Goal: Task Accomplishment & Management: Use online tool/utility

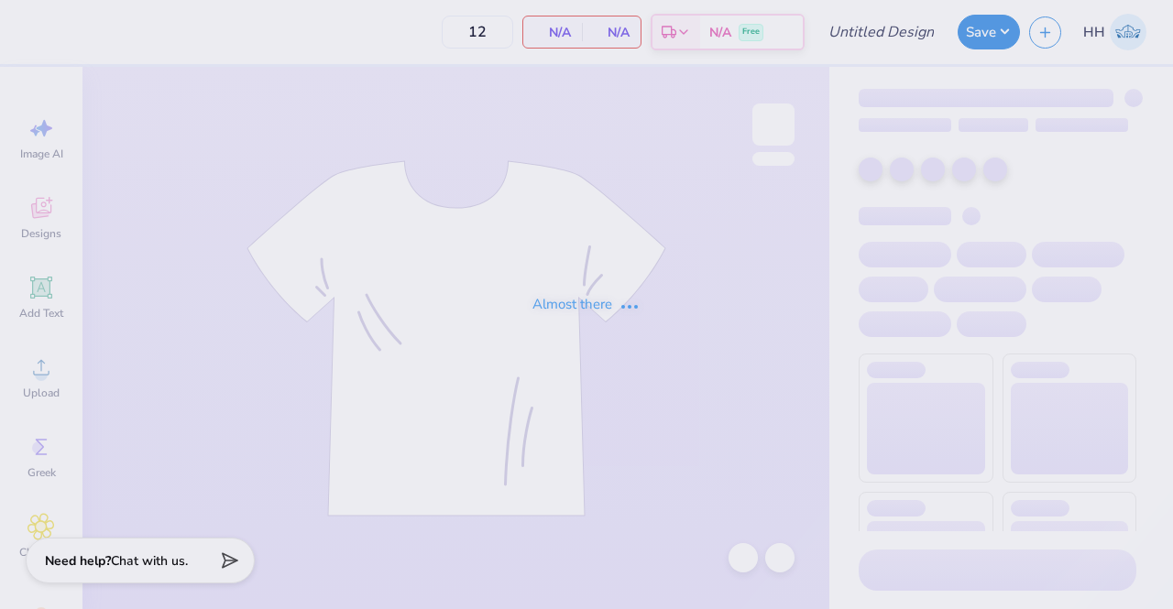
type input "Pi Phi Bance Hoodie Option #3"
type input "50"
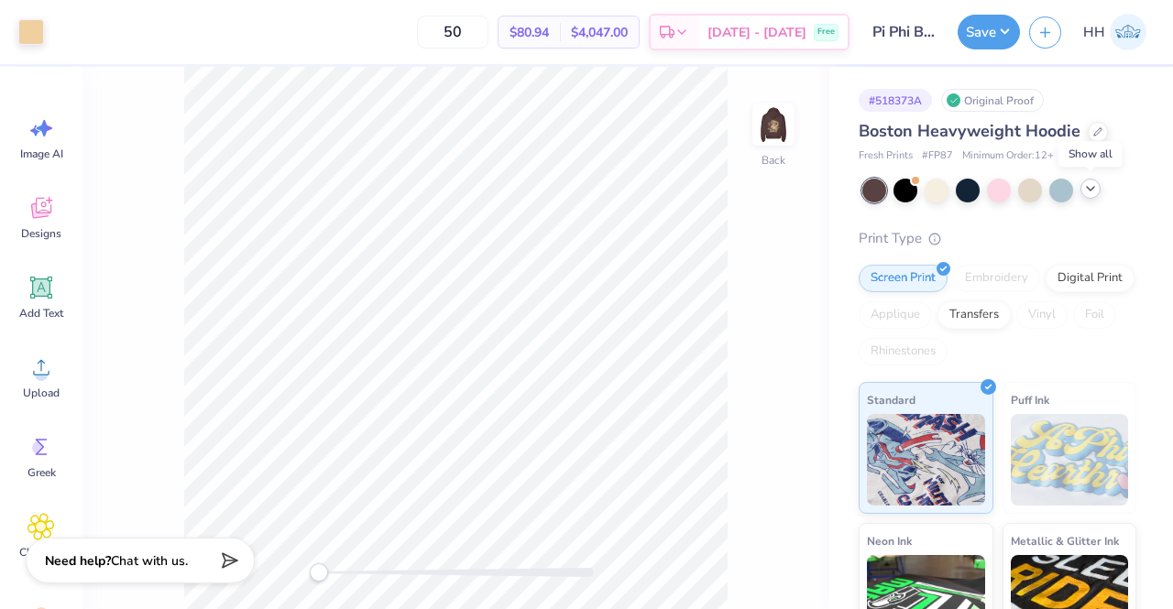
click at [1094, 187] on polyline at bounding box center [1090, 189] width 7 height 4
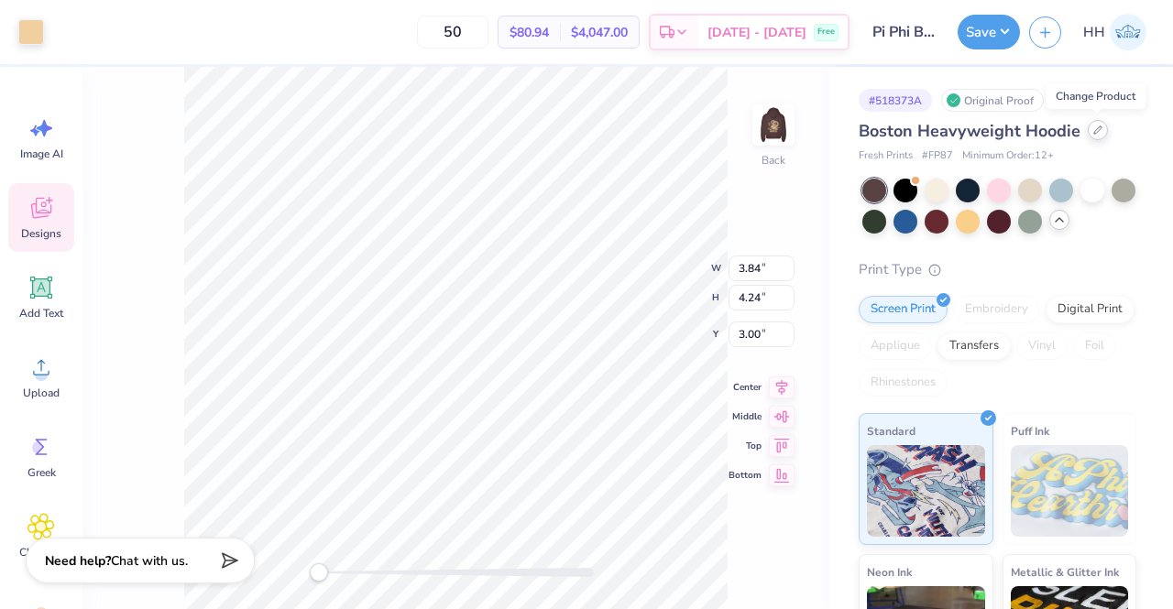
click at [1093, 127] on icon at bounding box center [1097, 130] width 9 height 9
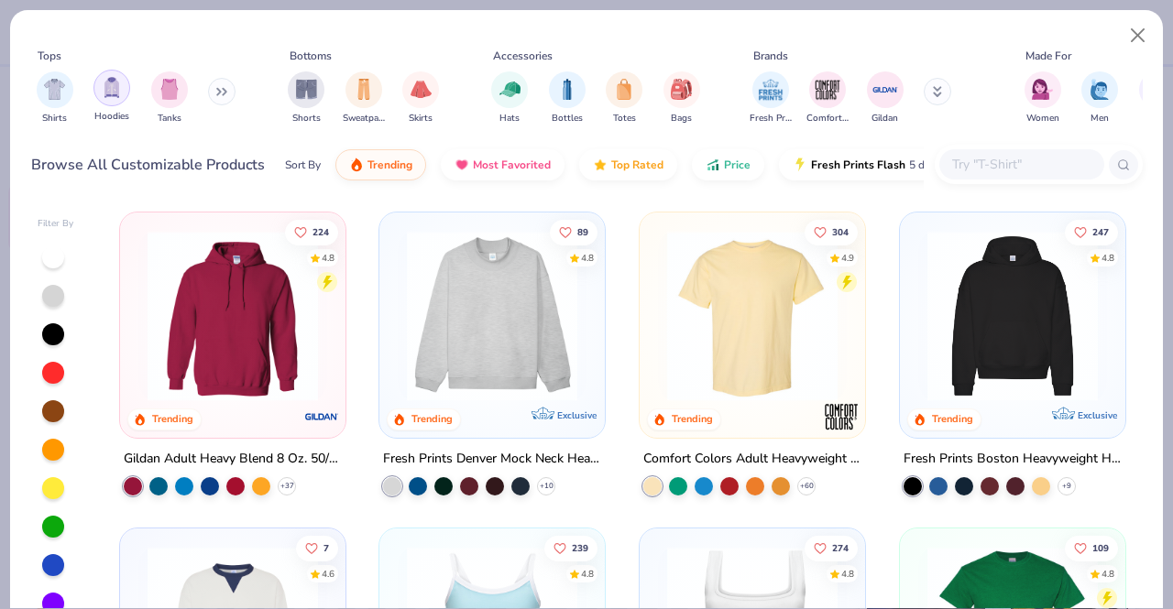
click at [105, 83] on img "filter for Hoodies" at bounding box center [112, 87] width 20 height 21
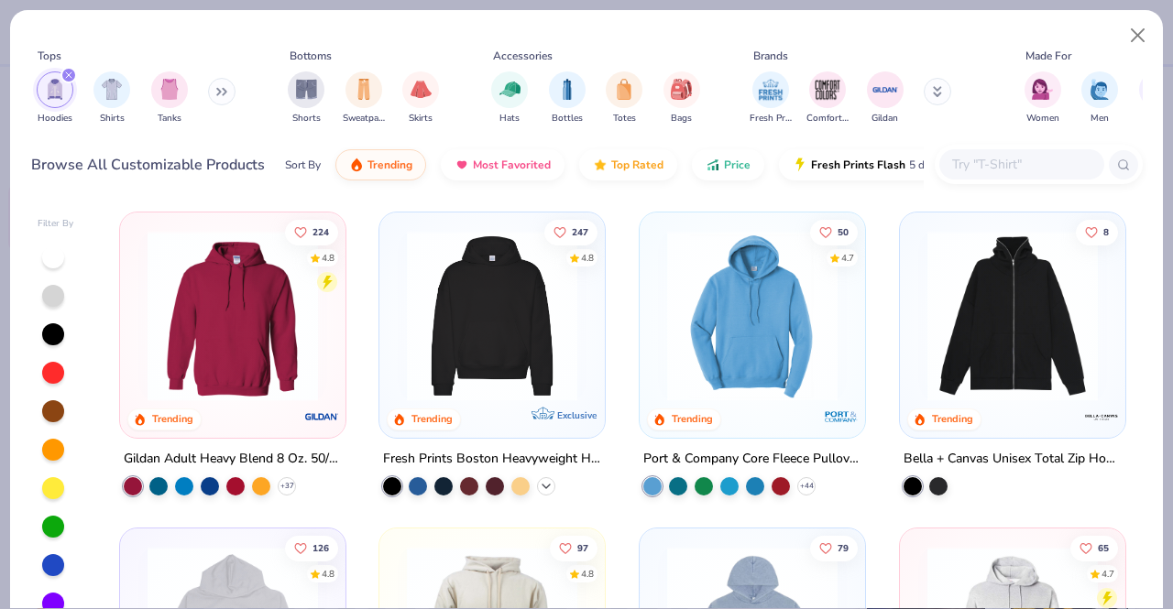
click at [542, 485] on polyline at bounding box center [545, 487] width 7 height 4
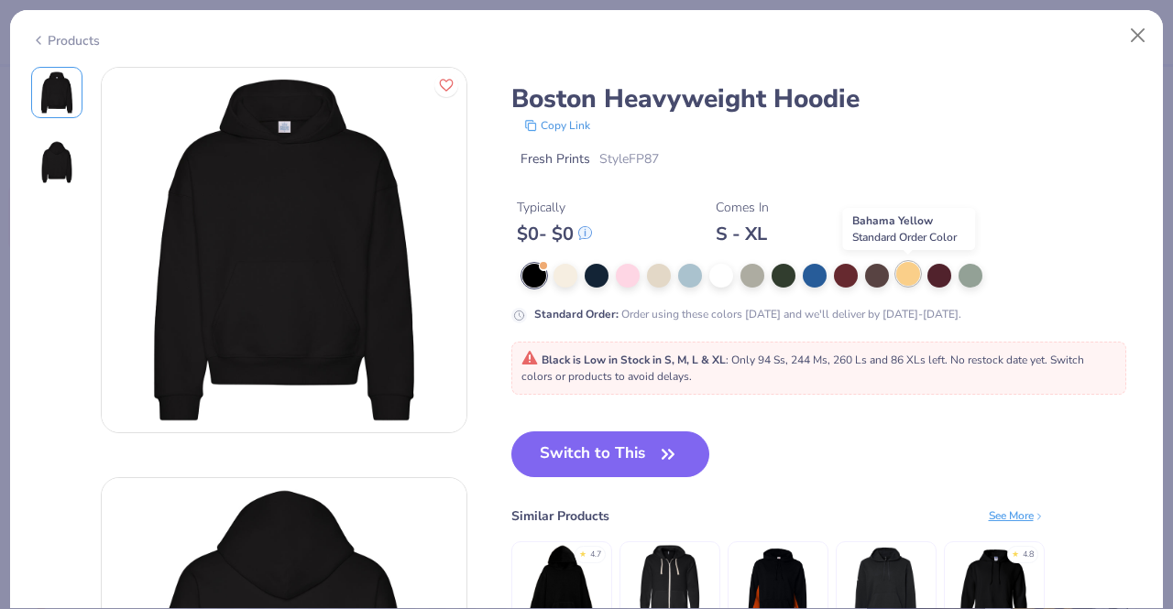
click at [906, 274] on div at bounding box center [908, 274] width 24 height 24
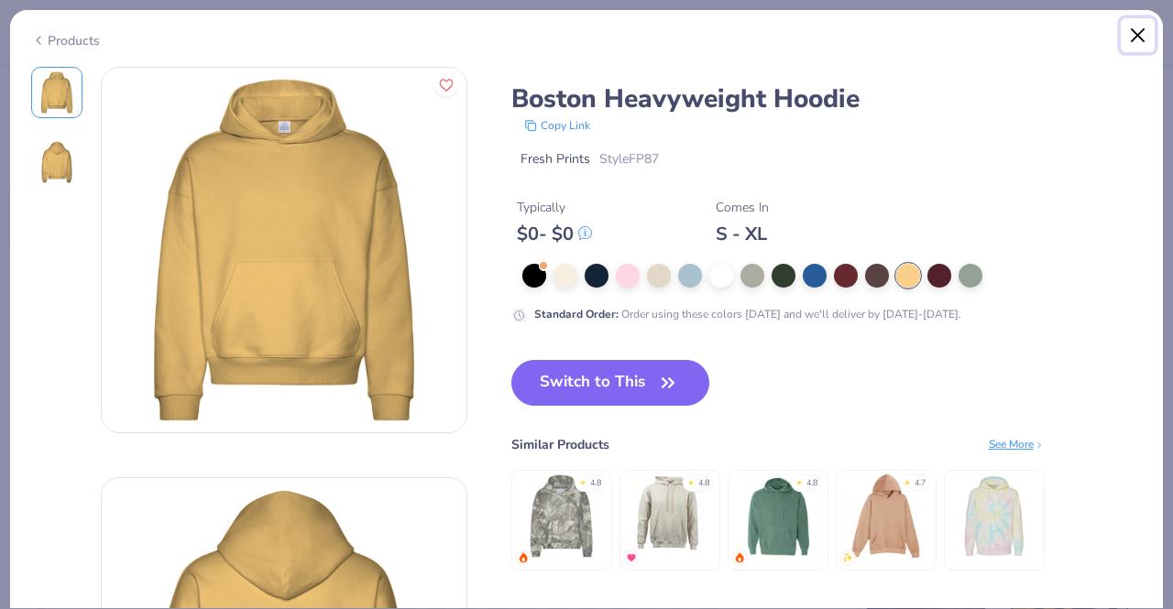
click at [1139, 27] on button "Close" at bounding box center [1138, 35] width 35 height 35
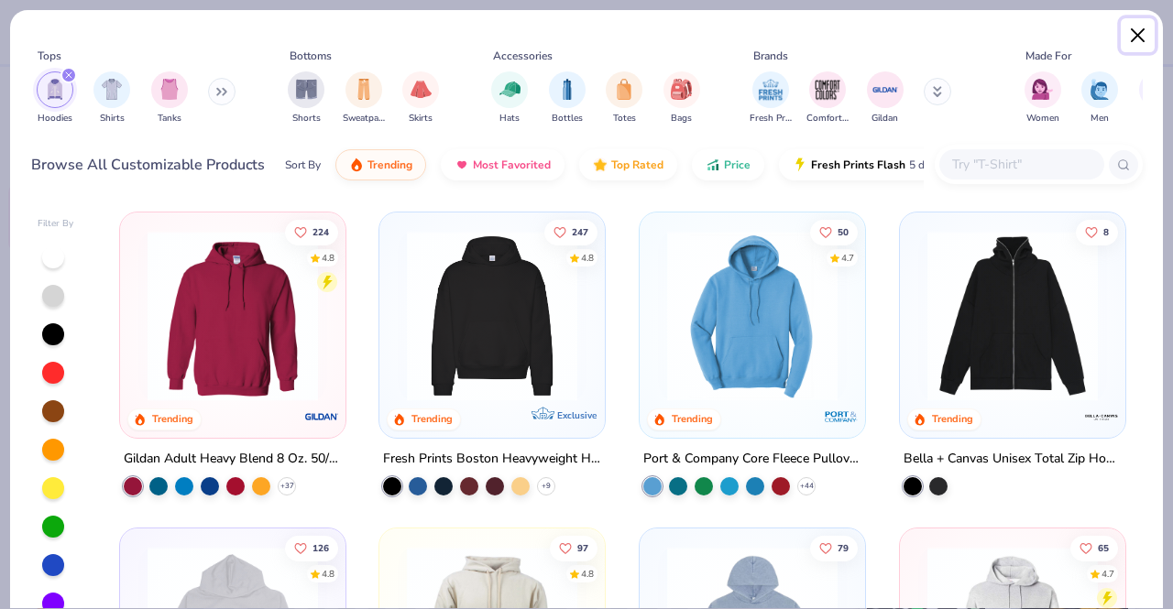
click at [1140, 28] on button "Close" at bounding box center [1138, 35] width 35 height 35
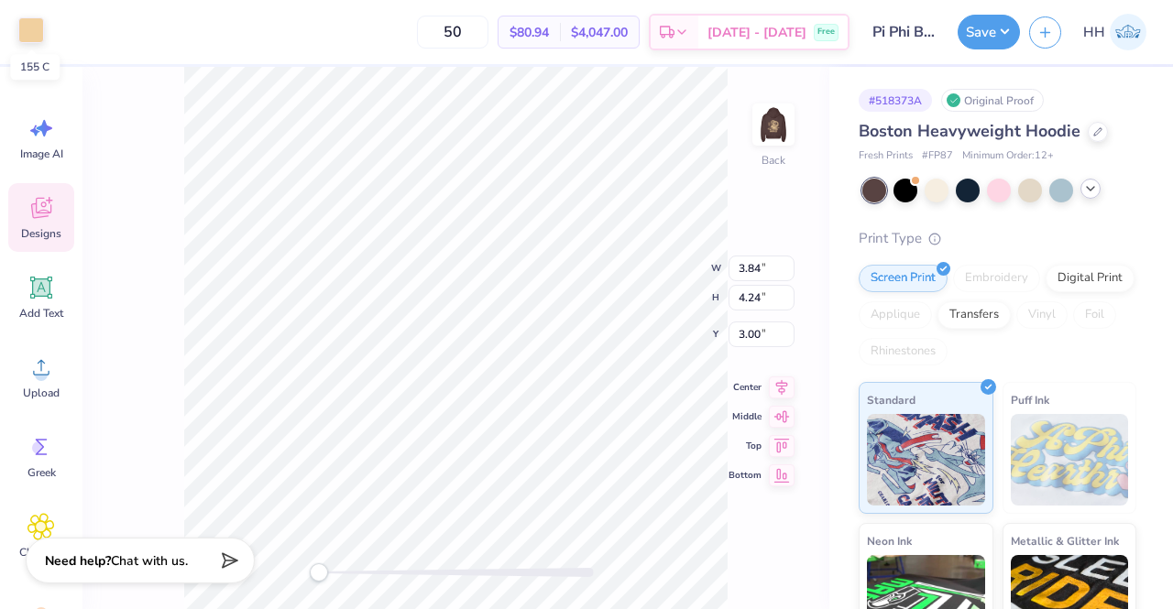
click at [21, 41] on div at bounding box center [31, 30] width 26 height 26
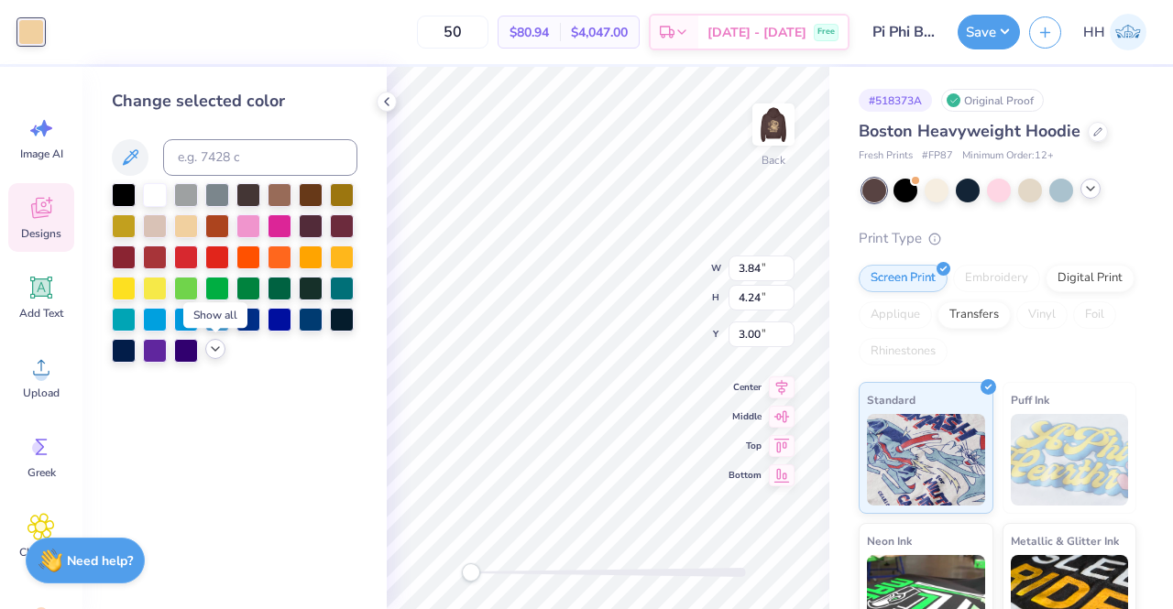
click at [214, 353] on icon at bounding box center [215, 349] width 15 height 15
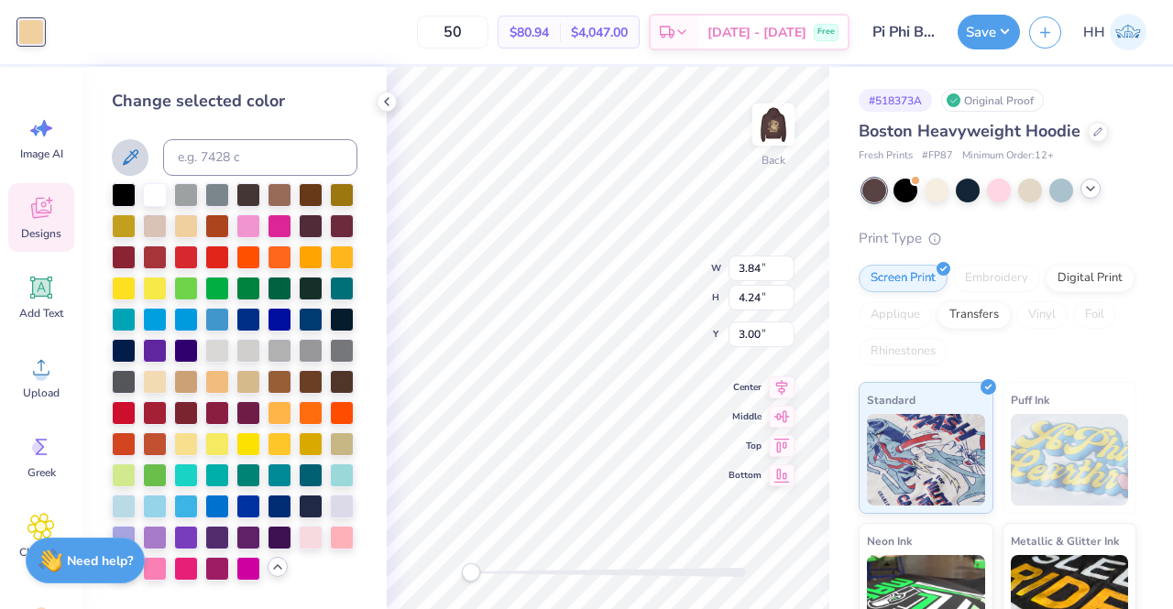
click at [140, 157] on icon at bounding box center [130, 158] width 22 height 22
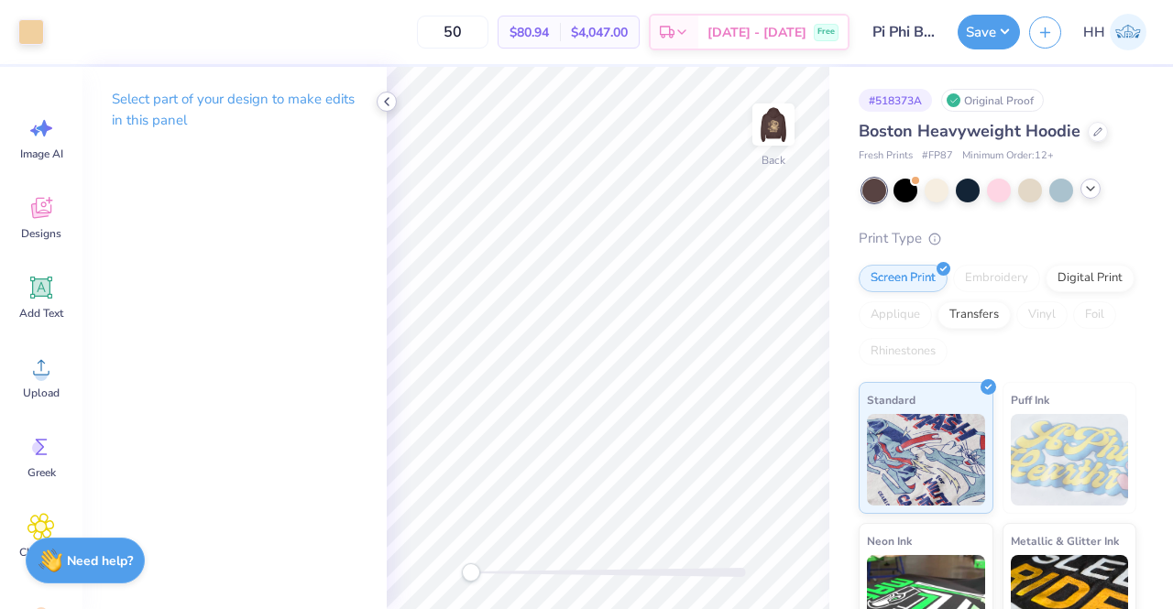
click at [383, 98] on icon at bounding box center [386, 101] width 15 height 15
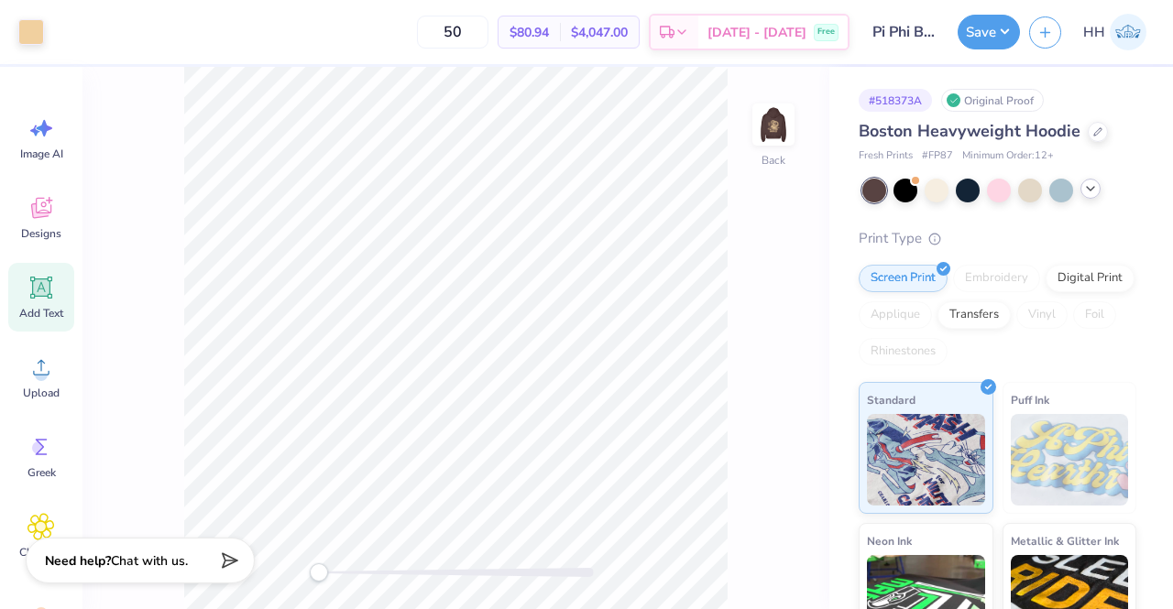
click at [45, 295] on icon at bounding box center [41, 287] width 17 height 17
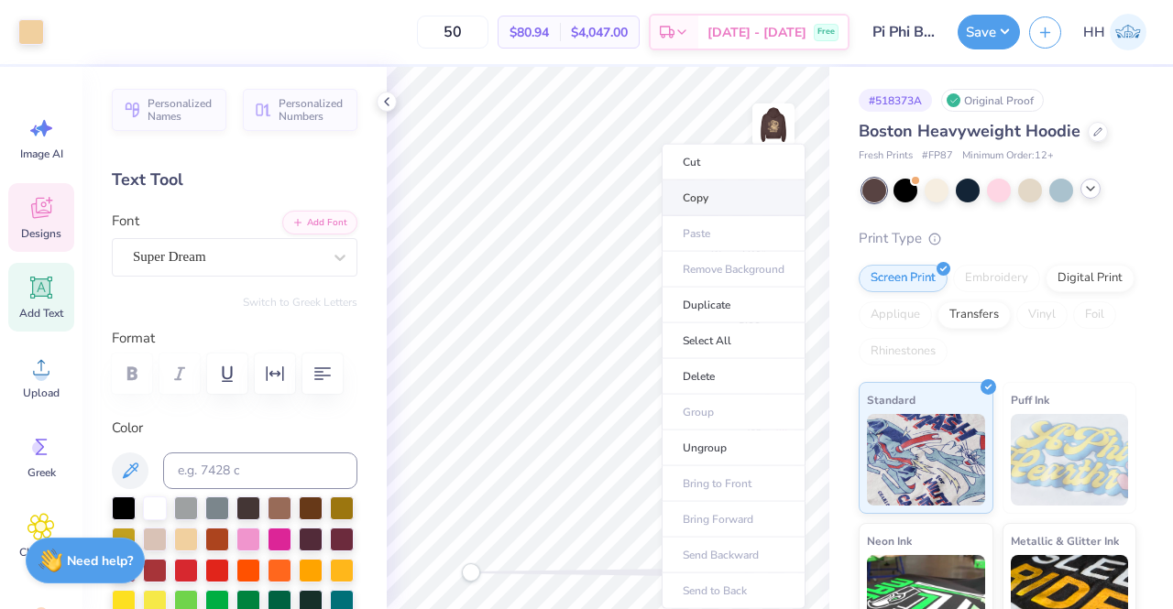
click at [715, 197] on li "Copy" at bounding box center [734, 199] width 144 height 36
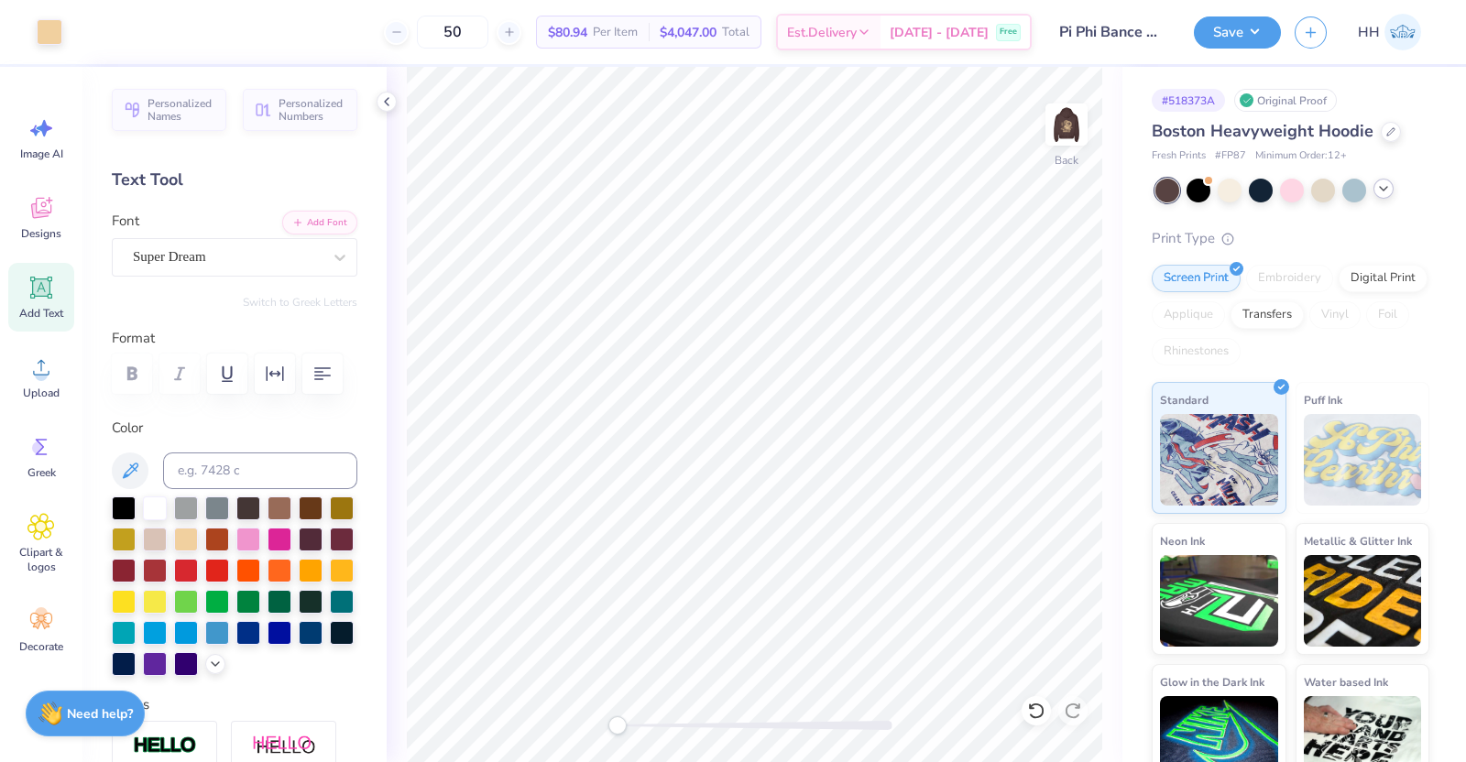
click at [1172, 193] on icon at bounding box center [1383, 188] width 15 height 15
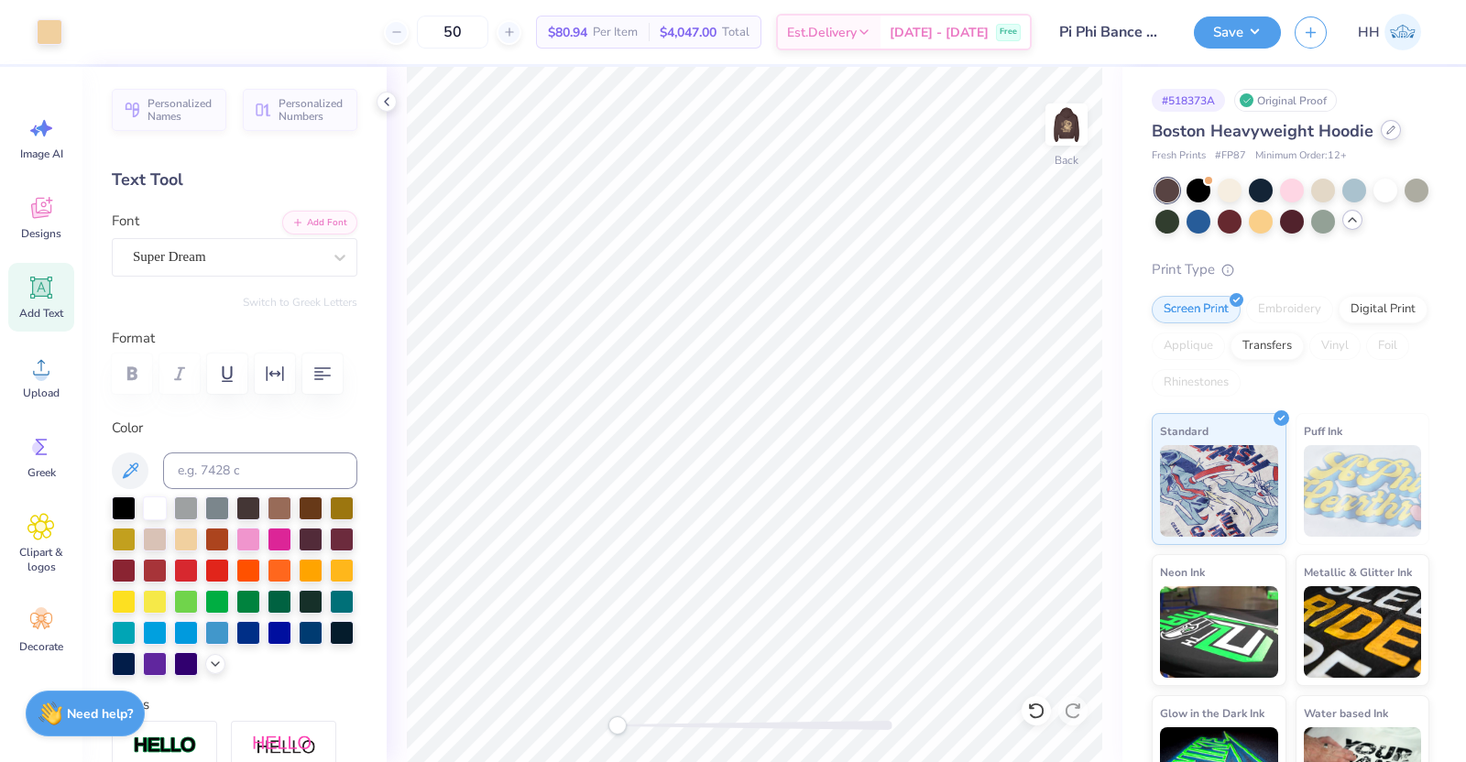
click at [1172, 134] on icon at bounding box center [1390, 130] width 9 height 9
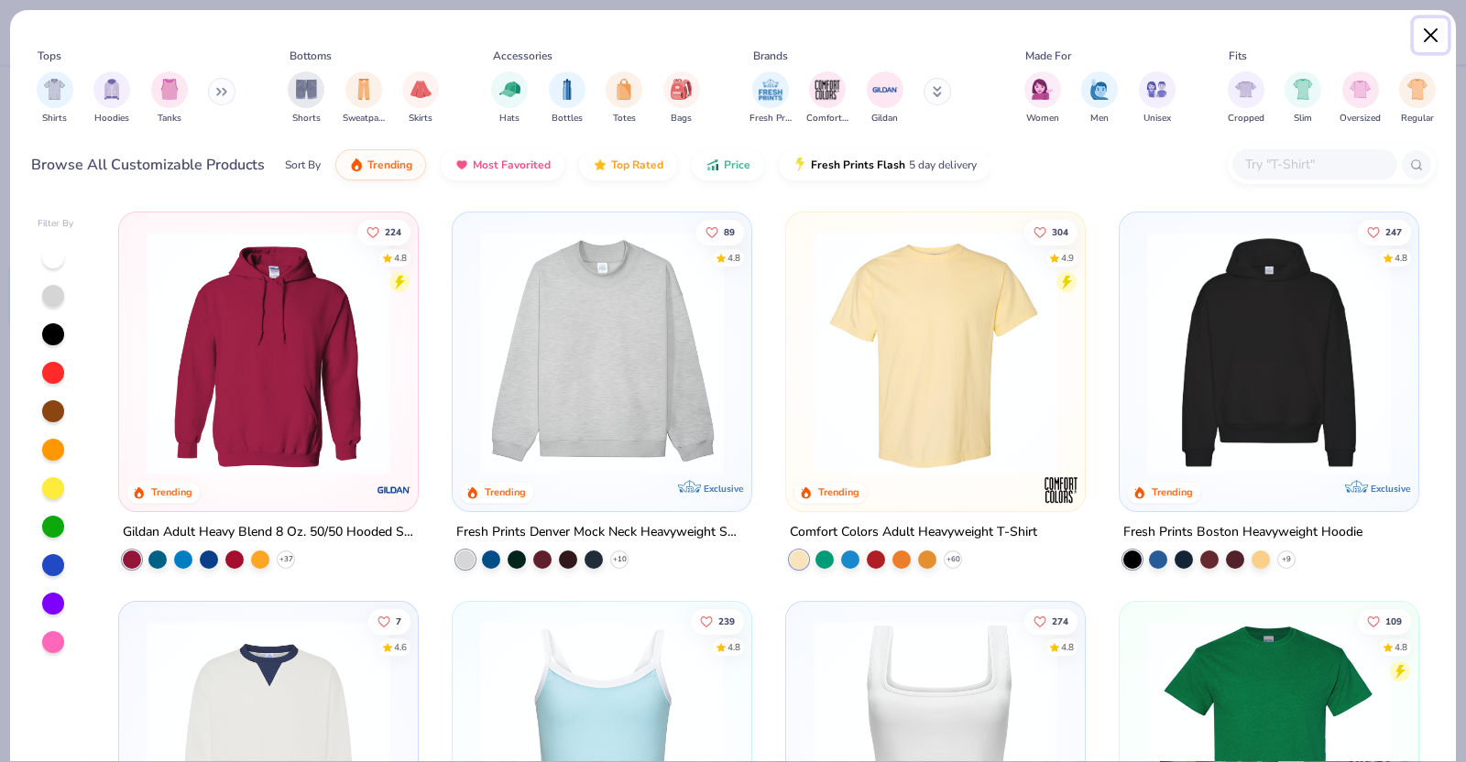
click at [1172, 31] on button "Close" at bounding box center [1431, 35] width 35 height 35
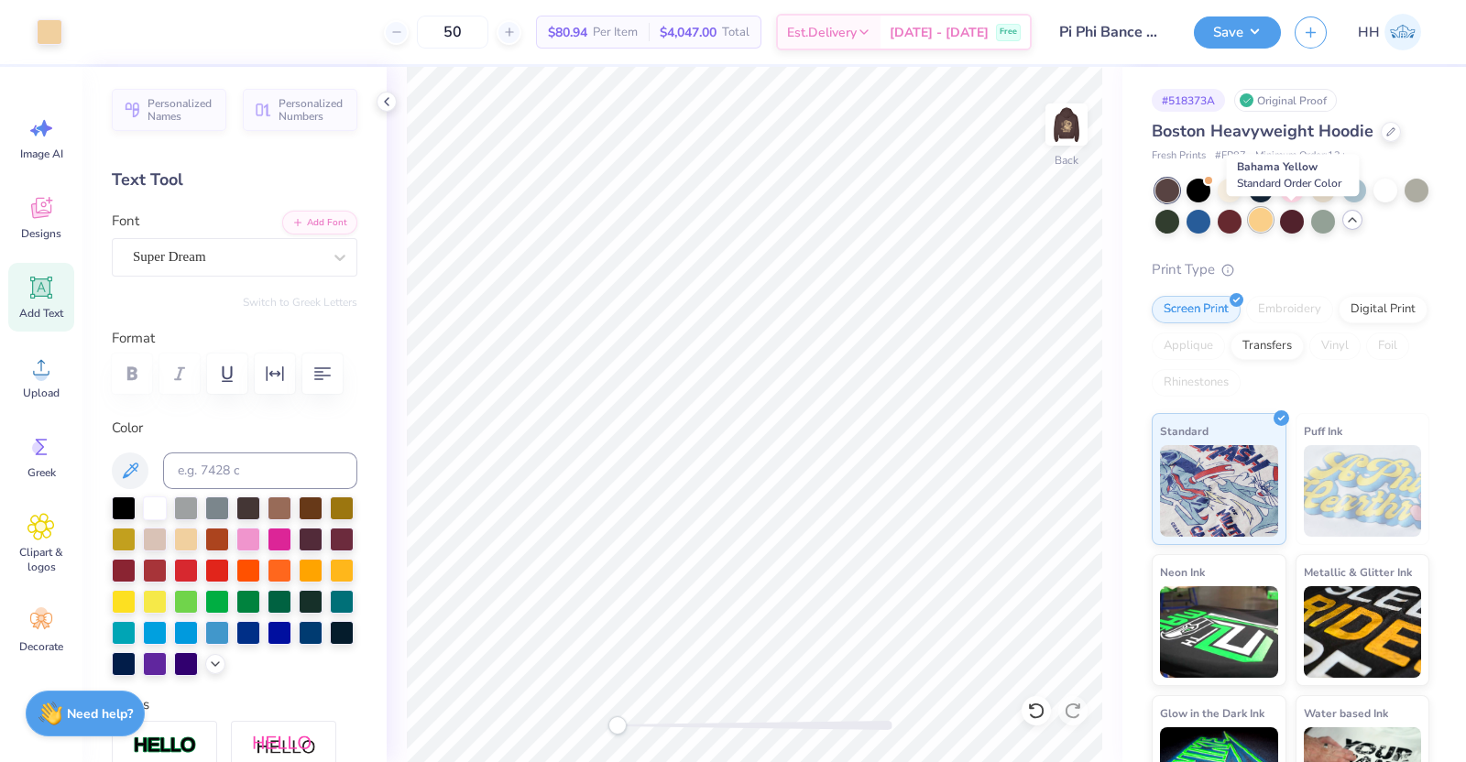
click at [1172, 214] on div at bounding box center [1261, 220] width 24 height 24
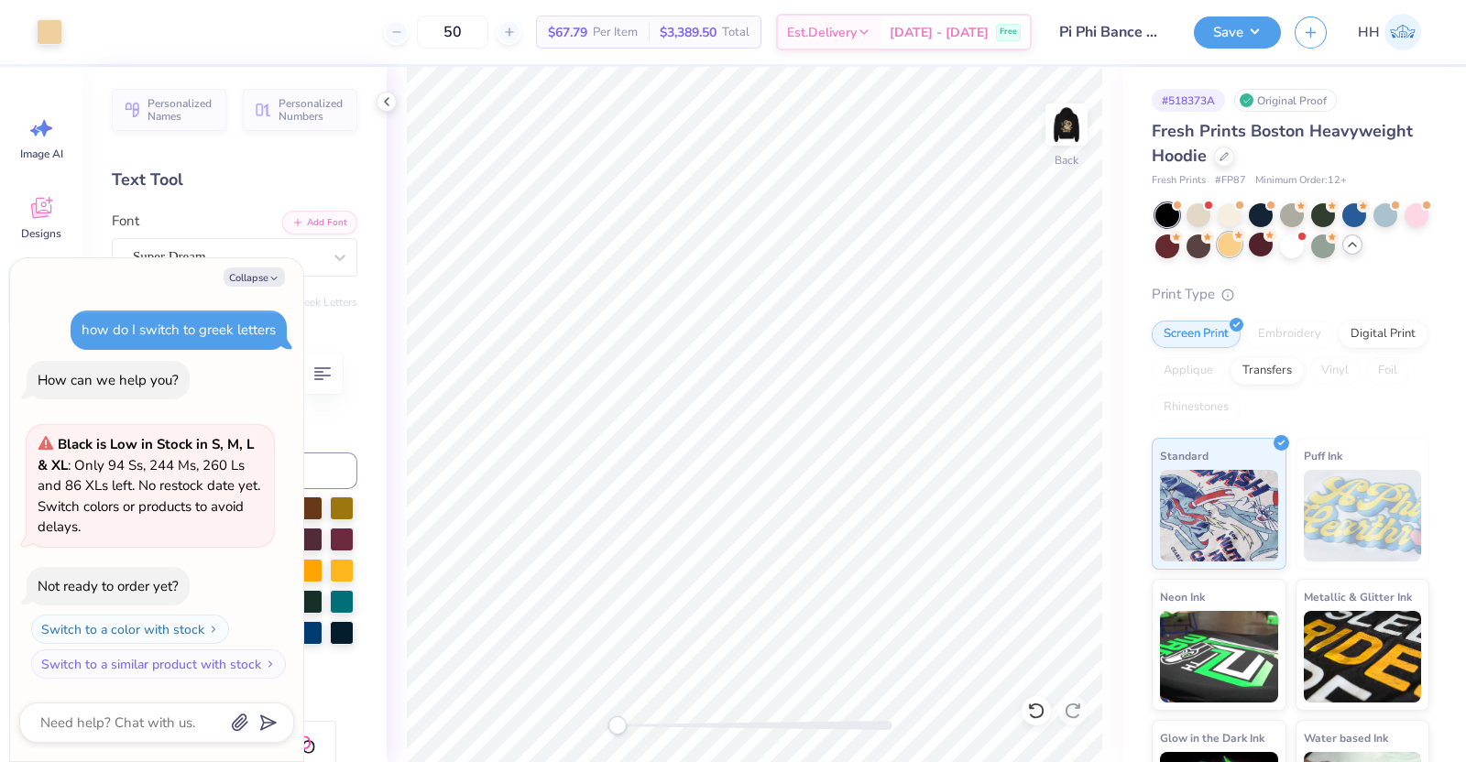
click at [1172, 239] on div at bounding box center [1230, 245] width 24 height 24
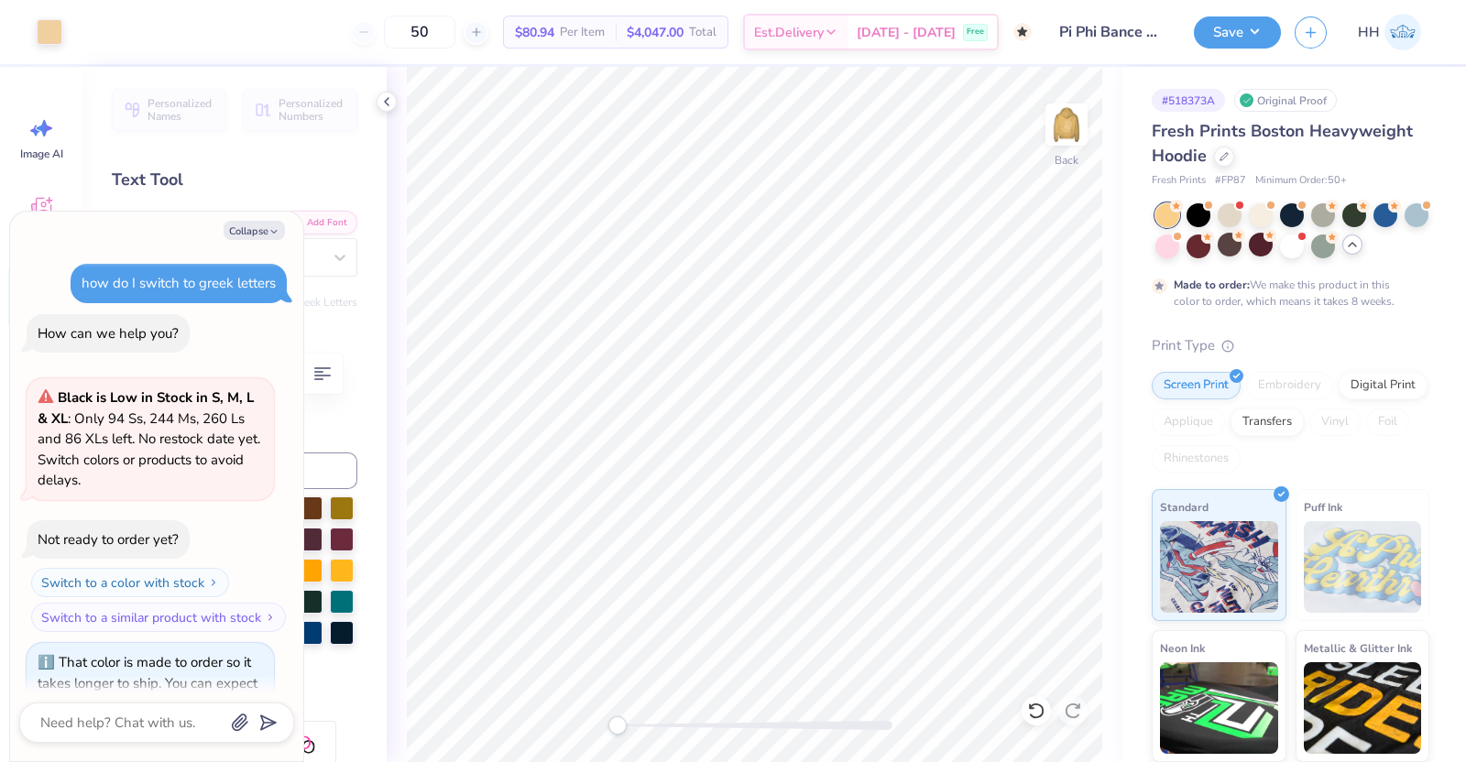
scroll to position [125, 0]
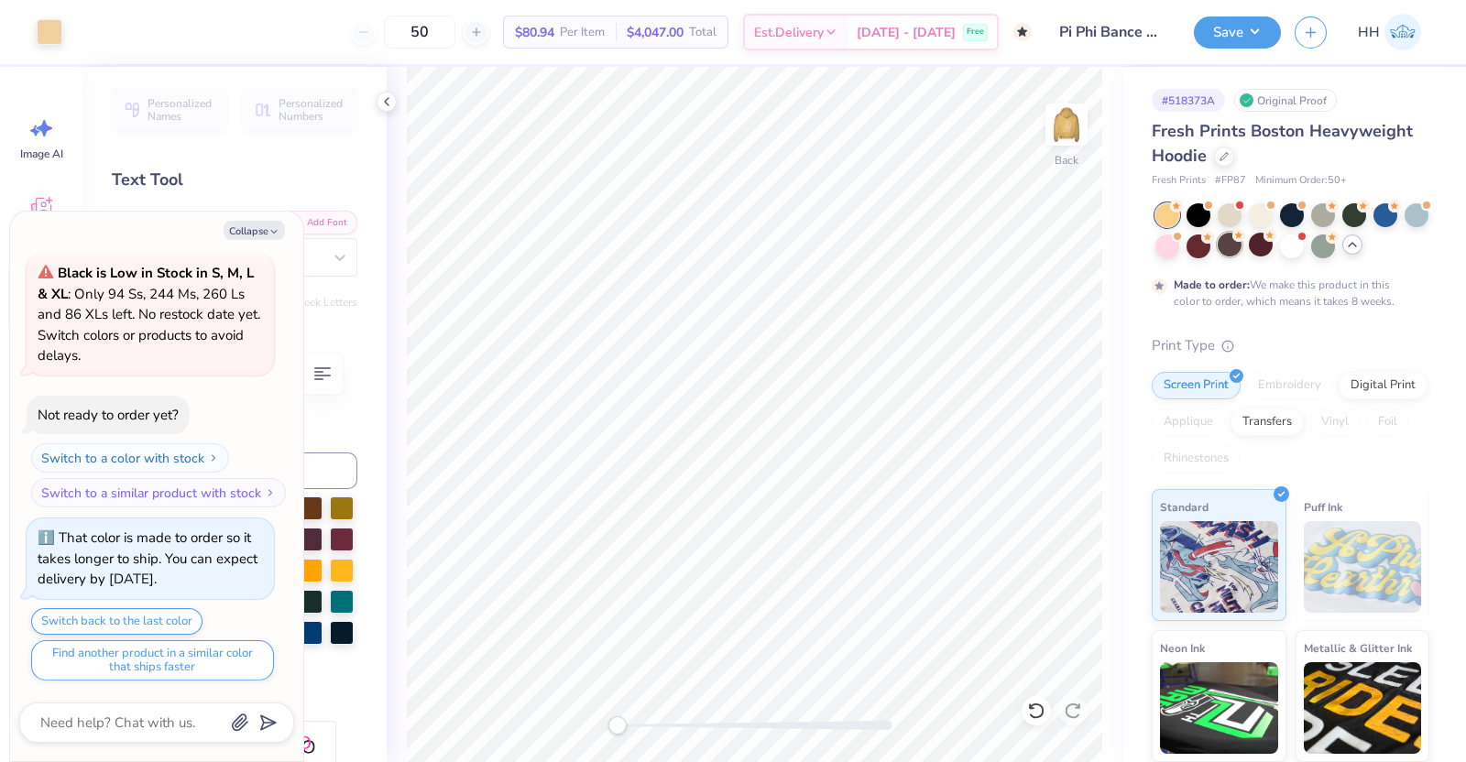
click at [1172, 246] on div at bounding box center [1230, 245] width 24 height 24
click at [1172, 159] on icon at bounding box center [1224, 154] width 9 height 9
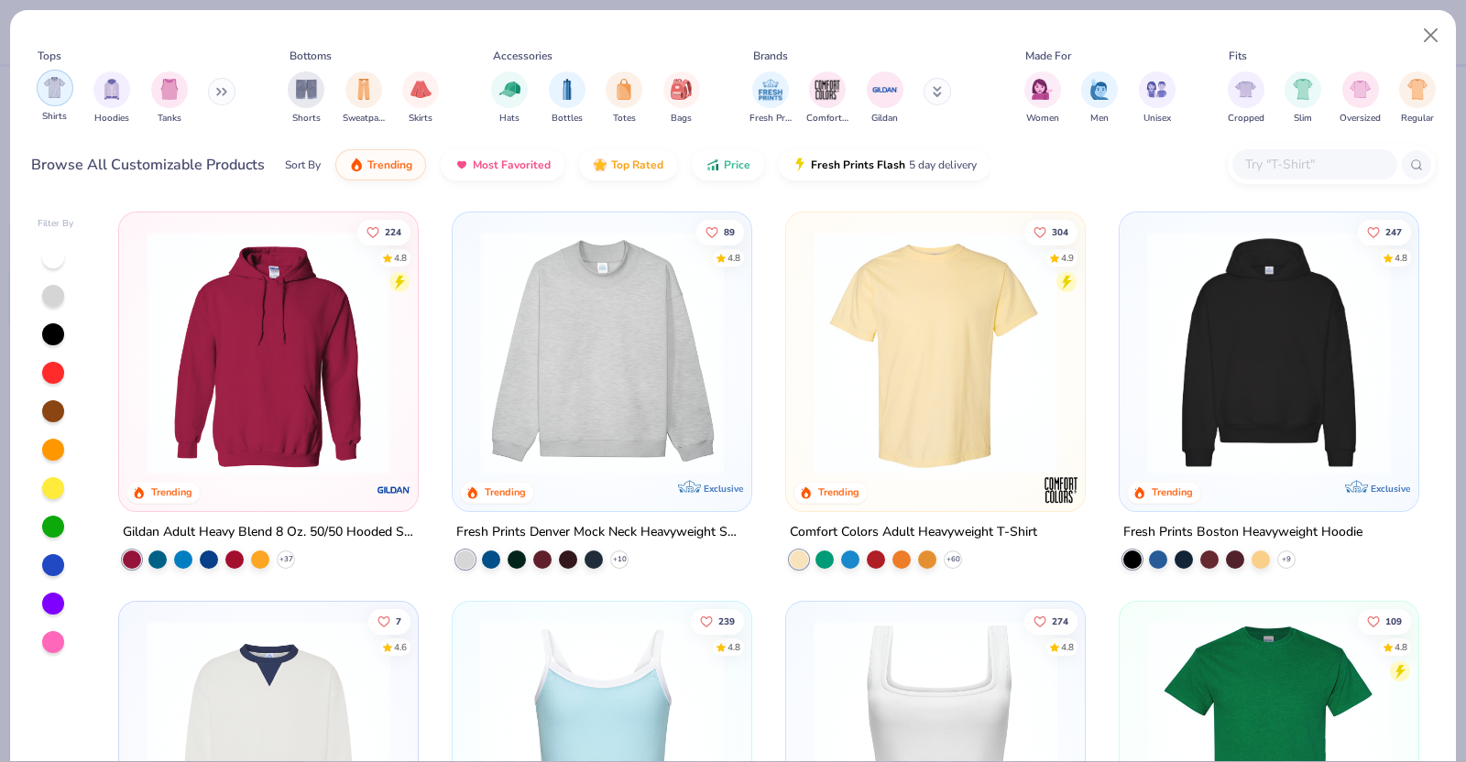
click at [51, 85] on img "filter for Shirts" at bounding box center [54, 87] width 21 height 21
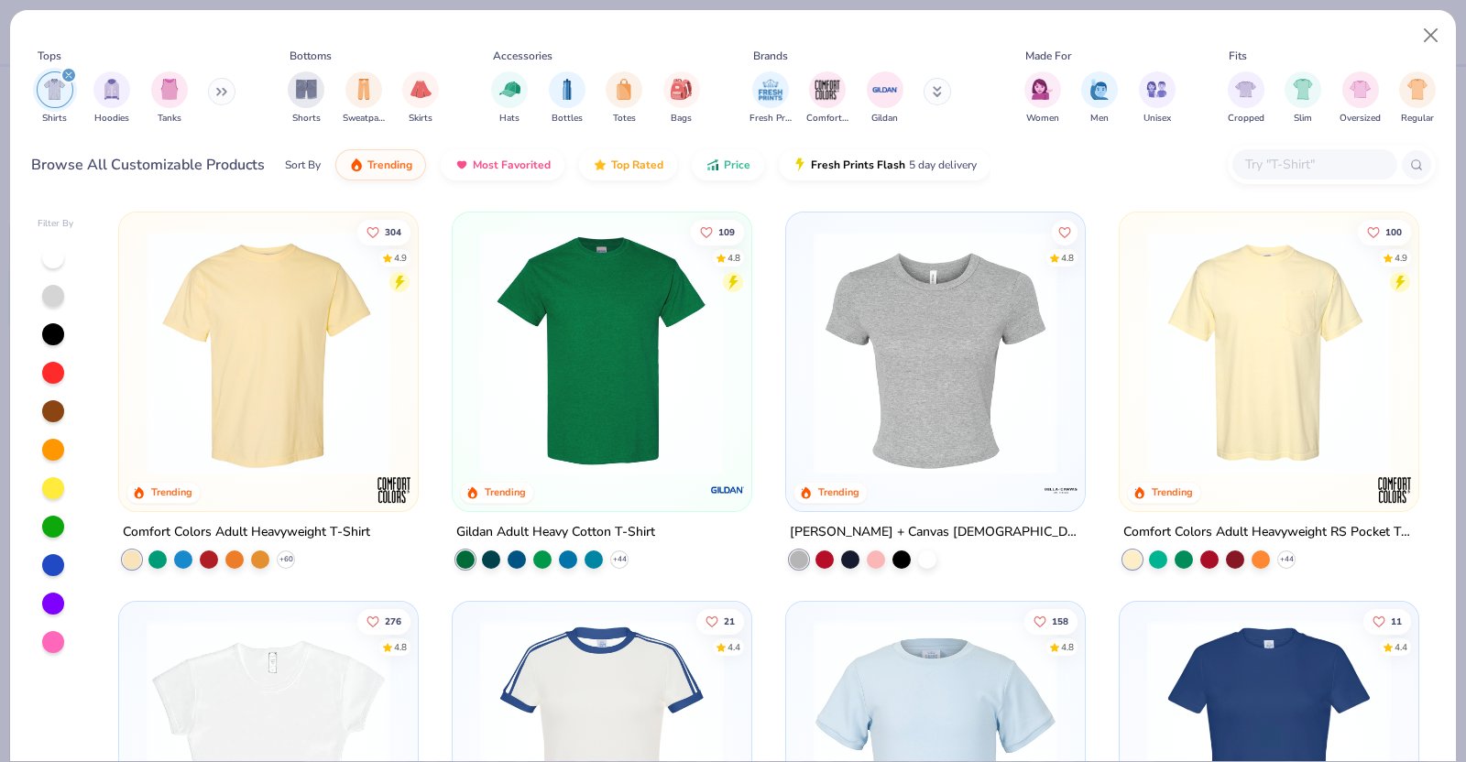
click at [69, 72] on icon "filter for Shirts" at bounding box center [68, 74] width 7 height 7
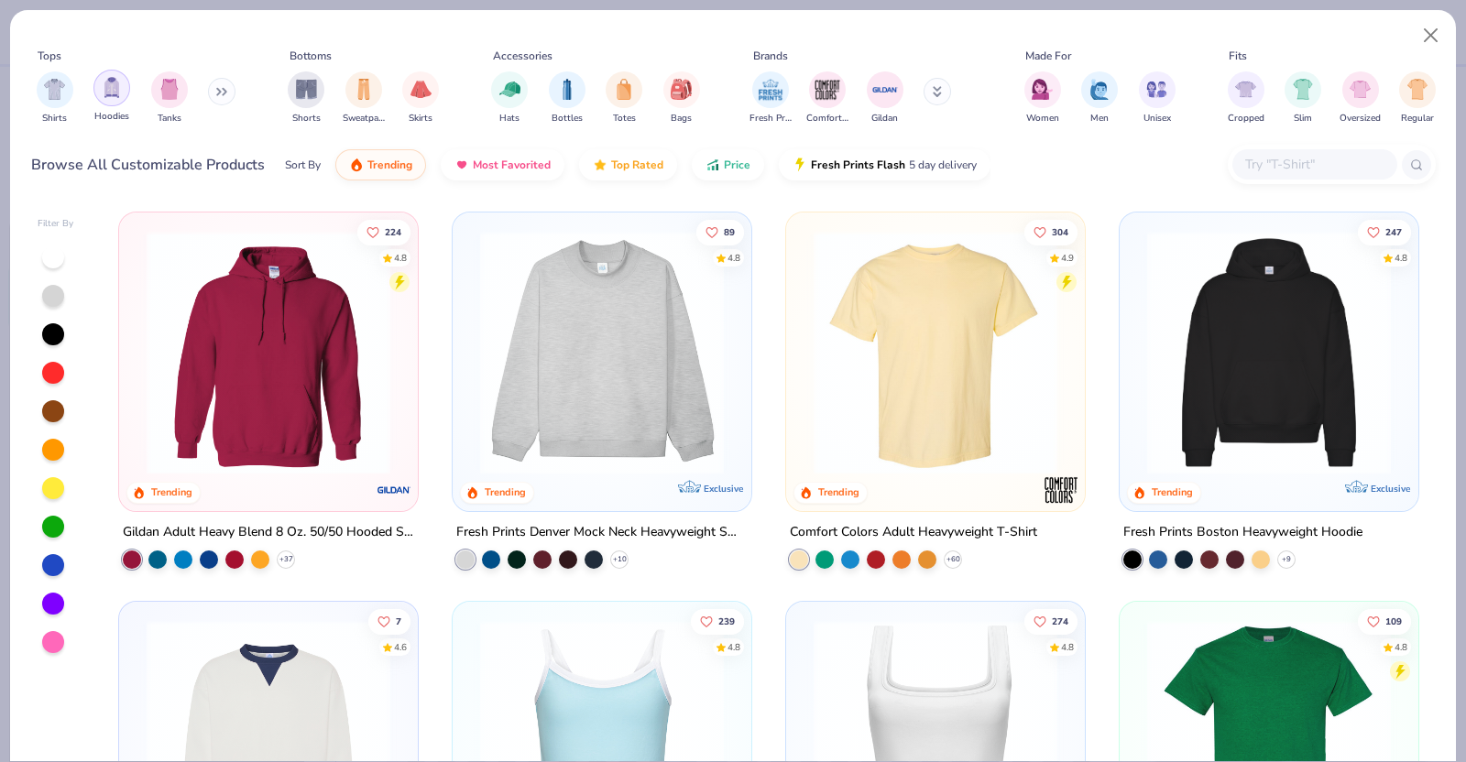
click at [107, 91] on img "filter for Hoodies" at bounding box center [112, 87] width 20 height 21
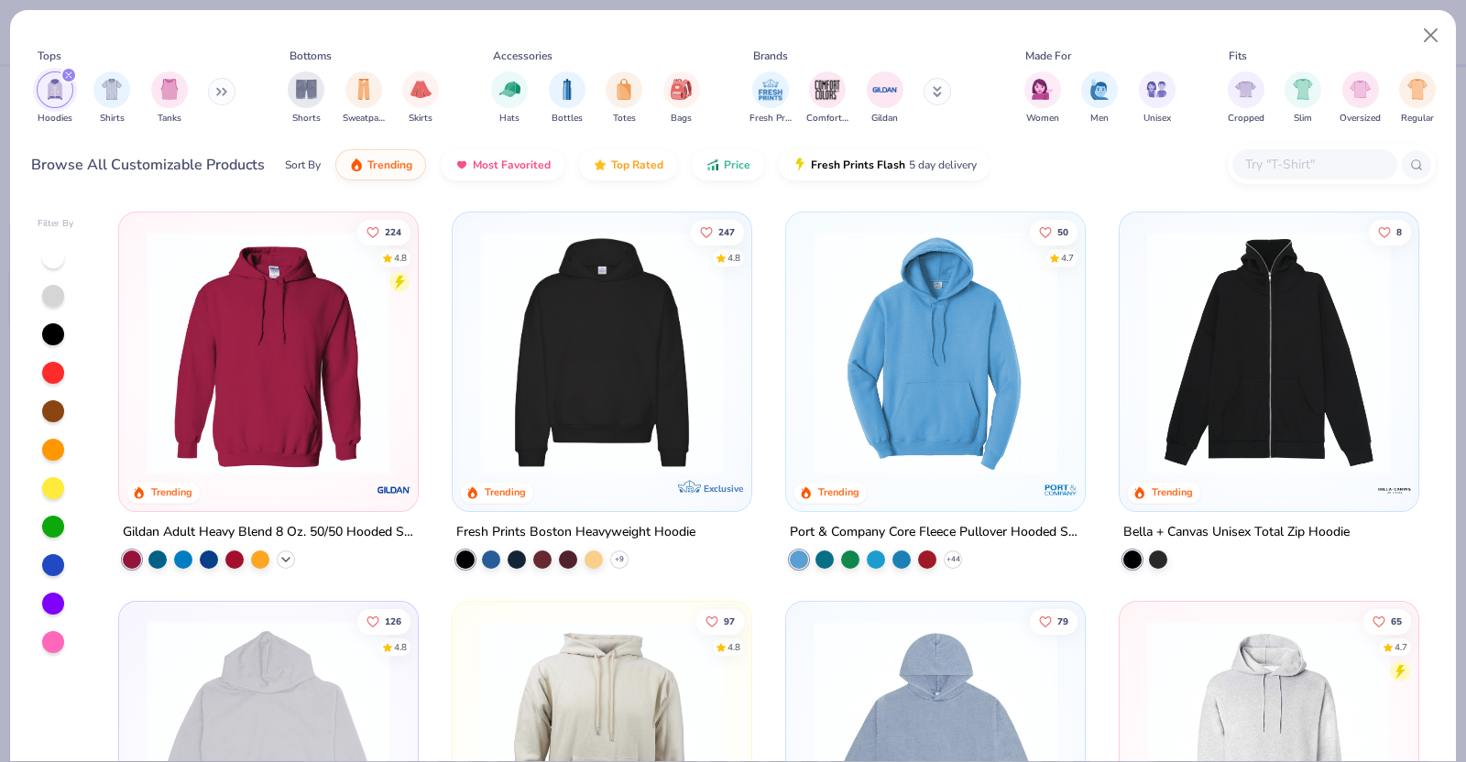
click at [282, 553] on icon at bounding box center [286, 560] width 15 height 15
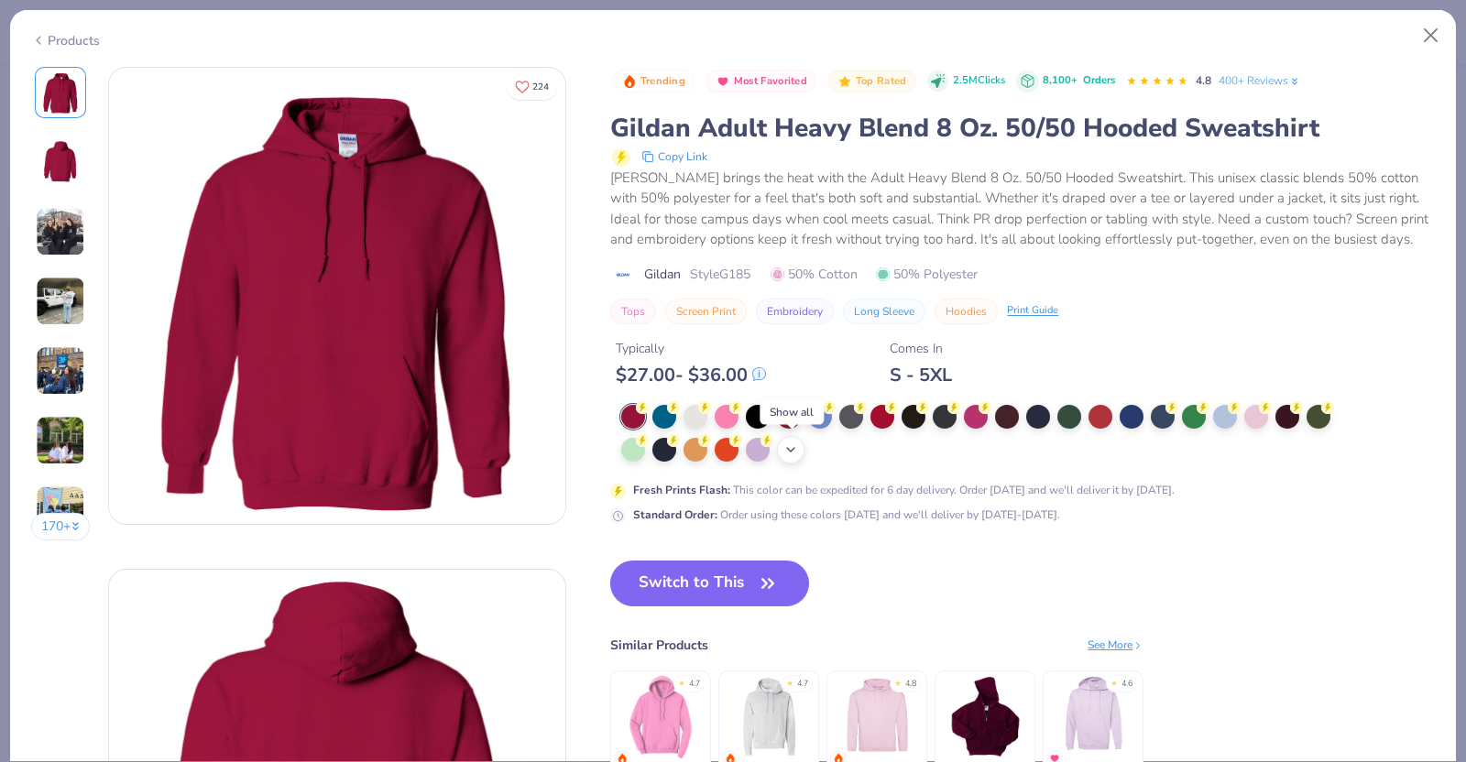
click at [794, 451] on icon at bounding box center [790, 450] width 15 height 15
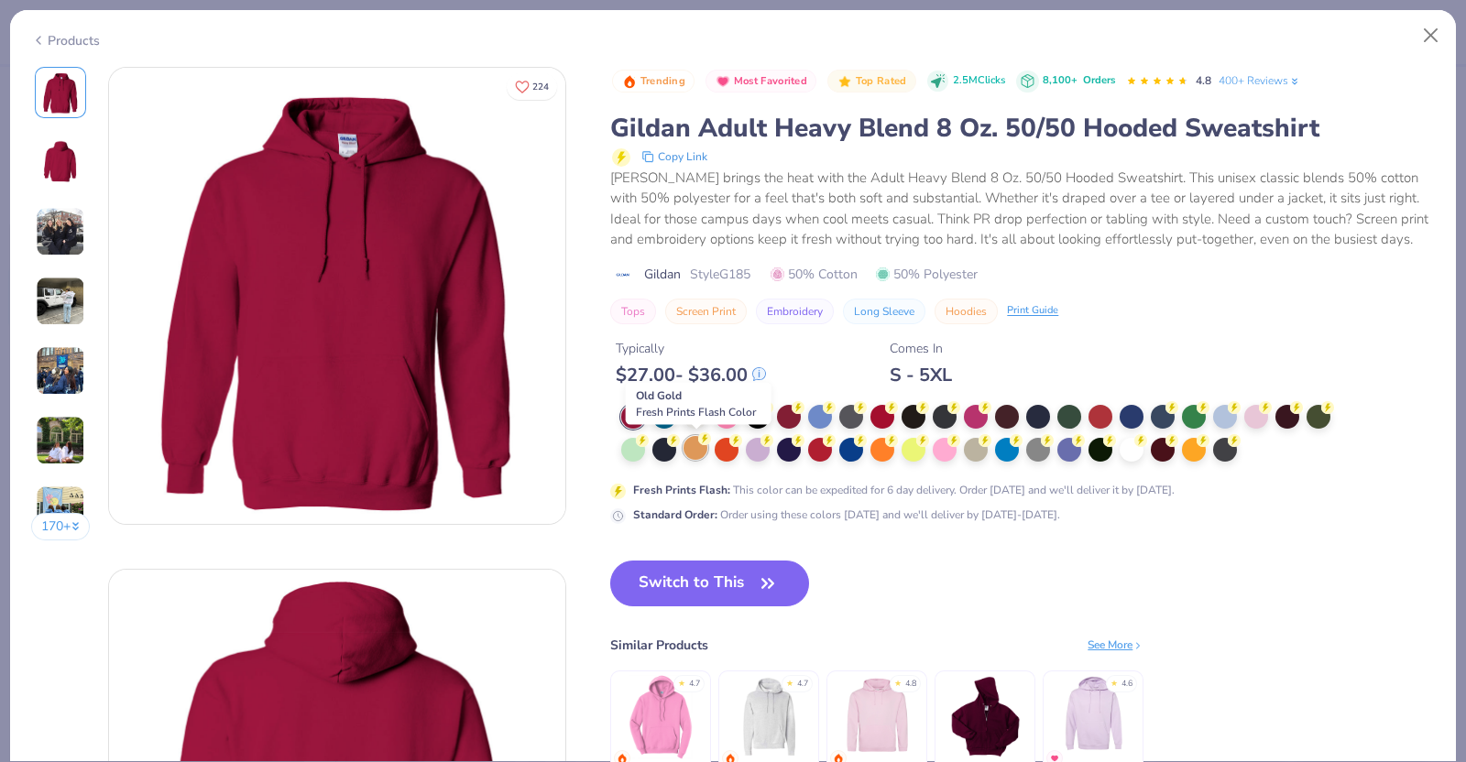
click at [697, 446] on div at bounding box center [696, 448] width 24 height 24
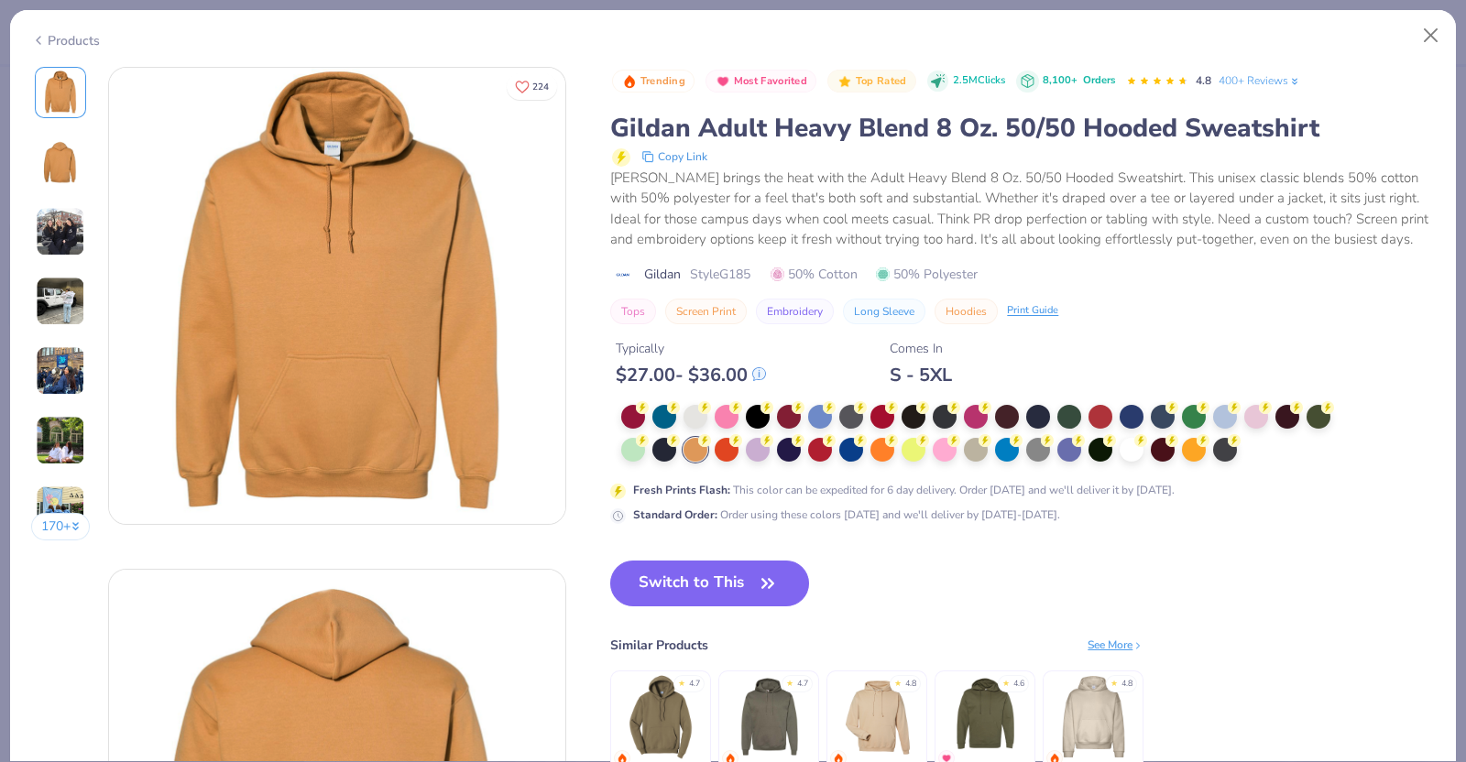
click at [56, 34] on div "Products" at bounding box center [65, 40] width 69 height 19
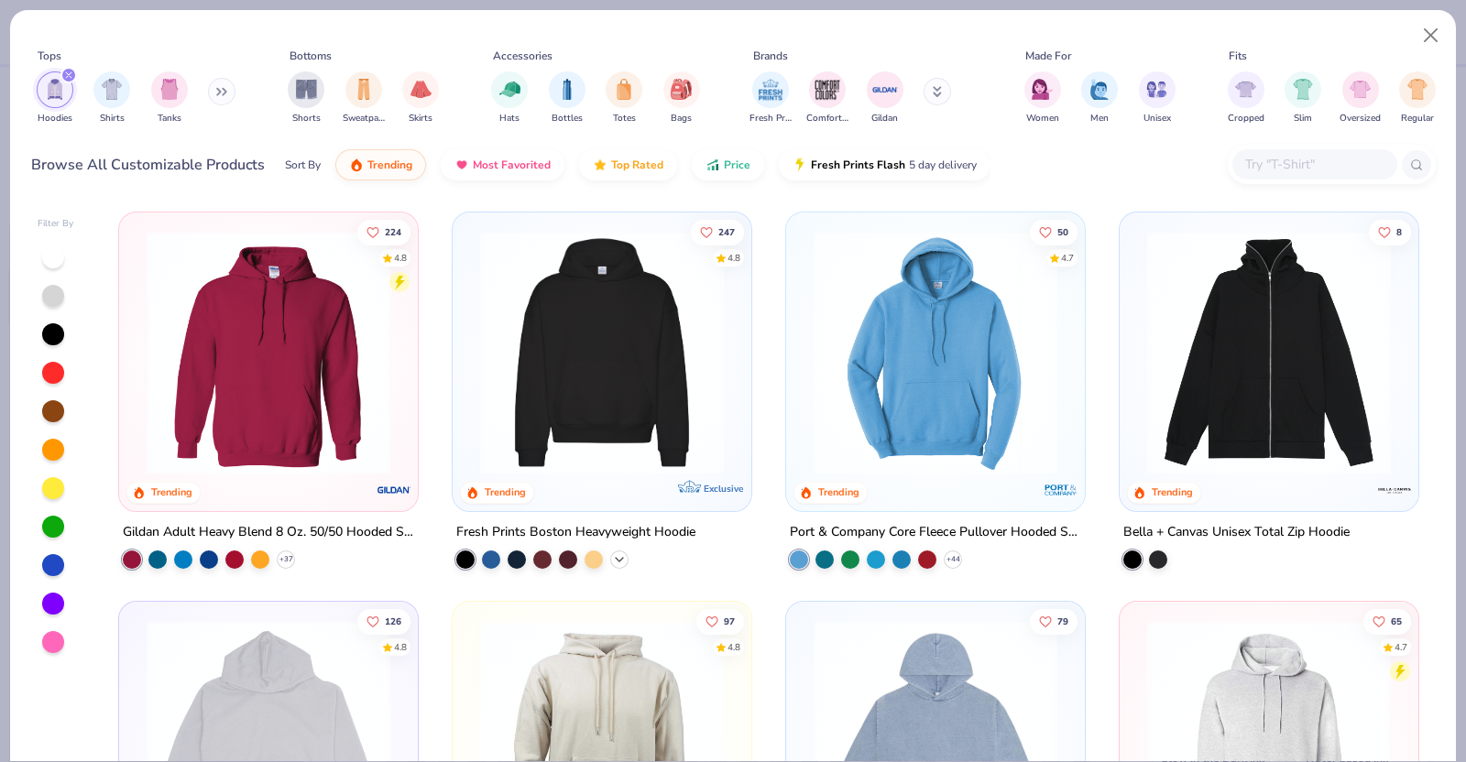
click at [614, 553] on icon at bounding box center [619, 560] width 15 height 15
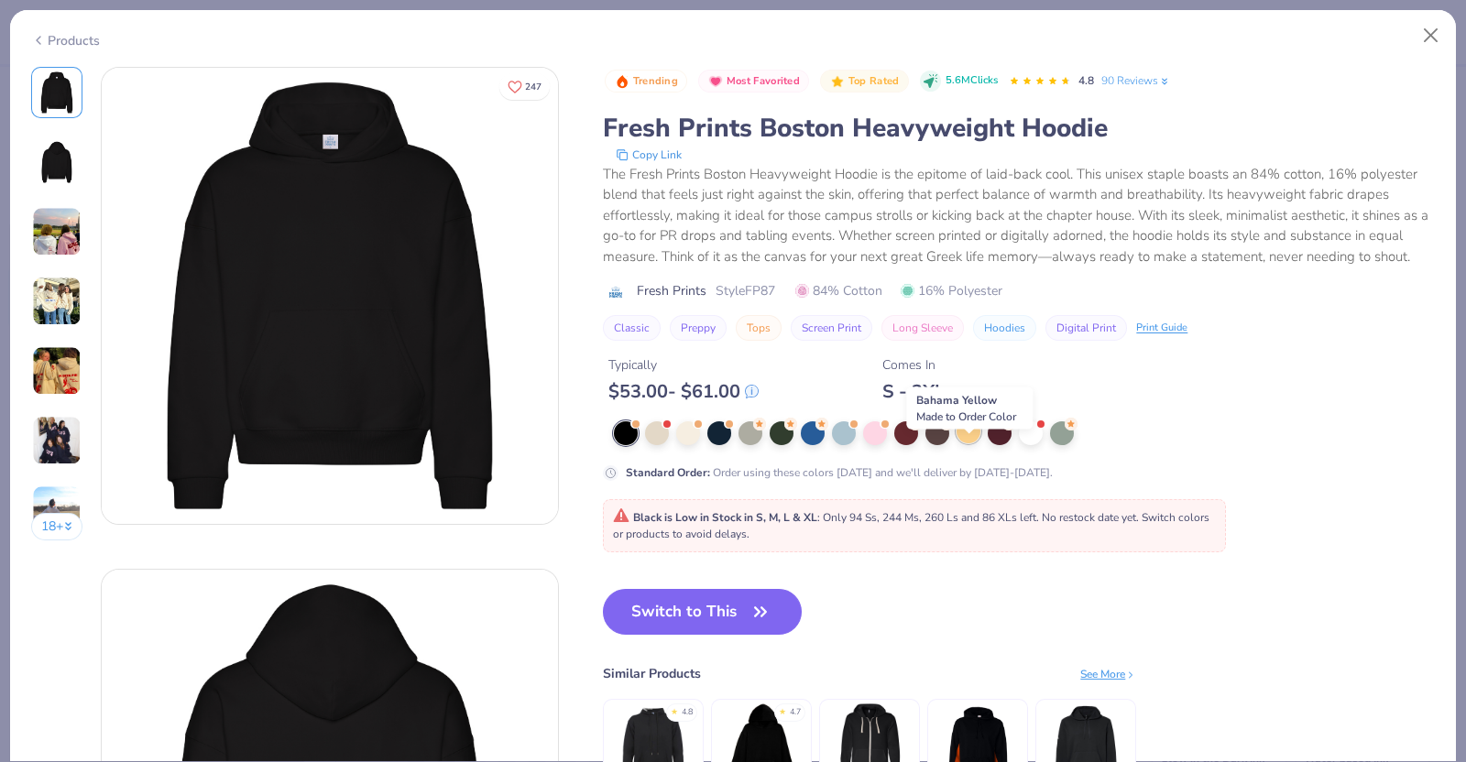
click at [970, 443] on div at bounding box center [969, 432] width 24 height 24
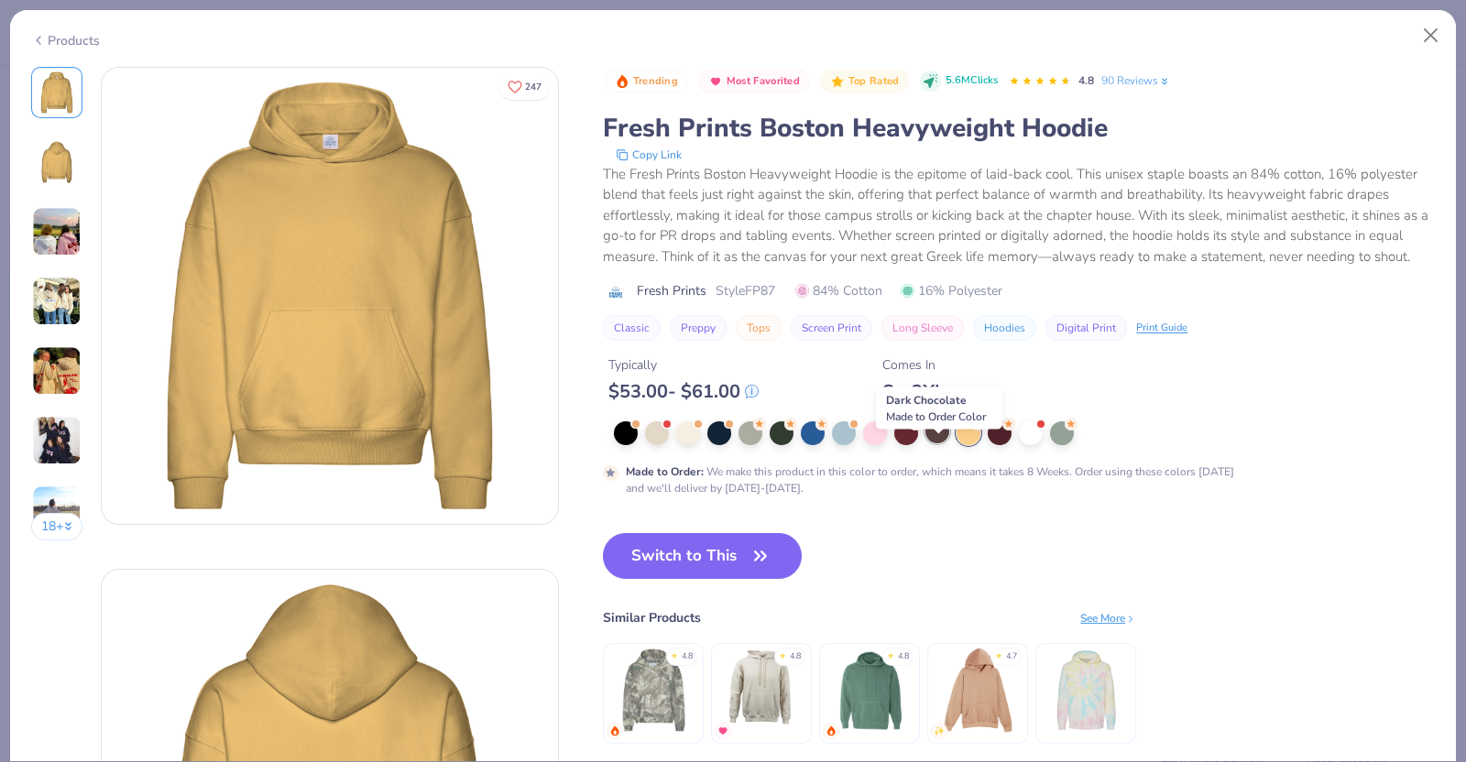
click at [940, 429] on icon at bounding box center [946, 422] width 13 height 13
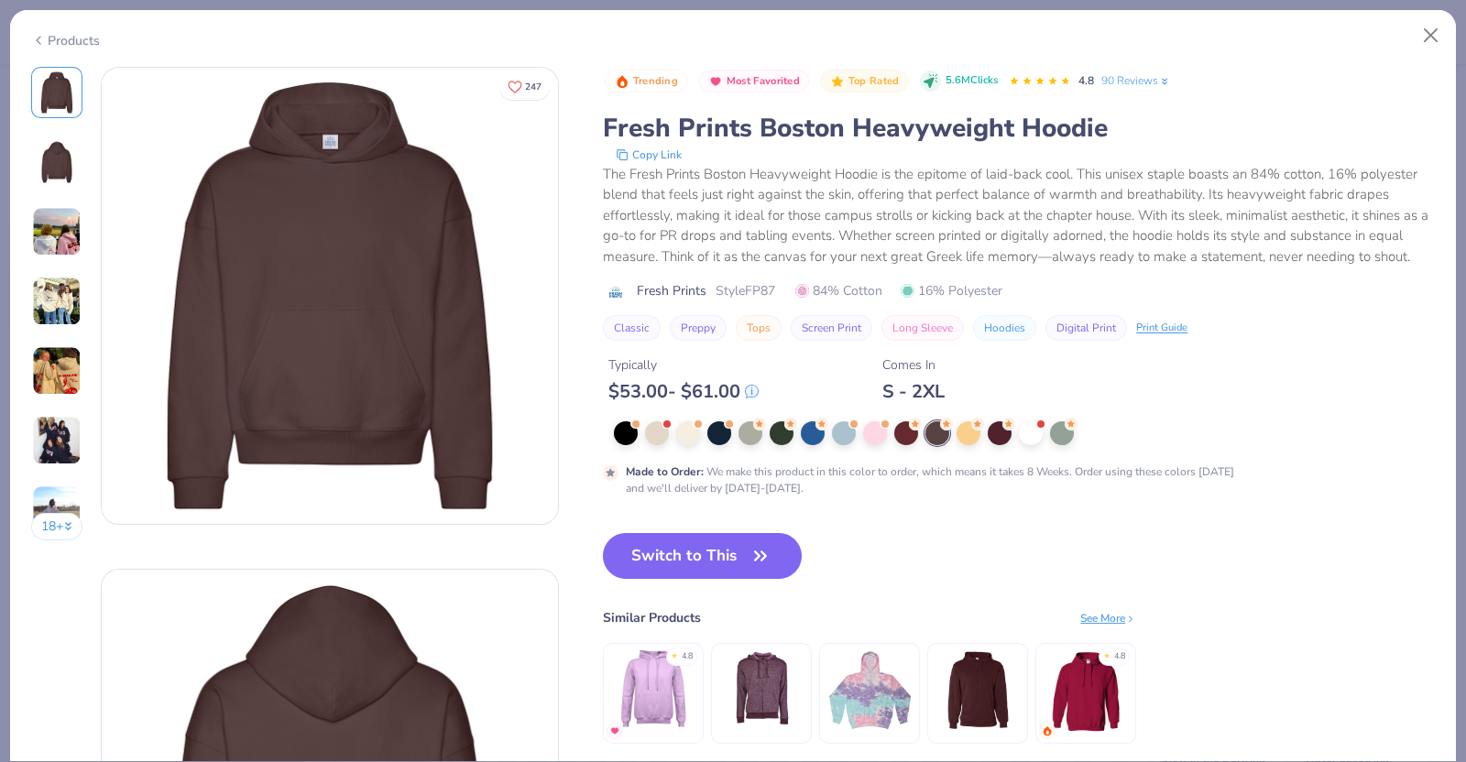
click at [89, 43] on div "Products" at bounding box center [65, 40] width 69 height 19
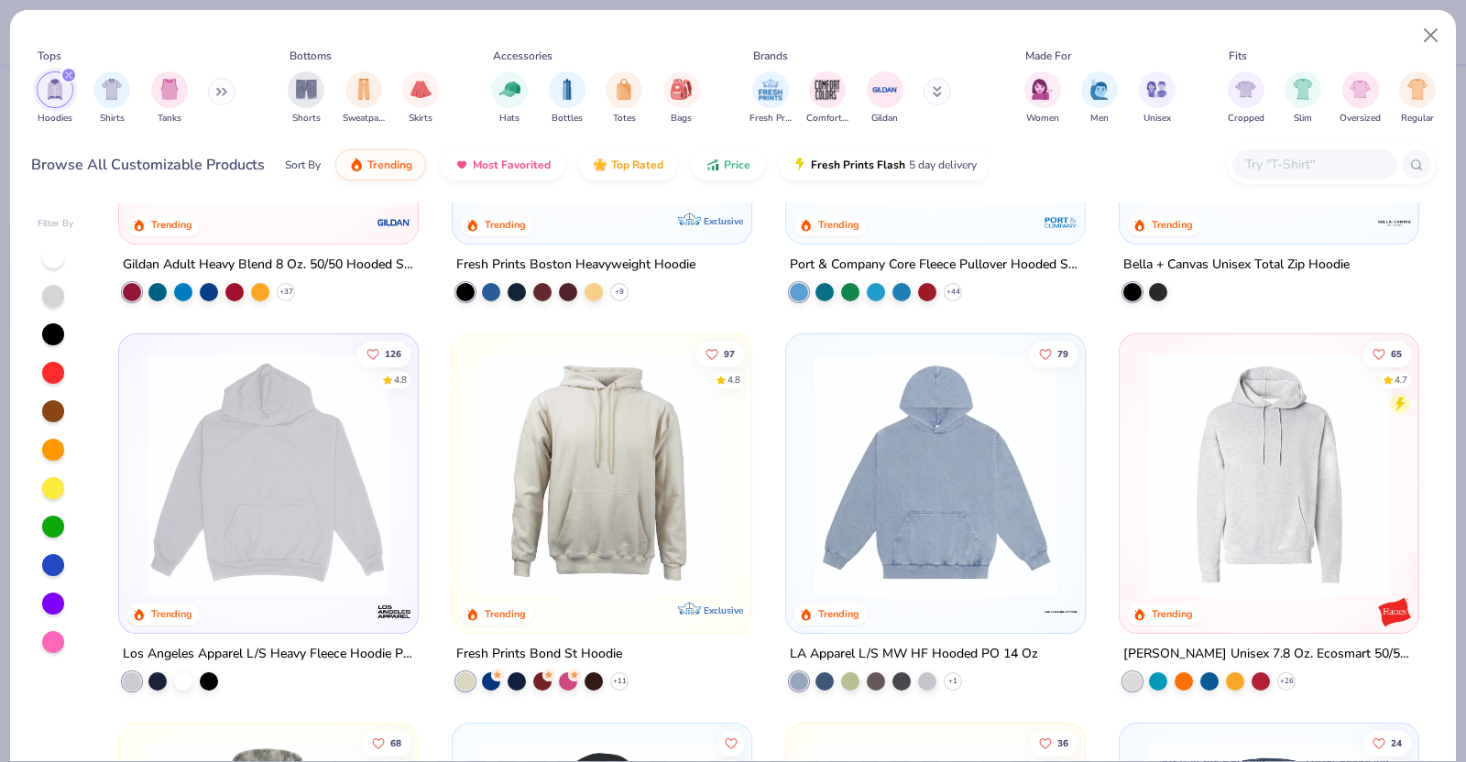
scroll to position [297, 0]
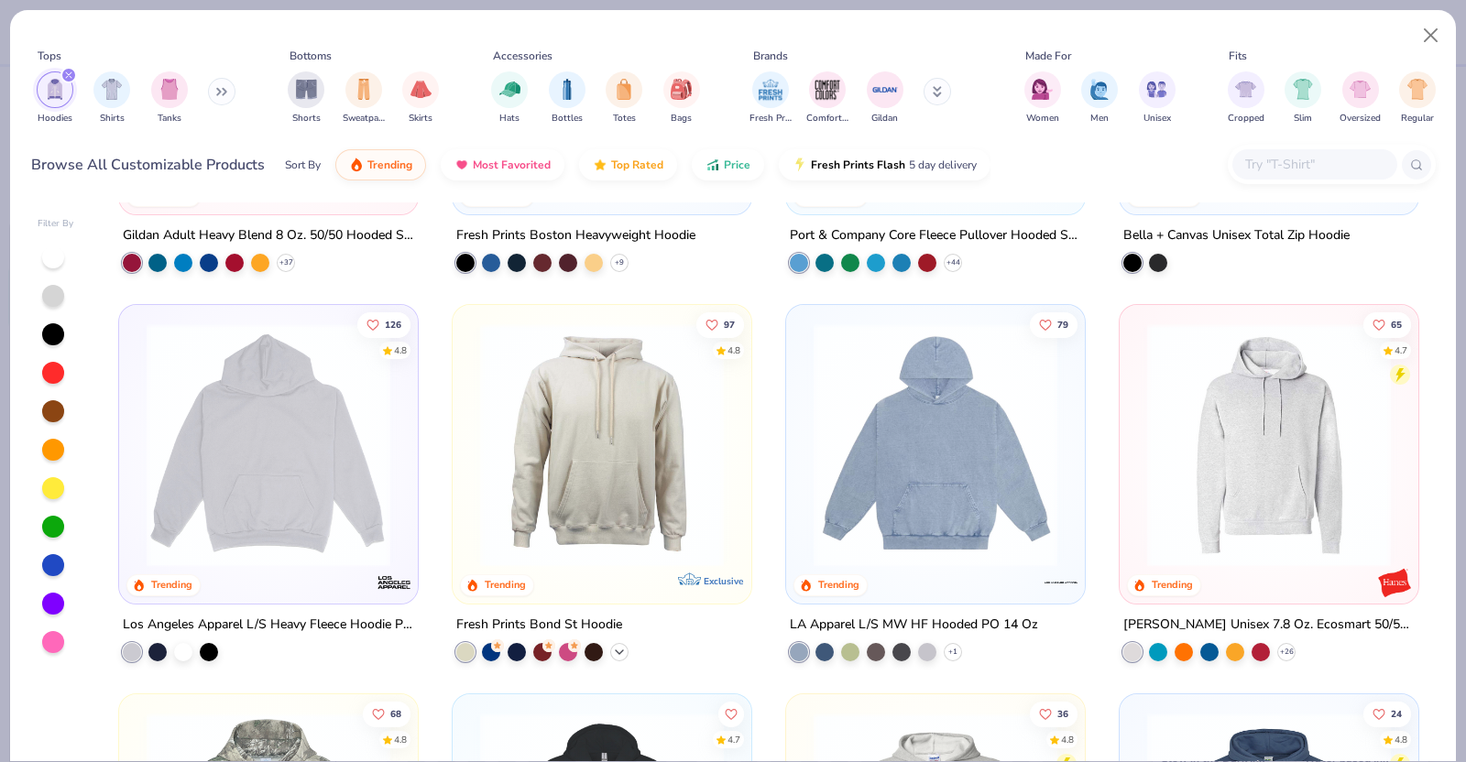
click at [612, 608] on icon at bounding box center [619, 651] width 15 height 15
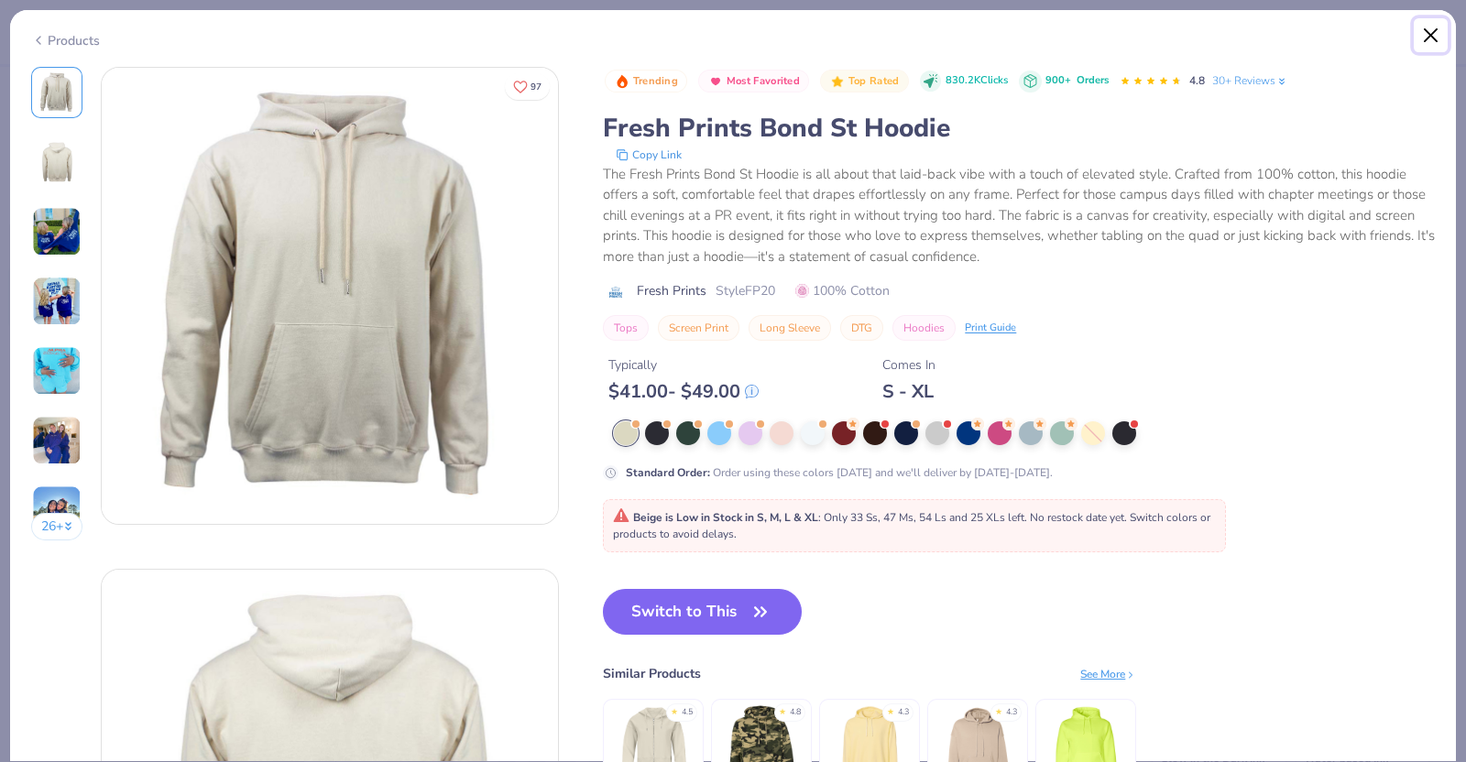
click at [1172, 34] on button "Close" at bounding box center [1431, 35] width 35 height 35
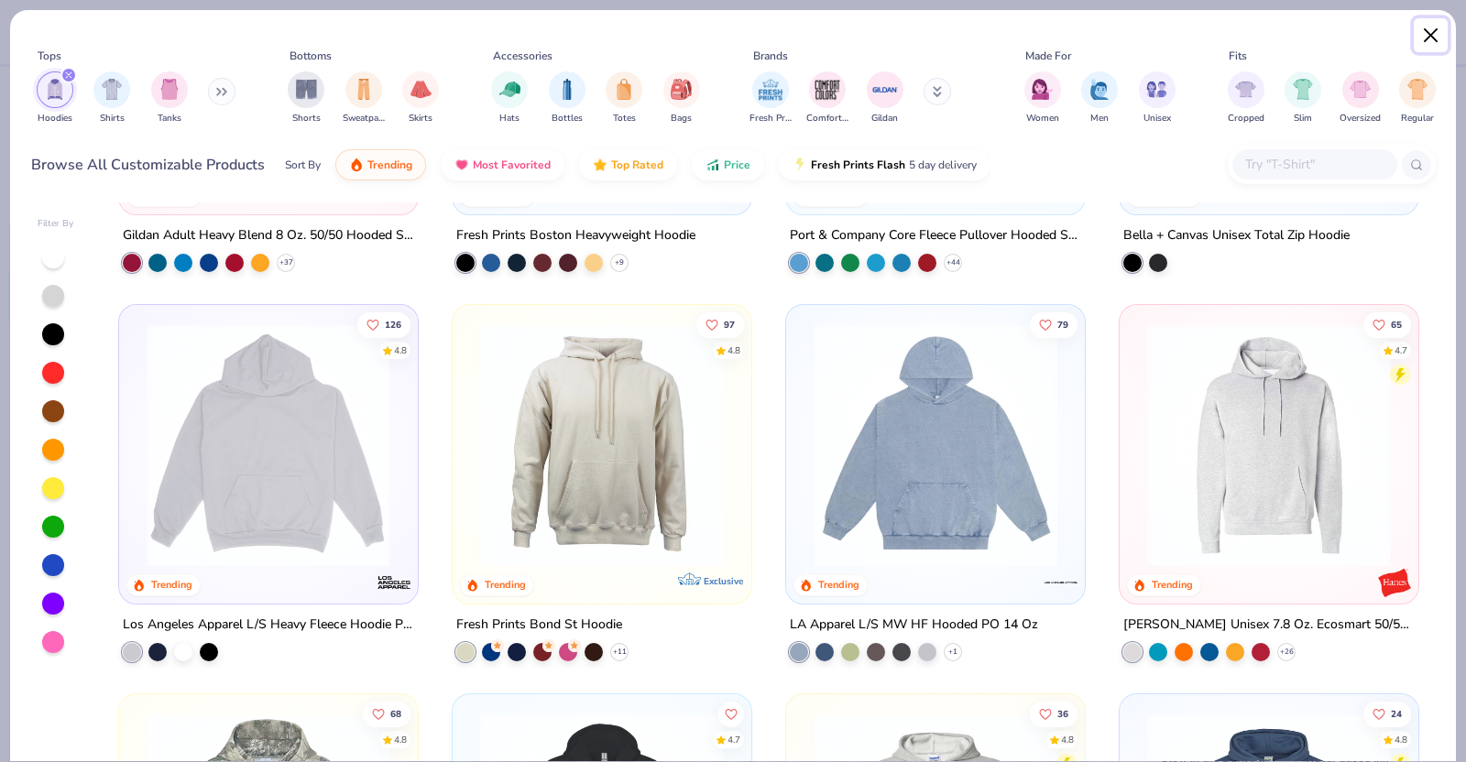
click at [1172, 30] on button "Close" at bounding box center [1431, 35] width 35 height 35
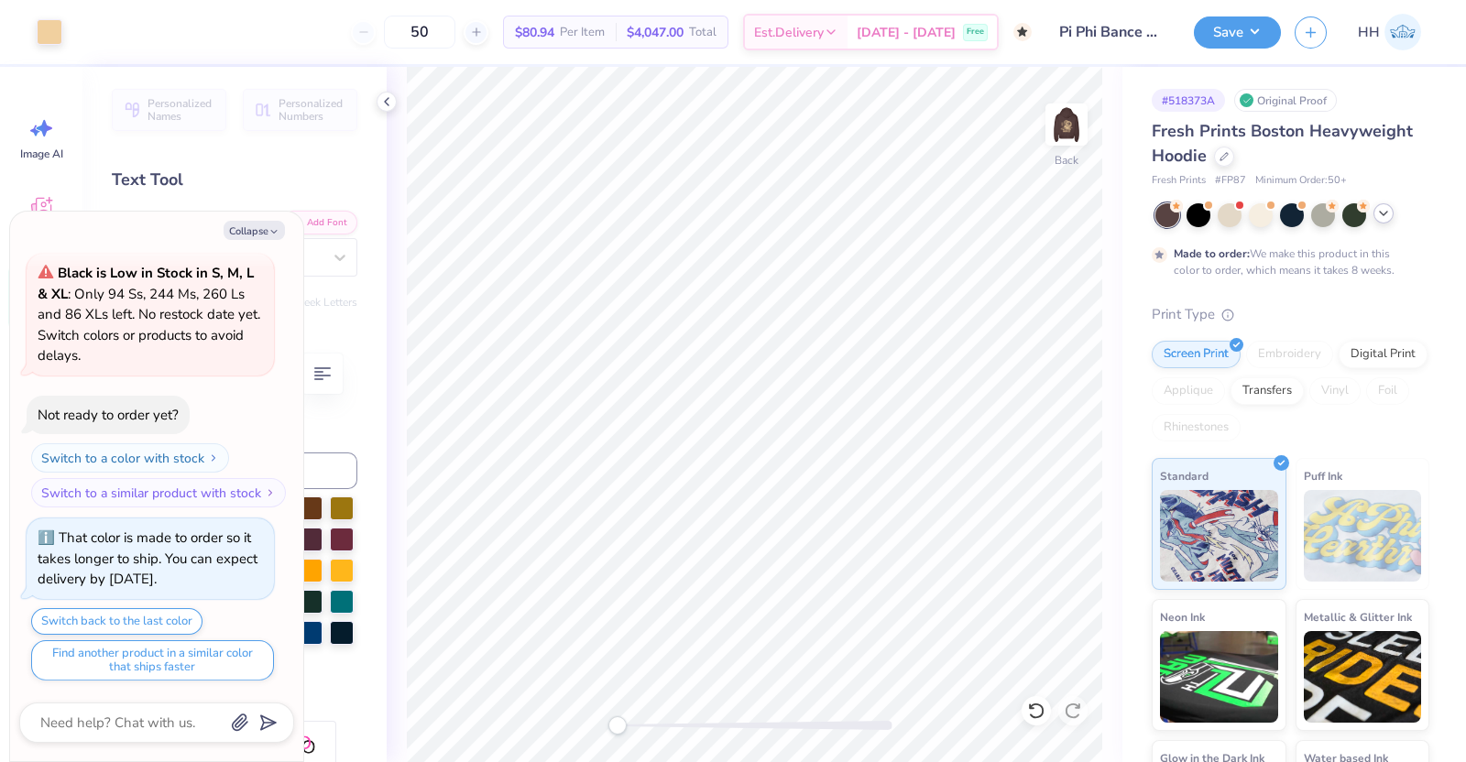
click at [1172, 216] on icon at bounding box center [1383, 213] width 15 height 15
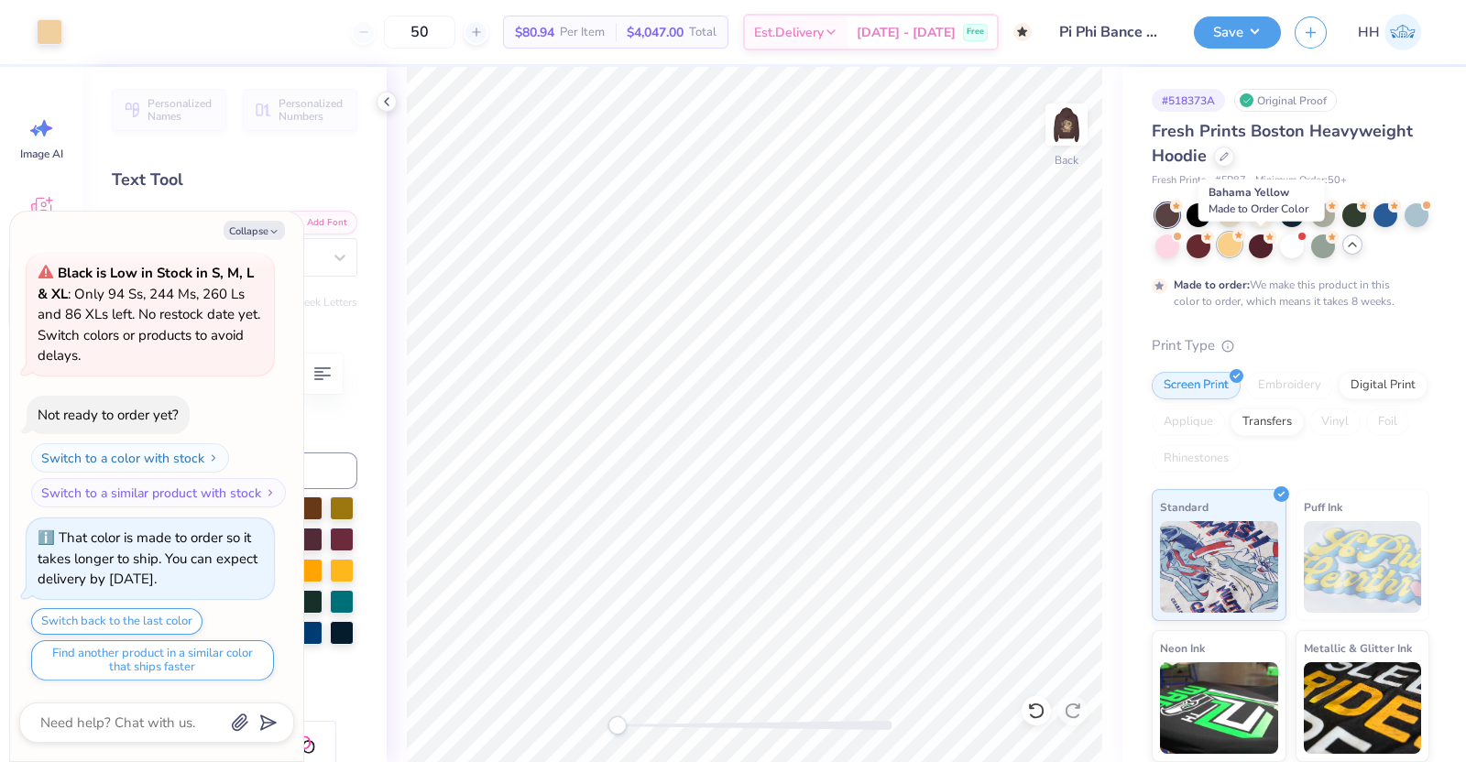
click at [1172, 246] on div at bounding box center [1230, 245] width 24 height 24
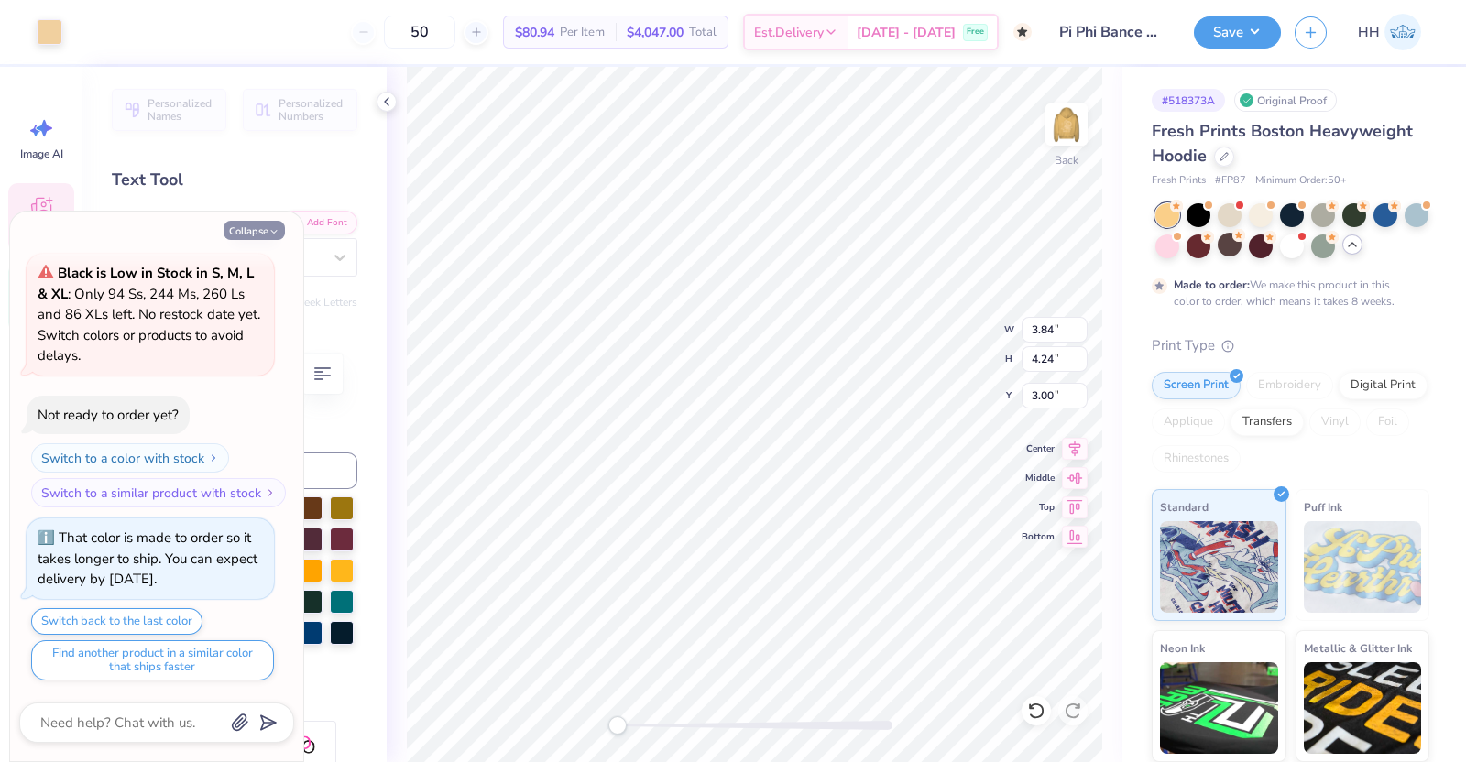
click at [272, 233] on icon "button" at bounding box center [273, 231] width 11 height 11
type textarea "x"
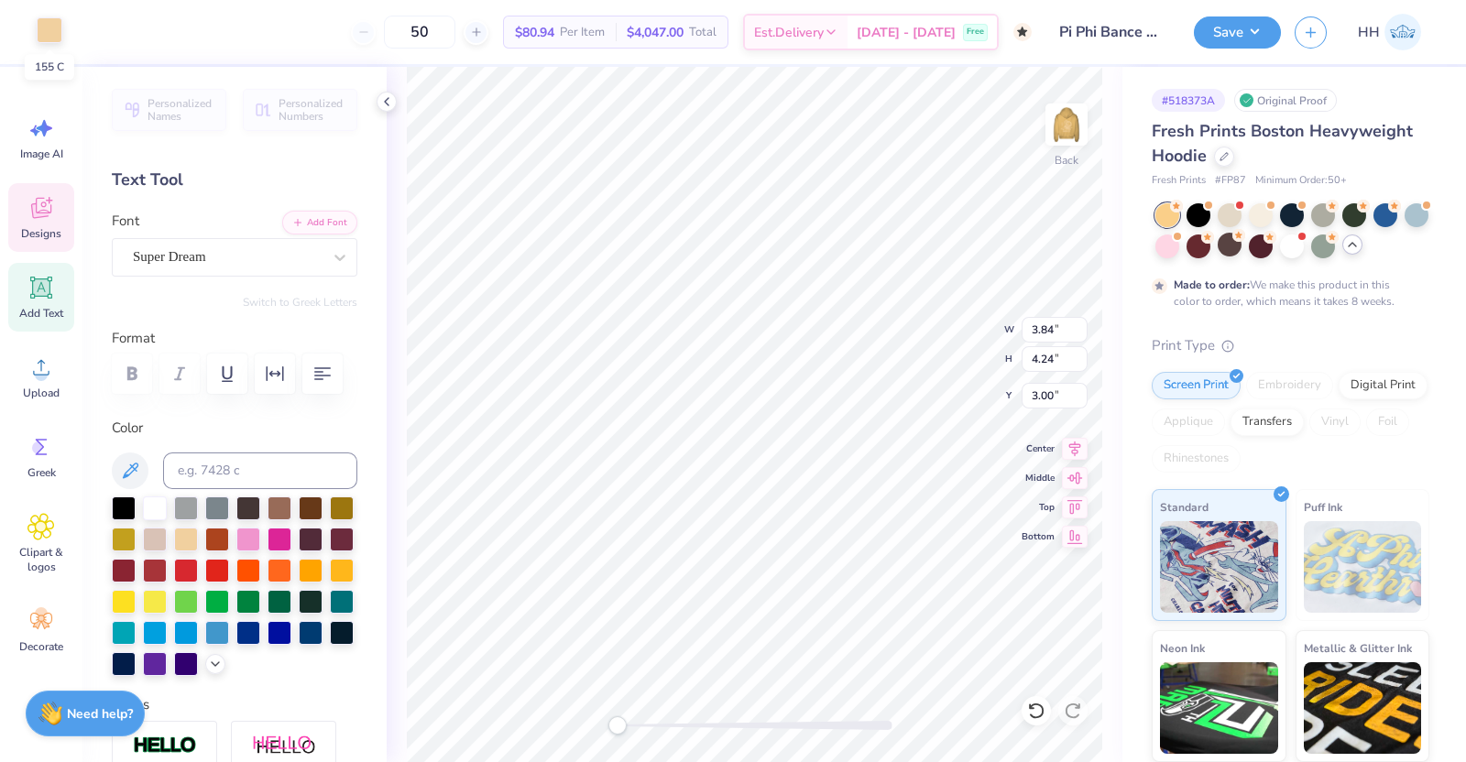
click at [55, 28] on div at bounding box center [50, 30] width 26 height 26
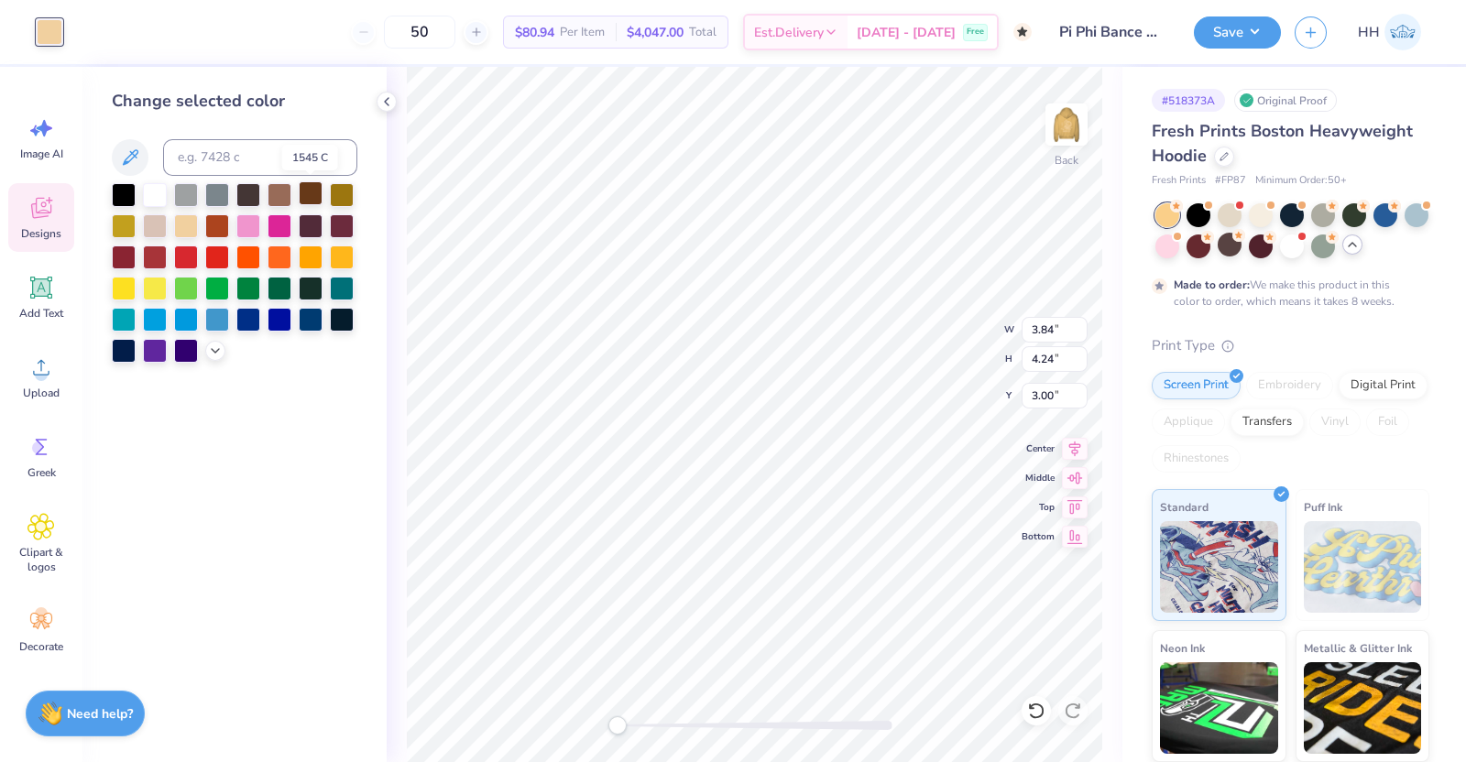
click at [315, 193] on div at bounding box center [311, 193] width 24 height 24
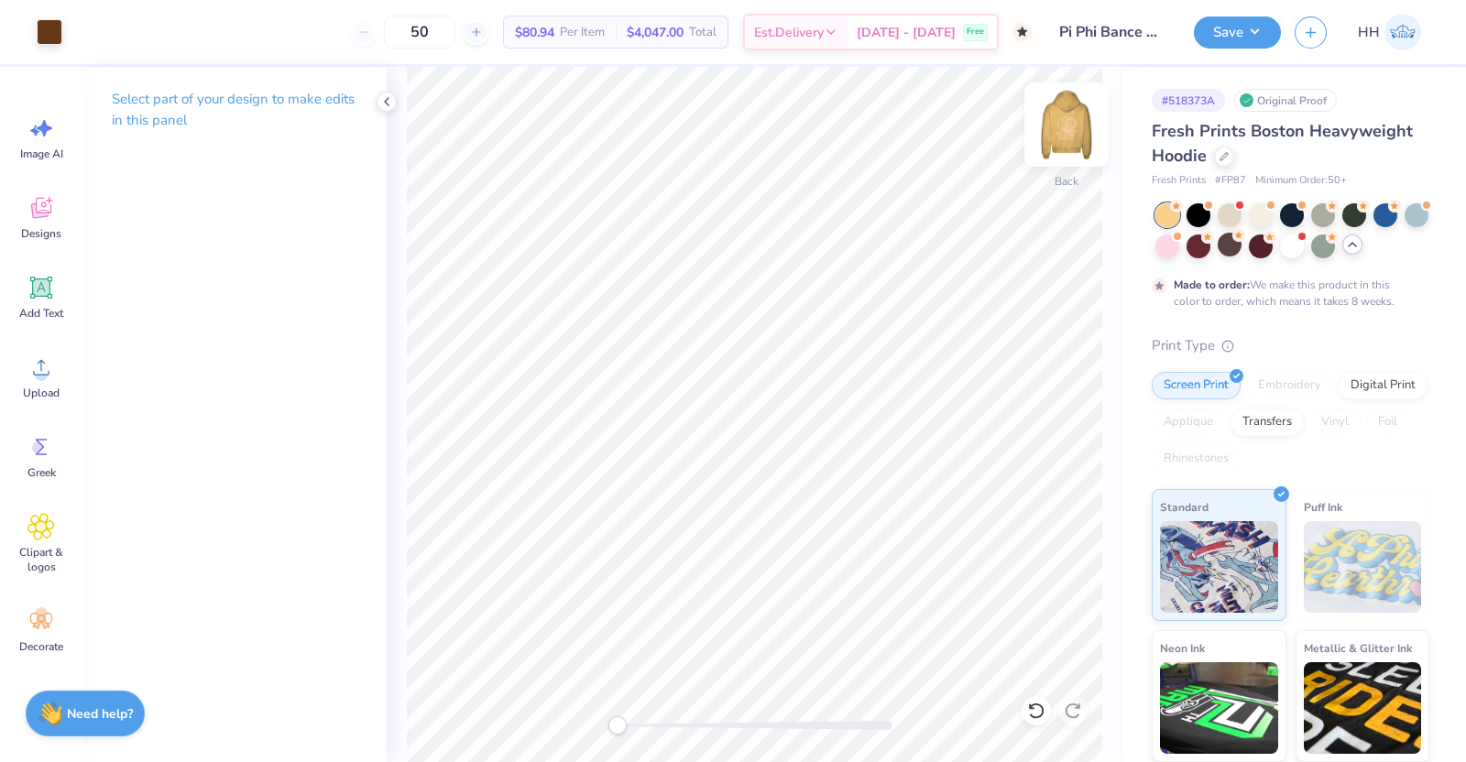
click at [1089, 117] on img at bounding box center [1066, 124] width 73 height 73
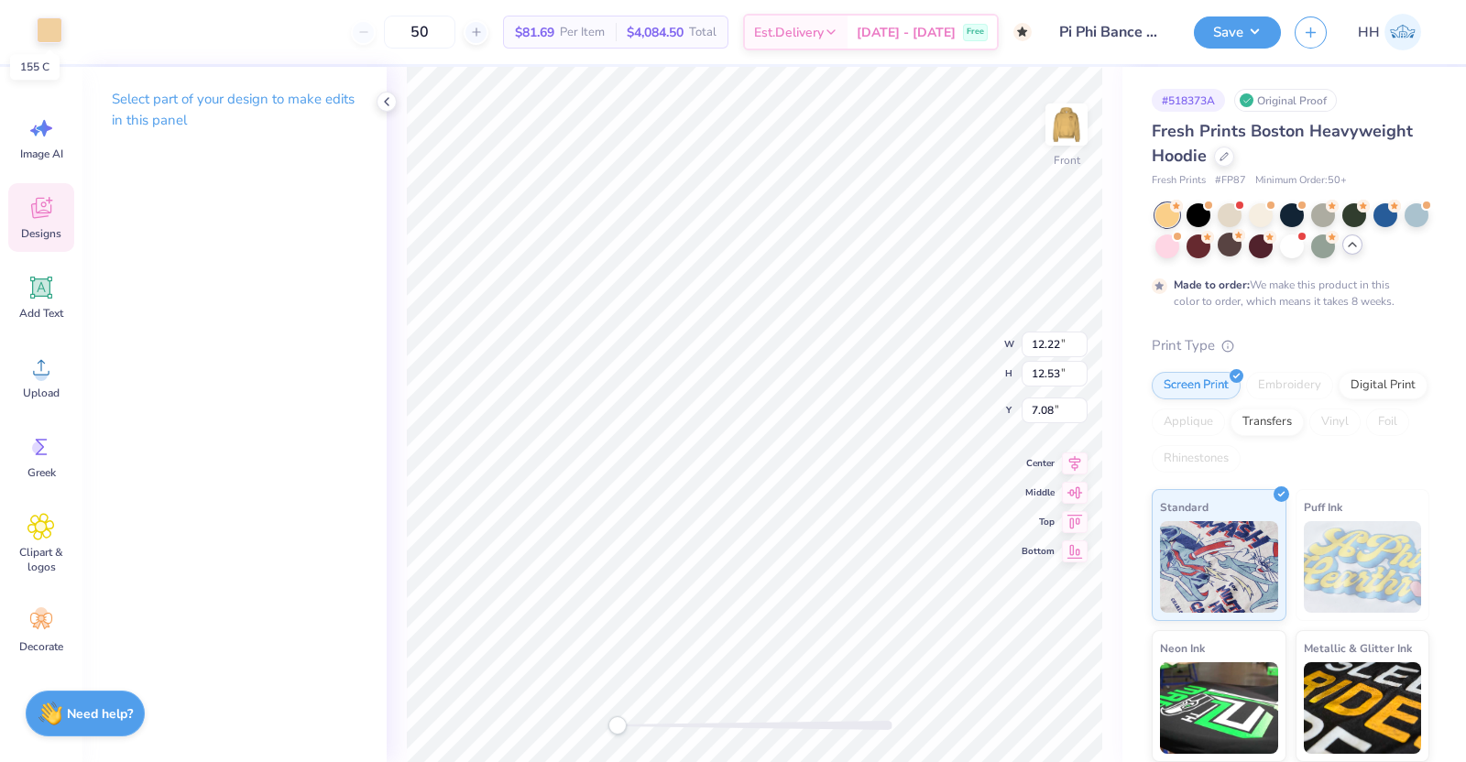
click at [50, 33] on div at bounding box center [50, 30] width 26 height 26
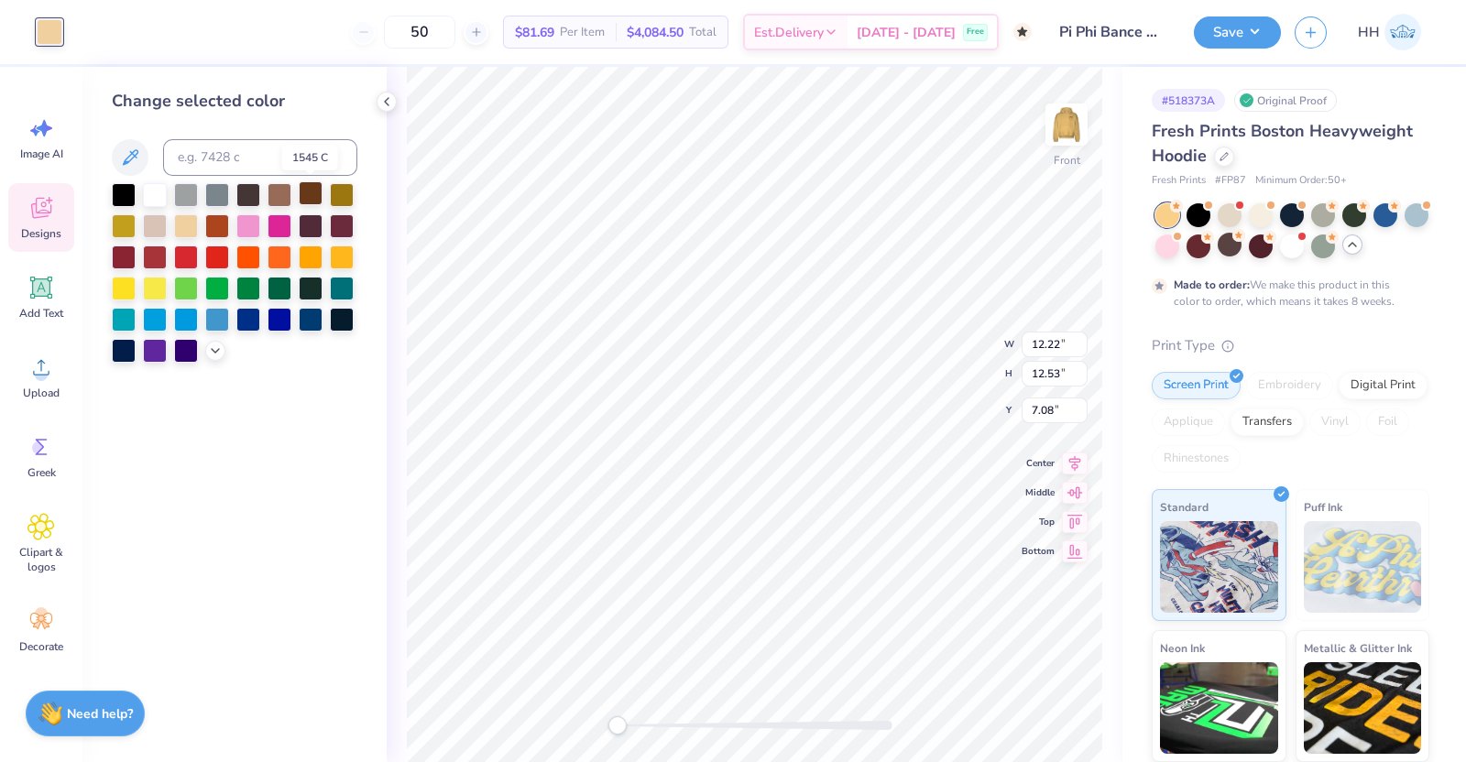
click at [308, 196] on div at bounding box center [311, 193] width 24 height 24
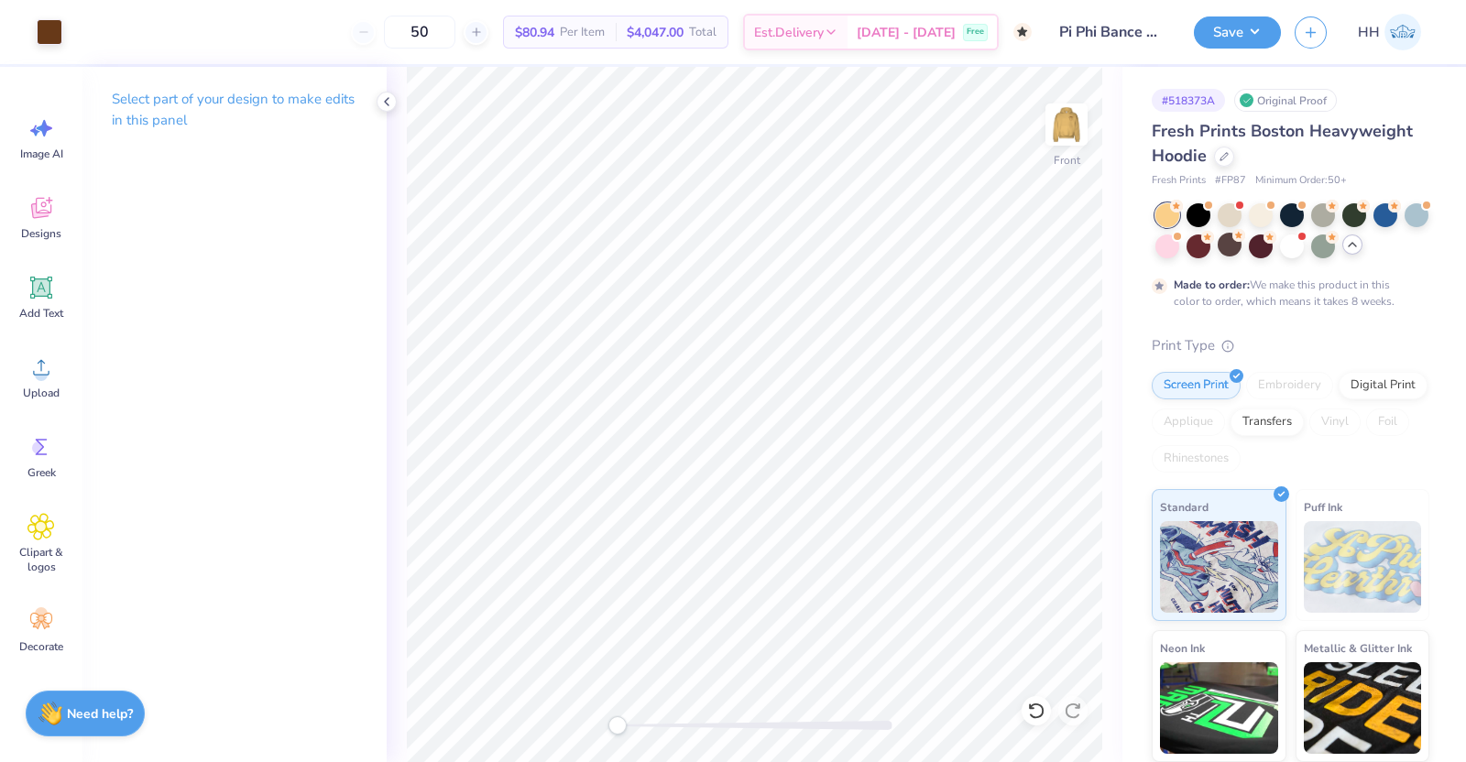
click at [1172, 240] on icon at bounding box center [1352, 244] width 15 height 15
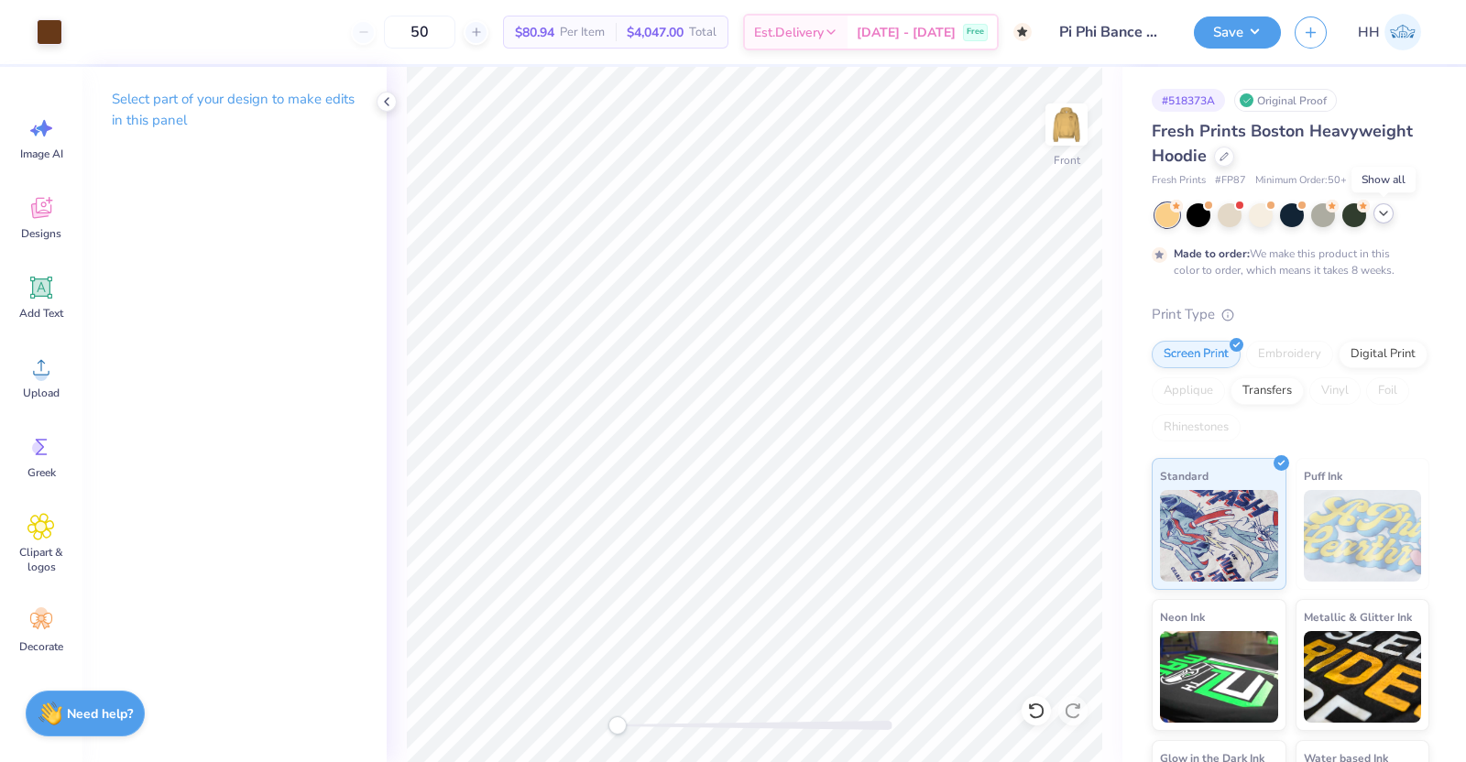
click at [1172, 217] on icon at bounding box center [1383, 213] width 15 height 15
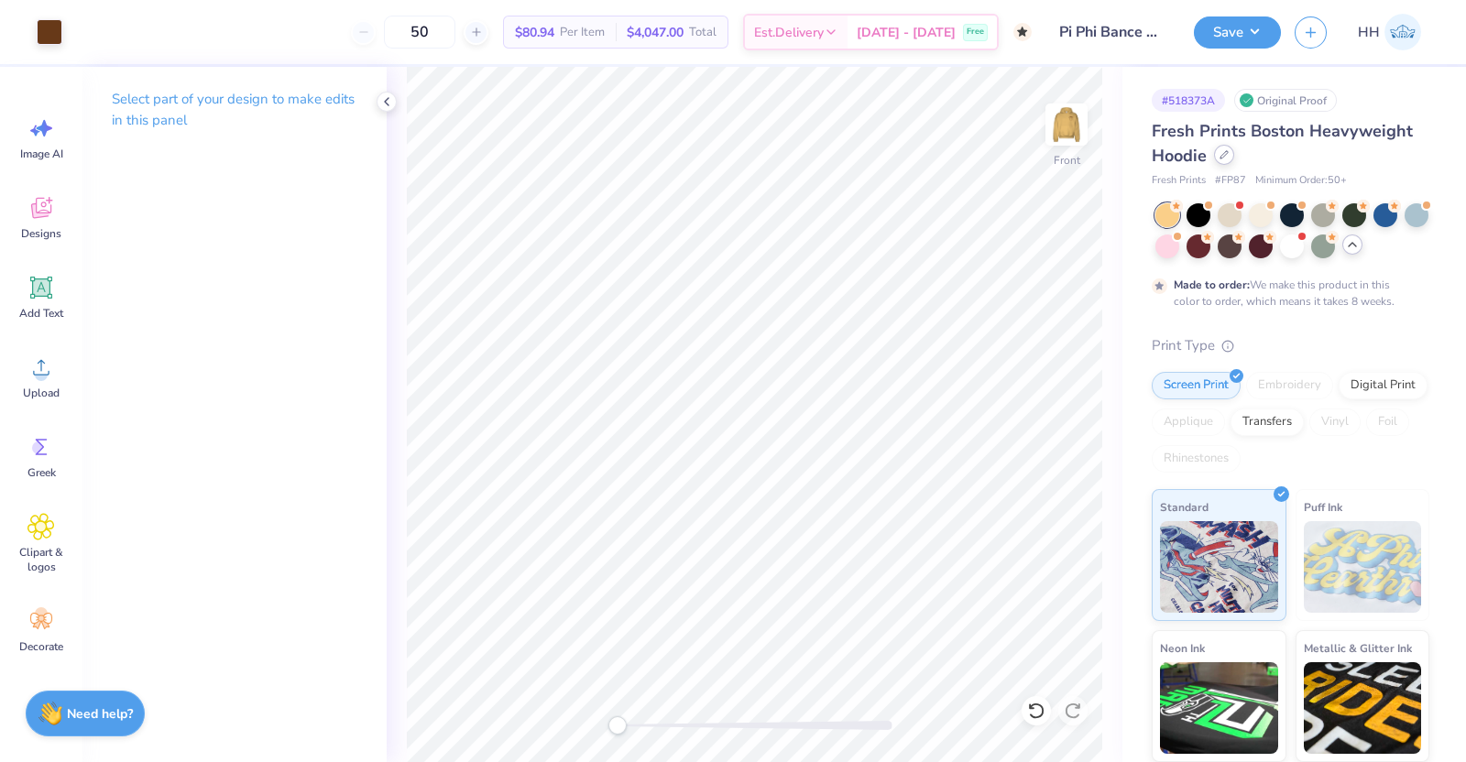
click at [1172, 153] on icon at bounding box center [1224, 154] width 9 height 9
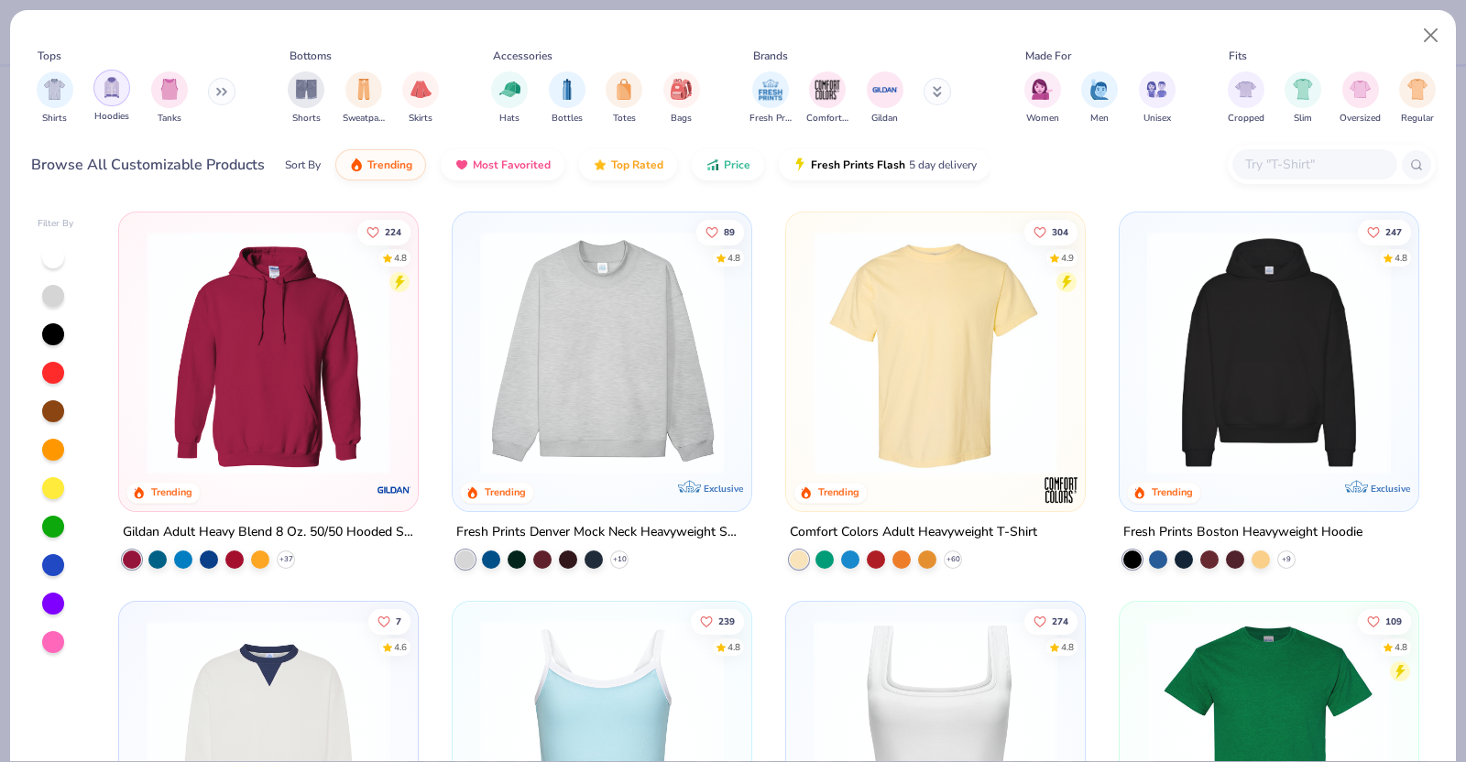
click at [116, 89] on img "filter for Hoodies" at bounding box center [112, 87] width 20 height 21
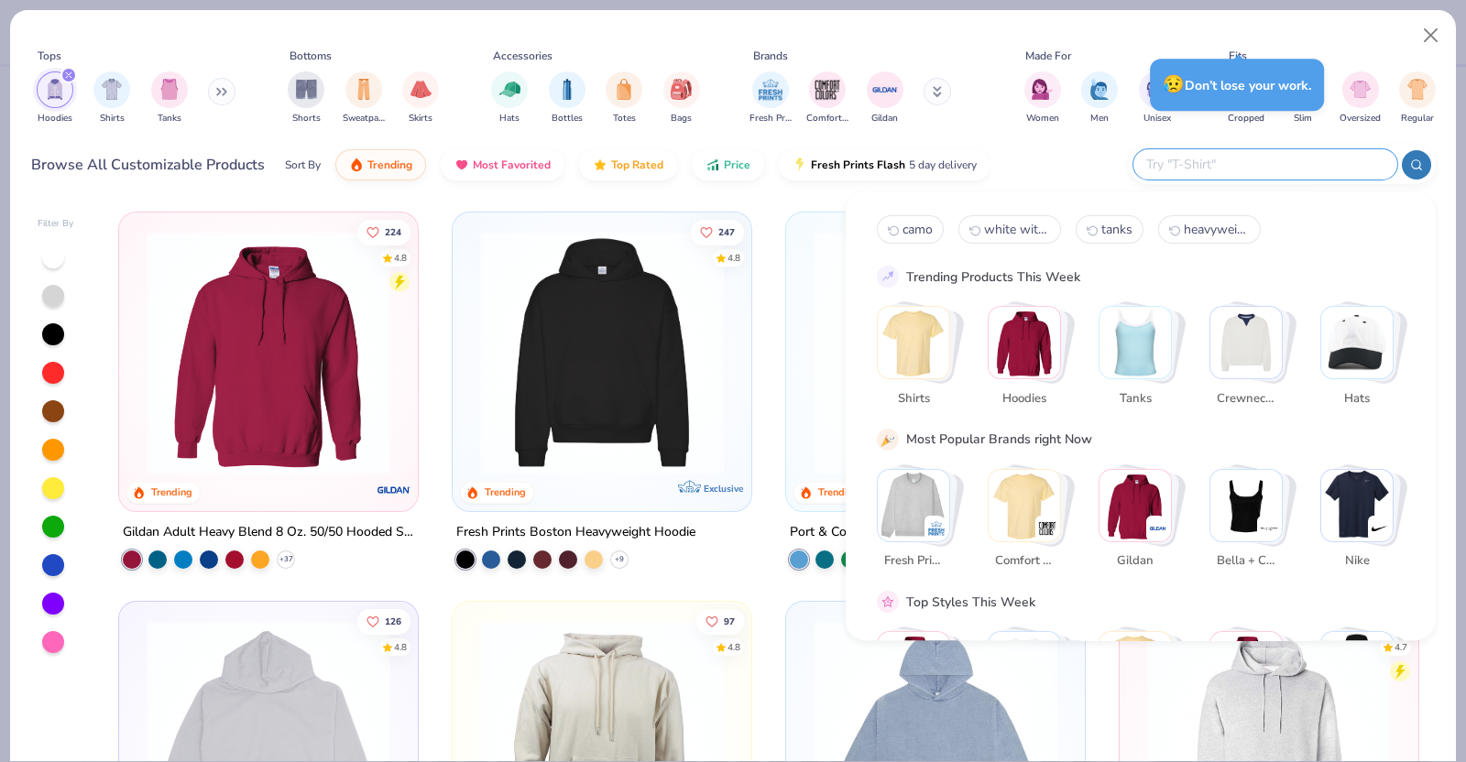
click at [1172, 170] on input "text" at bounding box center [1264, 164] width 240 height 21
type input "155 C"
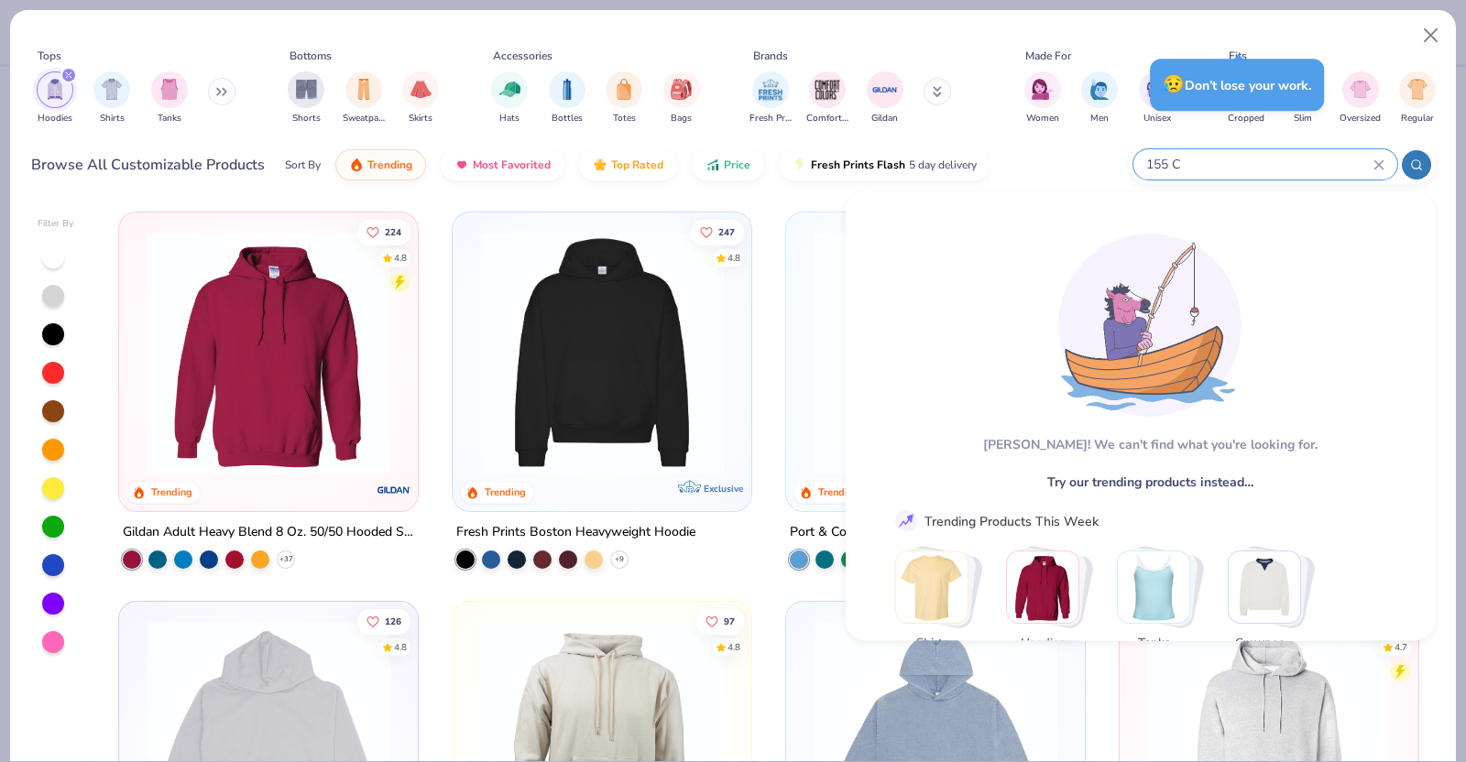
scroll to position [60, 0]
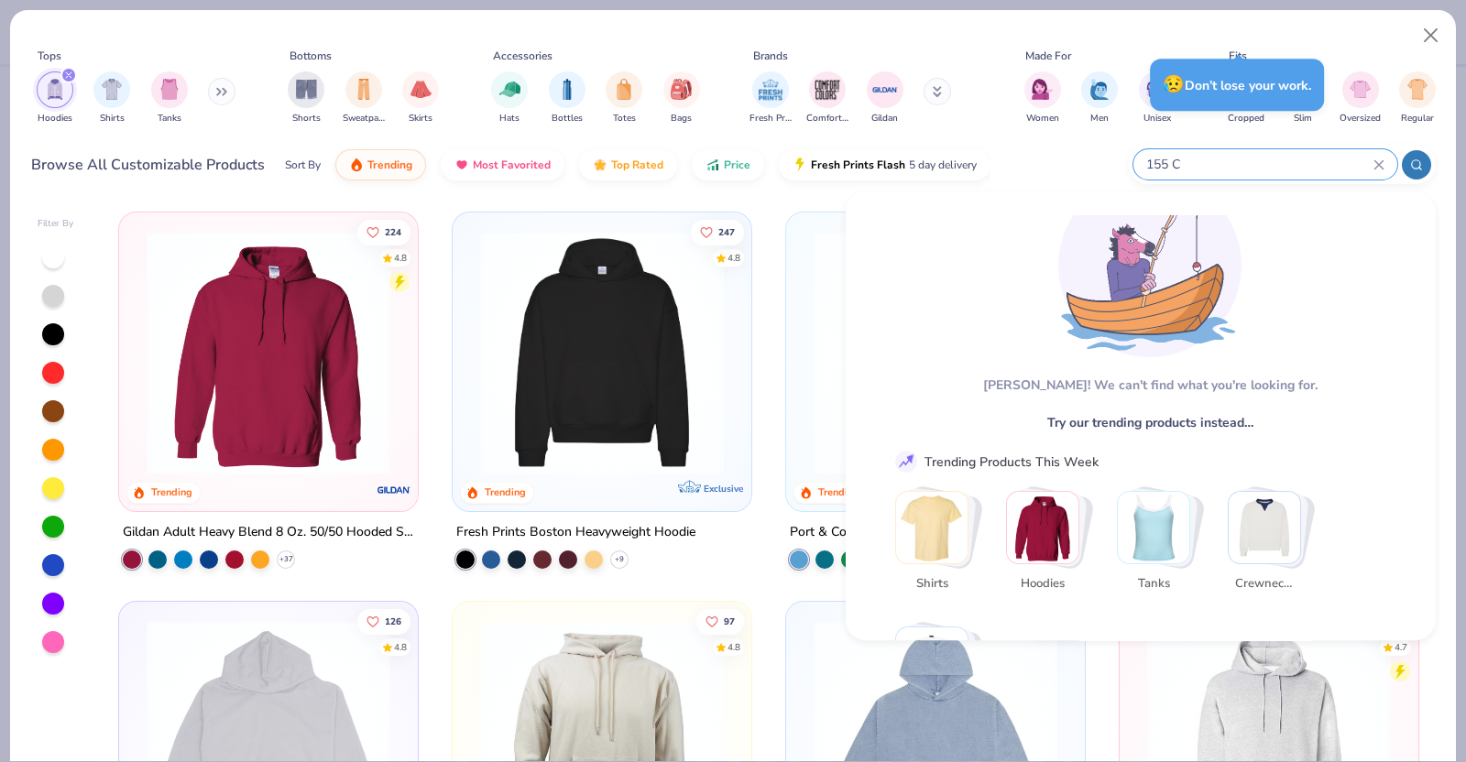
click at [1172, 166] on icon at bounding box center [1379, 164] width 11 height 11
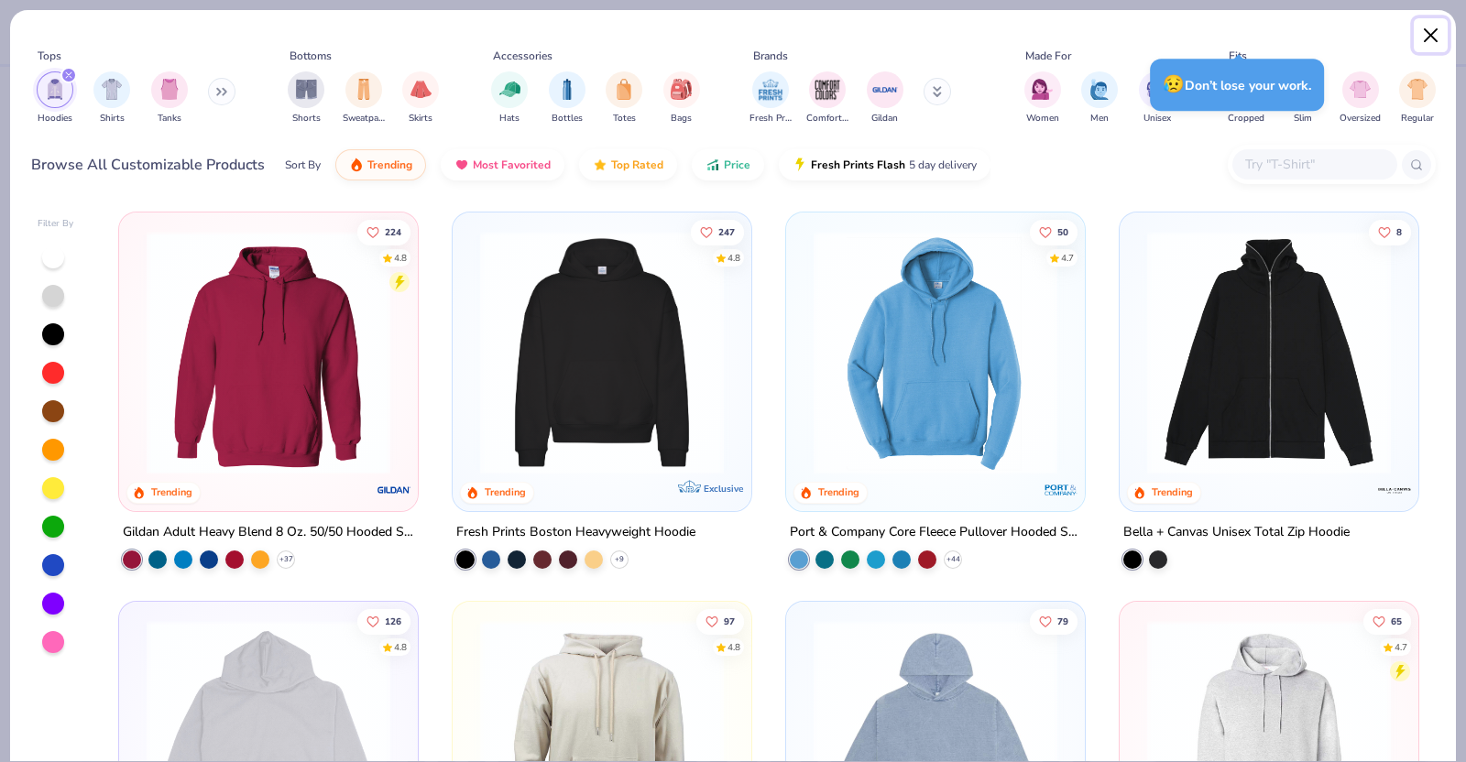
click at [1172, 35] on button "Close" at bounding box center [1431, 35] width 35 height 35
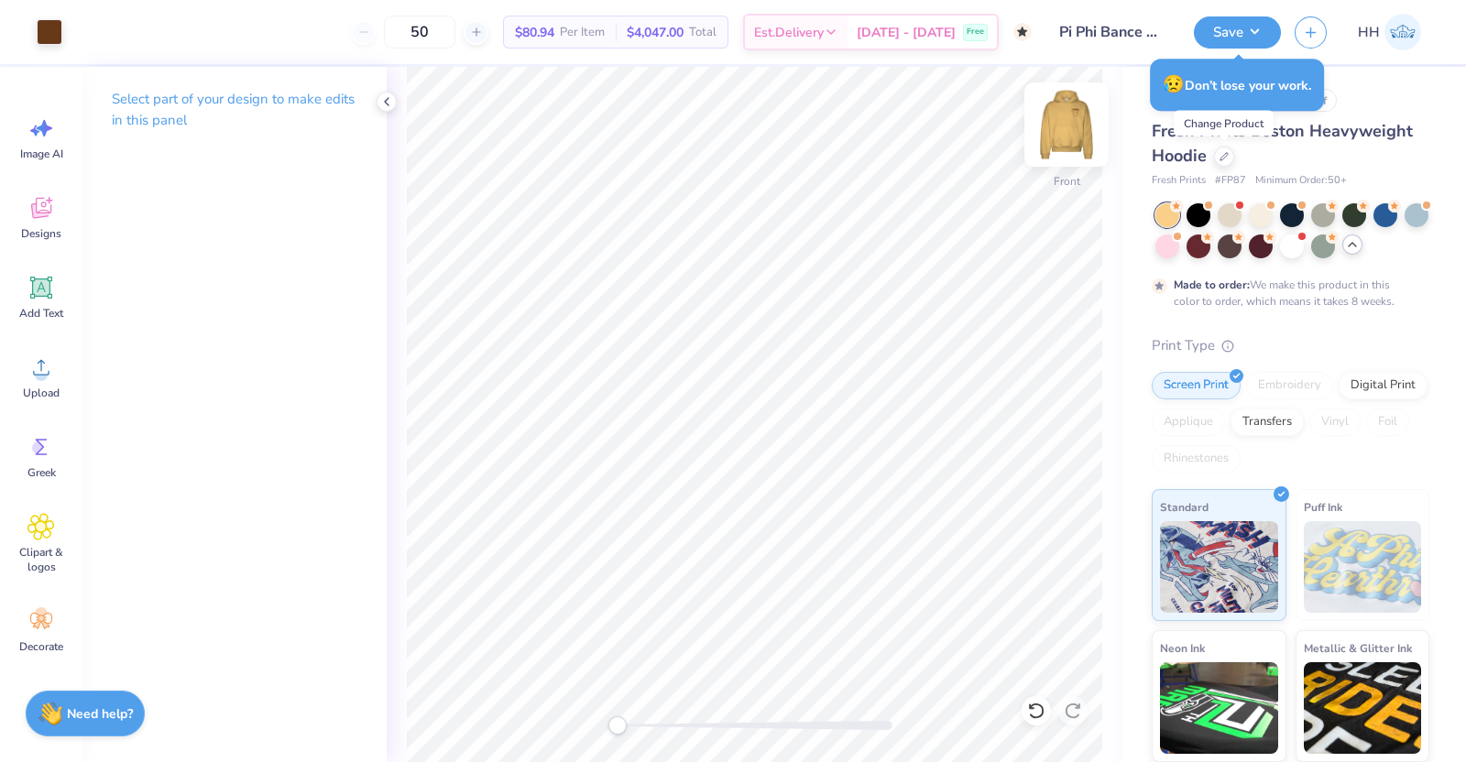
click at [1078, 116] on img at bounding box center [1066, 124] width 73 height 73
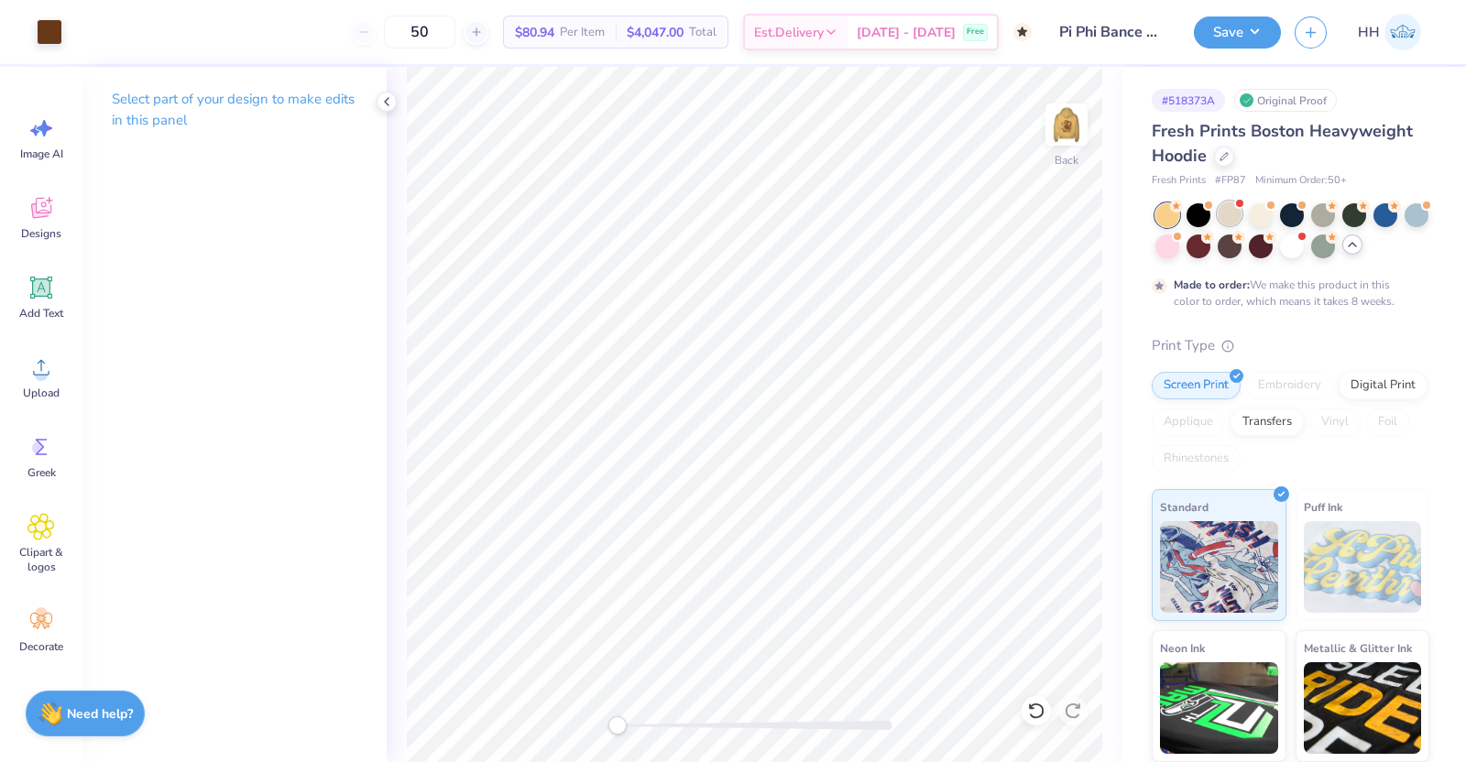
click at [1172, 213] on div at bounding box center [1230, 214] width 24 height 24
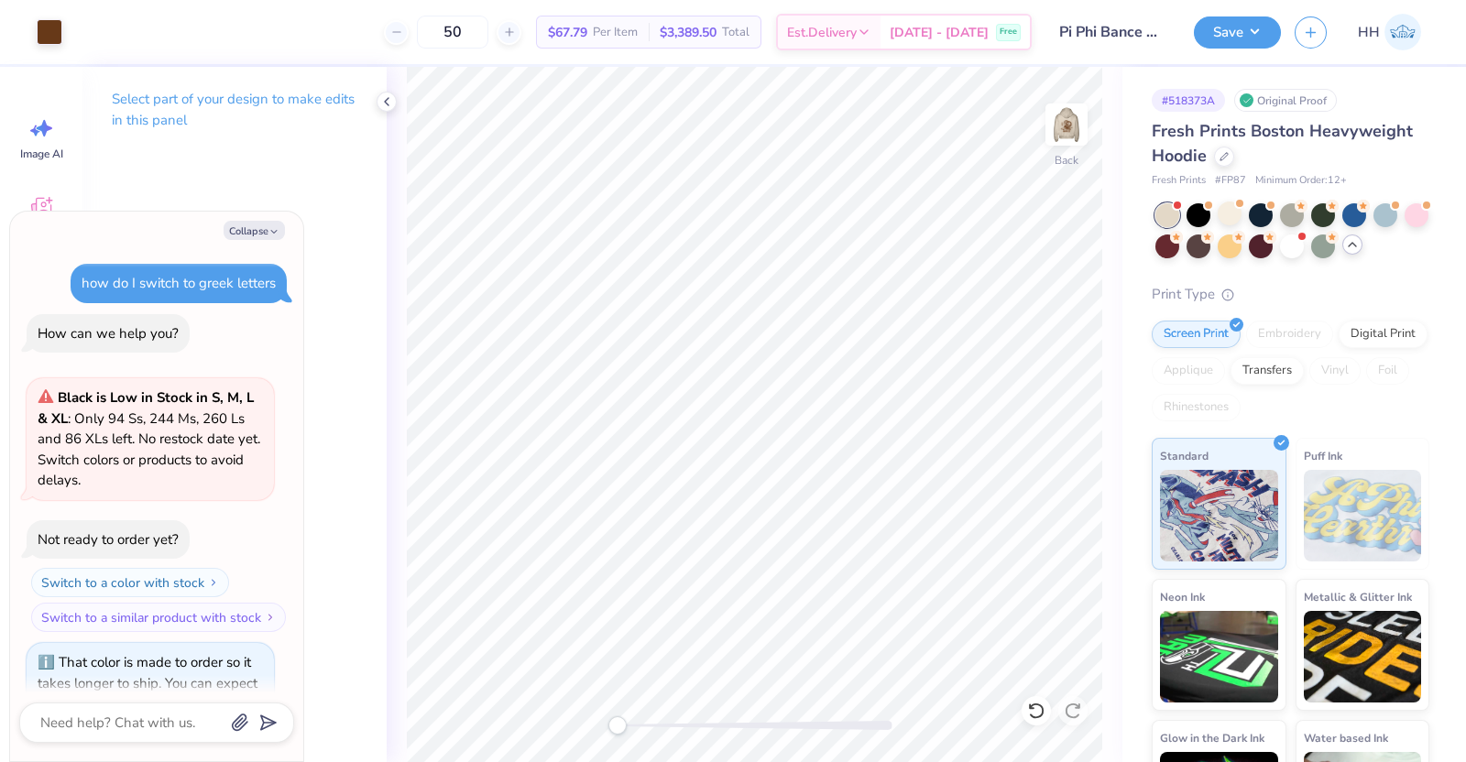
scroll to position [516, 0]
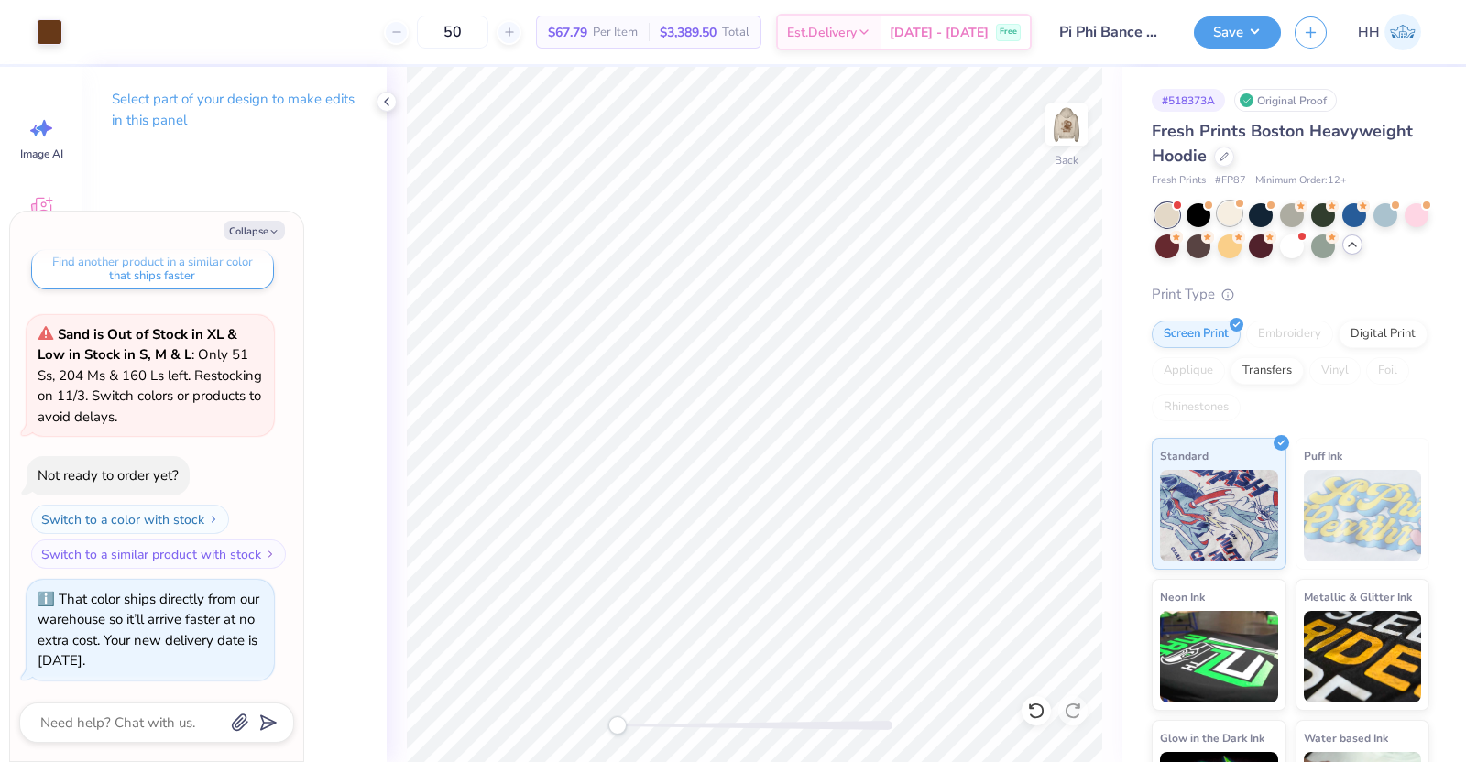
click at [1172, 213] on div at bounding box center [1230, 214] width 24 height 24
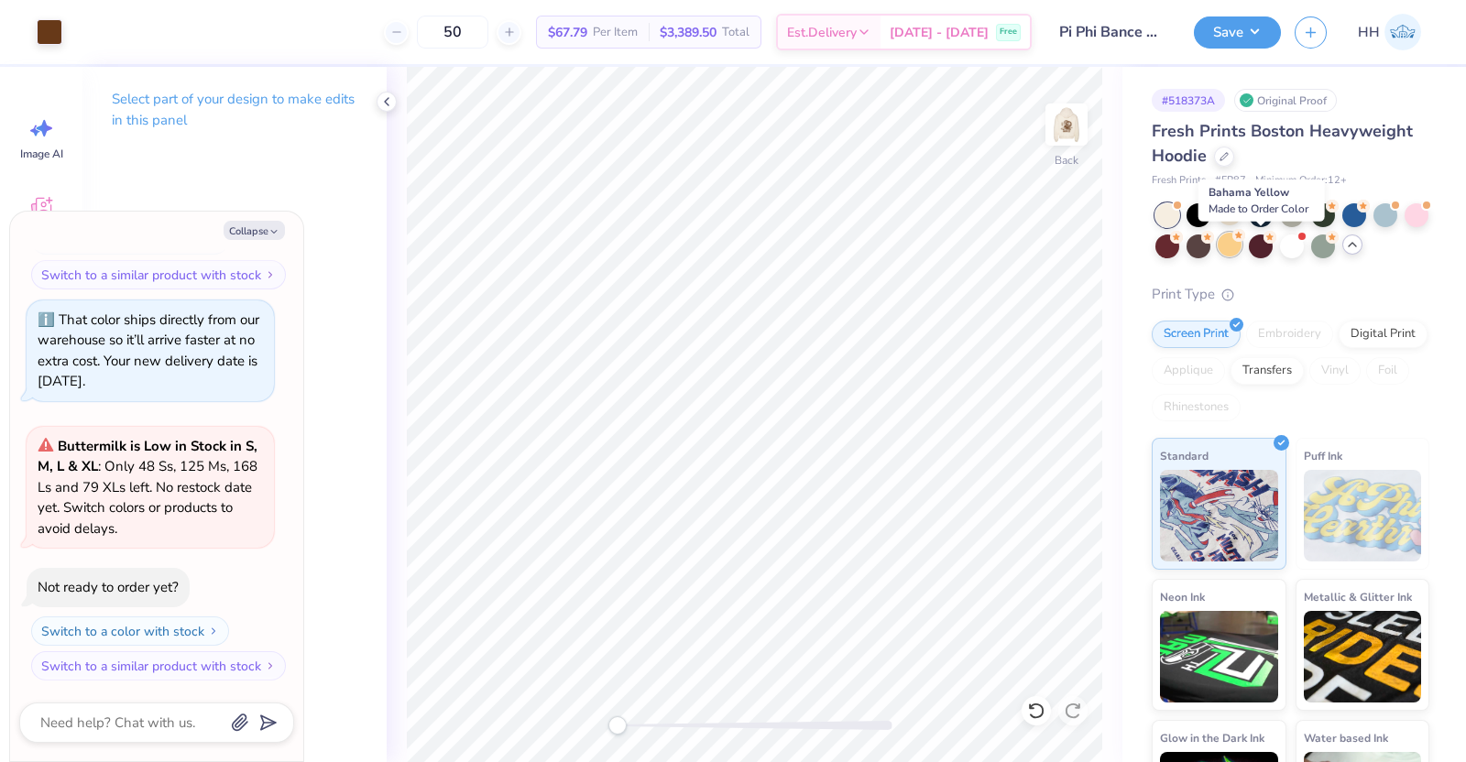
click at [1172, 243] on div at bounding box center [1230, 245] width 24 height 24
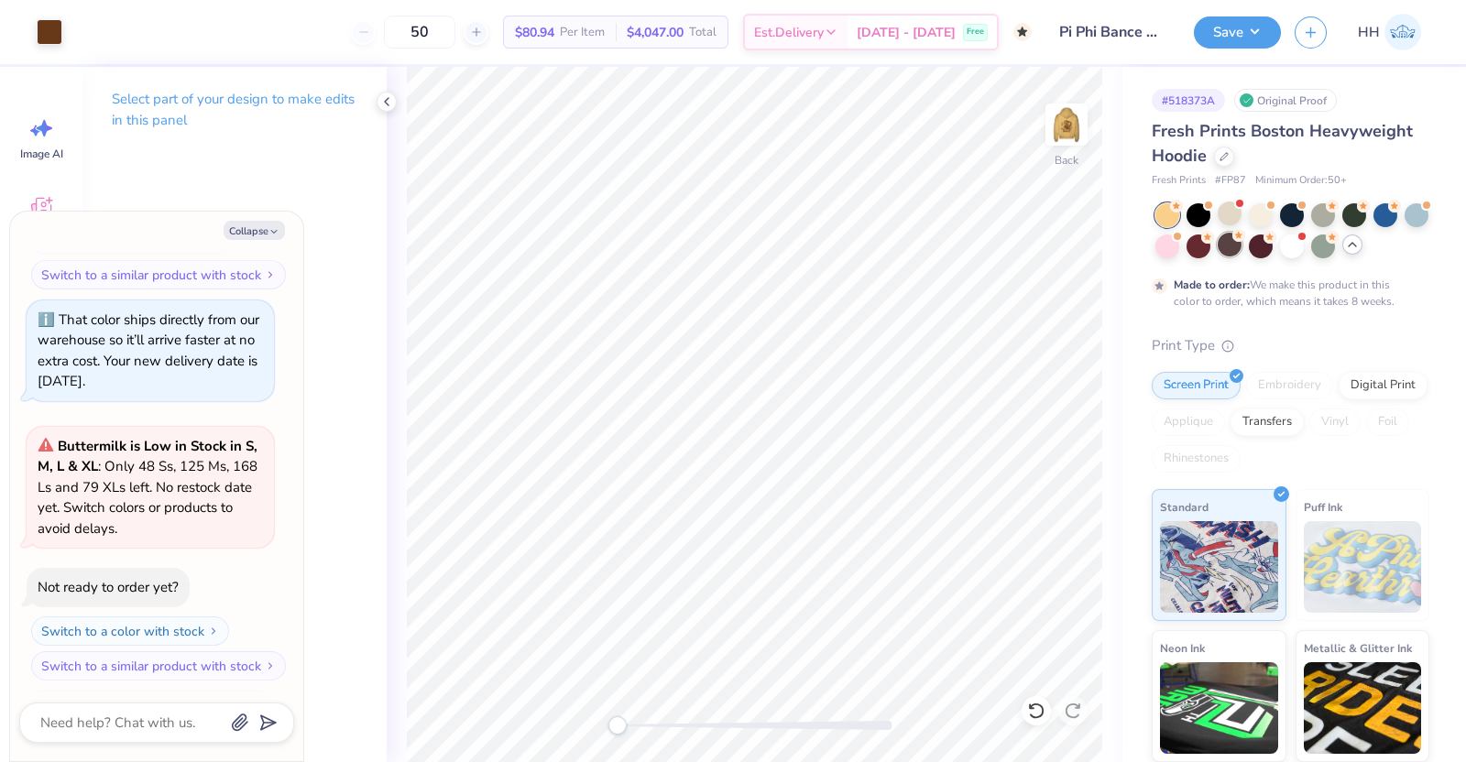
scroll to position [968, 0]
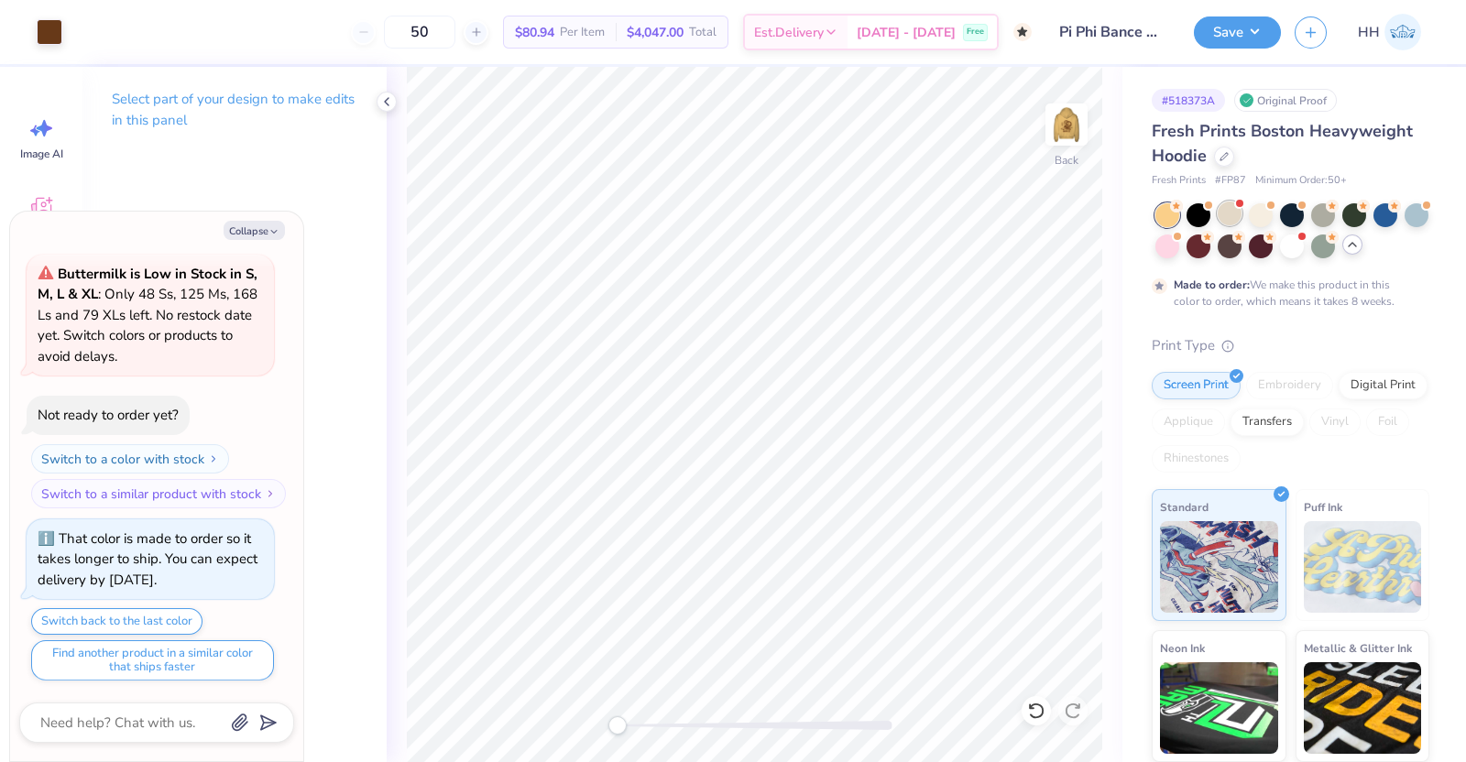
click at [1172, 210] on div at bounding box center [1230, 214] width 24 height 24
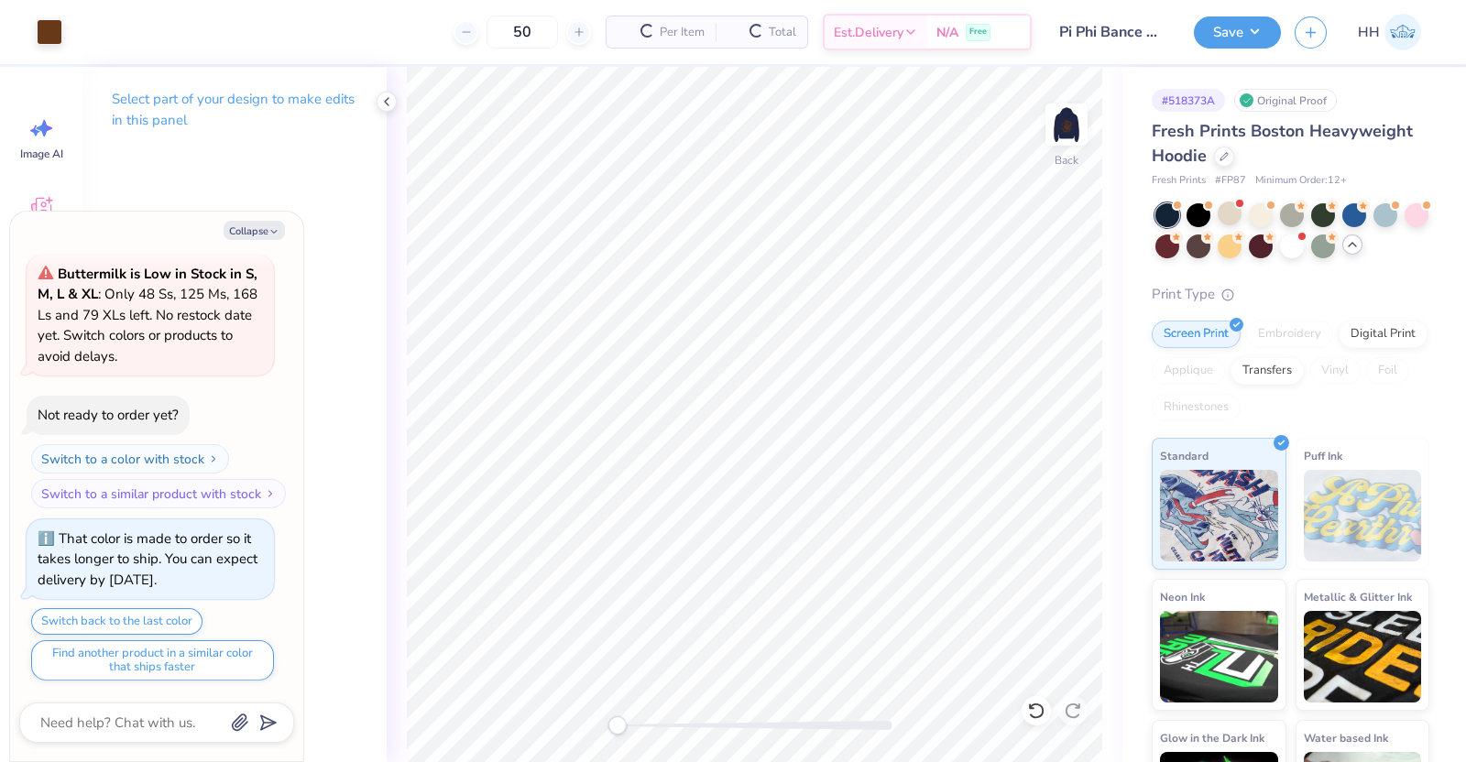
scroll to position [1638, 0]
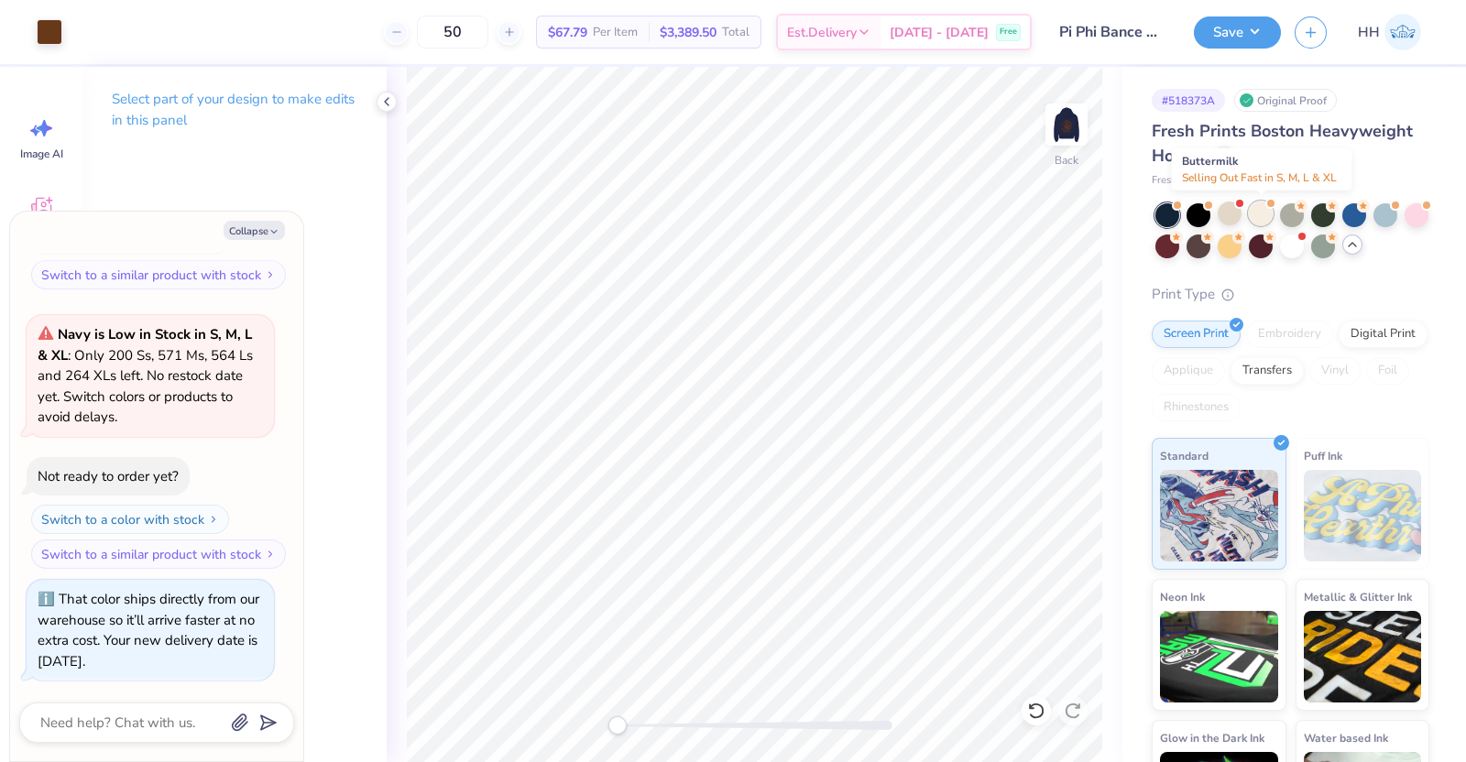
click at [1172, 212] on div at bounding box center [1261, 214] width 24 height 24
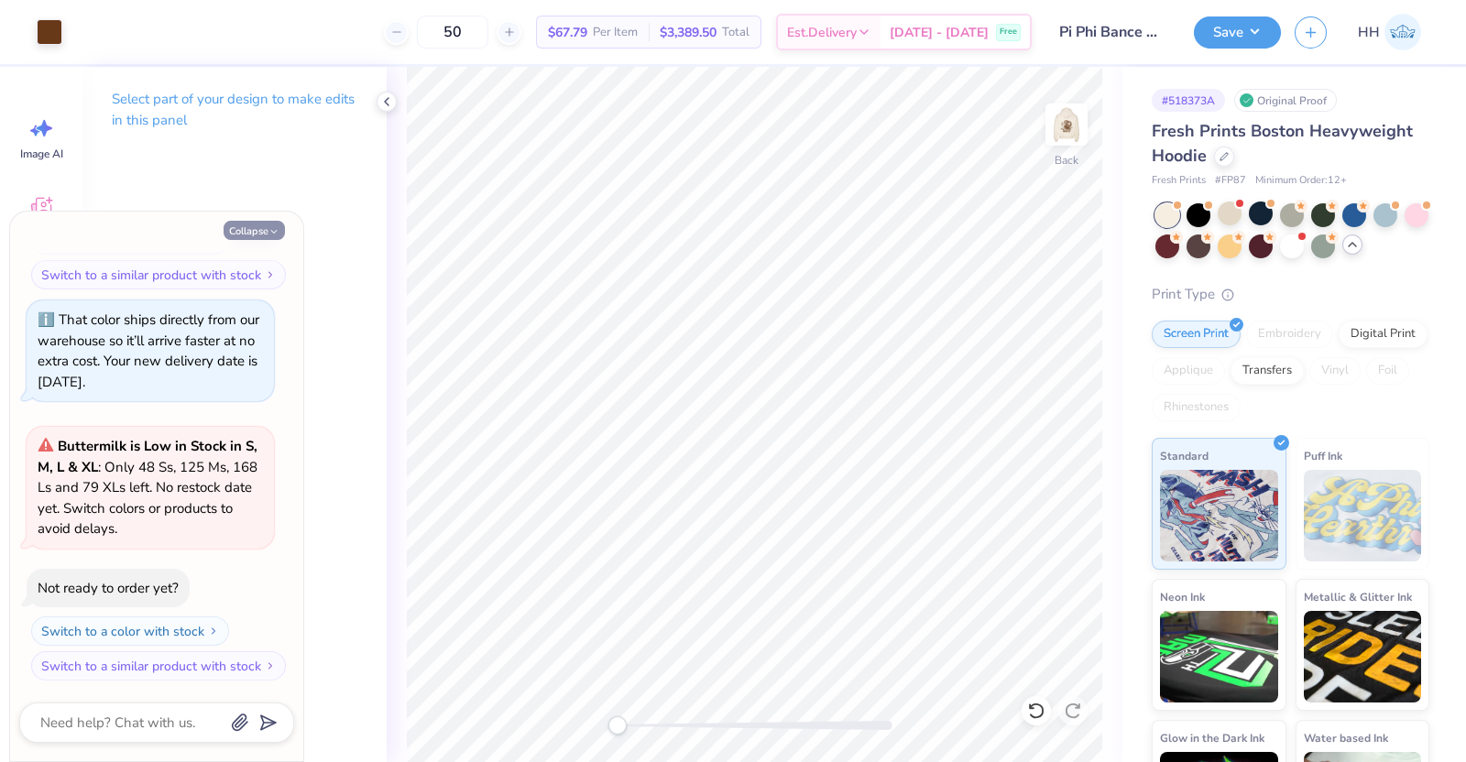
click at [257, 226] on button "Collapse" at bounding box center [254, 230] width 61 height 19
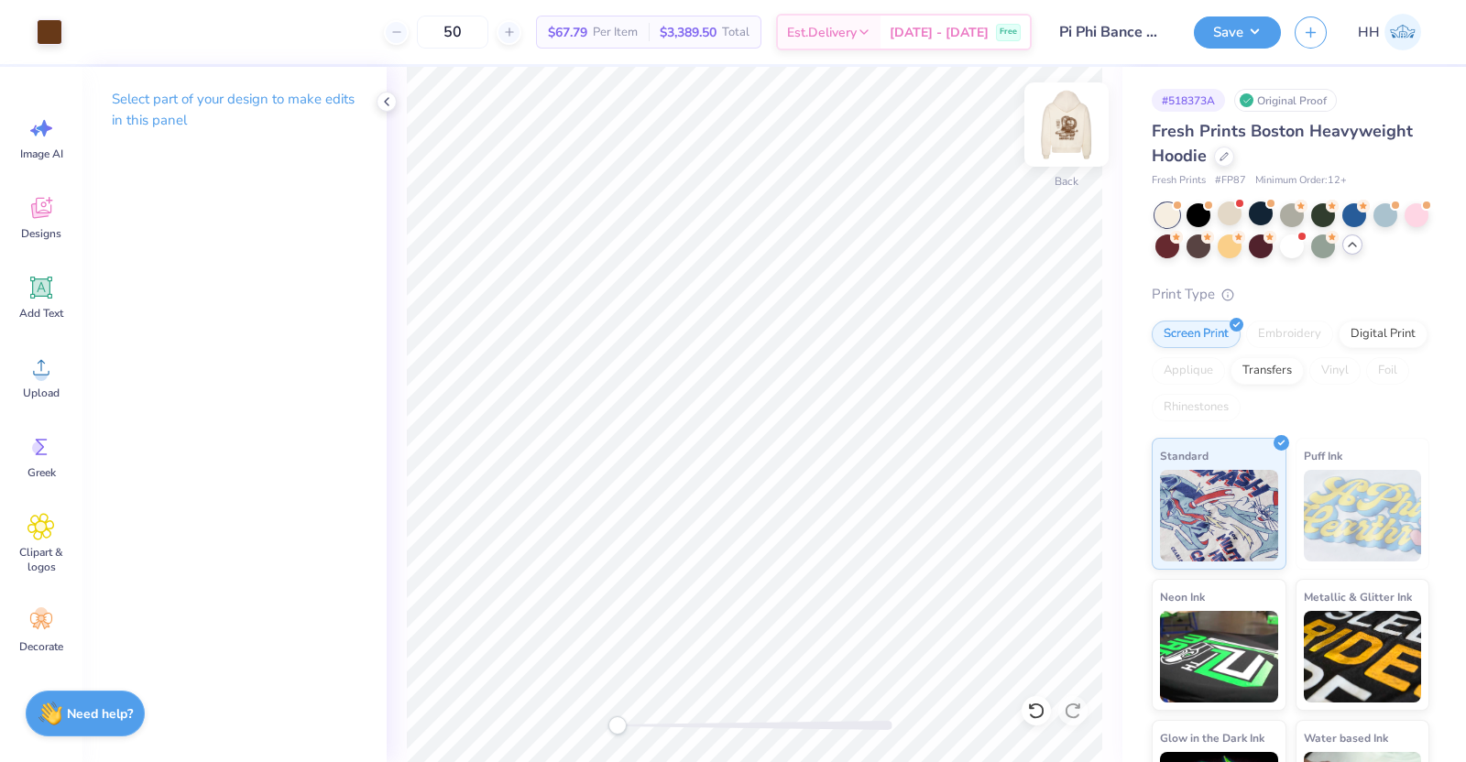
click at [1072, 125] on img at bounding box center [1066, 124] width 73 height 73
click at [1166, 207] on div at bounding box center [1167, 215] width 24 height 24
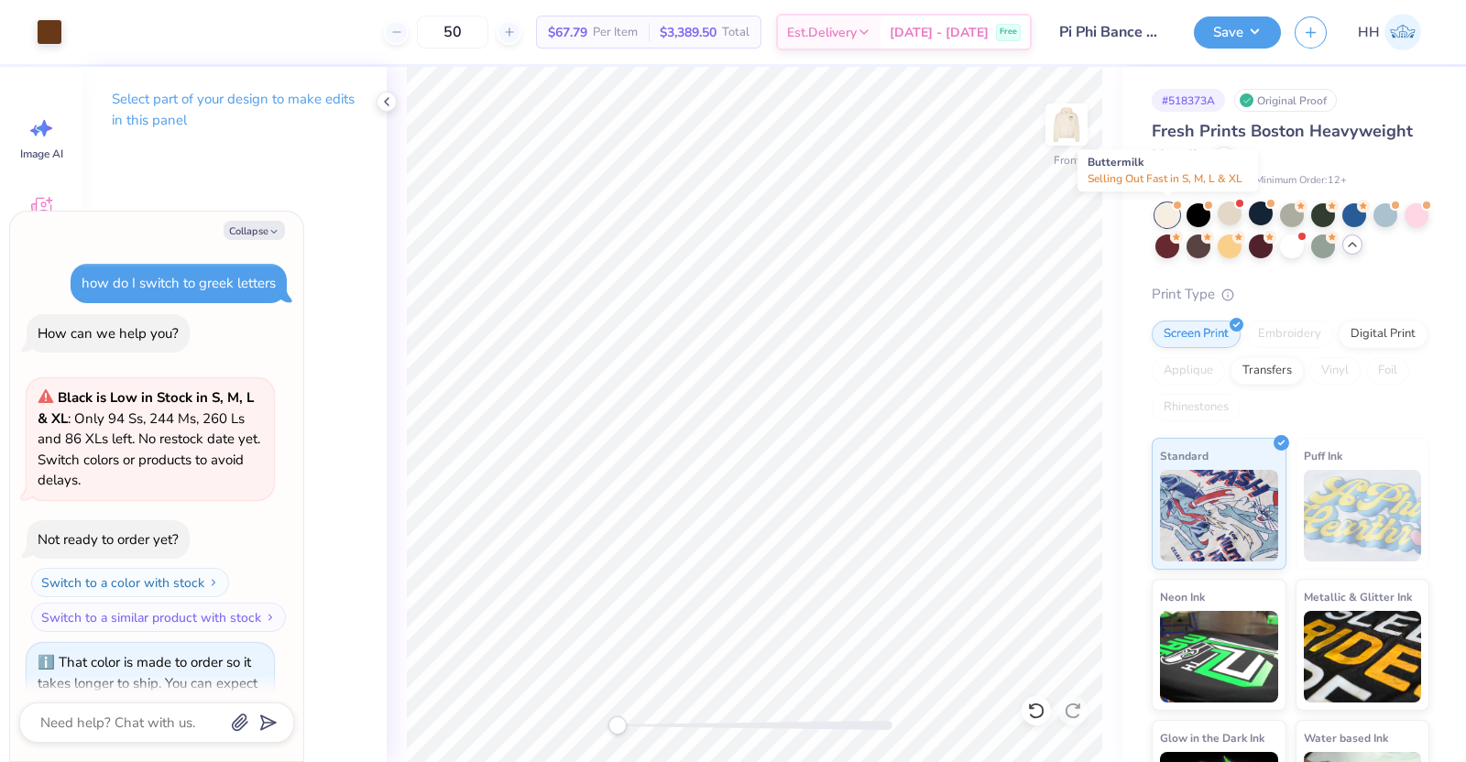
scroll to position [2197, 0]
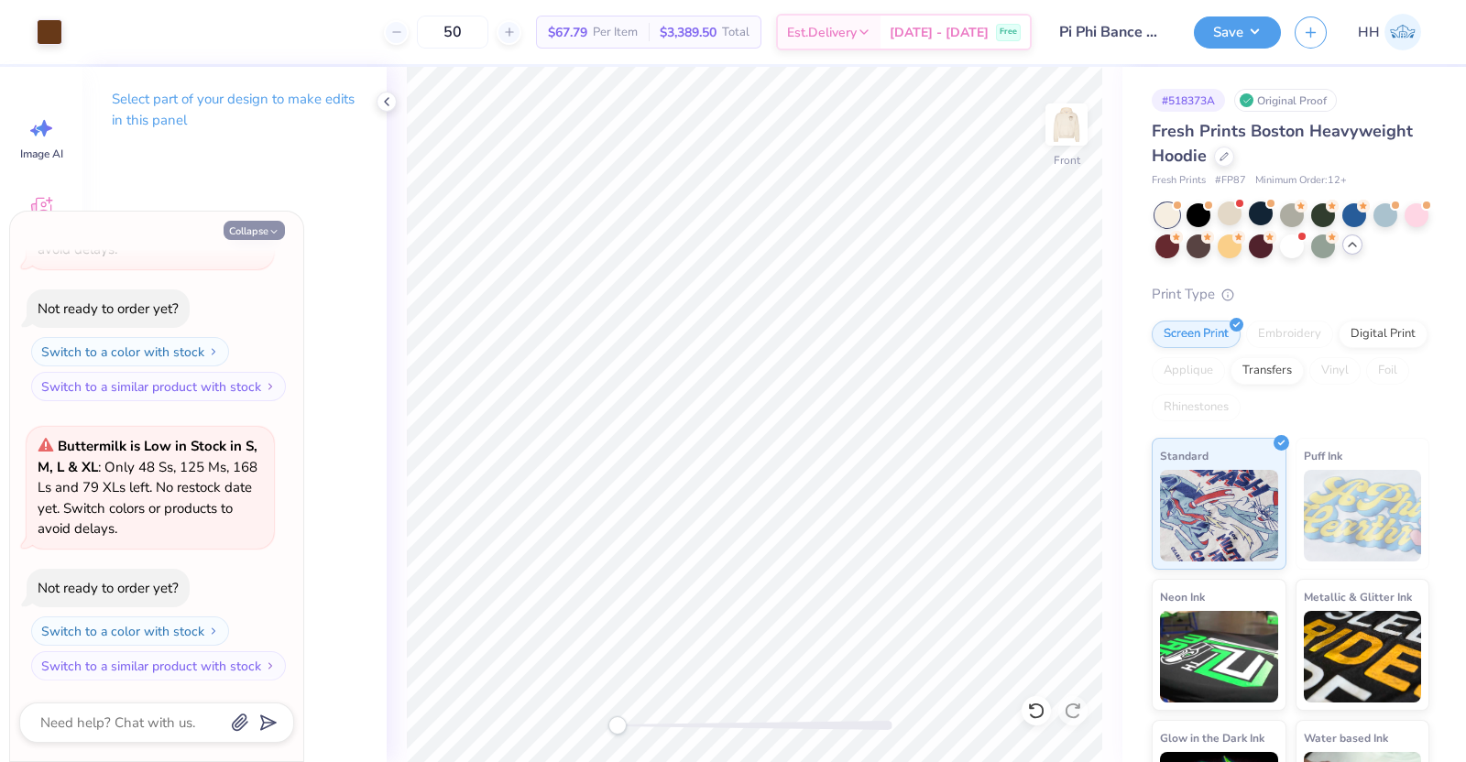
click at [261, 227] on button "Collapse" at bounding box center [254, 230] width 61 height 19
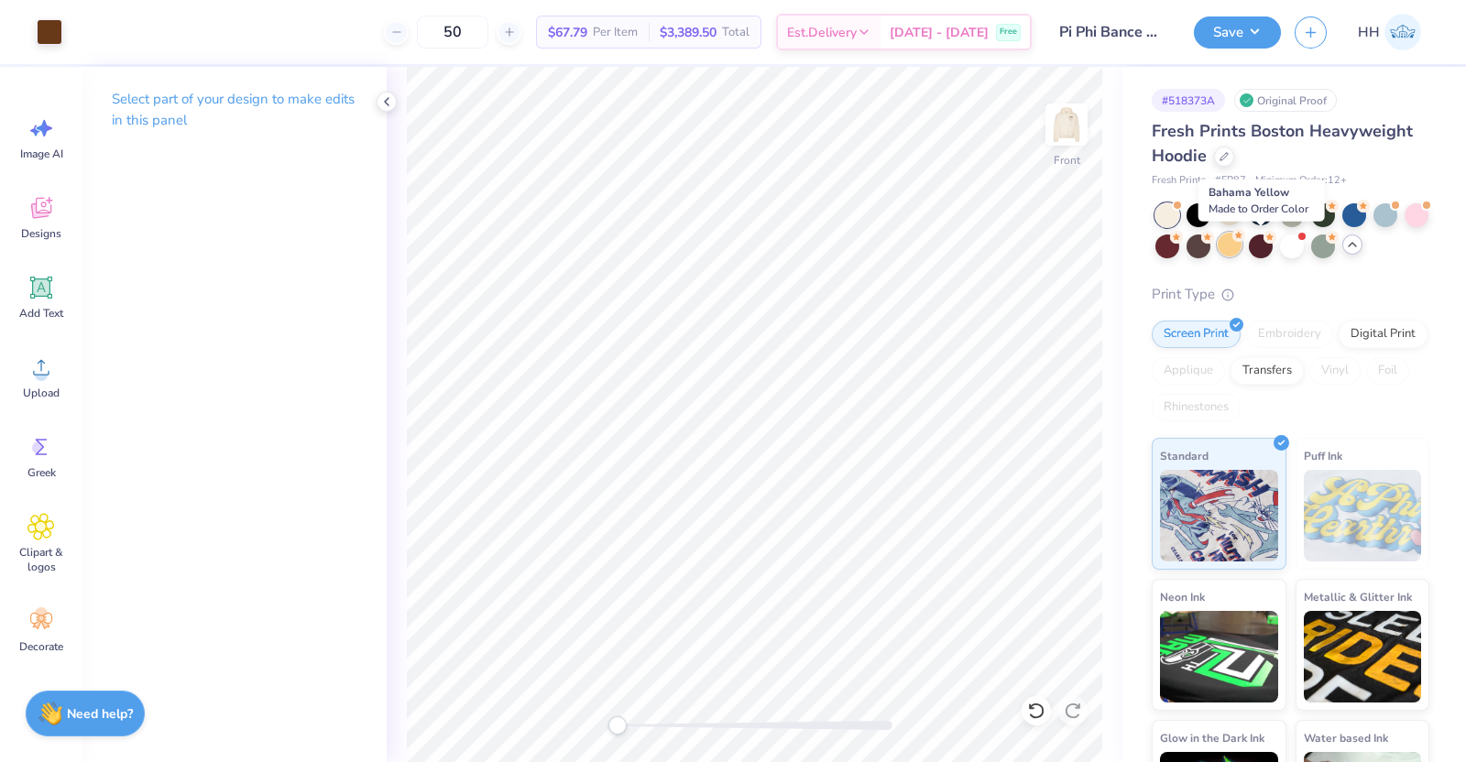
click at [1172, 246] on div at bounding box center [1230, 245] width 24 height 24
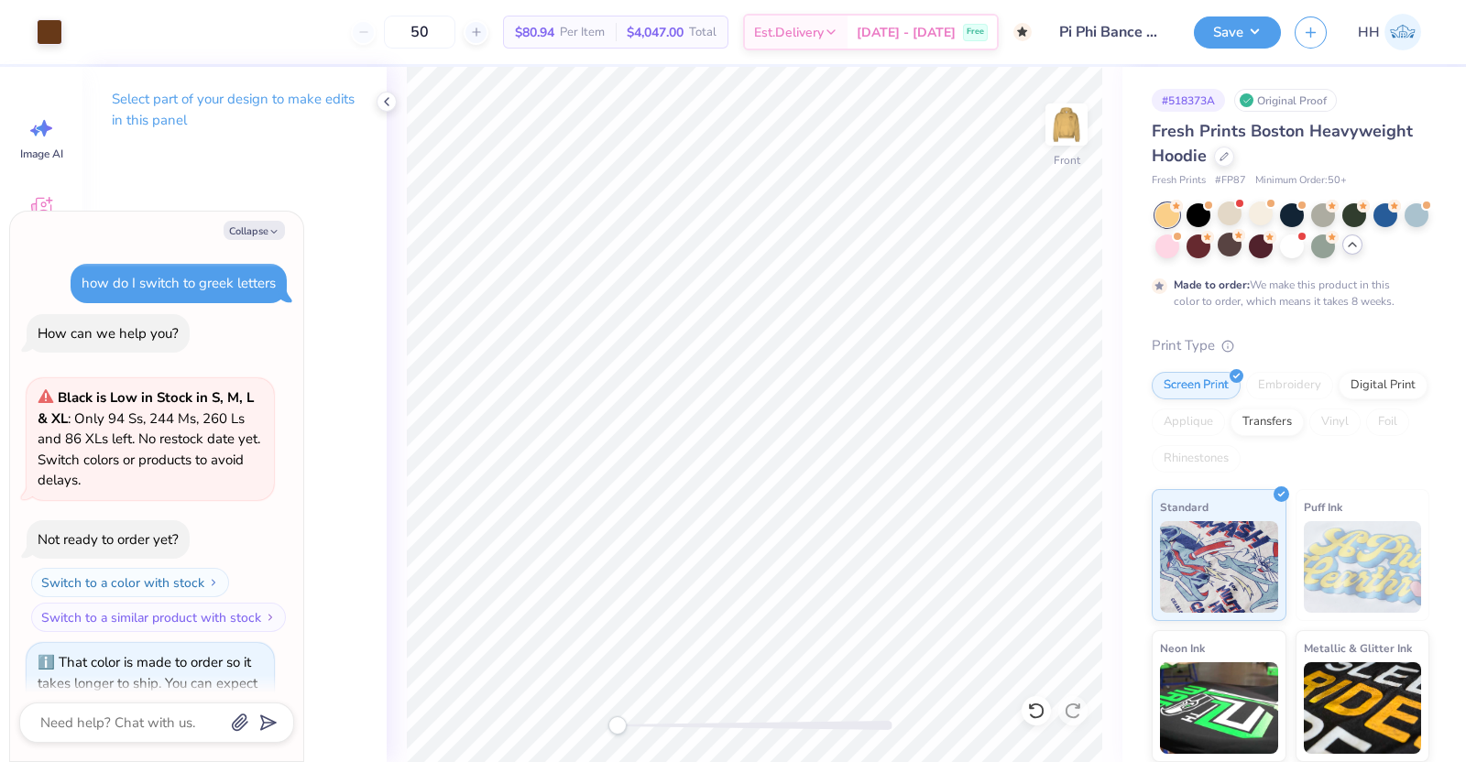
scroll to position [2369, 0]
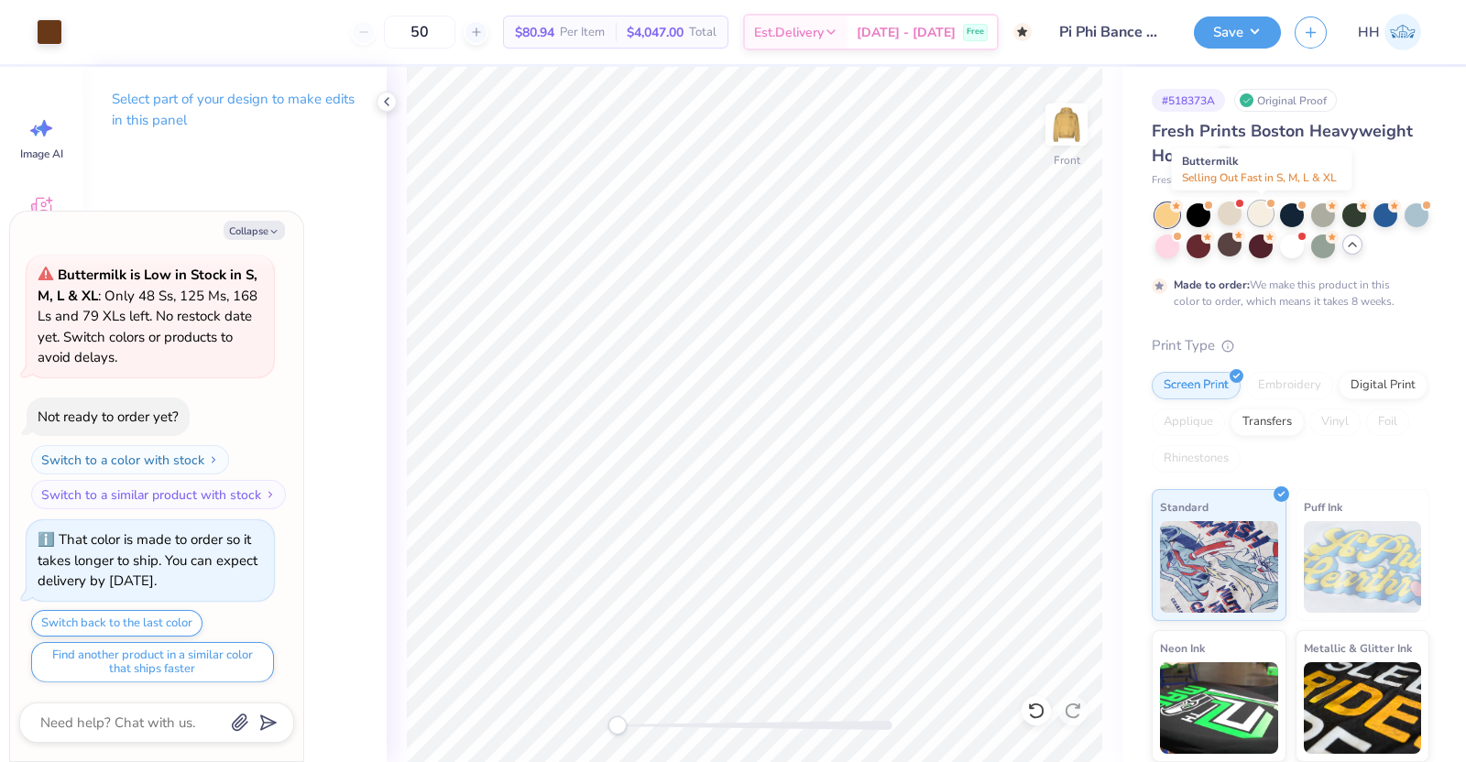
click at [1172, 213] on div at bounding box center [1261, 214] width 24 height 24
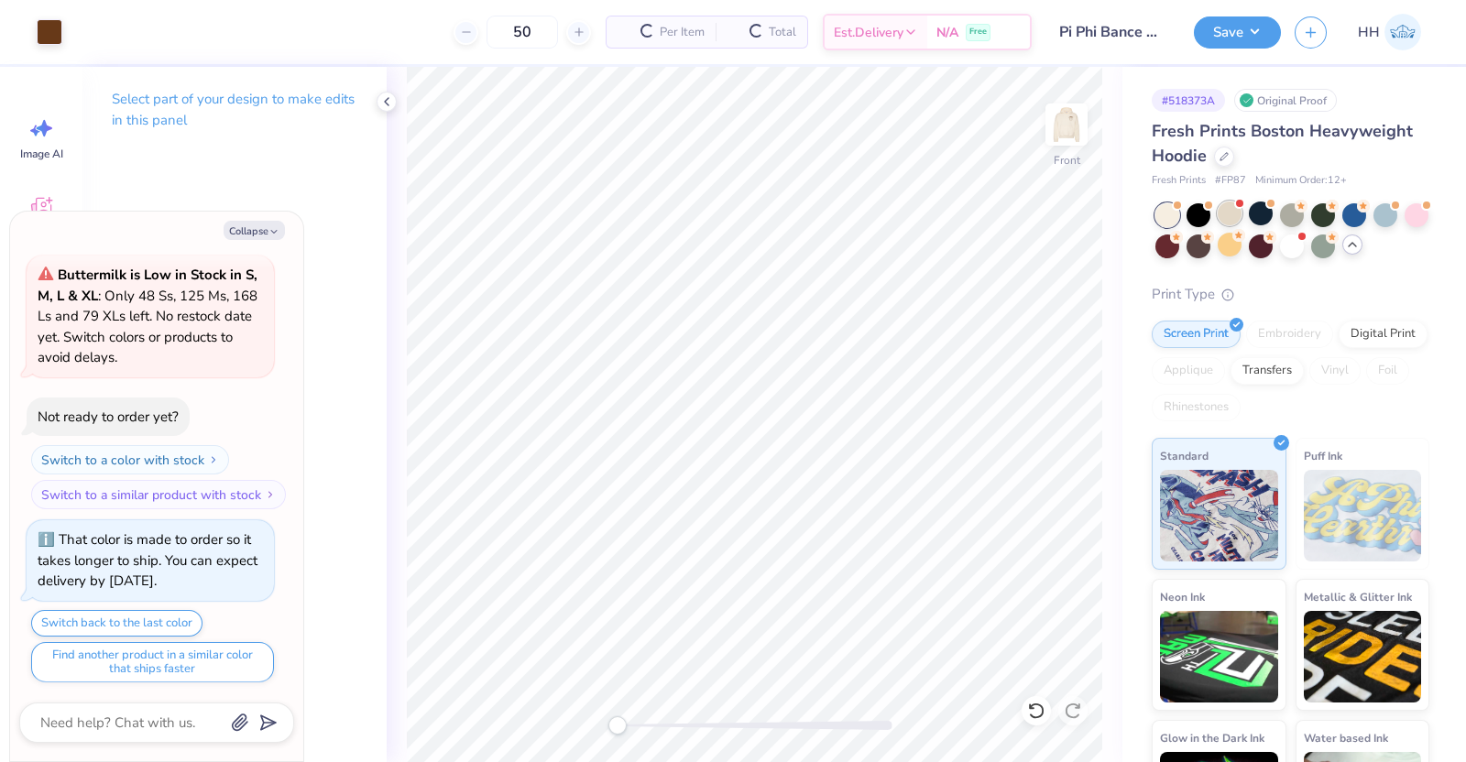
scroll to position [2760, 0]
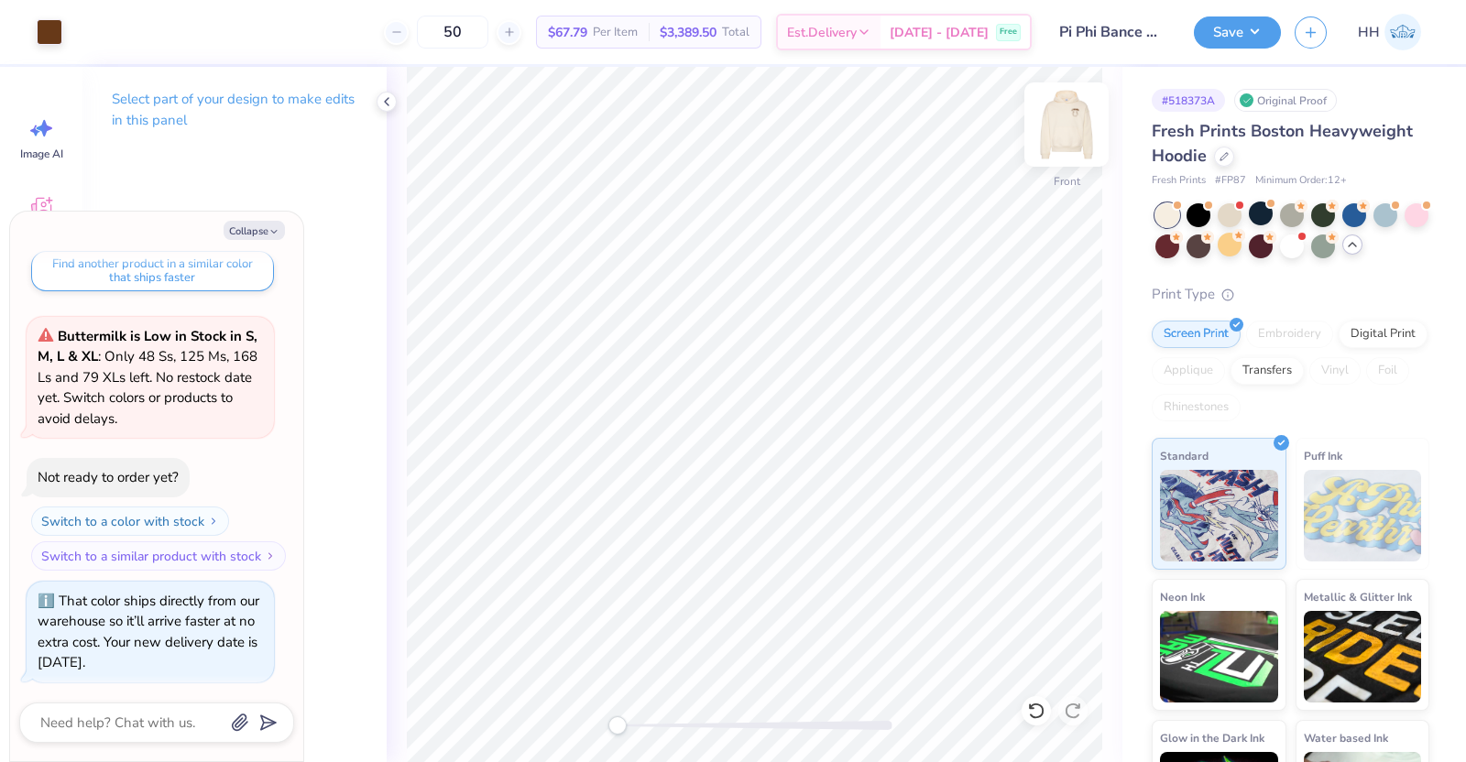
click at [1067, 130] on img at bounding box center [1066, 124] width 73 height 73
click at [1172, 33] on button "Save" at bounding box center [1237, 30] width 87 height 32
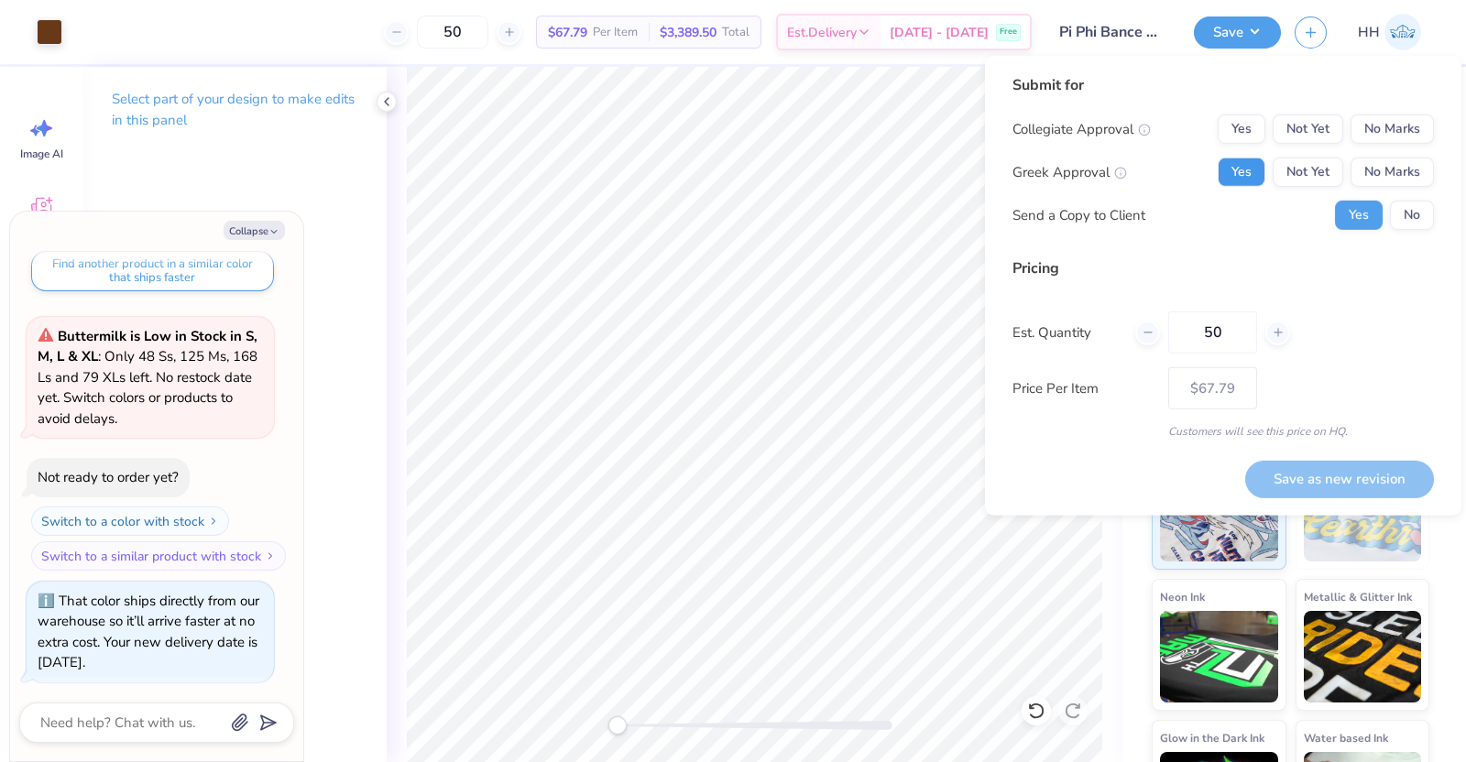
click at [1172, 170] on button "Yes" at bounding box center [1242, 172] width 48 height 29
click at [1172, 130] on button "No Marks" at bounding box center [1392, 129] width 83 height 29
click at [1172, 469] on button "Save as new revision" at bounding box center [1339, 479] width 189 height 38
type textarea "x"
type input "– –"
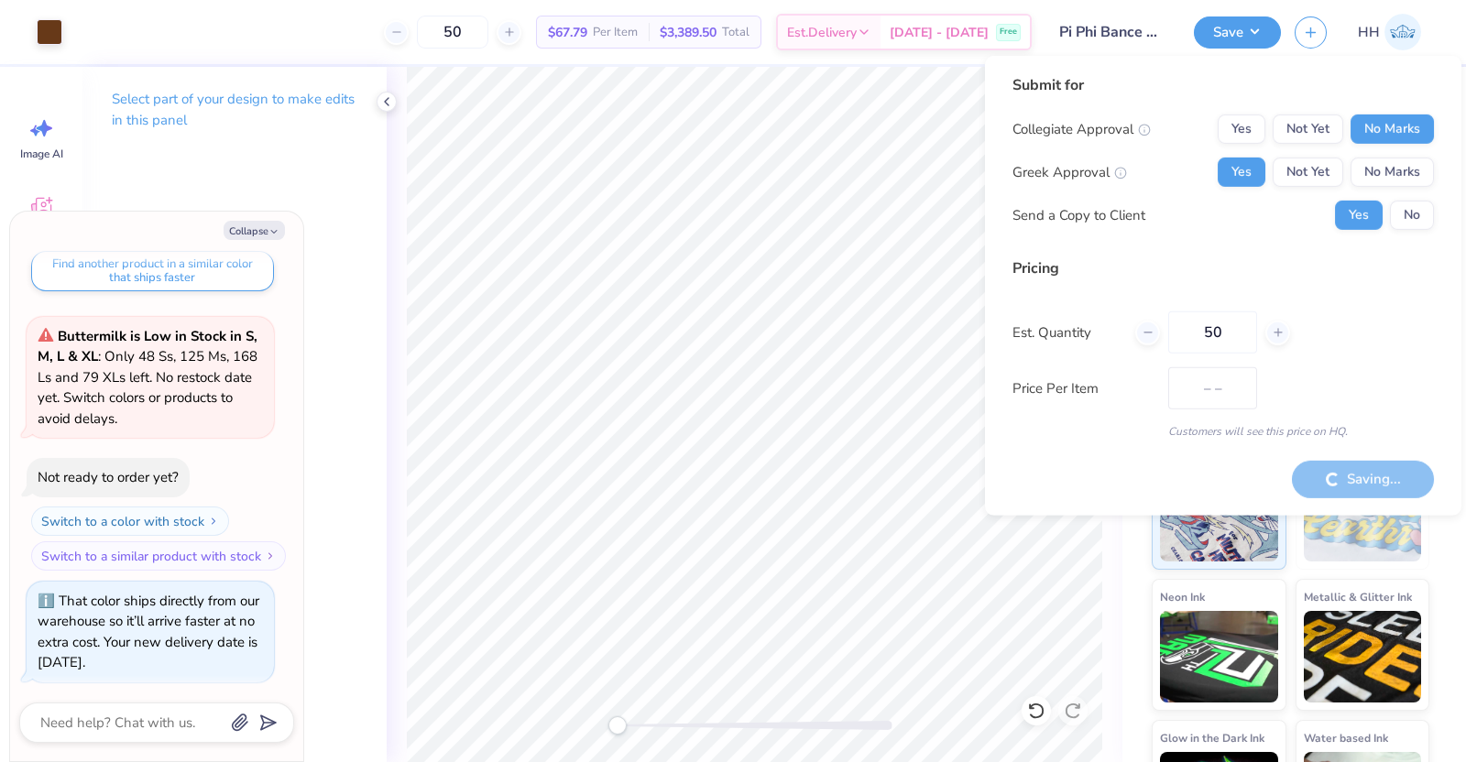
type textarea "x"
type input "$67.79"
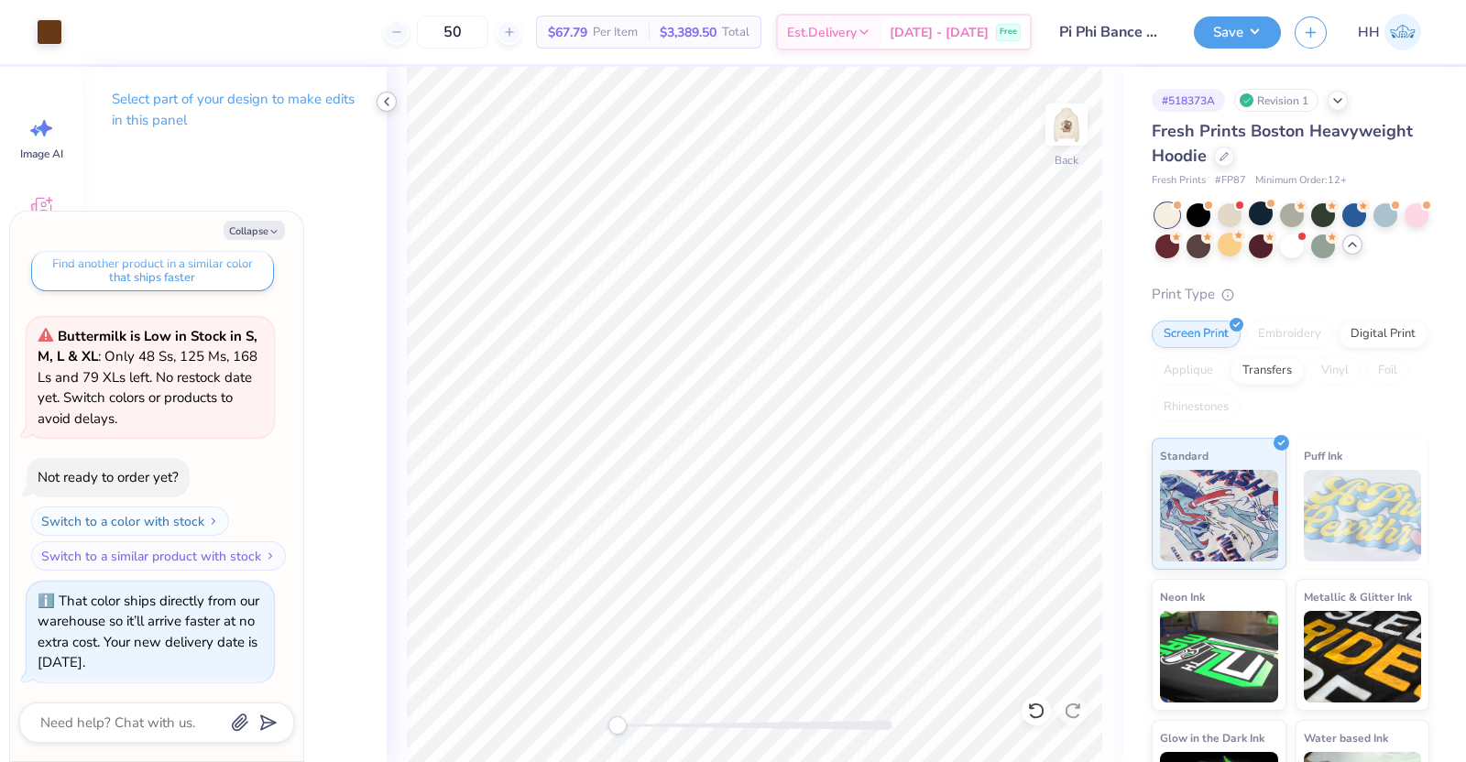
click at [386, 101] on icon at bounding box center [386, 101] width 15 height 15
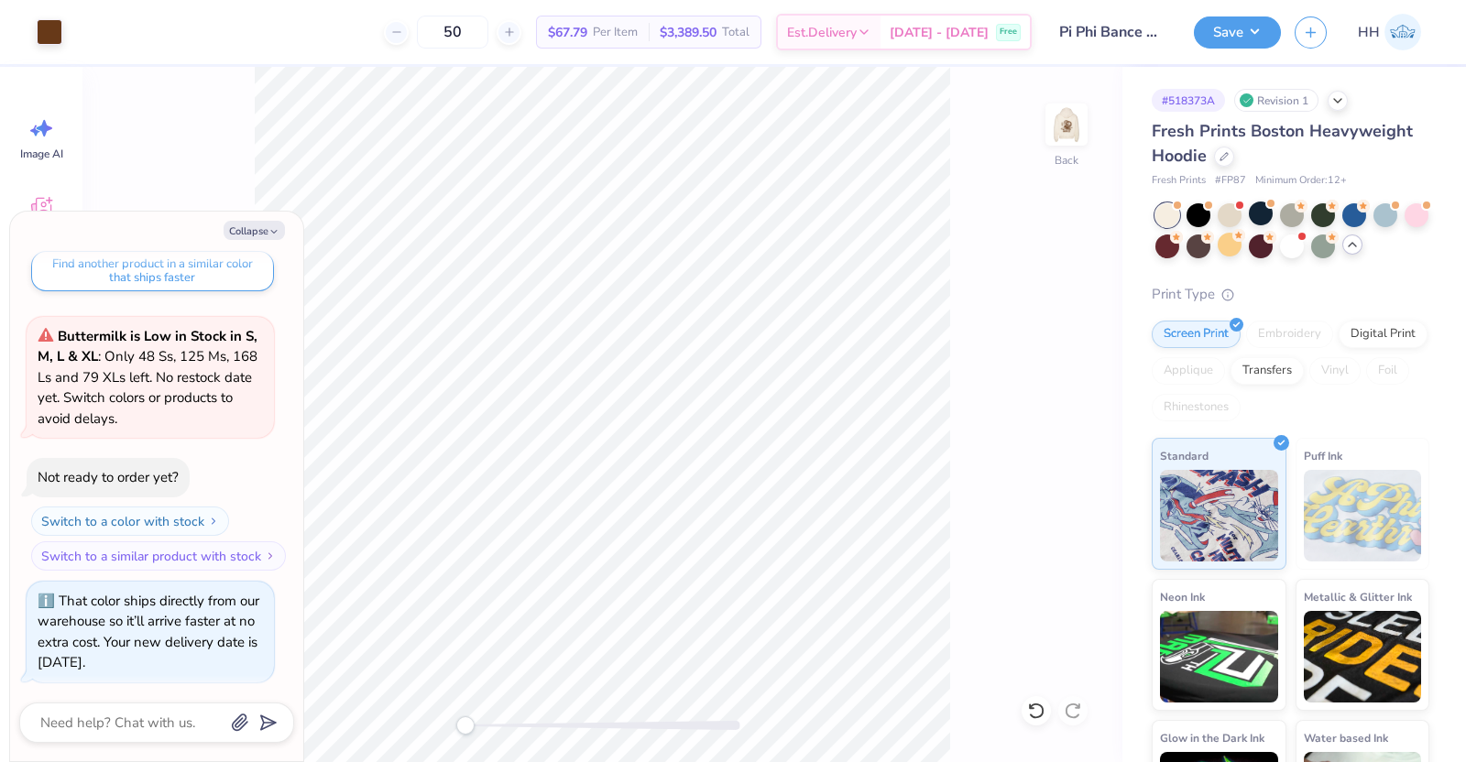
type textarea "x"
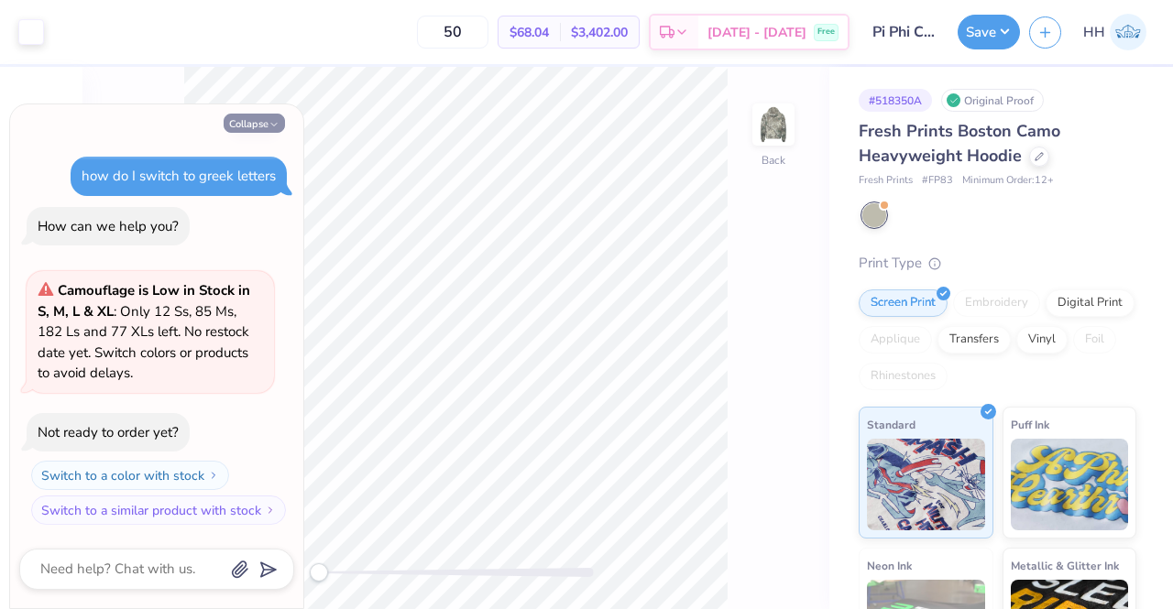
click at [260, 122] on button "Collapse" at bounding box center [254, 123] width 61 height 19
type textarea "x"
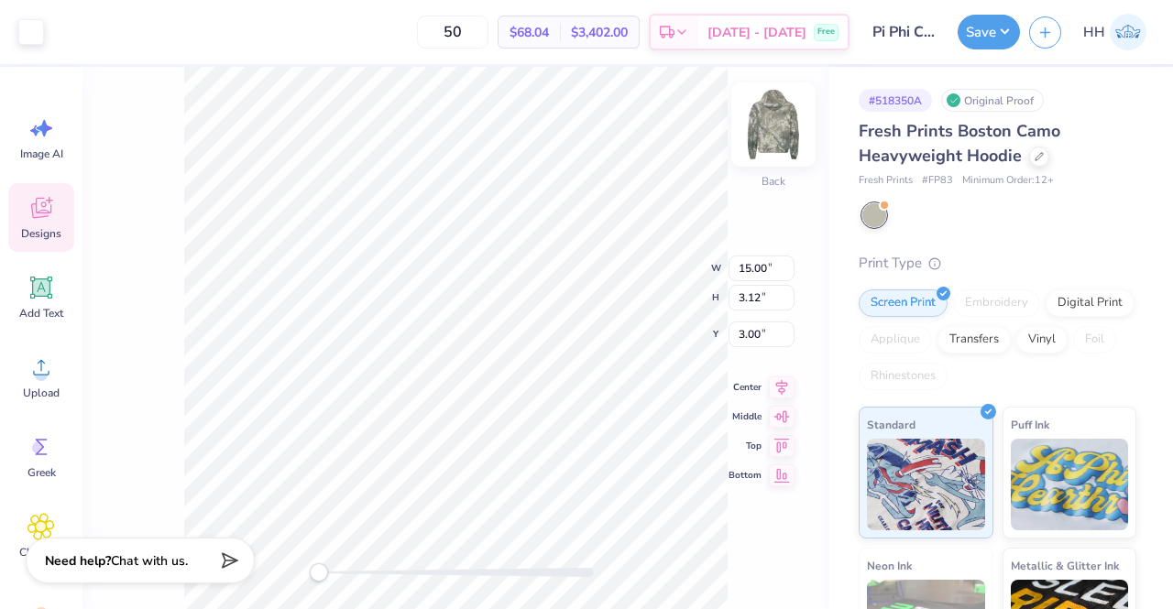
click at [772, 120] on img at bounding box center [773, 124] width 73 height 73
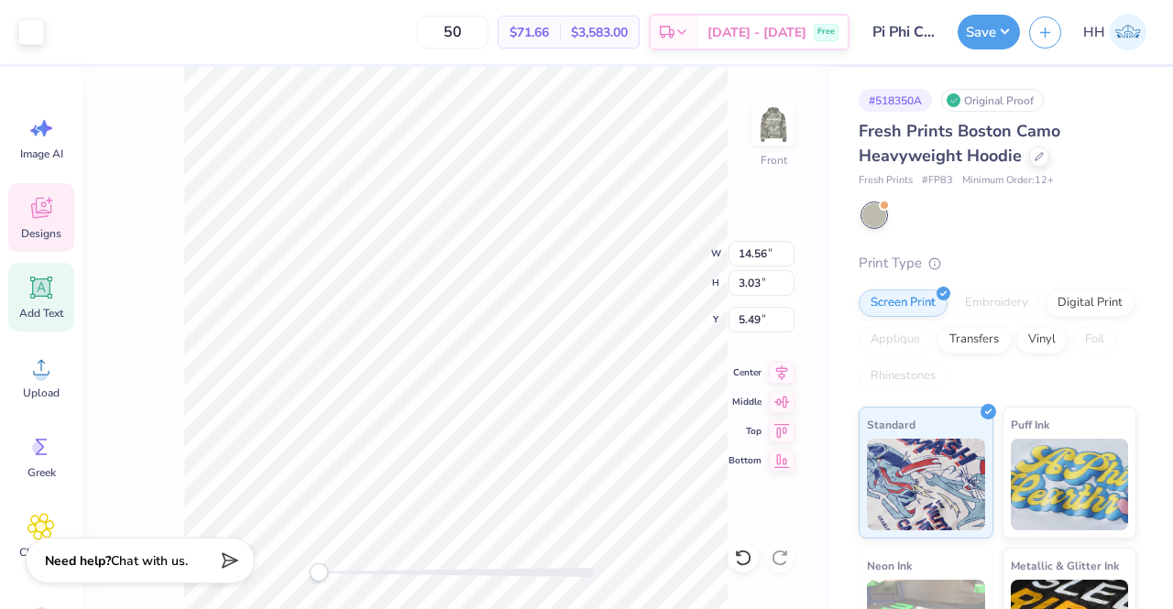
click at [35, 288] on icon at bounding box center [41, 287] width 17 height 17
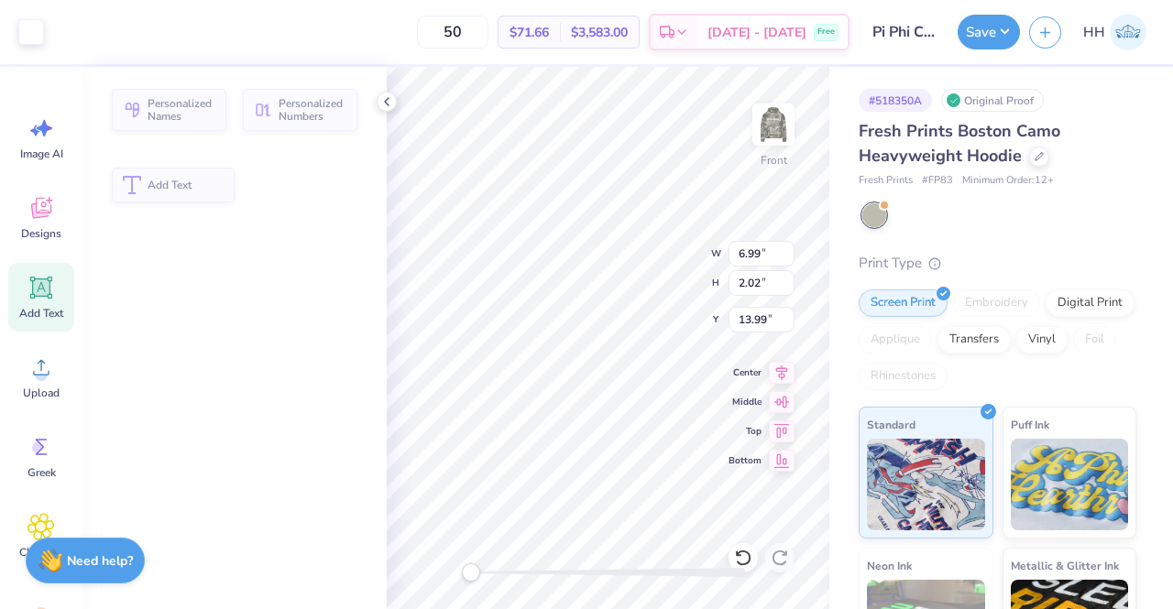
type input "6.99"
type input "2.02"
type input "13.99"
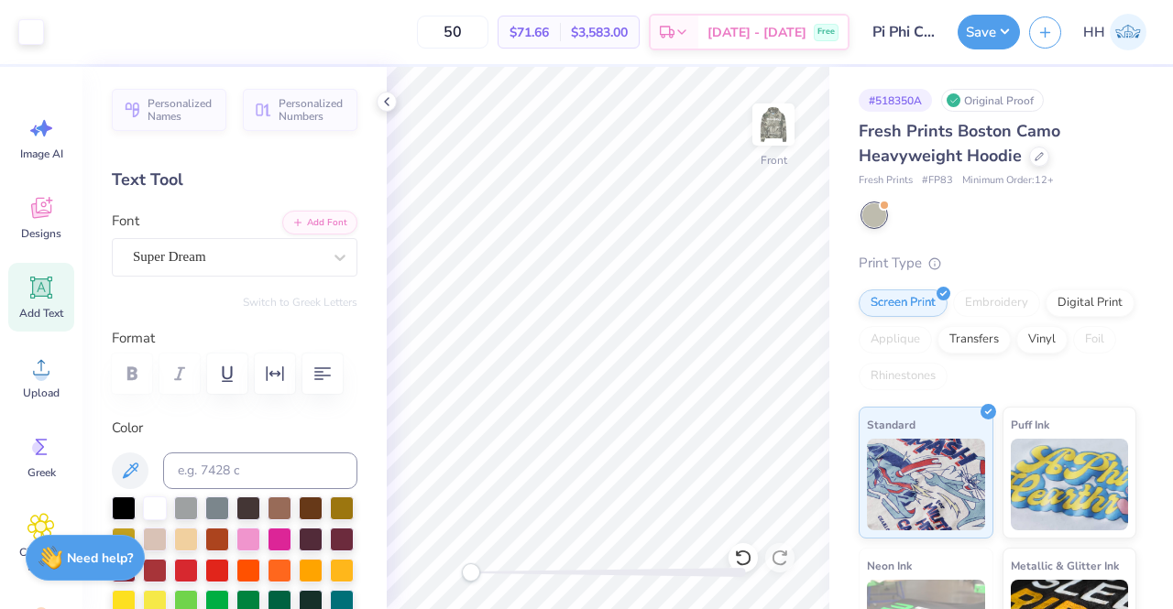
click at [68, 554] on strong "Need help?" at bounding box center [100, 558] width 66 height 17
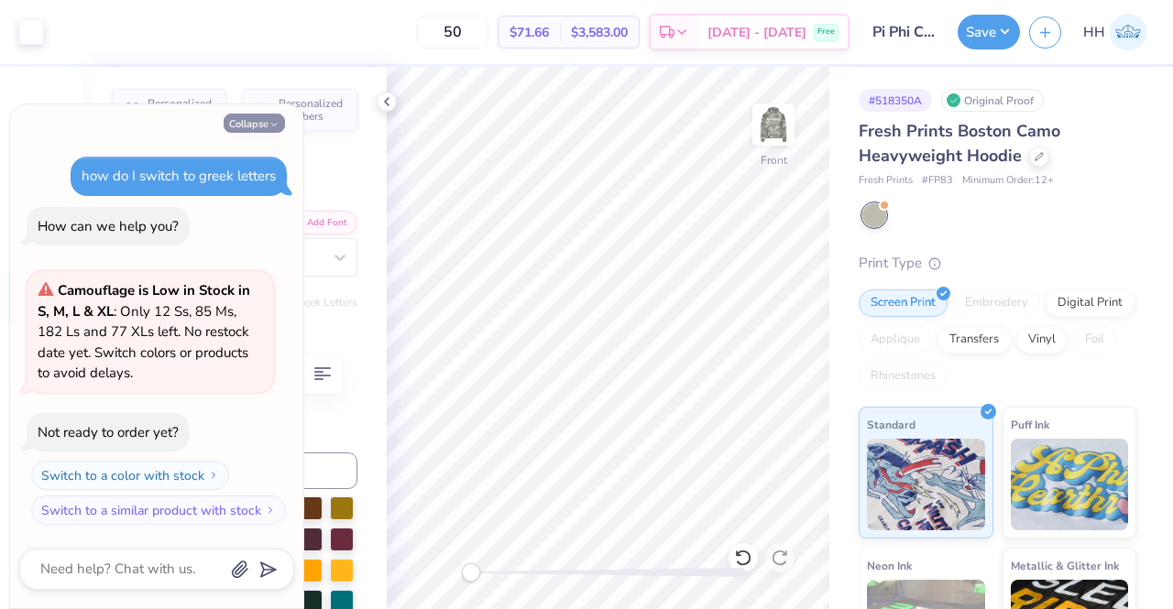
click at [262, 125] on button "Collapse" at bounding box center [254, 123] width 61 height 19
type textarea "x"
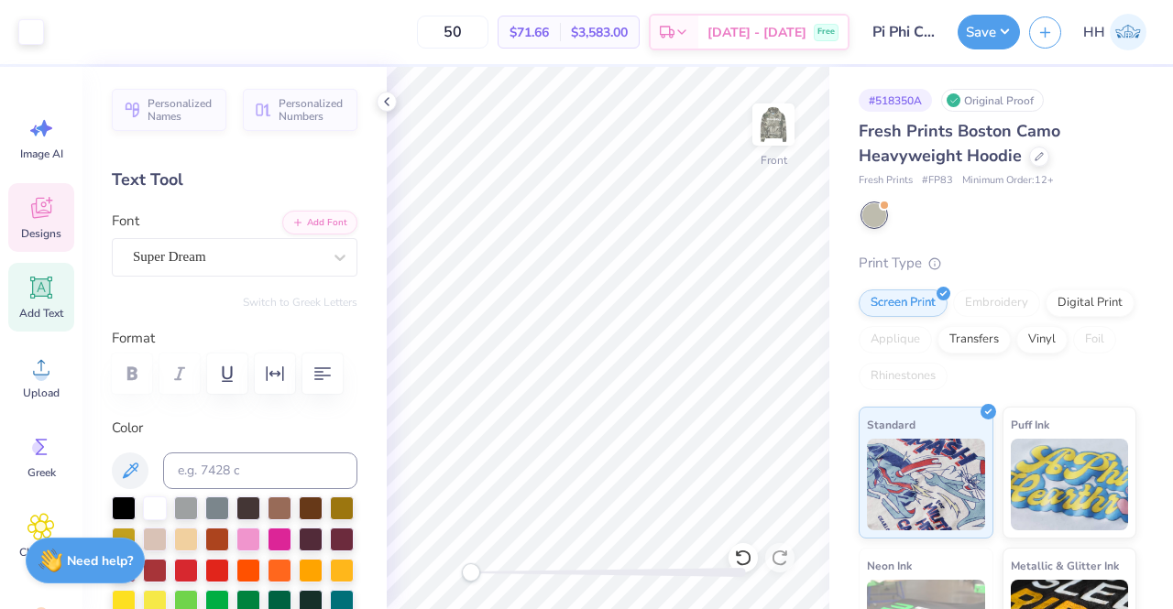
click at [41, 202] on icon at bounding box center [40, 207] width 27 height 27
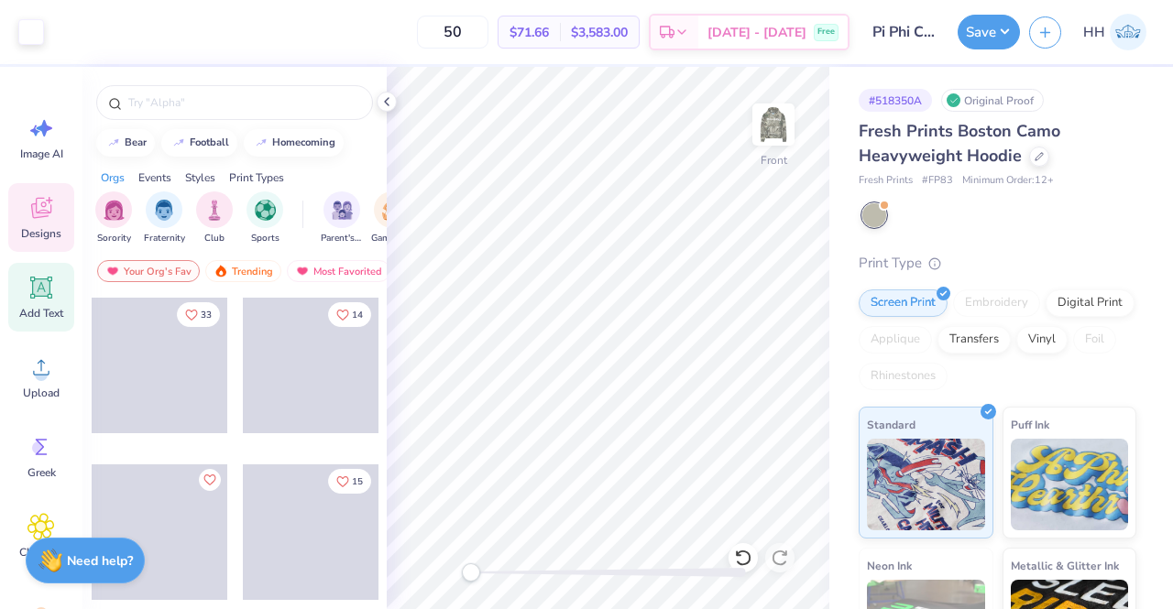
click at [37, 310] on span "Add Text" at bounding box center [41, 313] width 44 height 15
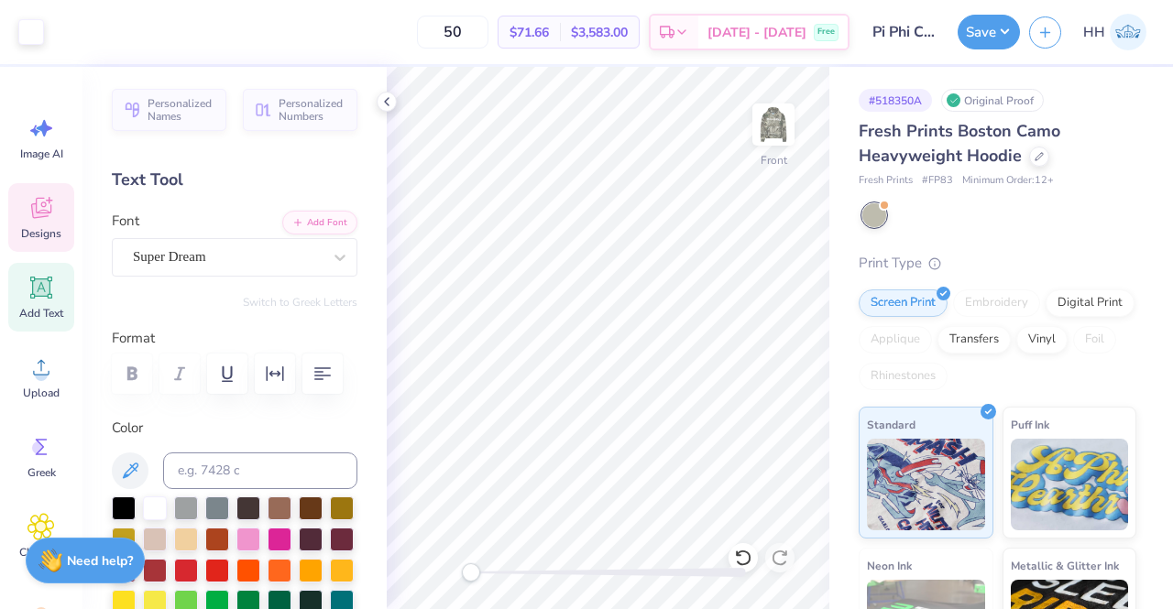
click at [45, 221] on icon at bounding box center [40, 207] width 27 height 27
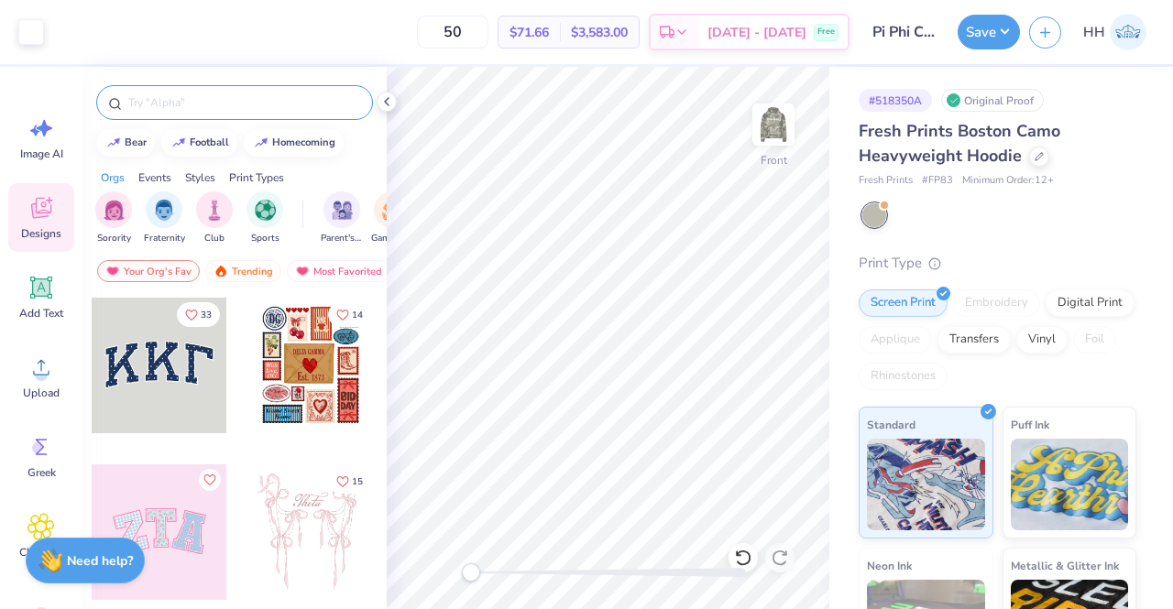
click at [240, 104] on input "text" at bounding box center [243, 102] width 235 height 18
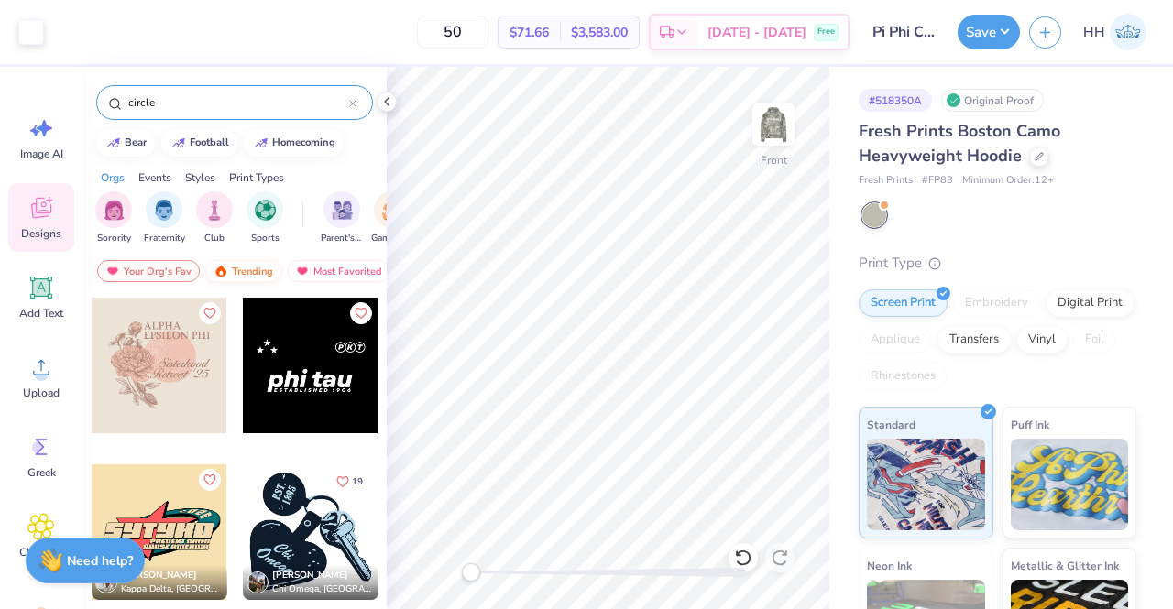
type input "circle"
click at [235, 266] on div "Trending" at bounding box center [243, 271] width 76 height 22
type input "12.85"
type input "2.67"
type input "5.45"
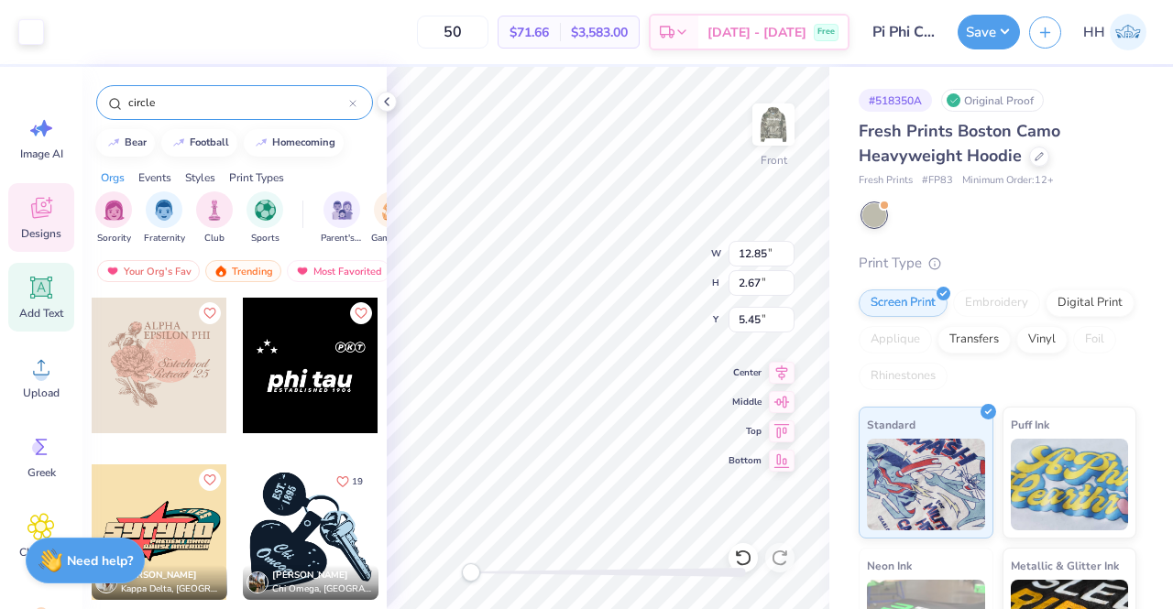
click at [29, 312] on span "Add Text" at bounding box center [41, 313] width 44 height 15
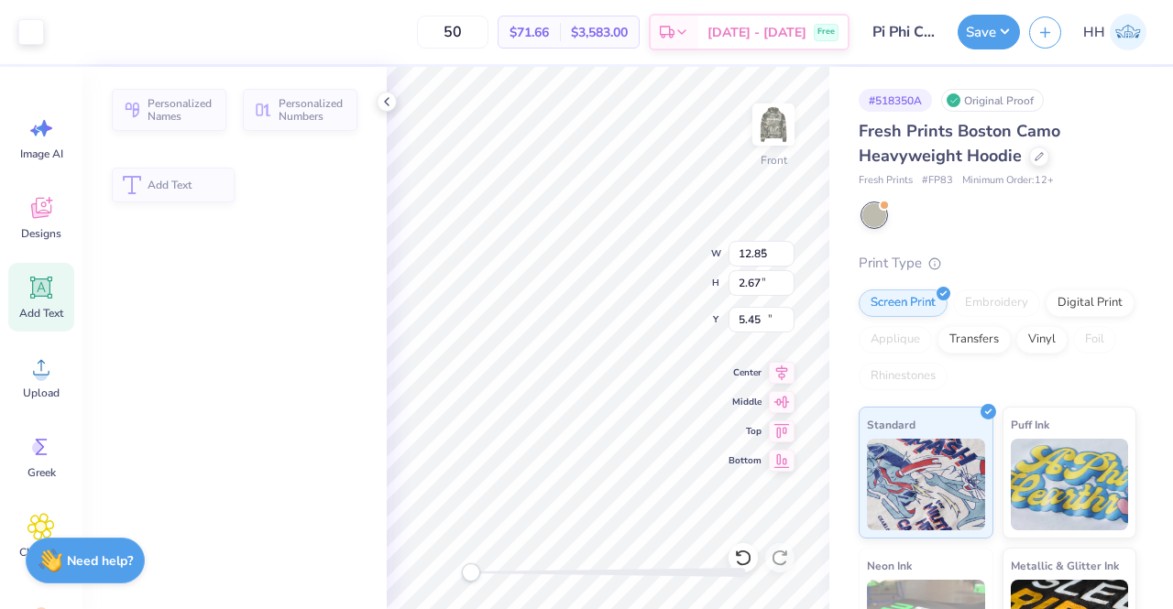
type input "6.99"
type input "2.02"
type input "13.99"
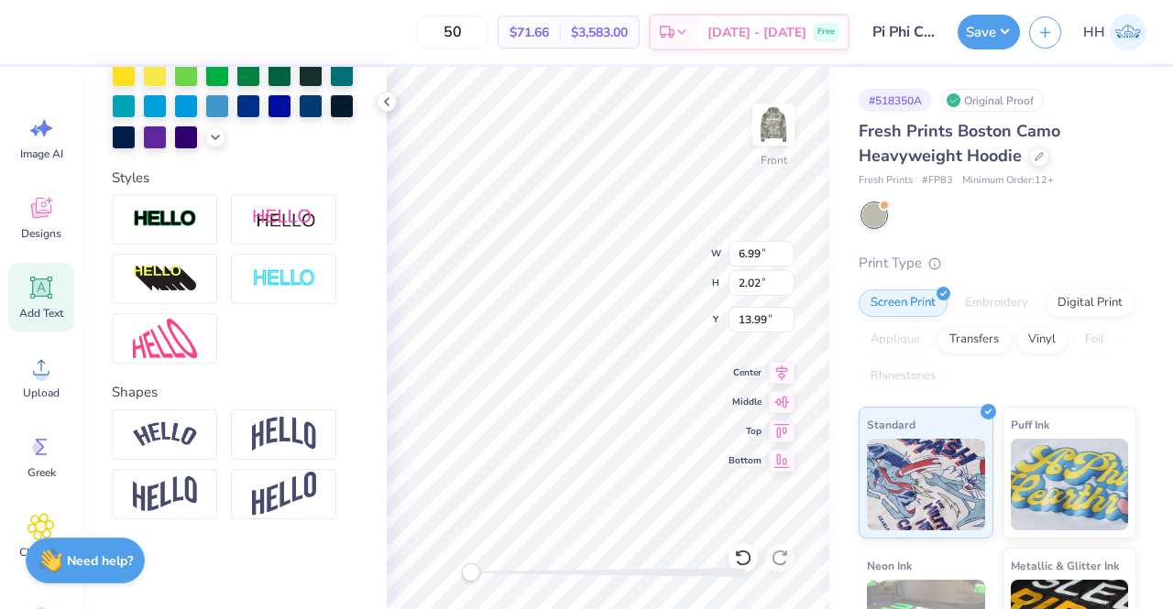
scroll to position [558, 0]
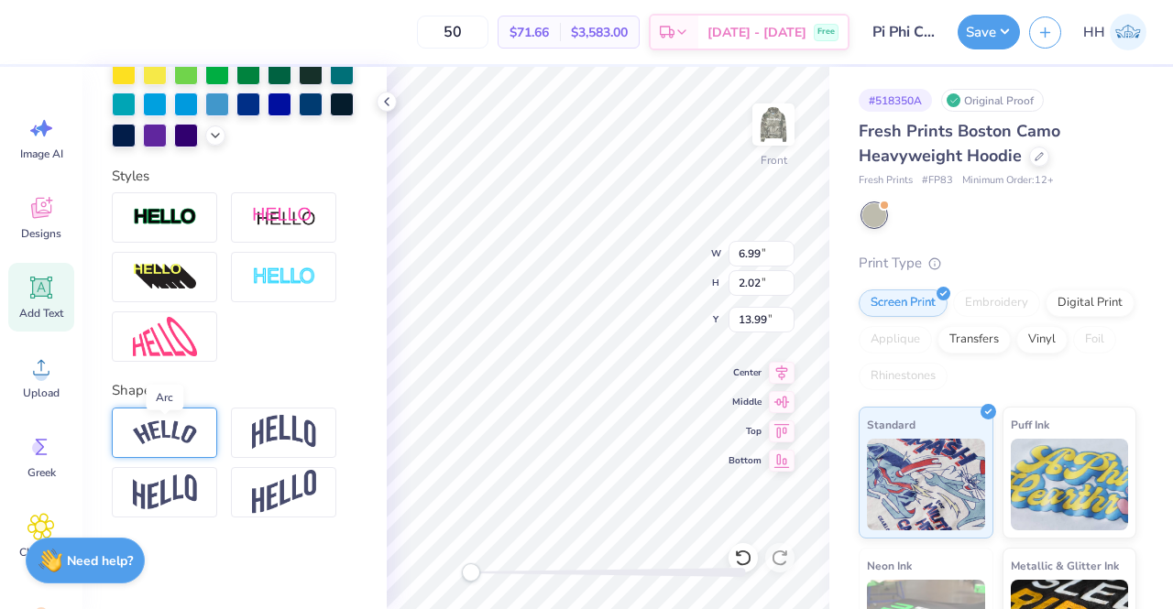
click at [188, 437] on img at bounding box center [165, 433] width 64 height 25
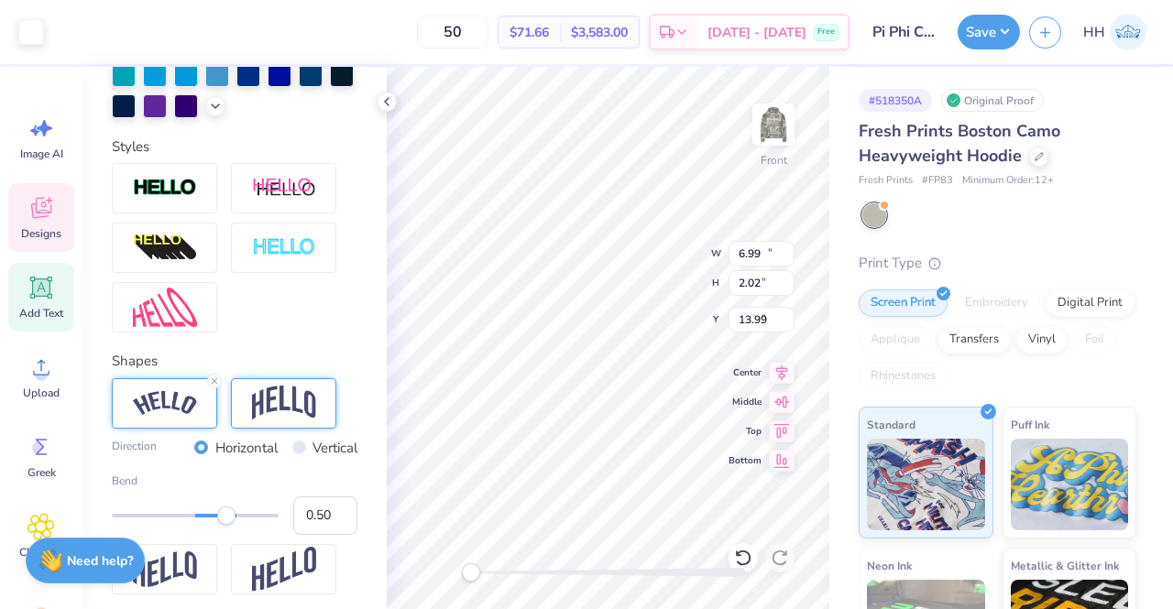
type input "12.85"
type input "2.67"
type input "5.45"
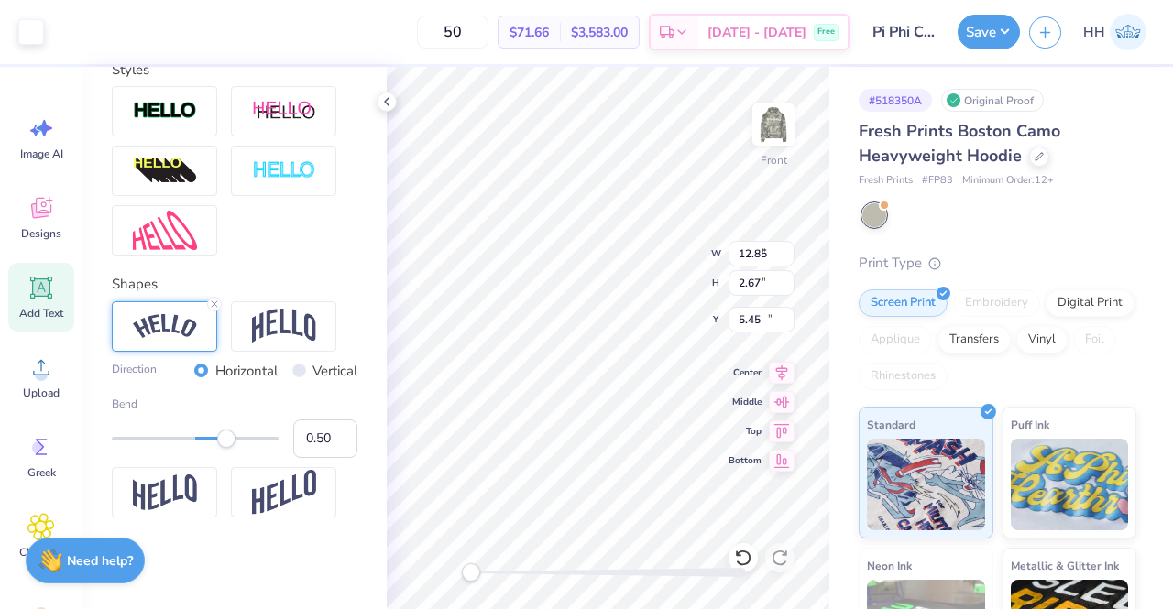
type input "9.49"
type input "2.66"
type input "13.67"
type input "12.85"
type input "2.67"
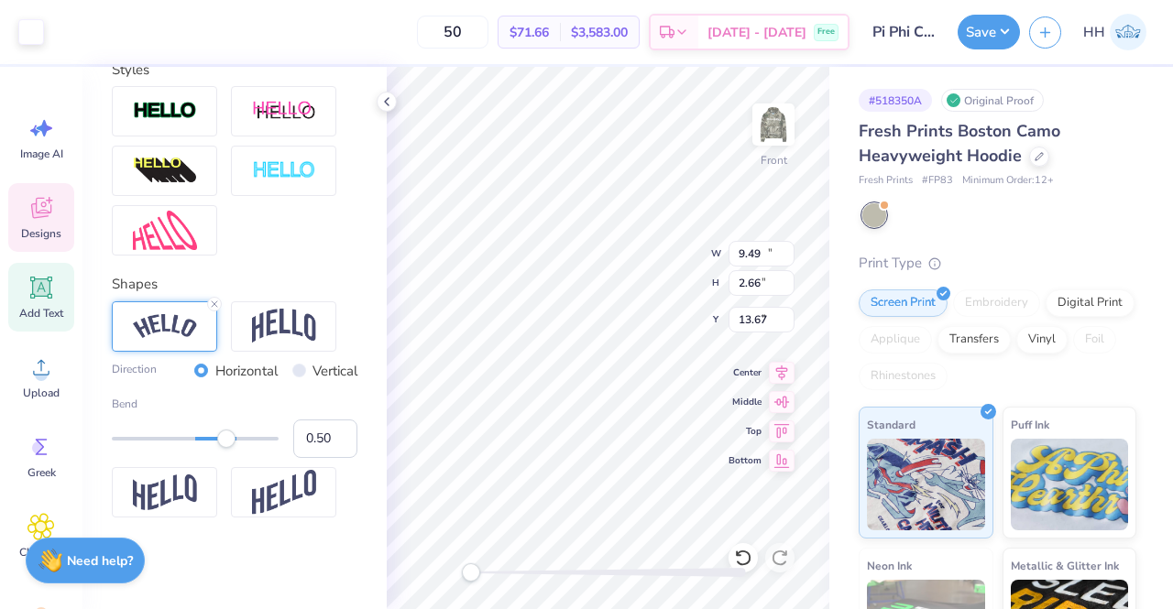
type input "5.45"
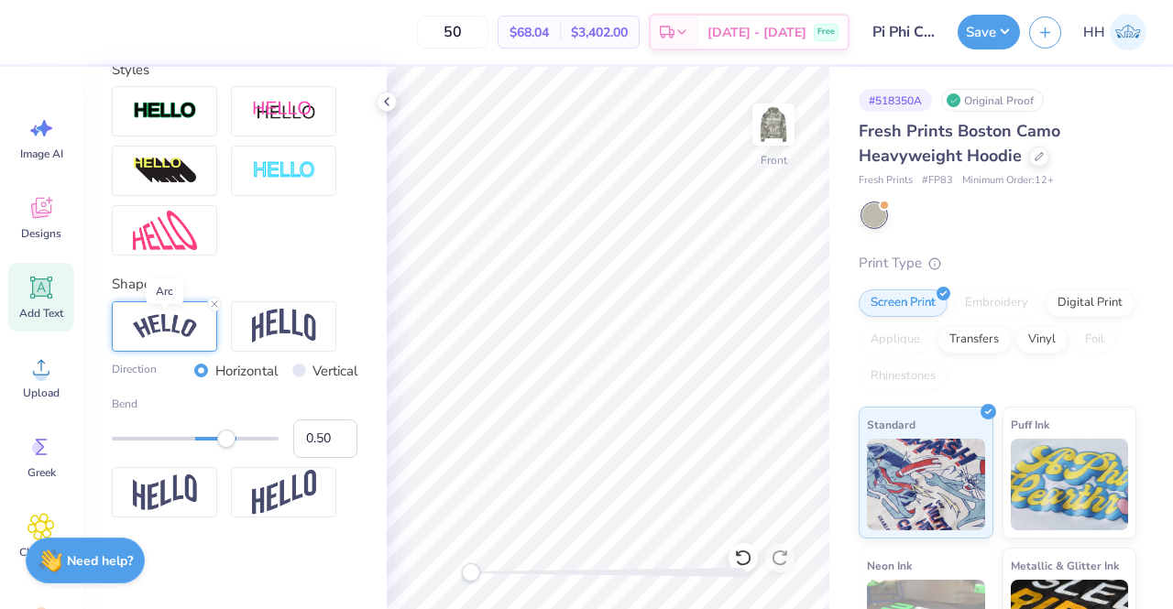
click at [159, 327] on img at bounding box center [165, 326] width 64 height 25
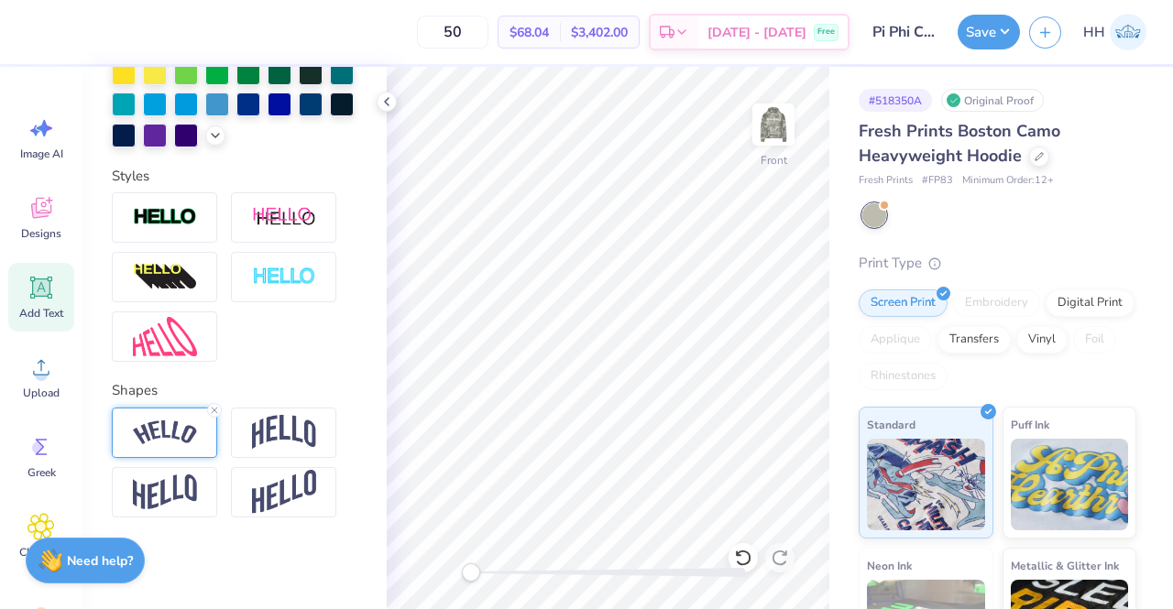
click at [171, 436] on img at bounding box center [165, 433] width 64 height 25
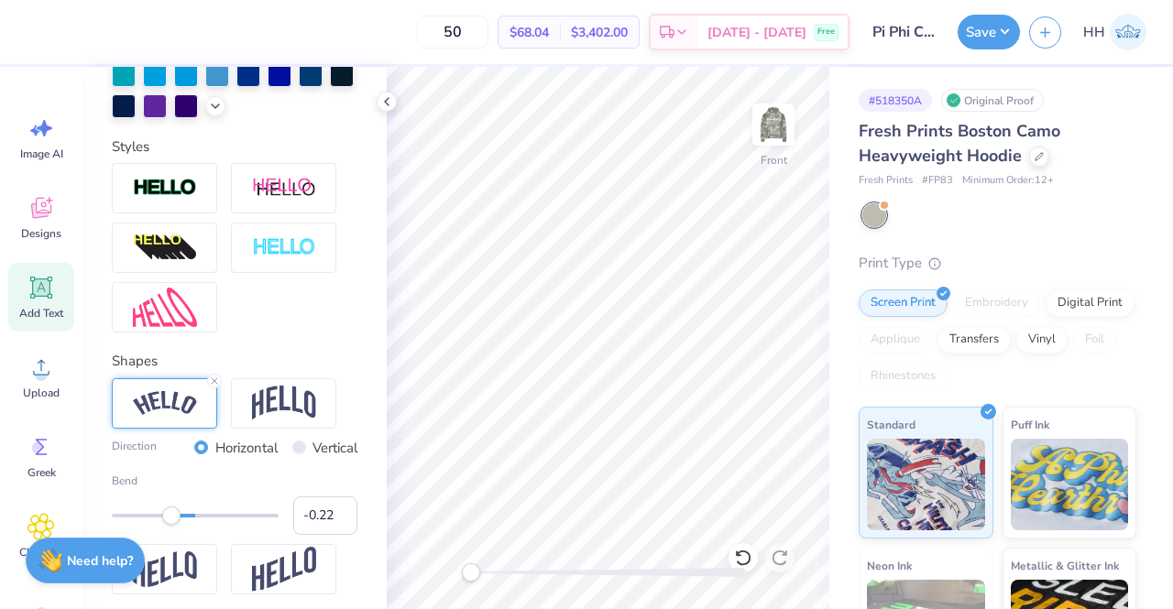
click at [171, 507] on div at bounding box center [195, 516] width 167 height 18
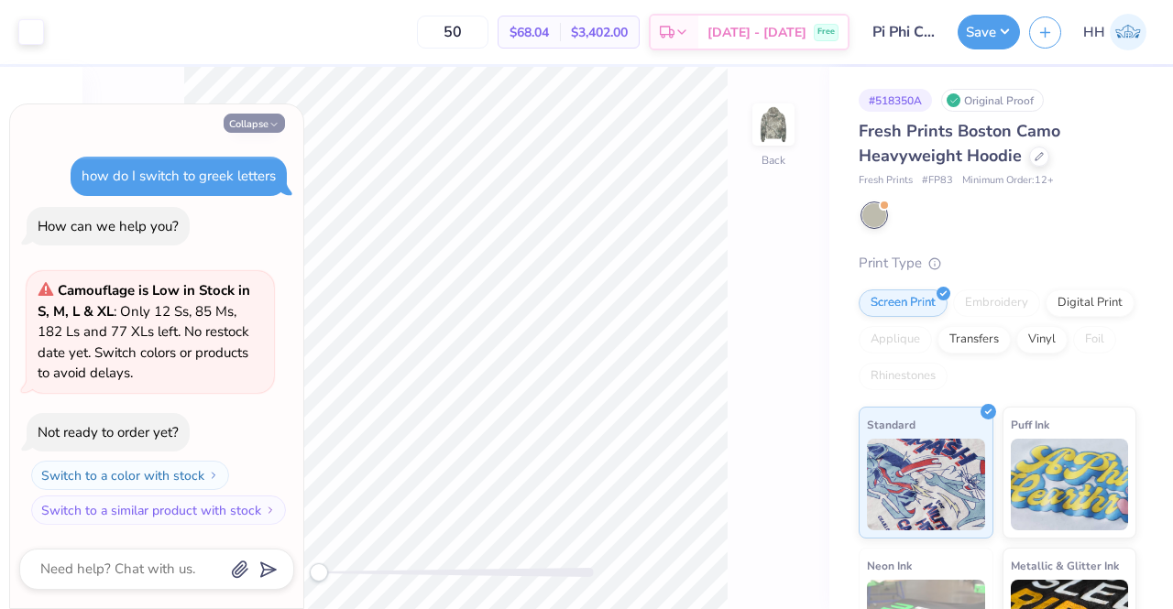
click at [264, 126] on button "Collapse" at bounding box center [254, 123] width 61 height 19
type textarea "x"
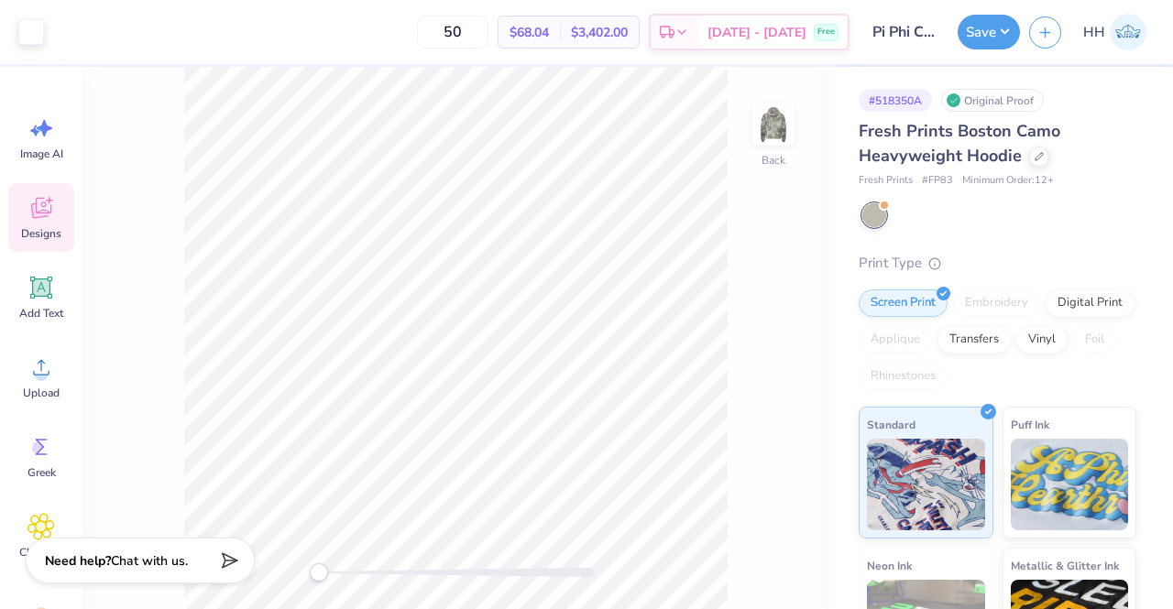
click at [28, 210] on icon at bounding box center [40, 207] width 27 height 27
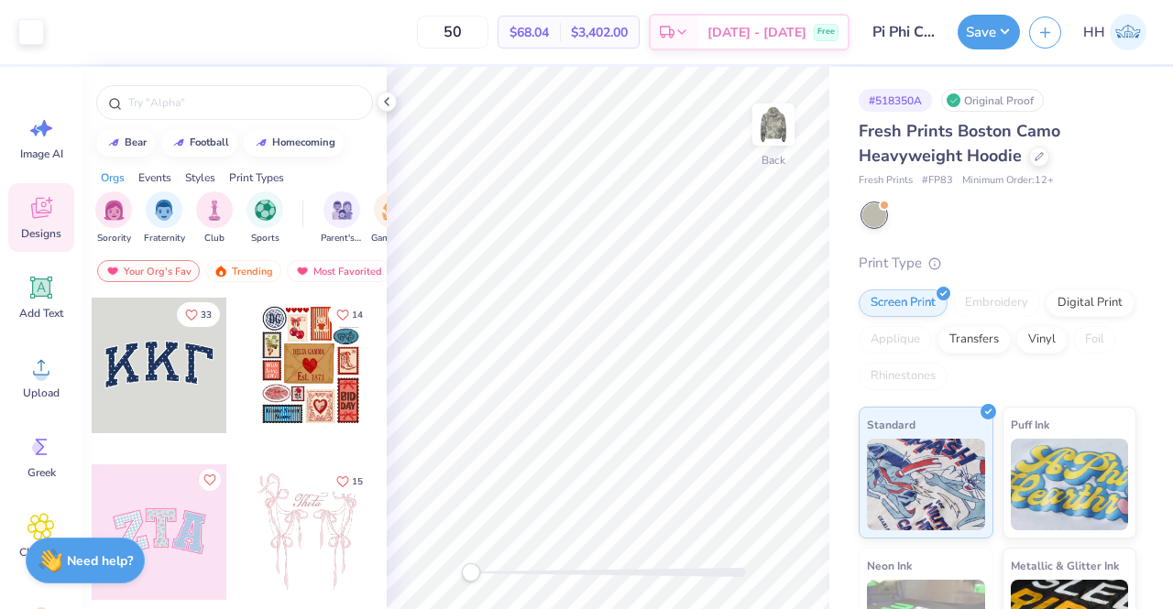
click at [202, 178] on div "Styles" at bounding box center [200, 178] width 30 height 16
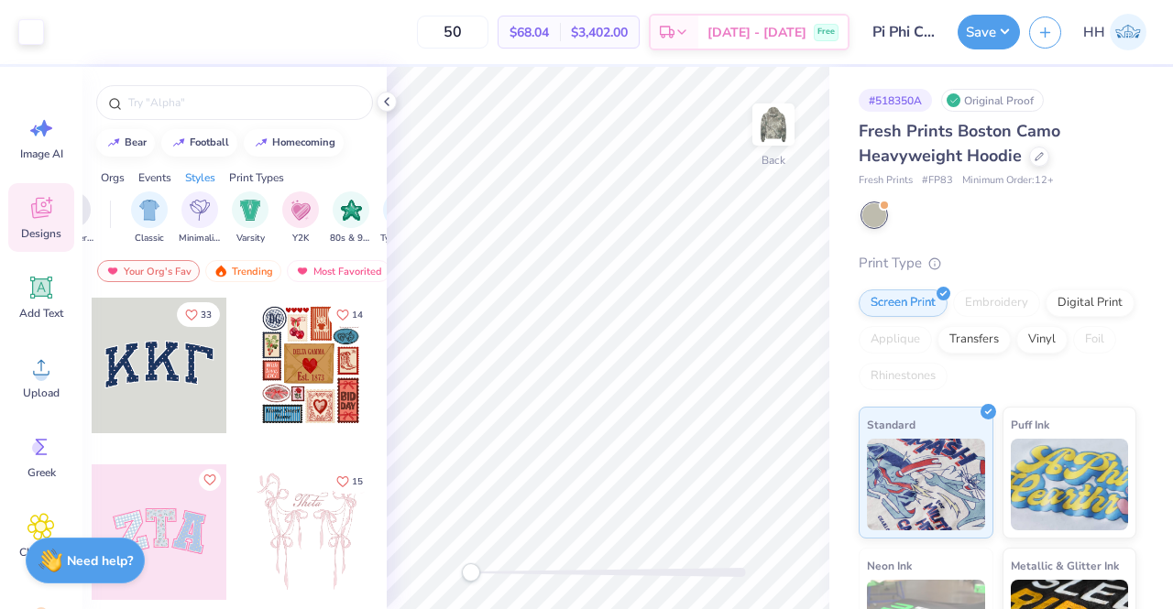
scroll to position [0, 960]
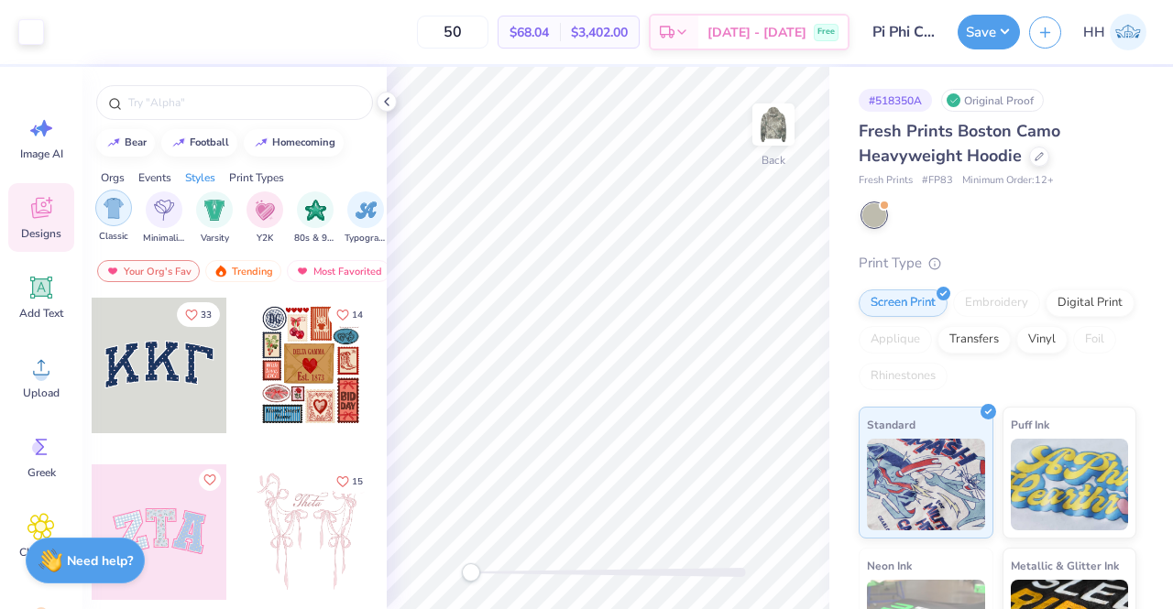
click at [123, 210] on img "filter for Classic" at bounding box center [114, 208] width 21 height 21
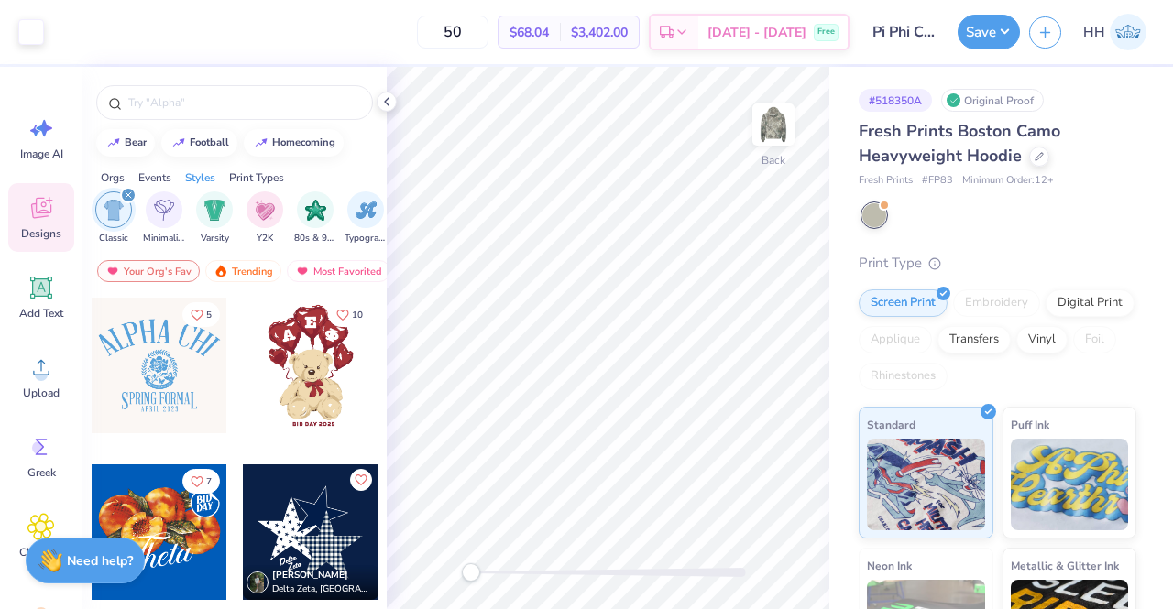
click at [260, 170] on div "Print Types" at bounding box center [256, 178] width 55 height 16
click at [125, 208] on div "filter for Embroidery" at bounding box center [113, 208] width 37 height 37
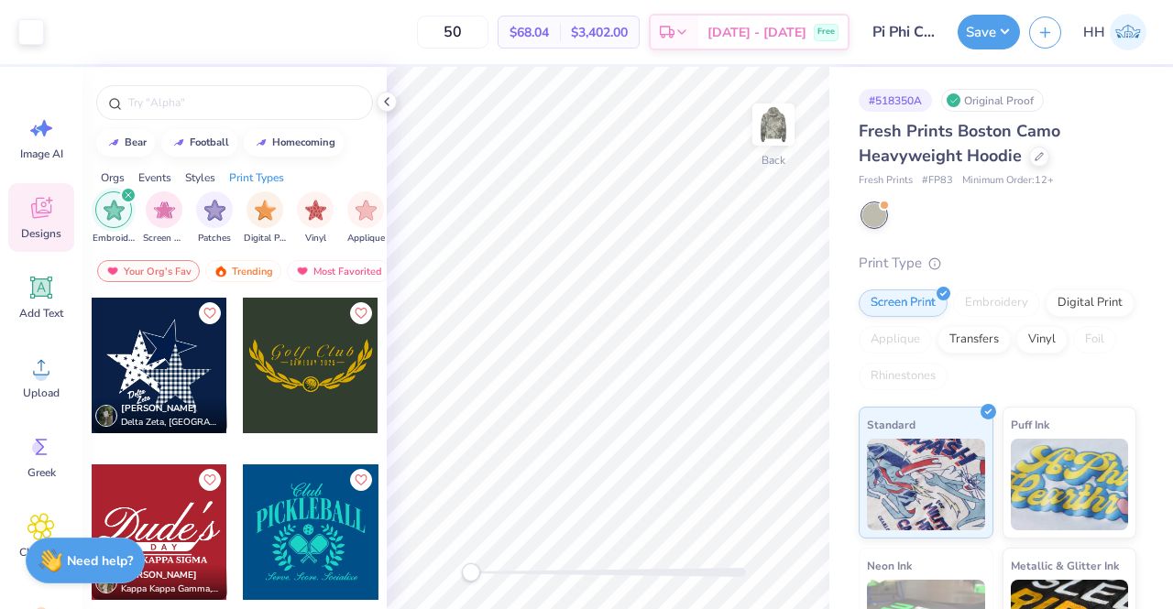
click at [128, 193] on icon "filter for Embroidery" at bounding box center [128, 194] width 5 height 5
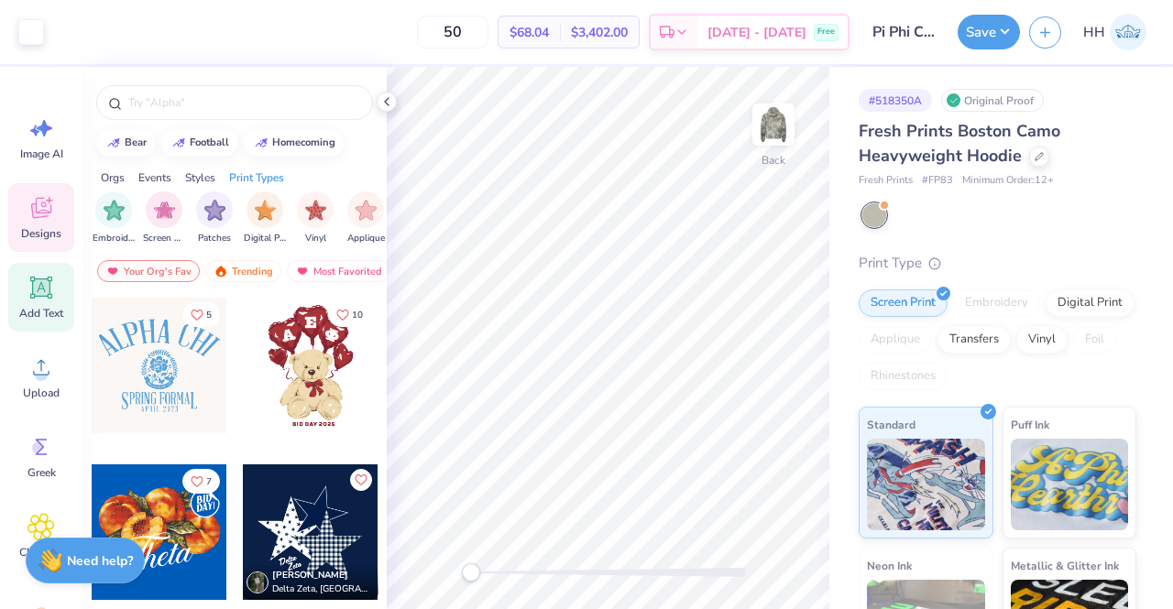
click at [54, 312] on span "Add Text" at bounding box center [41, 313] width 44 height 15
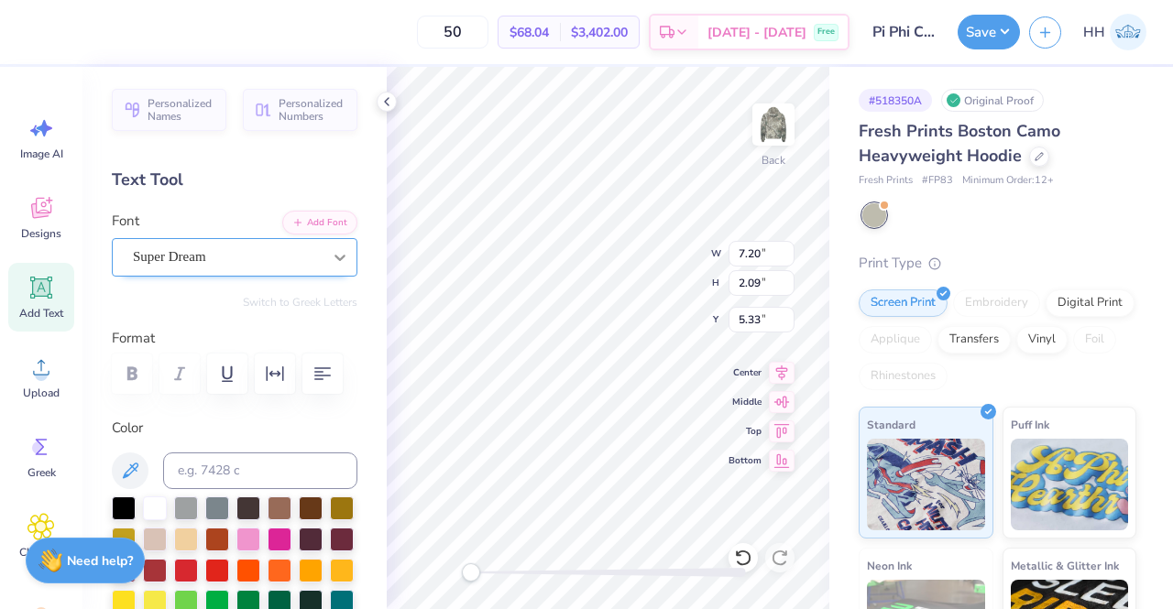
click at [323, 246] on div at bounding box center [339, 257] width 33 height 33
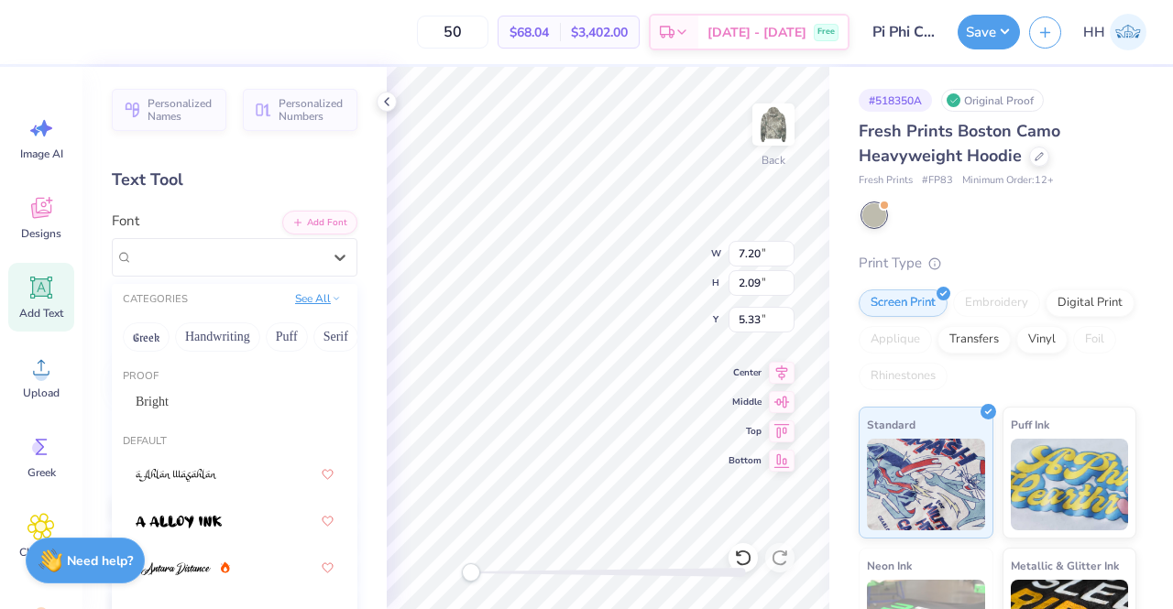
click at [315, 300] on button "See All" at bounding box center [318, 299] width 57 height 18
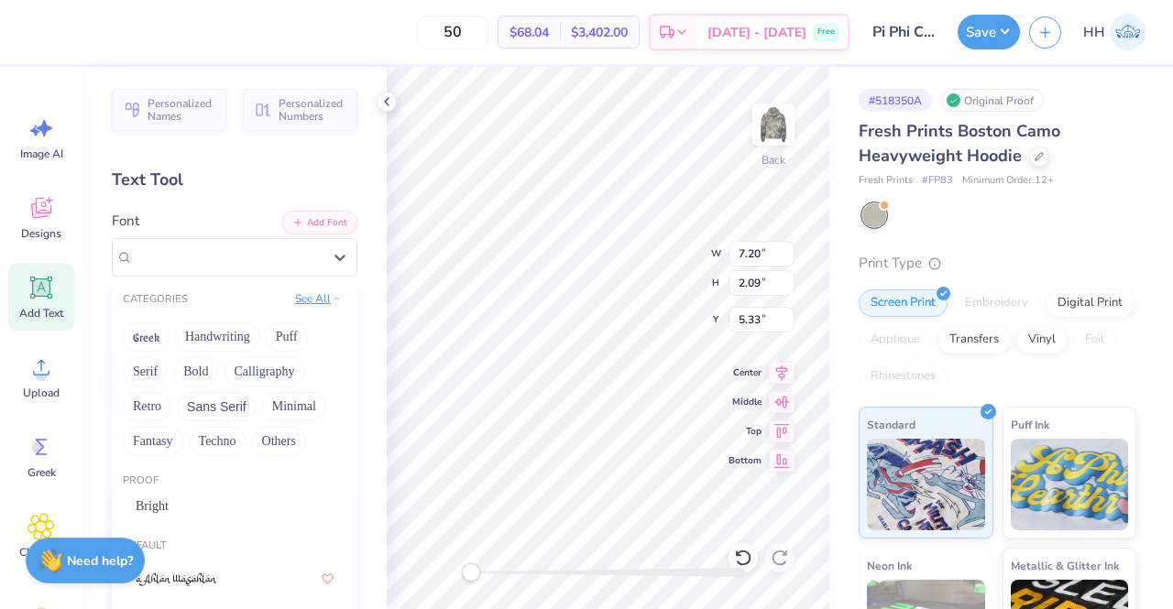
click at [304, 300] on button "See All" at bounding box center [318, 299] width 57 height 18
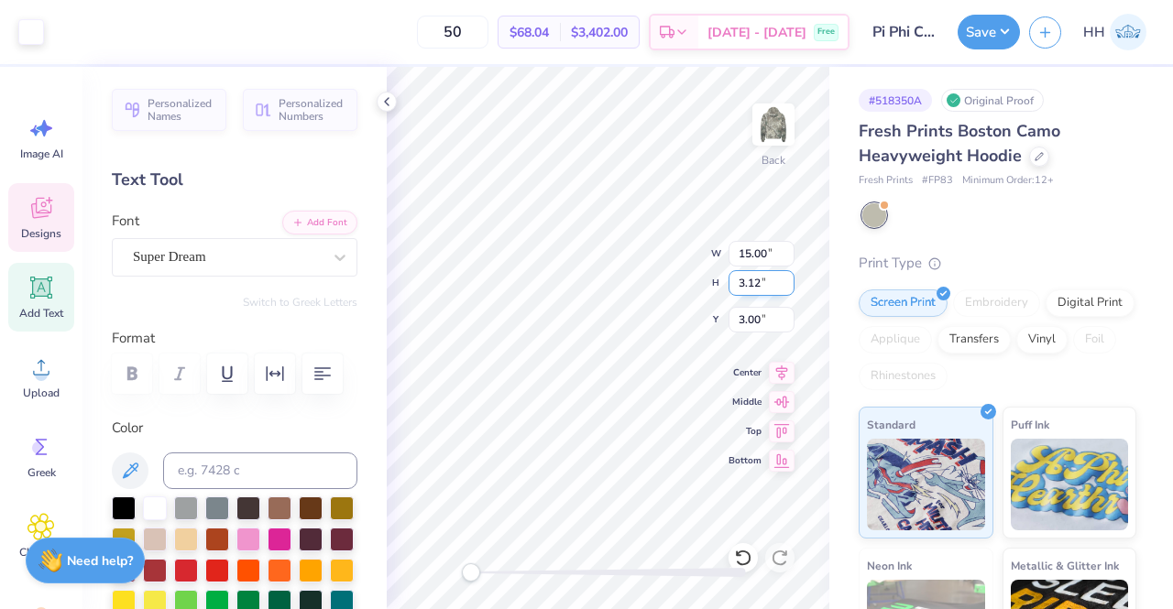
type input "15.00"
type input "3.12"
type input "3.00"
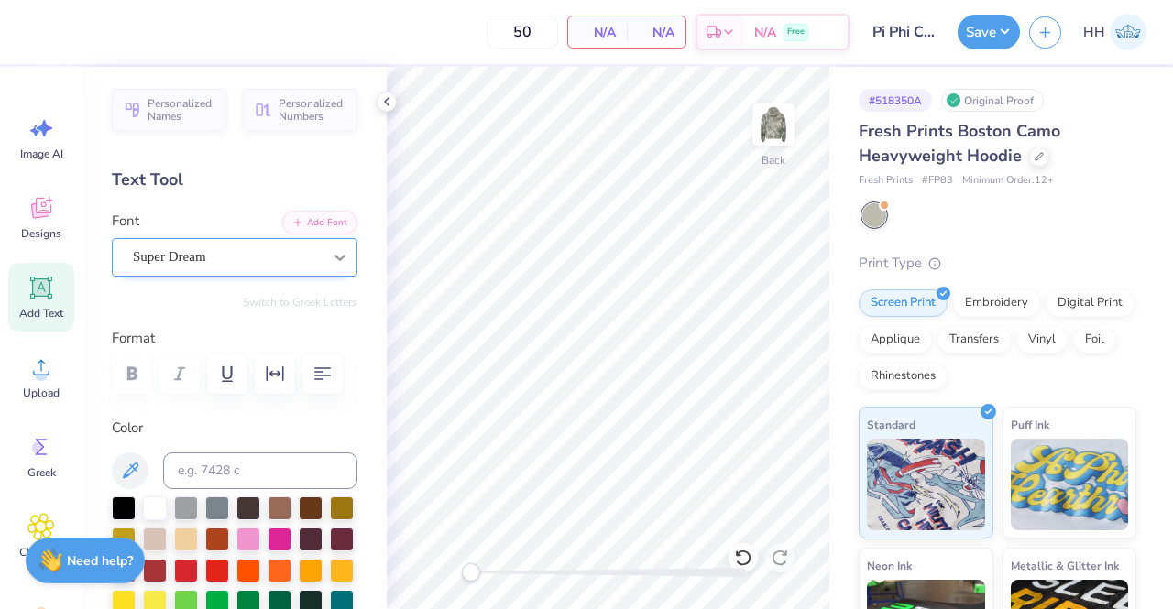
click at [331, 250] on icon at bounding box center [340, 257] width 18 height 18
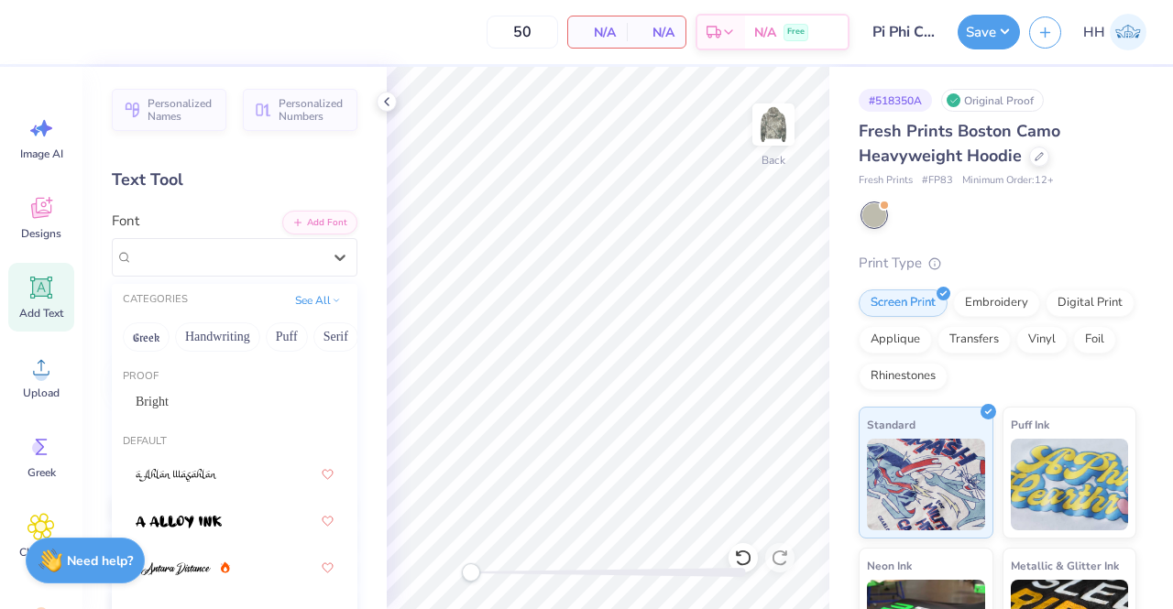
drag, startPoint x: 315, startPoint y: 331, endPoint x: 171, endPoint y: 340, distance: 144.1
click at [171, 340] on div "Greek Handwriting Puff Serif Bold Calligraphy Retro Sans Serif Minimal Fantasy …" at bounding box center [235, 337] width 246 height 40
click at [309, 341] on button "Others" at bounding box center [319, 337] width 54 height 29
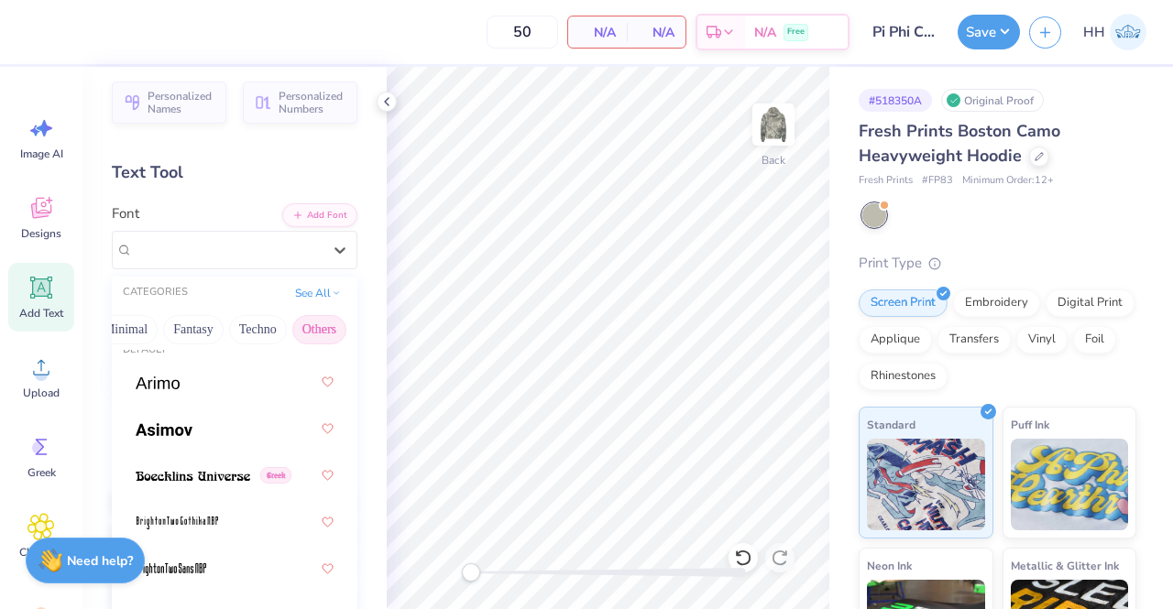
scroll to position [0, 0]
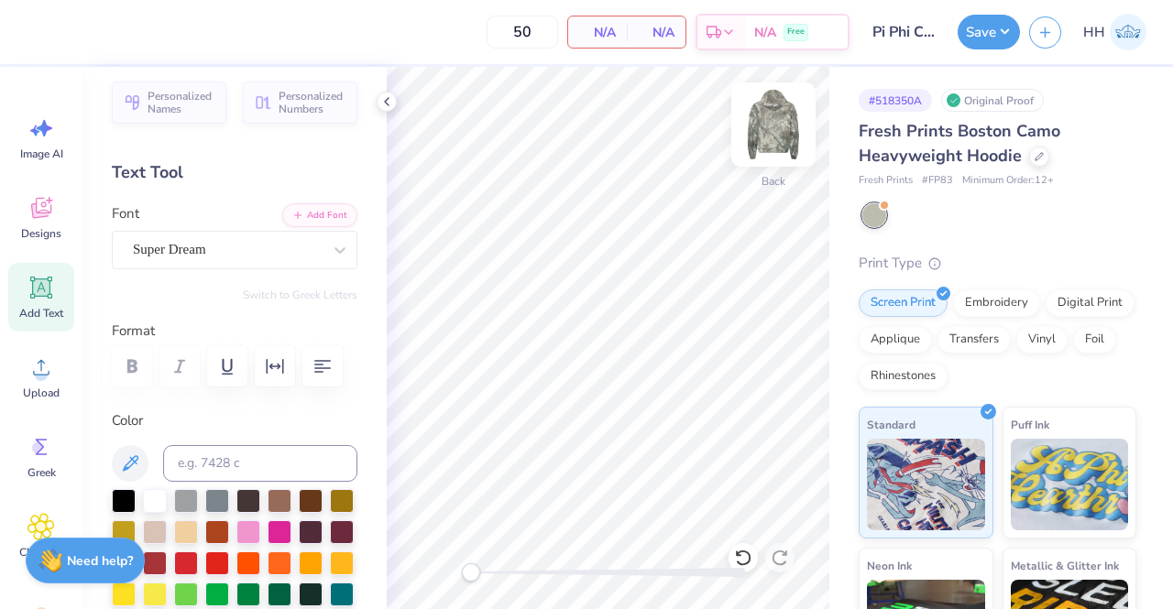
click at [783, 149] on img at bounding box center [773, 124] width 73 height 73
click at [775, 133] on img at bounding box center [773, 124] width 73 height 73
click at [38, 225] on div "Designs" at bounding box center [41, 217] width 66 height 69
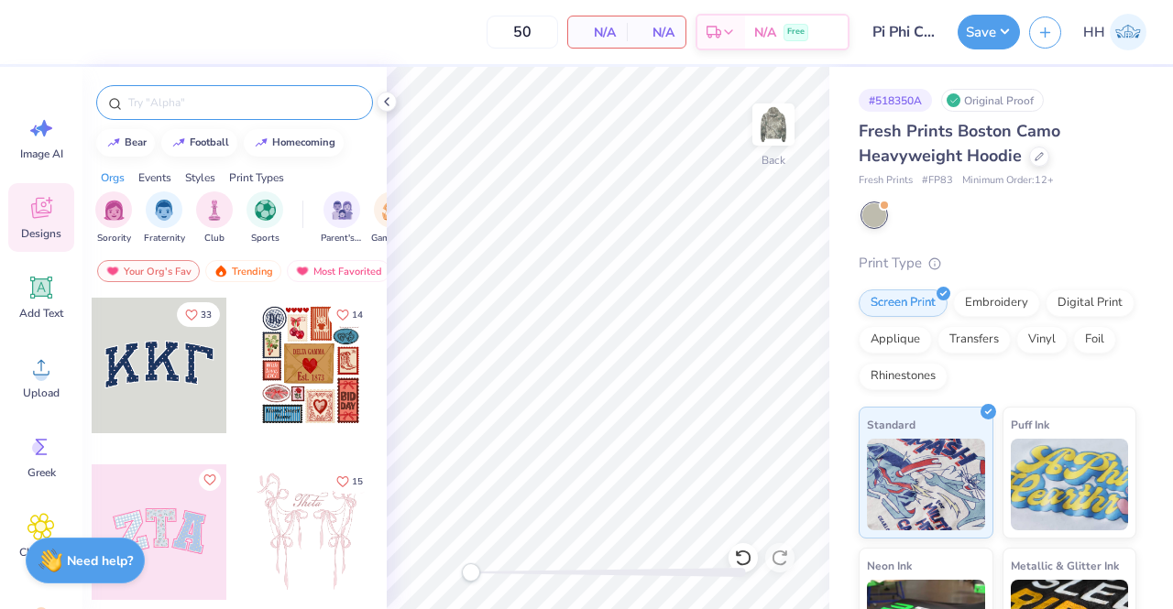
click at [181, 114] on div at bounding box center [234, 102] width 277 height 35
click at [163, 102] on input "text" at bounding box center [243, 102] width 235 height 18
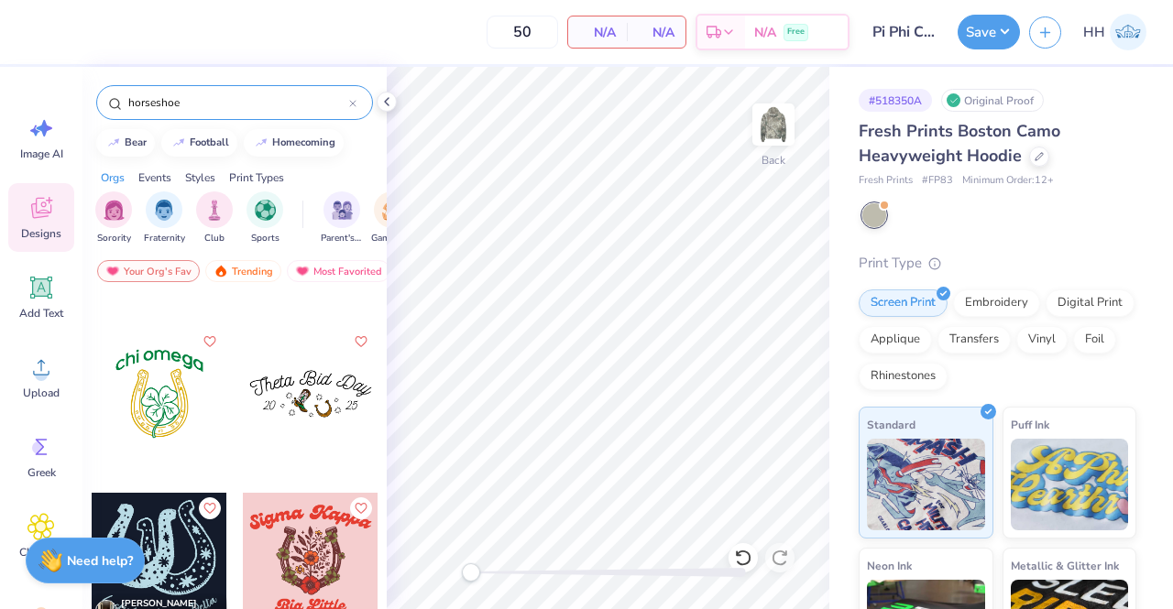
scroll to position [173, 0]
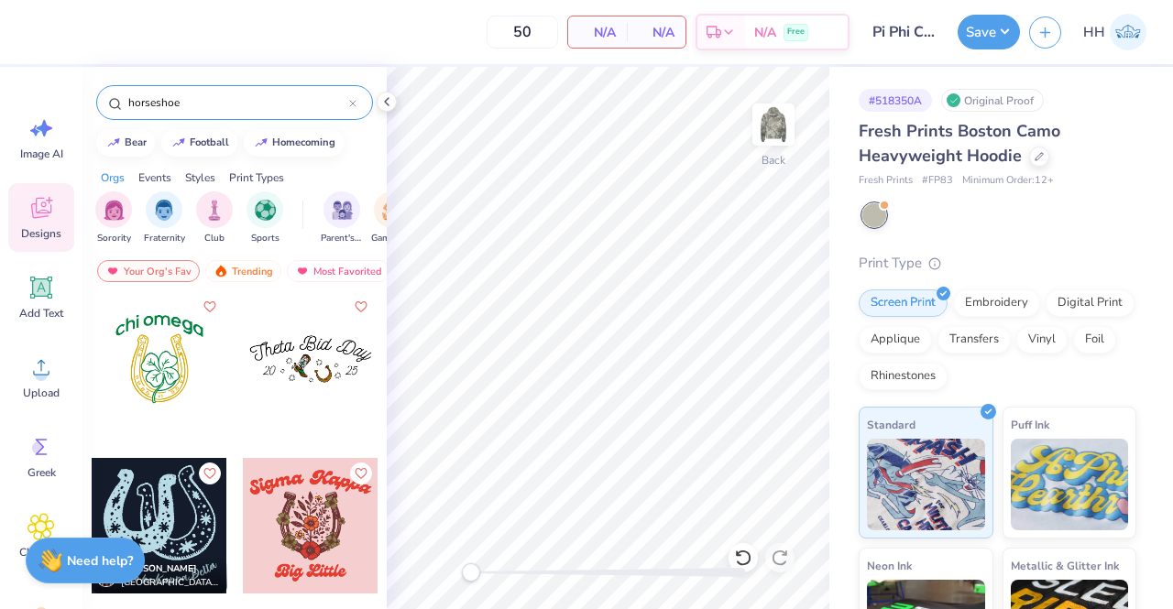
type input "horseshoe"
click at [159, 358] on div at bounding box center [160, 359] width 136 height 136
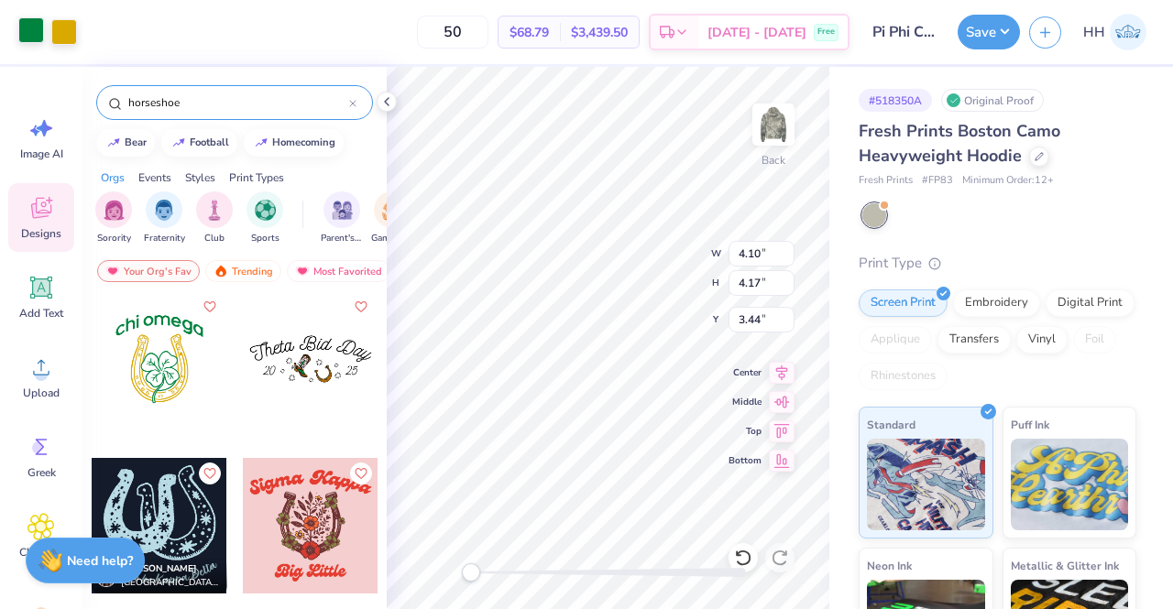
click at [30, 30] on div at bounding box center [31, 30] width 26 height 26
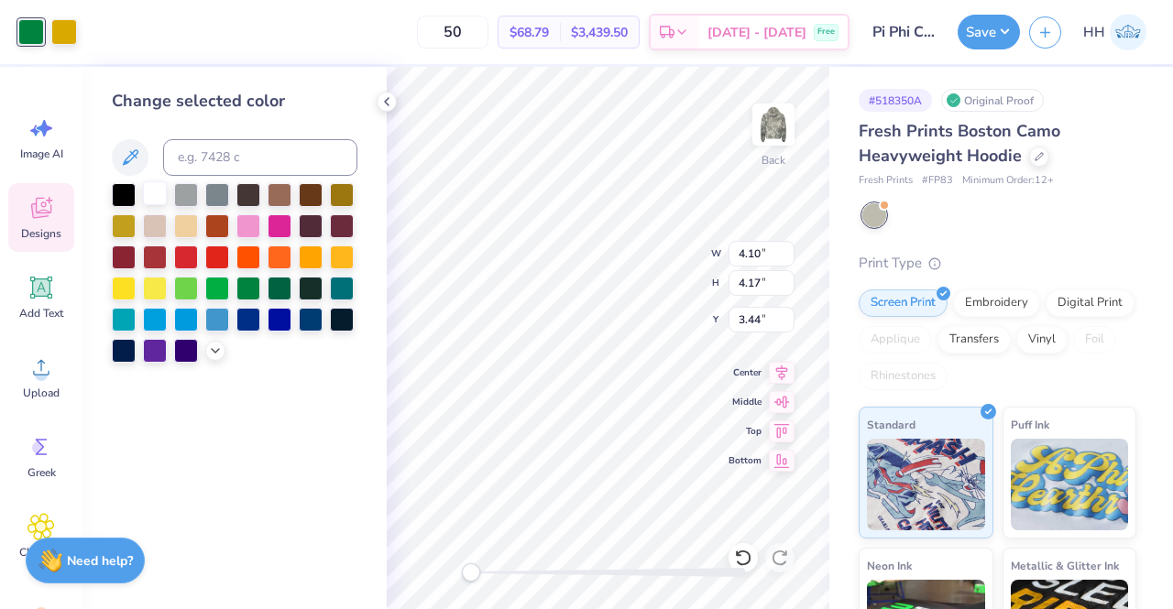
click at [159, 195] on div at bounding box center [155, 193] width 24 height 24
click at [71, 30] on div at bounding box center [64, 30] width 26 height 26
click at [152, 188] on div at bounding box center [155, 193] width 24 height 24
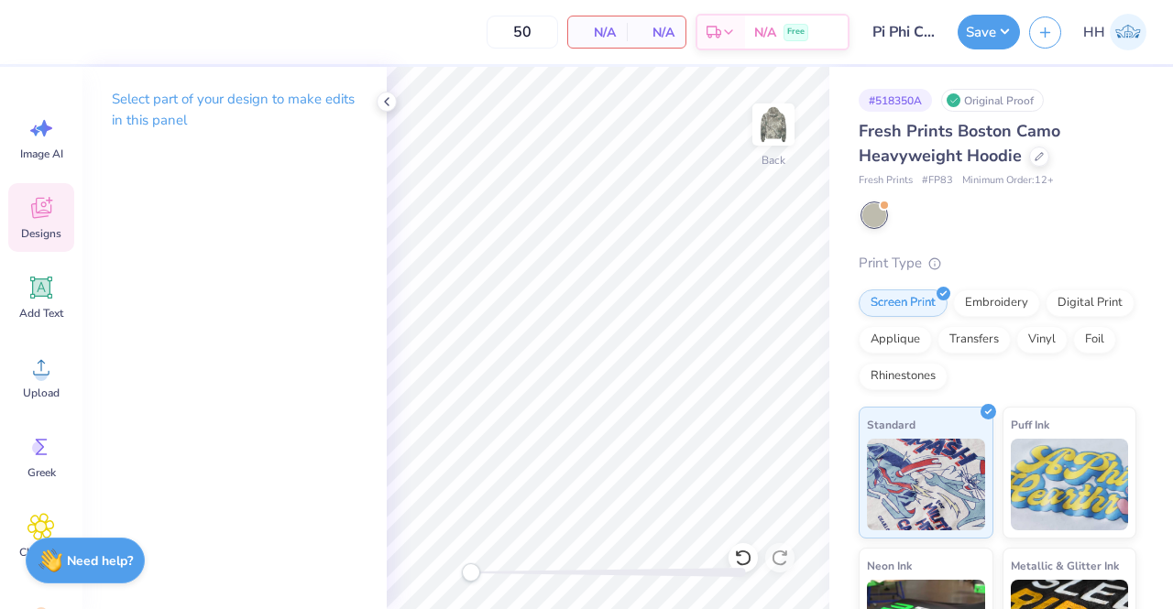
click at [52, 222] on div "Designs" at bounding box center [41, 217] width 66 height 69
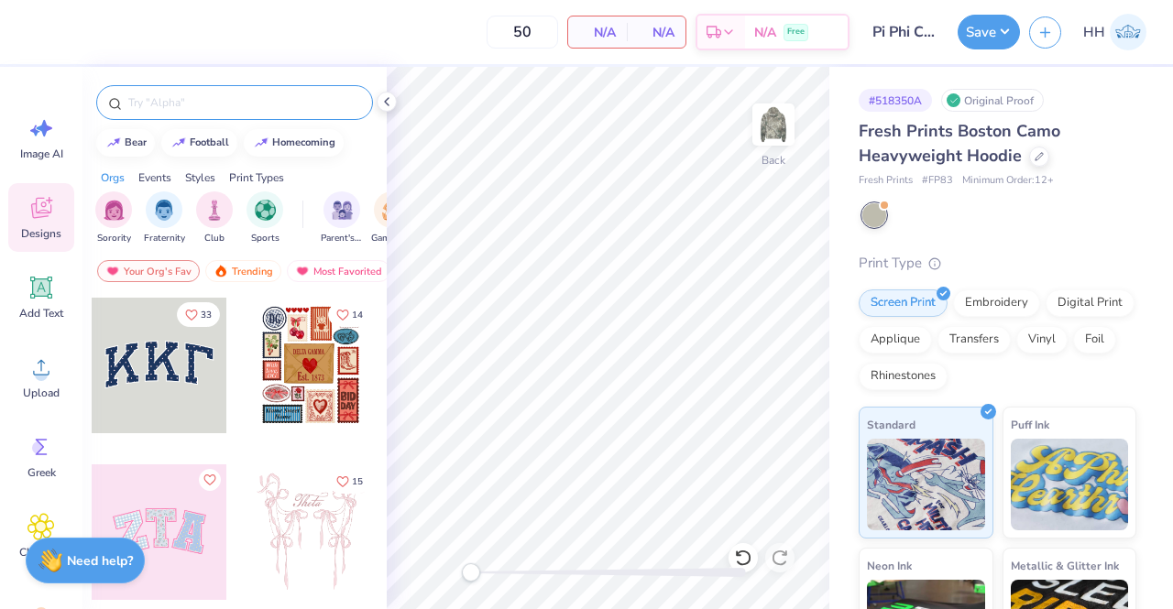
click at [235, 91] on div at bounding box center [234, 102] width 277 height 35
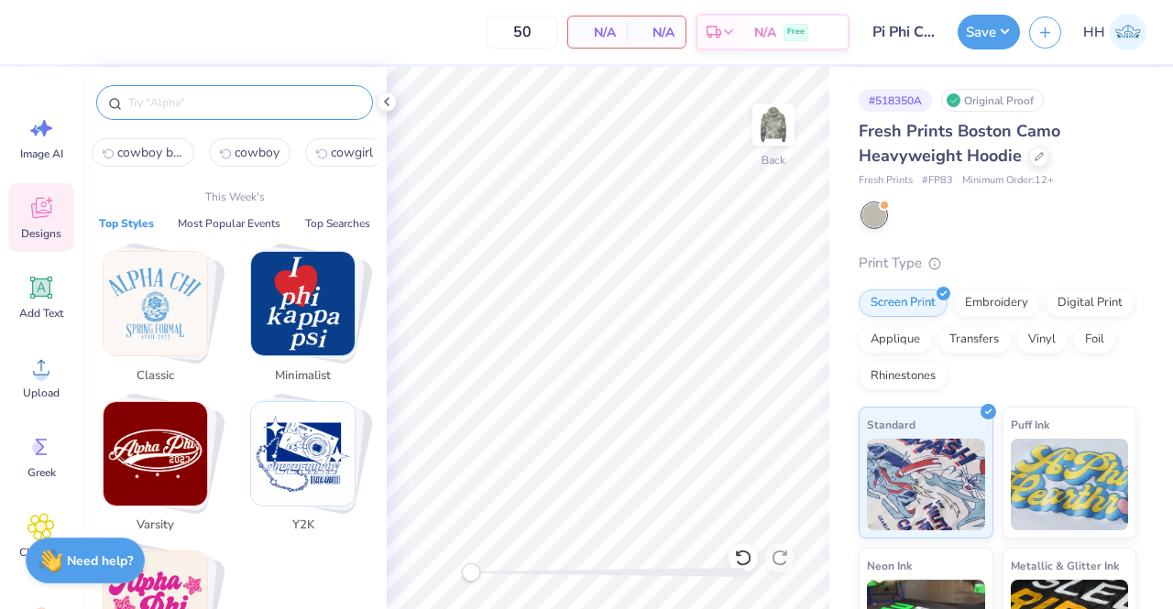
click at [222, 104] on input "text" at bounding box center [243, 102] width 235 height 18
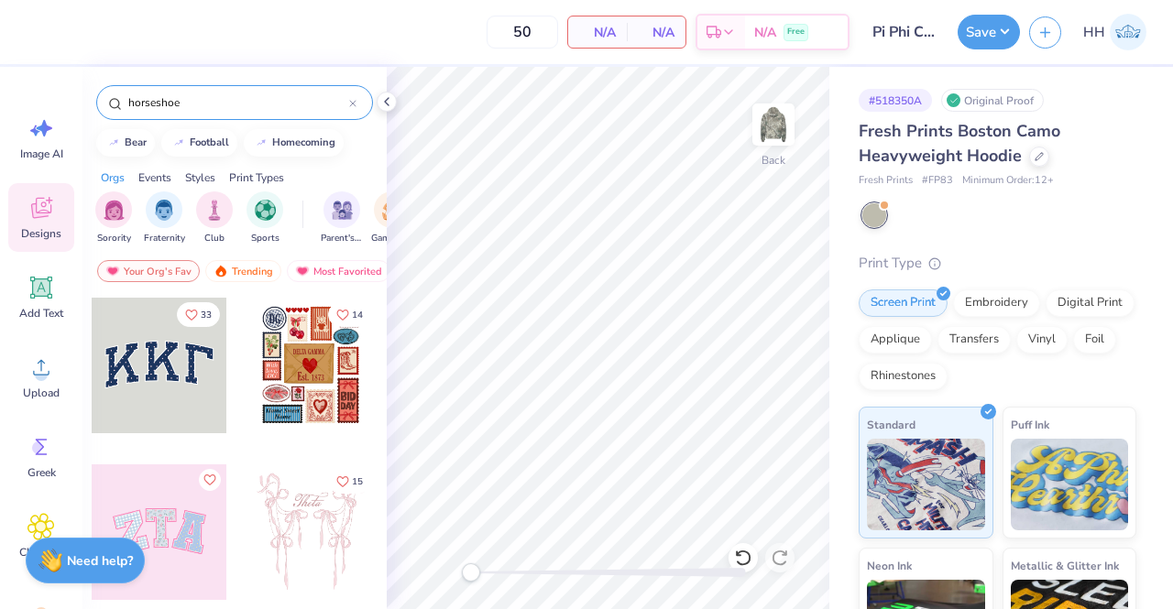
type input "horseshoe"
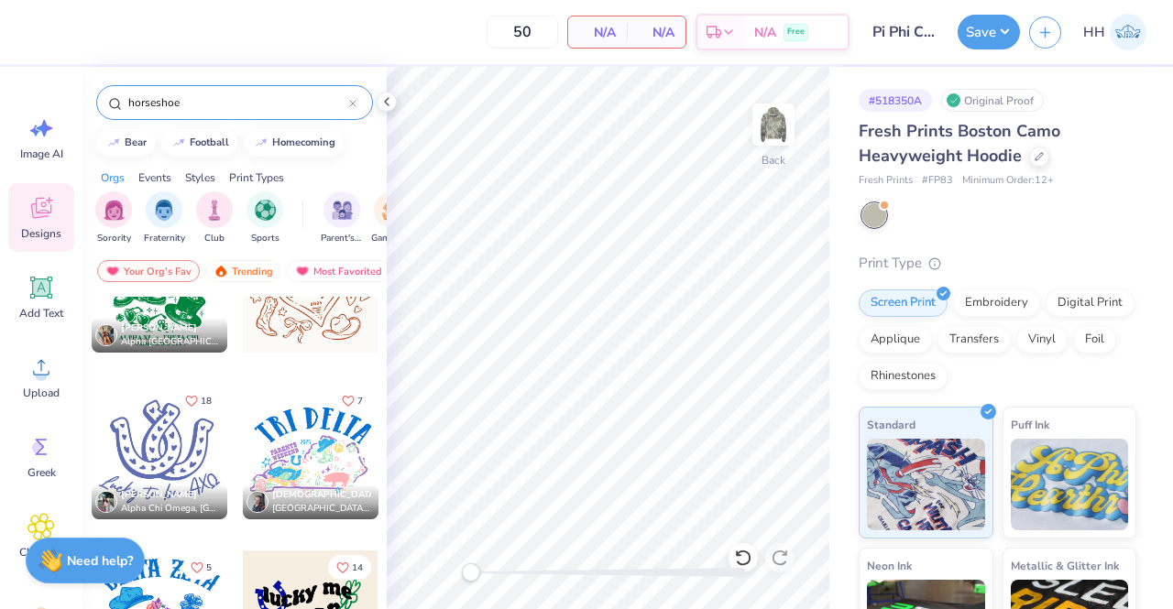
scroll to position [905, 0]
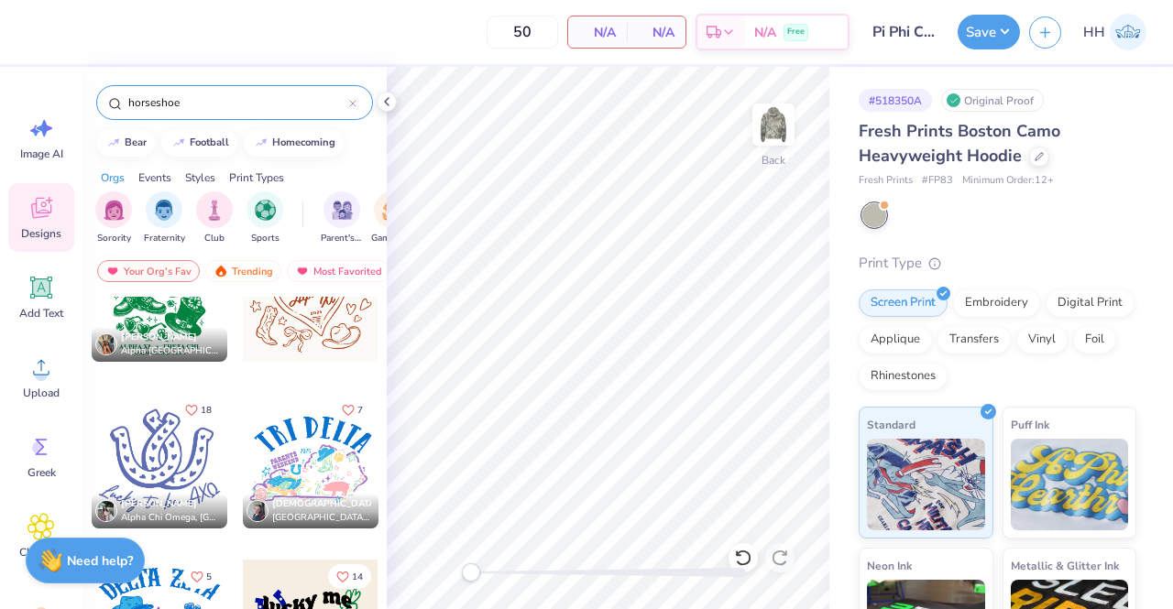
click at [156, 417] on div at bounding box center [160, 461] width 136 height 136
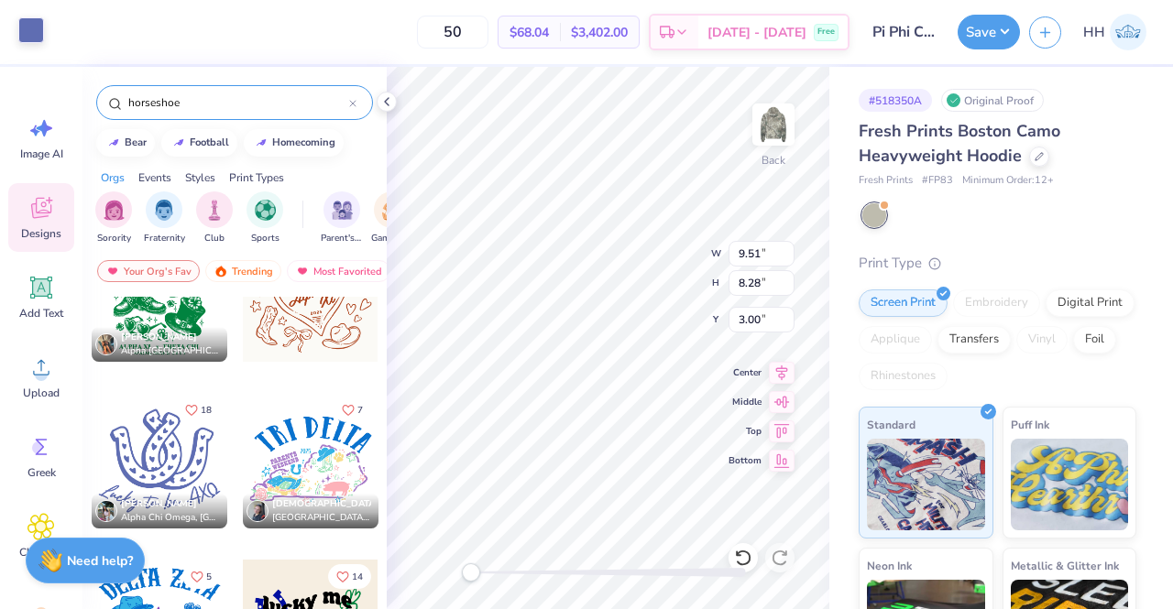
click at [44, 29] on div at bounding box center [31, 30] width 26 height 26
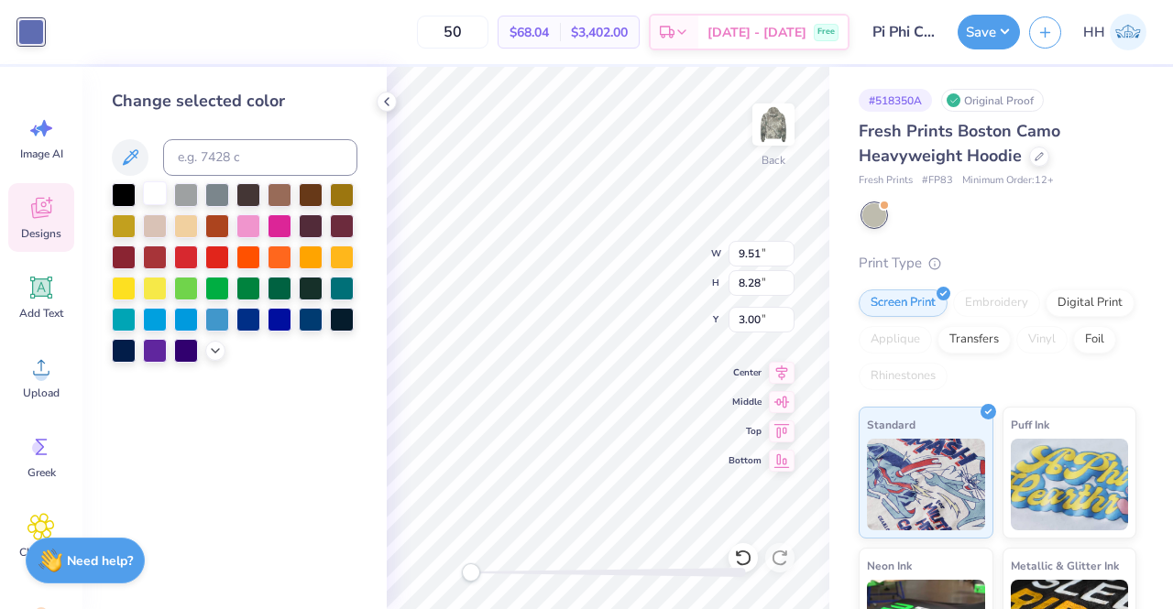
click at [154, 201] on div at bounding box center [155, 193] width 24 height 24
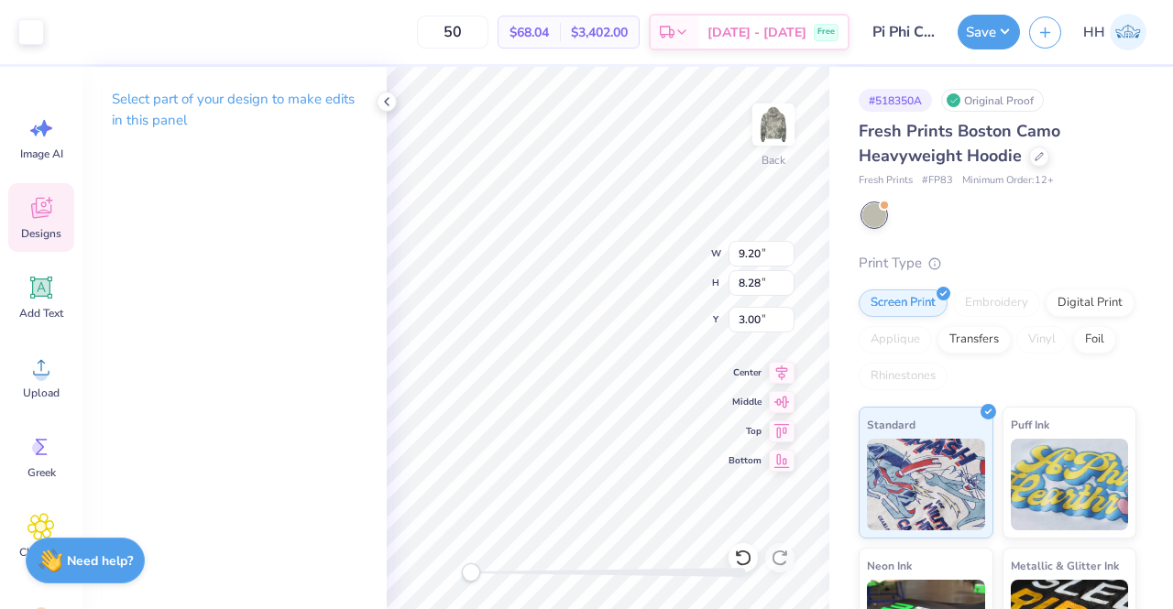
click at [40, 215] on icon at bounding box center [40, 210] width 17 height 15
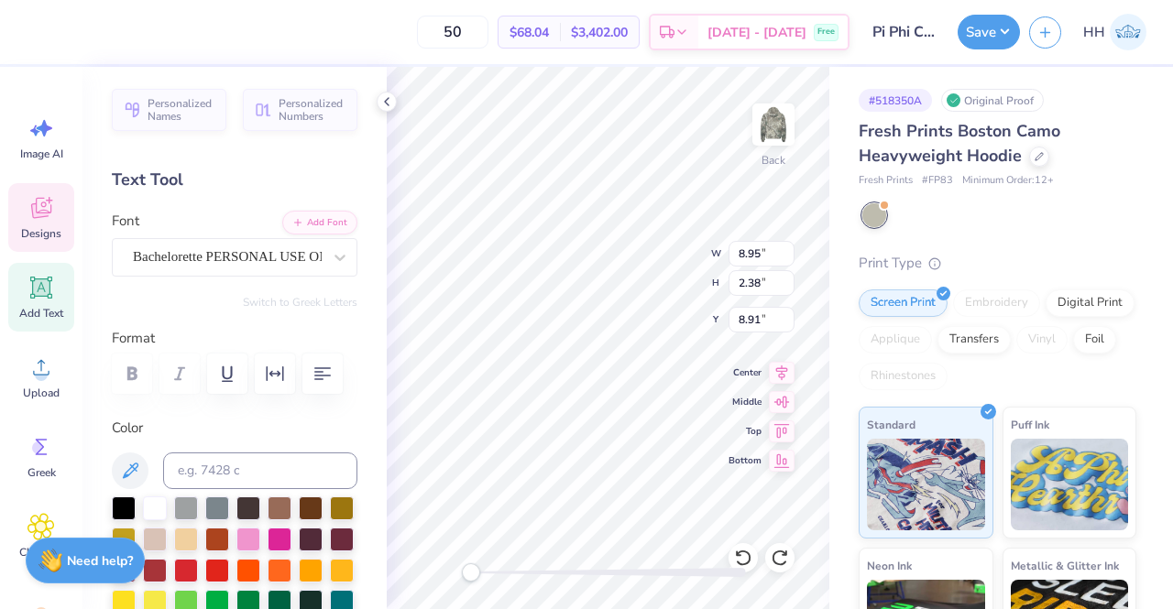
scroll to position [15, 7]
click at [30, 285] on icon at bounding box center [40, 287] width 27 height 27
type input "7.20"
type input "2.09"
type input "5.33"
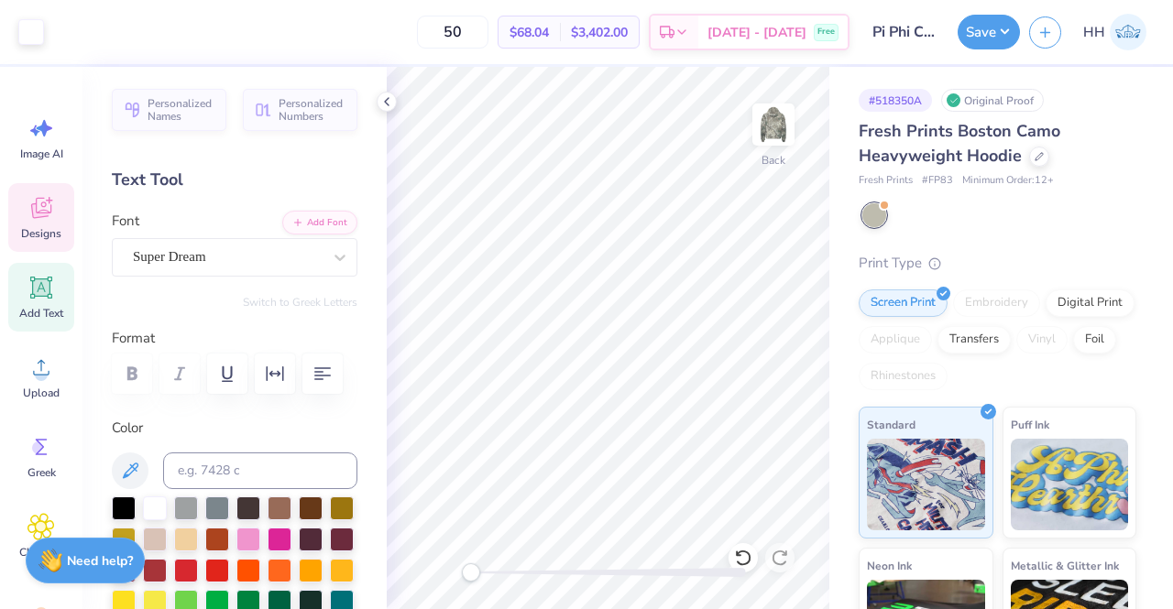
click at [34, 221] on icon at bounding box center [40, 207] width 27 height 27
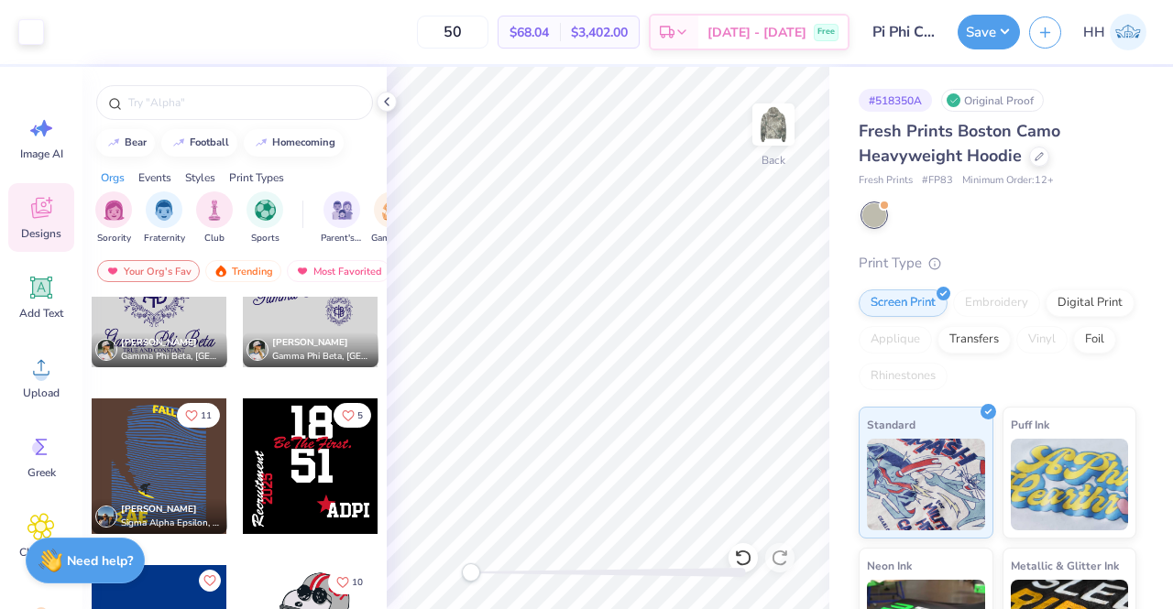
scroll to position [7606, 0]
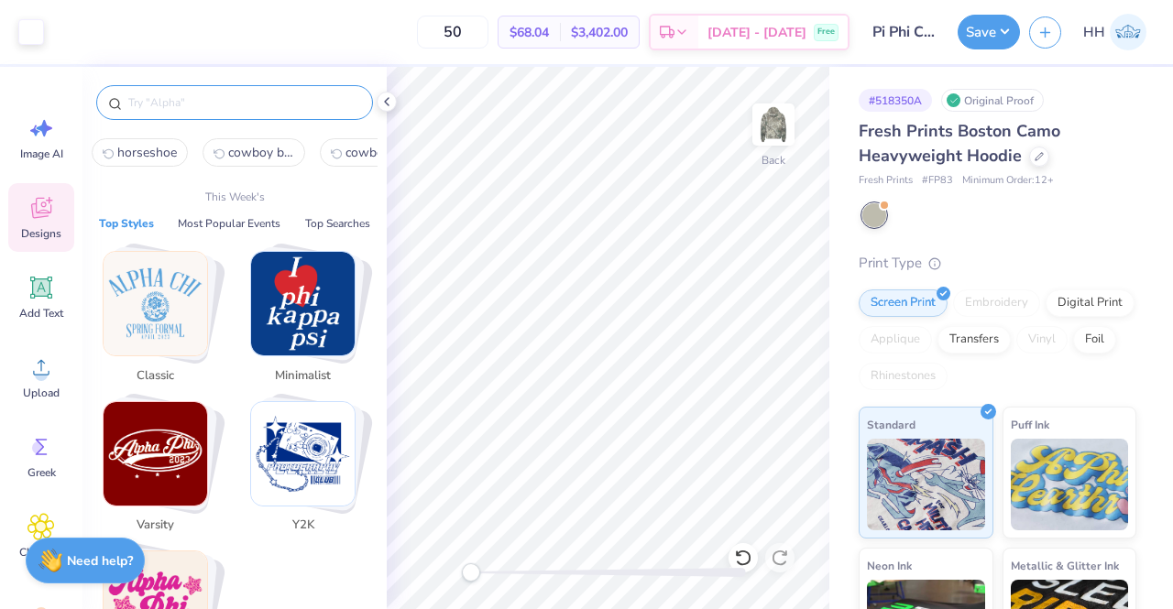
click at [284, 103] on input "text" at bounding box center [243, 102] width 235 height 18
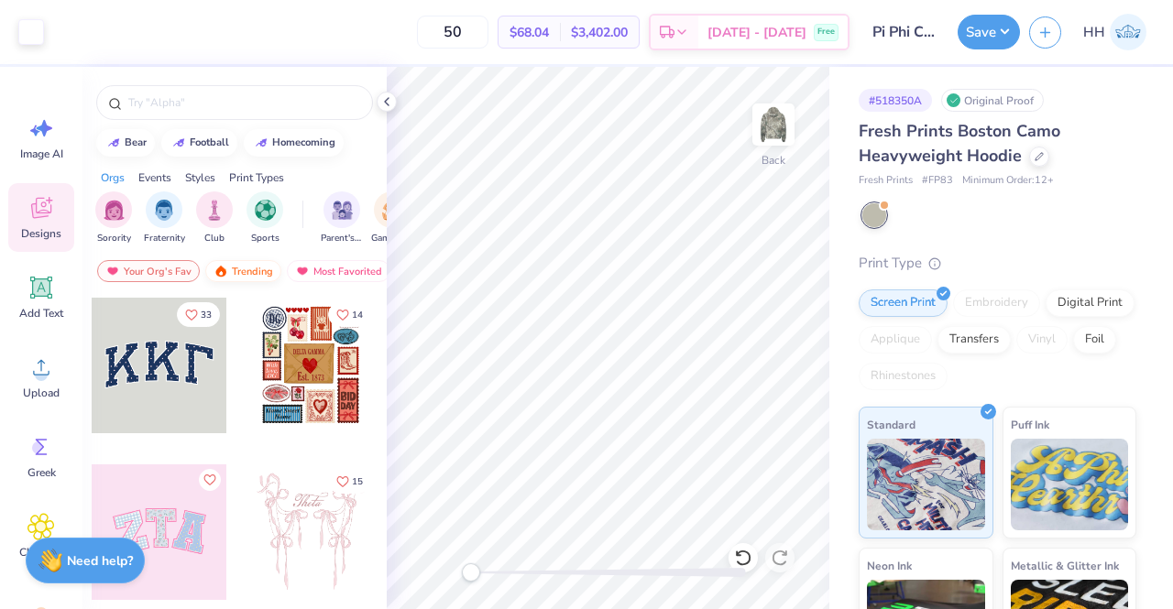
click at [240, 272] on div "Trending" at bounding box center [243, 271] width 76 height 22
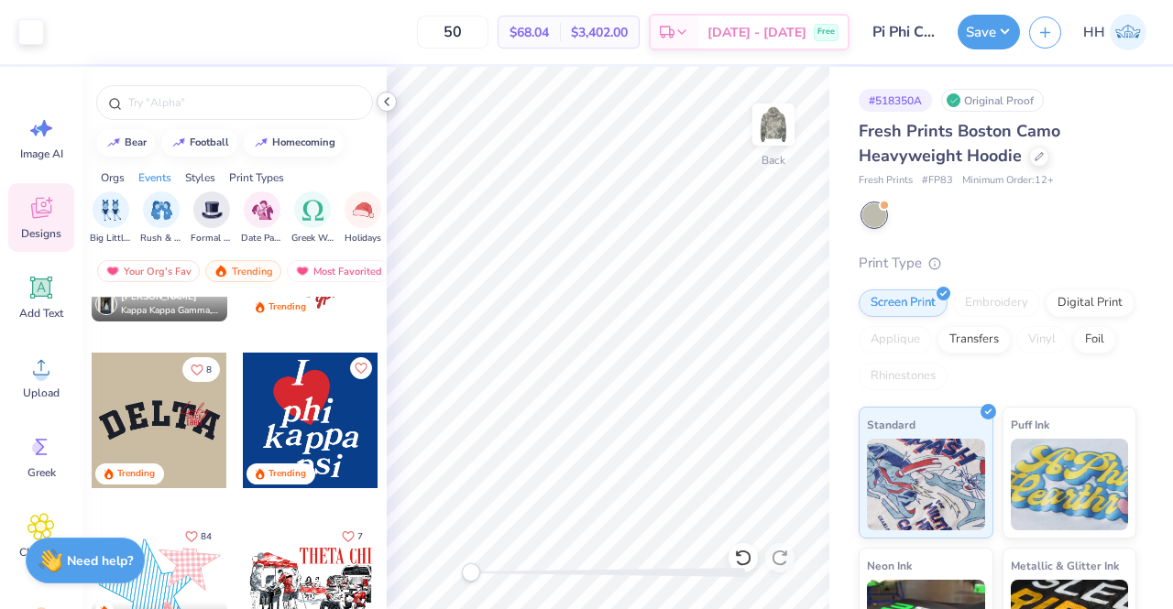
scroll to position [0, 435]
click at [308, 208] on img "filter for Greek Week" at bounding box center [310, 208] width 21 height 21
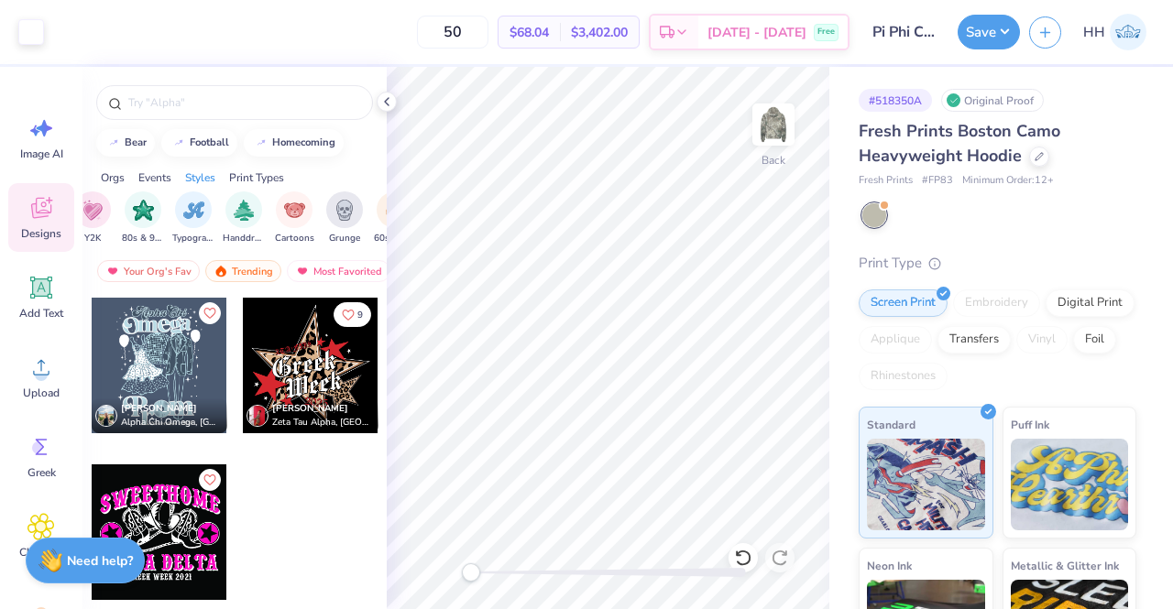
scroll to position [0, 1140]
click at [172, 222] on div "Typography" at bounding box center [186, 217] width 42 height 54
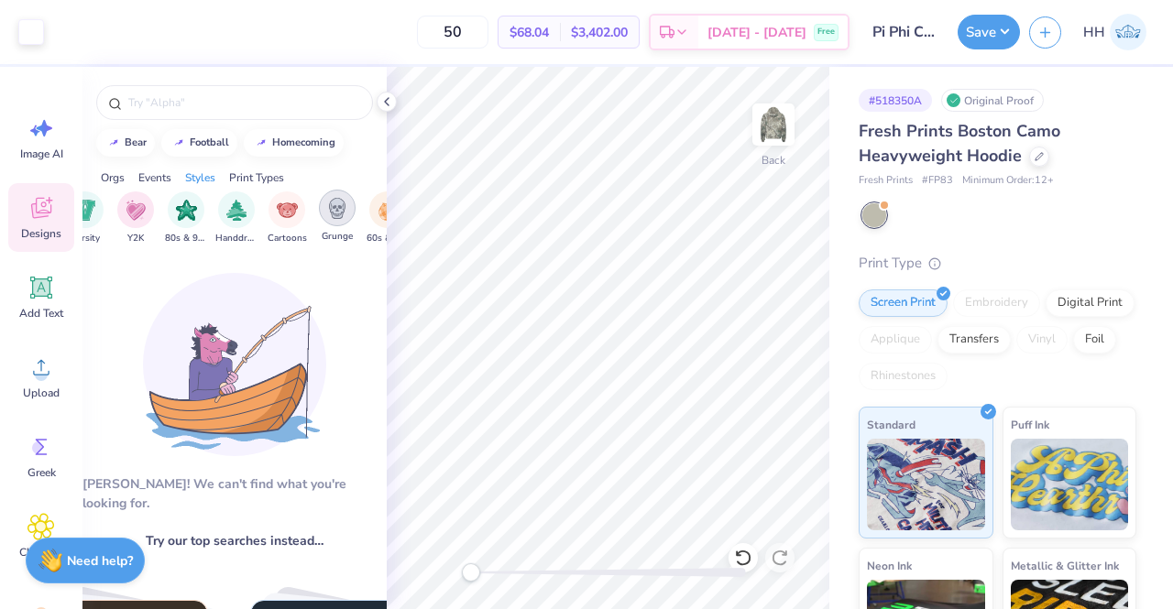
click at [334, 205] on img "filter for Grunge" at bounding box center [337, 208] width 20 height 21
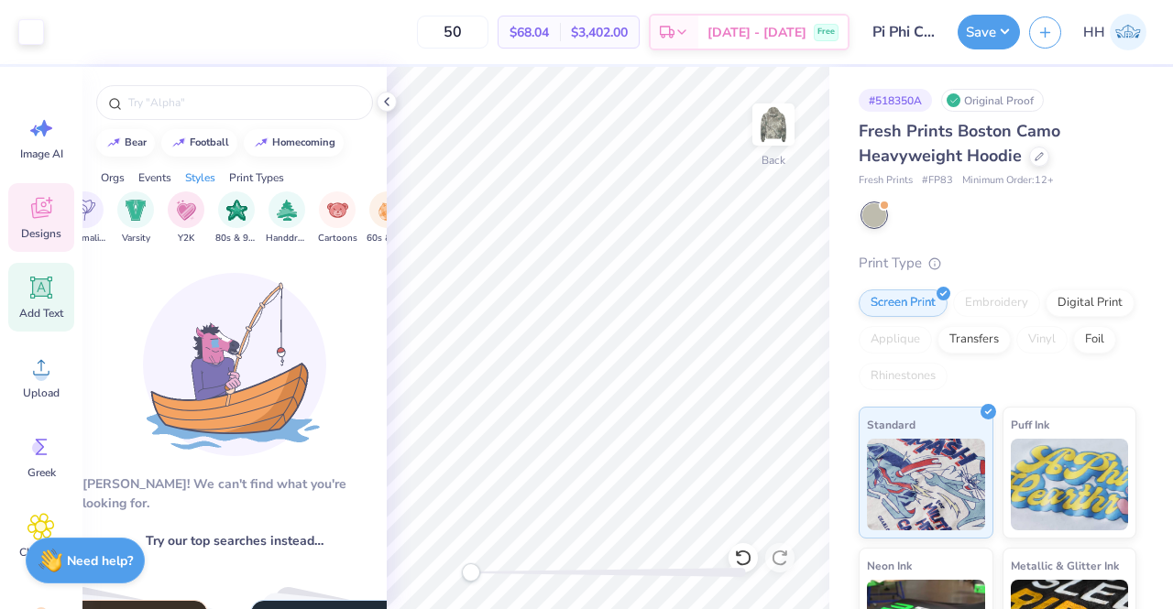
click at [33, 281] on icon at bounding box center [41, 288] width 22 height 22
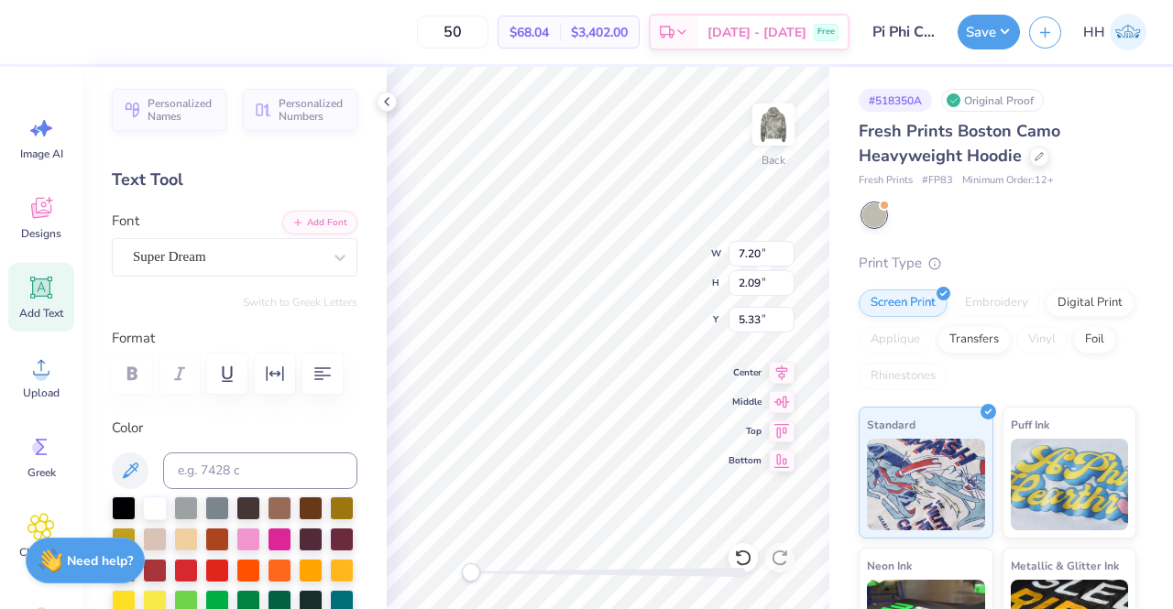
type input "8.30"
type input "6.46"
type input "3.00"
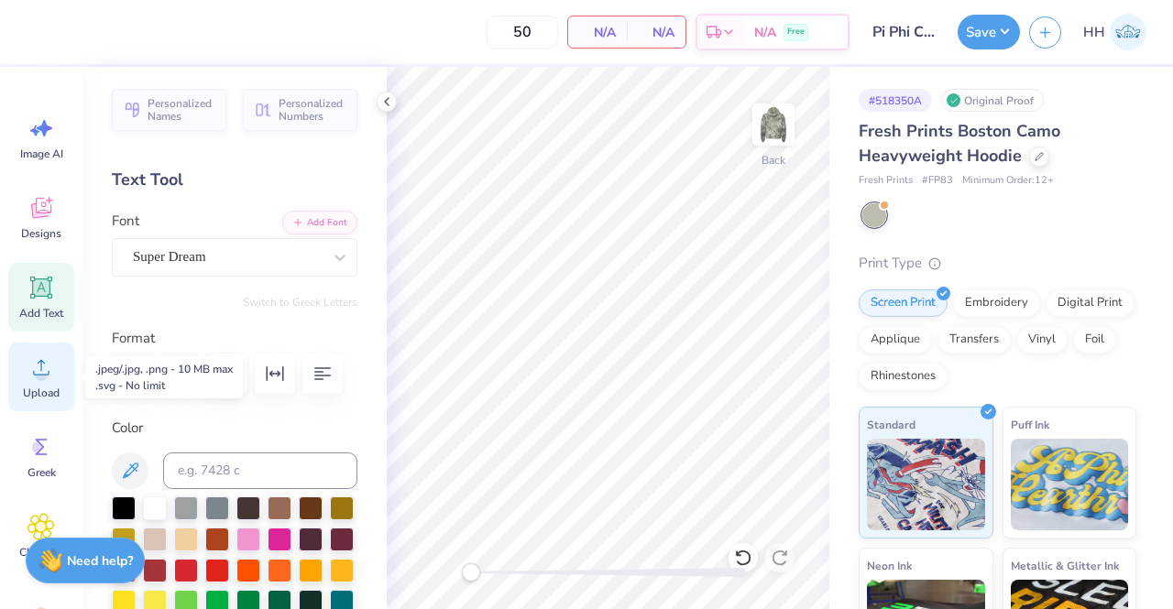
click at [38, 365] on icon at bounding box center [40, 367] width 27 height 27
click at [33, 287] on icon at bounding box center [41, 288] width 22 height 22
click at [38, 283] on icon at bounding box center [41, 287] width 17 height 17
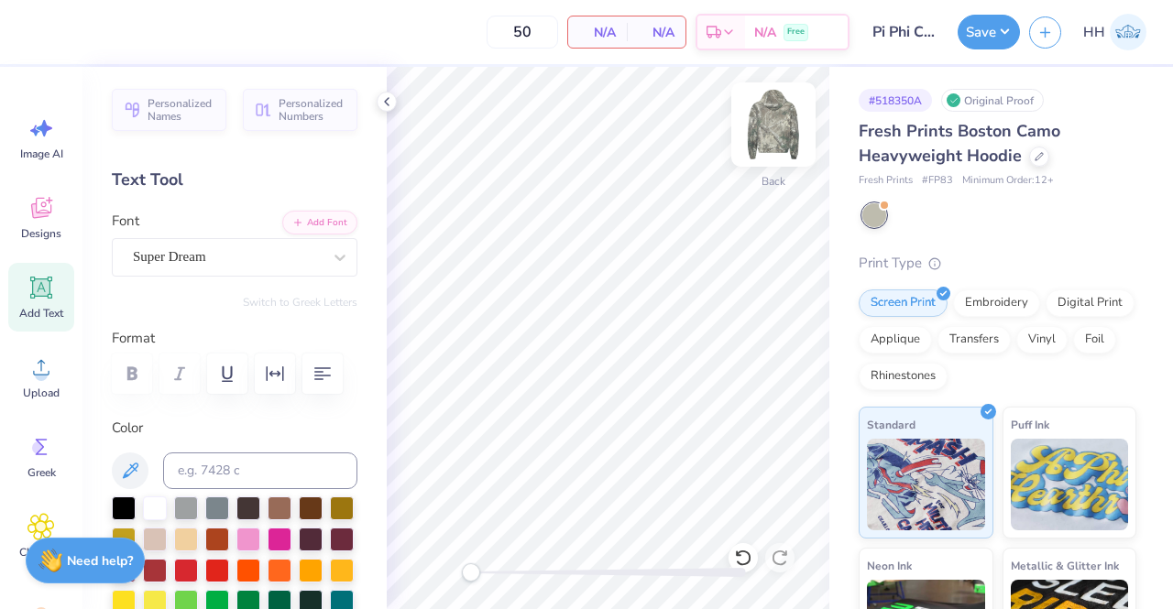
click at [779, 137] on img at bounding box center [773, 124] width 73 height 73
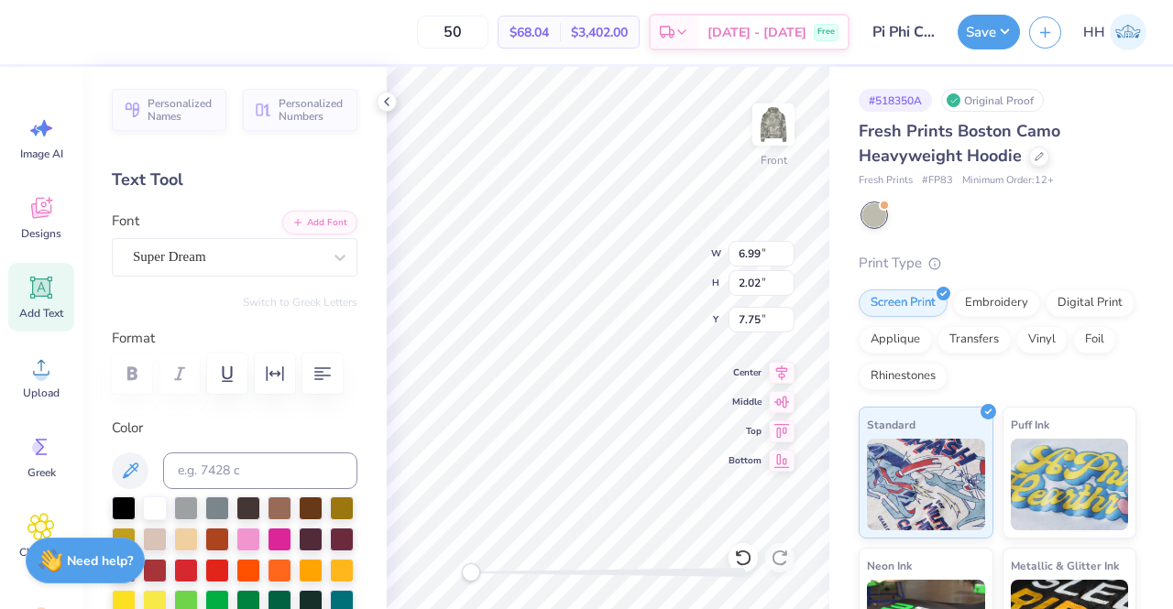
type textarea "Pi Beta Phi"
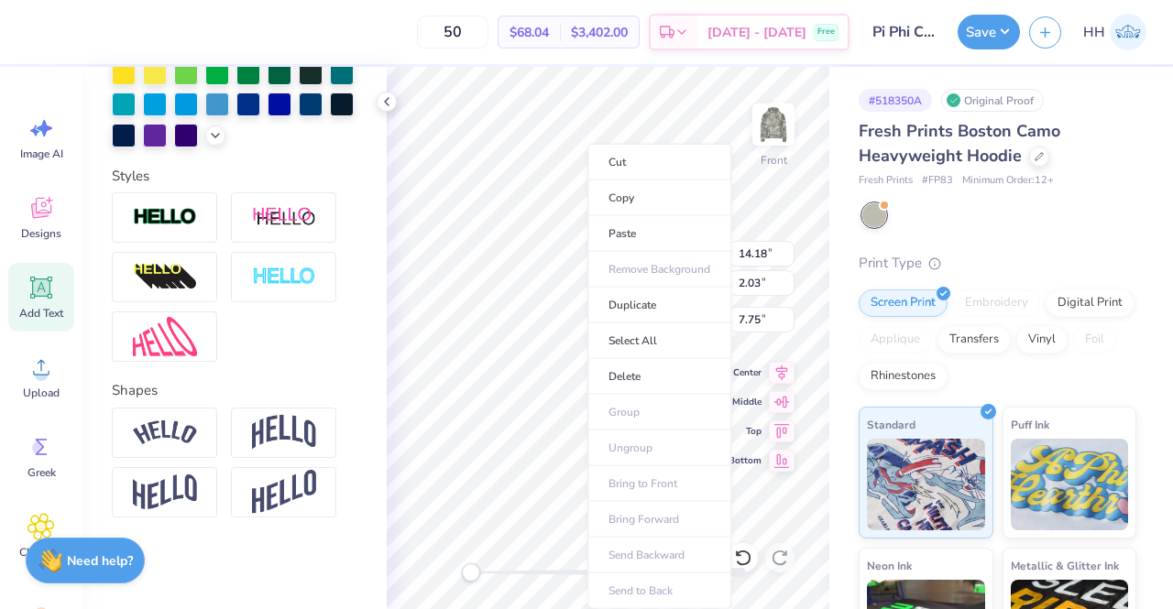
scroll to position [558, 0]
click at [177, 443] on img at bounding box center [165, 433] width 64 height 25
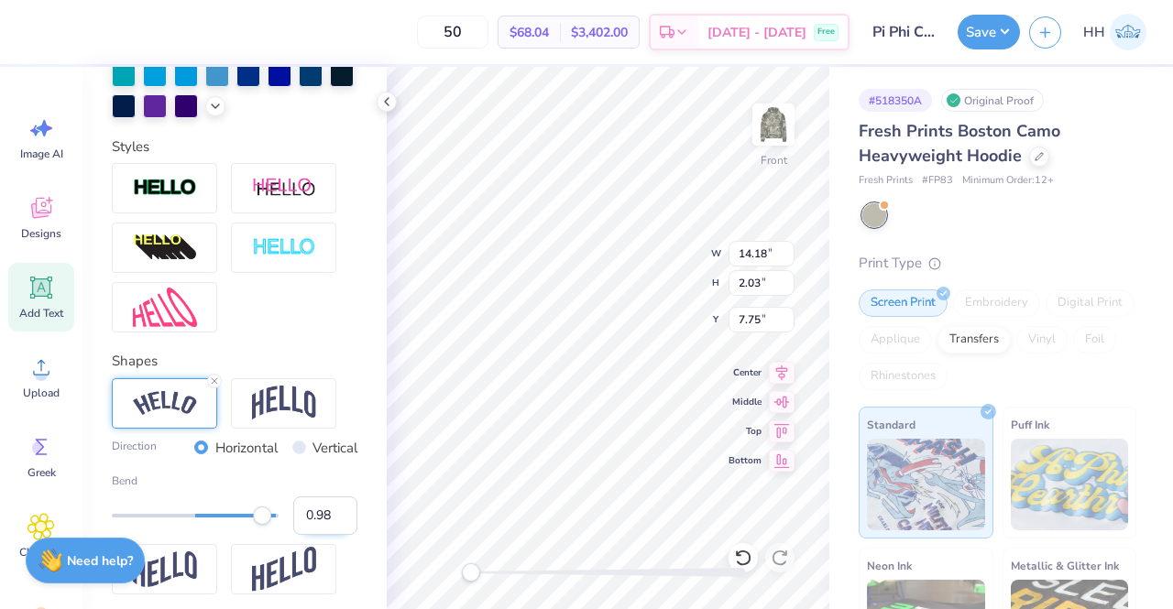
type input "1.00"
drag, startPoint x: 235, startPoint y: 544, endPoint x: 306, endPoint y: 543, distance: 71.5
click at [306, 535] on div "Bend 1.00" at bounding box center [235, 504] width 246 height 62
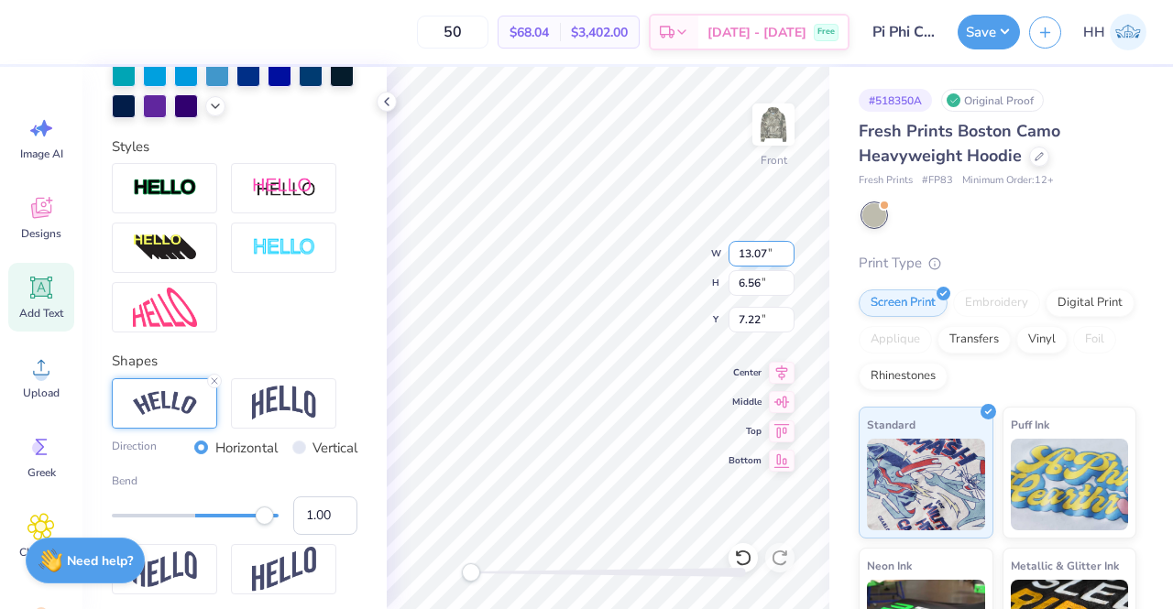
type input "13.07"
type input "6.56"
type input "7.22"
type textarea "Pi Beta"
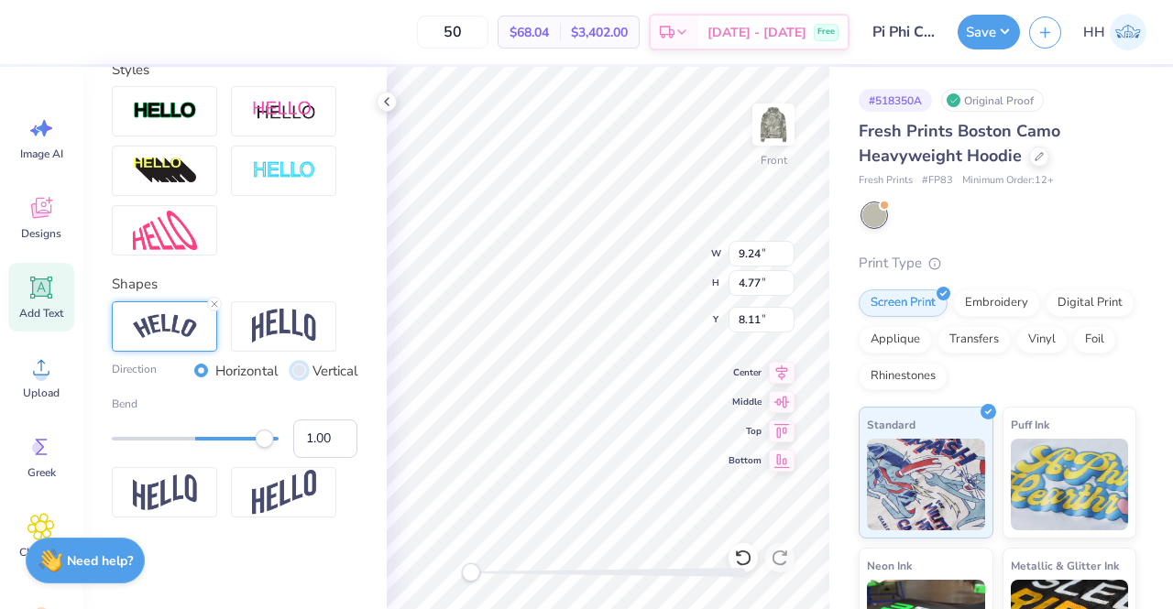
click at [292, 372] on input "Vertical" at bounding box center [299, 371] width 14 height 14
radio input "true"
click at [194, 373] on div "Horizontal" at bounding box center [235, 371] width 83 height 21
click at [194, 373] on input "Horizontal" at bounding box center [201, 371] width 14 height 14
radio input "true"
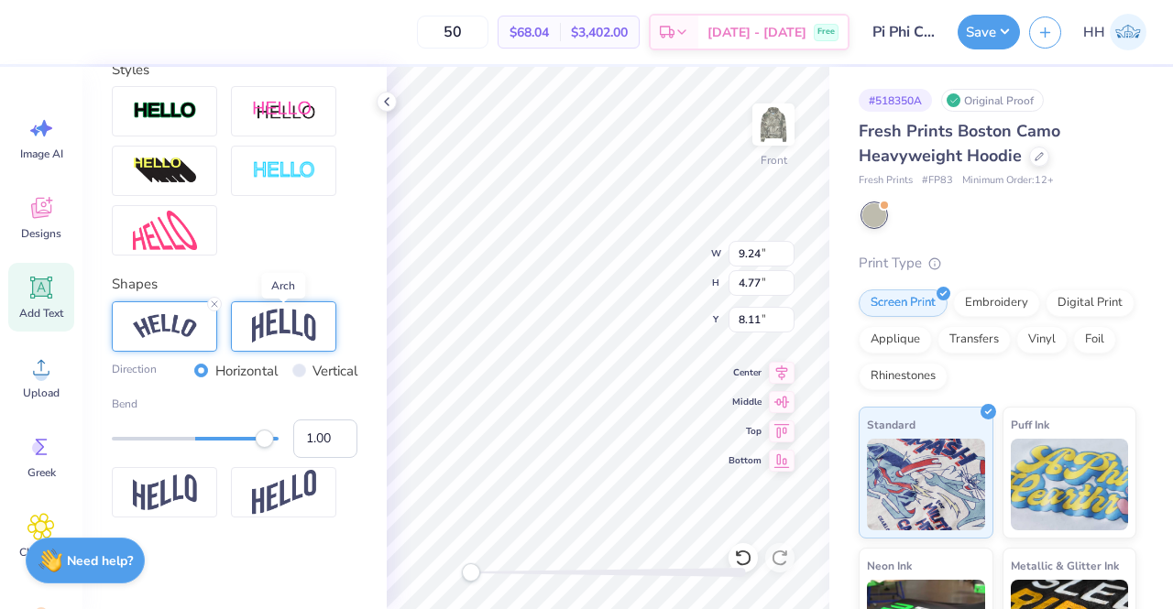
click at [279, 324] on img at bounding box center [284, 326] width 64 height 35
click at [172, 337] on img at bounding box center [165, 326] width 64 height 25
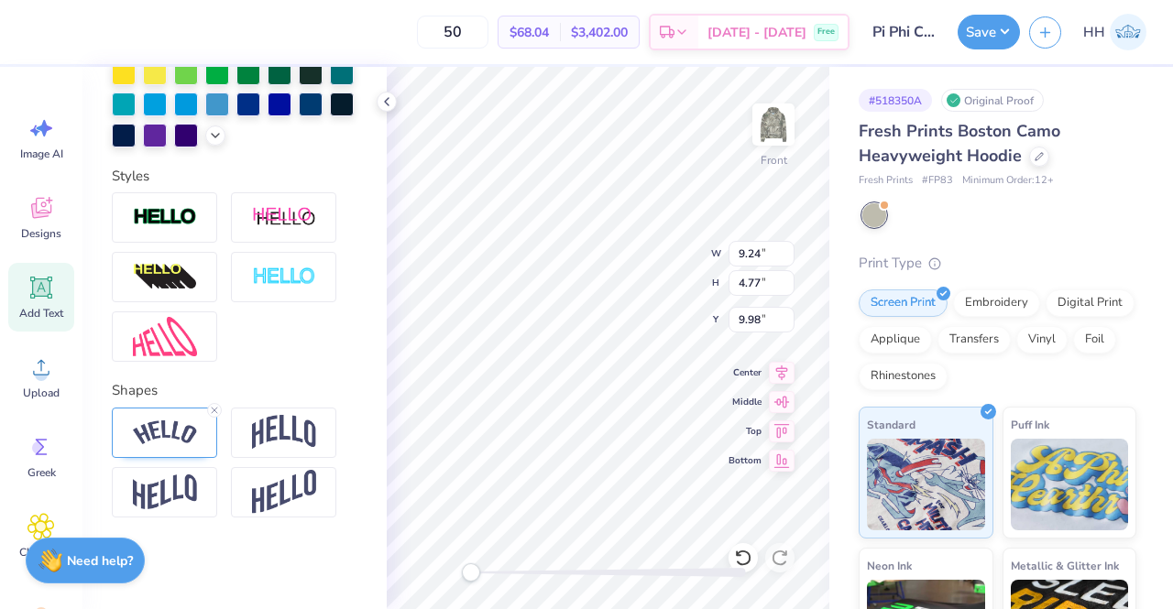
type textarea "P"
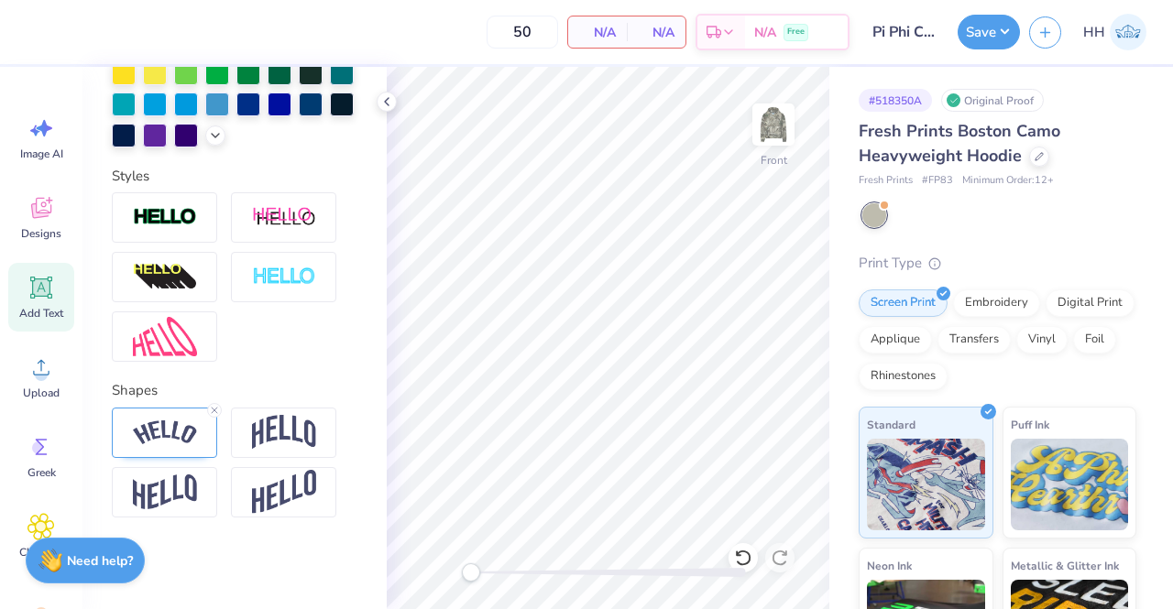
click at [41, 314] on span "Add Text" at bounding box center [41, 313] width 44 height 15
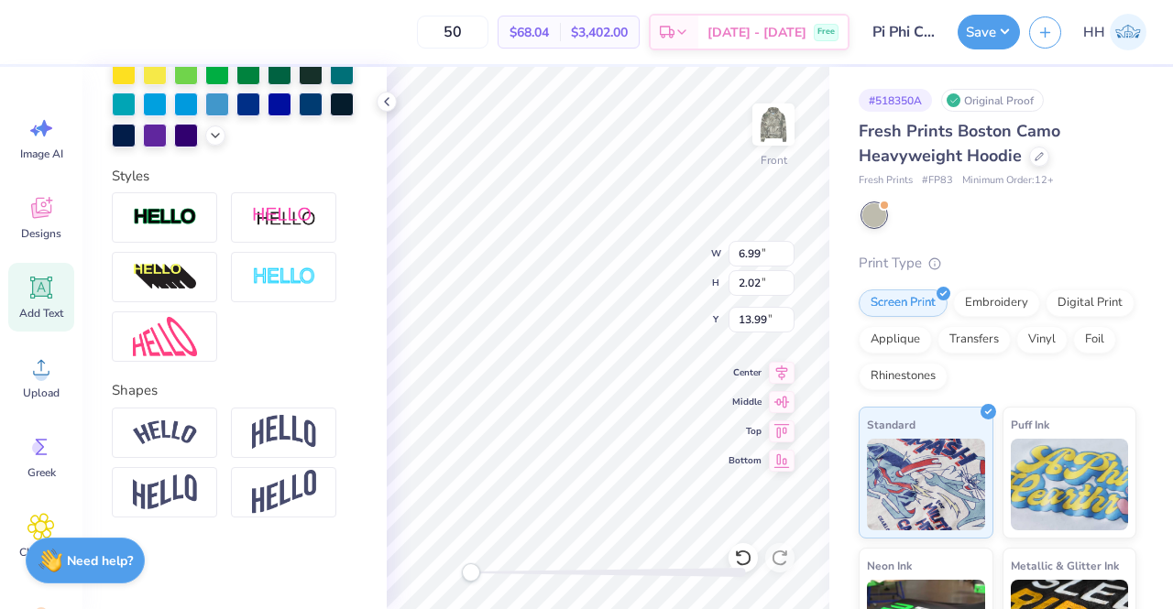
scroll to position [15, 5]
type textarea "Pi Beta Phi"
type textarea "Pi Beta"
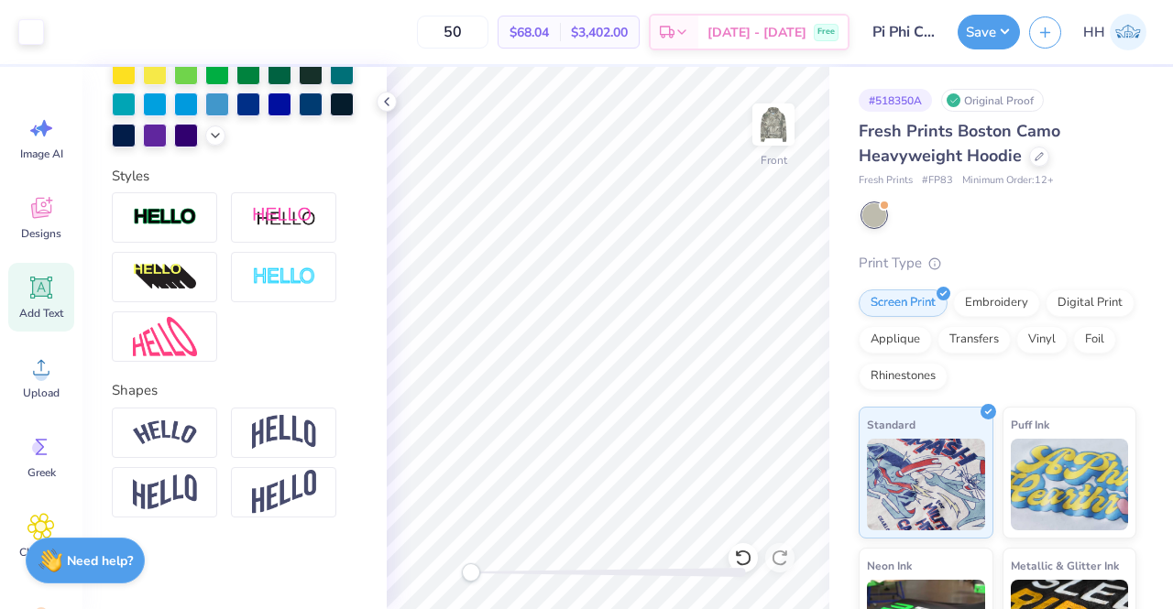
click at [38, 293] on icon at bounding box center [41, 287] width 17 height 17
type textarea "Phi"
type input "8.90"
type input "4.49"
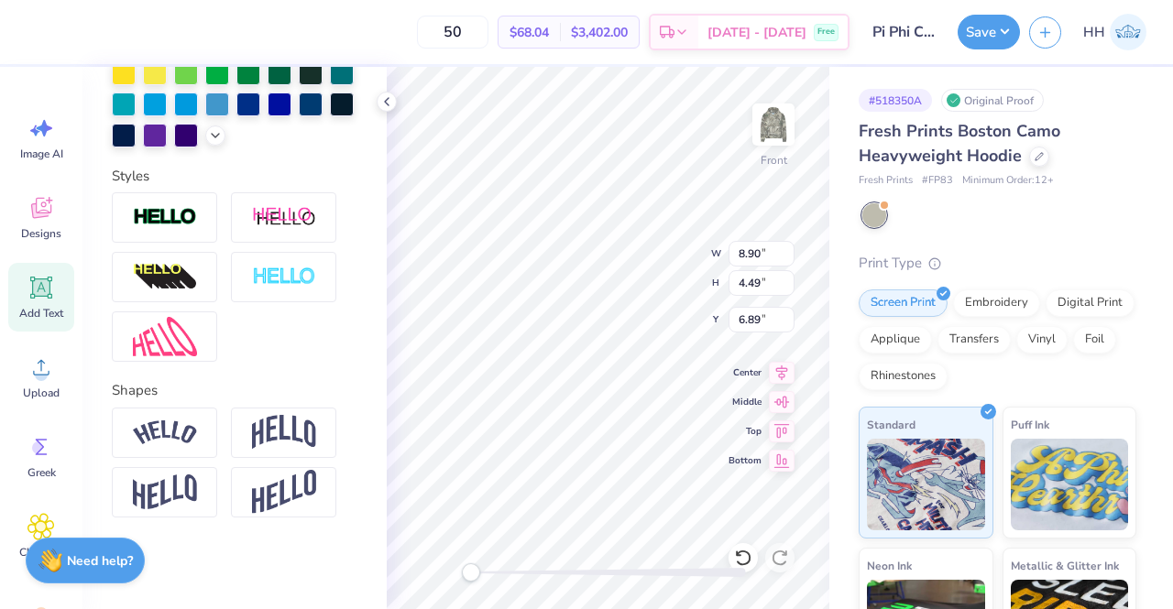
type input "9.35"
type input "2.03"
type input "6.89"
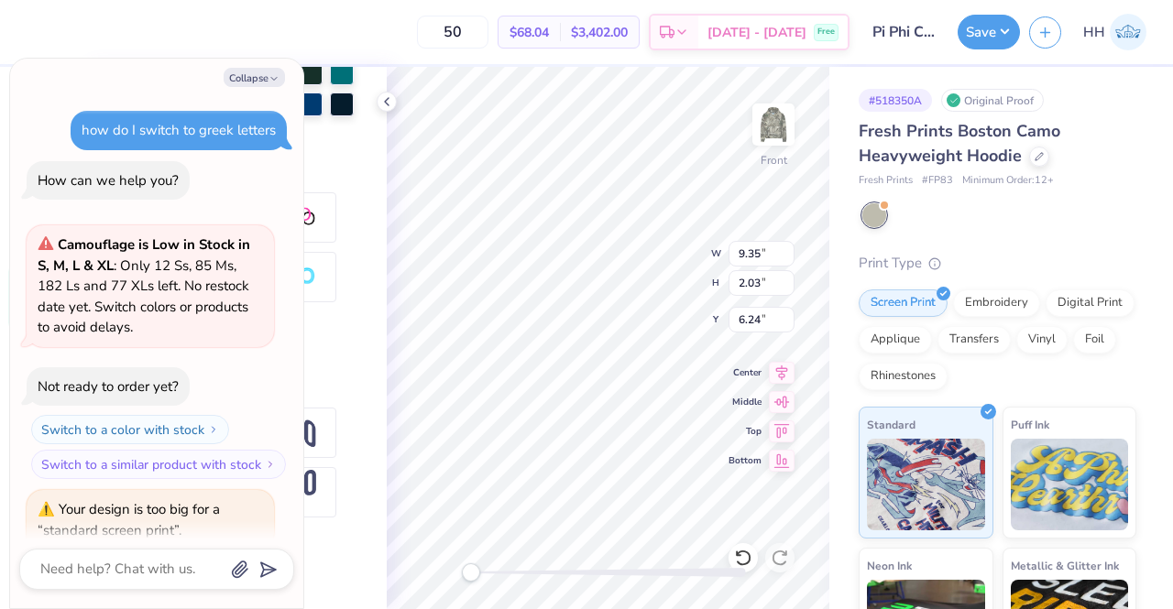
type textarea "x"
type input "6.24"
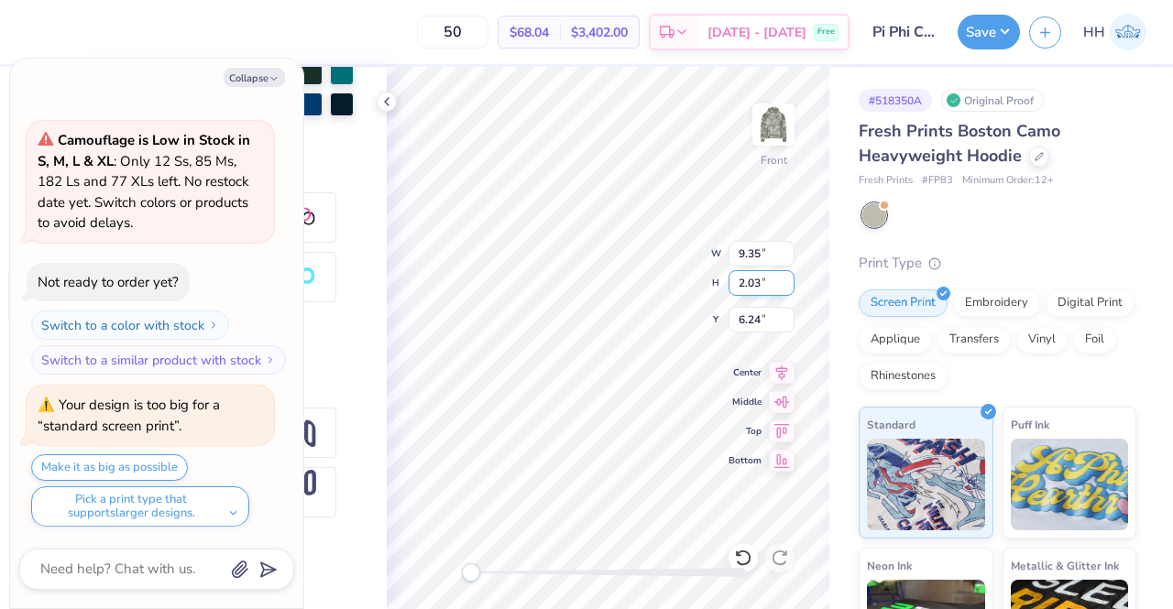
click at [659, 285] on div "Front W 9.35 9.35 " H 2.03 2.03 " Y 6.24 6.24 " Center Middle Top Bottom" at bounding box center [608, 338] width 443 height 542
type textarea "x"
type input "7.53"
click at [761, 253] on input "9.35" at bounding box center [761, 254] width 66 height 26
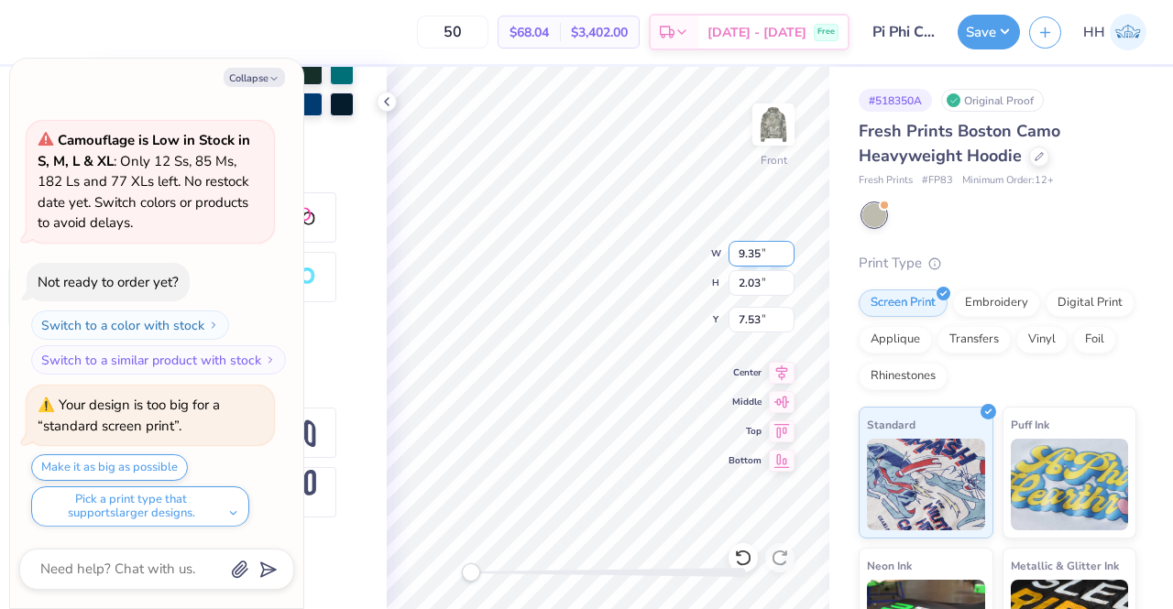
type textarea "x"
drag, startPoint x: 739, startPoint y: 252, endPoint x: 760, endPoint y: 256, distance: 20.5
click at [760, 256] on input "9.35" at bounding box center [761, 254] width 66 height 26
type input "10"
type textarea "x"
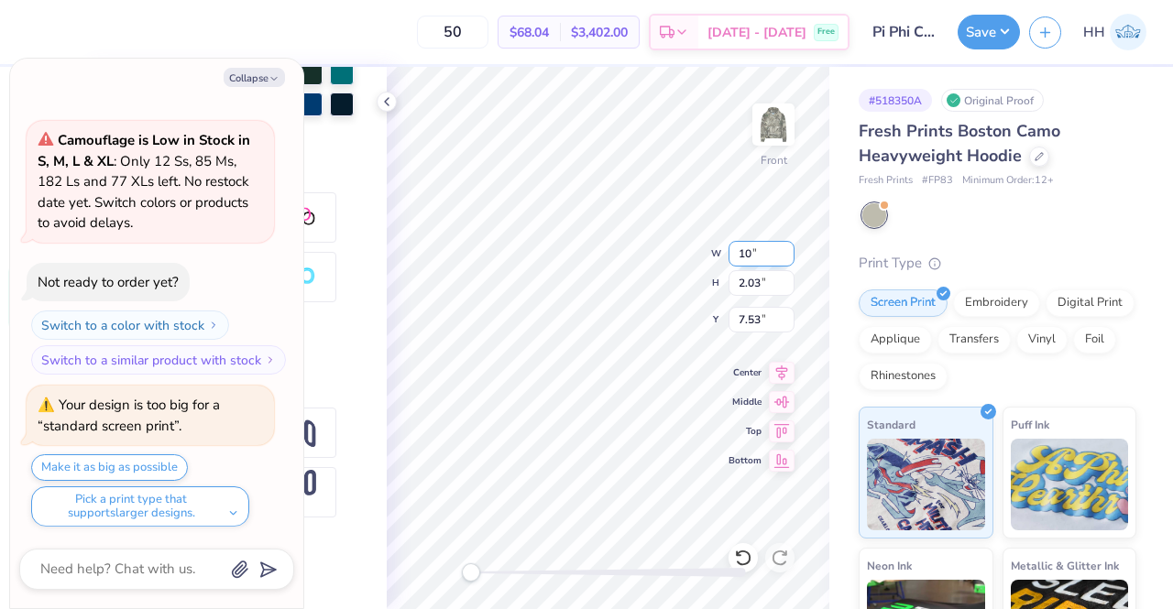
type input "10.00"
type input "2.17"
type input "7.46"
click at [761, 283] on input "2.17" at bounding box center [761, 283] width 66 height 26
type input "2"
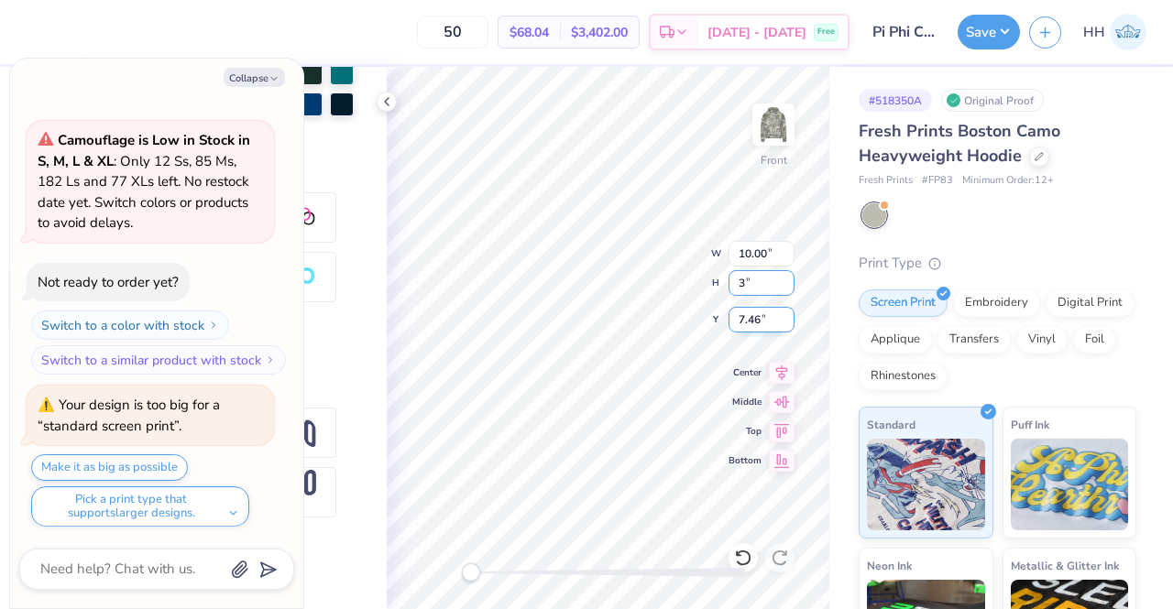
type input "3"
type textarea "x"
type input "13.83"
type input "3.00"
type input "7.04"
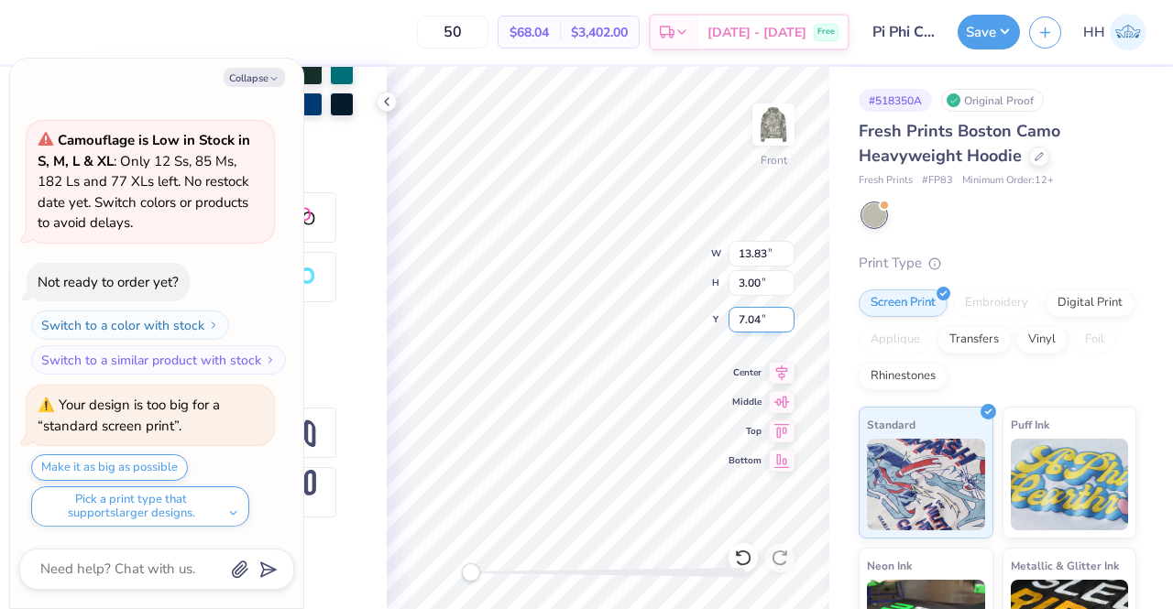
type textarea "x"
type input "8.90"
type input "4.49"
type input "12.75"
type textarea "x"
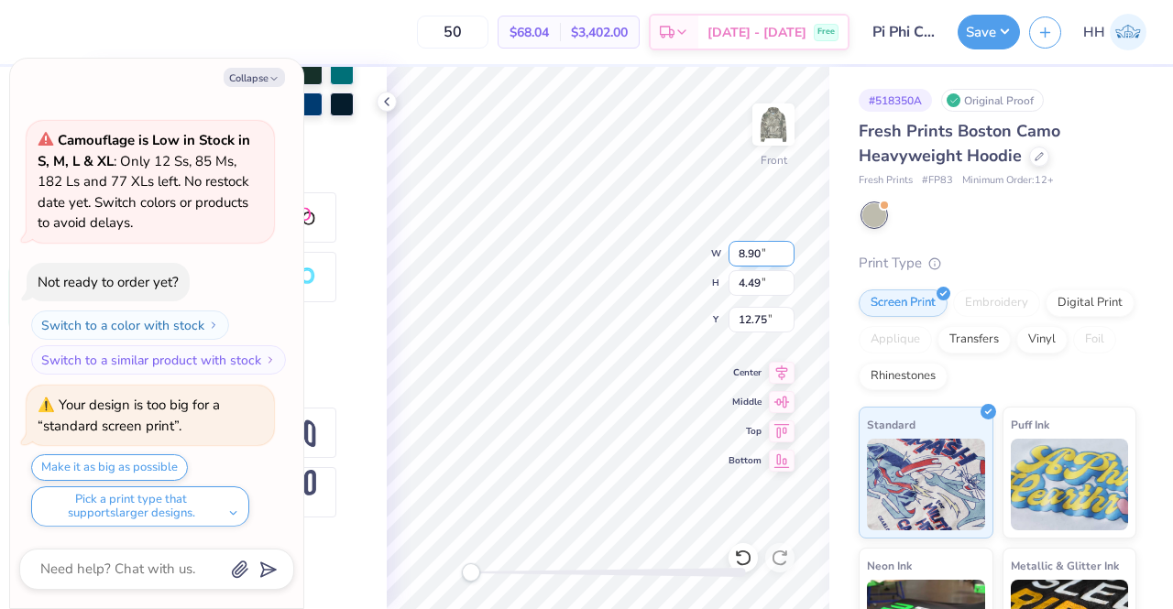
type input "13.83"
type input "3.00"
type input "7.04"
type textarea "x"
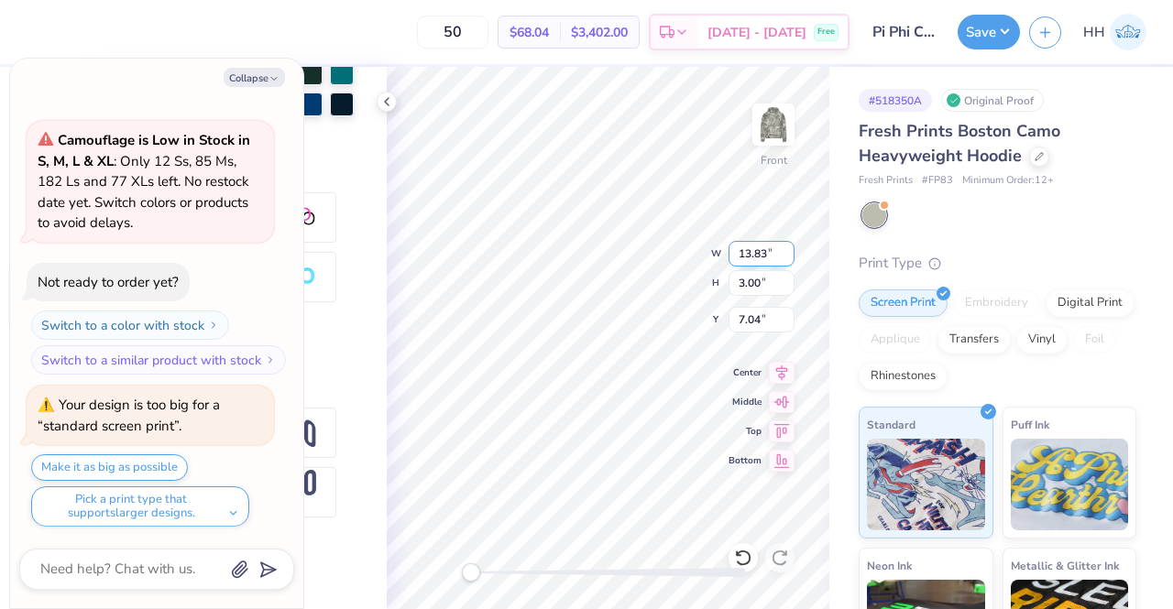
scroll to position [15, 4]
click at [765, 252] on input "13.83" at bounding box center [761, 254] width 66 height 26
type input "13"
type textarea "x"
click at [765, 252] on input "13" at bounding box center [761, 254] width 66 height 26
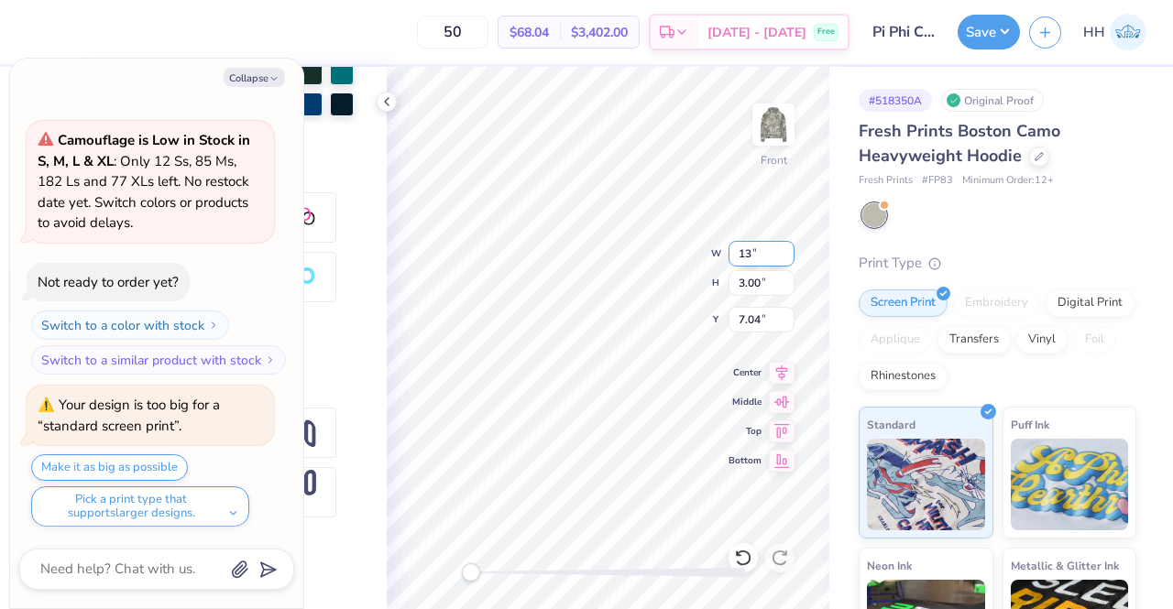
type input "1"
type input "8.90"
type textarea "x"
type input "1.93"
type input "7.58"
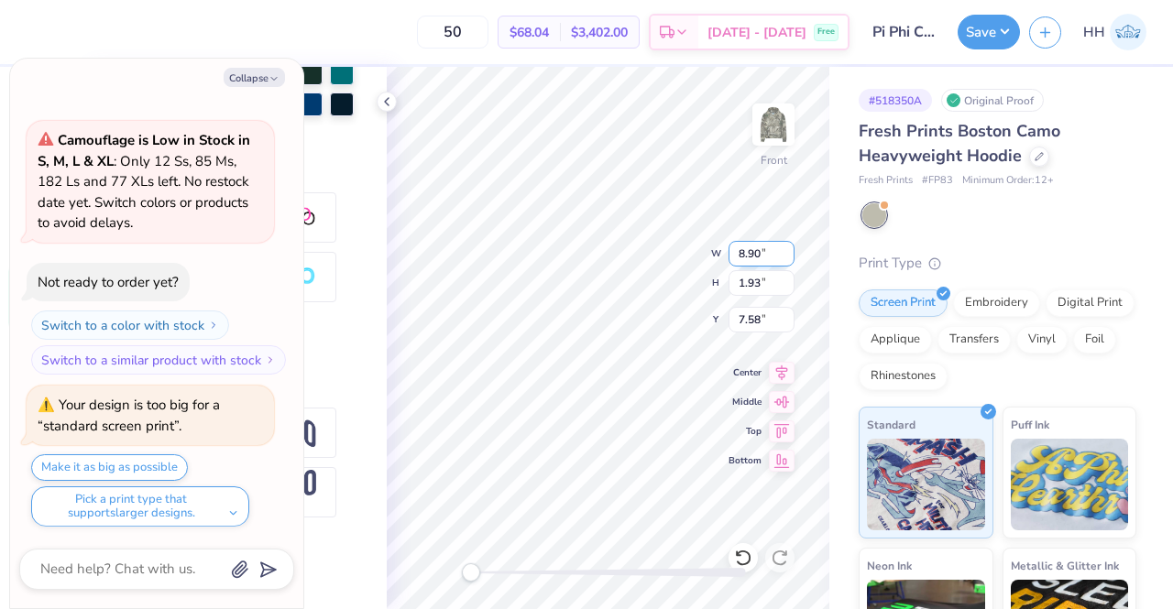
type textarea "x"
type input "4.49"
type input "12.75"
type textarea "x"
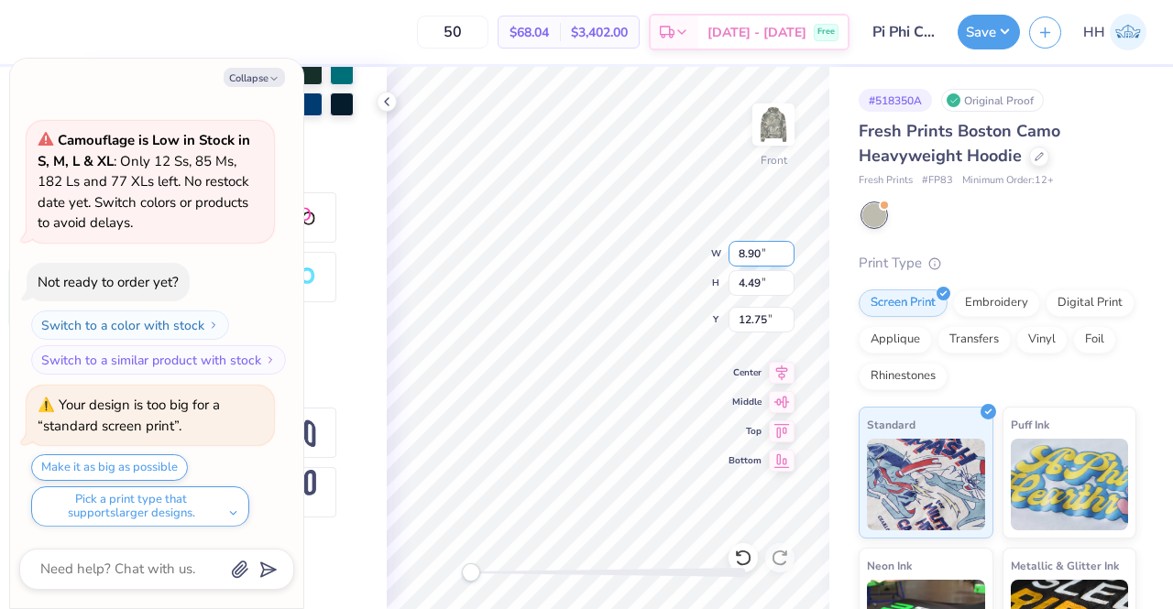
type input "1.93"
type input "7.58"
click at [658, 286] on div "Front W 8.90 8.90 " H 1.93 1.93 " Y 7.58 7.58 " Center Middle Top Bottom" at bounding box center [608, 338] width 443 height 542
click at [758, 284] on input "1.93" at bounding box center [761, 283] width 66 height 26
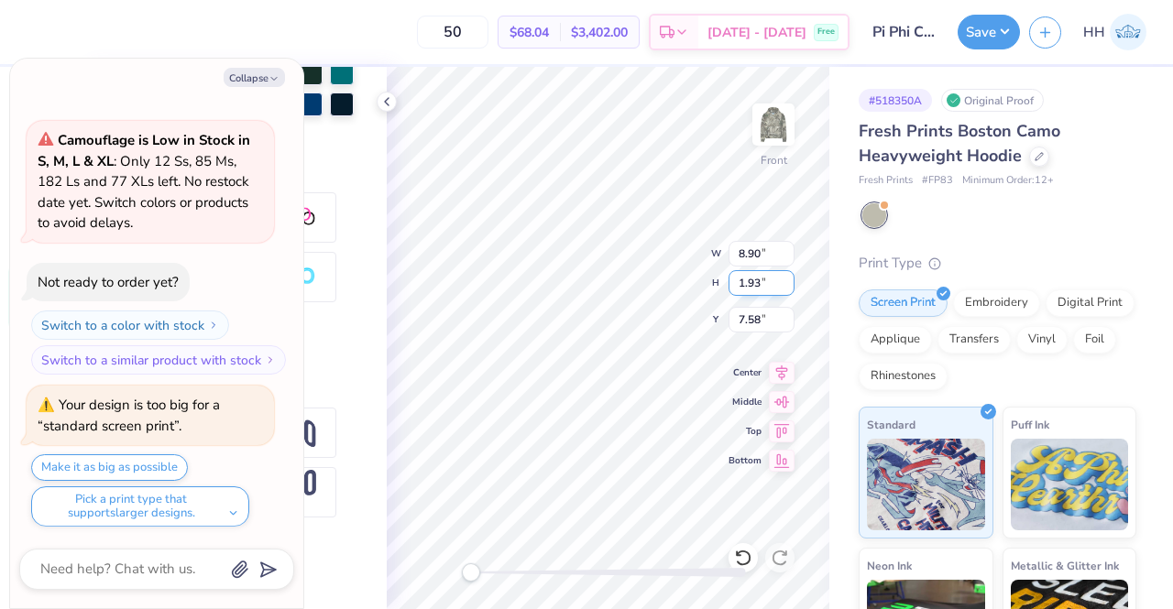
click at [758, 284] on input "1.93" at bounding box center [761, 283] width 66 height 26
type textarea "x"
type input "1"
type input "4.49"
type textarea "x"
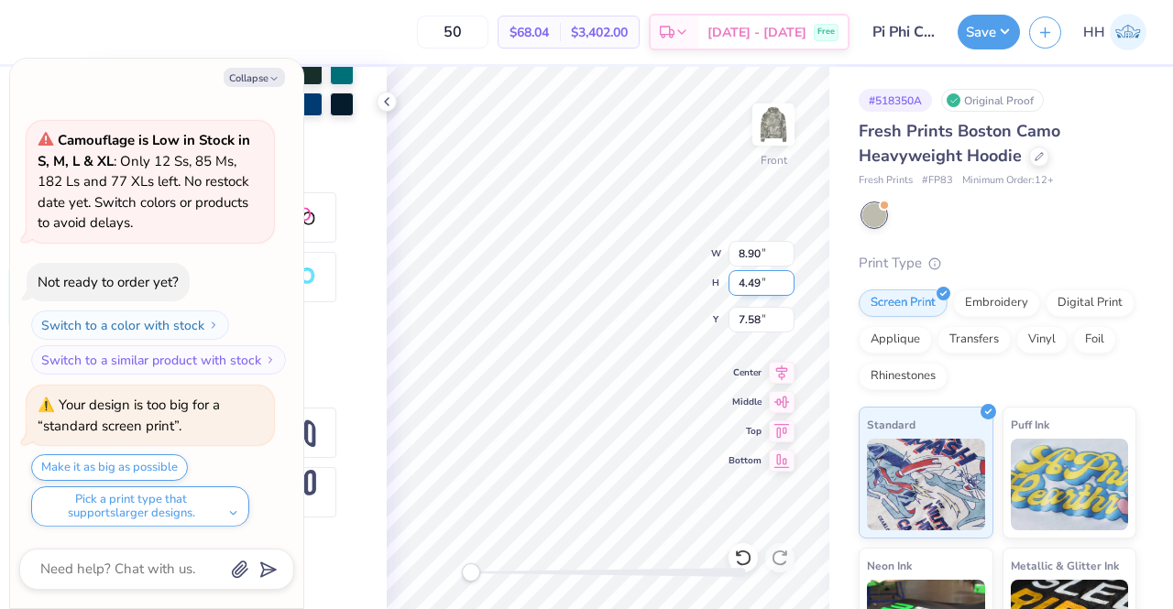
type input "15.00"
type input "3.25"
type input "6.91"
type textarea "x"
type input "8.90"
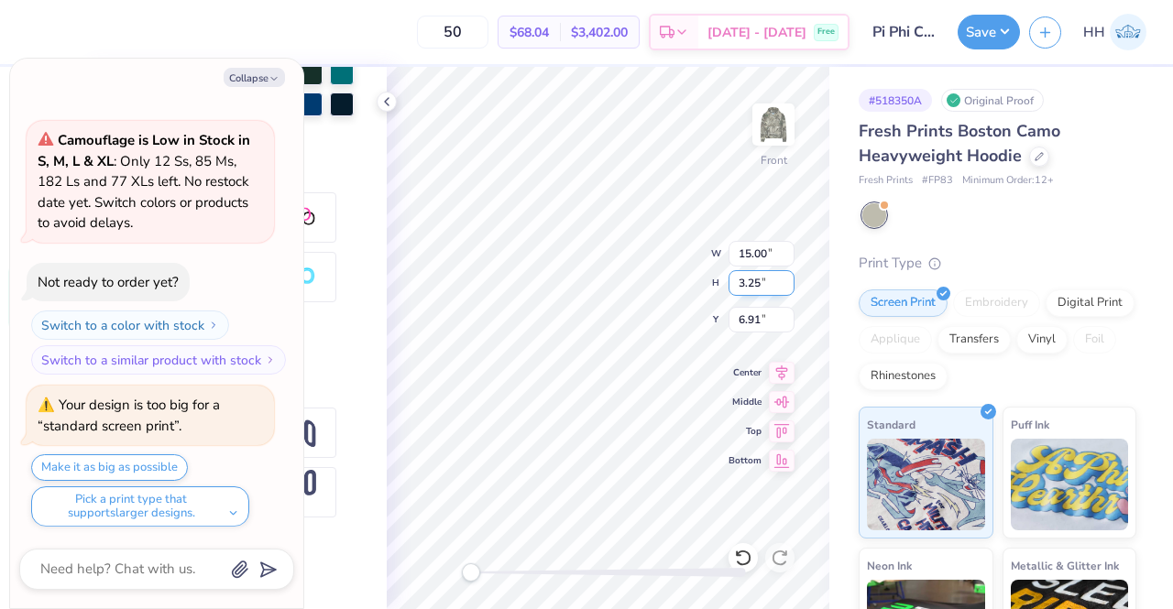
type input "4.49"
type input "12.75"
type textarea "x"
type input "15.00"
type input "3.25"
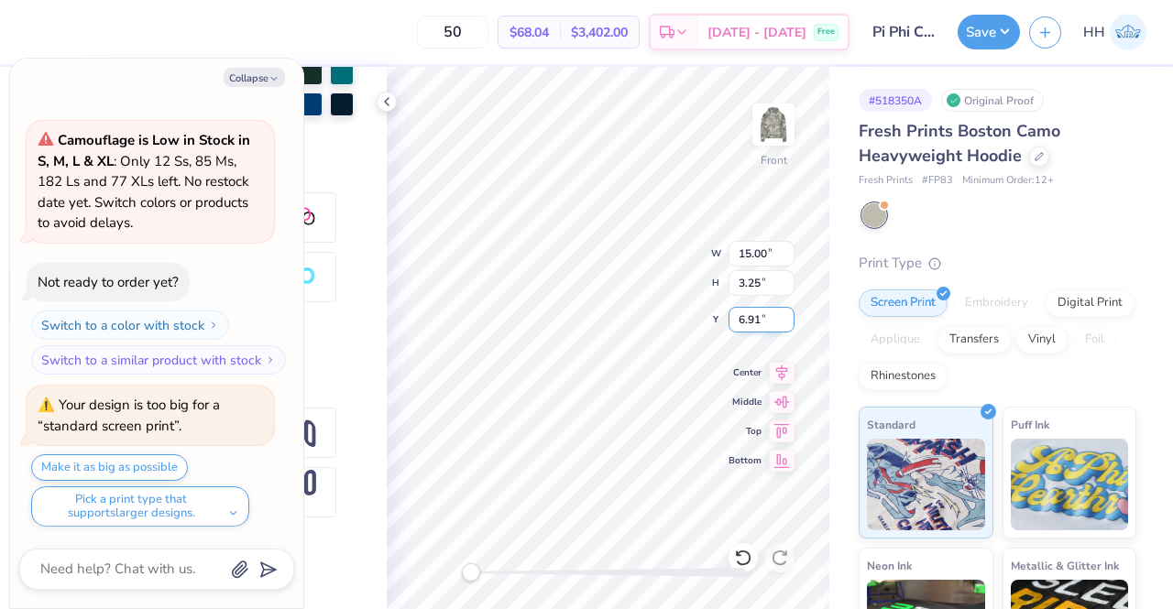
click at [746, 314] on input "6.91" at bounding box center [761, 320] width 66 height 26
drag, startPoint x: 758, startPoint y: 320, endPoint x: 740, endPoint y: 321, distance: 17.4
click at [740, 321] on input "6.91" at bounding box center [761, 320] width 66 height 26
click at [740, 321] on input "1" at bounding box center [761, 320] width 66 height 26
type input "12.75"
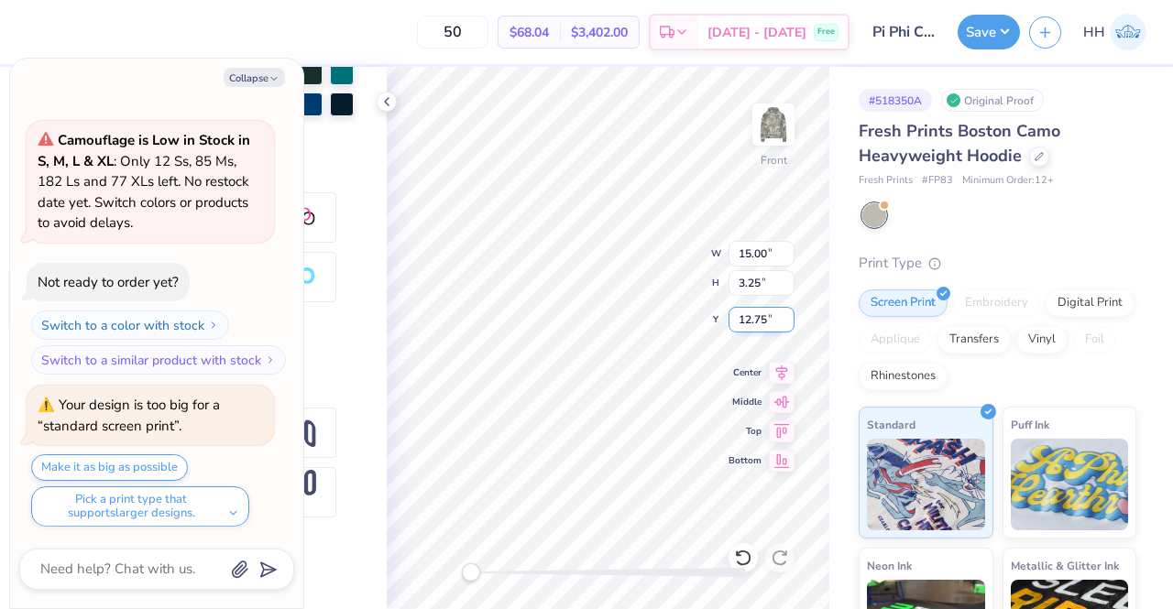
type textarea "x"
type input "8.90"
type input "4.49"
type textarea "x"
type input "15.00"
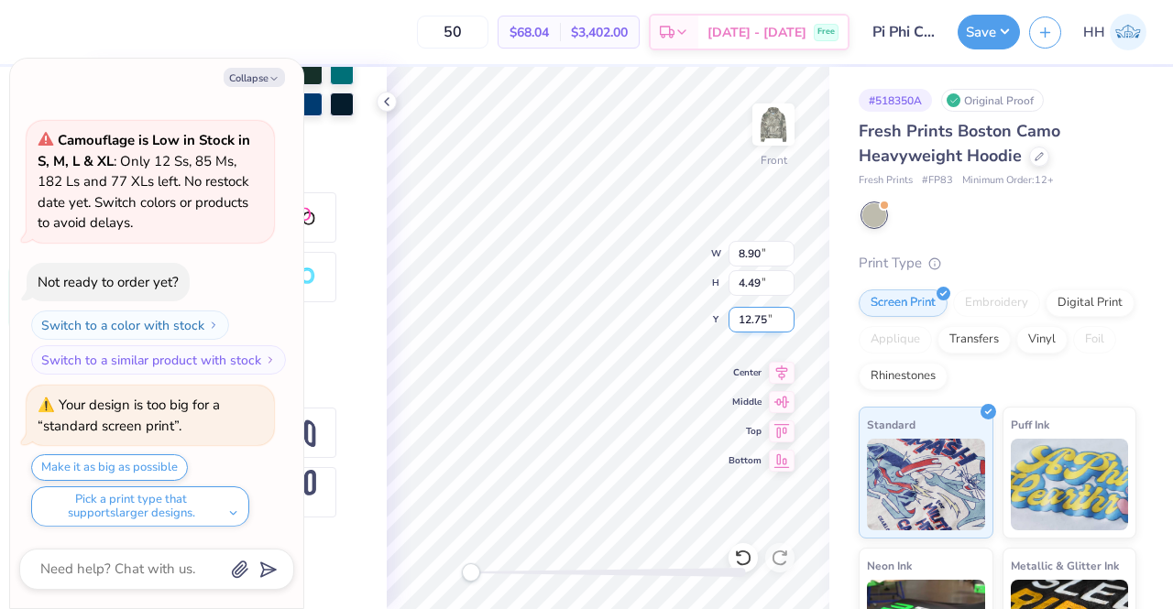
type input "3.25"
type textarea "x"
type input "8.90"
type input "4.49"
type input "16.00"
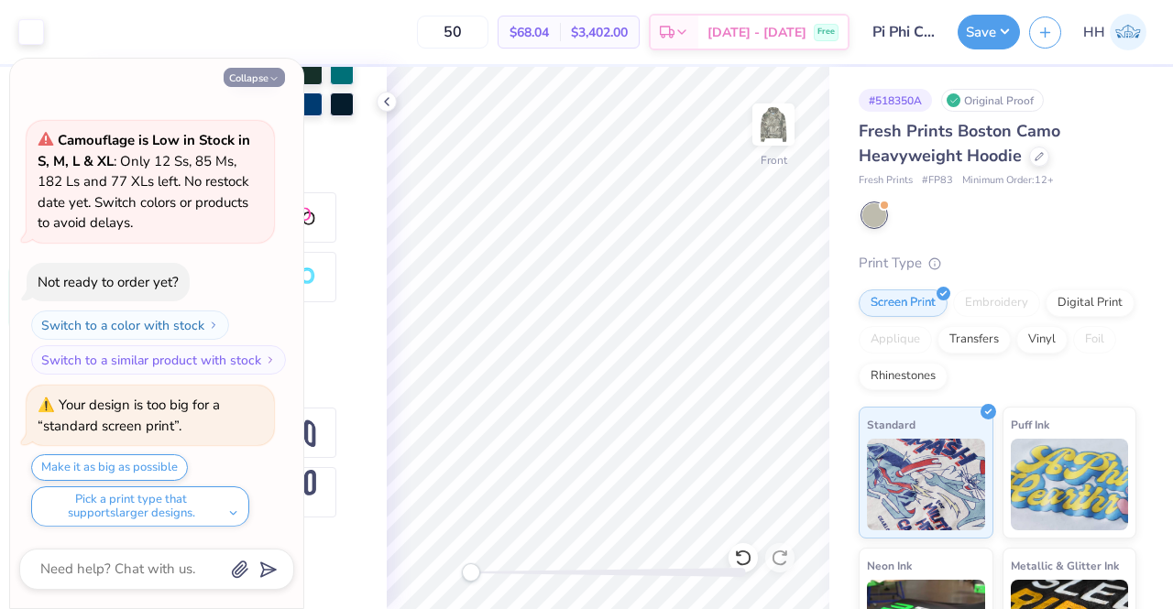
click at [265, 71] on button "Collapse" at bounding box center [254, 77] width 61 height 19
type textarea "x"
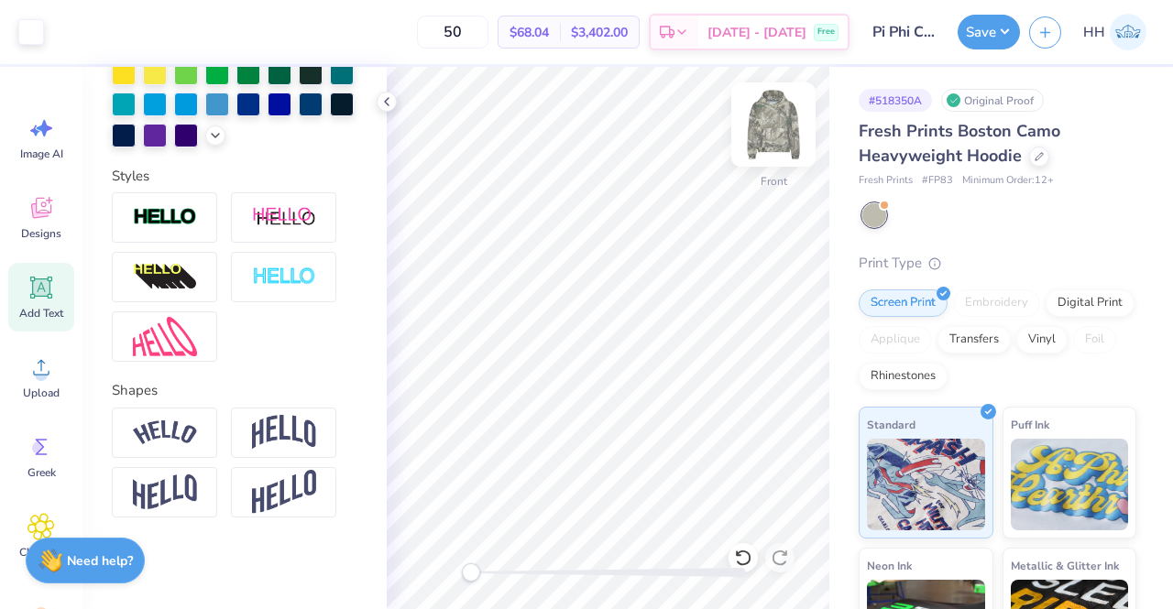
click at [763, 124] on img at bounding box center [773, 124] width 73 height 73
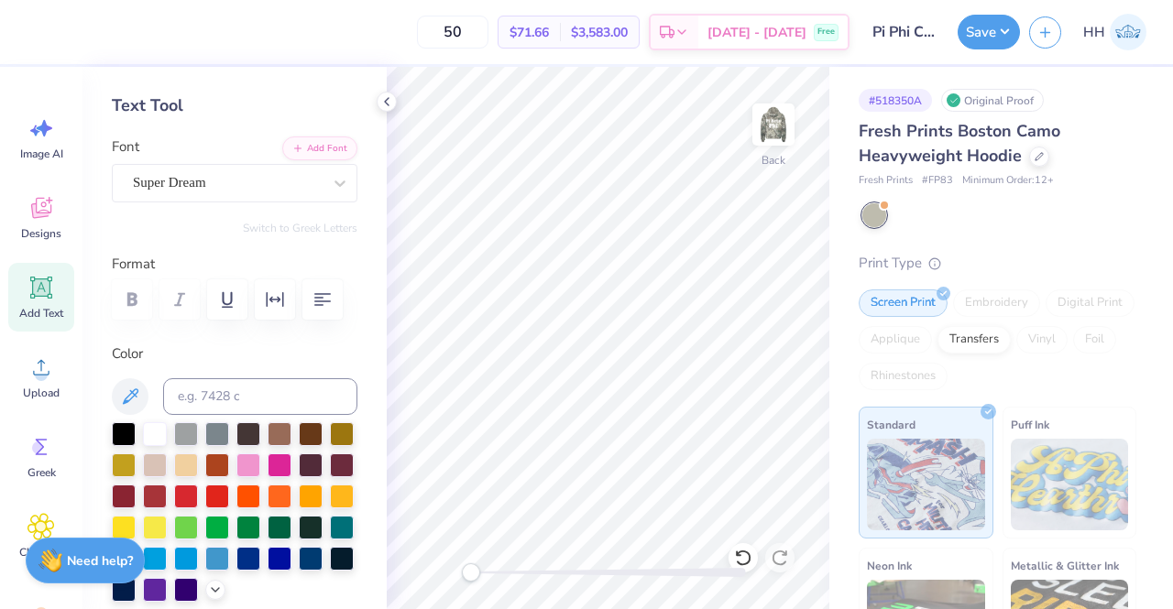
scroll to position [0, 0]
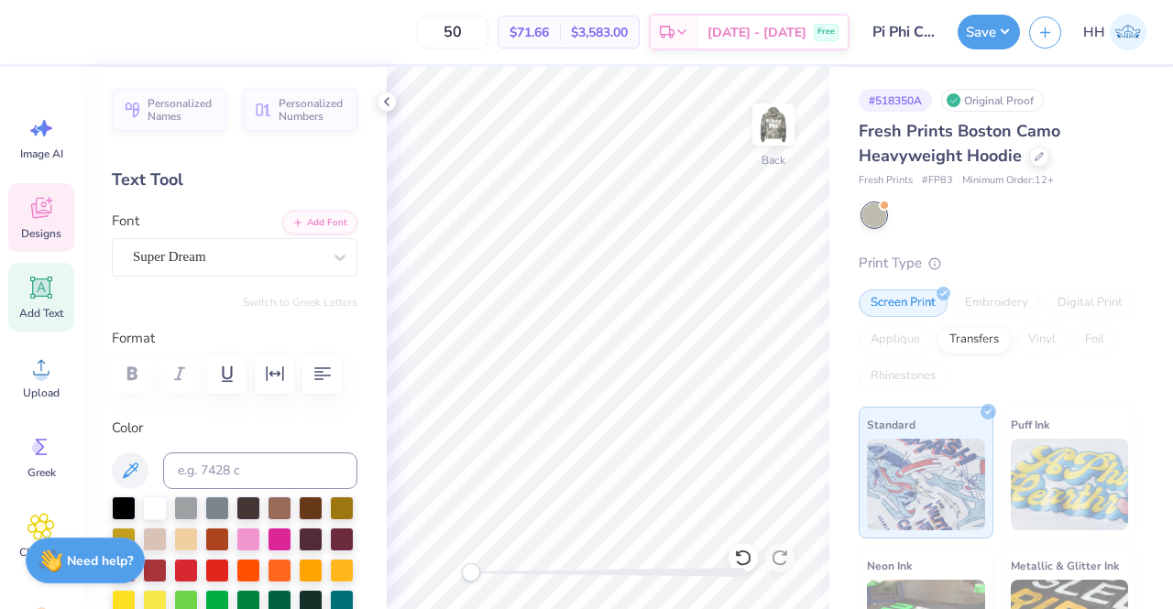
click at [36, 203] on icon at bounding box center [41, 208] width 20 height 21
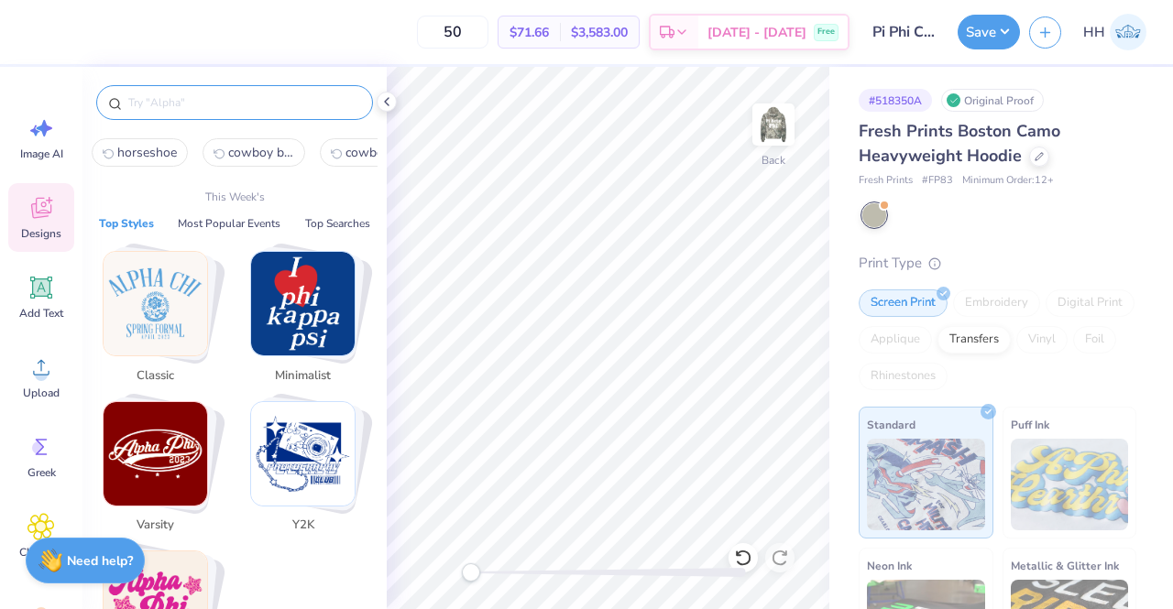
click at [238, 102] on input "text" at bounding box center [243, 102] width 235 height 18
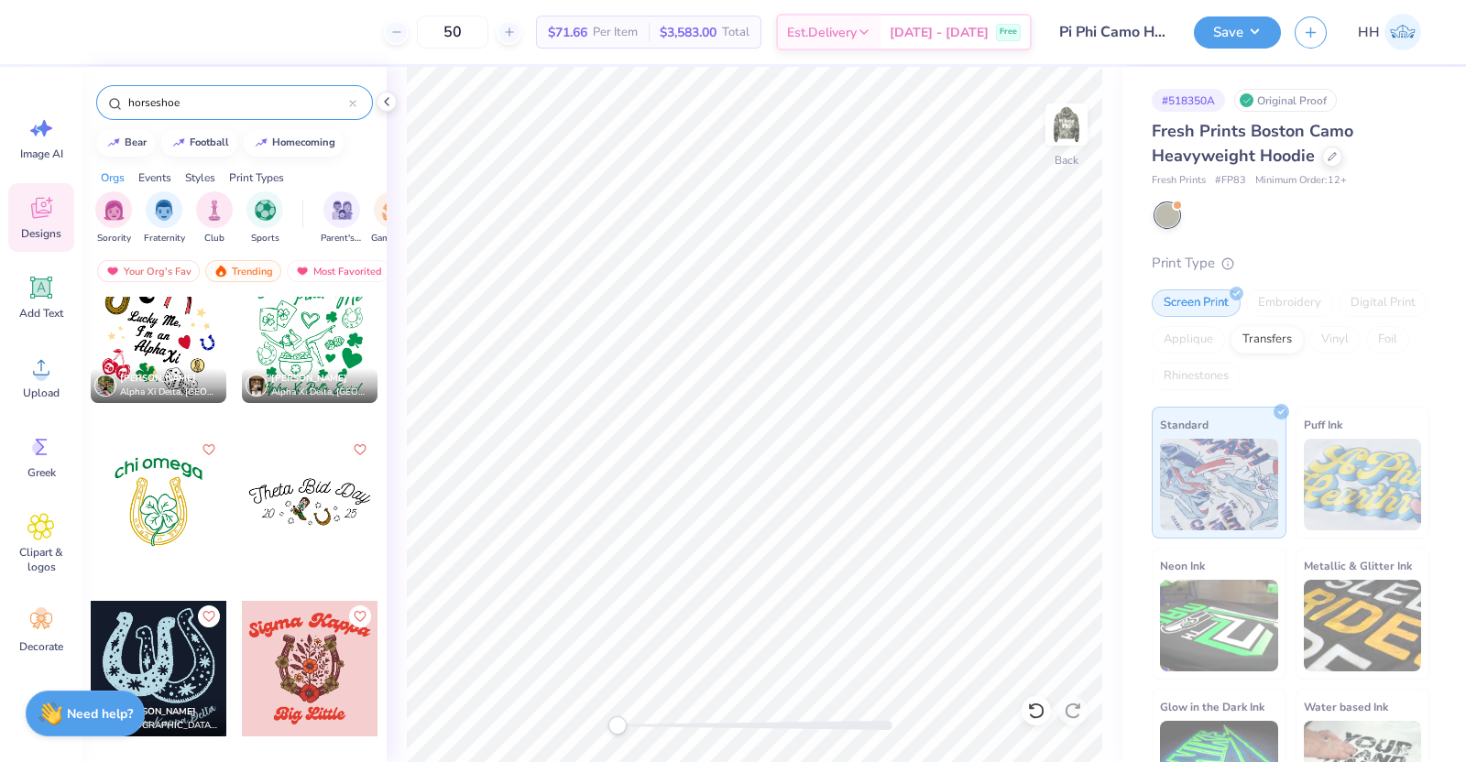
scroll to position [32, 0]
type input "horseshoe"
click at [93, 476] on div at bounding box center [159, 500] width 136 height 136
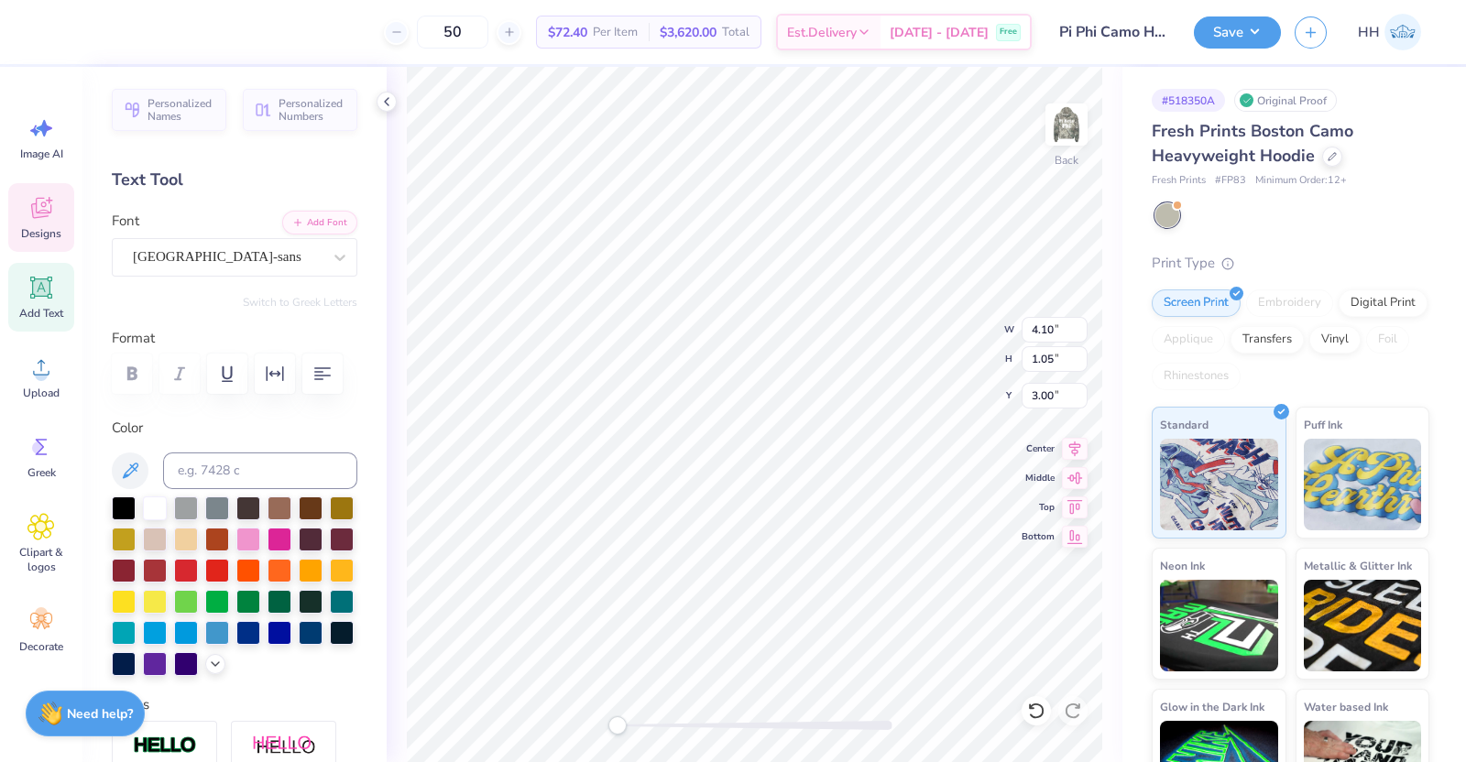
scroll to position [18, 2]
type textarea "c"
type textarea "Barn Dance"
type input "4.41"
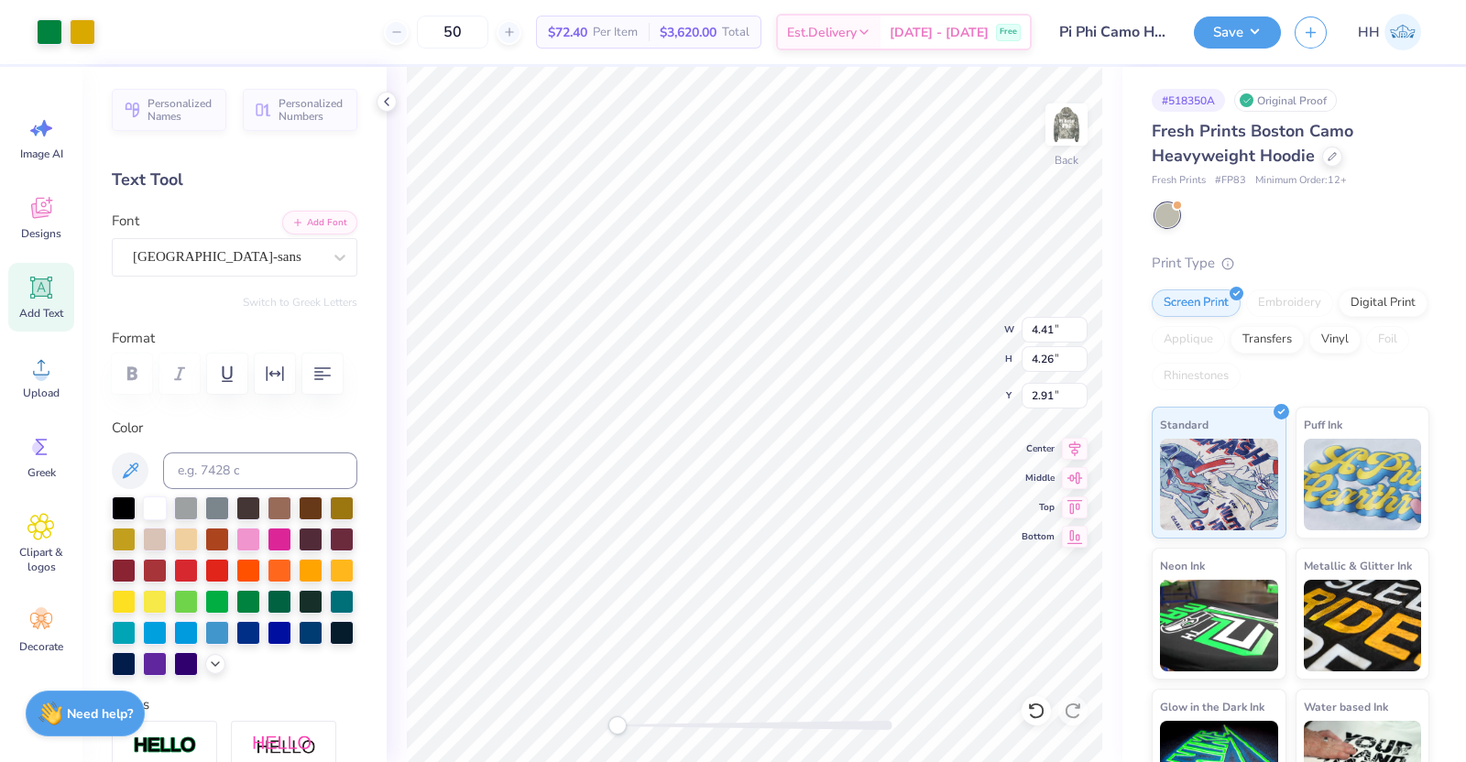
type input "4.26"
type input "2.91"
click at [52, 23] on div at bounding box center [50, 30] width 26 height 26
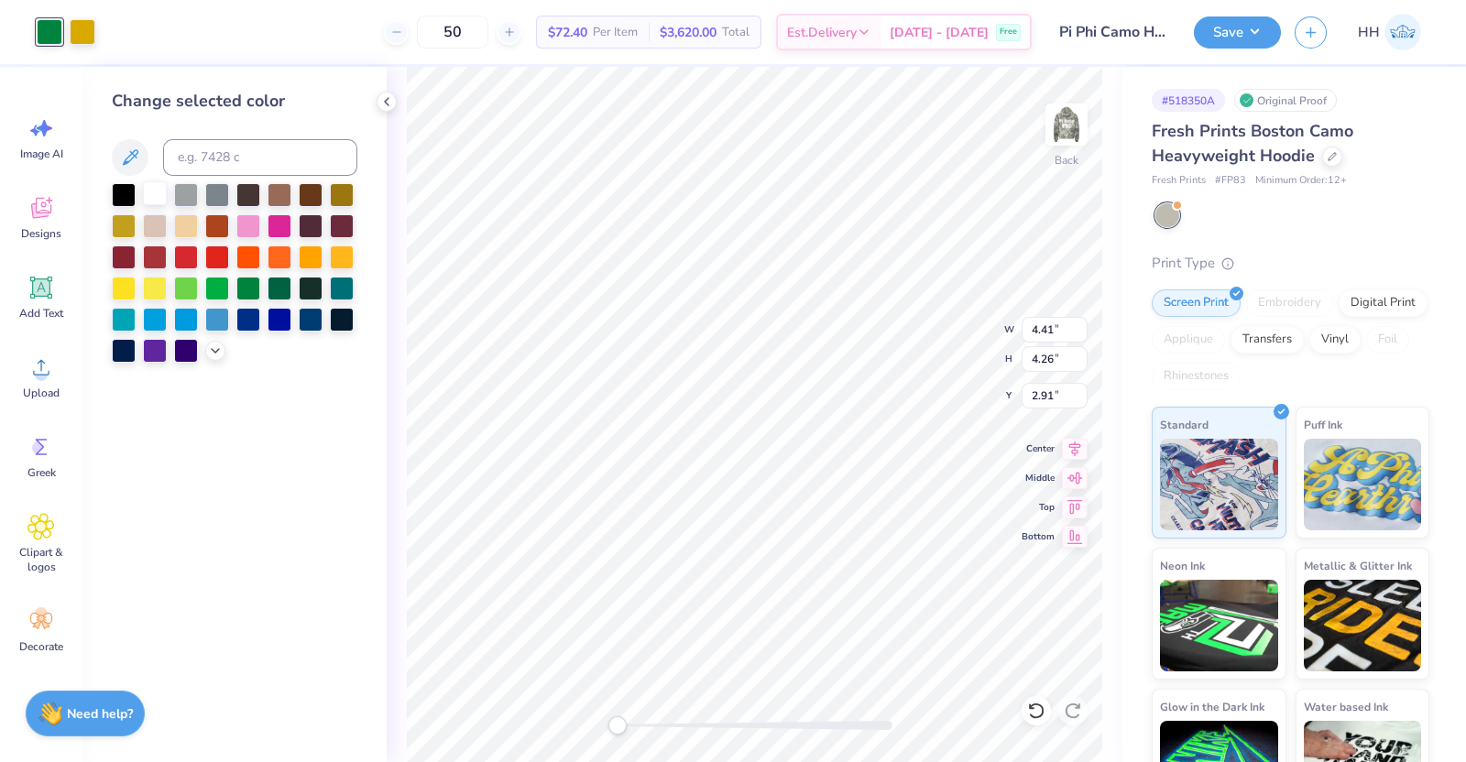
click at [149, 185] on div at bounding box center [155, 193] width 24 height 24
click at [83, 29] on div at bounding box center [83, 30] width 26 height 26
click at [162, 194] on div at bounding box center [155, 193] width 24 height 24
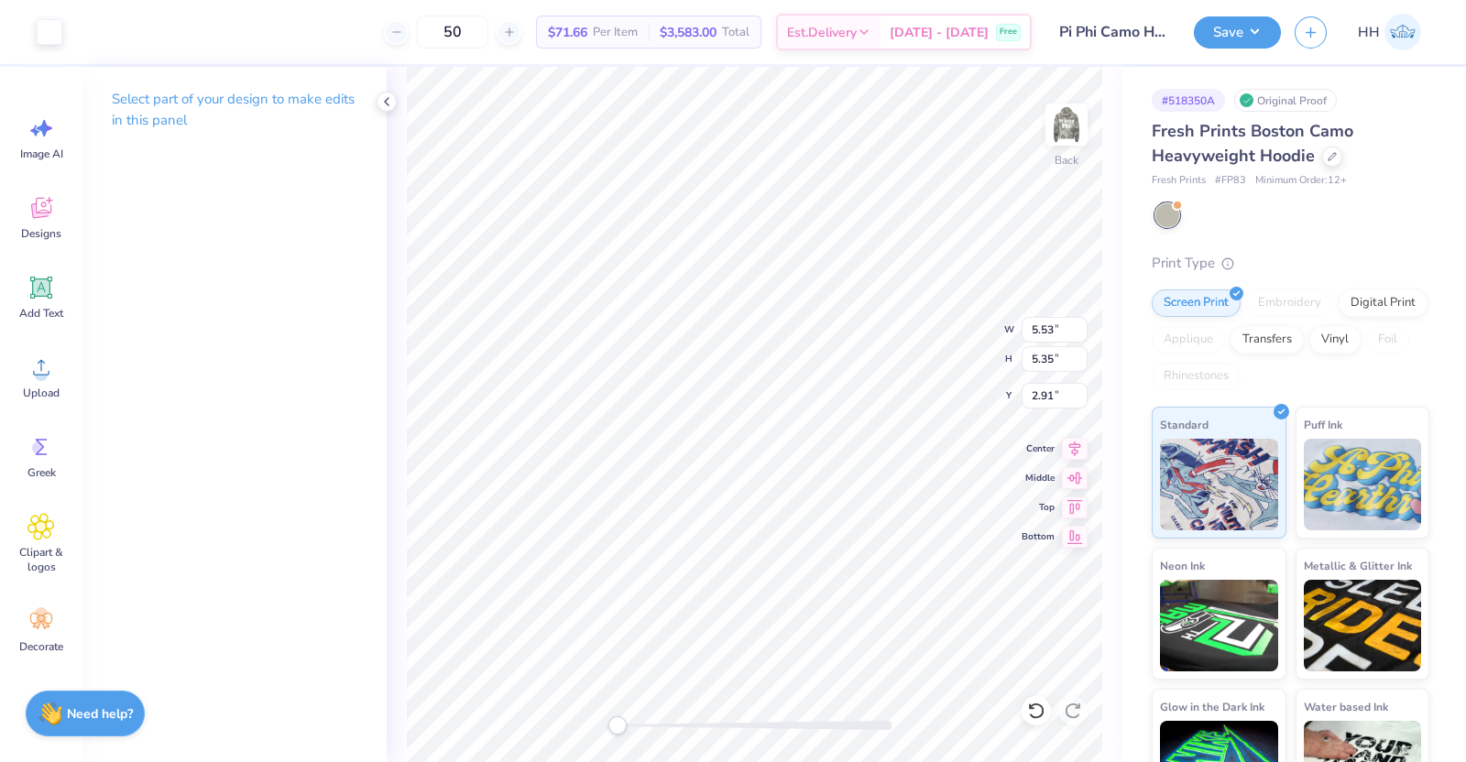
type input "5.53"
type input "5.35"
click at [815, 551] on li "Group" at bounding box center [840, 563] width 144 height 36
click at [1035, 327] on input "3.39" at bounding box center [1055, 330] width 66 height 26
type input "4.39"
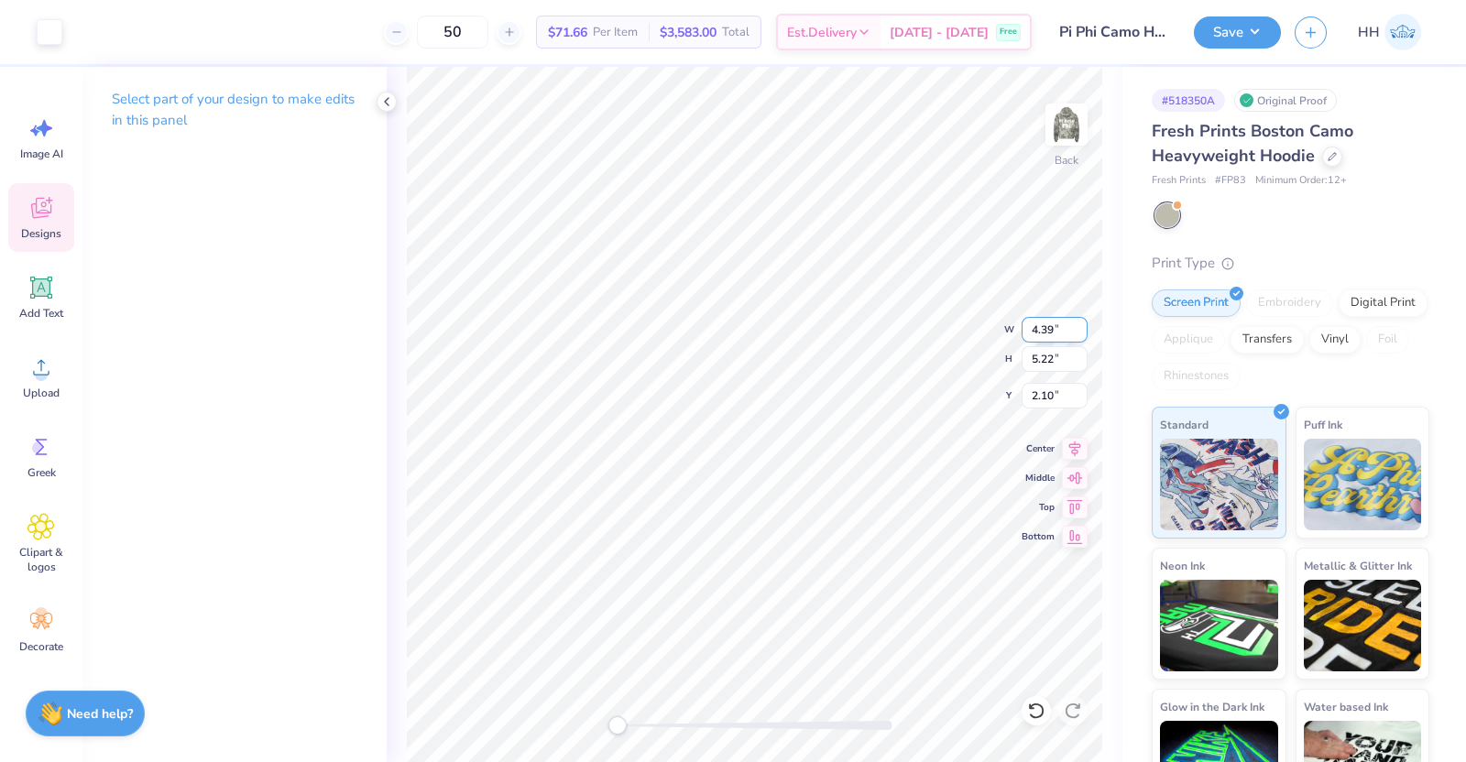
type input "5.22"
type input "2.10"
click at [1040, 357] on input "5.22" at bounding box center [1055, 359] width 66 height 26
type input "6.22"
type input "5.24"
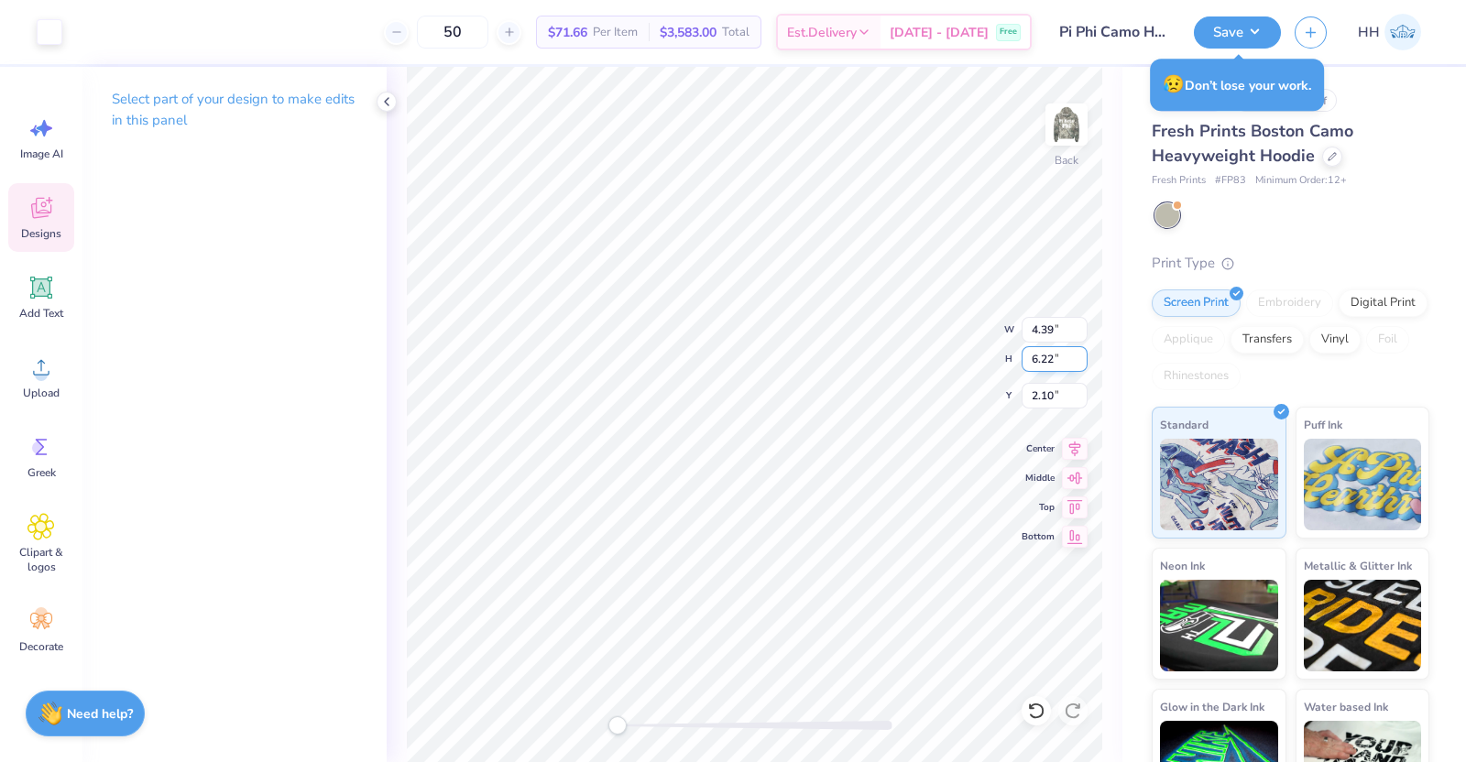
type input "1.60"
type input "5.22"
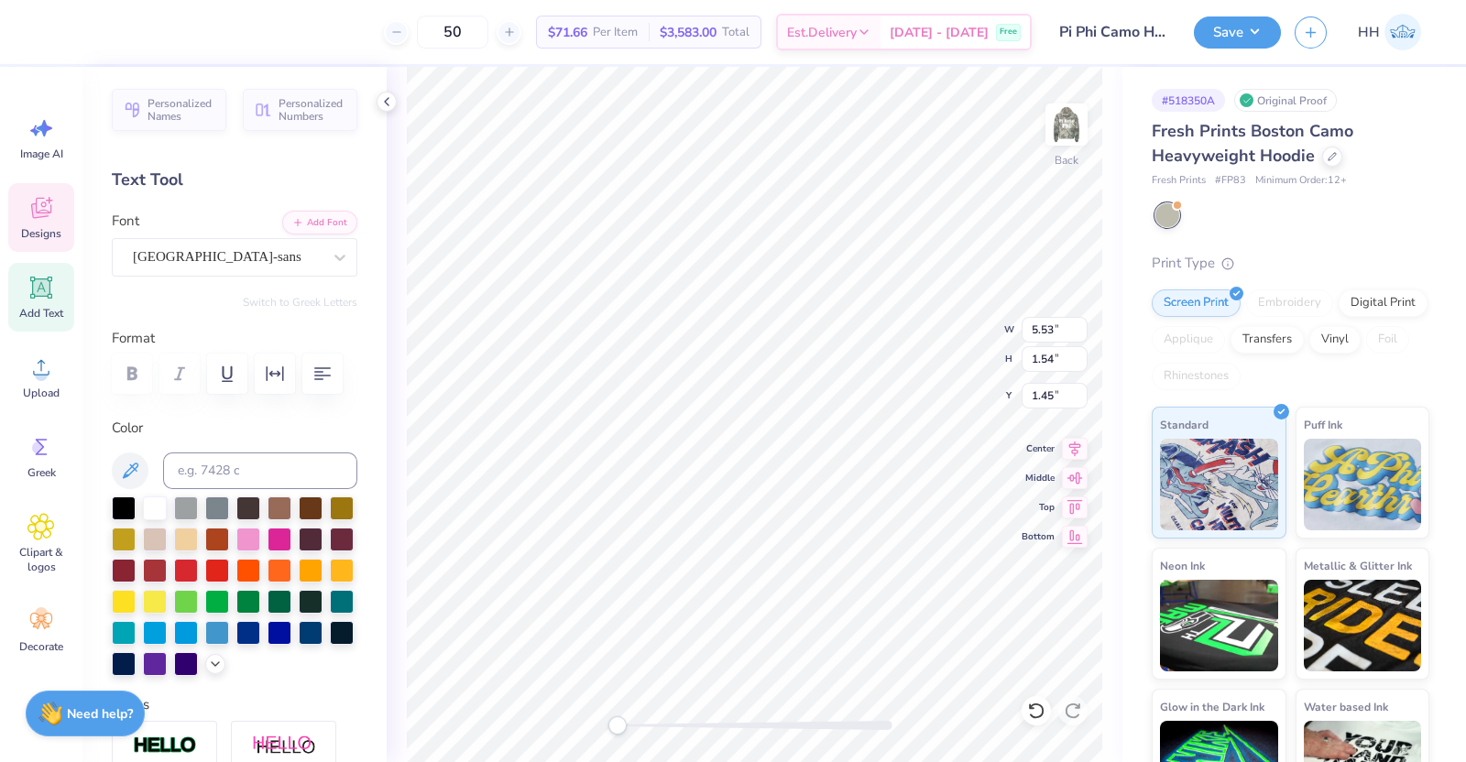
type textarea "B"
type textarea "2025"
click at [925, 608] on li "Send Backward" at bounding box center [920, 706] width 144 height 36
type input "7.01"
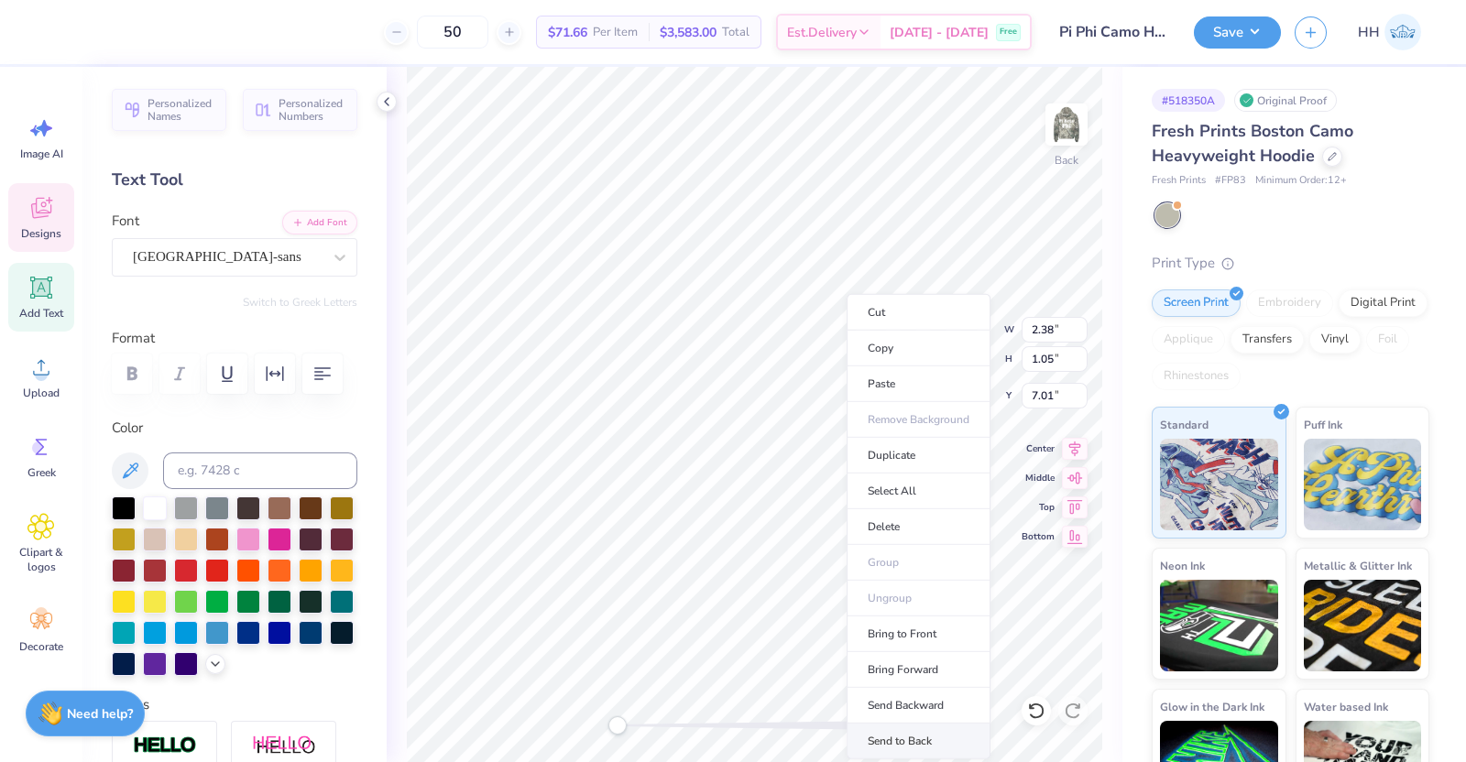
click at [915, 608] on li "Send to Back" at bounding box center [919, 742] width 144 height 36
click at [903, 608] on li "Bring to Front" at bounding box center [904, 635] width 144 height 36
click at [924, 608] on li "Send to Back" at bounding box center [902, 742] width 144 height 36
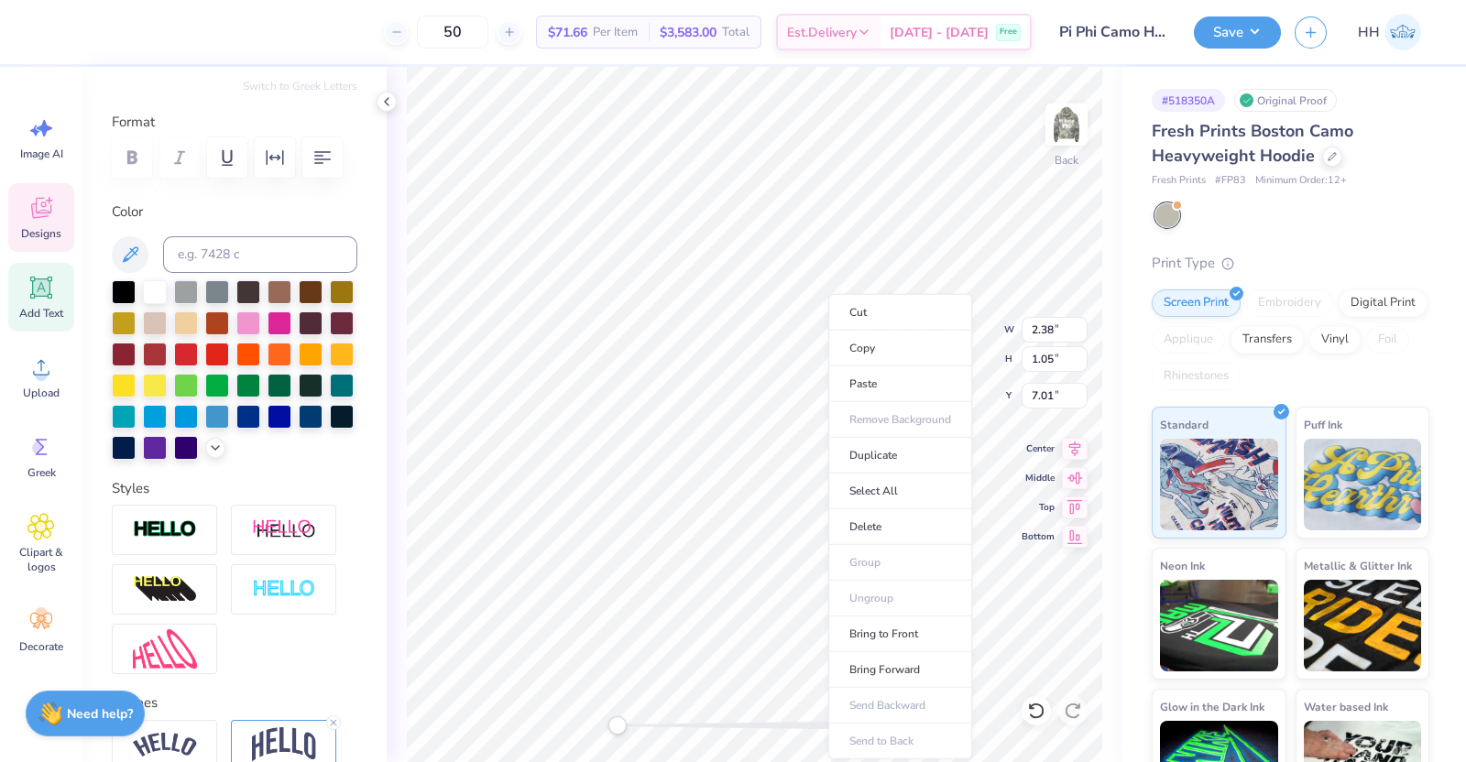
scroll to position [0, 0]
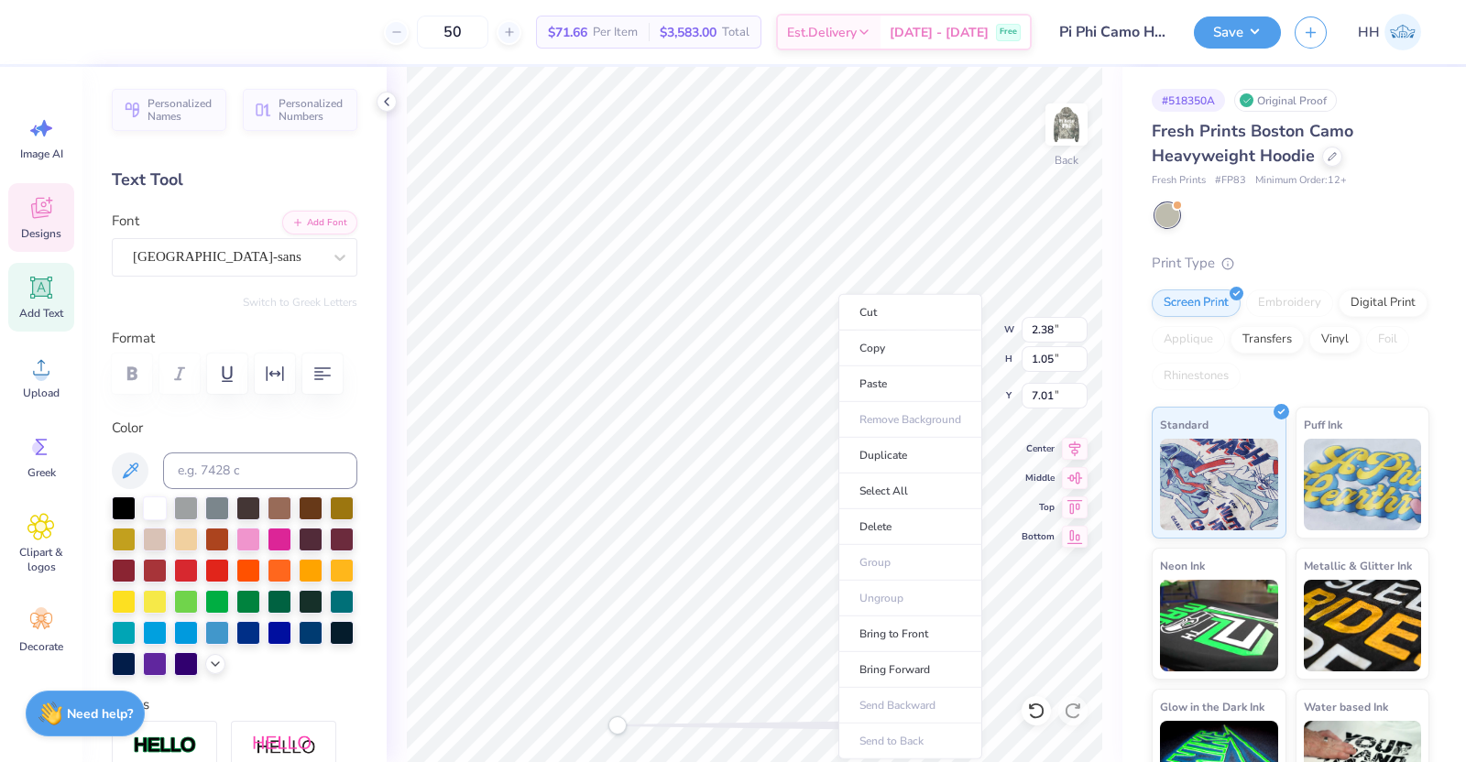
click at [47, 220] on icon at bounding box center [40, 207] width 27 height 27
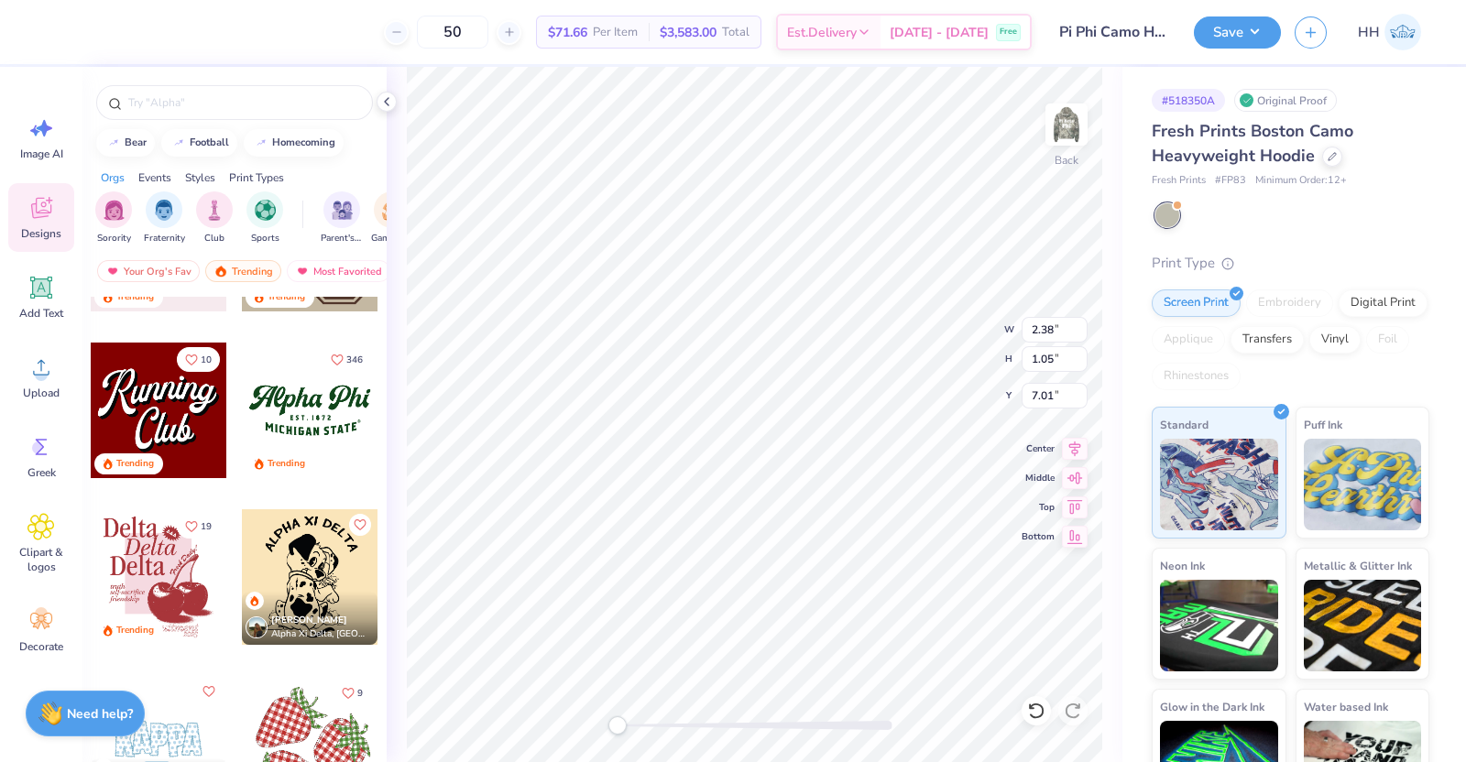
scroll to position [1940, 0]
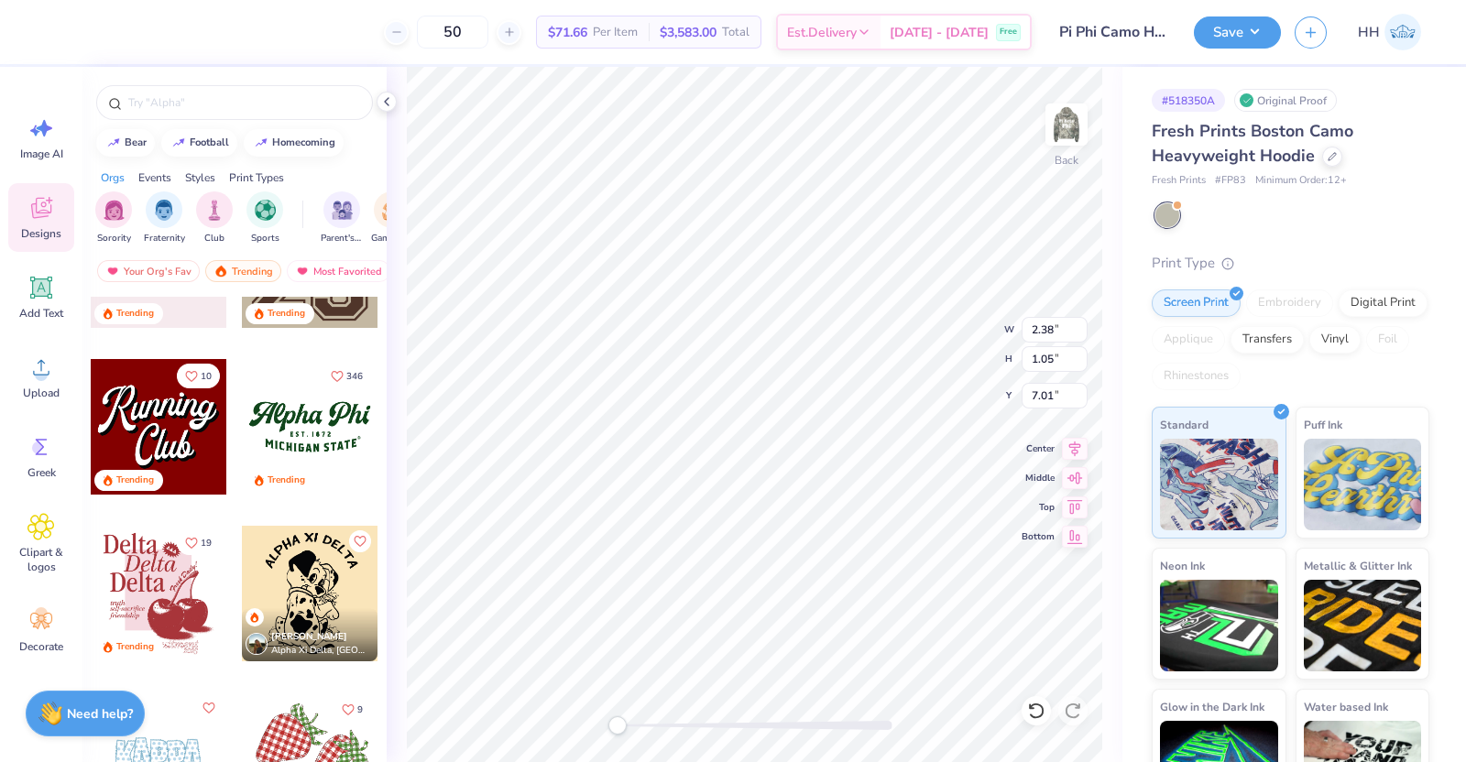
click at [314, 442] on div at bounding box center [310, 427] width 136 height 136
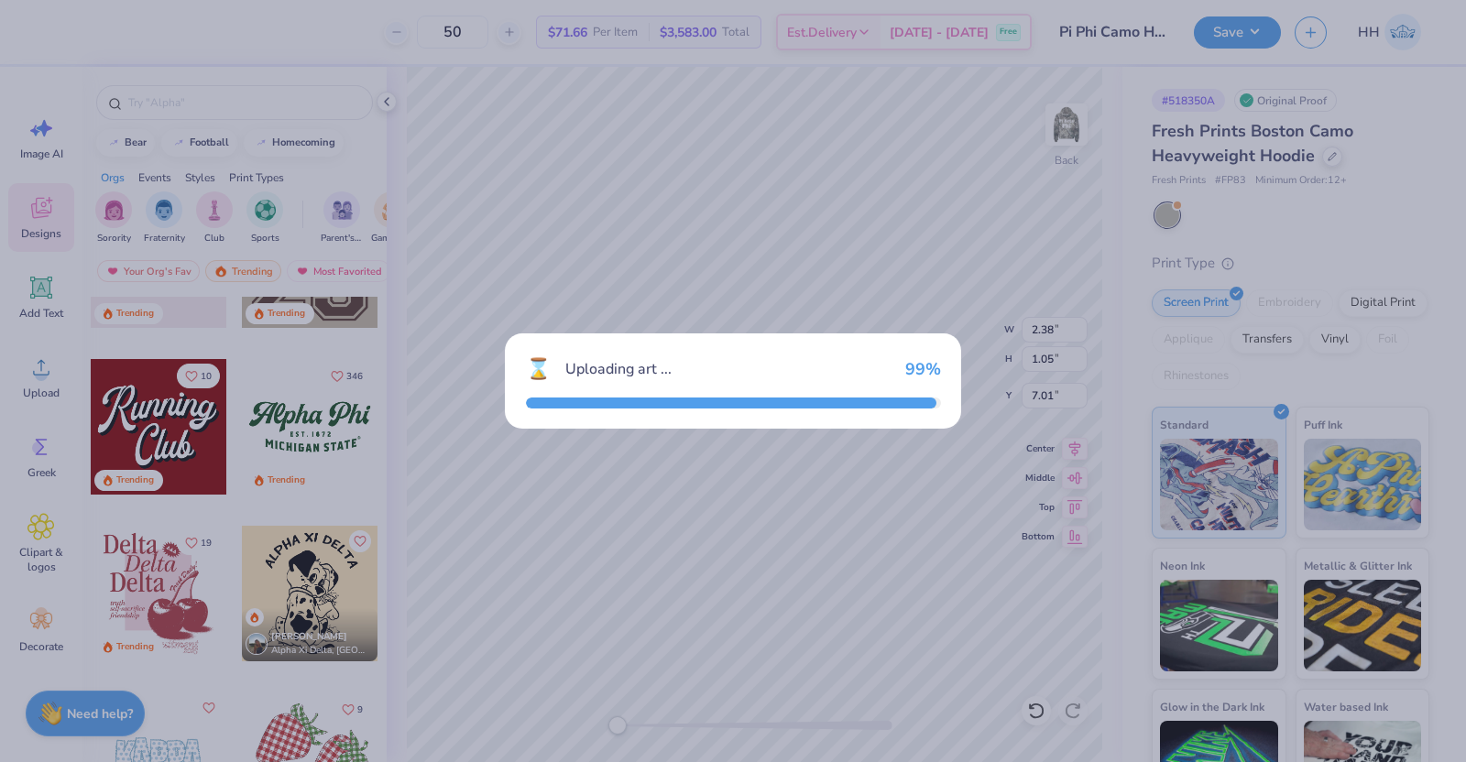
type input "9.86"
type input "4.19"
type input "3.00"
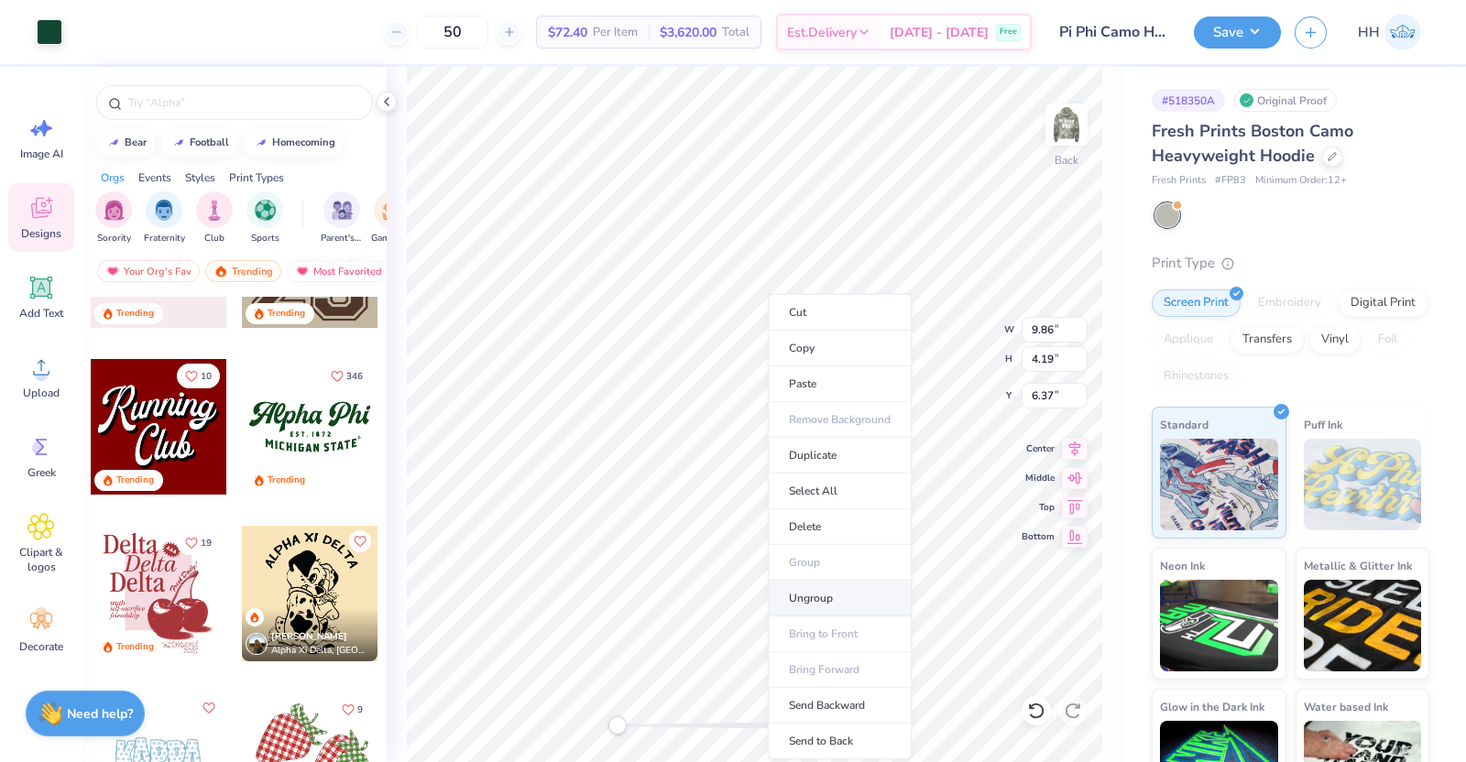
click at [821, 595] on li "Ungroup" at bounding box center [840, 599] width 144 height 36
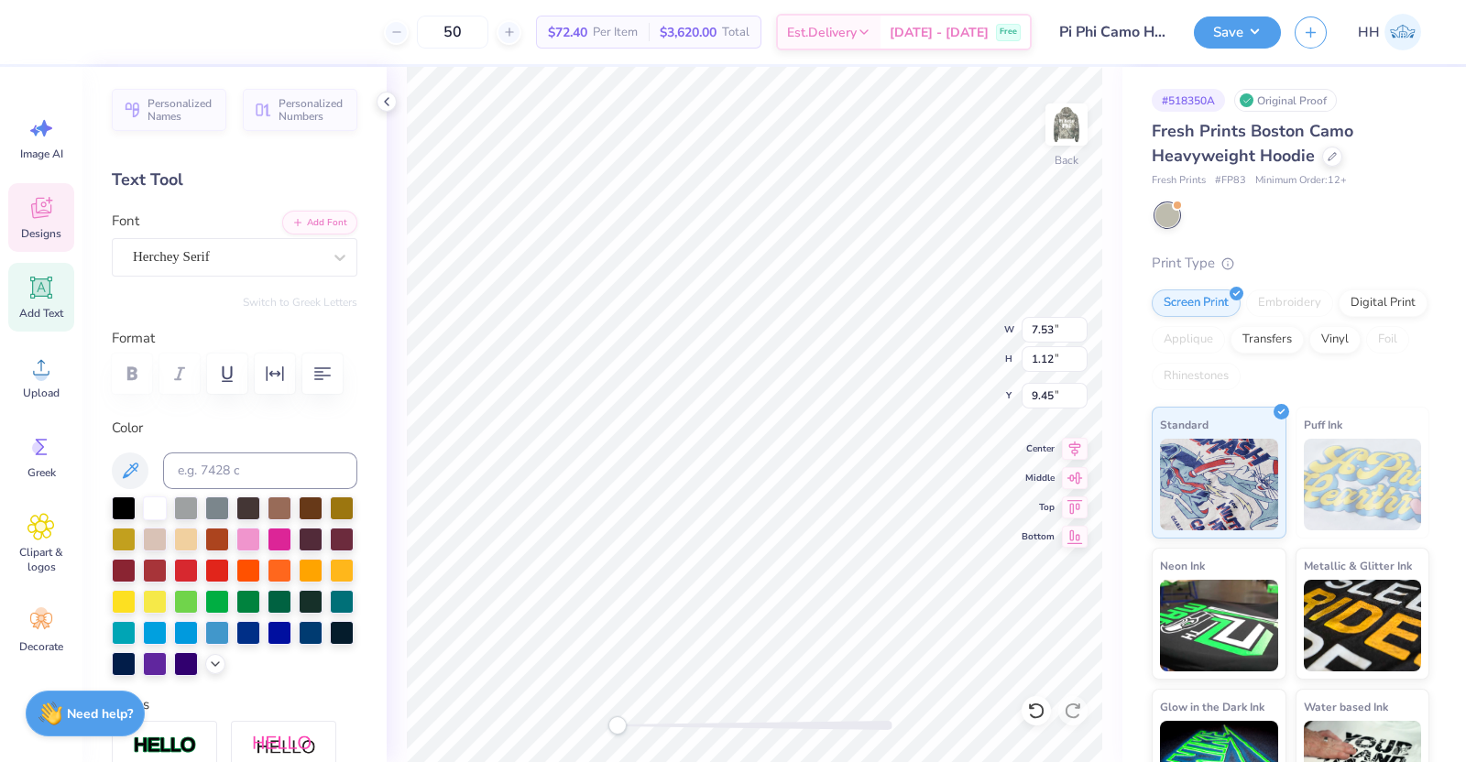
scroll to position [18, 2]
type textarea "S"
type textarea "2025"
type input "2.38"
type input "1.05"
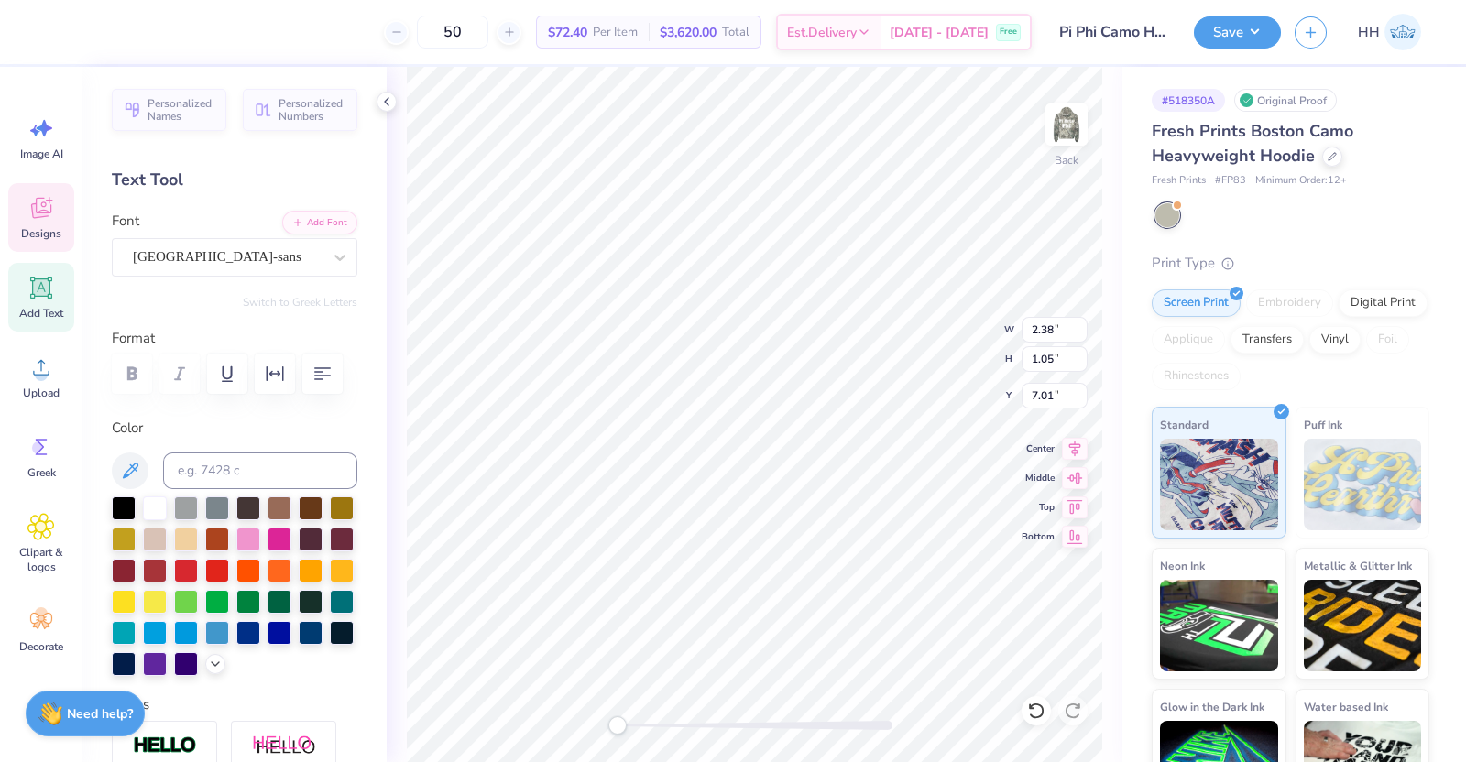
type input "7.01"
type input "2.12"
type input "0.81"
type input "9.60"
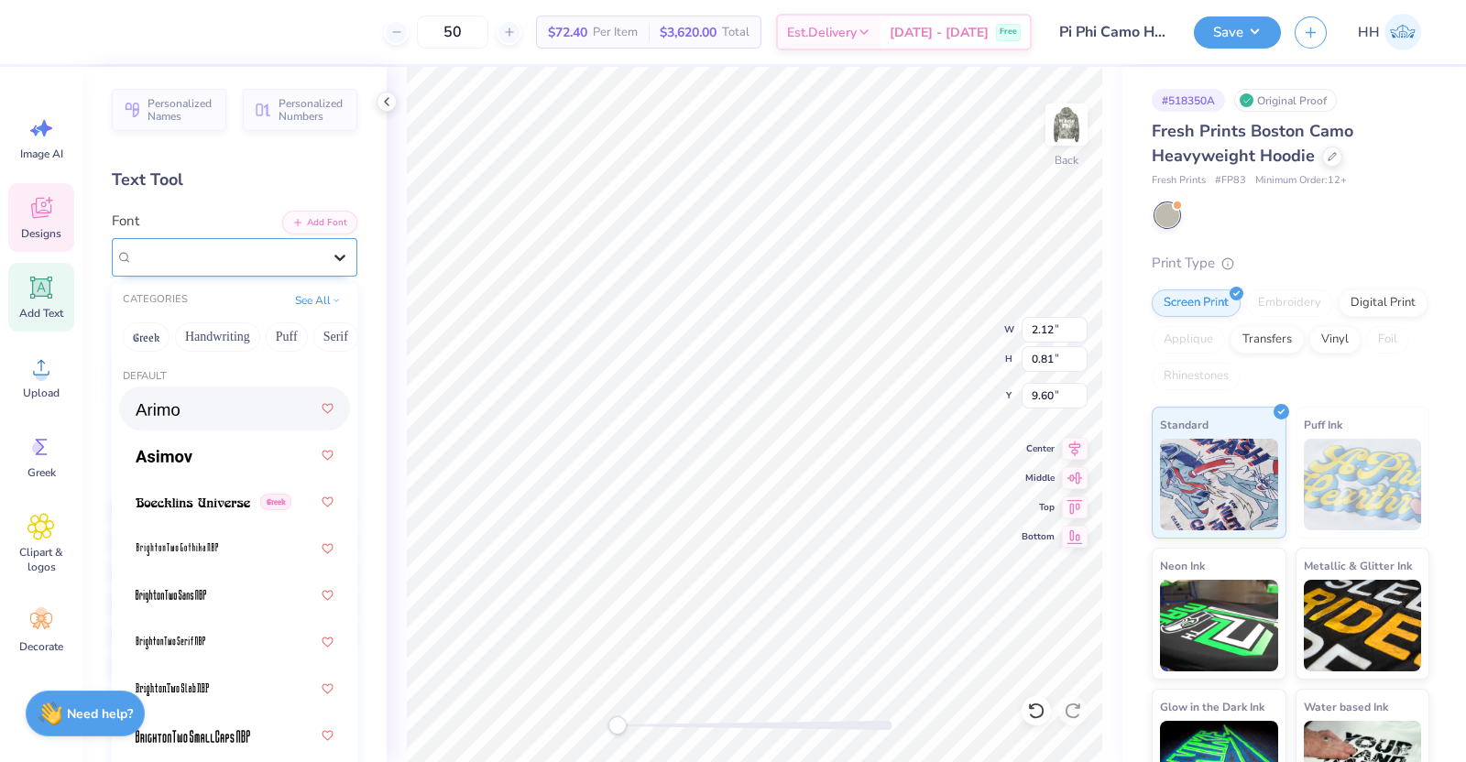
click at [323, 245] on div at bounding box center [339, 257] width 33 height 33
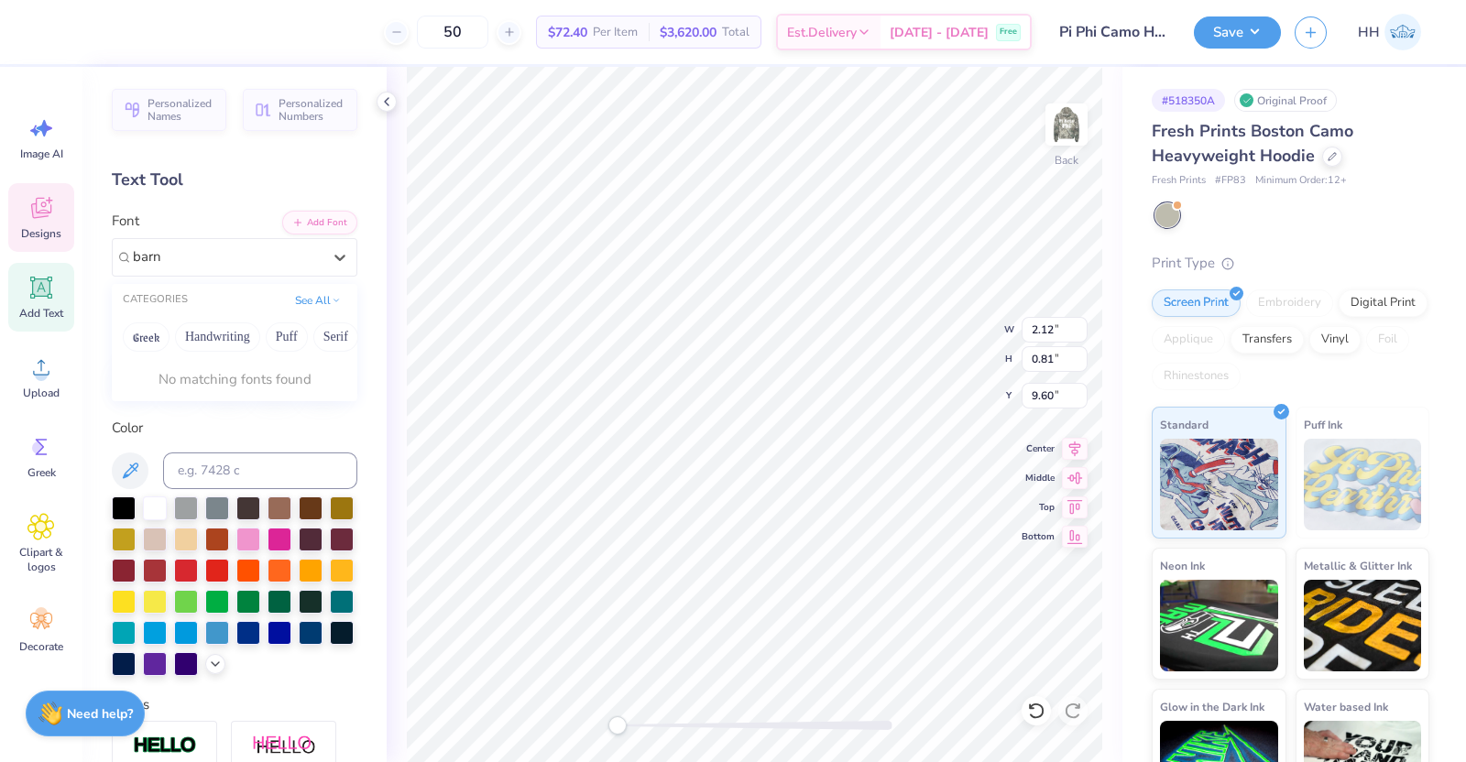
type input "barn"
type input "2.38"
type input "1.05"
type input "7.01"
type input "2.12"
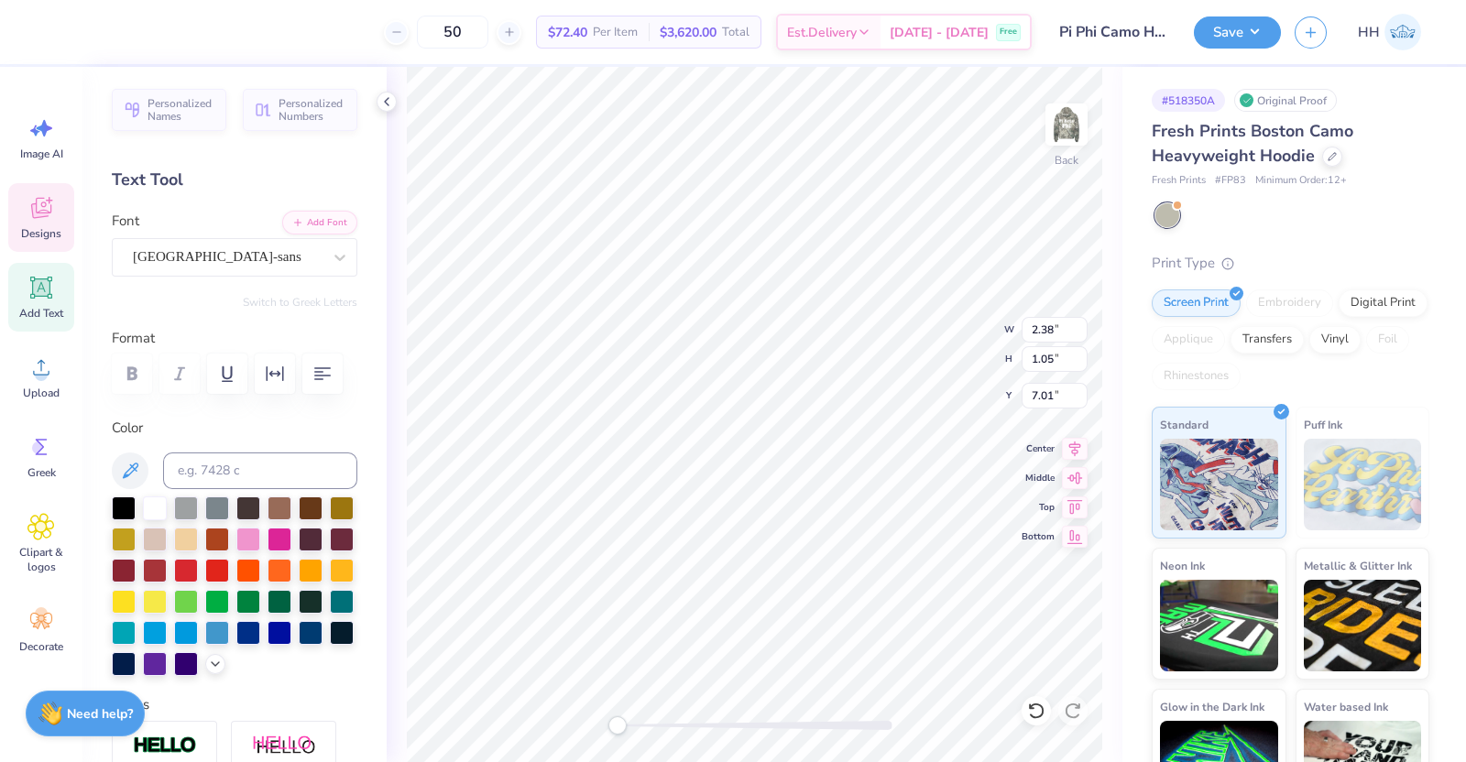
type input "0.81"
type input "9.60"
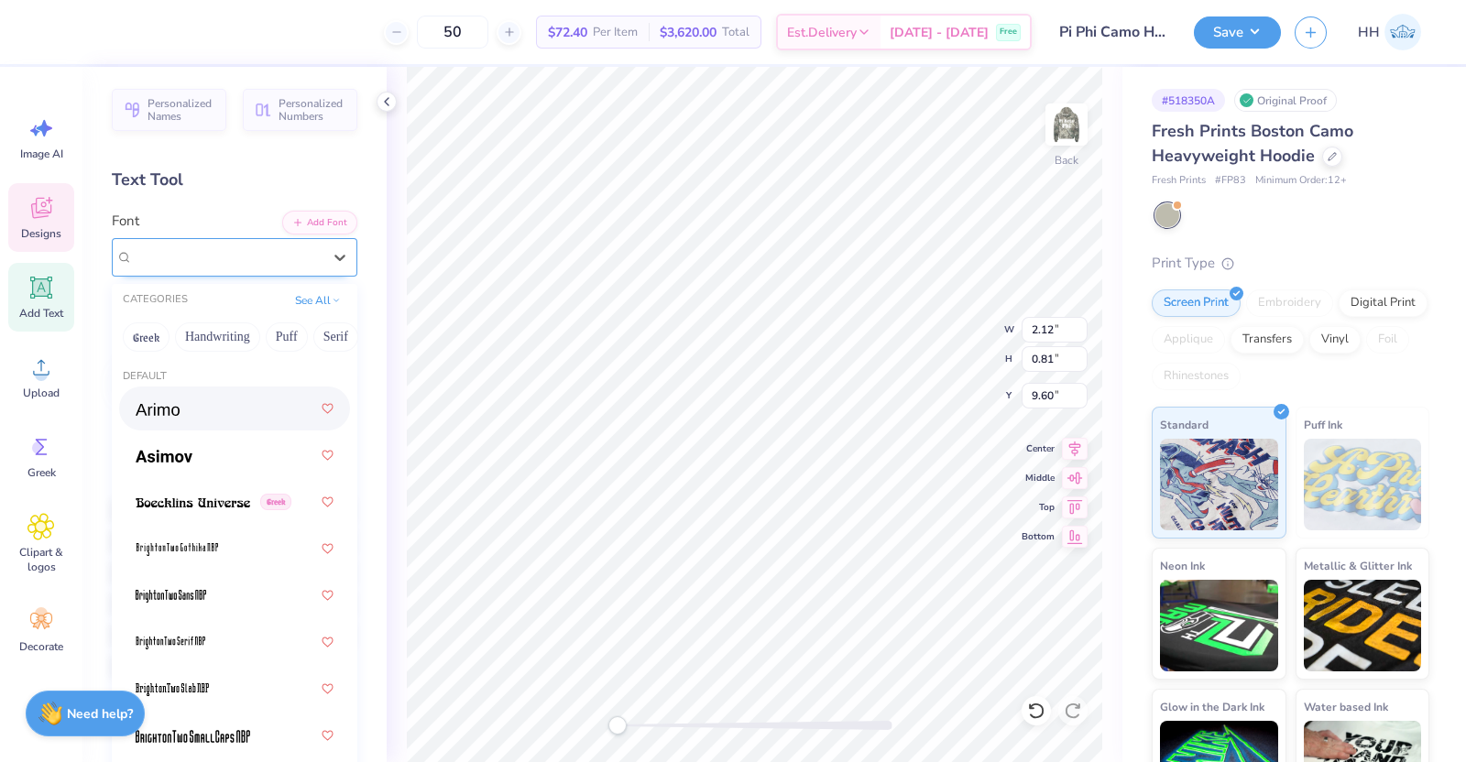
click at [245, 258] on div "Herchey Serif" at bounding box center [227, 257] width 192 height 28
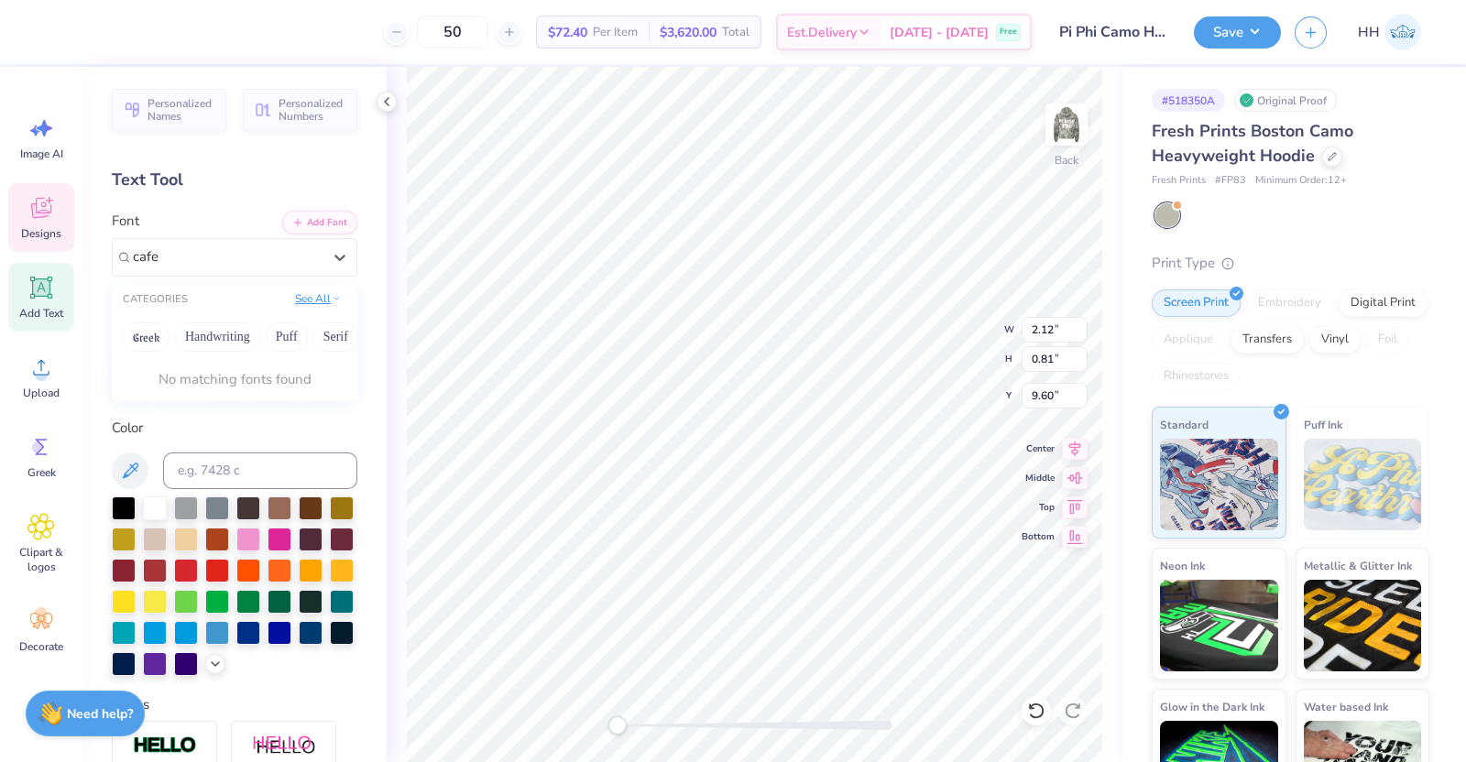
click at [290, 300] on button "See All" at bounding box center [318, 299] width 57 height 18
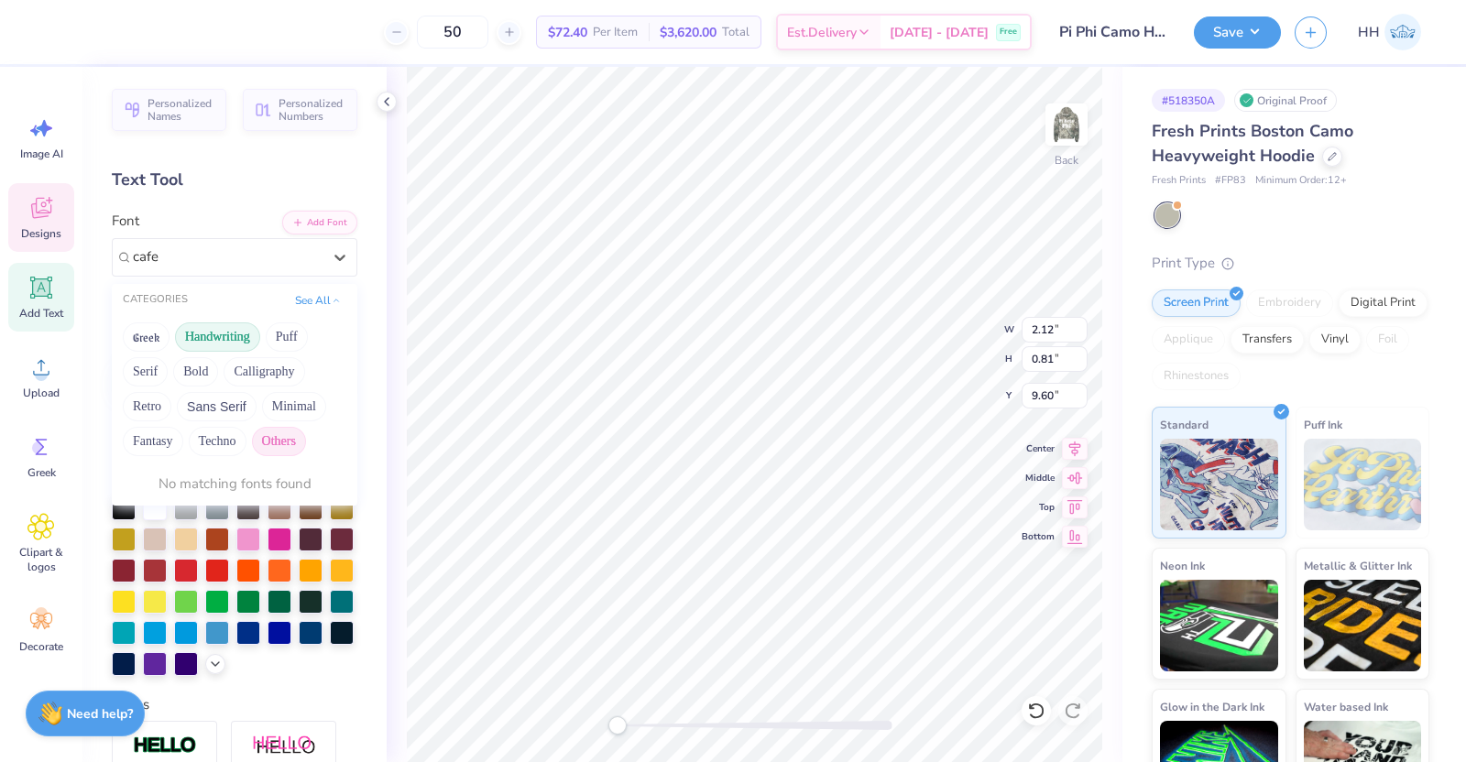
click at [184, 331] on button "Handwriting" at bounding box center [217, 337] width 85 height 29
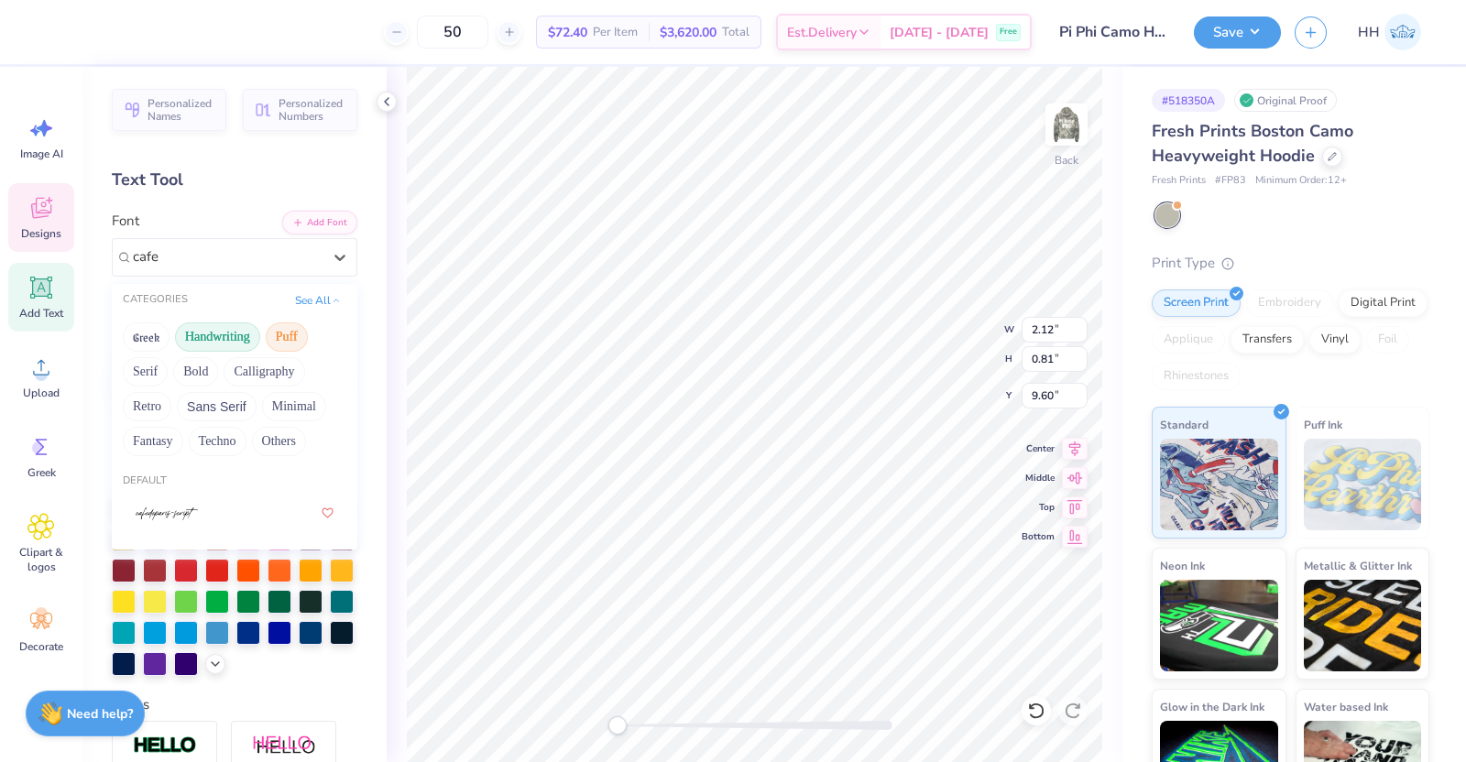
type input "cafe"
type input "2.38"
type input "1.05"
type input "7.01"
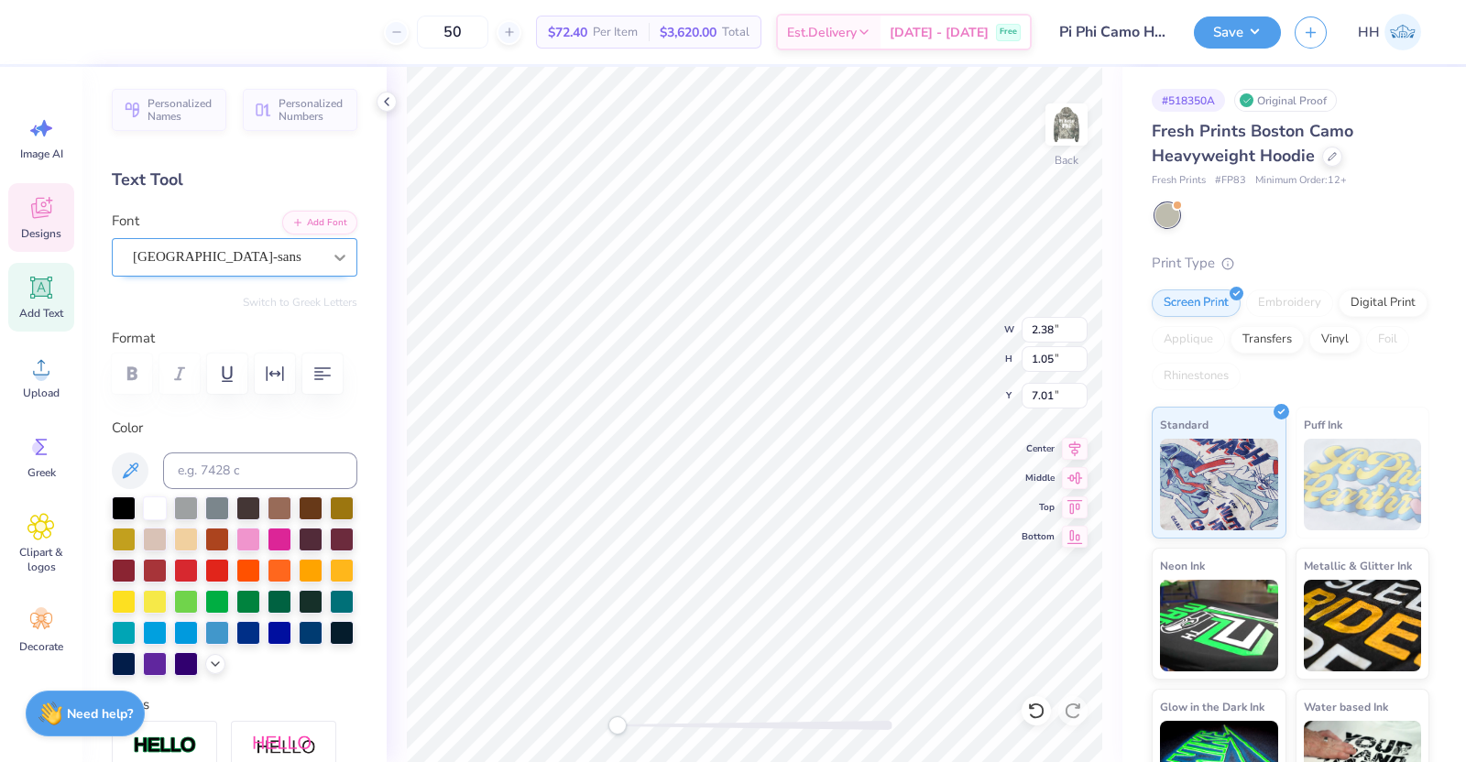
click at [323, 256] on div at bounding box center [339, 257] width 33 height 33
type input "2.12"
type input "0.81"
type input "9.60"
click at [323, 258] on div at bounding box center [339, 257] width 33 height 33
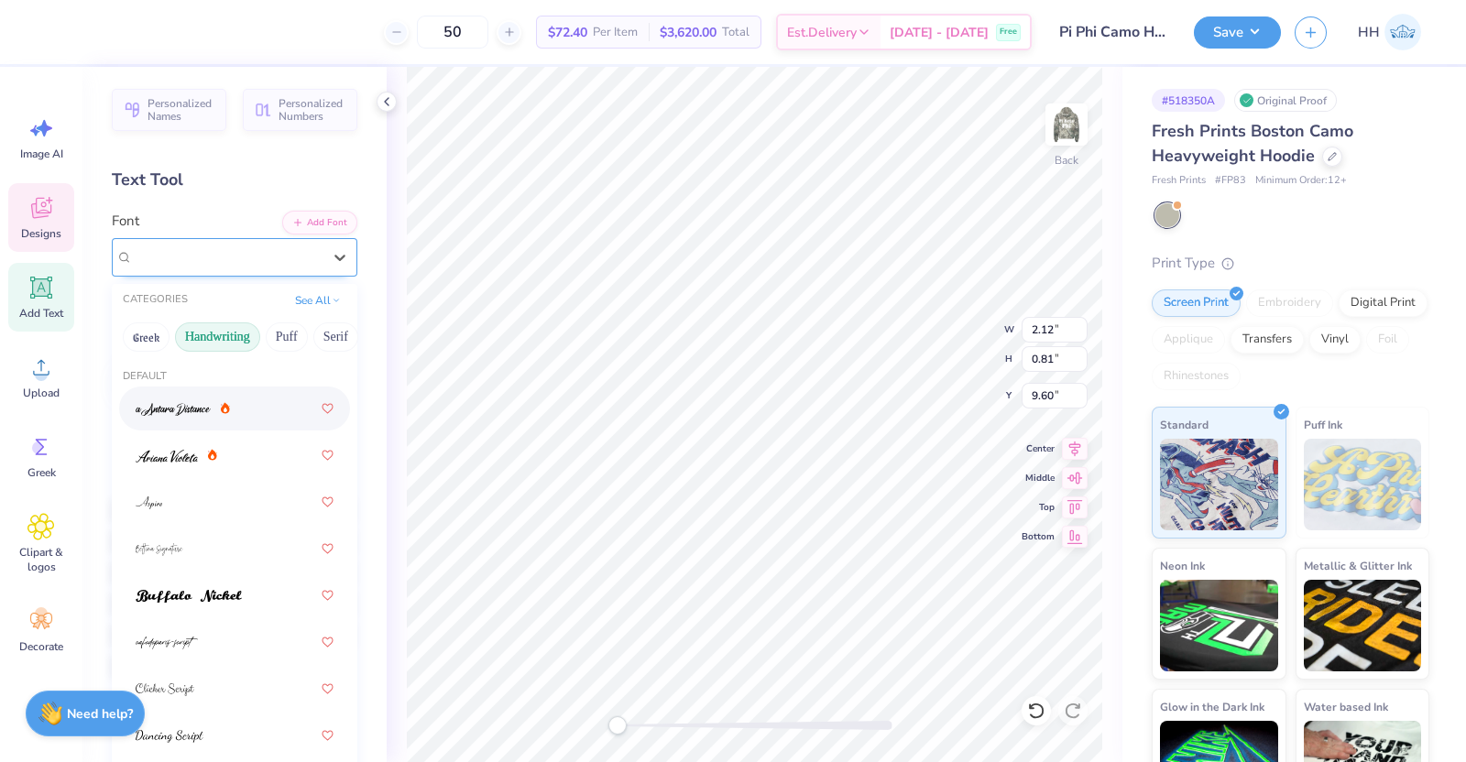
click at [210, 254] on span "Herchey Serif" at bounding box center [171, 256] width 77 height 21
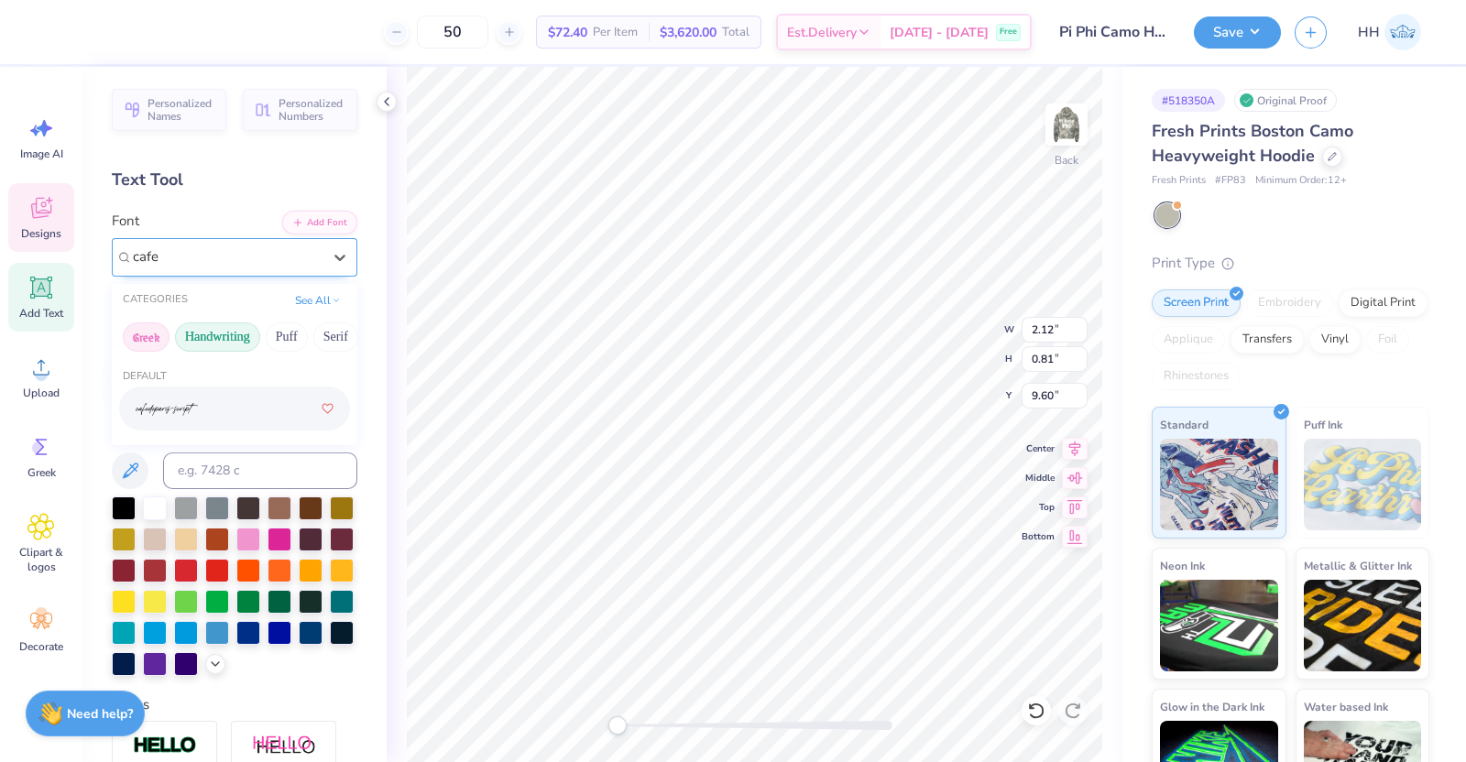
click at [157, 329] on button "Greek" at bounding box center [146, 337] width 47 height 29
click at [222, 329] on button "Handwriting" at bounding box center [217, 337] width 85 height 29
type input "cafe"
type input "5.53"
type input "1.54"
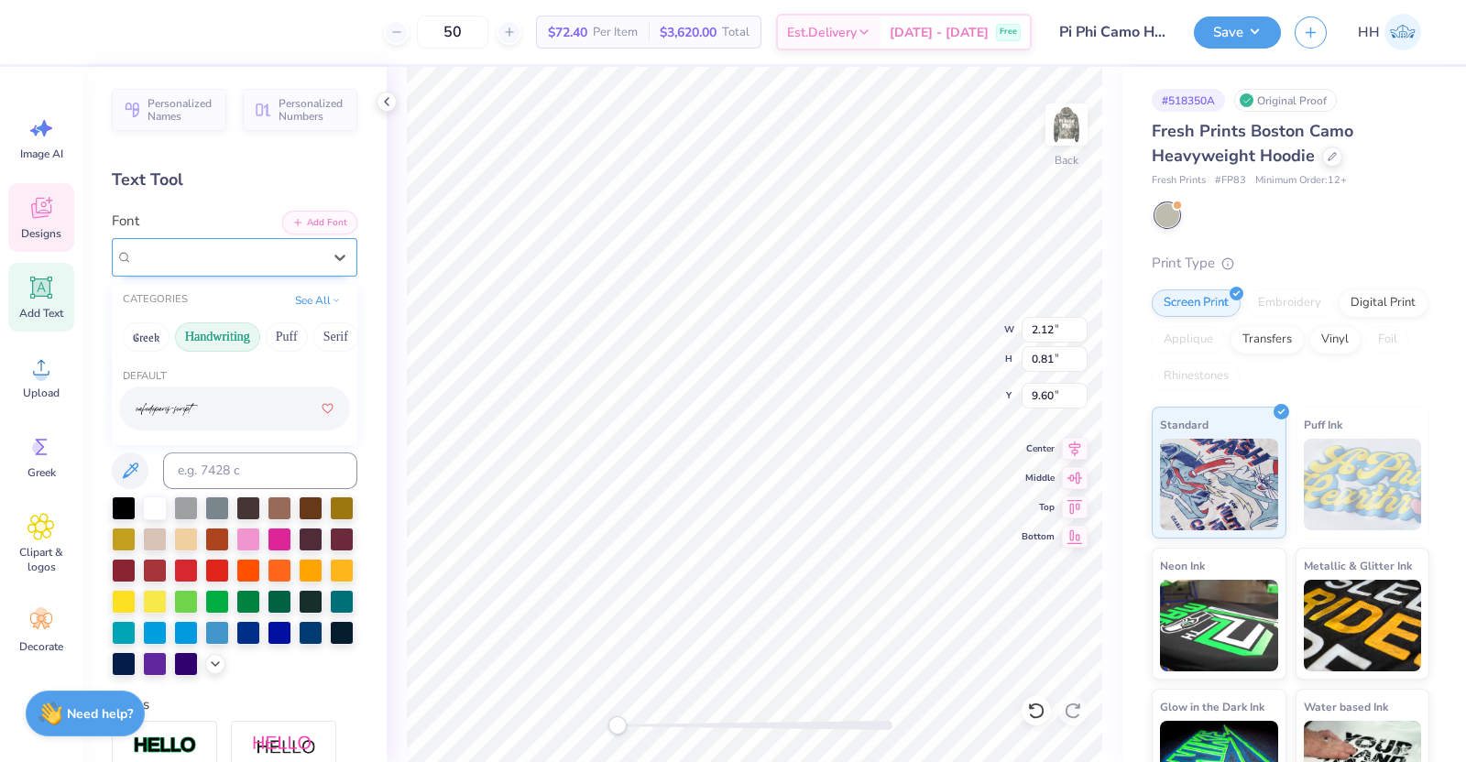
type input "1.45"
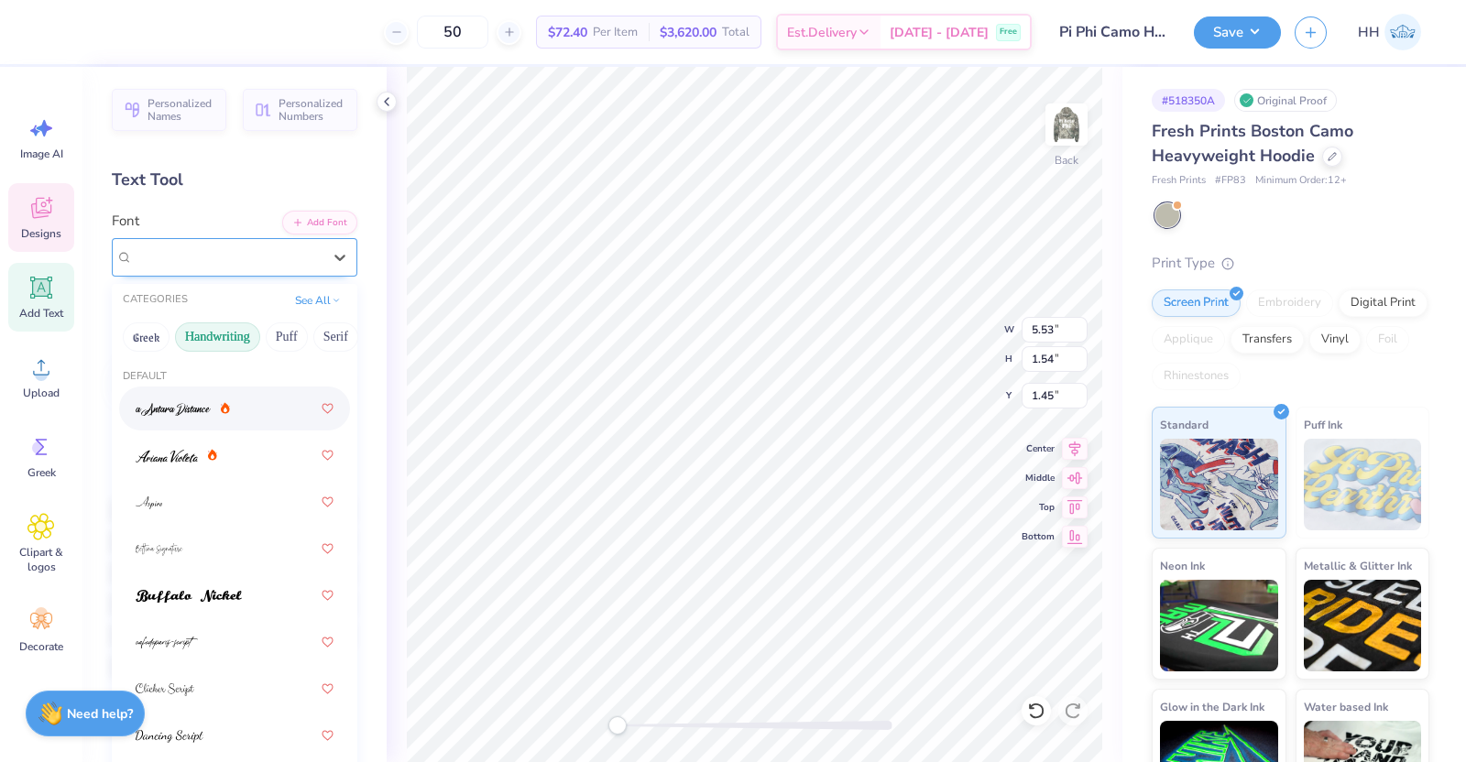
drag, startPoint x: 223, startPoint y: 257, endPoint x: 164, endPoint y: 264, distance: 59.1
click at [164, 264] on div "cafe de paris-sans" at bounding box center [227, 257] width 192 height 28
type input "2.12"
type input "0.81"
type input "9.60"
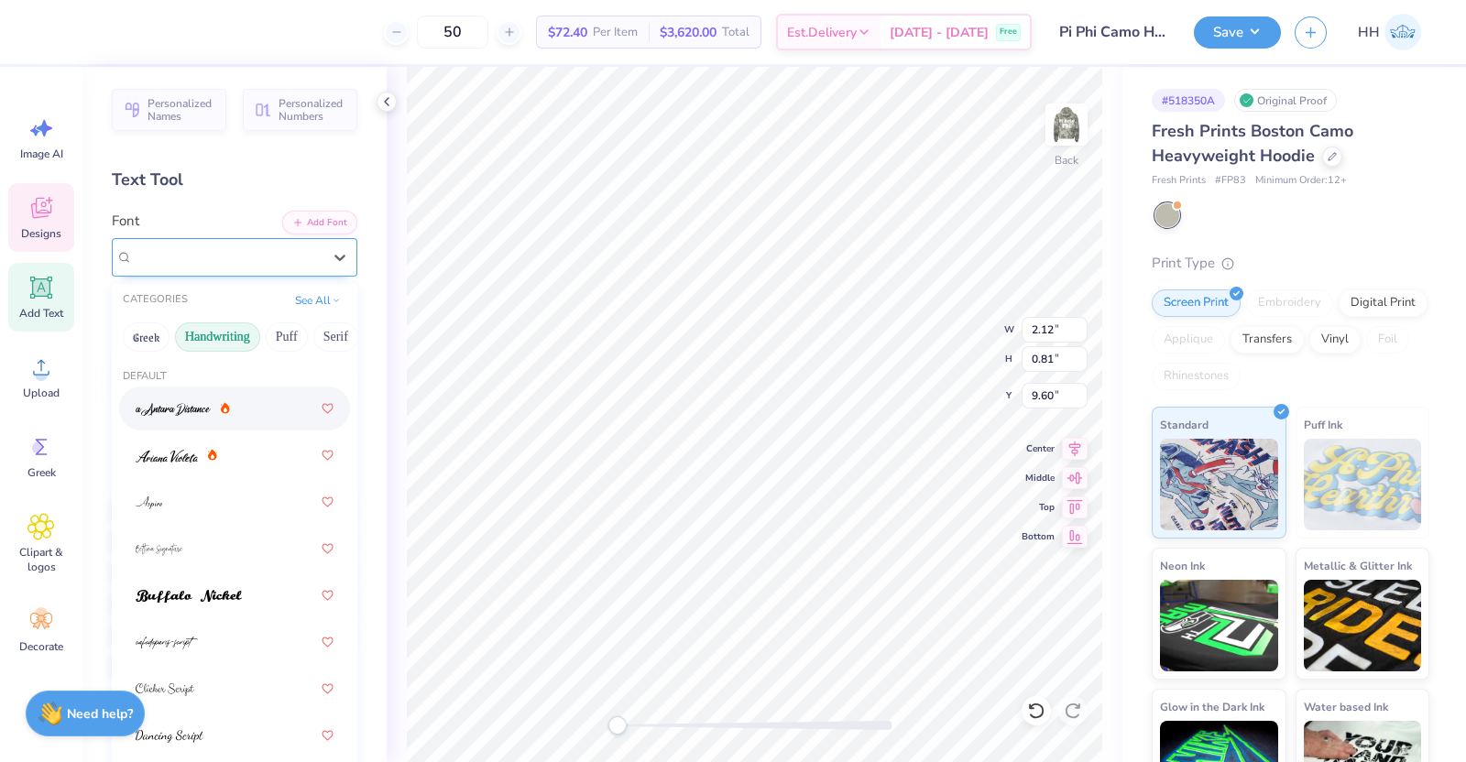
click at [232, 251] on div "Herchey Serif" at bounding box center [227, 257] width 192 height 28
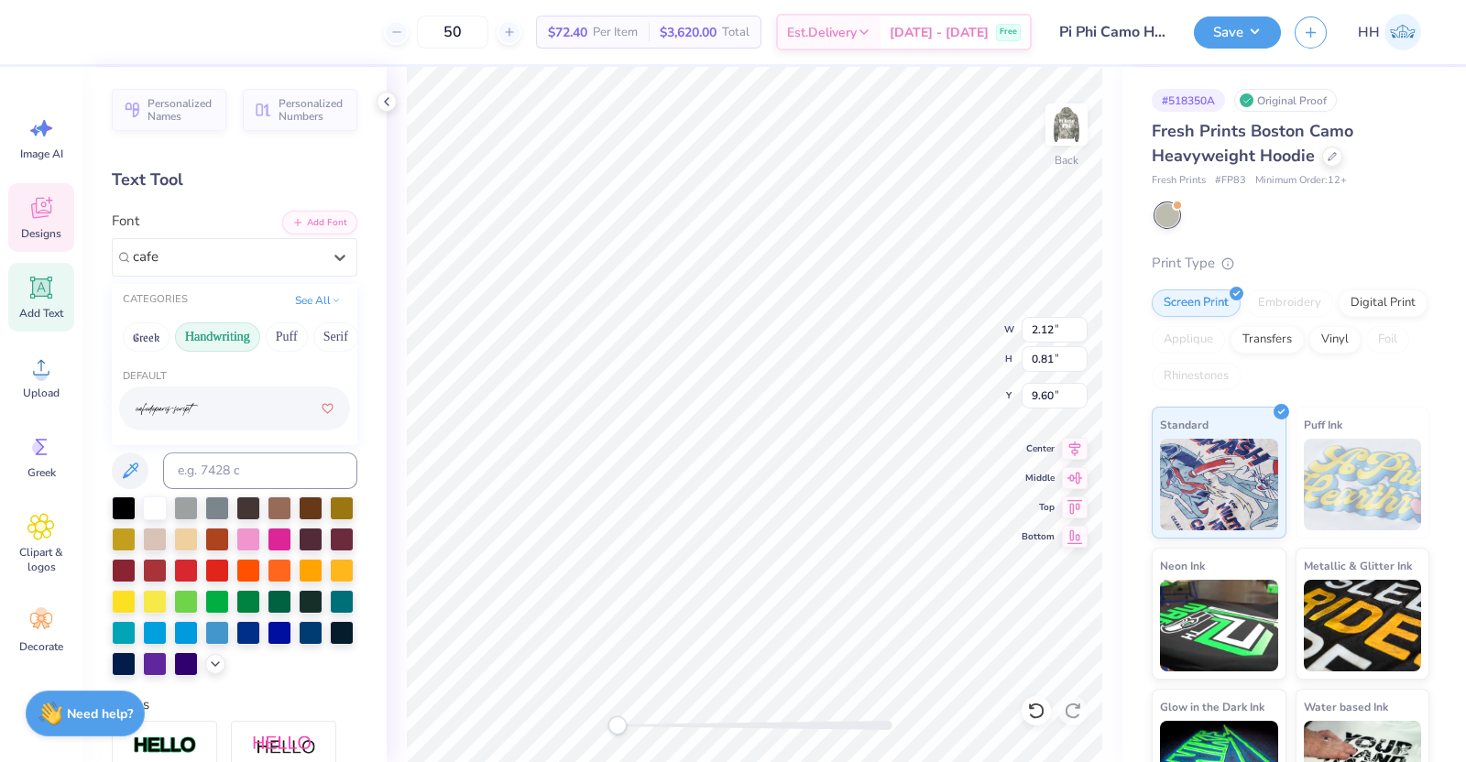
click at [206, 404] on div at bounding box center [235, 408] width 198 height 33
type input "cafe"
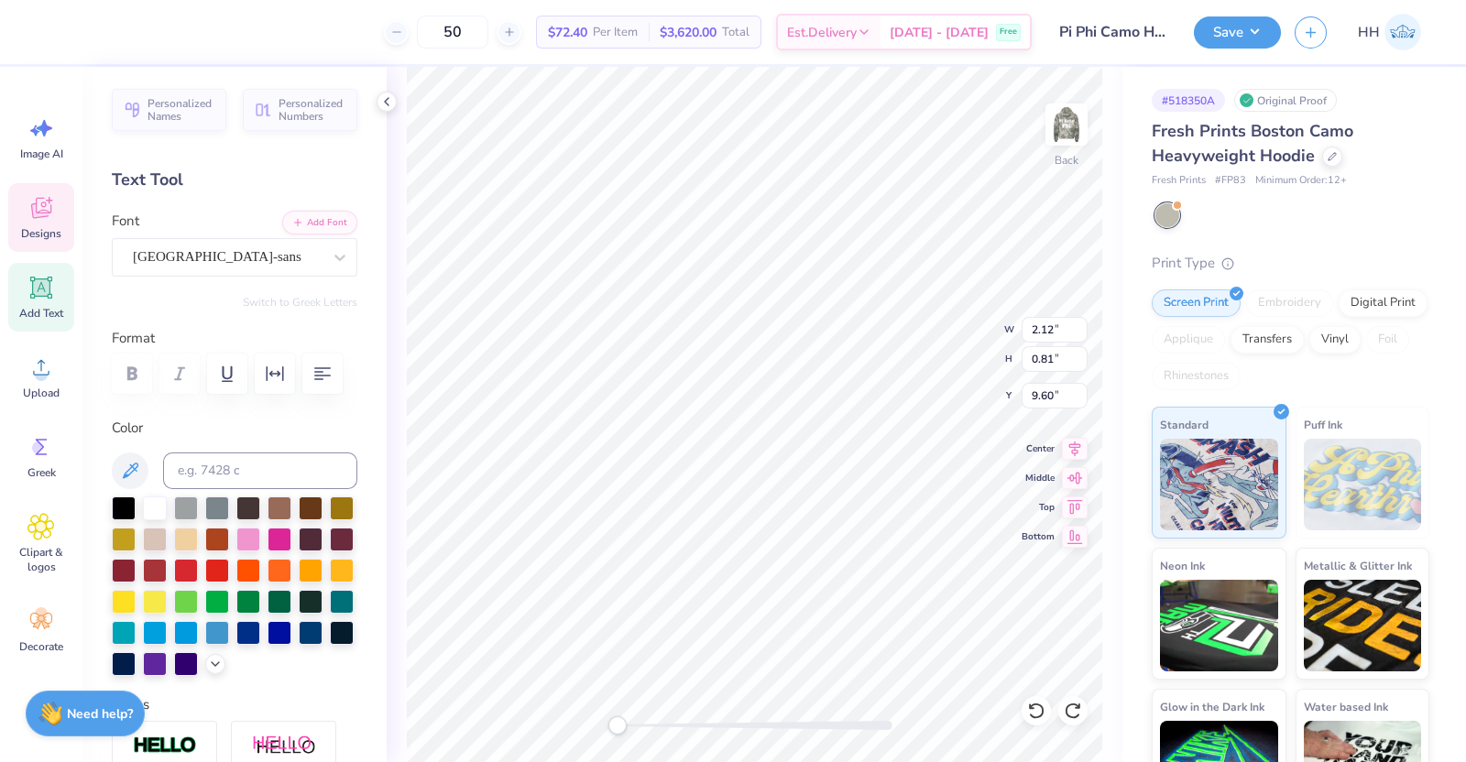
type input "2.38"
type input "1.05"
type input "7.01"
click at [151, 519] on div at bounding box center [155, 507] width 24 height 24
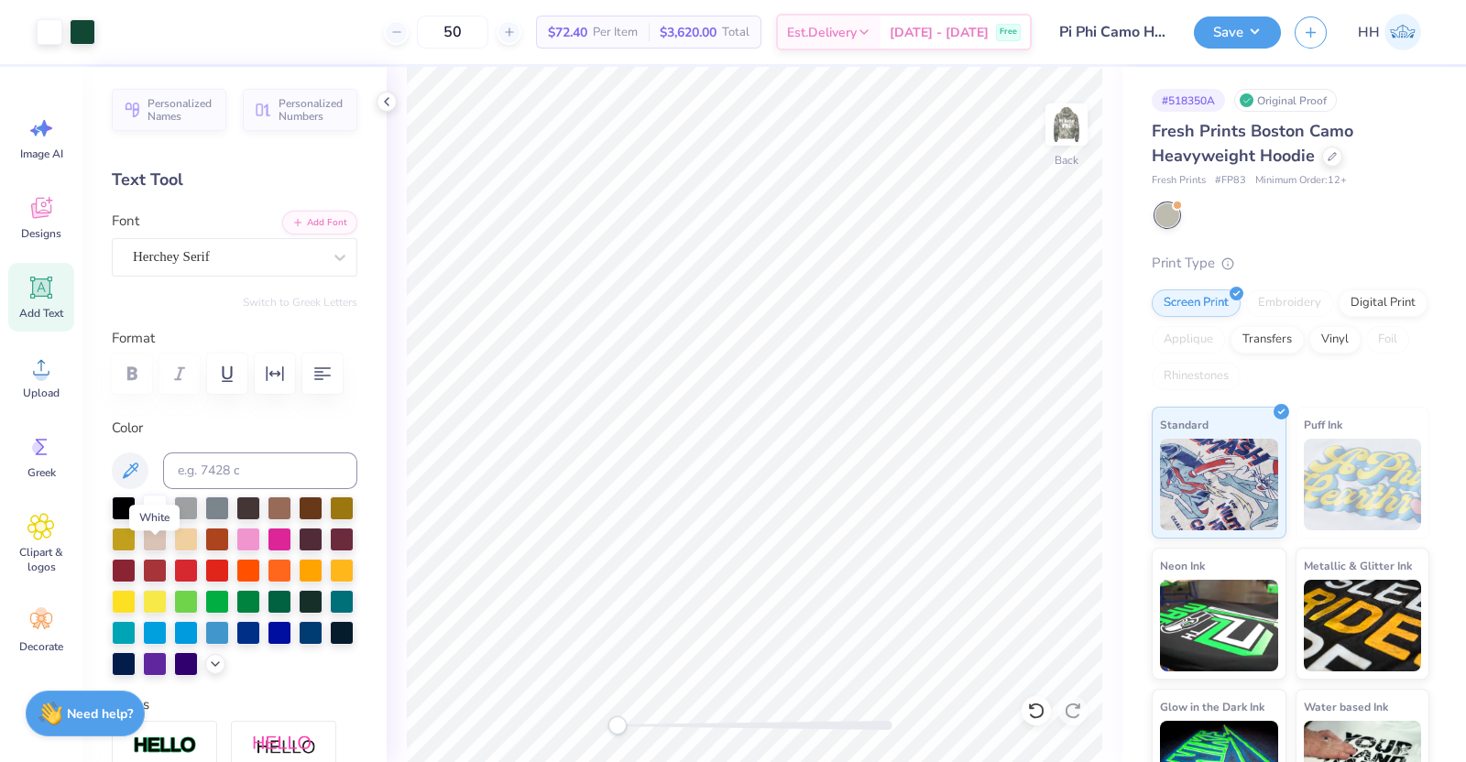
click at [152, 519] on div at bounding box center [155, 507] width 24 height 24
click at [46, 27] on div at bounding box center [50, 30] width 26 height 26
type input "5.53"
type input "1.54"
type input "1.45"
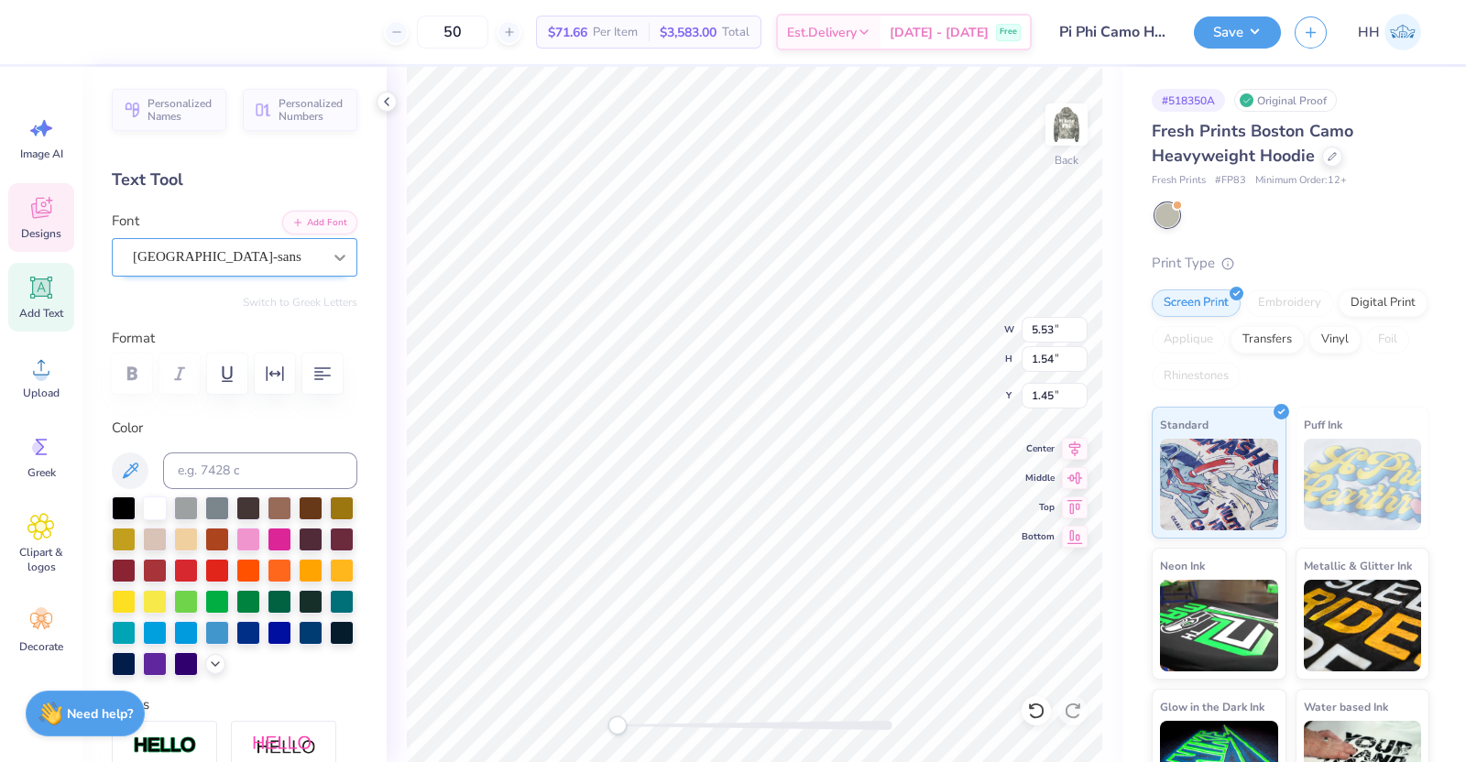
click at [331, 256] on icon at bounding box center [340, 257] width 18 height 18
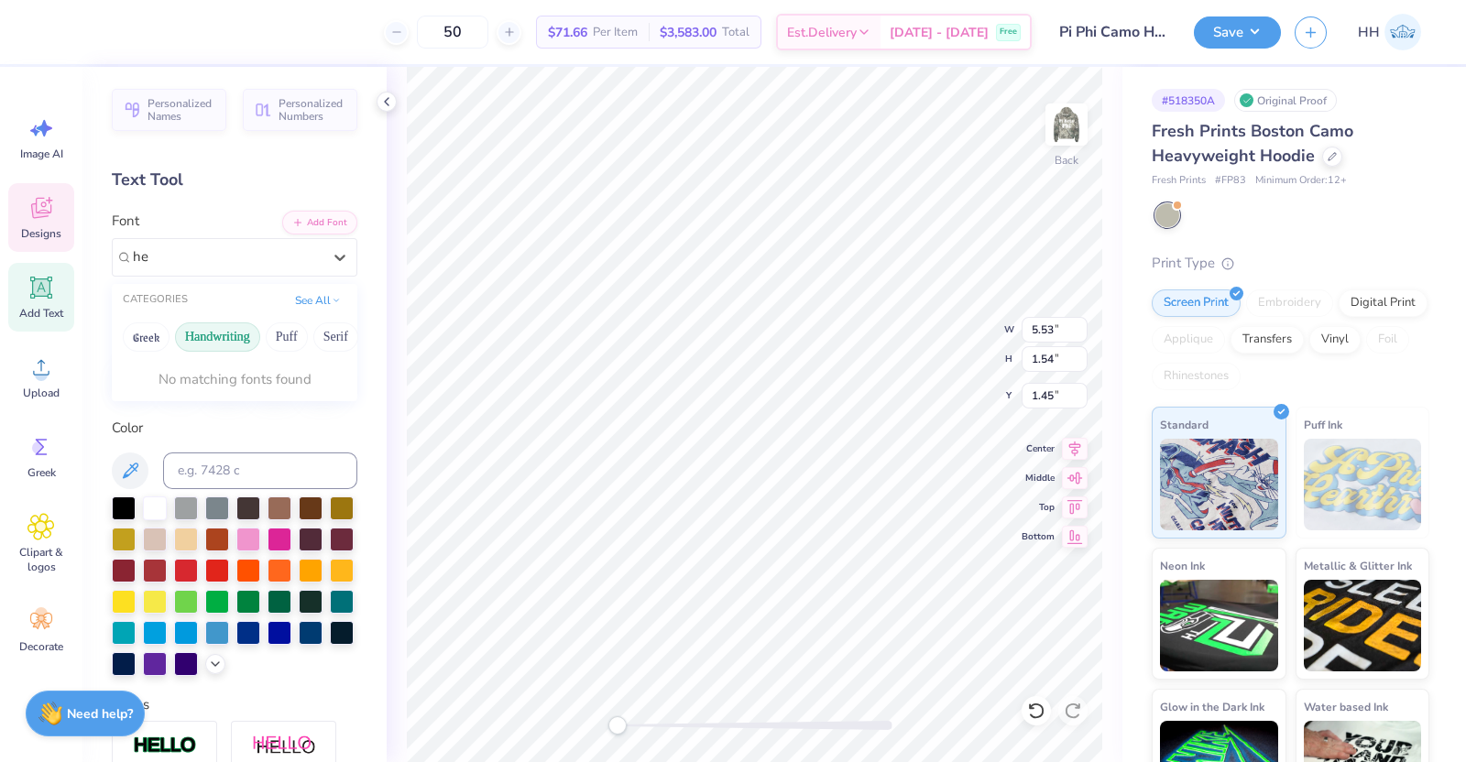
type input "h"
type input "2.12"
type input "0.81"
type input "6.72"
type input "5.53"
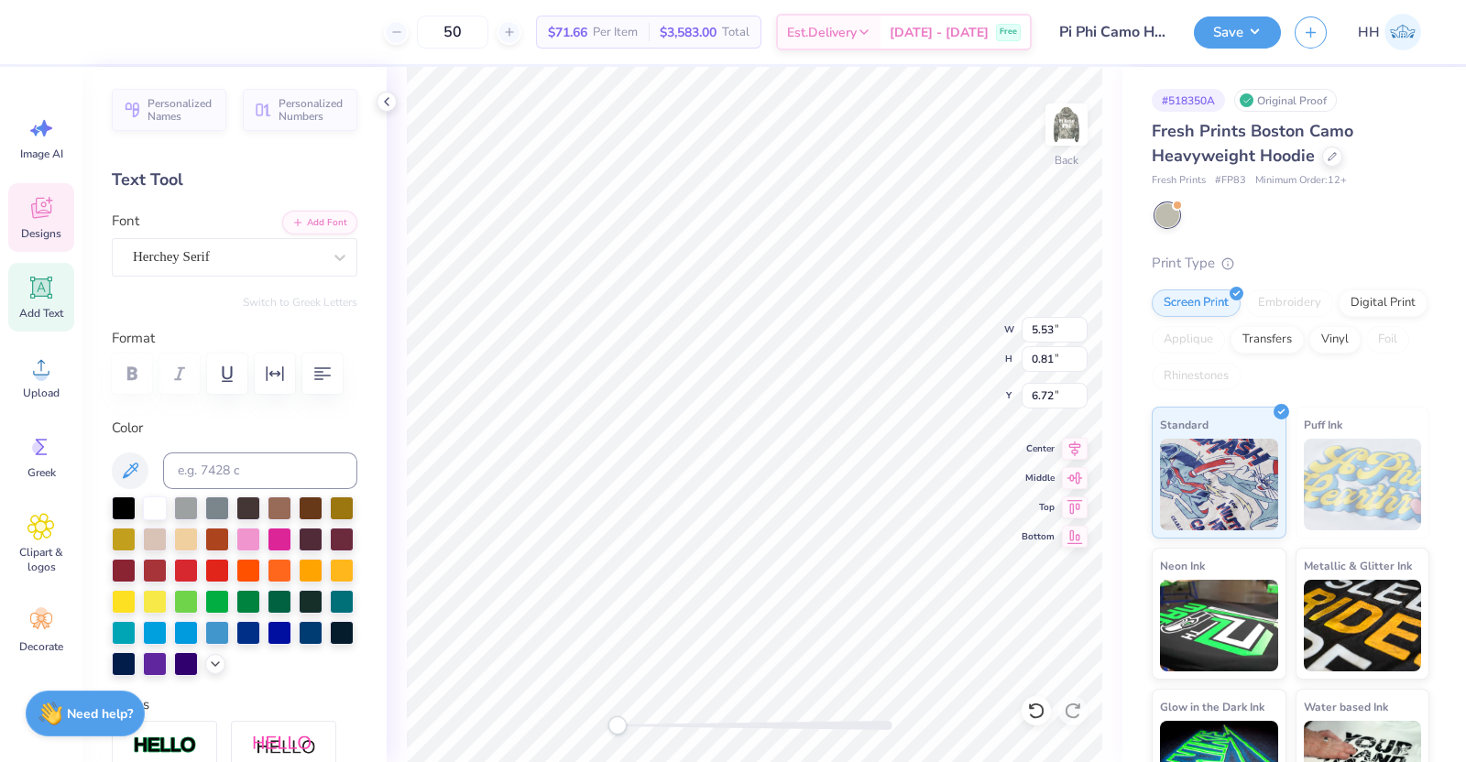
type input "1.54"
type input "1.45"
click at [1072, 123] on img at bounding box center [1066, 124] width 73 height 73
type input "15.00"
type input "3.25"
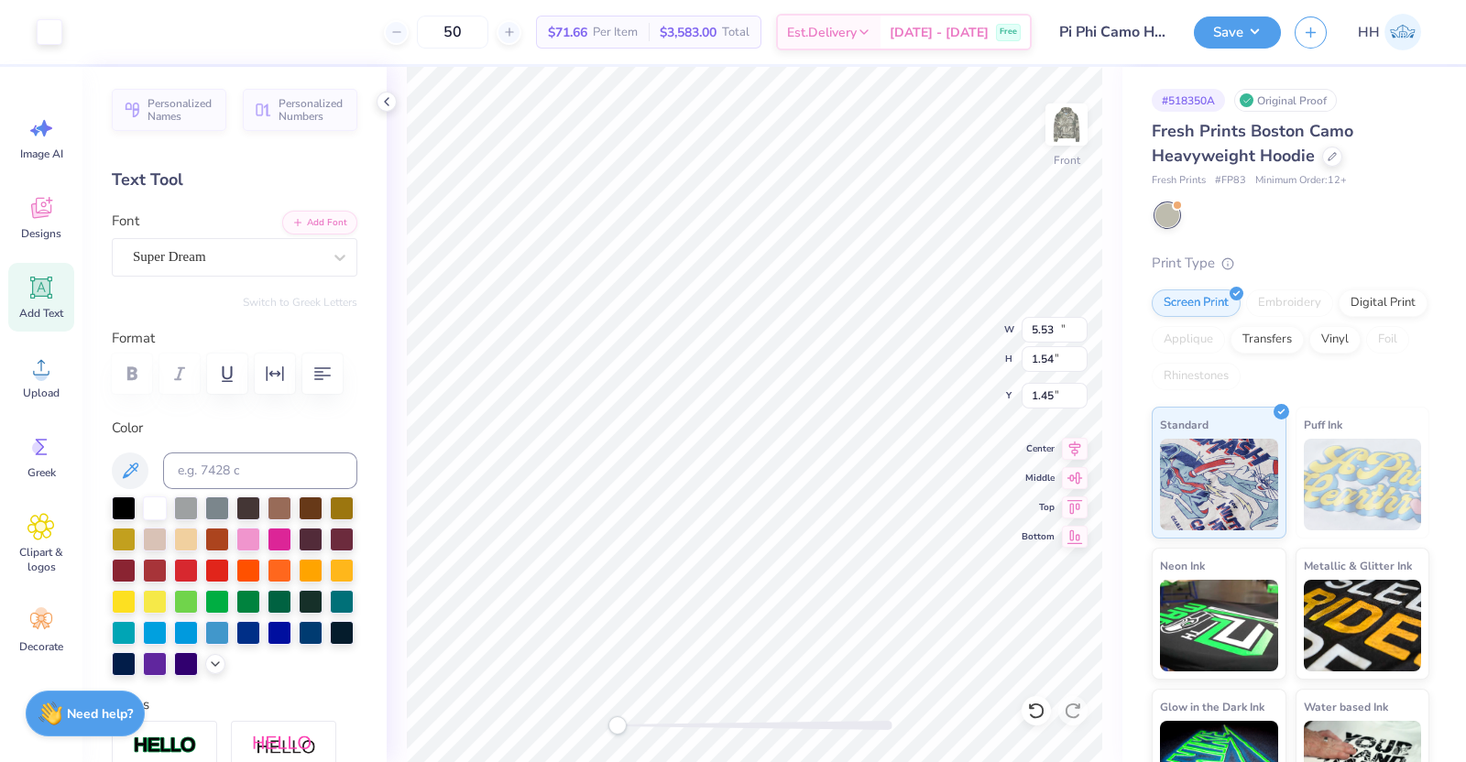
type input "6.85"
click at [1068, 124] on img at bounding box center [1066, 124] width 73 height 73
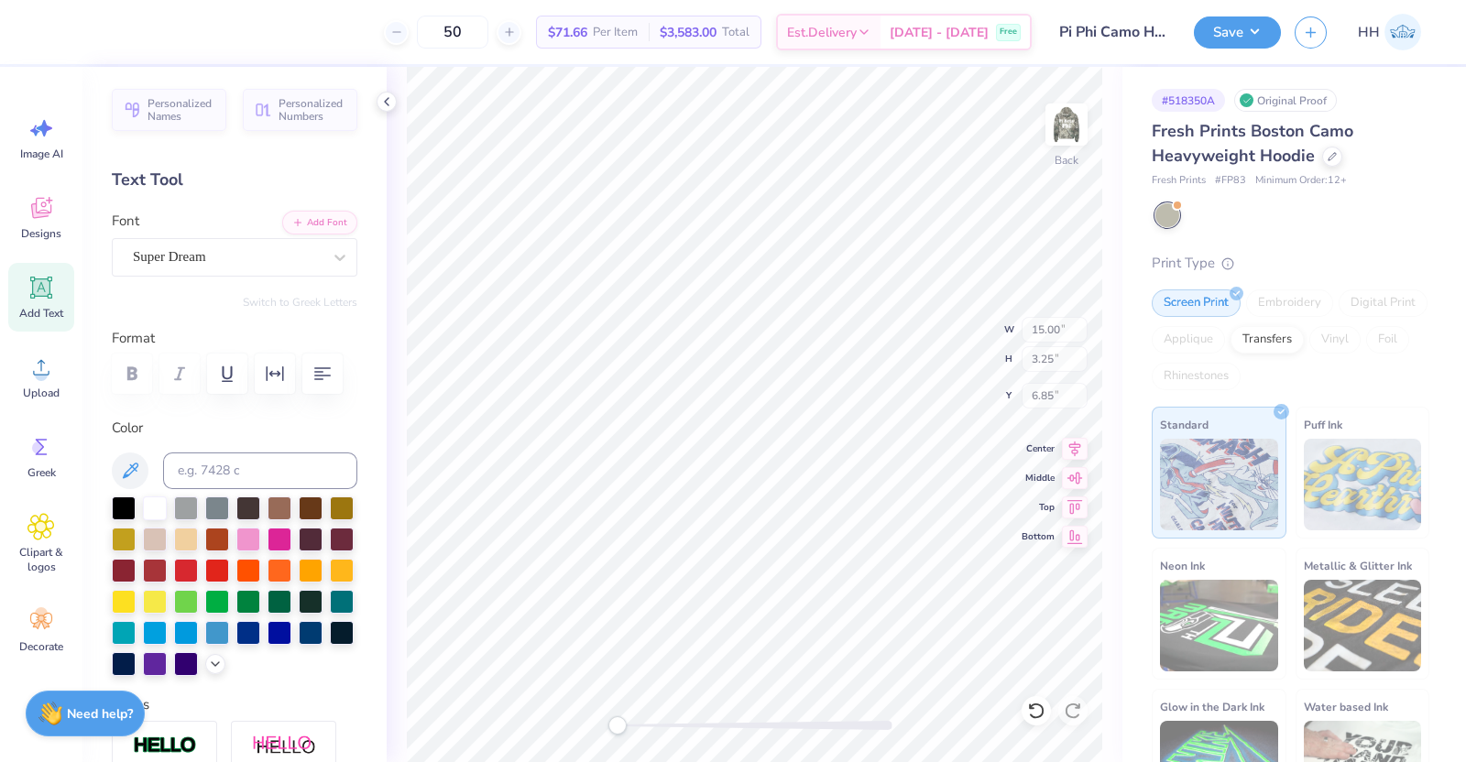
type input "15.45"
type input "3.35"
type input "4.40"
type input "5.53"
type input "1.54"
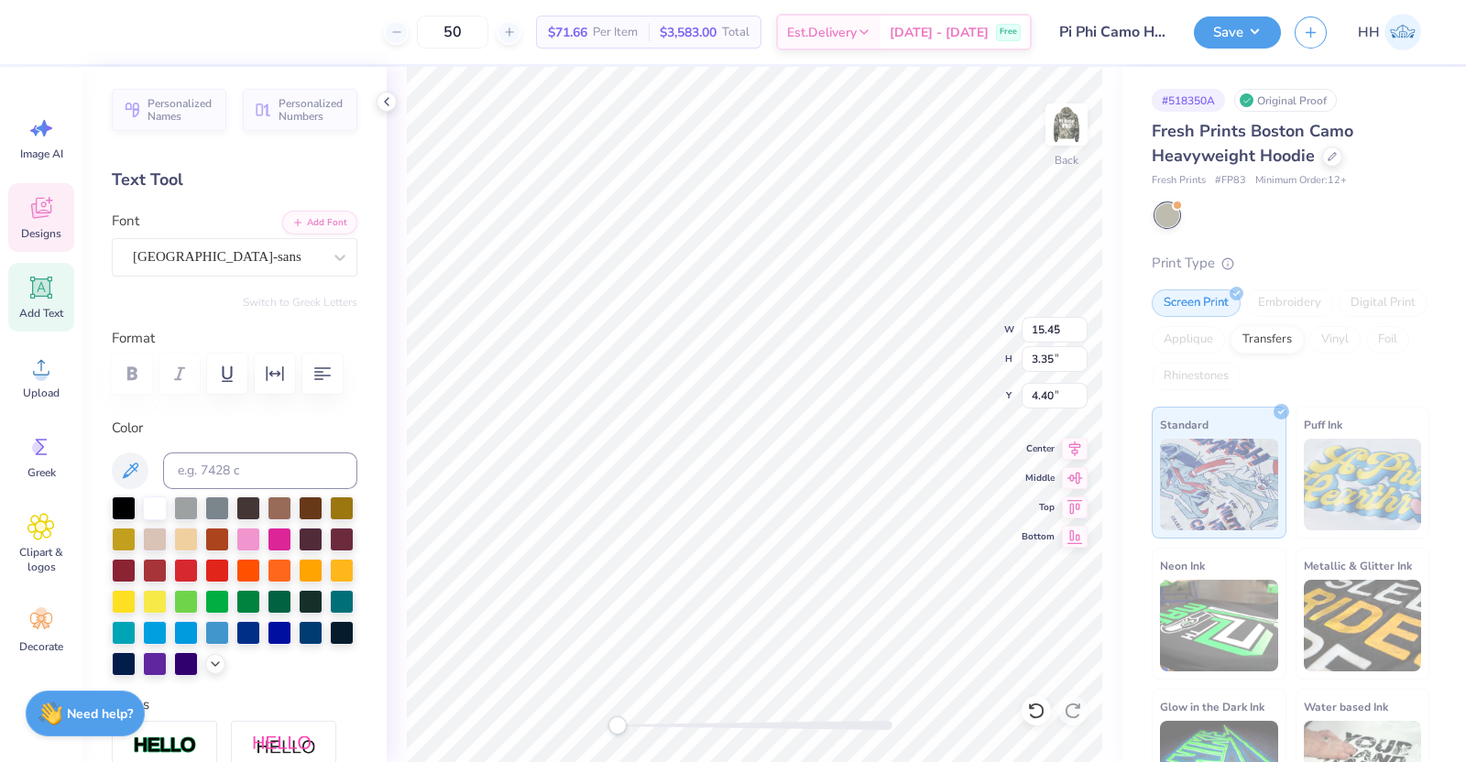
type input "1.45"
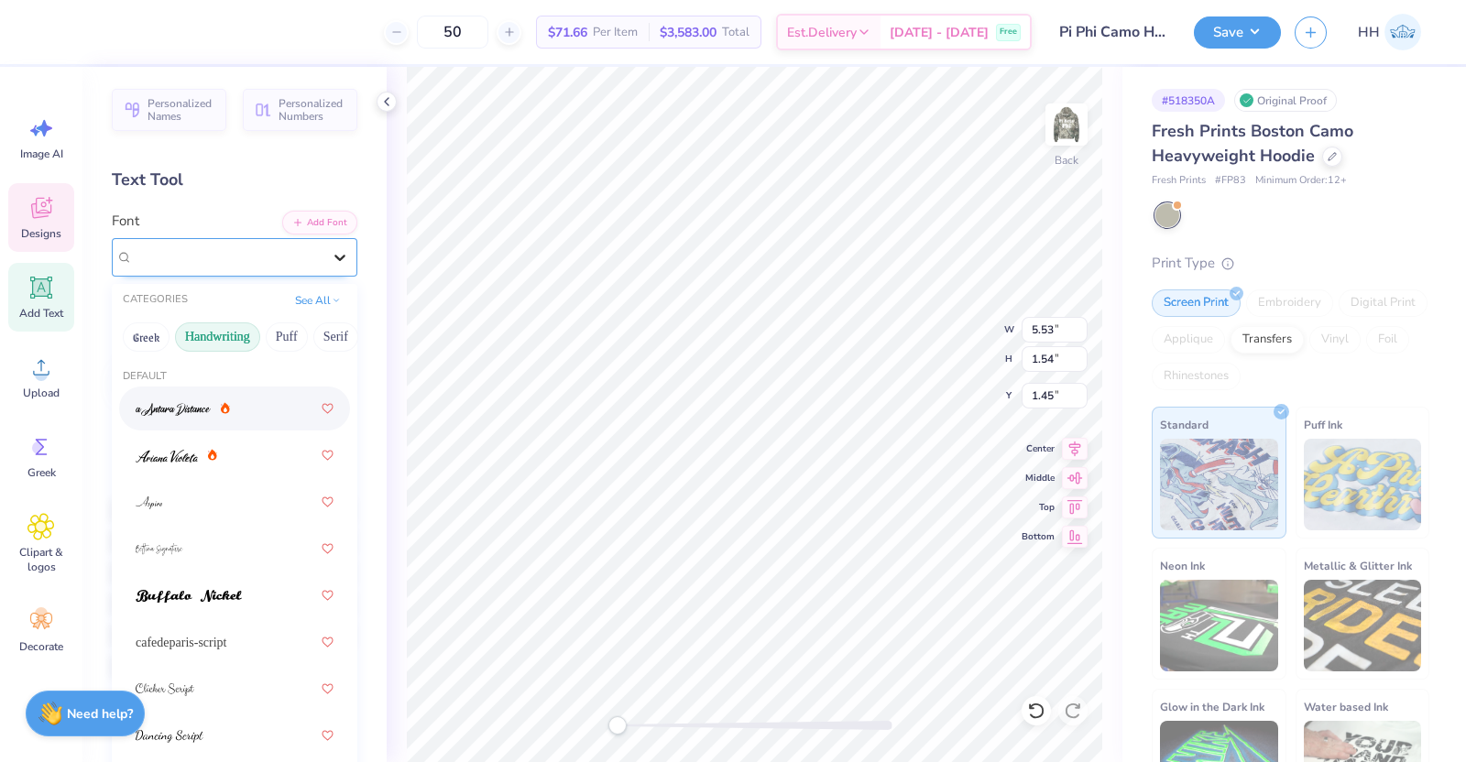
click at [331, 254] on icon at bounding box center [340, 257] width 18 height 18
click at [1075, 123] on img at bounding box center [1066, 124] width 37 height 37
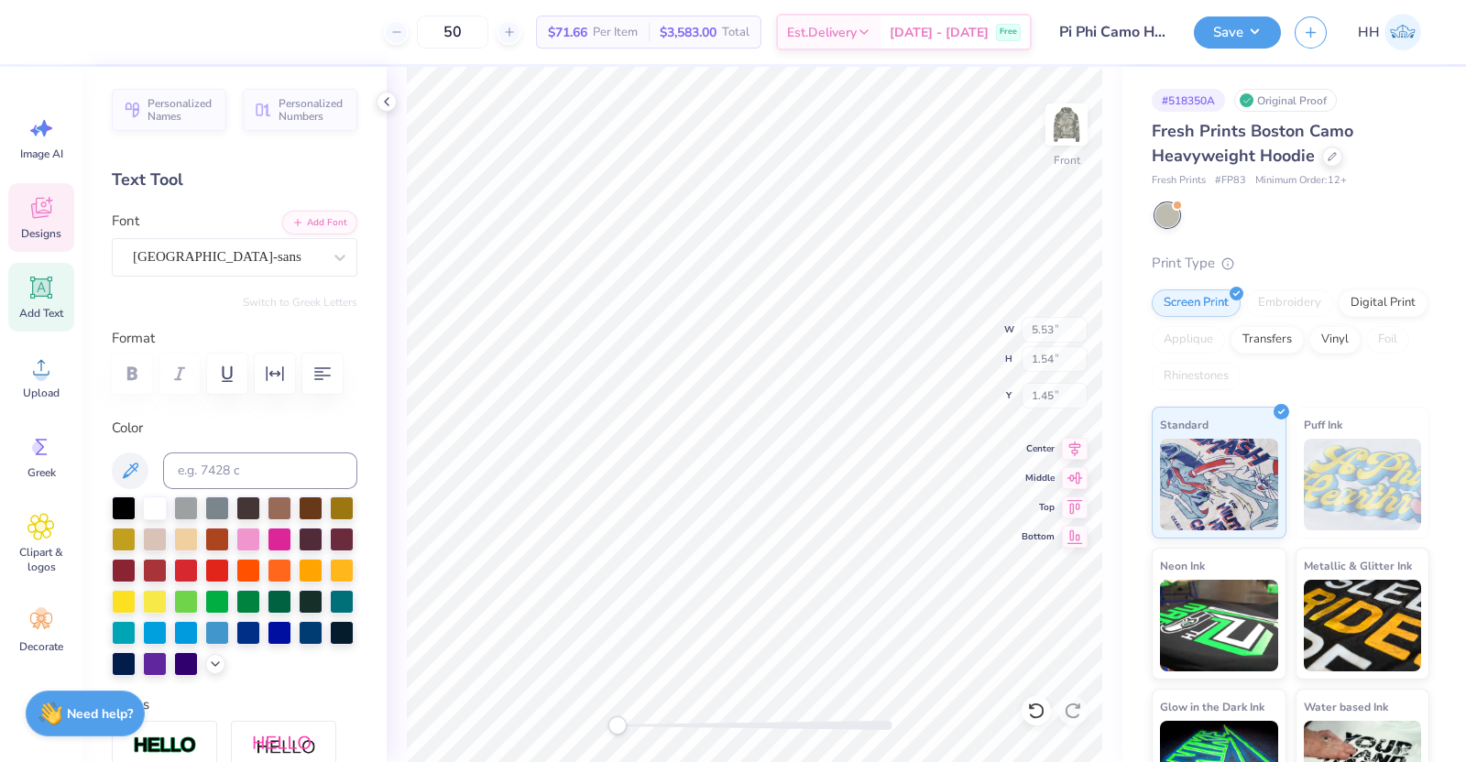
type input "5.37"
type input "1.50"
type input "5.04"
type input "15.00"
type input "3.25"
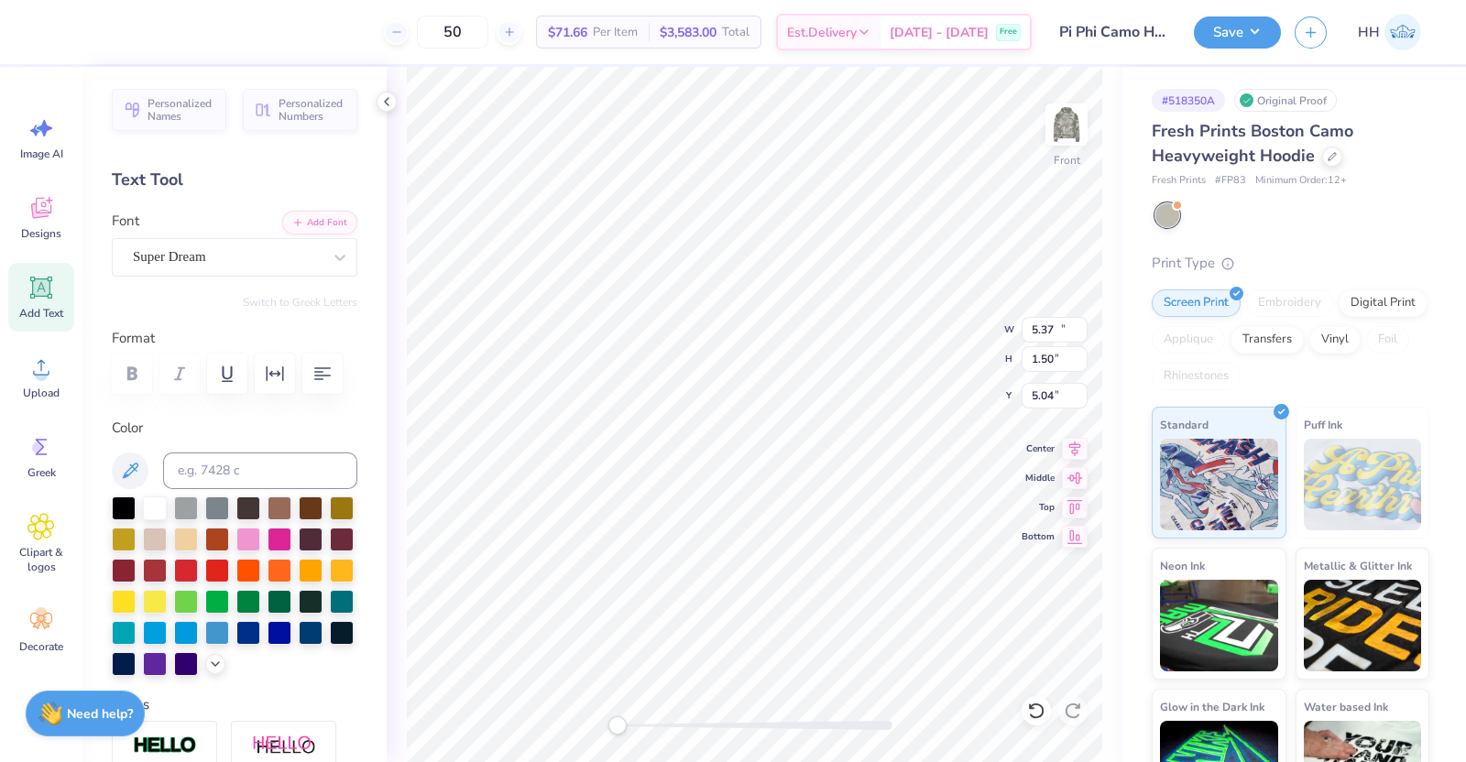
type input "6.85"
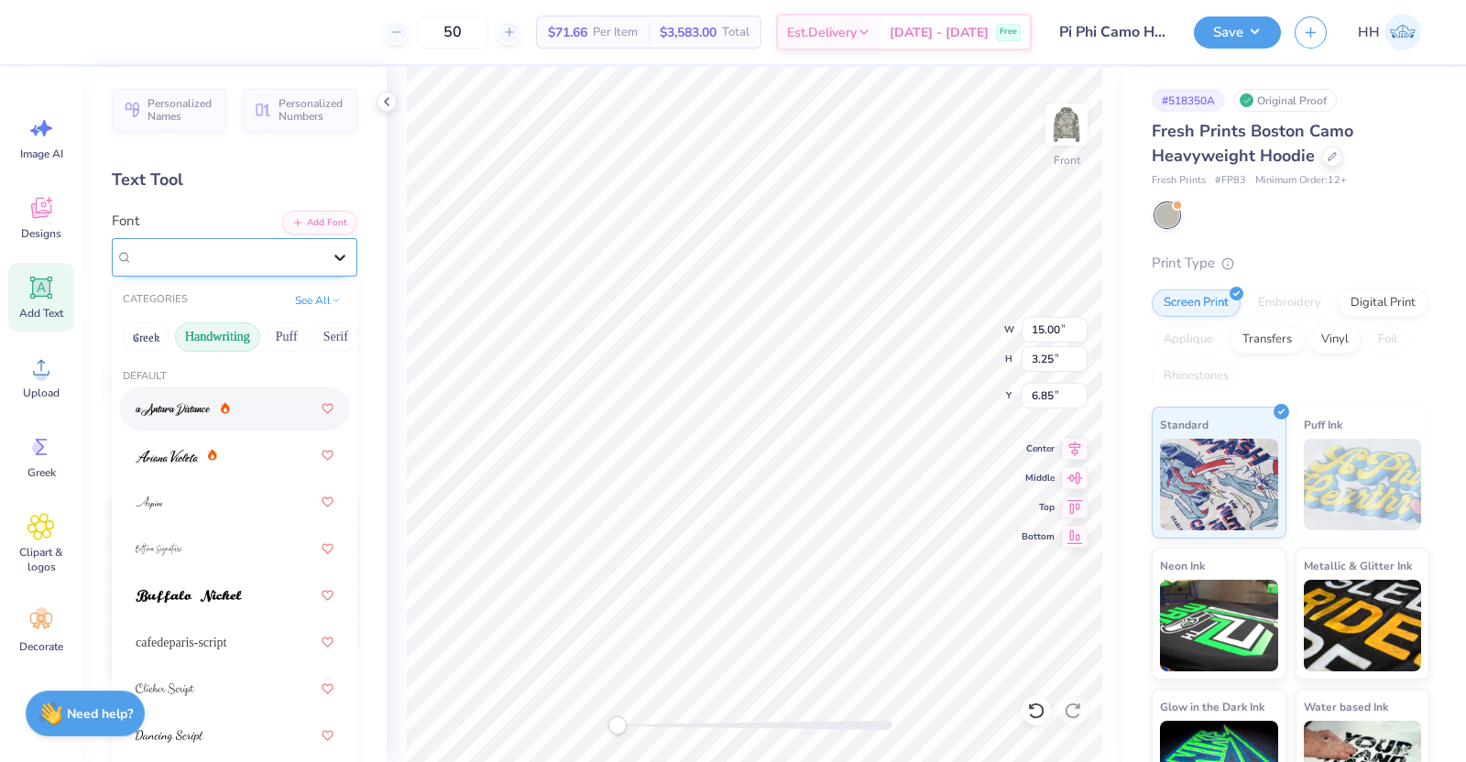
click at [334, 256] on icon at bounding box center [339, 258] width 11 height 6
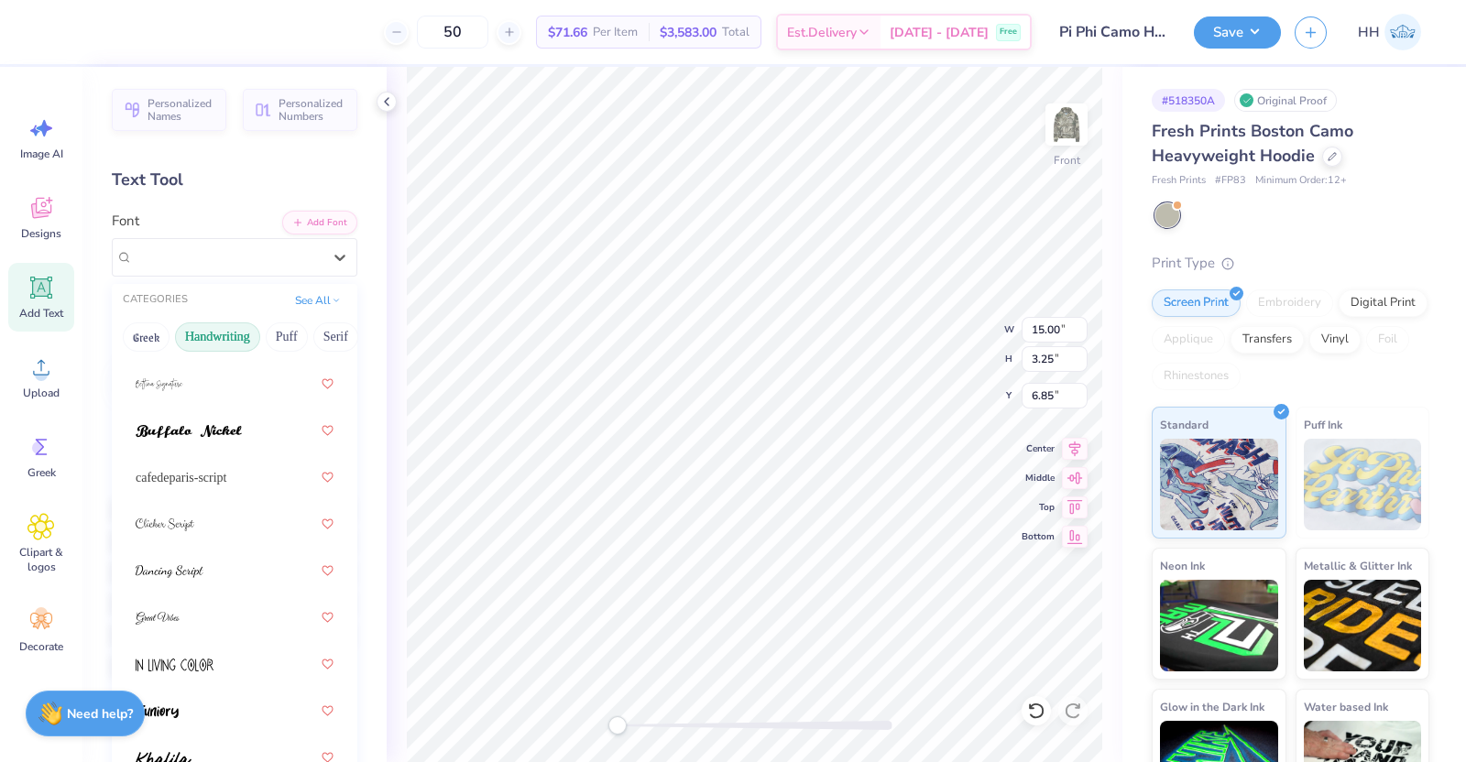
scroll to position [0, 0]
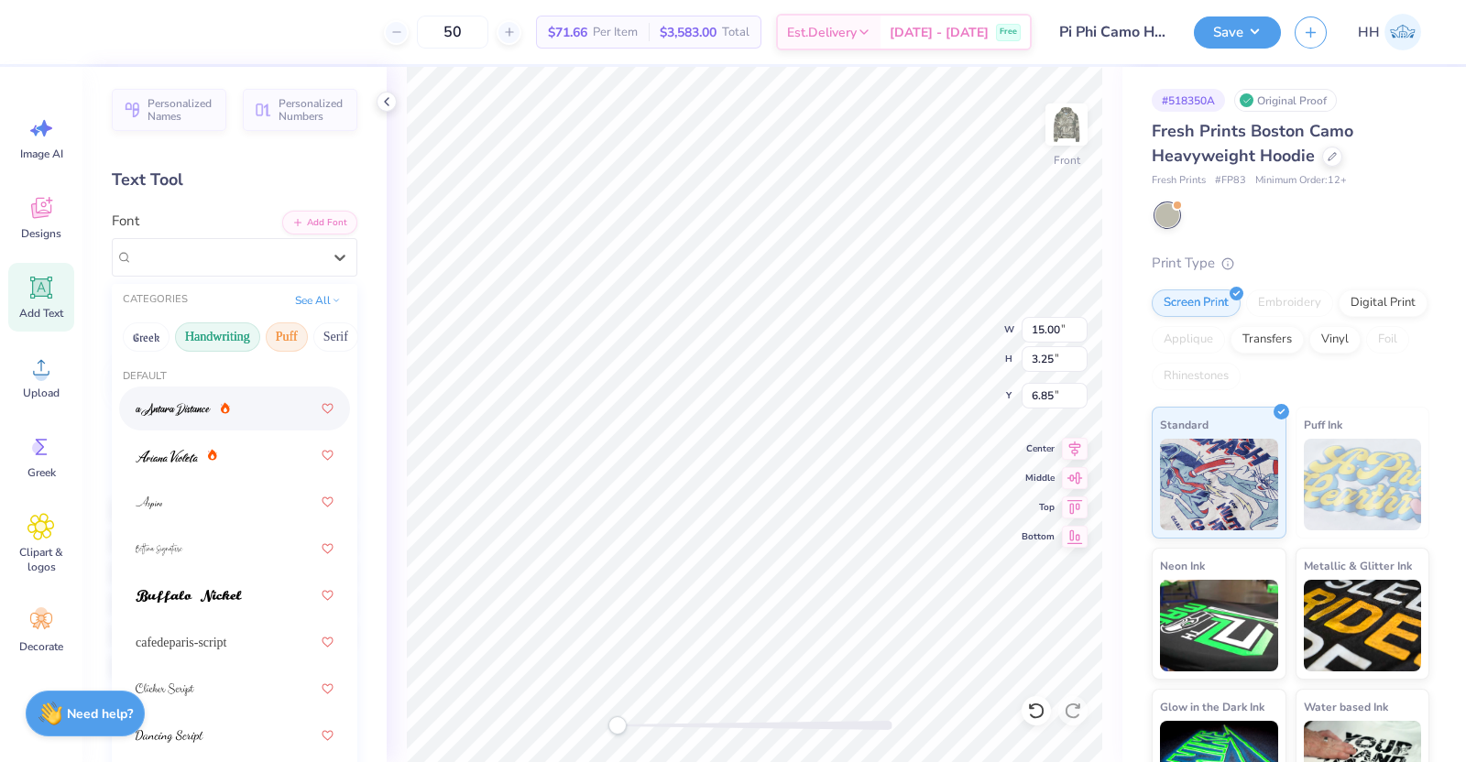
click at [275, 340] on button "Puff" at bounding box center [287, 337] width 42 height 29
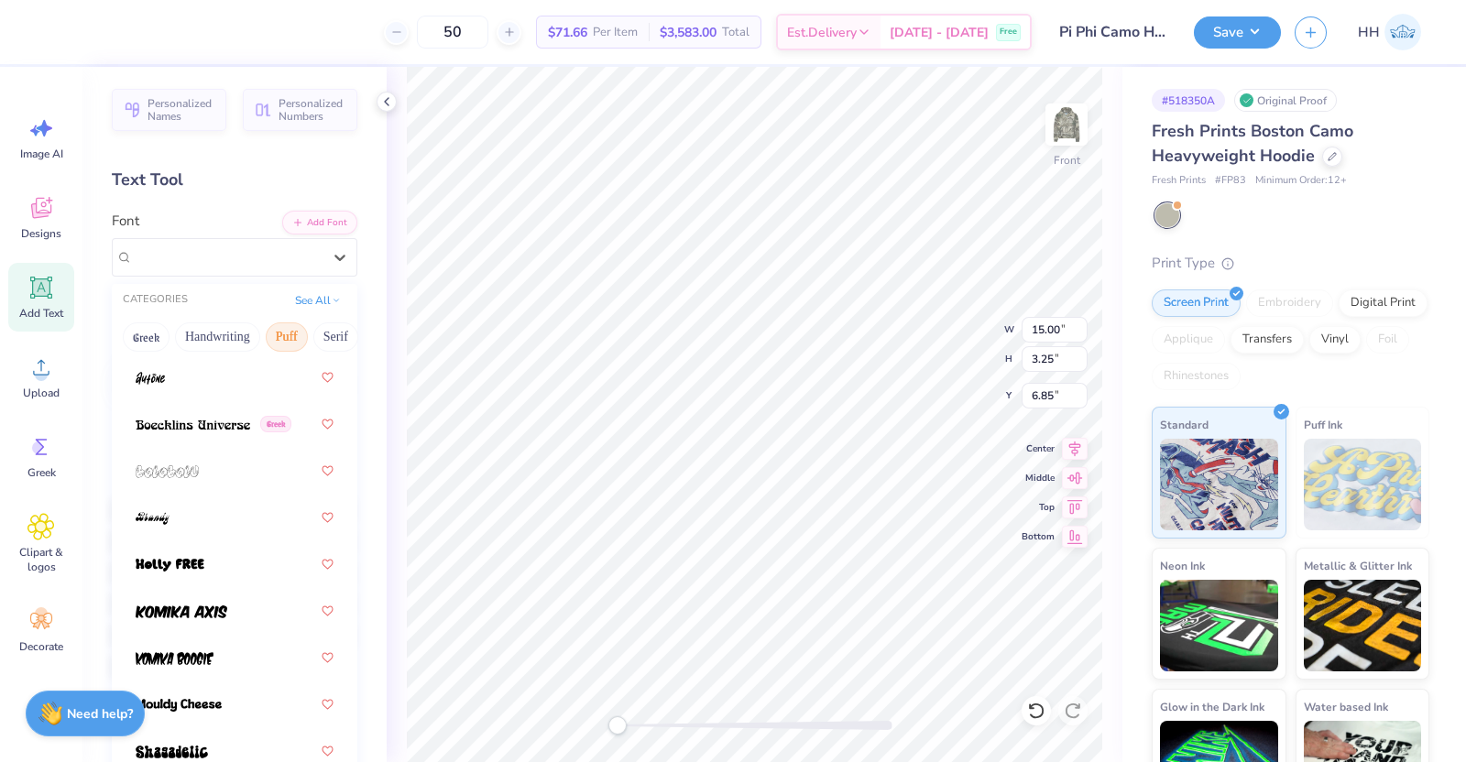
scroll to position [192, 0]
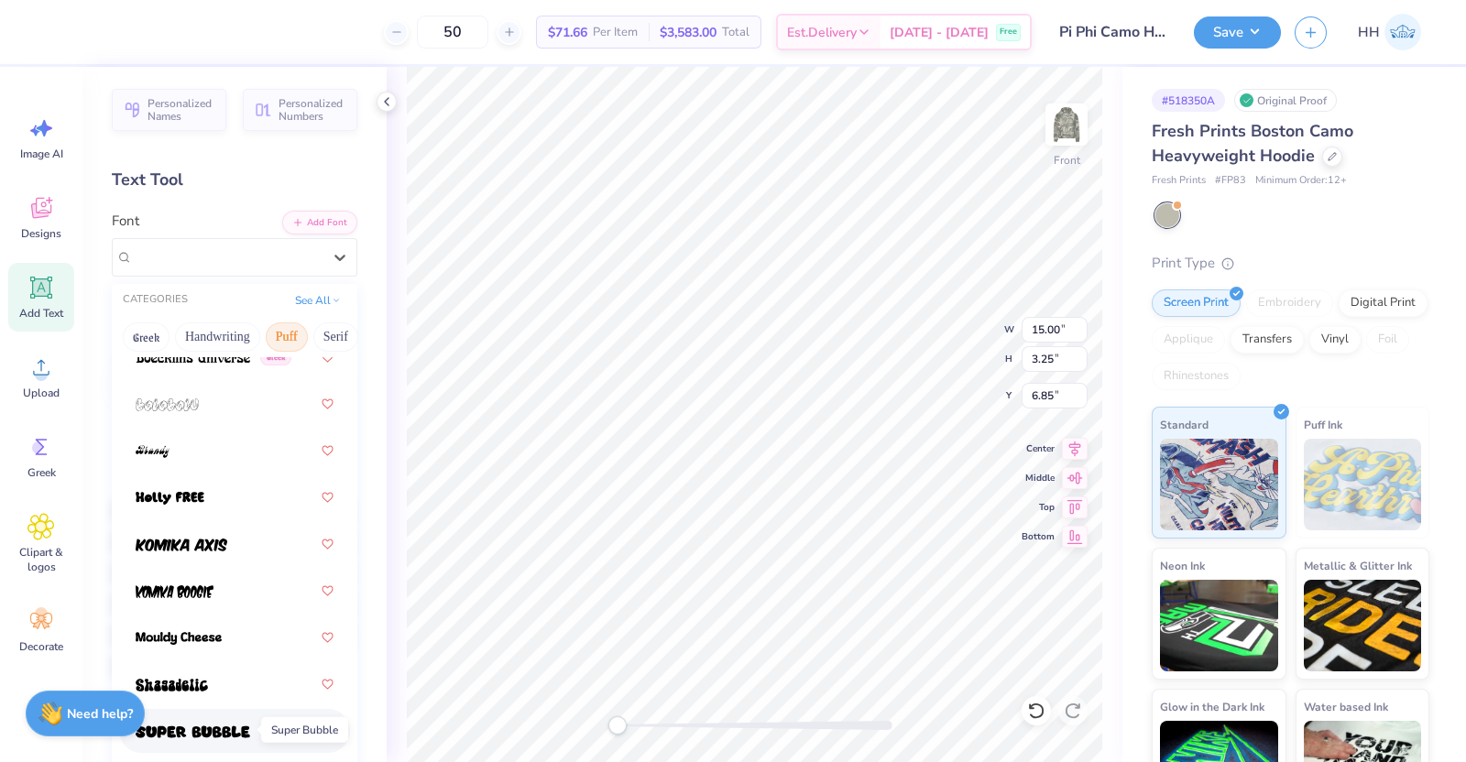
click at [235, 608] on img at bounding box center [193, 732] width 115 height 13
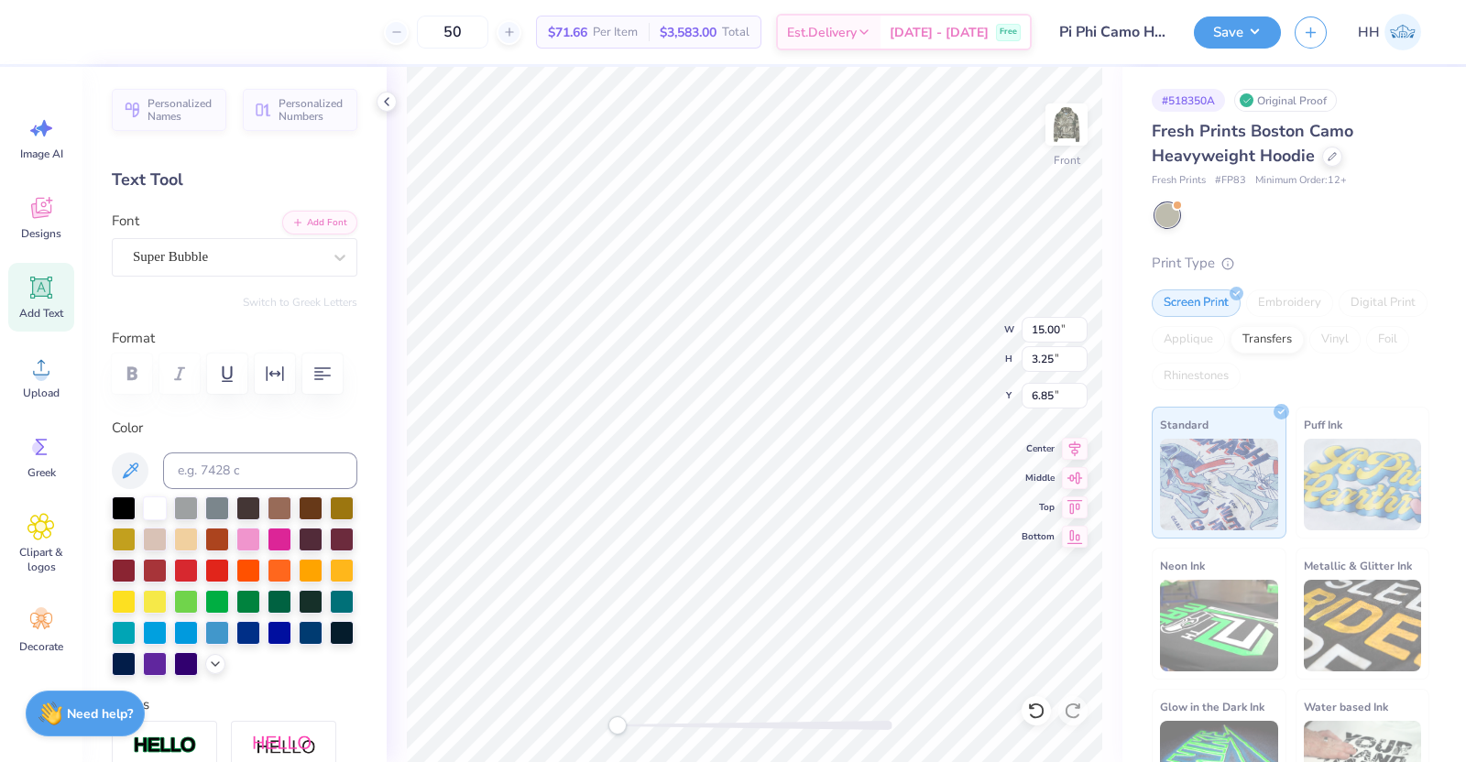
type input "8.90"
type input "4.49"
type input "11.38"
click at [334, 257] on icon at bounding box center [339, 258] width 11 height 6
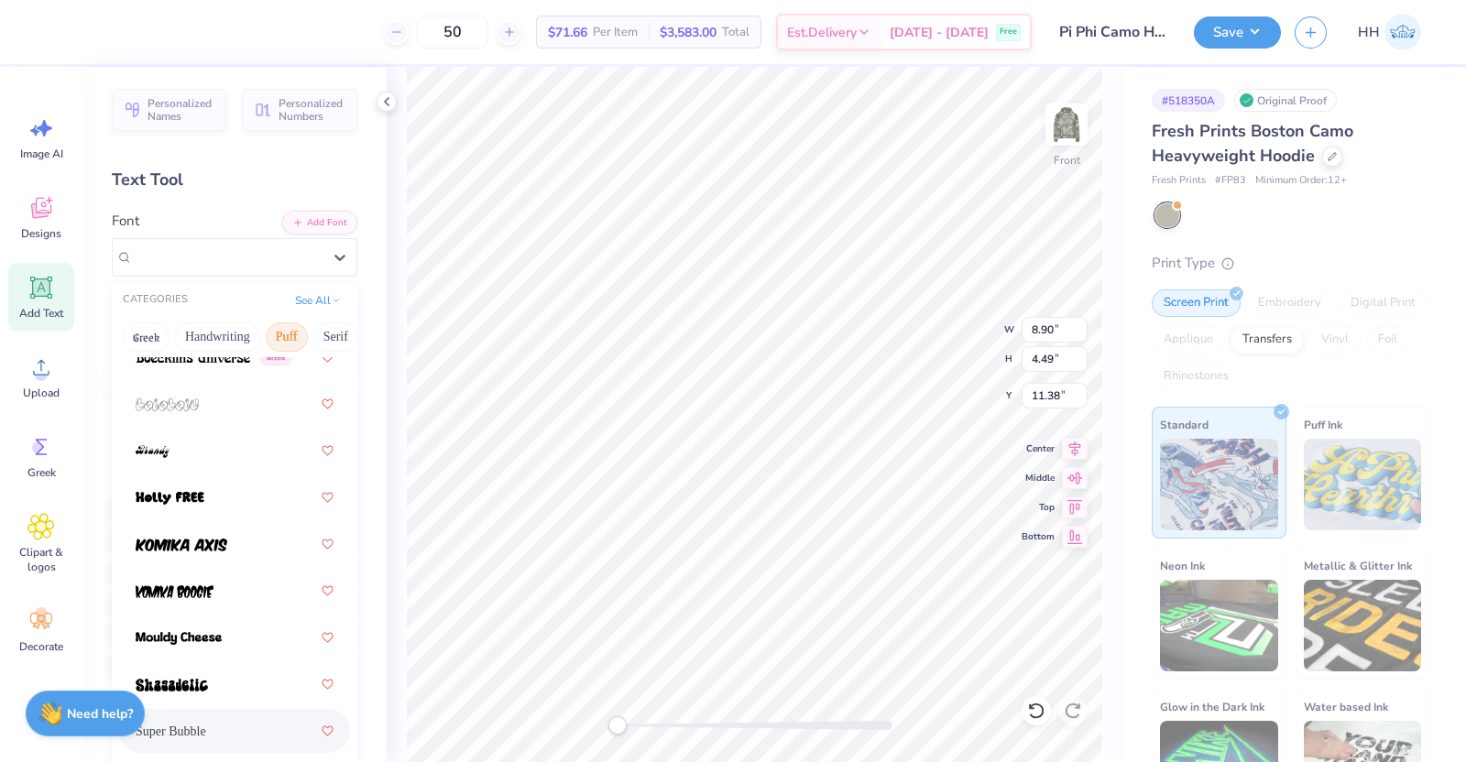
click at [206, 608] on span "Super Bubble" at bounding box center [171, 731] width 71 height 19
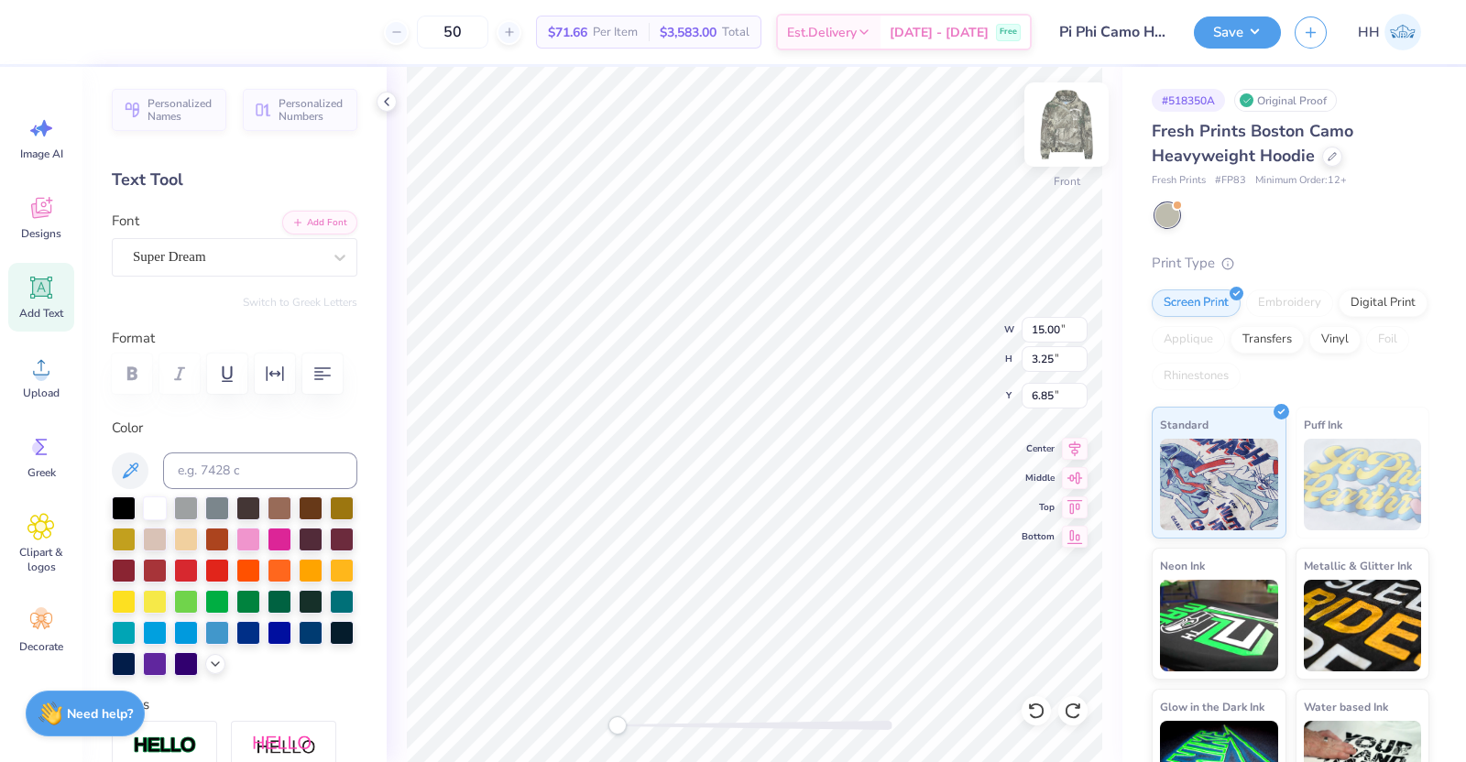
click at [1062, 127] on img at bounding box center [1066, 124] width 73 height 73
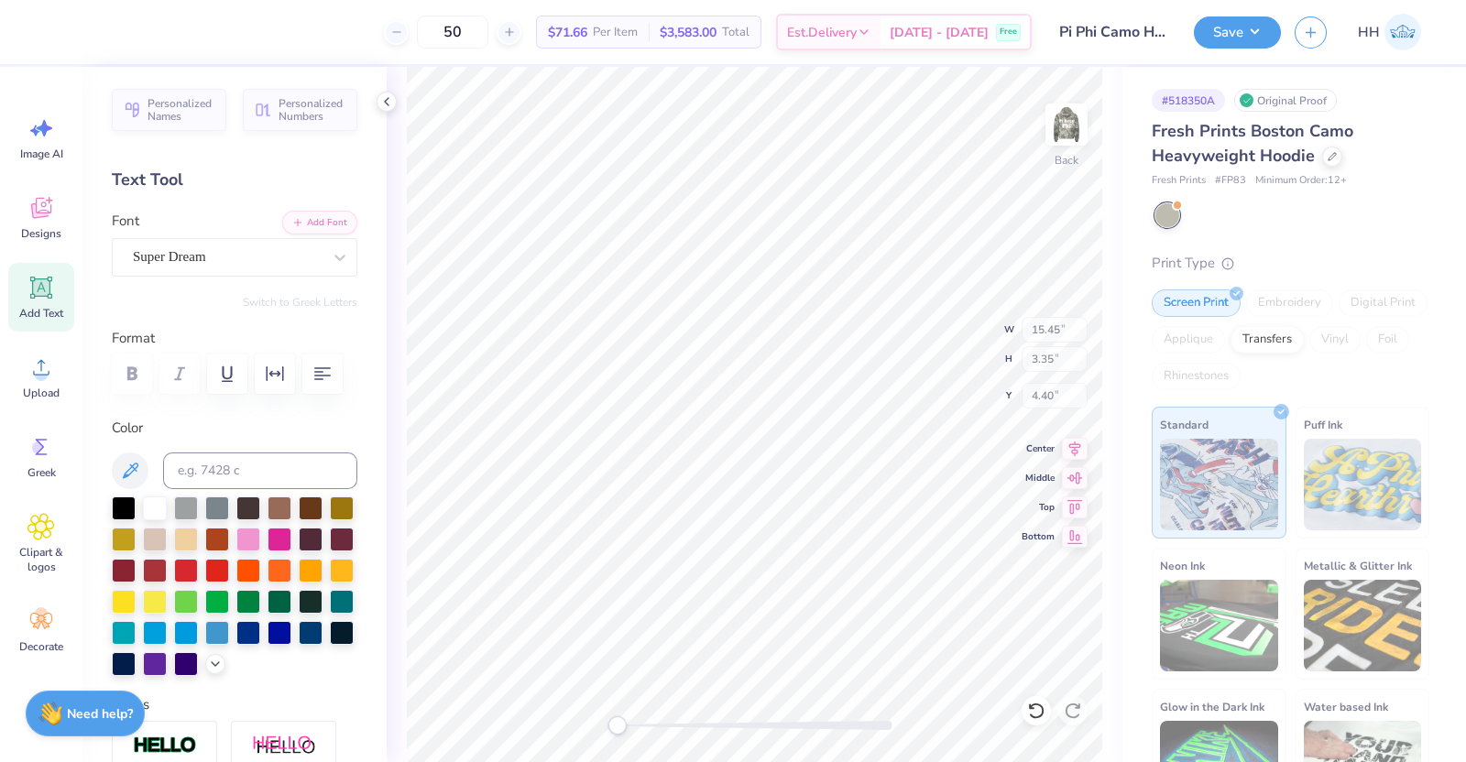
type input "15.45"
type input "3.35"
type input "4.40"
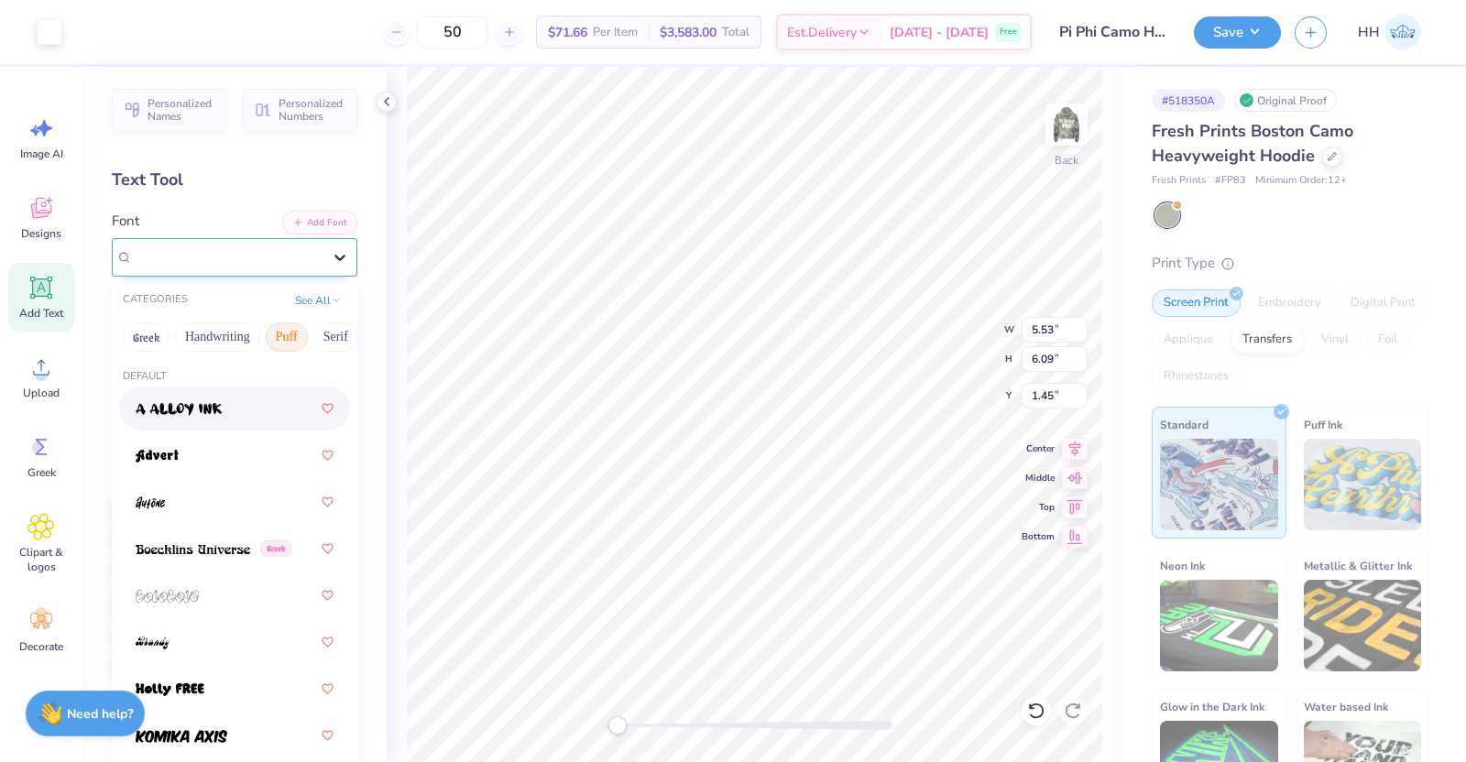
click at [334, 256] on icon at bounding box center [339, 258] width 11 height 6
click at [305, 301] on button "See All" at bounding box center [318, 299] width 57 height 18
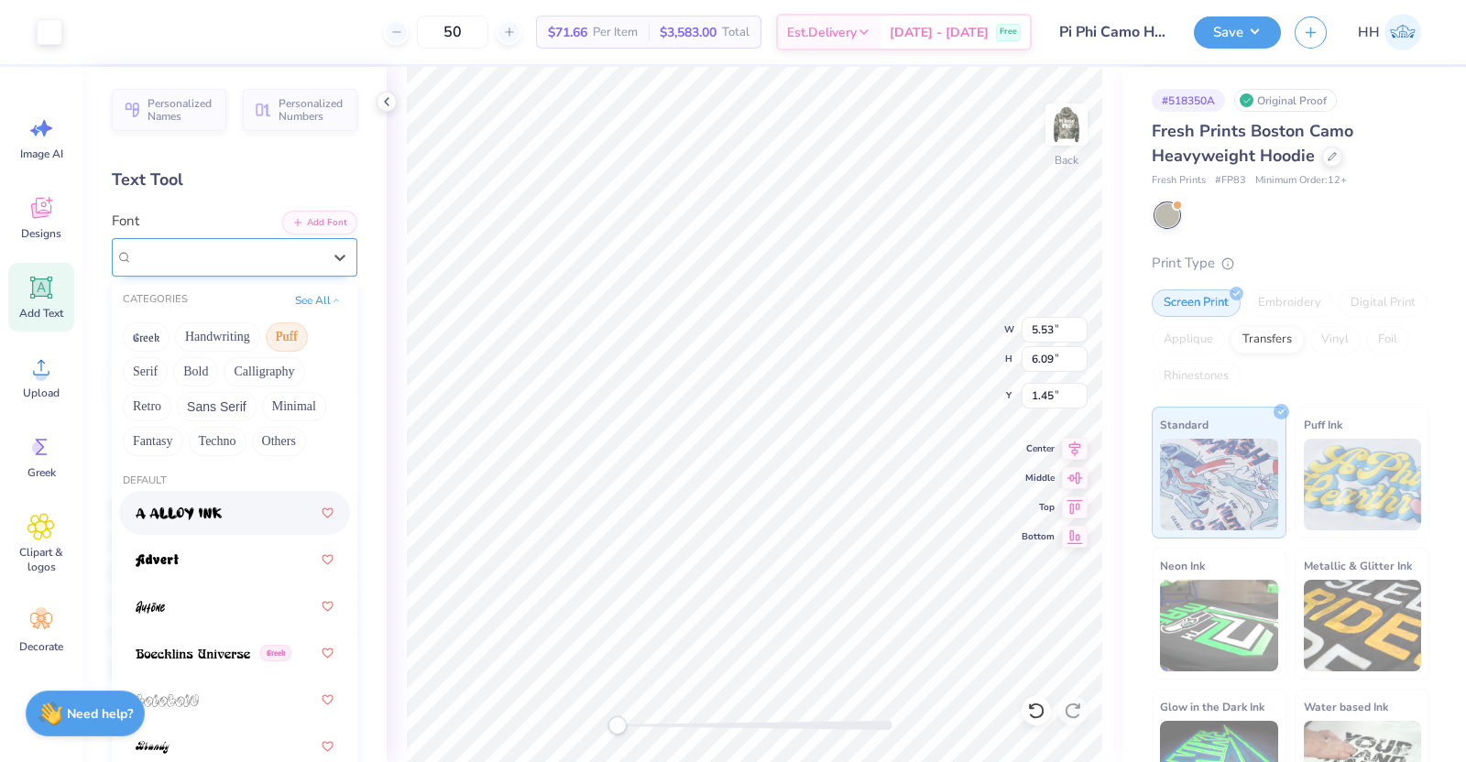
click at [199, 253] on span "Super Dream" at bounding box center [169, 256] width 73 height 21
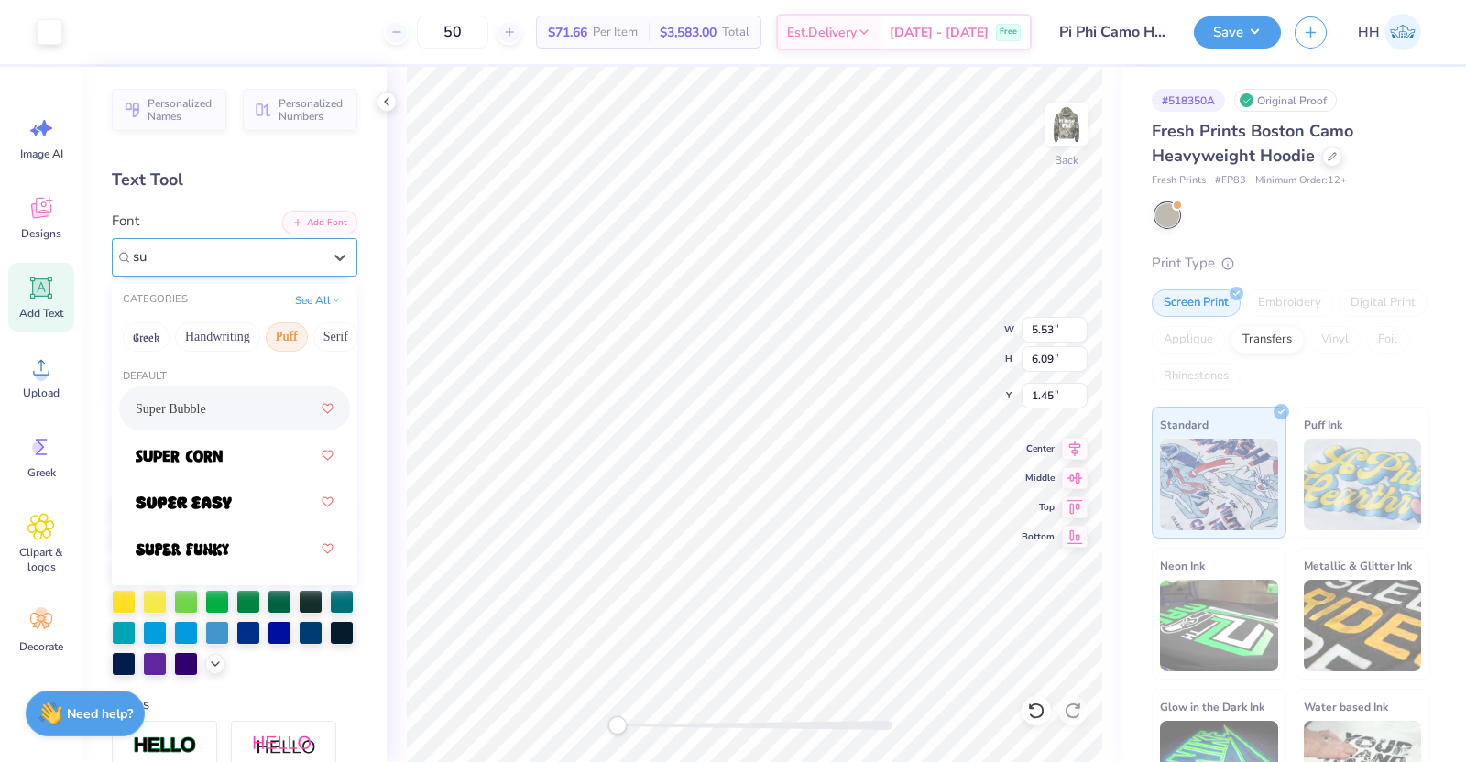
type input "s"
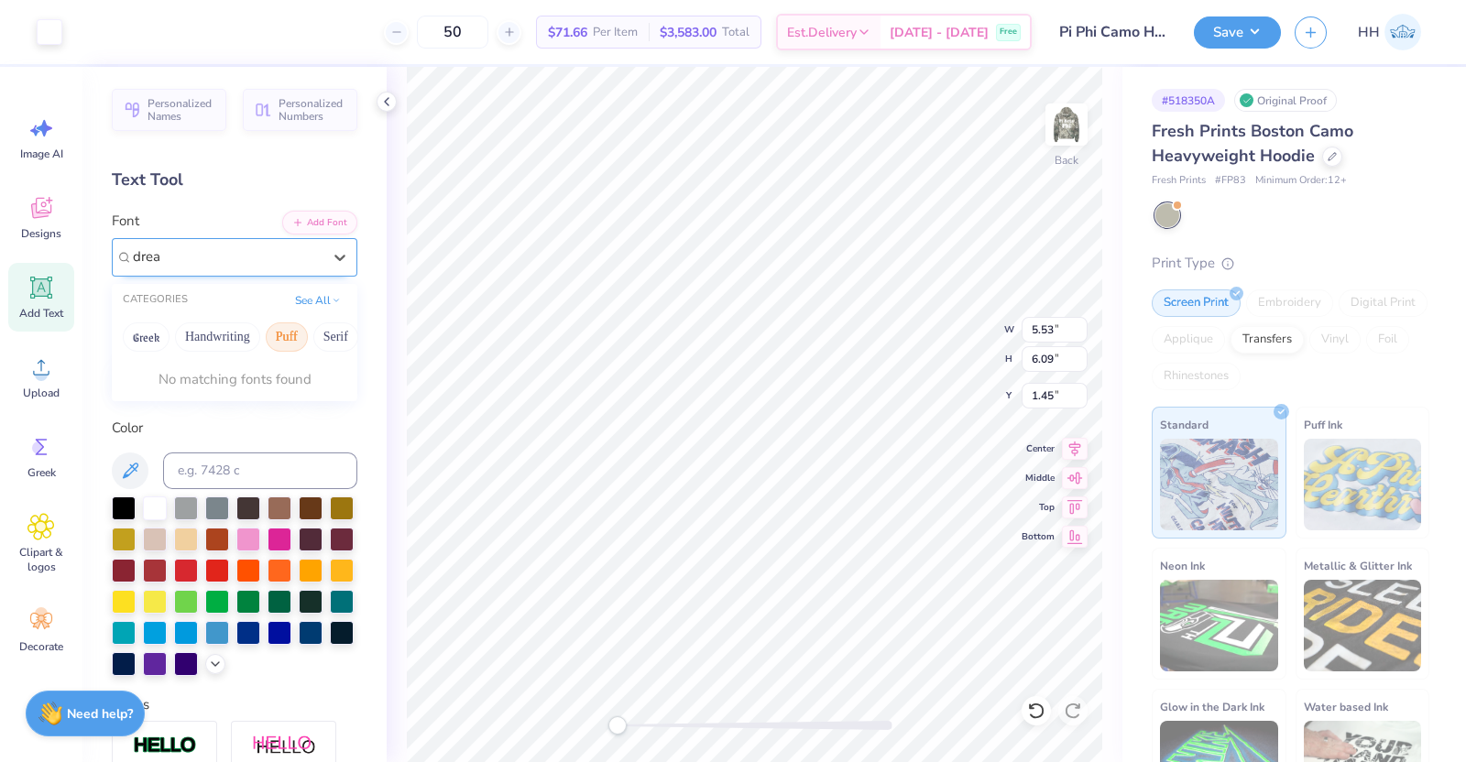
type input "dream"
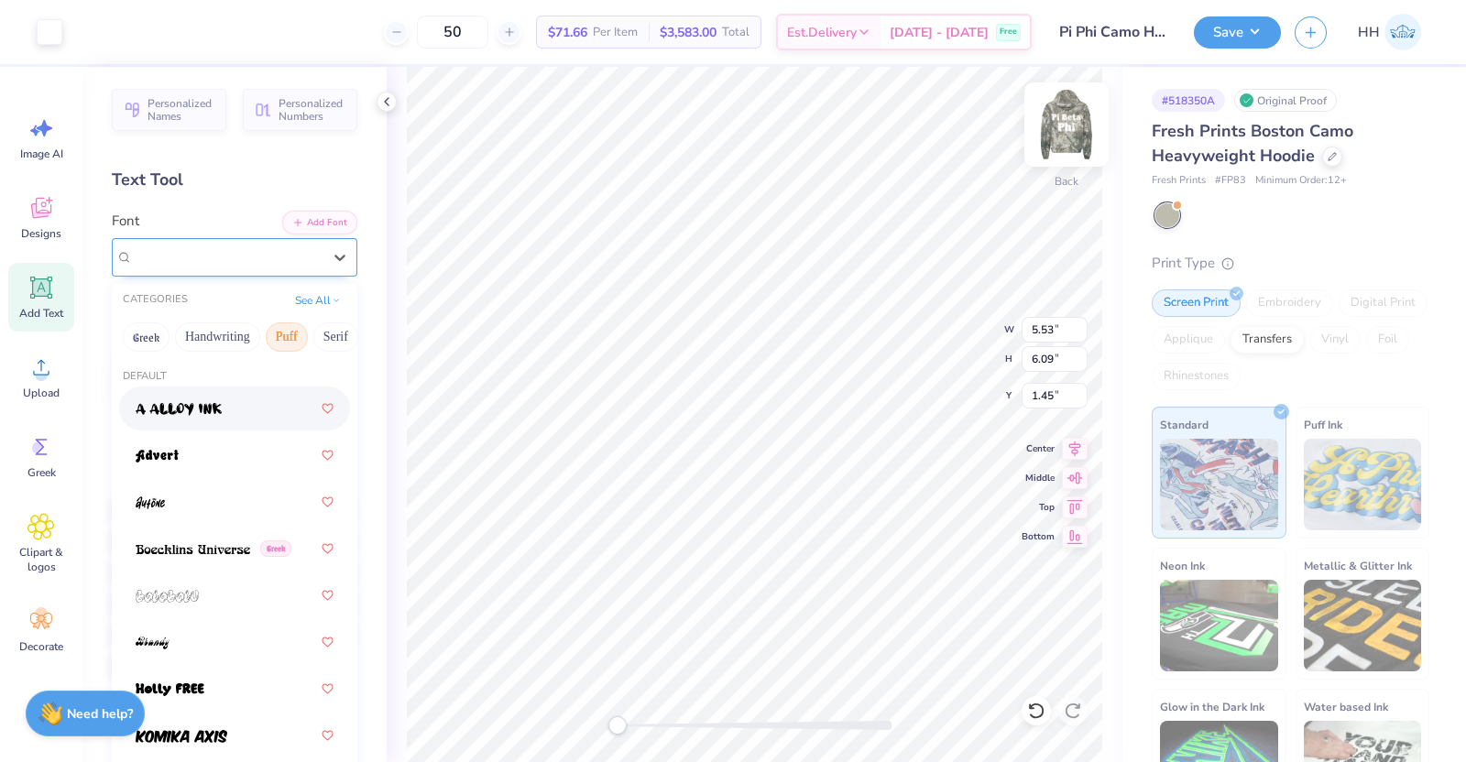
click at [1085, 103] on img at bounding box center [1066, 124] width 73 height 73
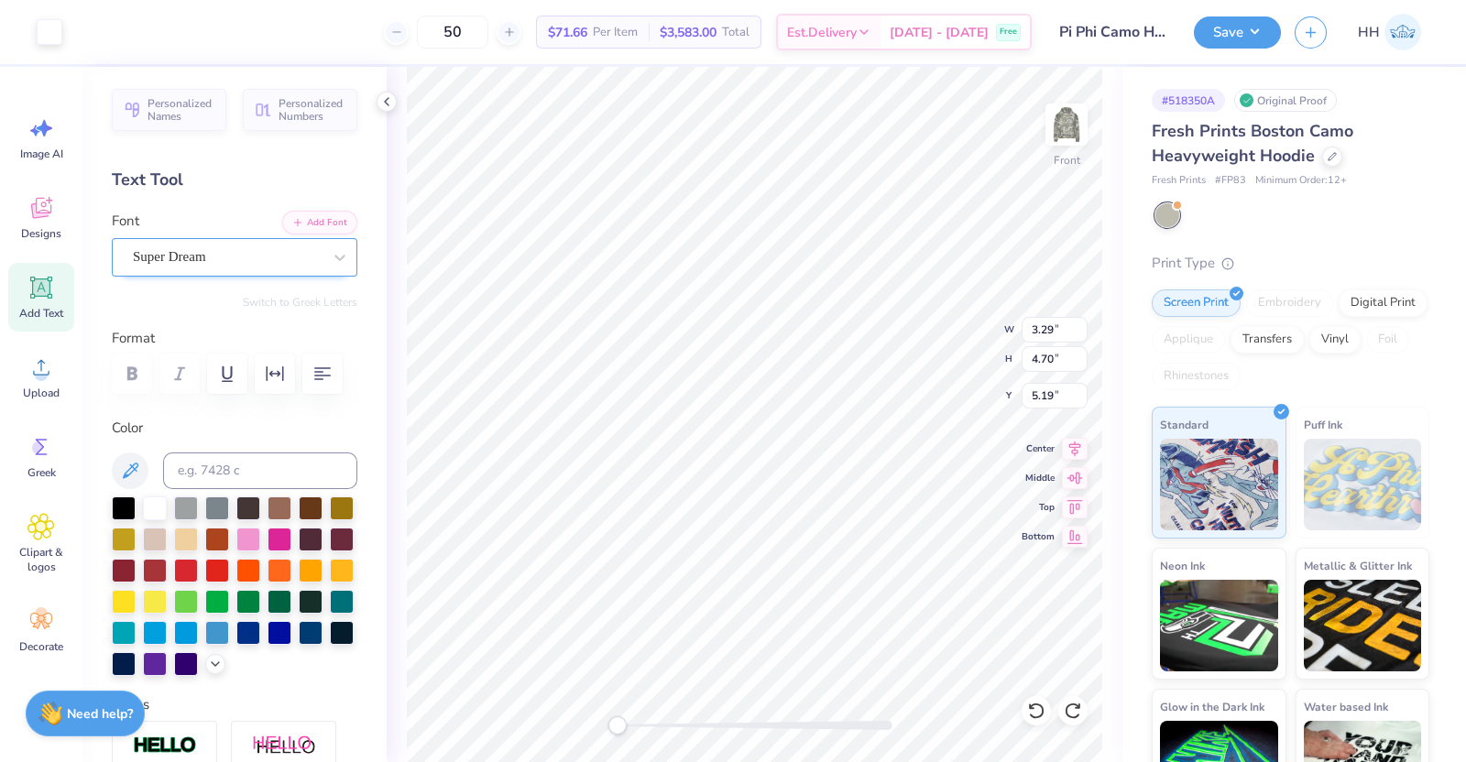
type input "3.29"
type input "4.70"
type input "5.19"
click at [1072, 116] on img at bounding box center [1066, 124] width 73 height 73
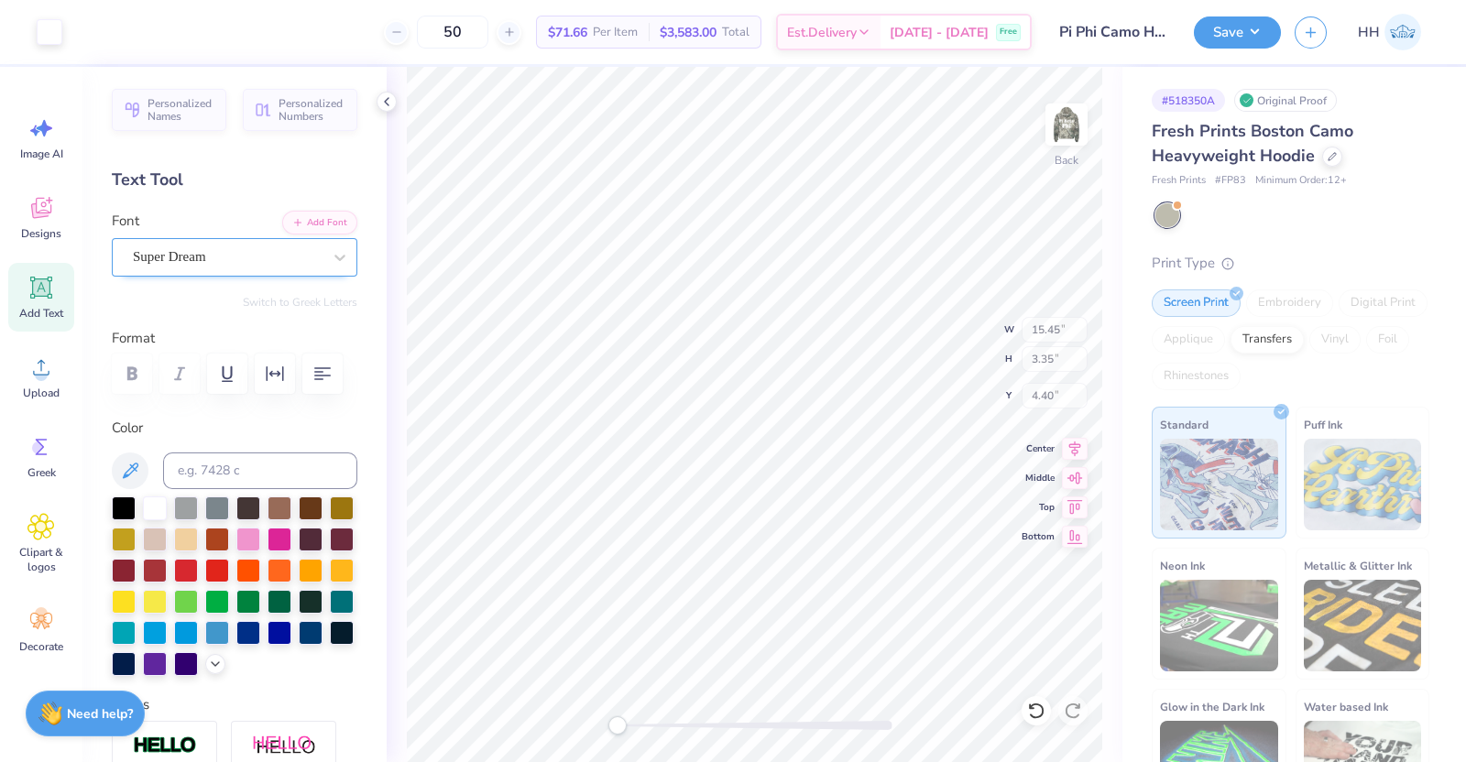
type input "15.45"
type input "3.35"
type input "4.40"
click at [331, 263] on icon at bounding box center [340, 257] width 18 height 18
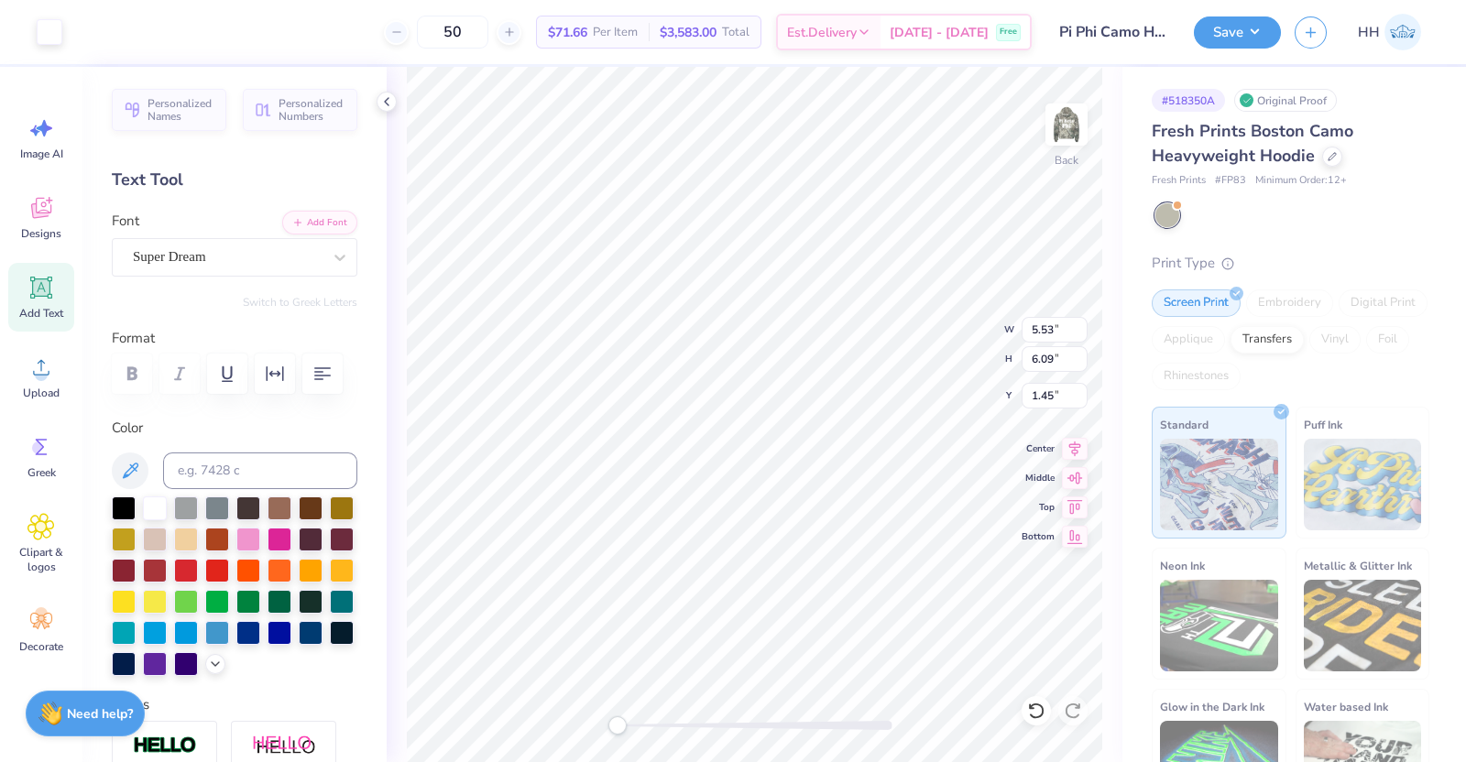
click at [241, 249] on div "Super Dream" at bounding box center [227, 257] width 192 height 28
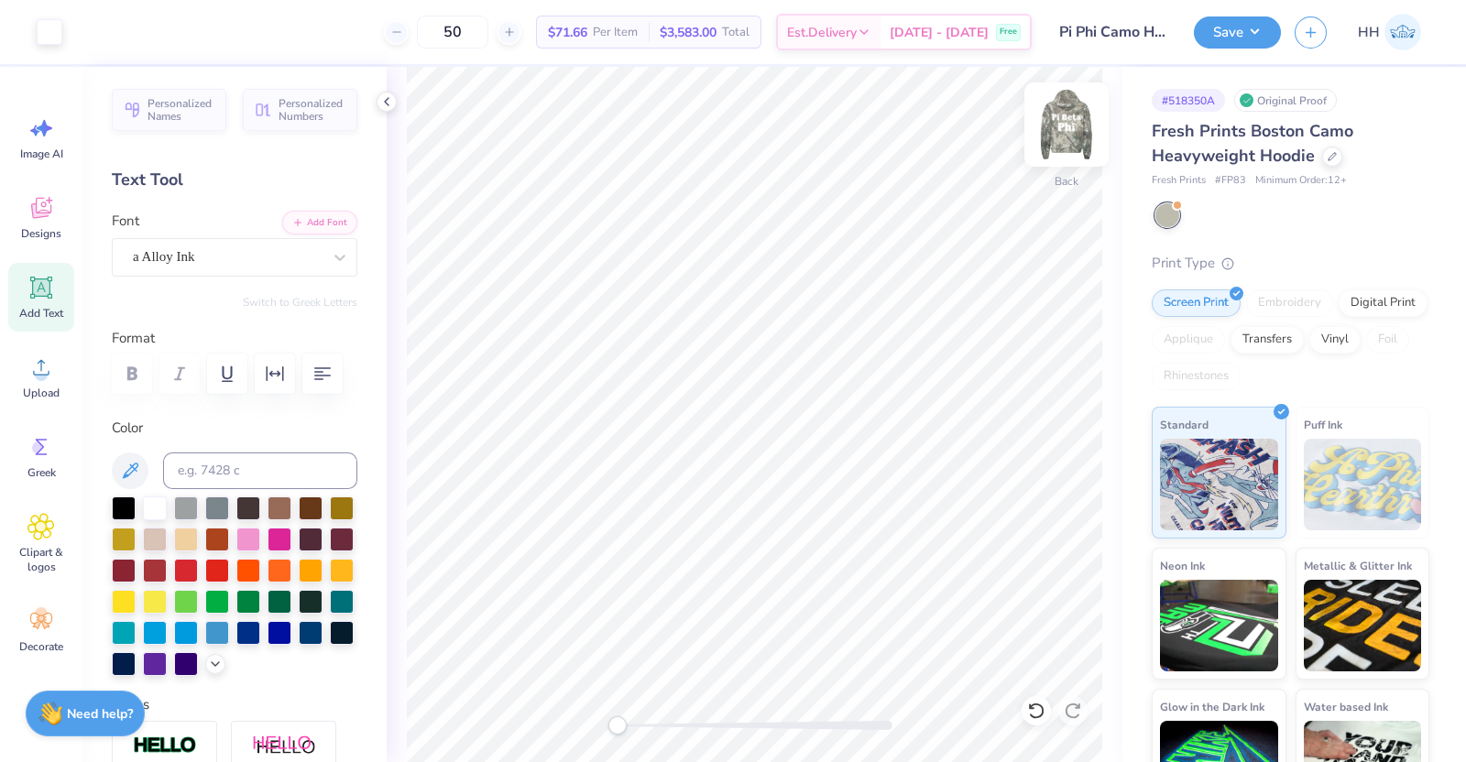
click at [1073, 127] on img at bounding box center [1066, 124] width 73 height 73
click at [1078, 126] on img at bounding box center [1066, 124] width 73 height 73
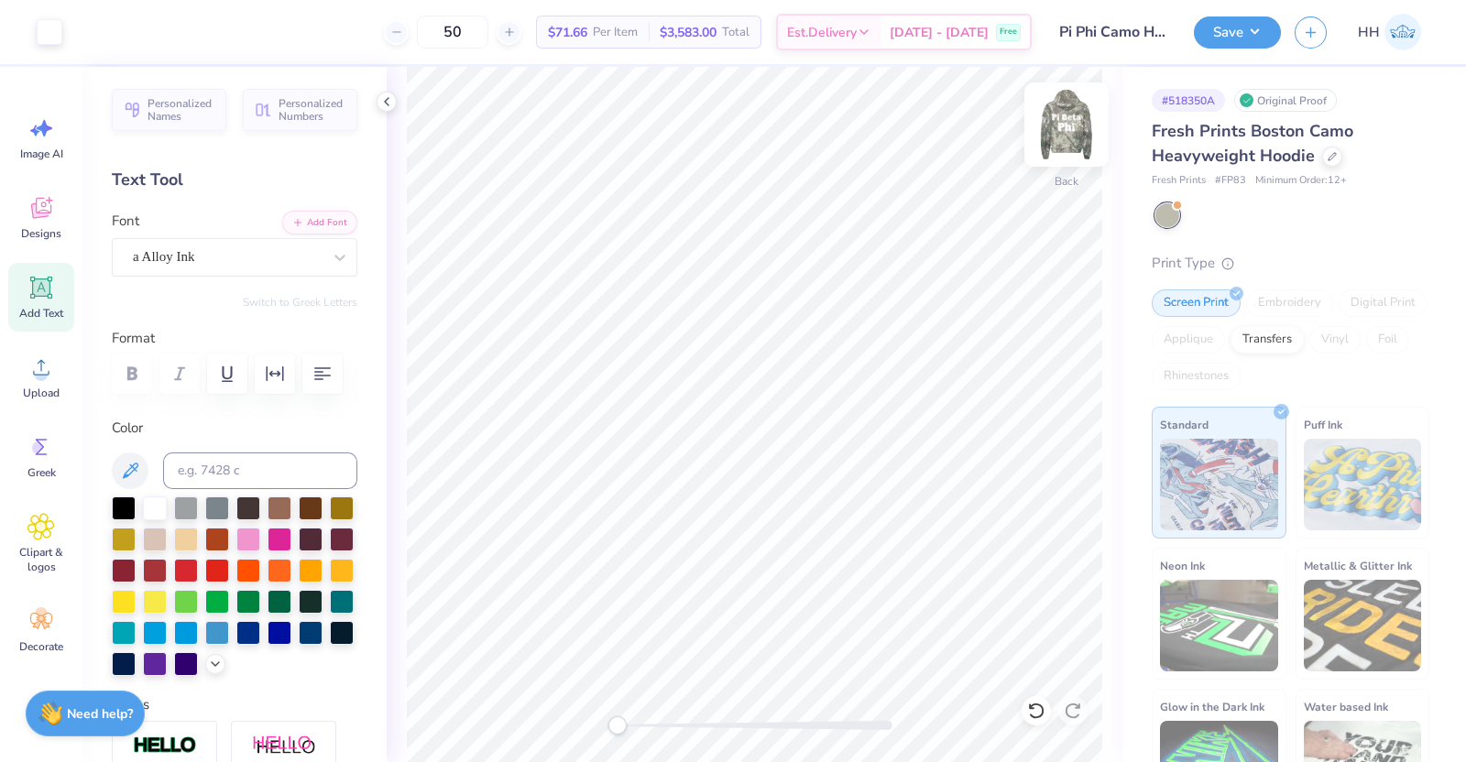
click at [1066, 139] on img at bounding box center [1066, 124] width 73 height 73
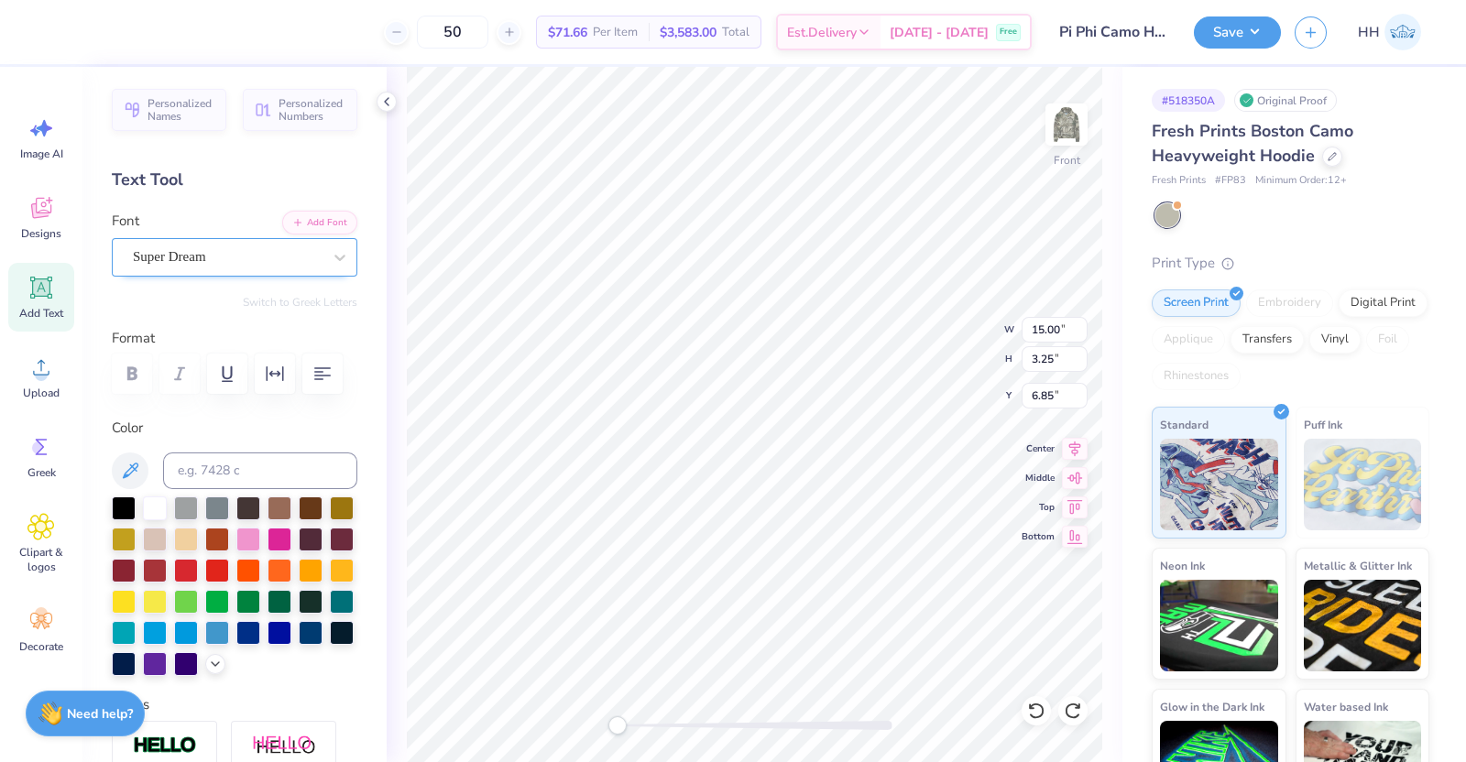
click at [265, 256] on div "Super Dream" at bounding box center [227, 257] width 192 height 28
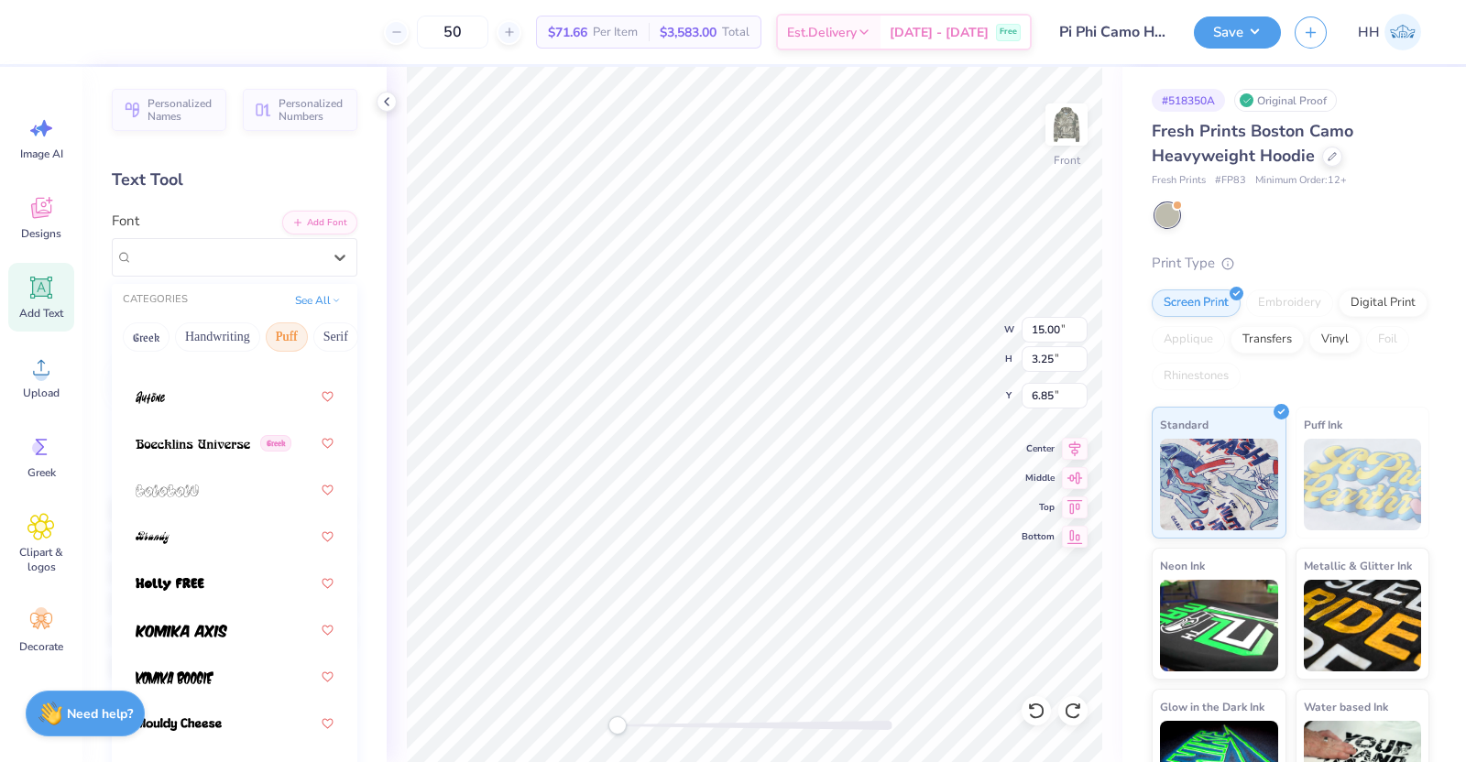
scroll to position [0, 0]
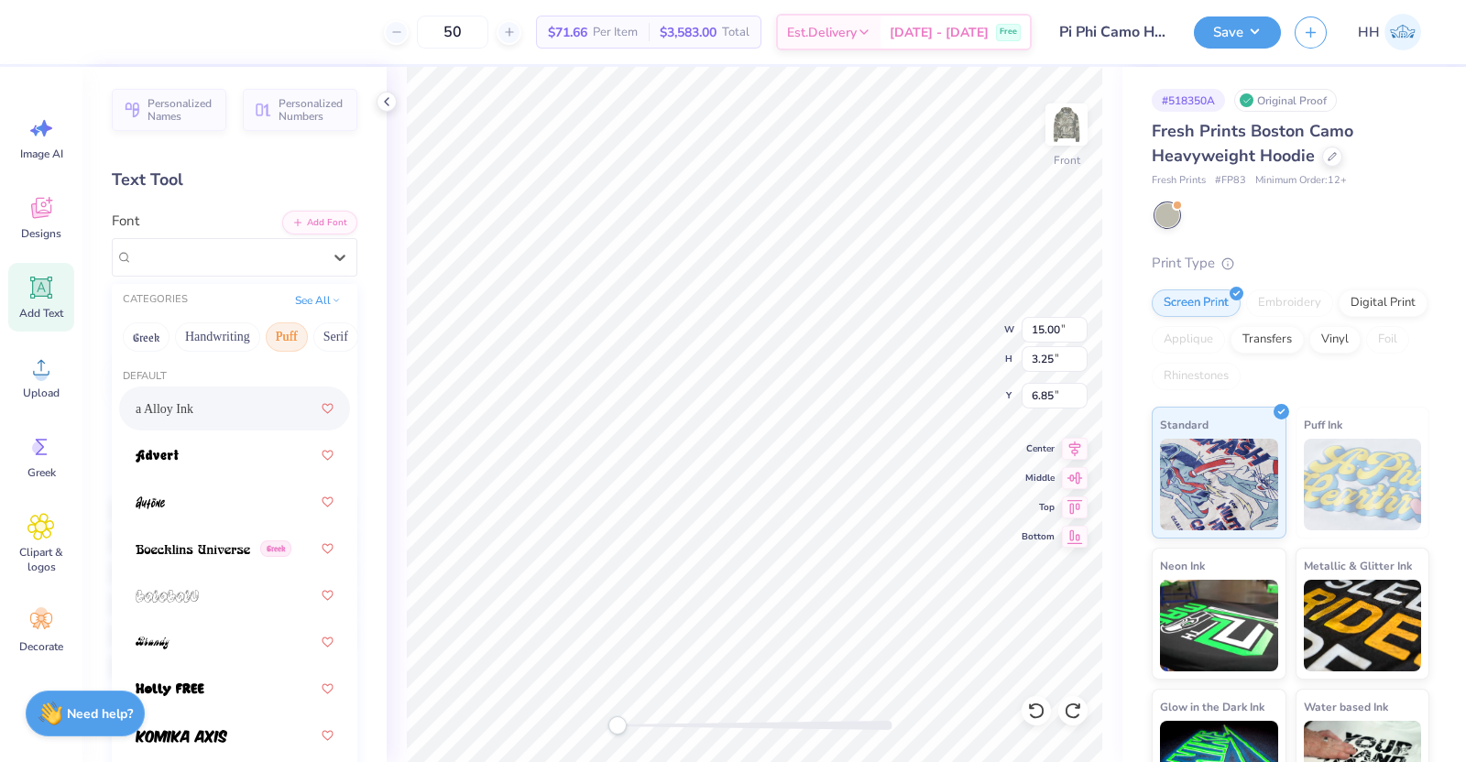
click at [222, 398] on div "a Alloy Ink" at bounding box center [235, 408] width 198 height 33
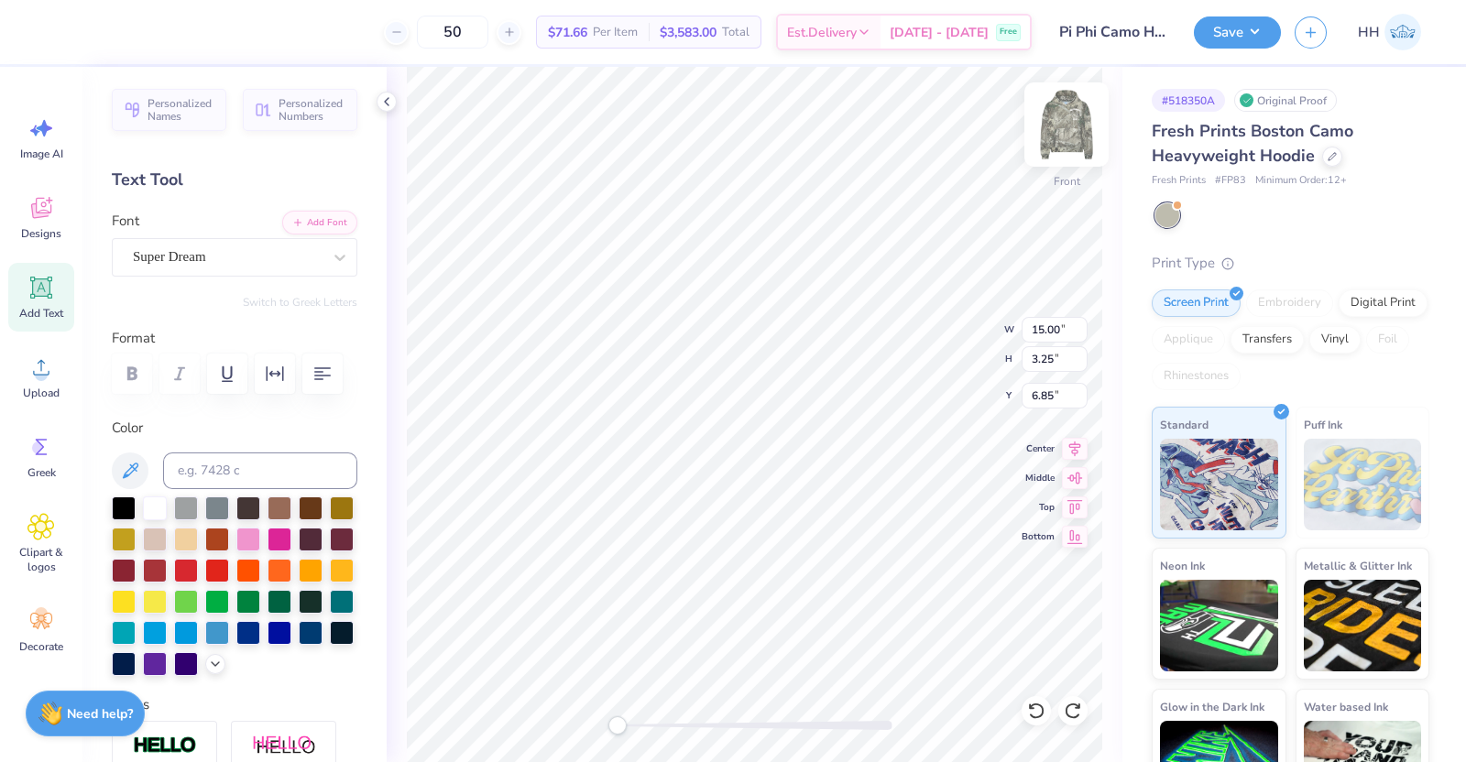
scroll to position [18, 2]
click at [1068, 128] on img at bounding box center [1066, 124] width 73 height 73
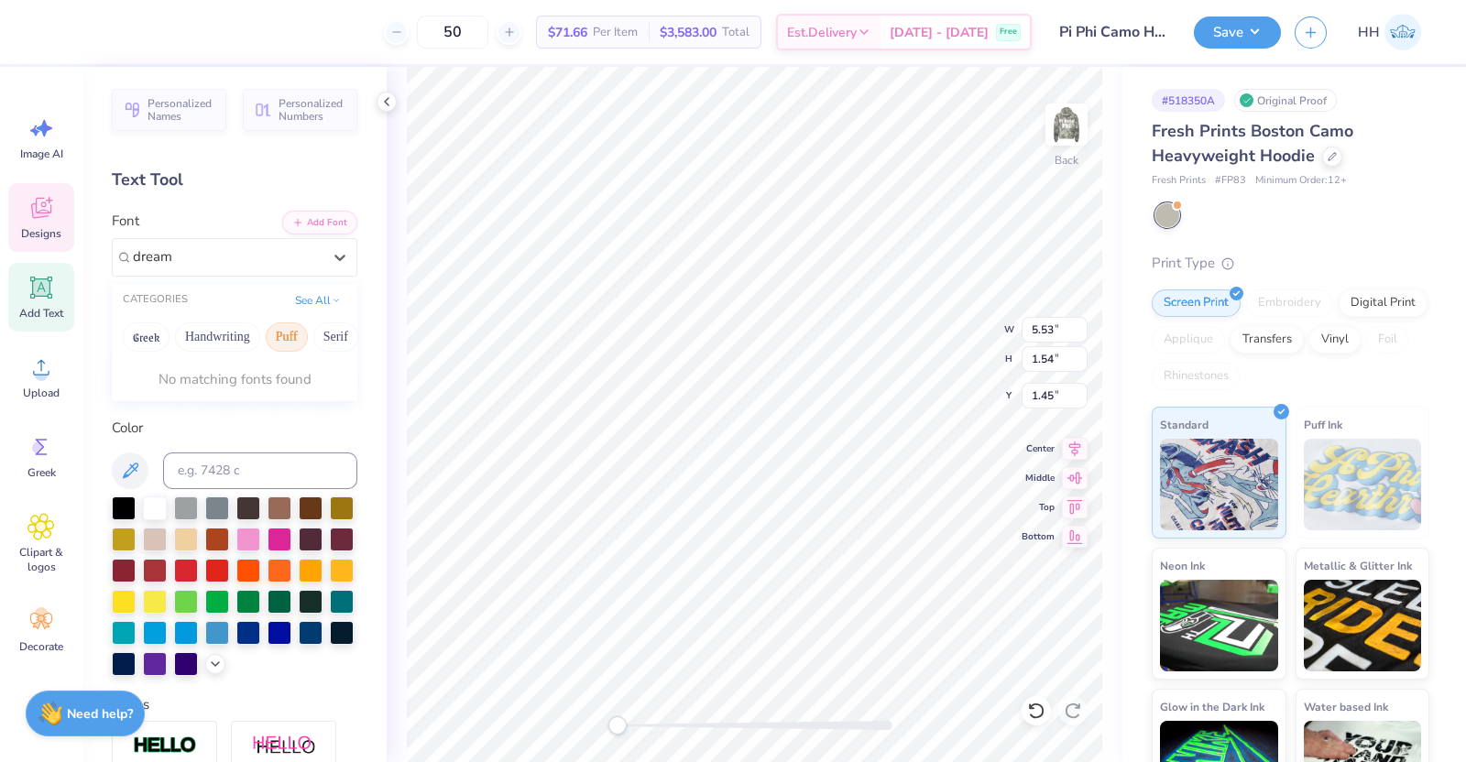
type input "dream"
type textarea "B"
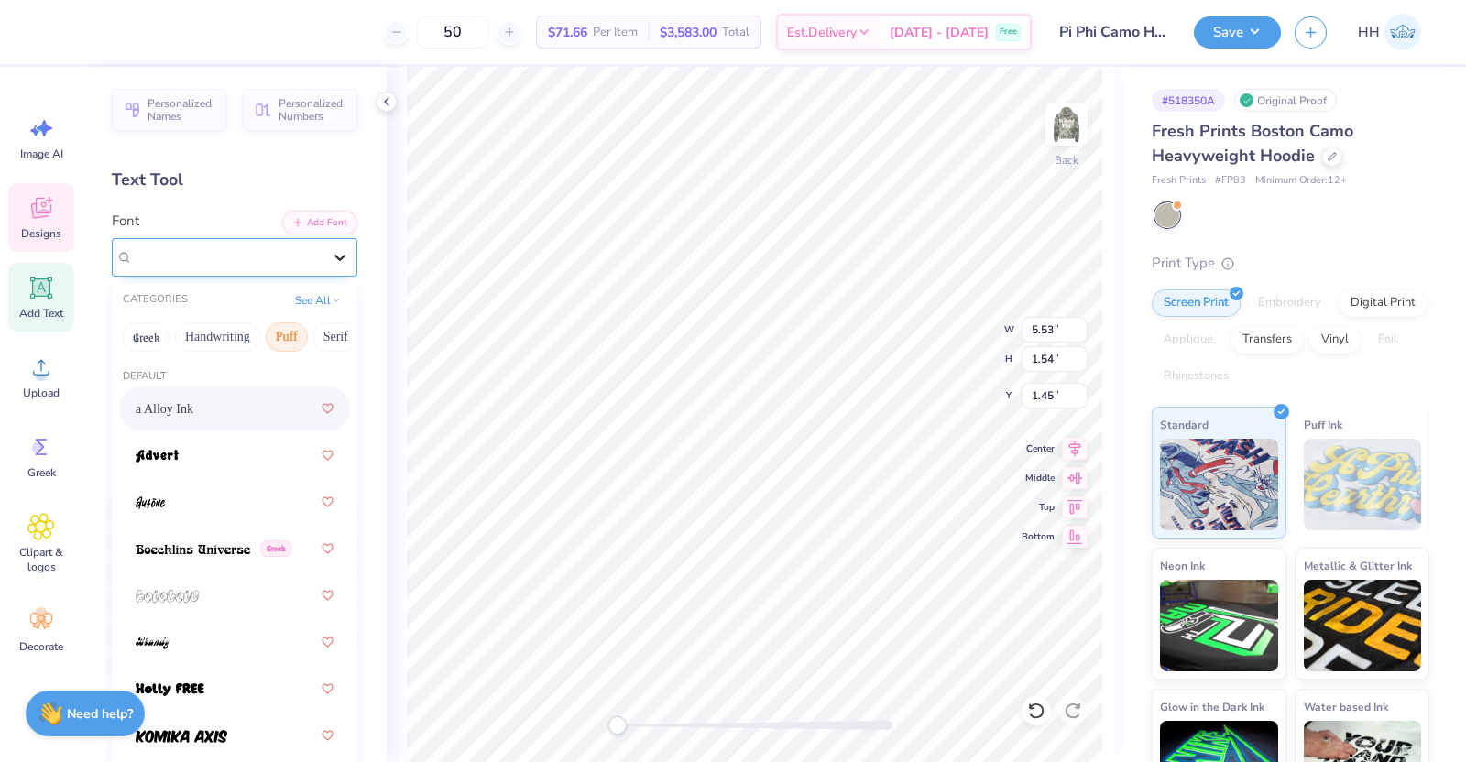
click at [331, 254] on icon at bounding box center [340, 257] width 18 height 18
click at [217, 334] on button "Handwriting" at bounding box center [217, 337] width 85 height 29
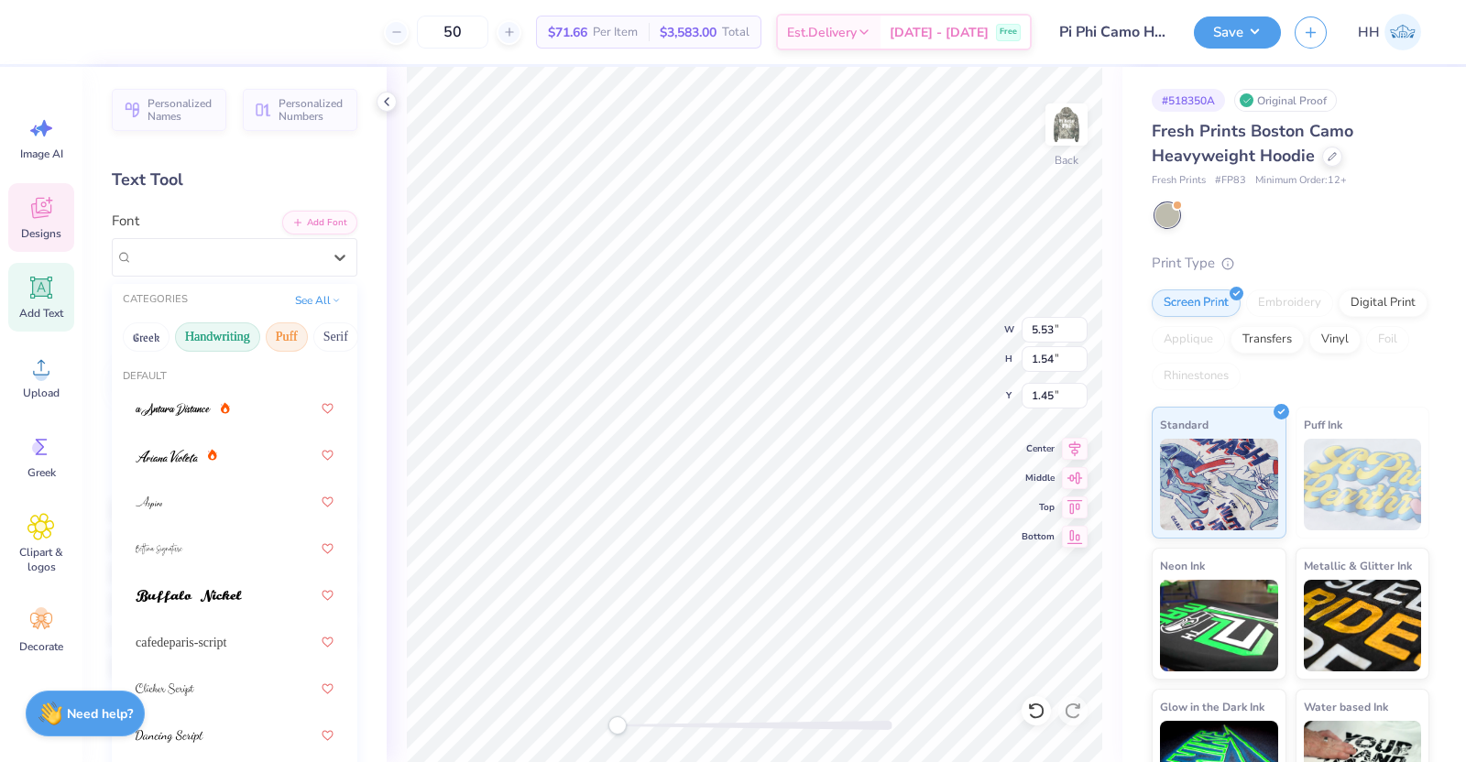
click at [291, 336] on button "Puff" at bounding box center [287, 337] width 42 height 29
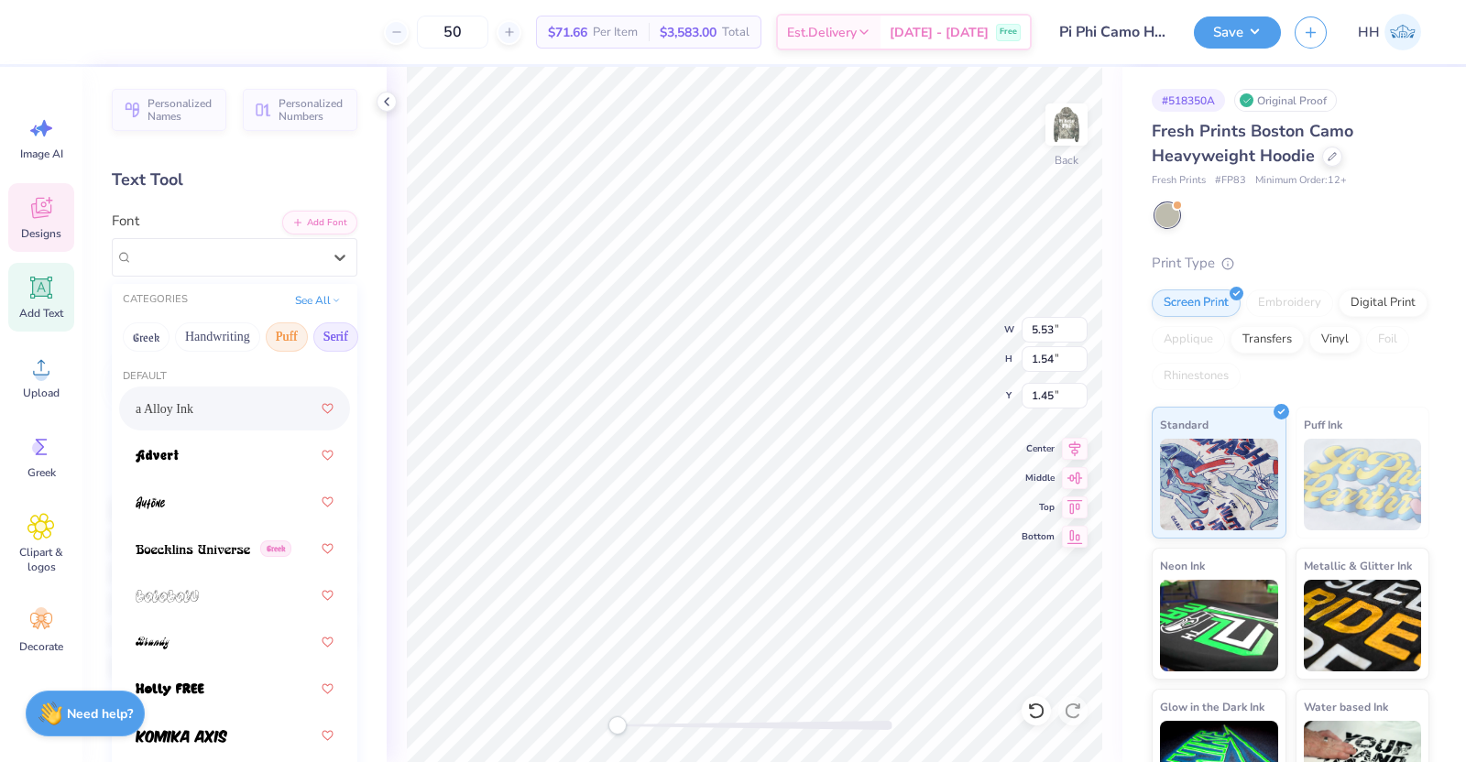
click at [323, 338] on button "Serif" at bounding box center [335, 337] width 45 height 29
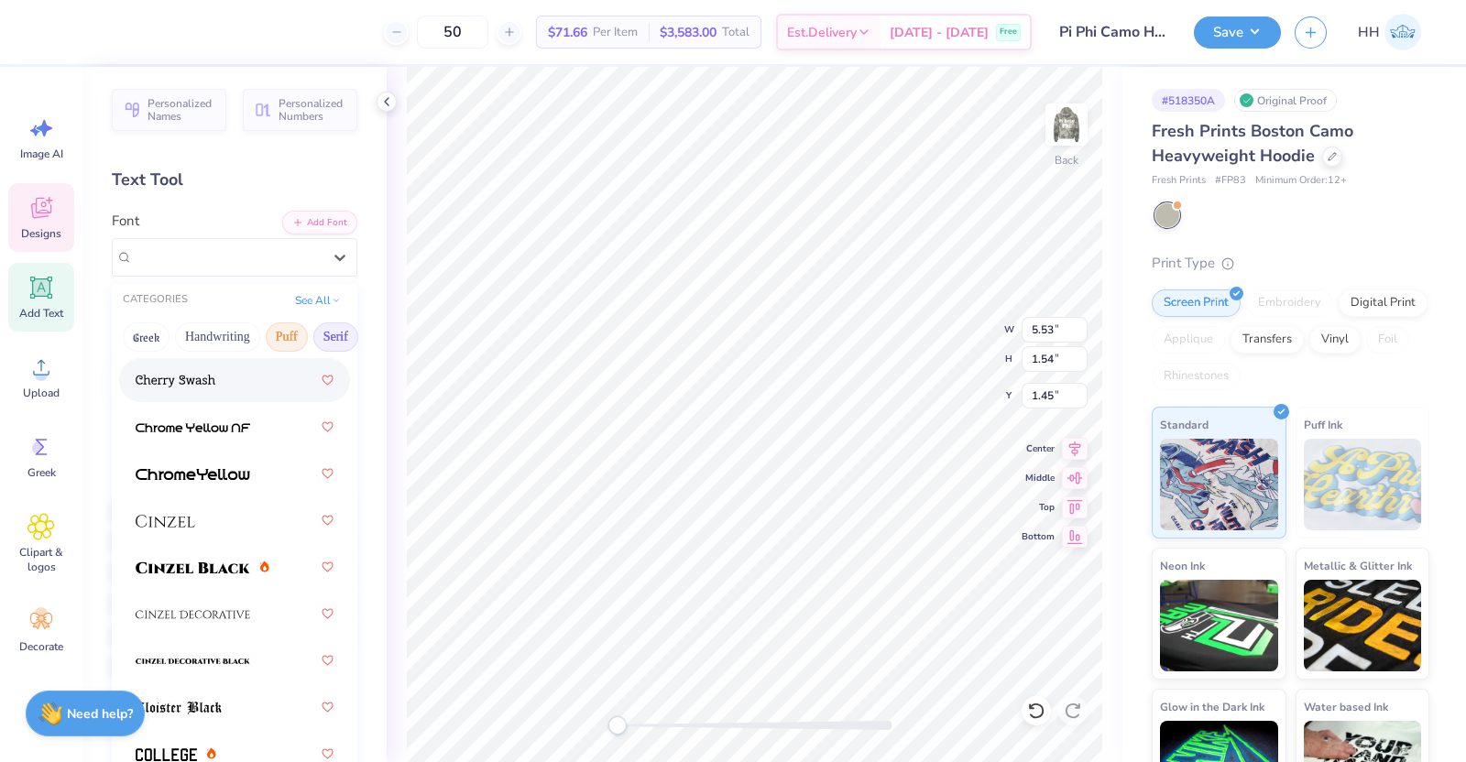
click at [280, 336] on button "Puff" at bounding box center [287, 337] width 42 height 29
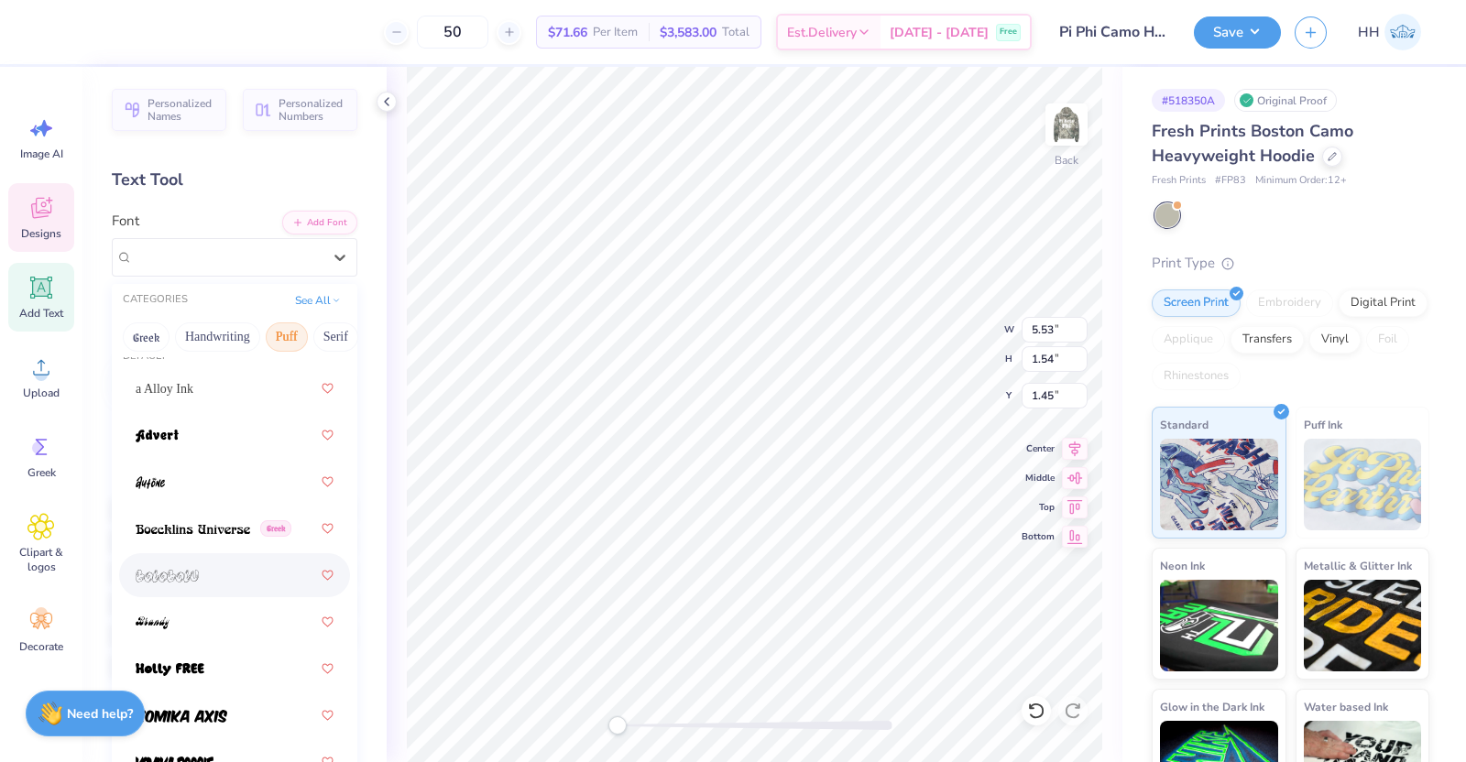
scroll to position [0, 0]
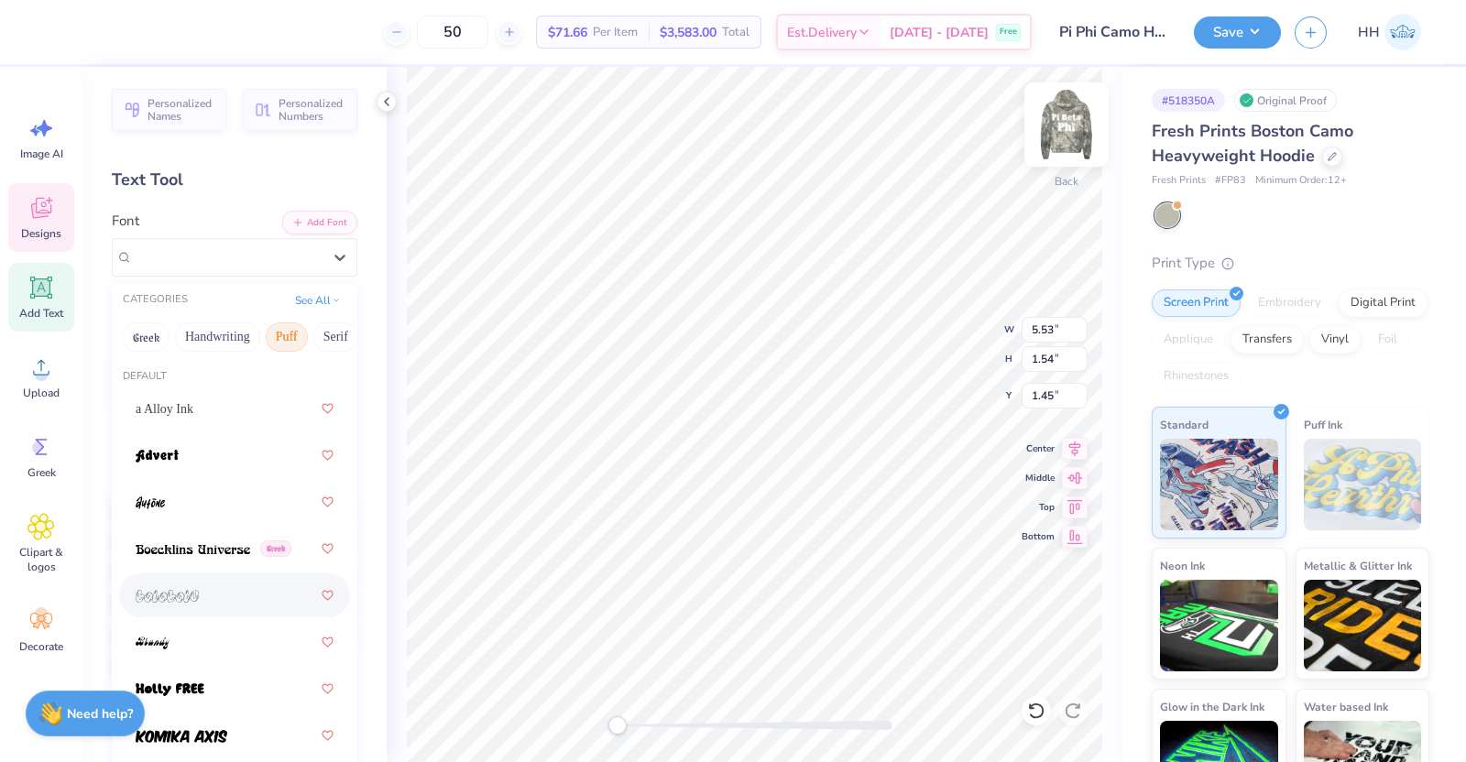
click at [1081, 114] on img at bounding box center [1066, 124] width 73 height 73
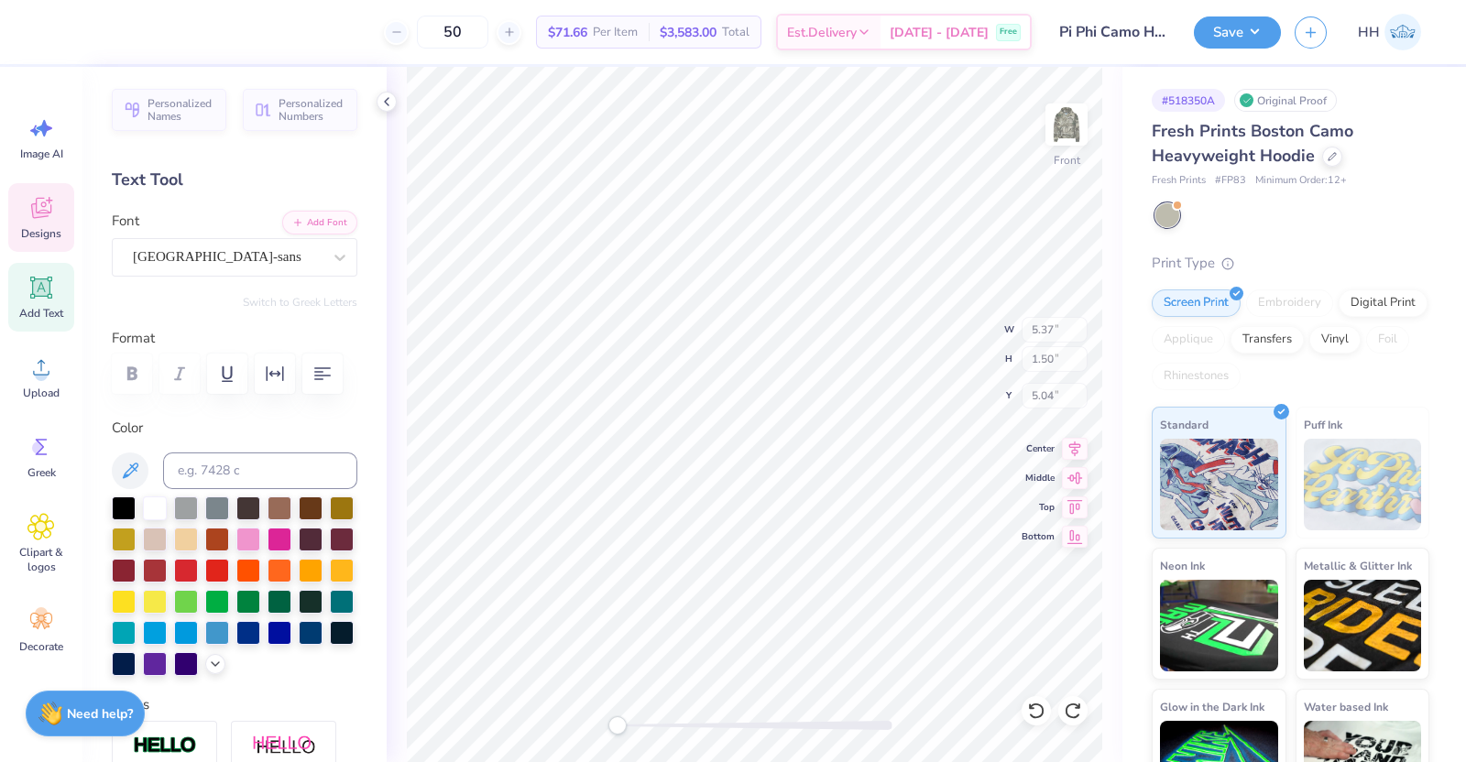
type input "5.37"
type input "1.50"
type input "5.04"
click at [1064, 127] on img at bounding box center [1066, 124] width 73 height 73
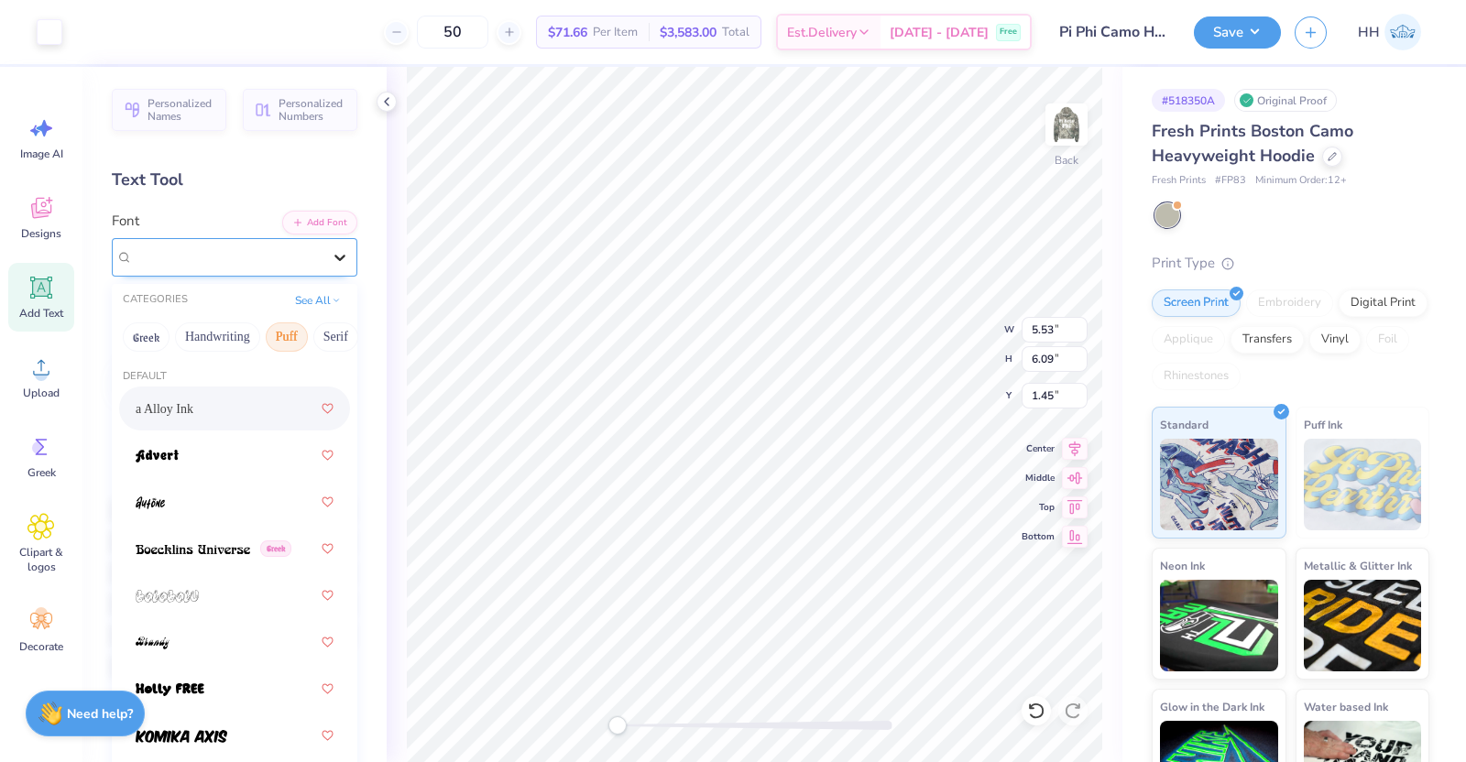
click at [331, 252] on icon at bounding box center [340, 257] width 18 height 18
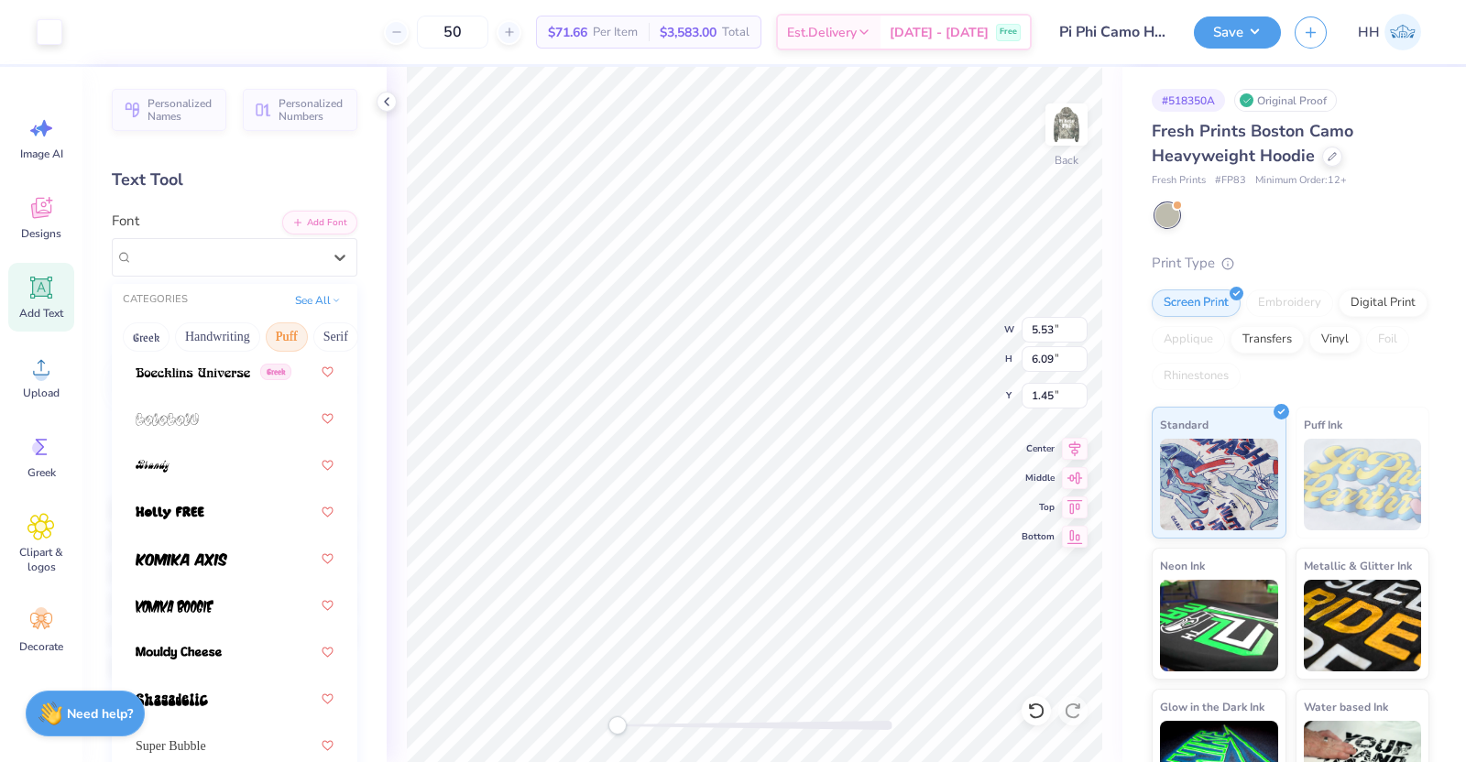
scroll to position [192, 0]
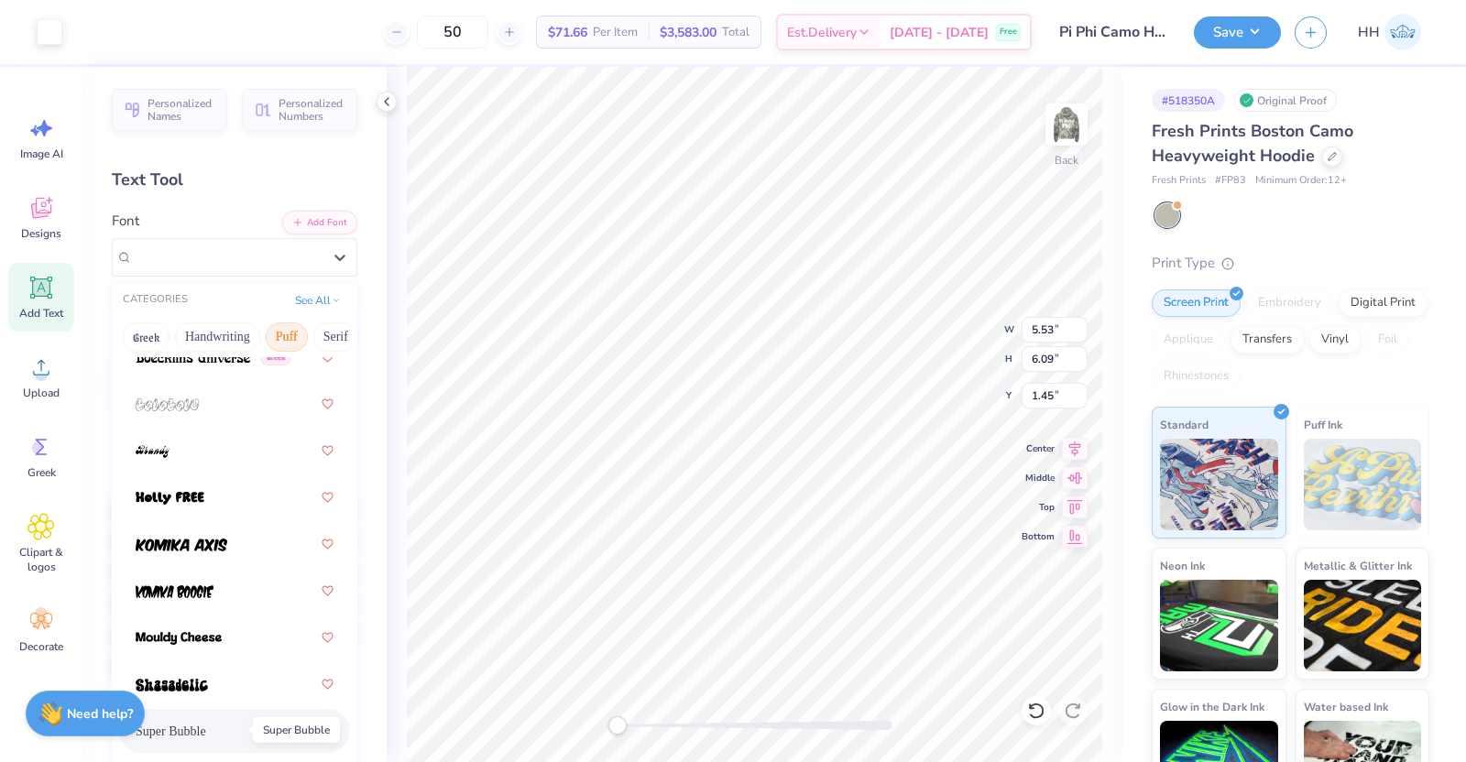
click at [206, 608] on span "Super Bubble" at bounding box center [171, 731] width 71 height 19
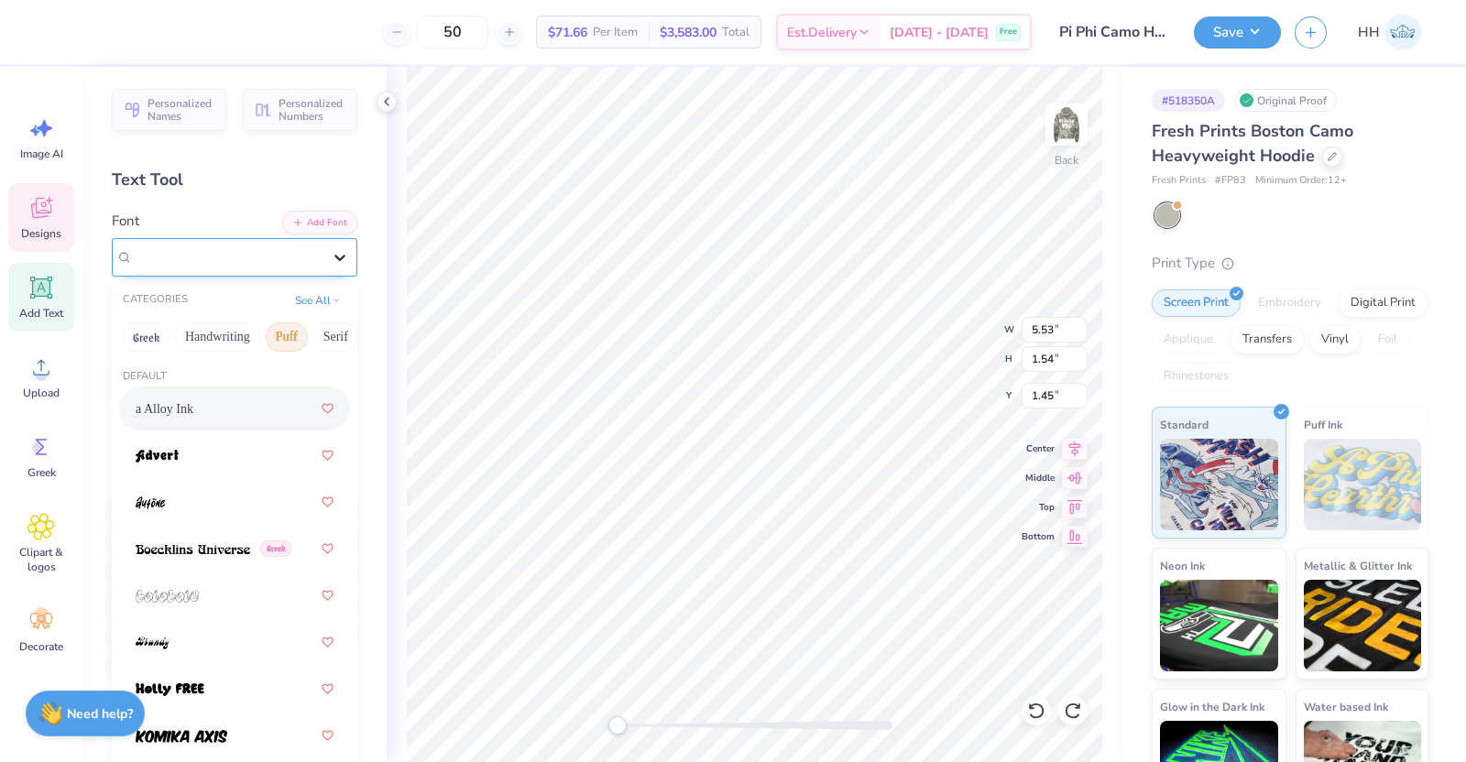
click at [331, 257] on icon at bounding box center [340, 257] width 18 height 18
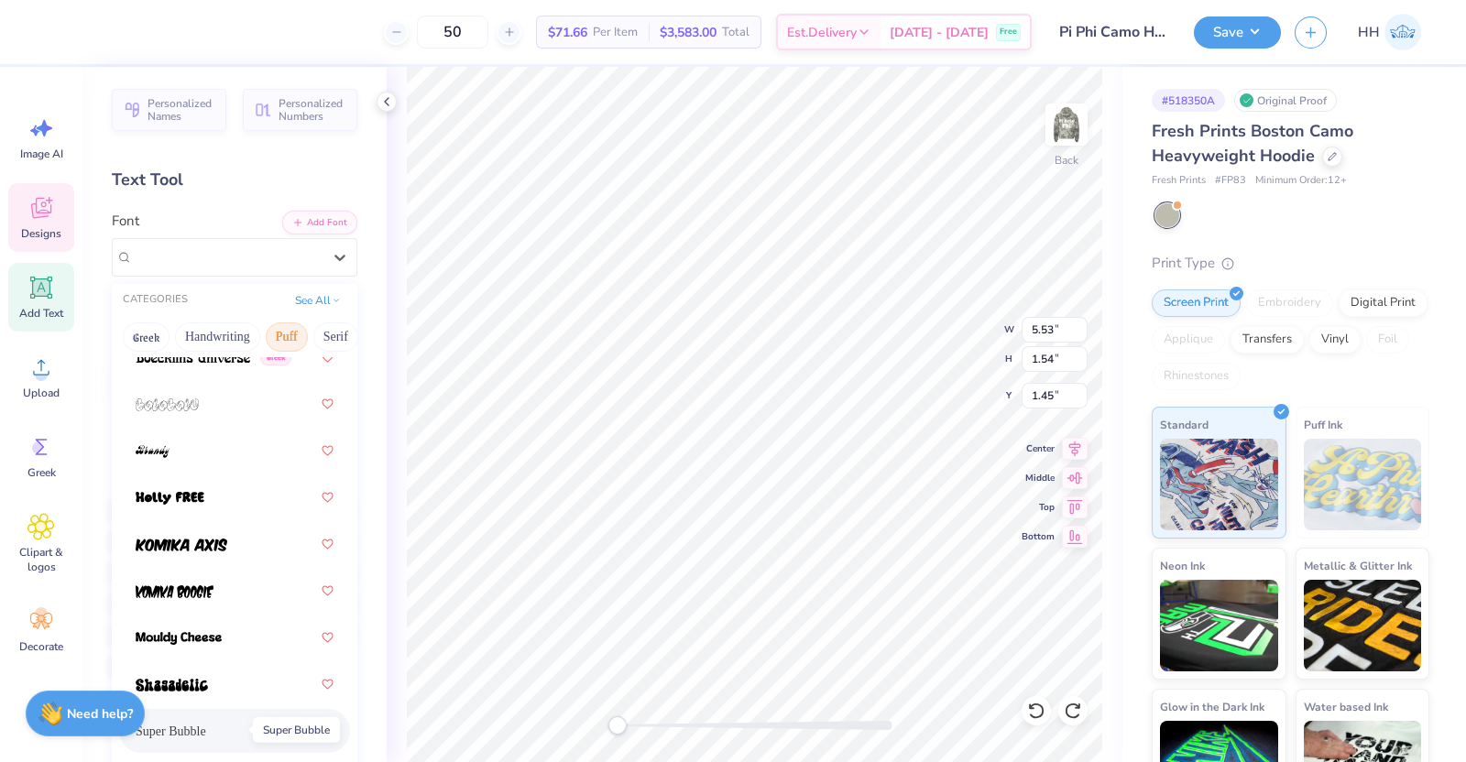
click at [206, 608] on span "Super Bubble" at bounding box center [171, 731] width 71 height 19
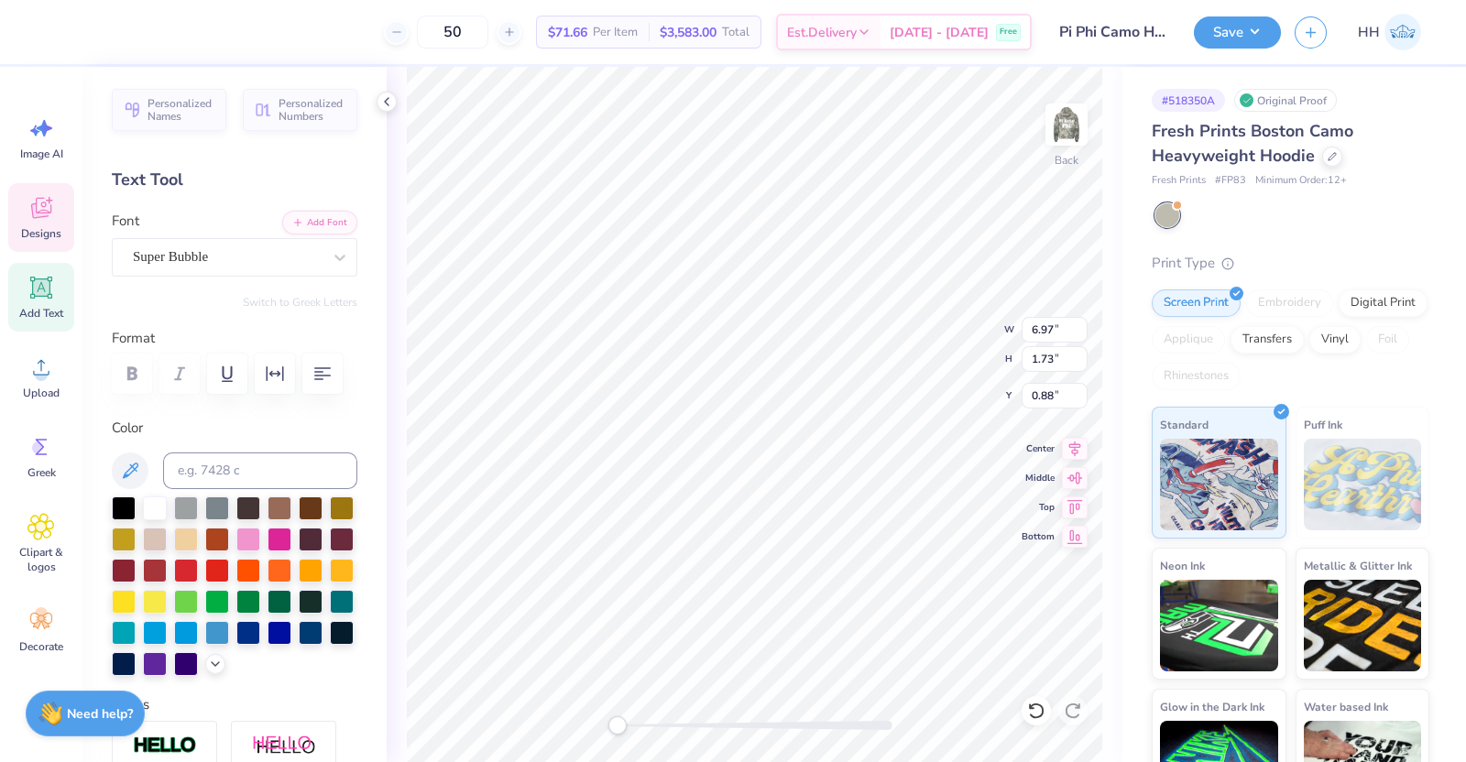
scroll to position [18, 2]
click at [1054, 327] on input "5.35" at bounding box center [1055, 330] width 66 height 26
click at [331, 255] on icon at bounding box center [340, 257] width 18 height 18
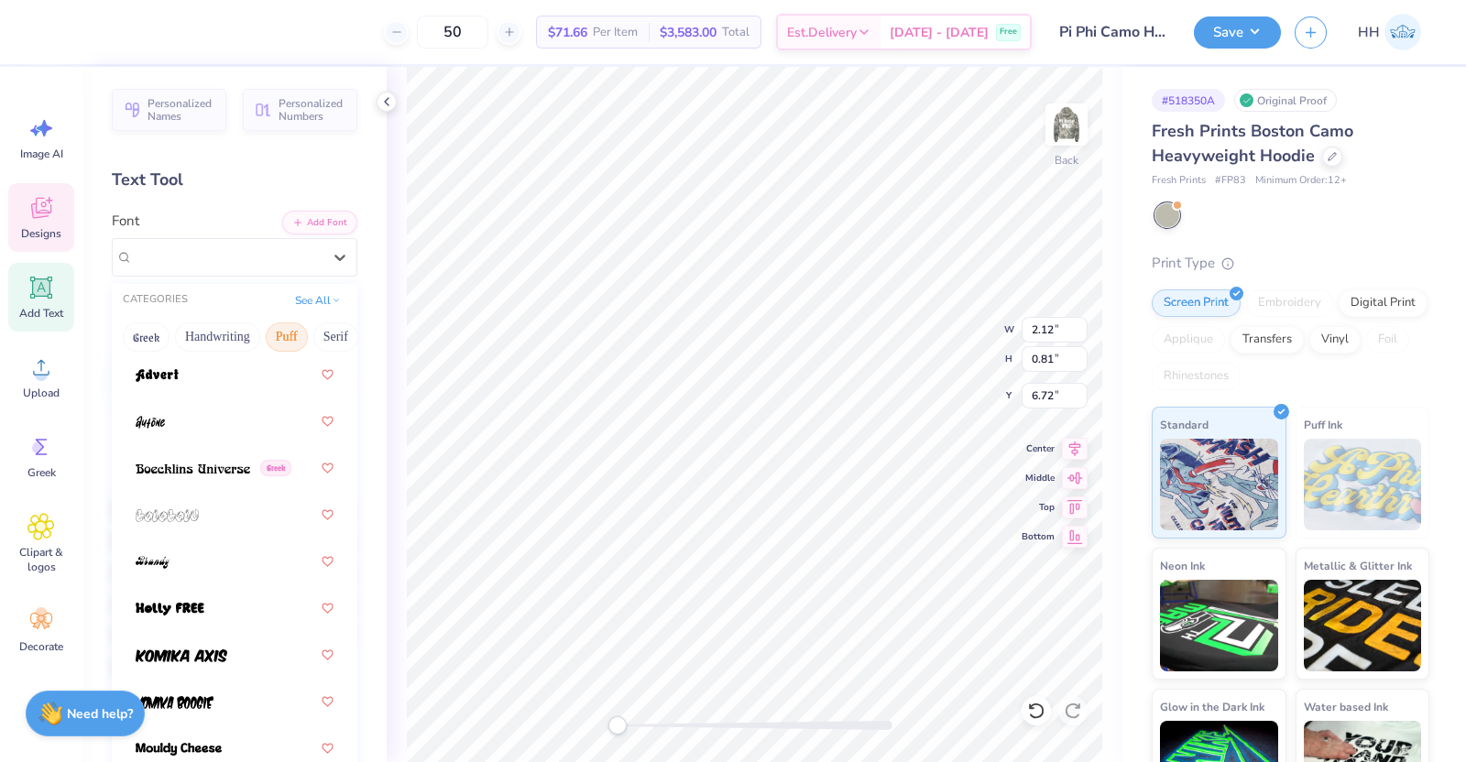
scroll to position [192, 0]
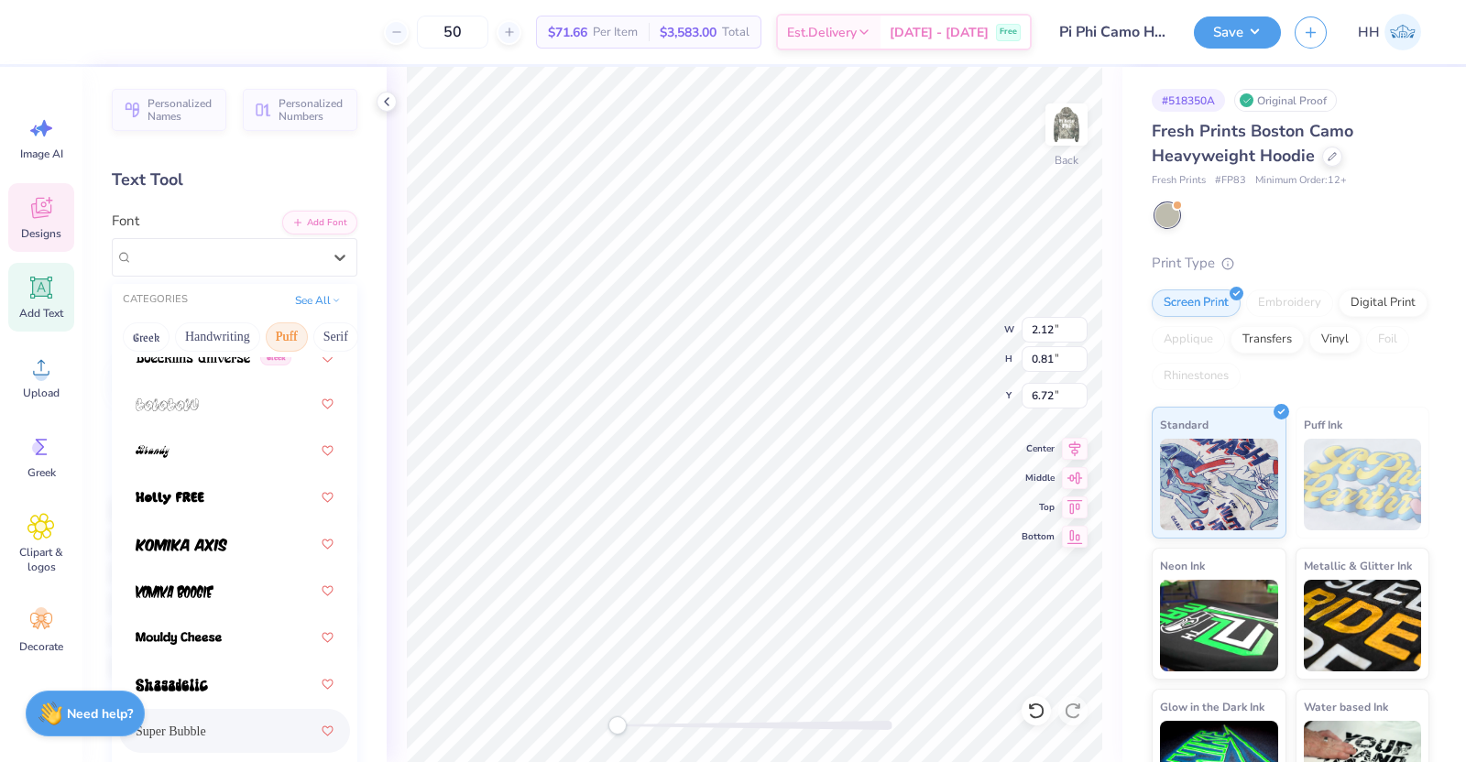
click at [206, 608] on span "Super Bubble" at bounding box center [171, 731] width 71 height 19
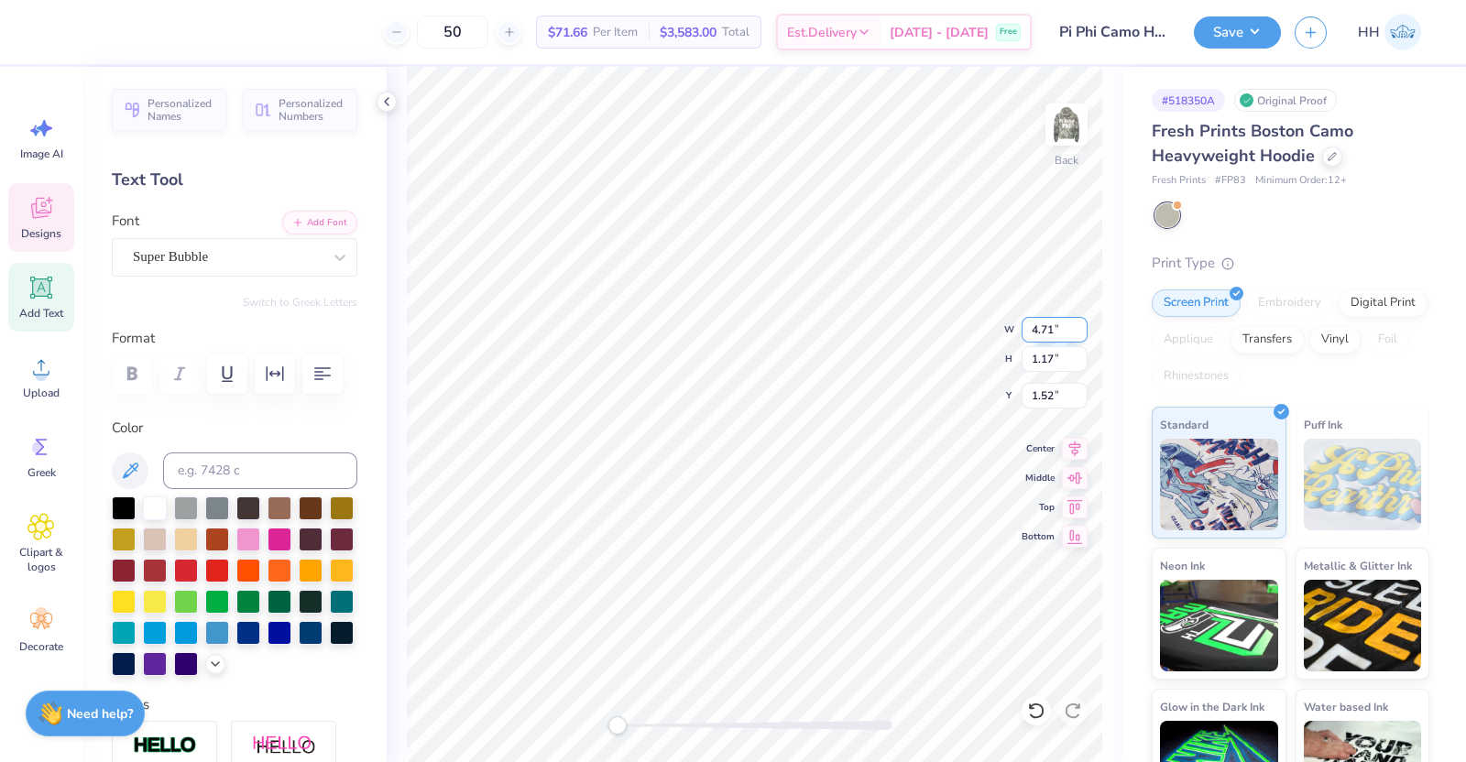
click at [1037, 328] on input "4.71" at bounding box center [1055, 330] width 66 height 26
click at [1051, 333] on input "2.71" at bounding box center [1055, 330] width 66 height 26
click at [1051, 360] on input "0.66" at bounding box center [1055, 359] width 66 height 26
click at [1035, 398] on input "1.65" at bounding box center [1055, 396] width 66 height 26
click at [1172, 44] on button "Save" at bounding box center [1237, 30] width 87 height 32
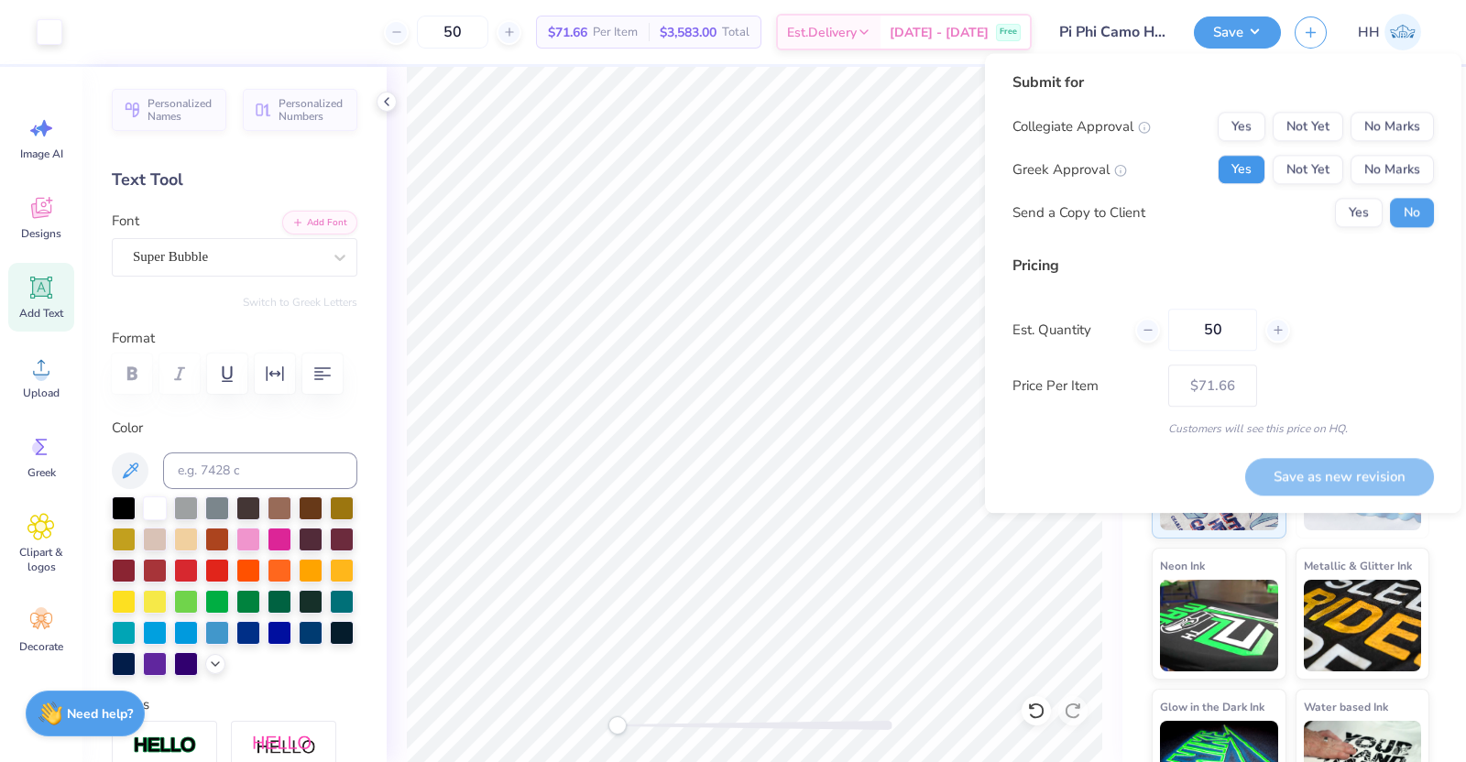
click at [1172, 170] on button "Yes" at bounding box center [1242, 169] width 48 height 29
click at [1172, 121] on button "No Marks" at bounding box center [1392, 126] width 83 height 29
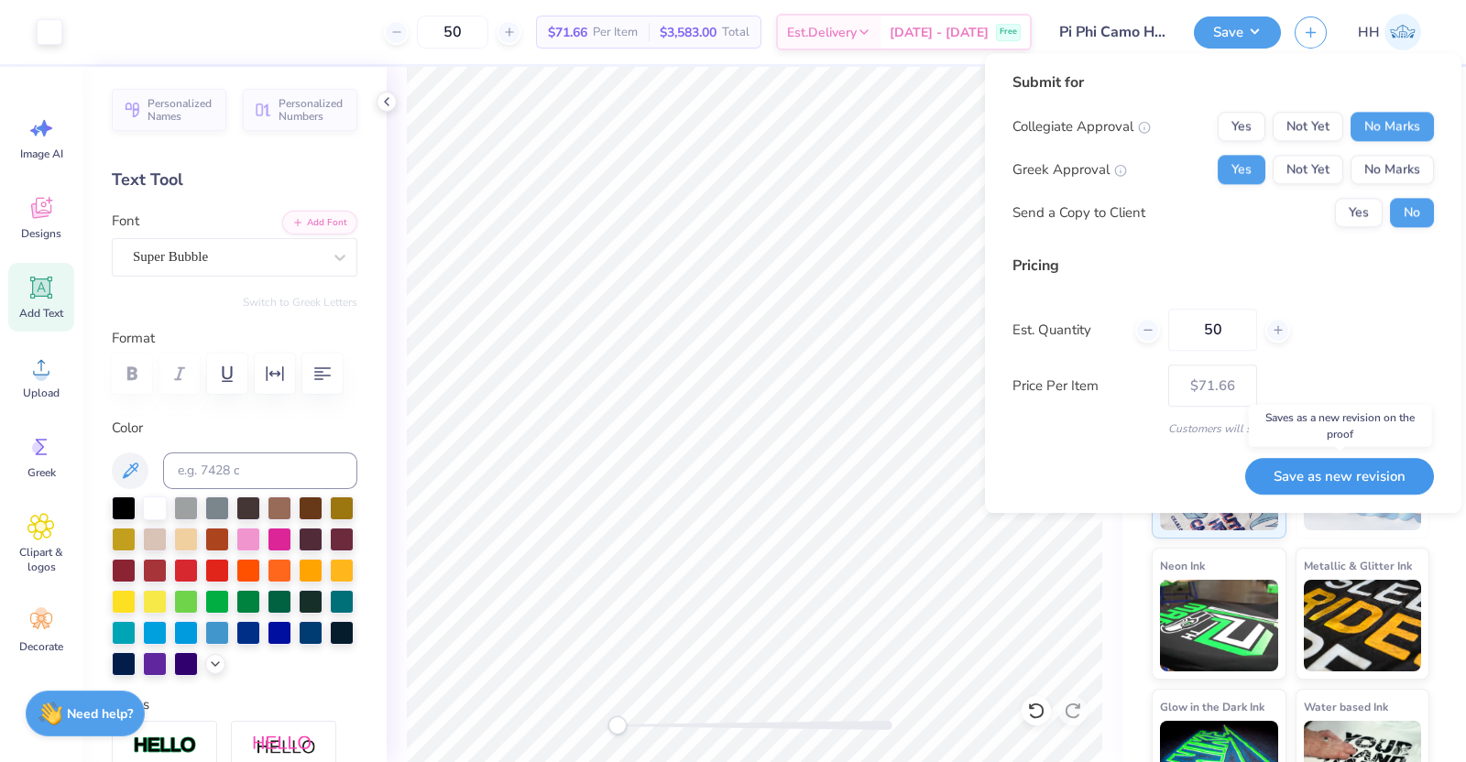
click at [1172, 477] on button "Save as new revision" at bounding box center [1339, 477] width 189 height 38
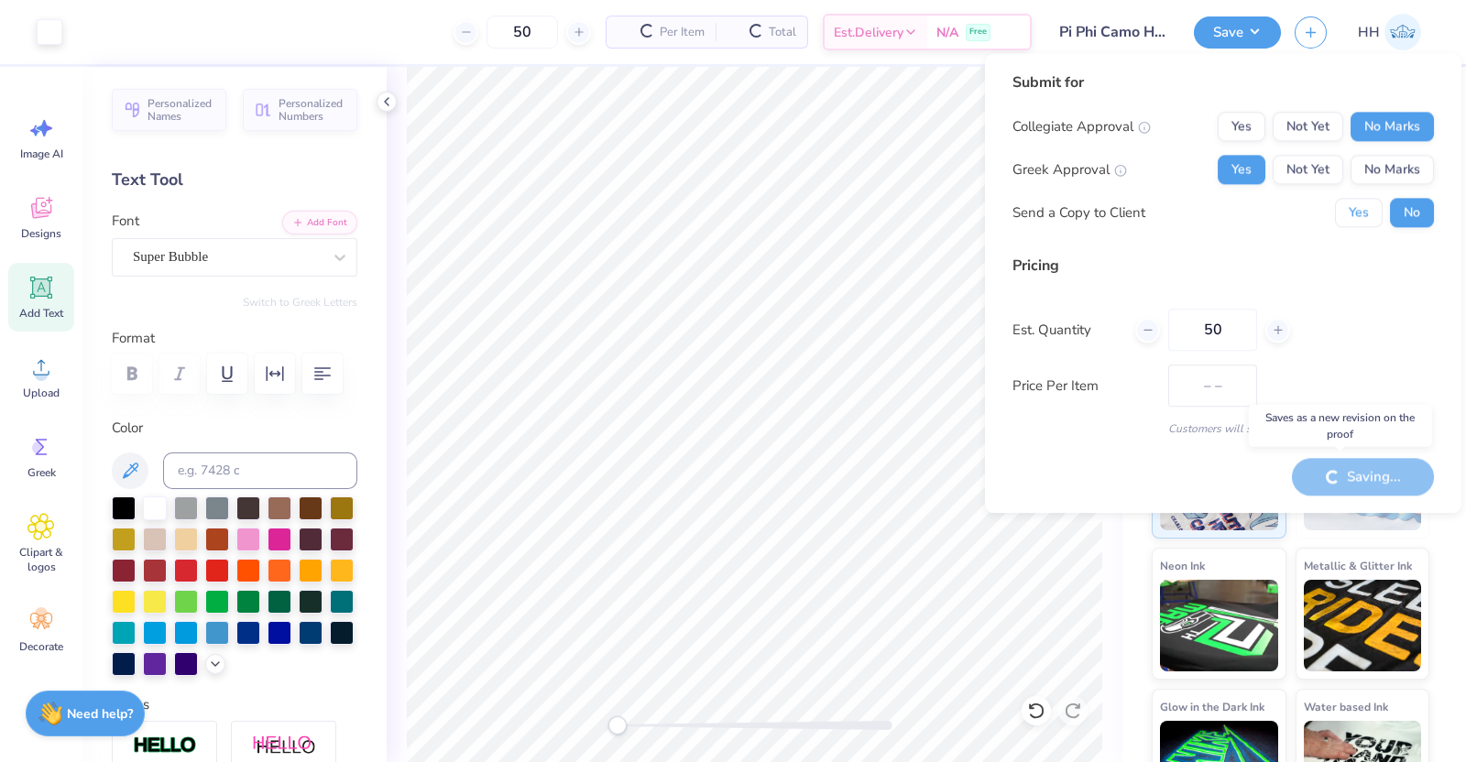
click at [1172, 210] on button "Yes" at bounding box center [1359, 212] width 48 height 29
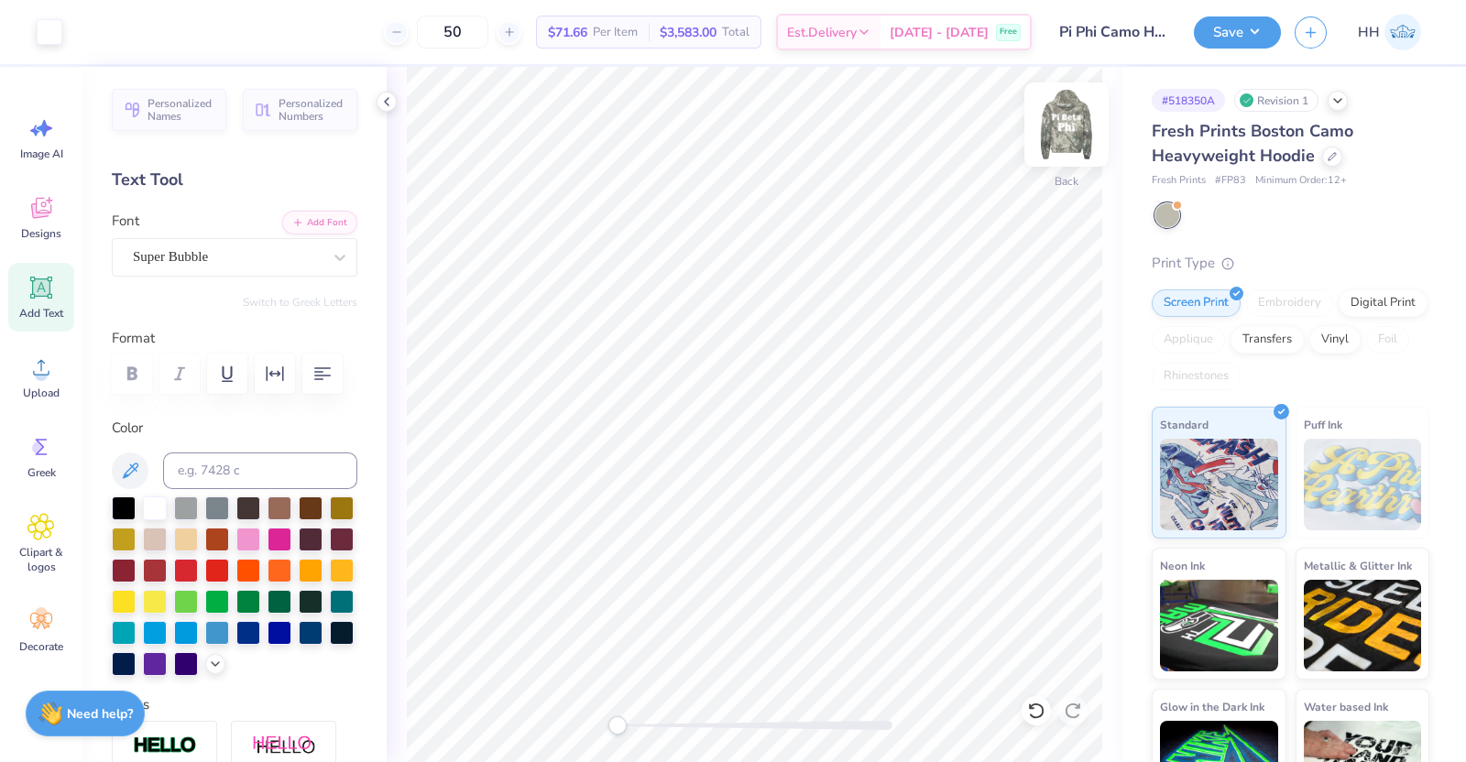
click at [1080, 135] on img at bounding box center [1066, 124] width 73 height 73
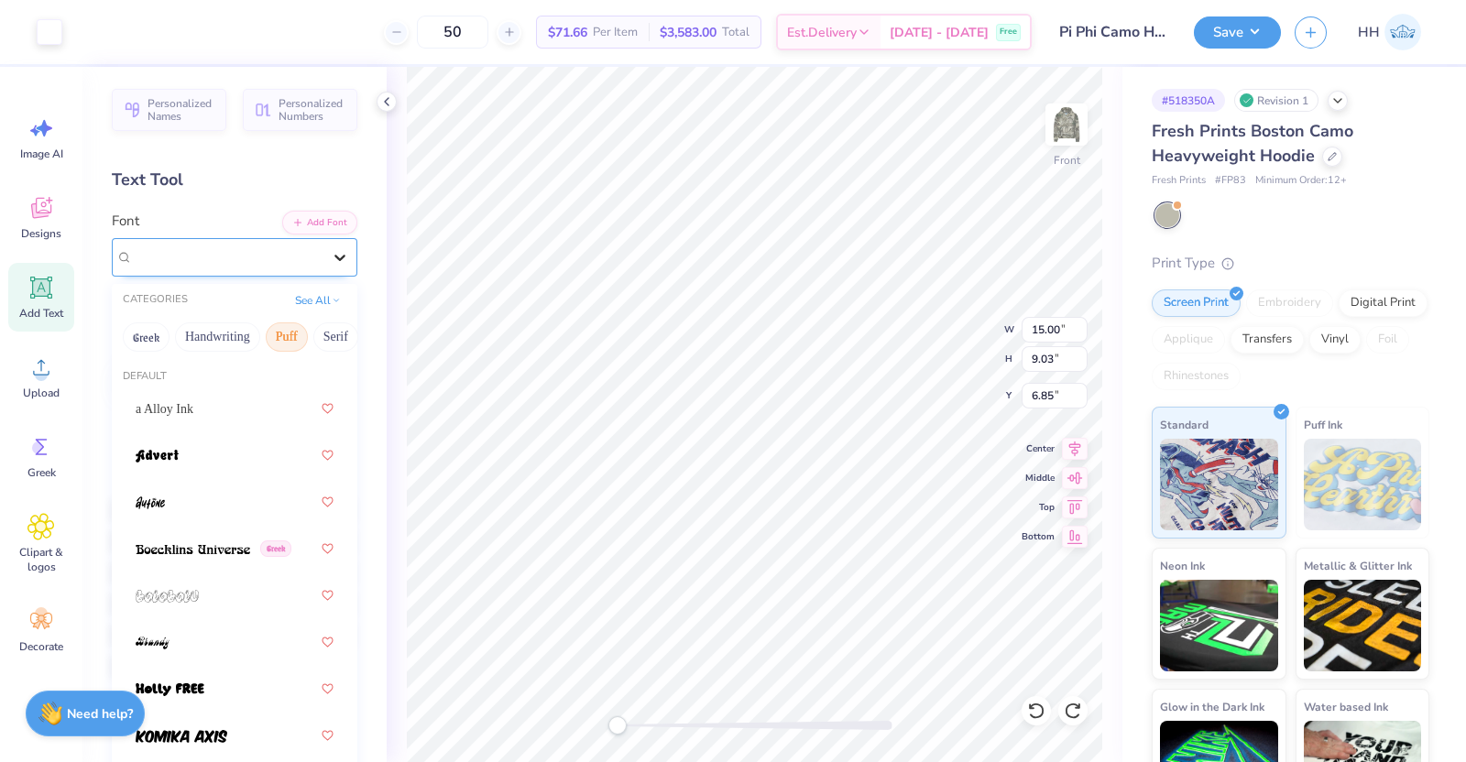
click at [331, 248] on icon at bounding box center [340, 257] width 18 height 18
click at [241, 329] on button "Handwriting" at bounding box center [217, 337] width 85 height 29
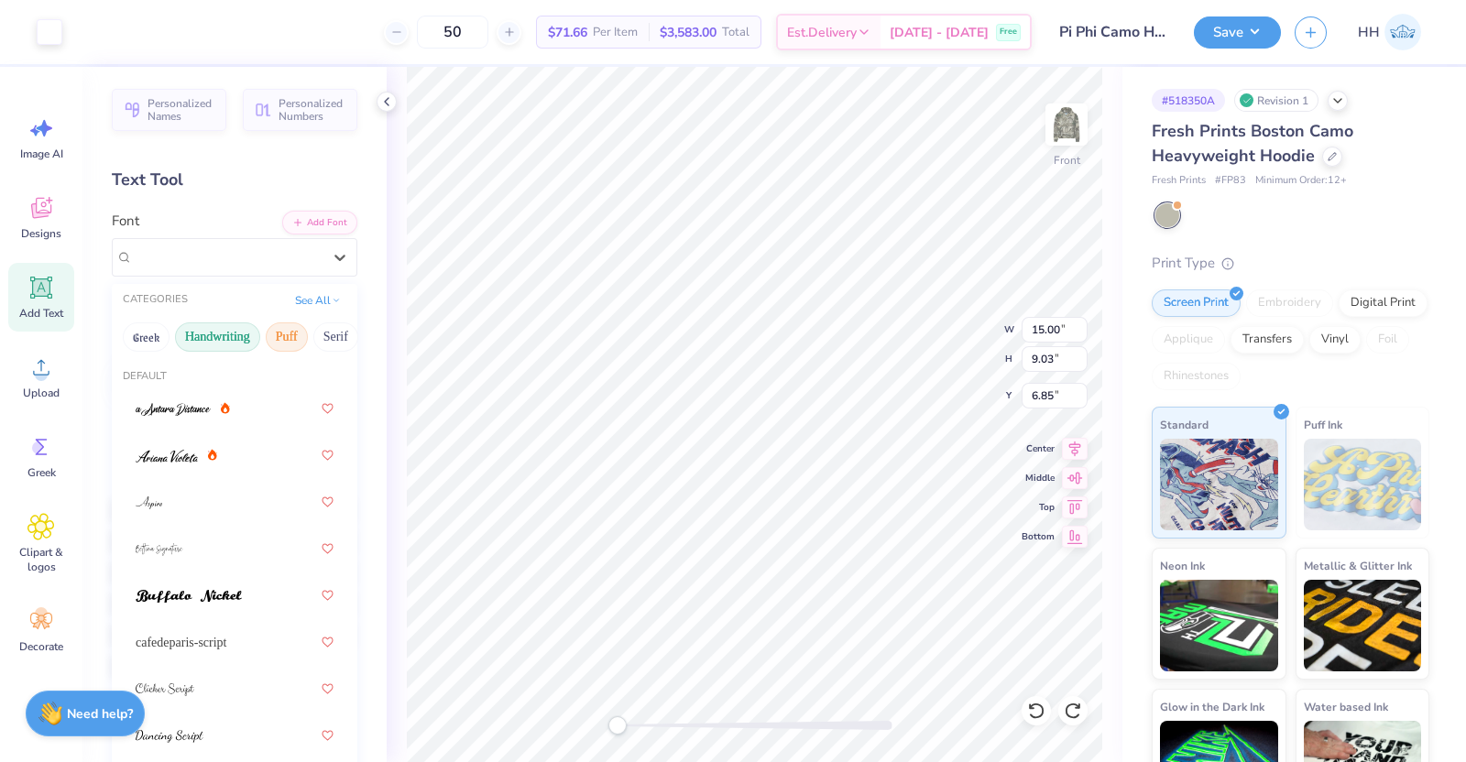
click at [291, 336] on button "Puff" at bounding box center [287, 337] width 42 height 29
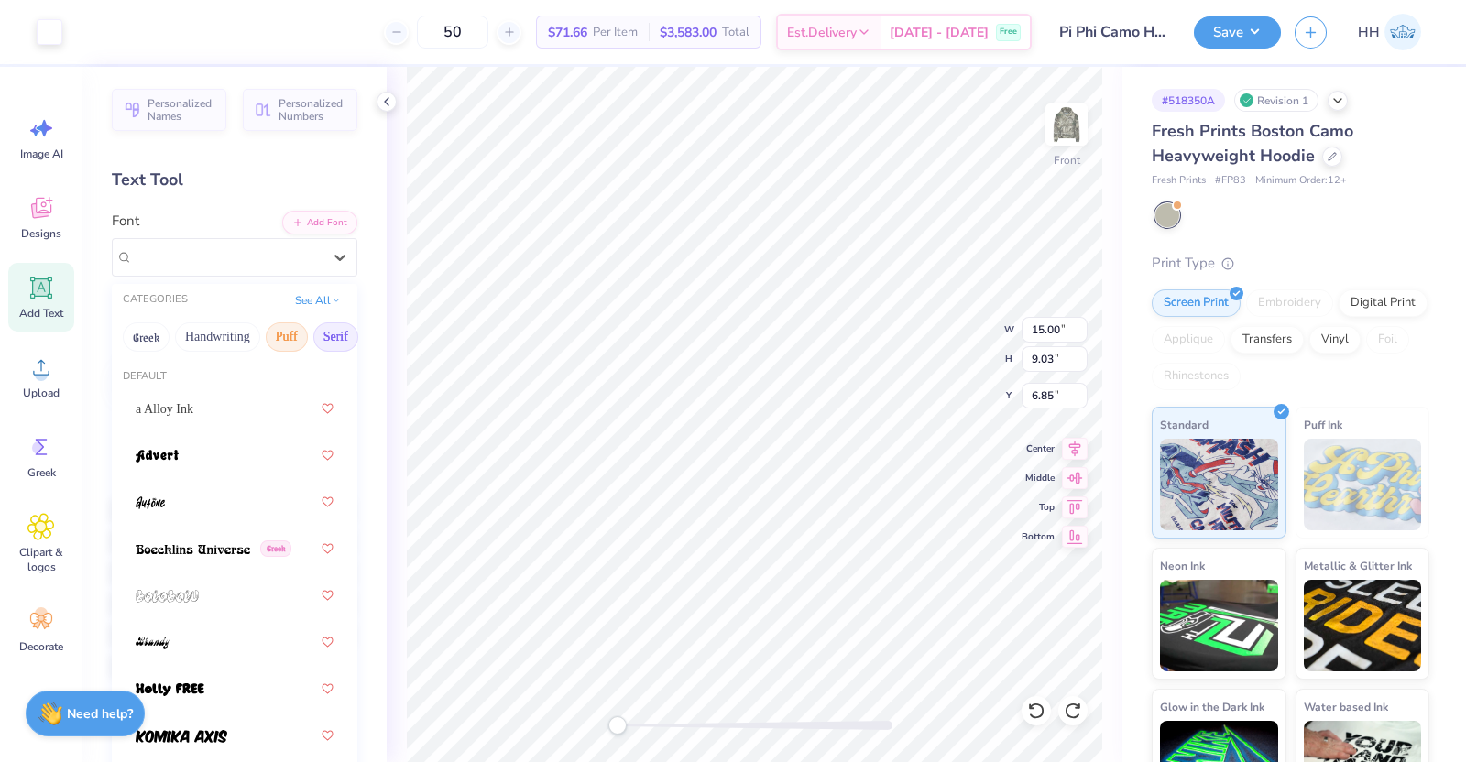
click at [328, 338] on button "Serif" at bounding box center [335, 337] width 45 height 29
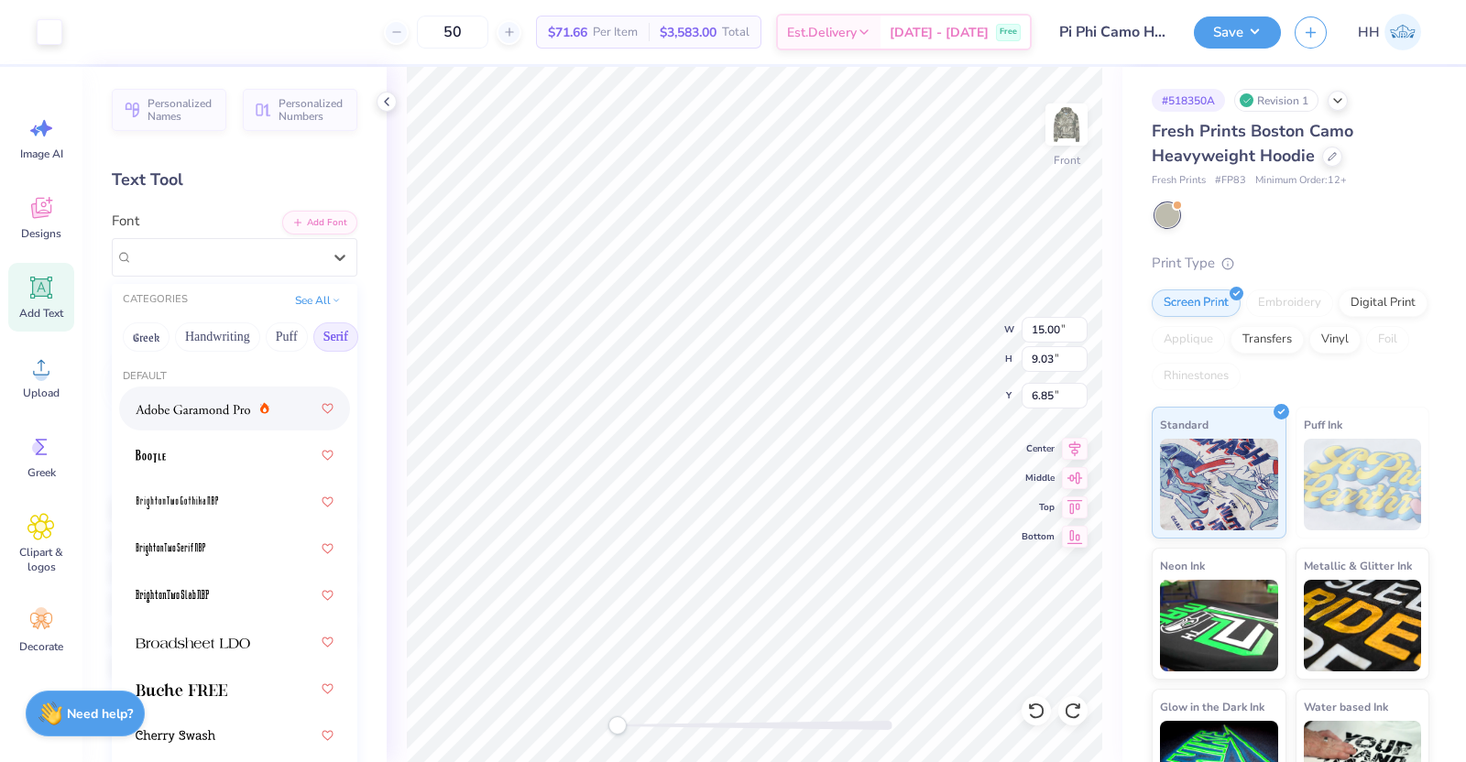
click at [195, 414] on img at bounding box center [193, 409] width 115 height 13
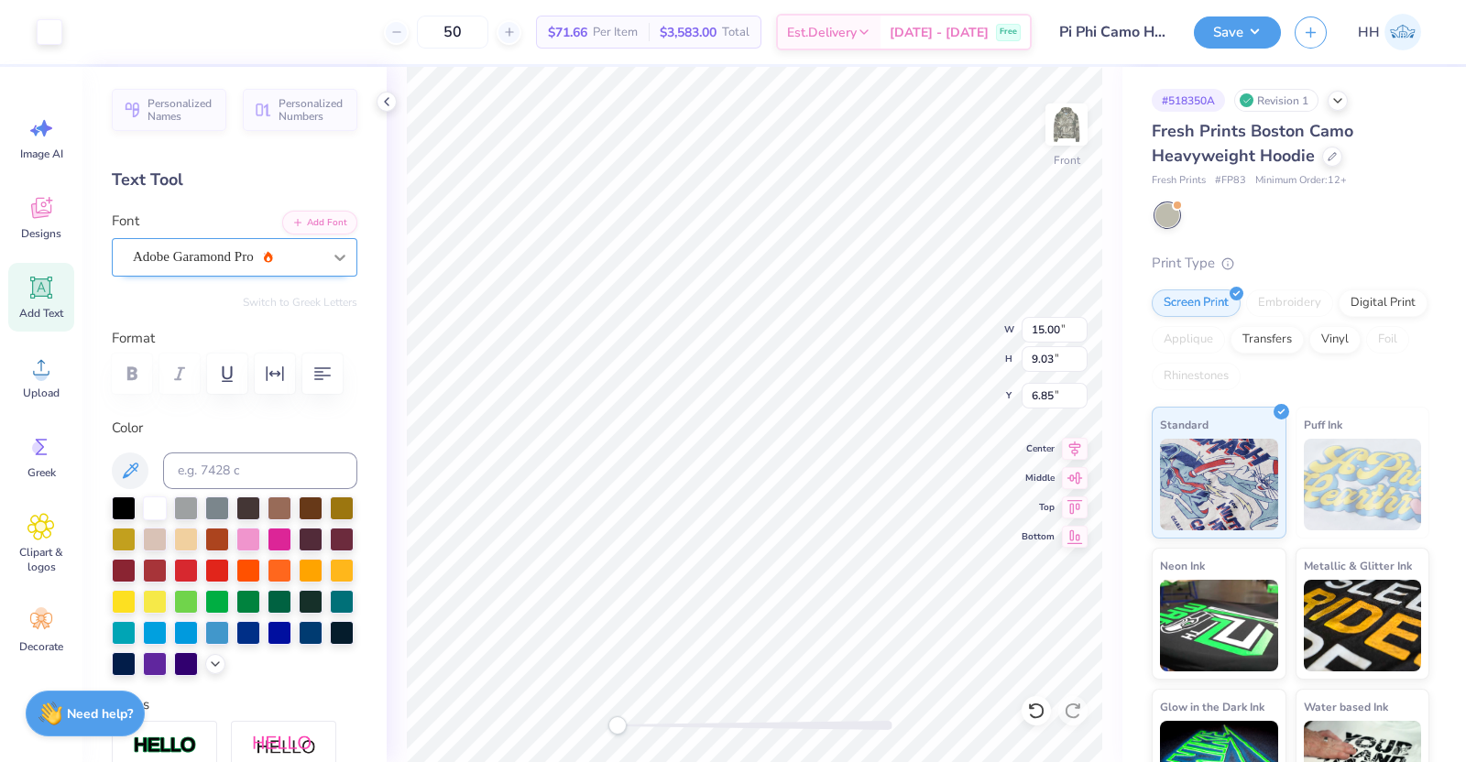
click at [331, 254] on icon at bounding box center [340, 257] width 18 height 18
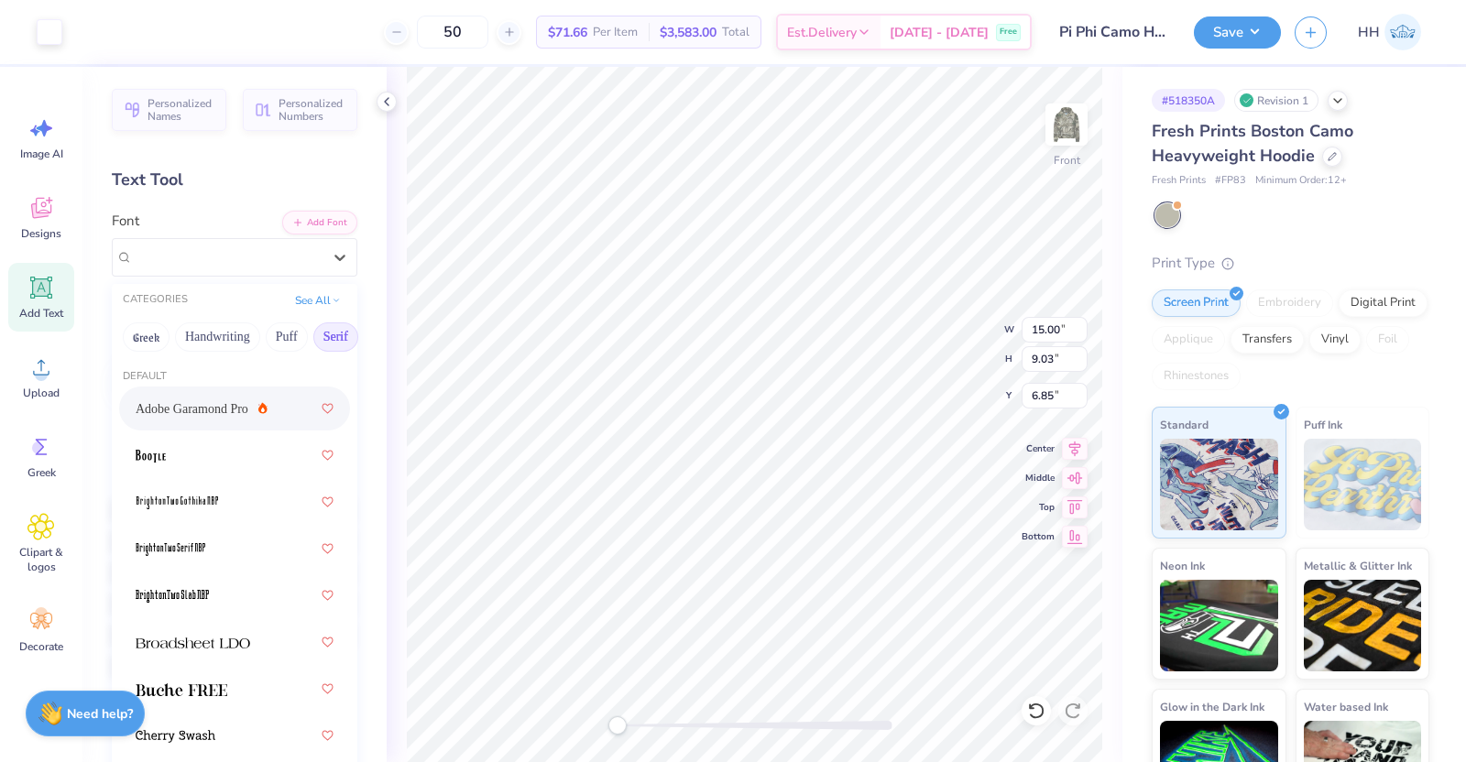
click at [714, 389] on div "Art colors 50 $71.66 Per Item $3,583.00 Total Est. Delivery Sep 23 - 26 Free De…" at bounding box center [733, 381] width 1466 height 762
click at [231, 387] on div "Adobe Garamond Pro" at bounding box center [234, 409] width 231 height 44
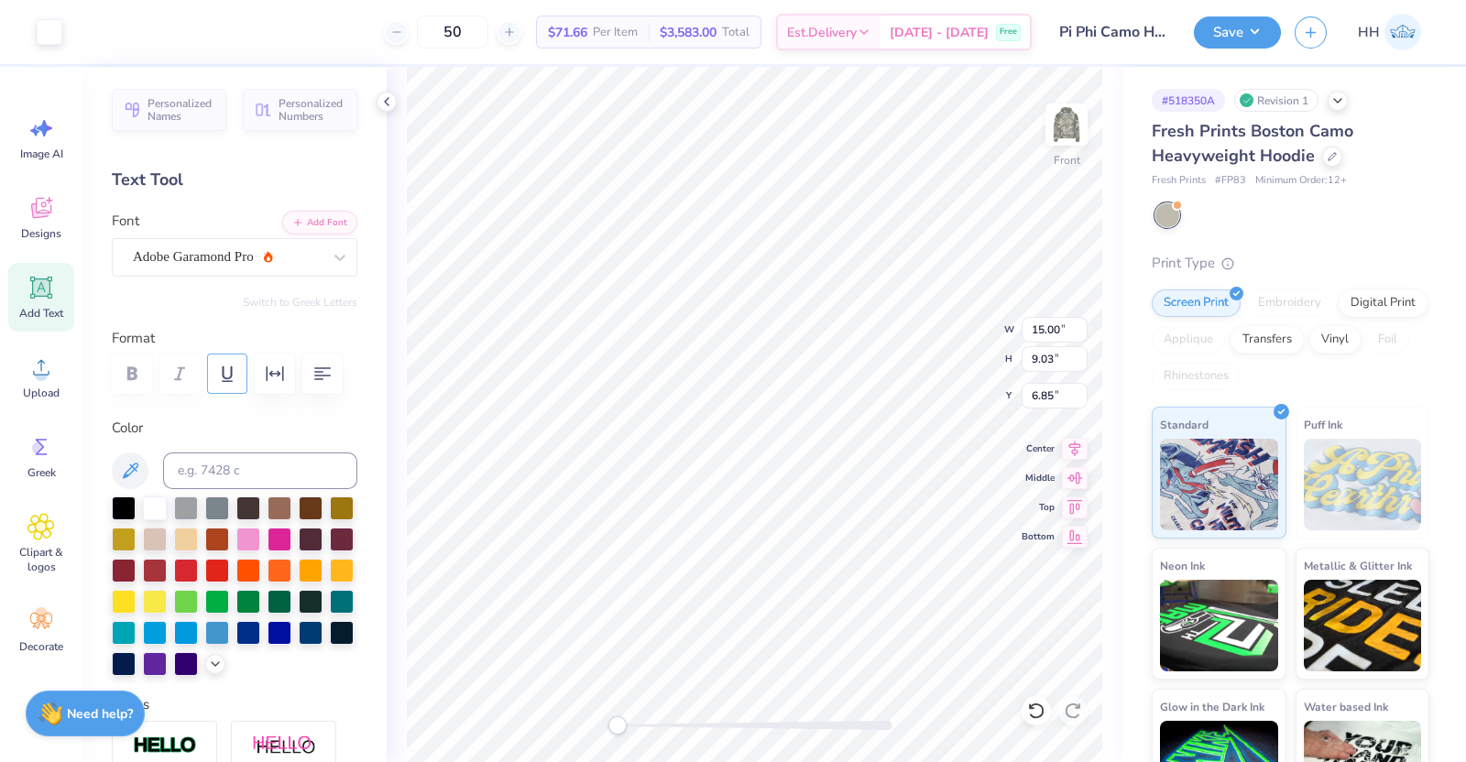
click at [231, 387] on button "button" at bounding box center [227, 374] width 40 height 40
click at [221, 356] on button "button" at bounding box center [227, 374] width 40 height 40
click at [331, 250] on icon at bounding box center [340, 257] width 18 height 18
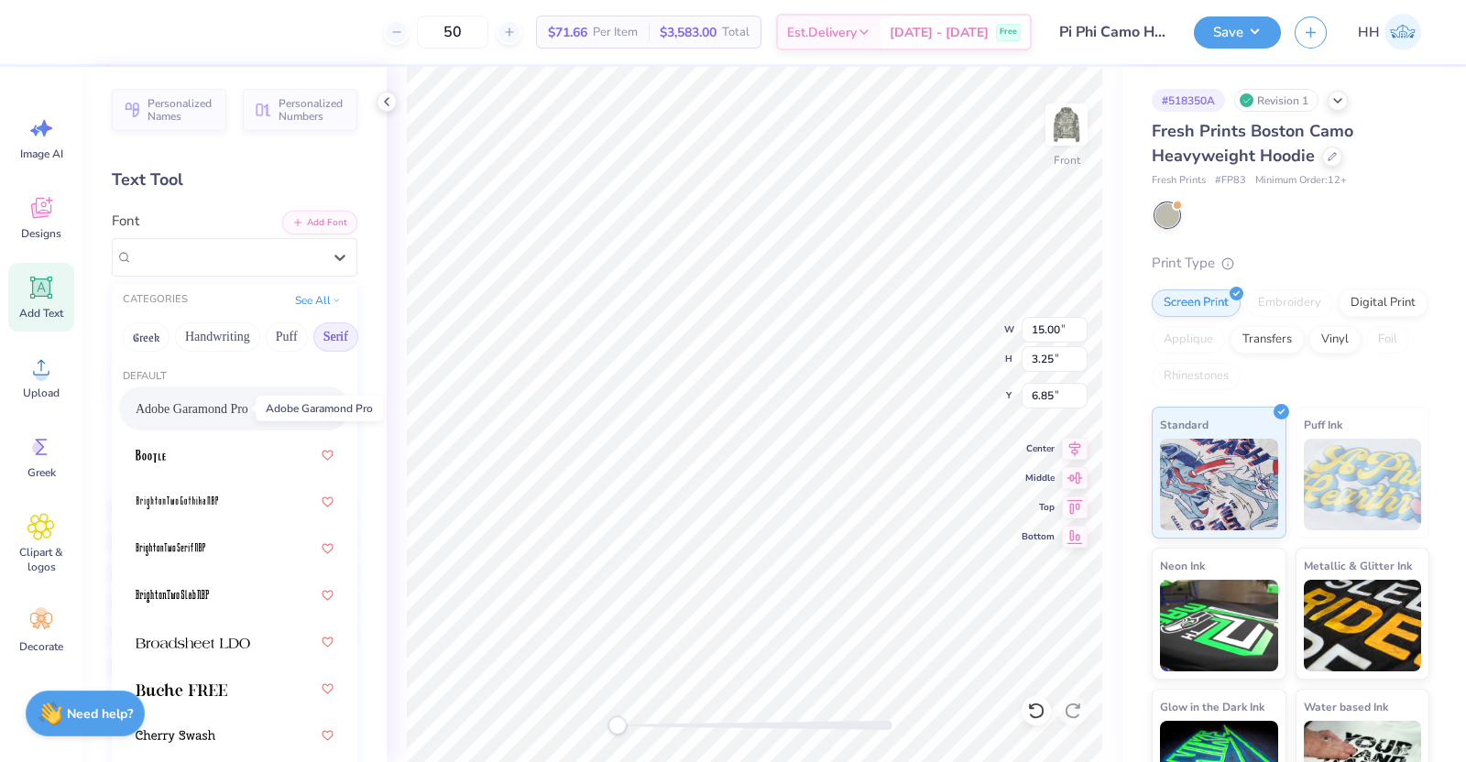
click at [203, 411] on span "Adobe Garamond Pro" at bounding box center [192, 409] width 113 height 19
click at [331, 254] on icon at bounding box center [340, 257] width 18 height 18
click at [190, 455] on div at bounding box center [235, 455] width 198 height 33
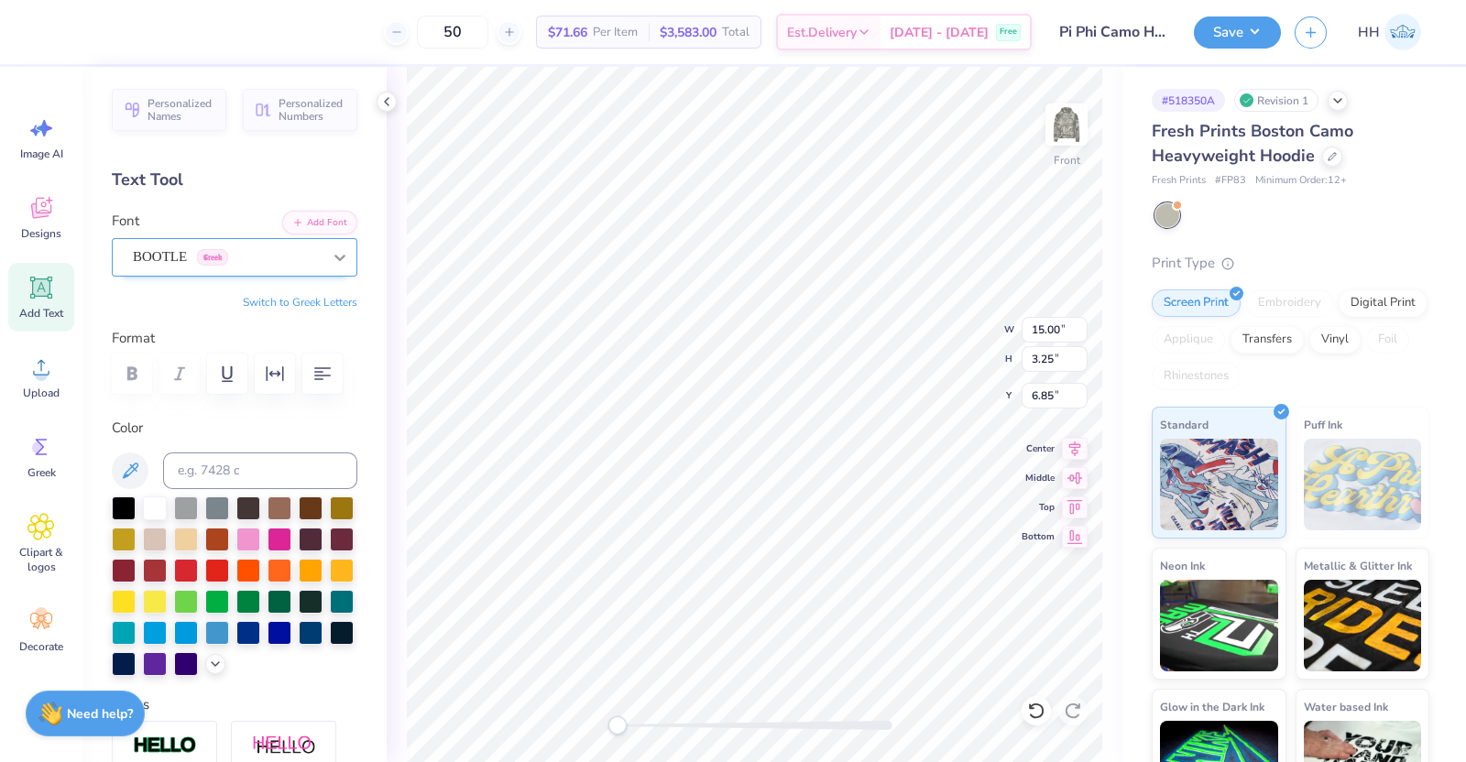
click at [323, 244] on div at bounding box center [339, 257] width 33 height 33
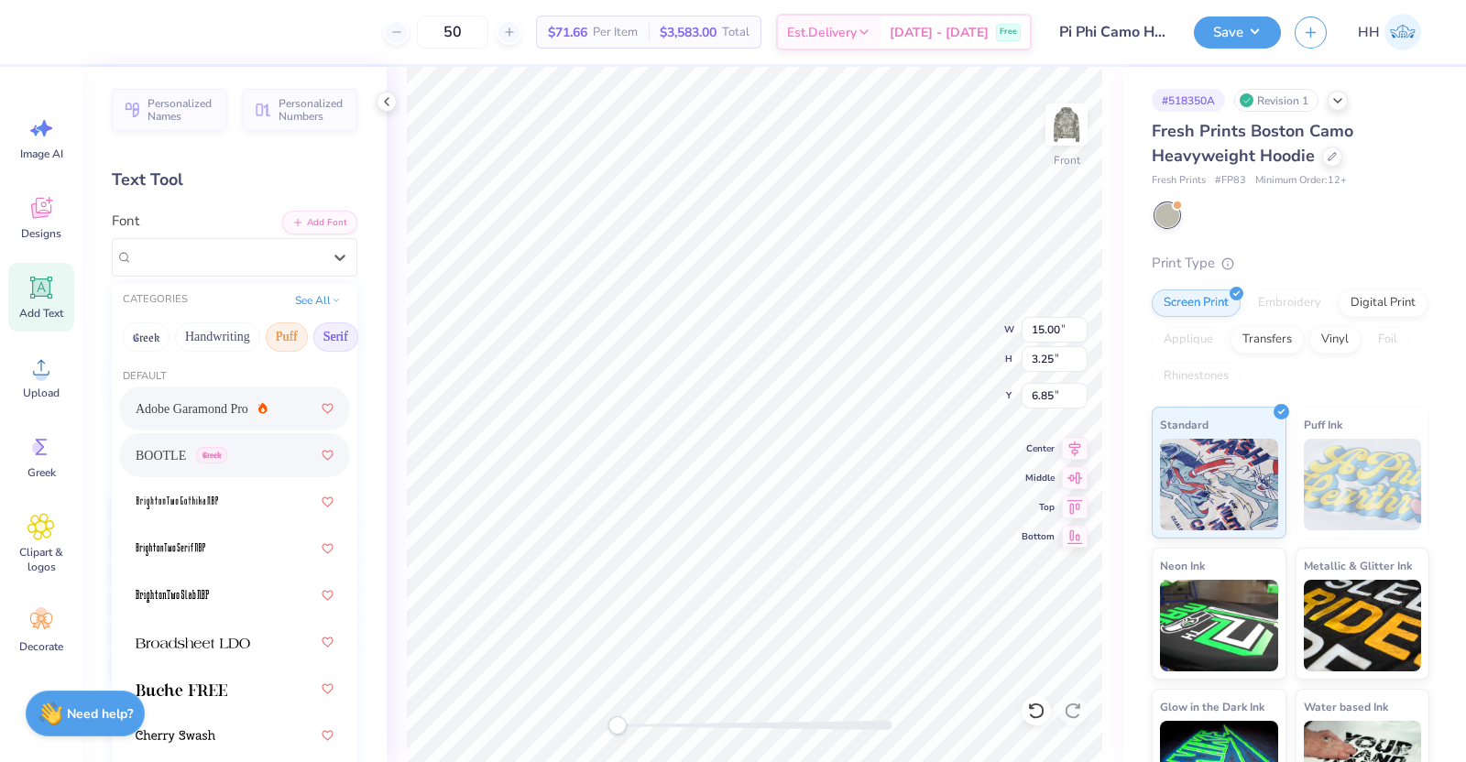
click at [290, 328] on button "Puff" at bounding box center [287, 337] width 42 height 29
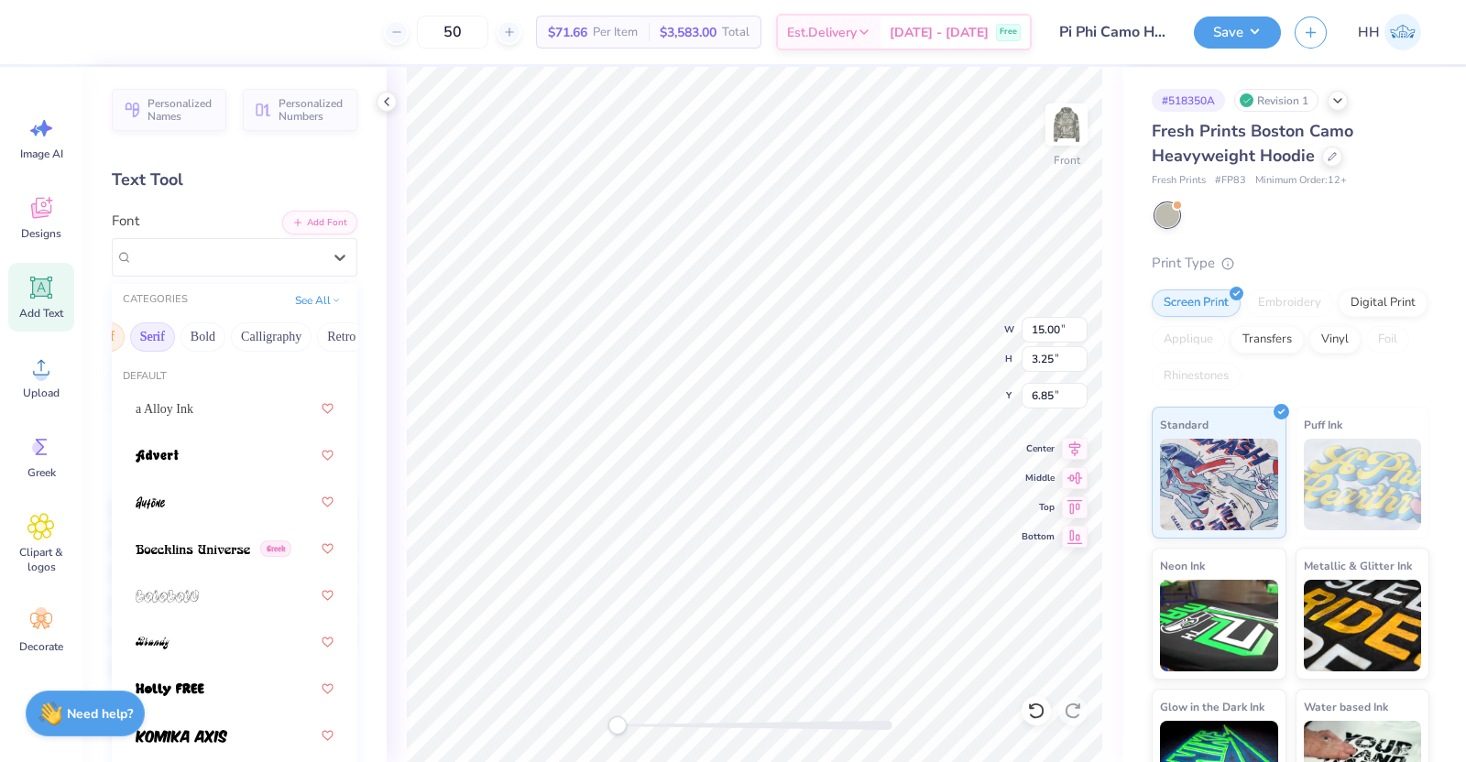
scroll to position [0, 192]
click at [188, 335] on button "Bold" at bounding box center [194, 337] width 45 height 29
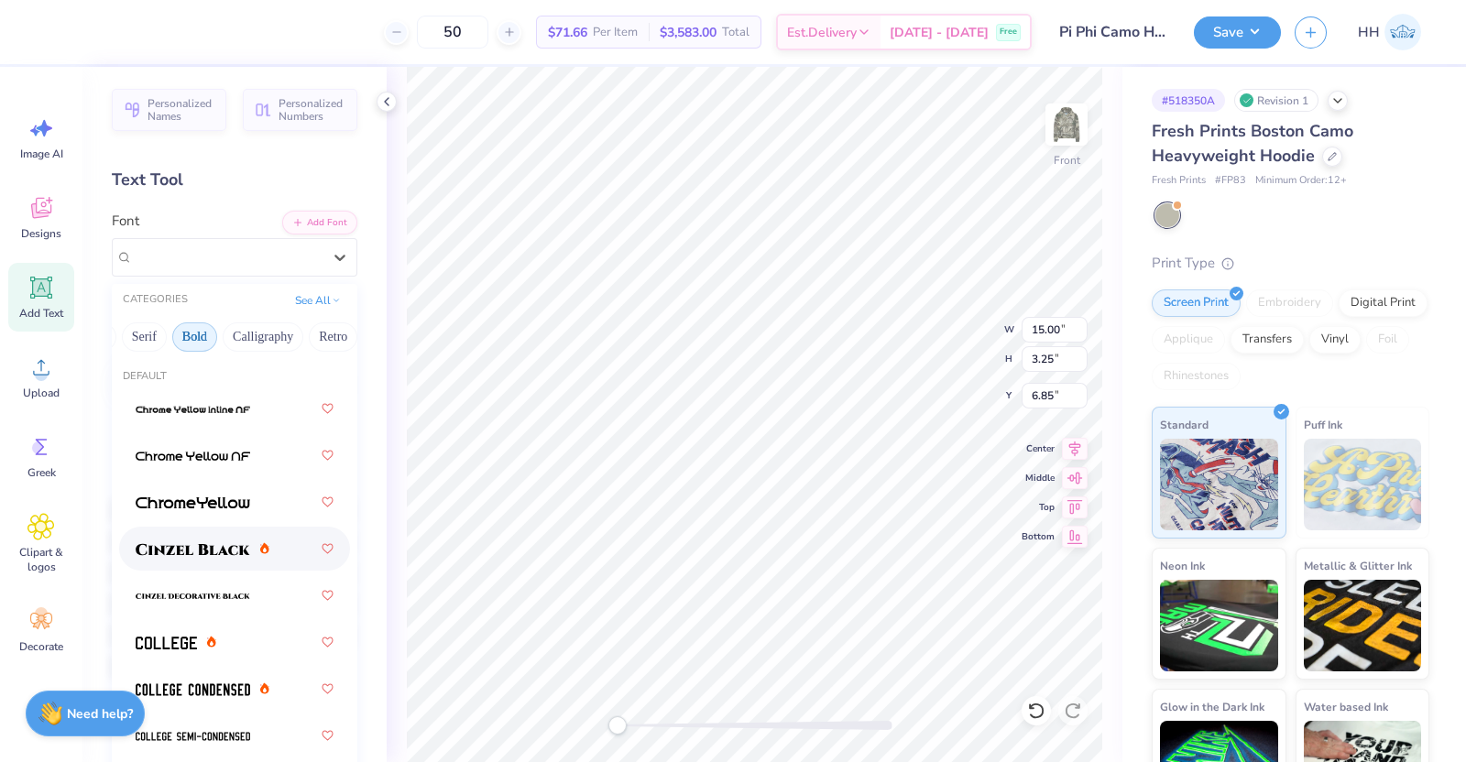
click at [202, 546] on img at bounding box center [193, 549] width 115 height 13
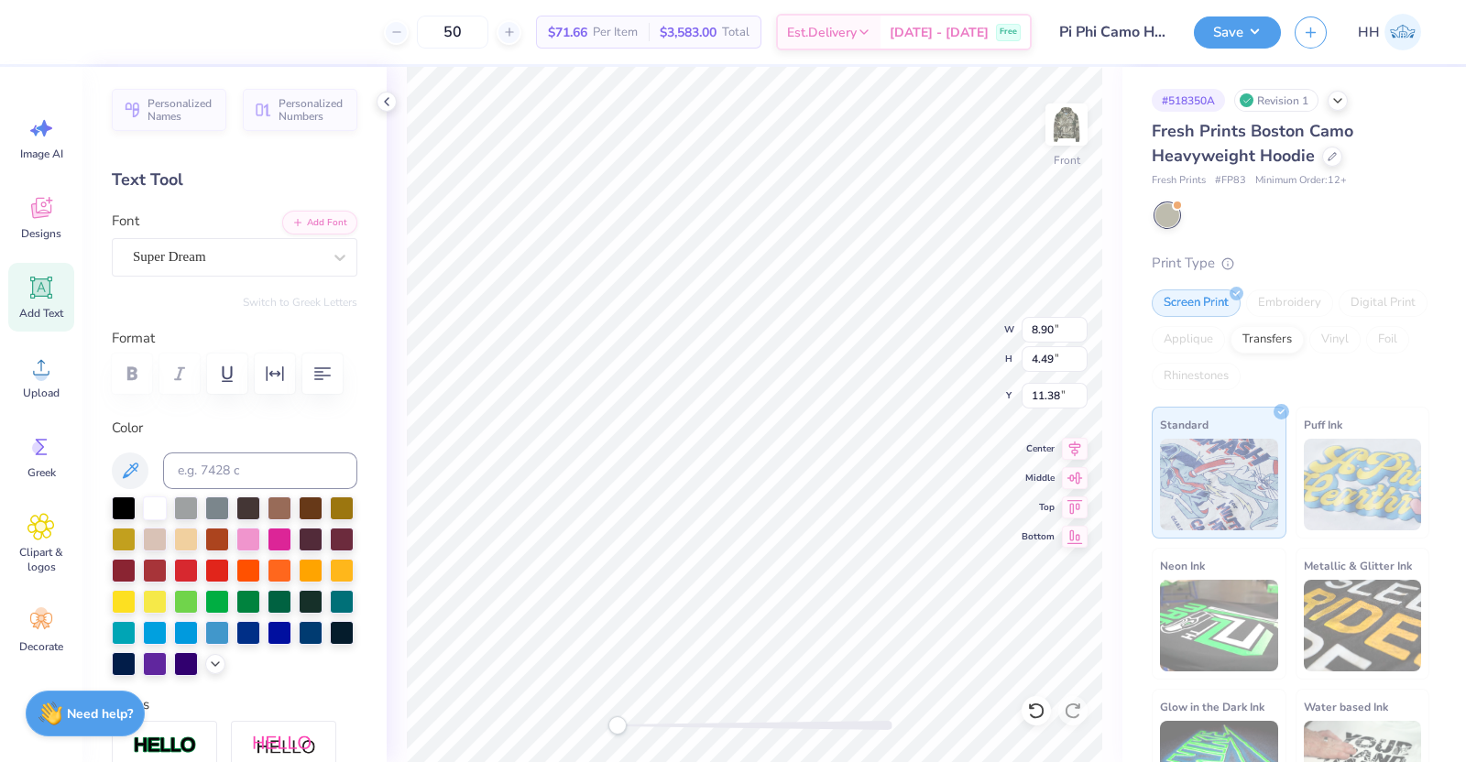
scroll to position [18, 2]
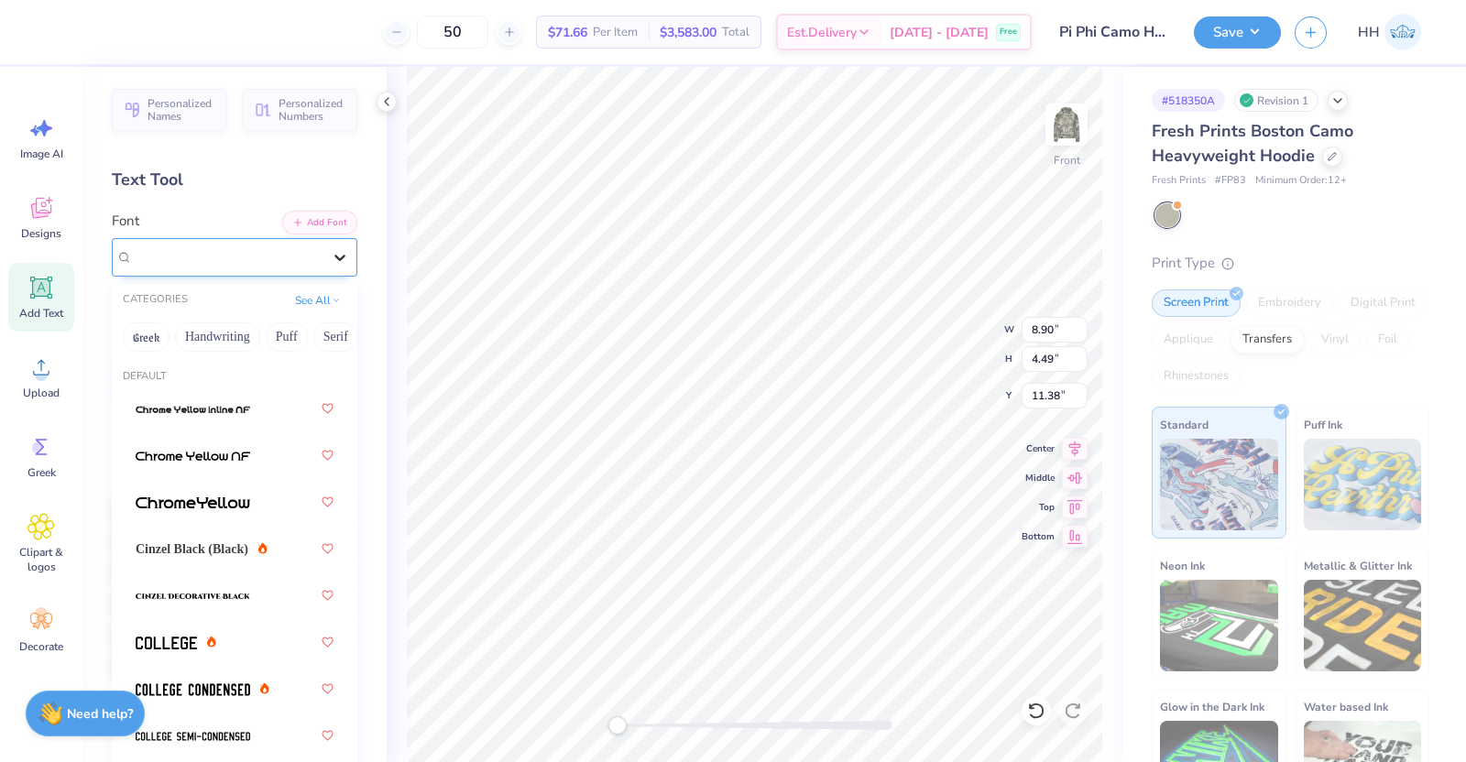
click at [331, 252] on icon at bounding box center [340, 257] width 18 height 18
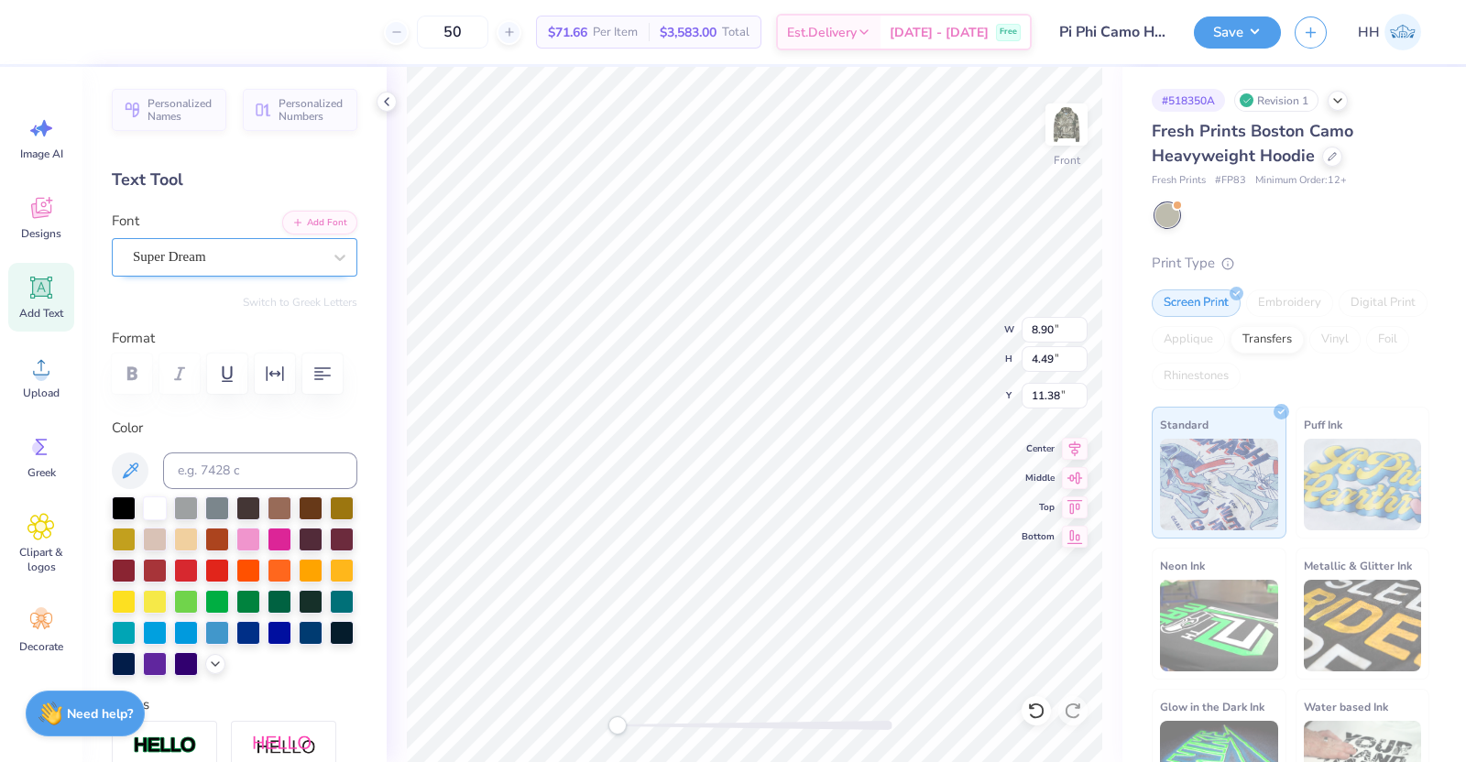
click at [252, 245] on div at bounding box center [227, 257] width 189 height 25
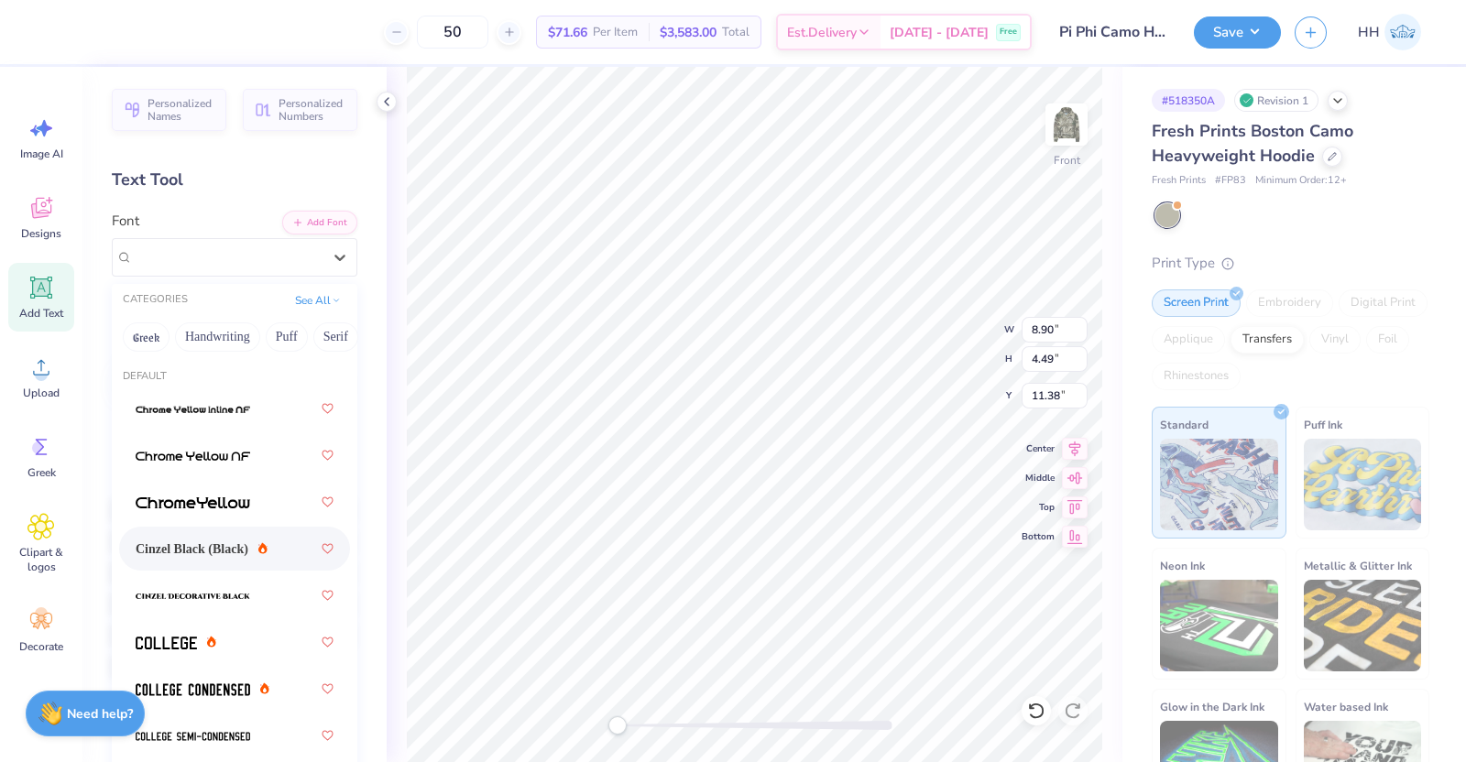
click at [204, 553] on span "Cinzel Black (Black)" at bounding box center [192, 549] width 113 height 19
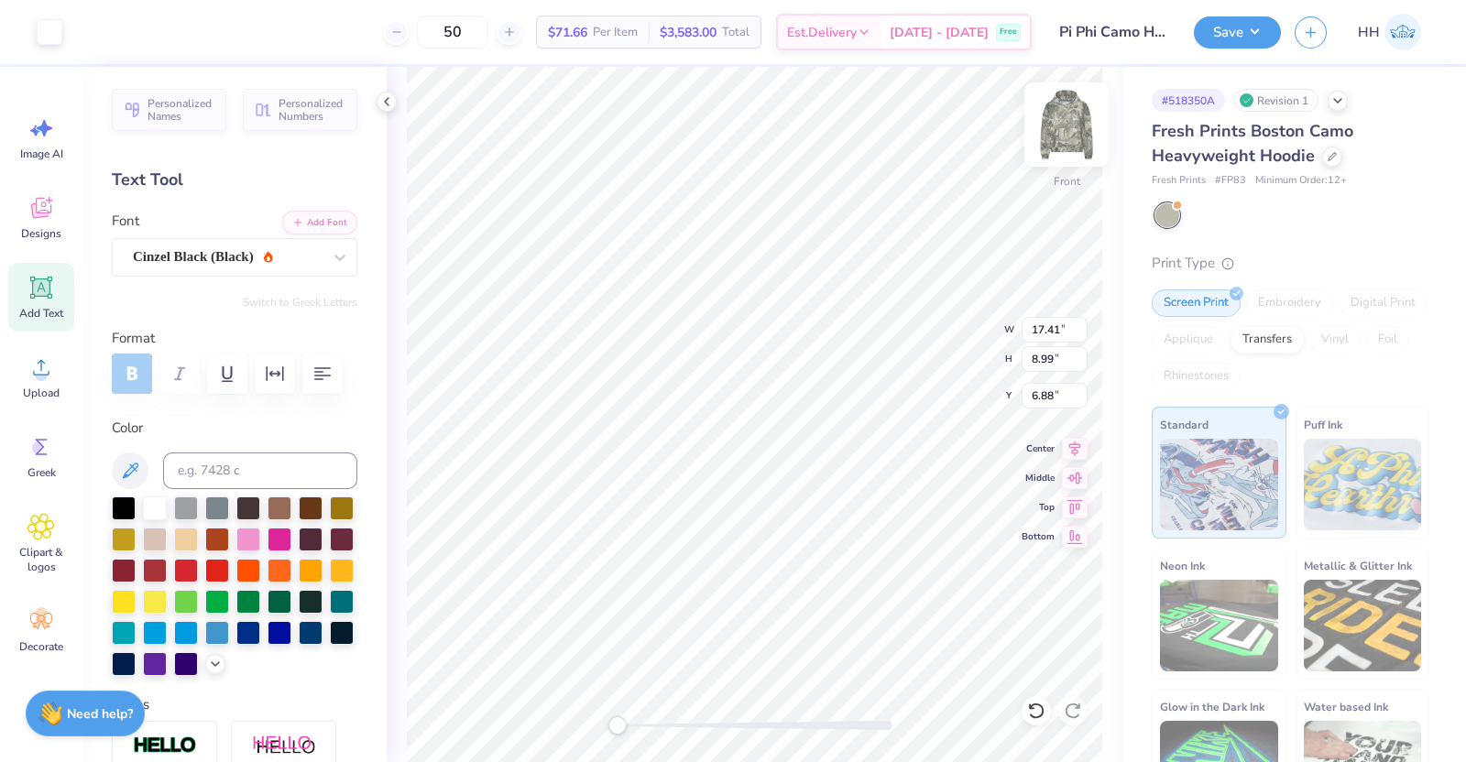
click at [1063, 128] on img at bounding box center [1066, 124] width 73 height 73
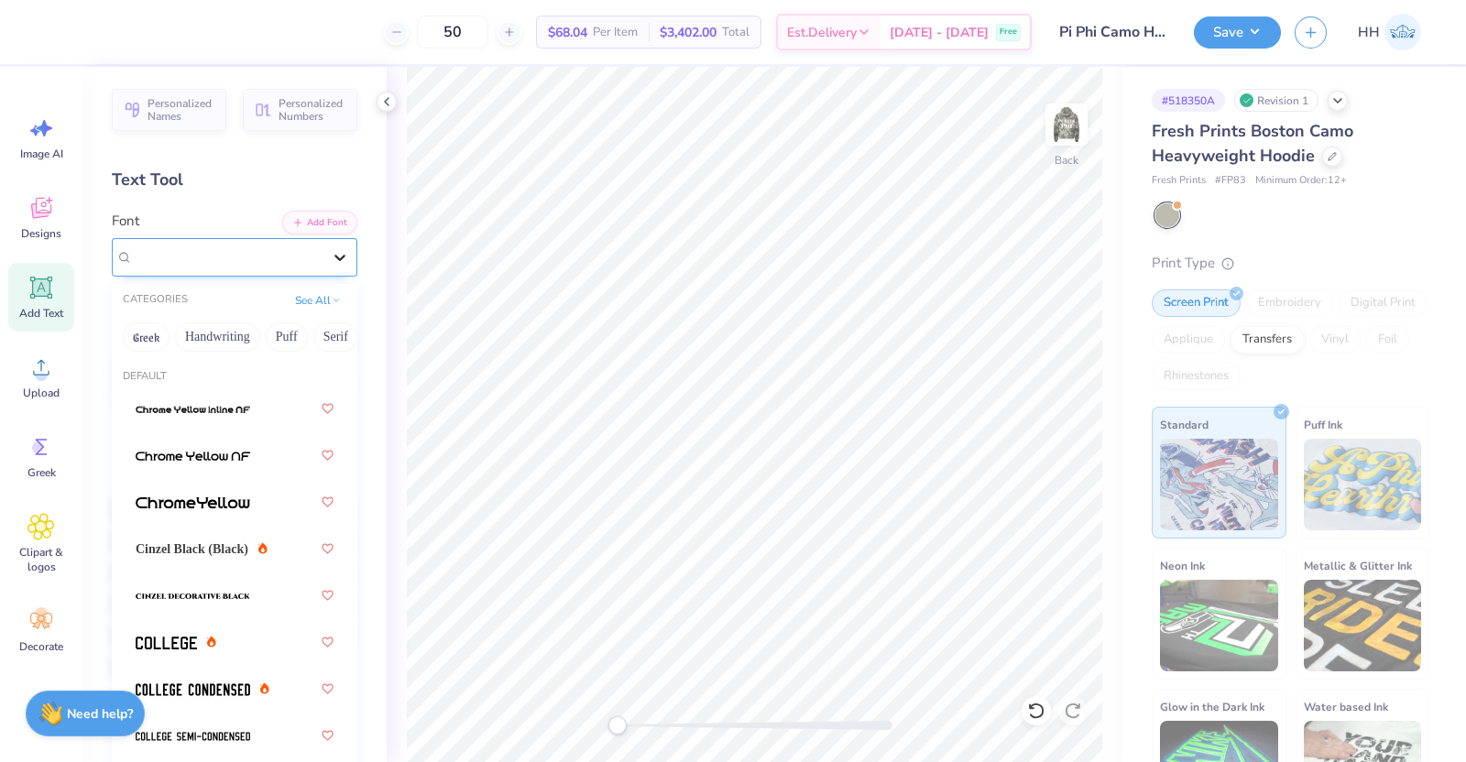
click at [331, 249] on icon at bounding box center [340, 257] width 18 height 18
click at [194, 542] on span "Cinzel Black (Black)" at bounding box center [192, 549] width 113 height 19
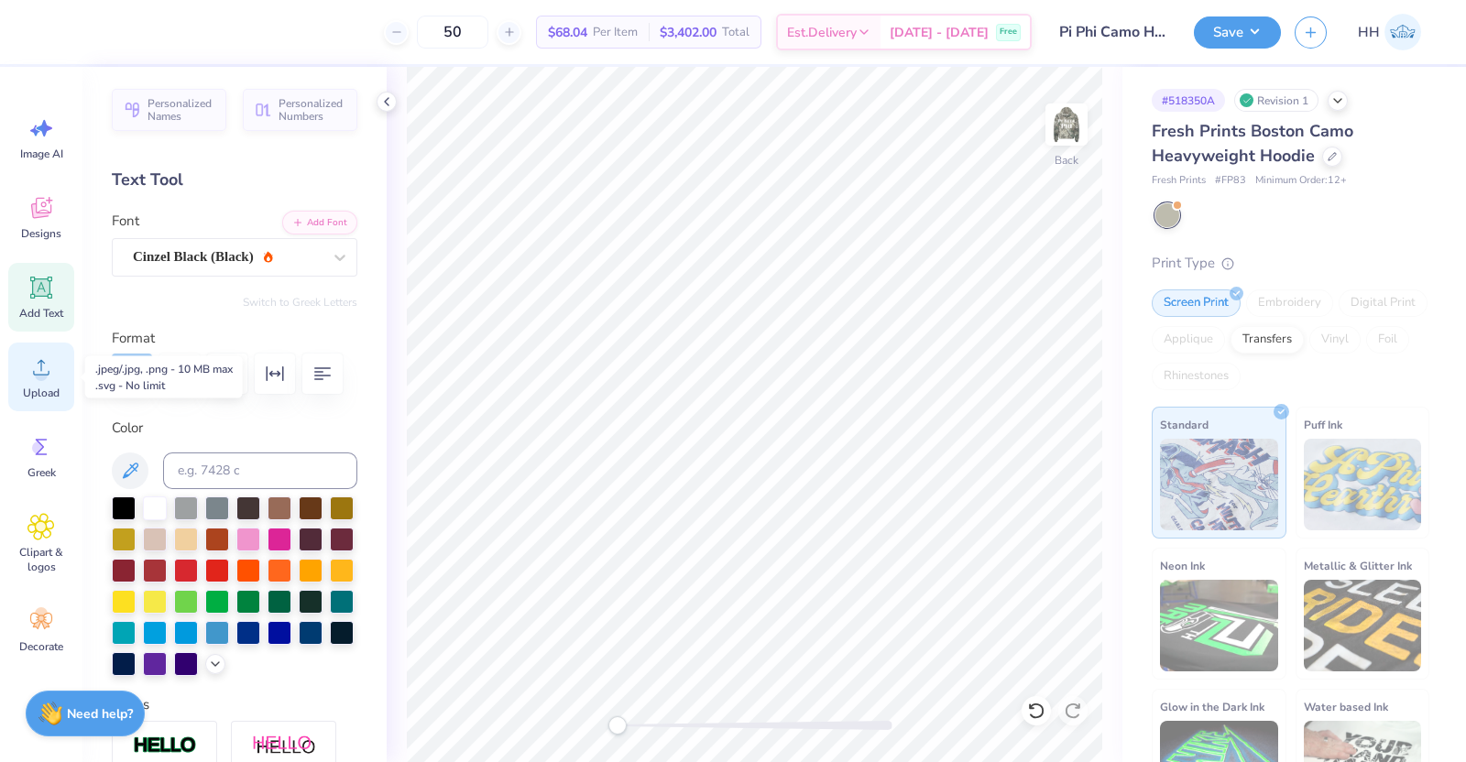
click at [38, 364] on icon at bounding box center [40, 367] width 27 height 27
click at [34, 289] on icon at bounding box center [41, 287] width 17 height 17
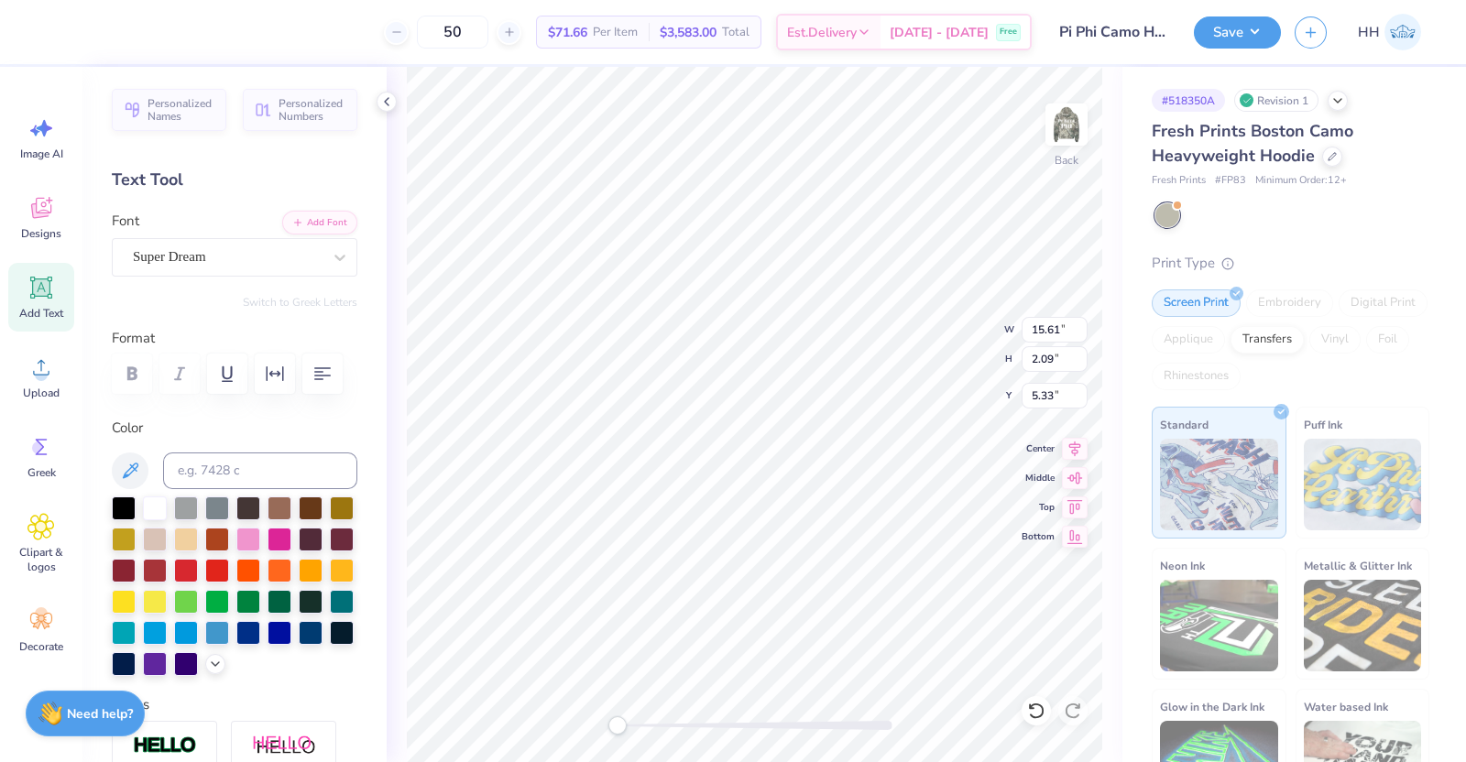
scroll to position [18, 5]
click at [331, 261] on icon at bounding box center [340, 257] width 18 height 18
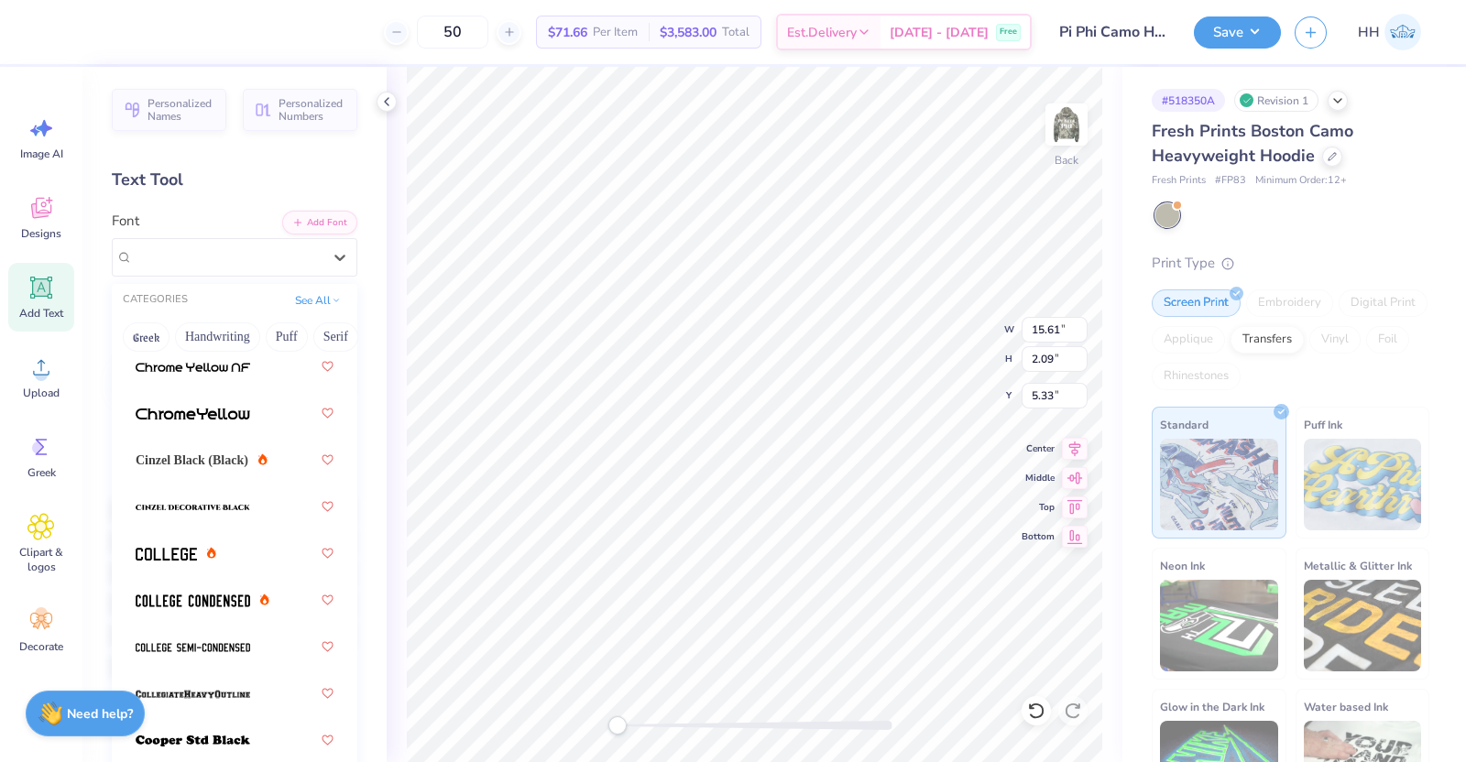
scroll to position [82, 0]
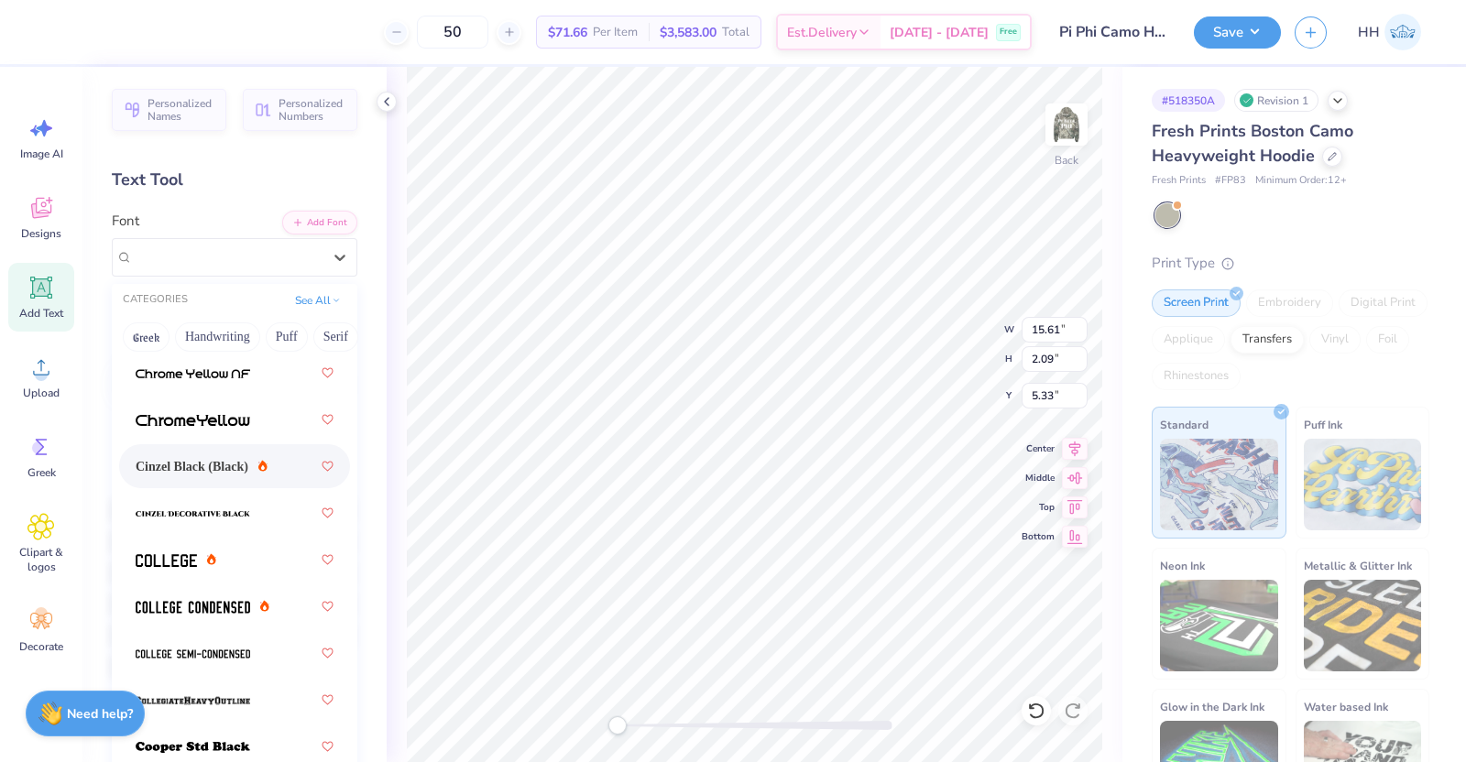
click at [217, 454] on div "Cinzel Black (Black)" at bounding box center [235, 466] width 198 height 33
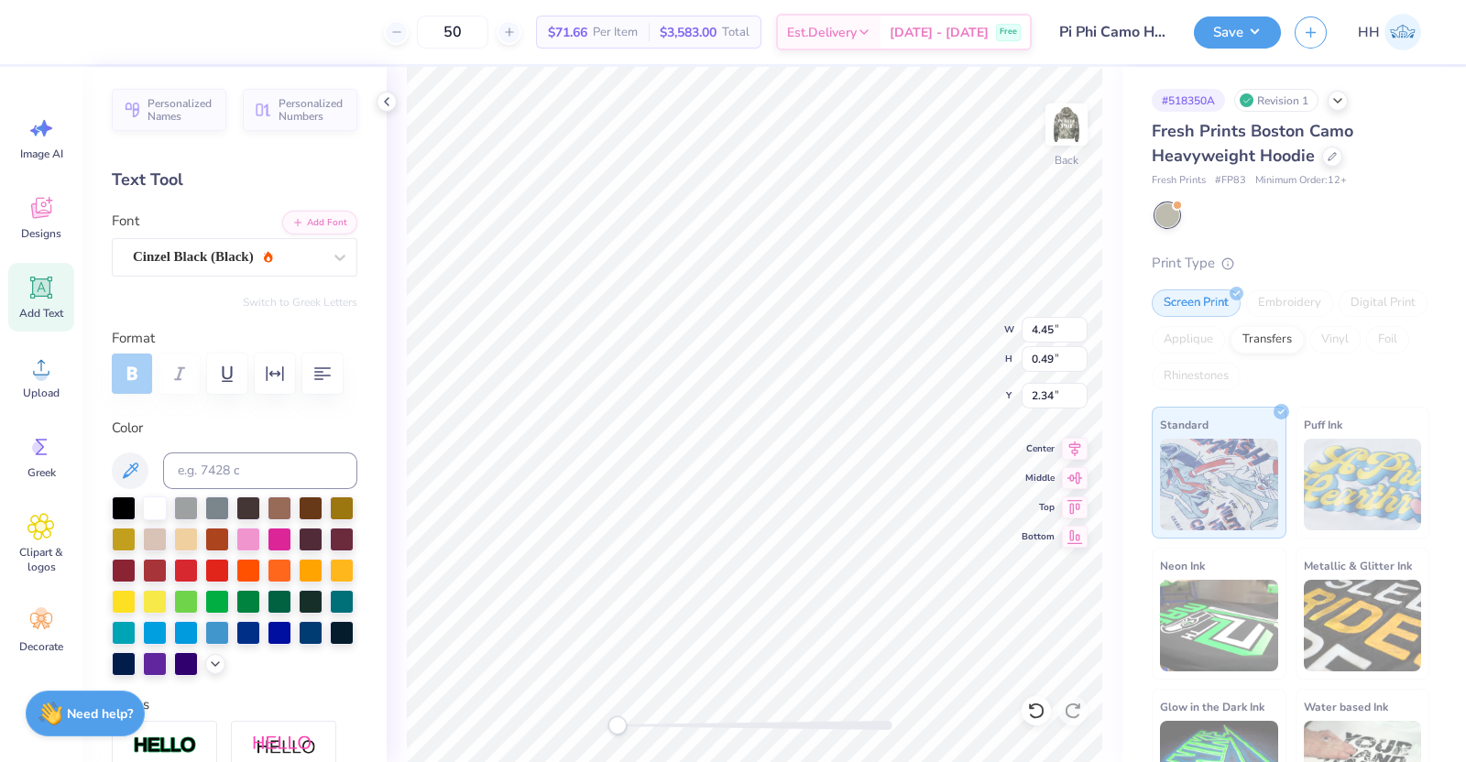
click at [48, 281] on icon at bounding box center [41, 288] width 22 height 22
click at [266, 258] on div "Super Dream" at bounding box center [227, 257] width 192 height 28
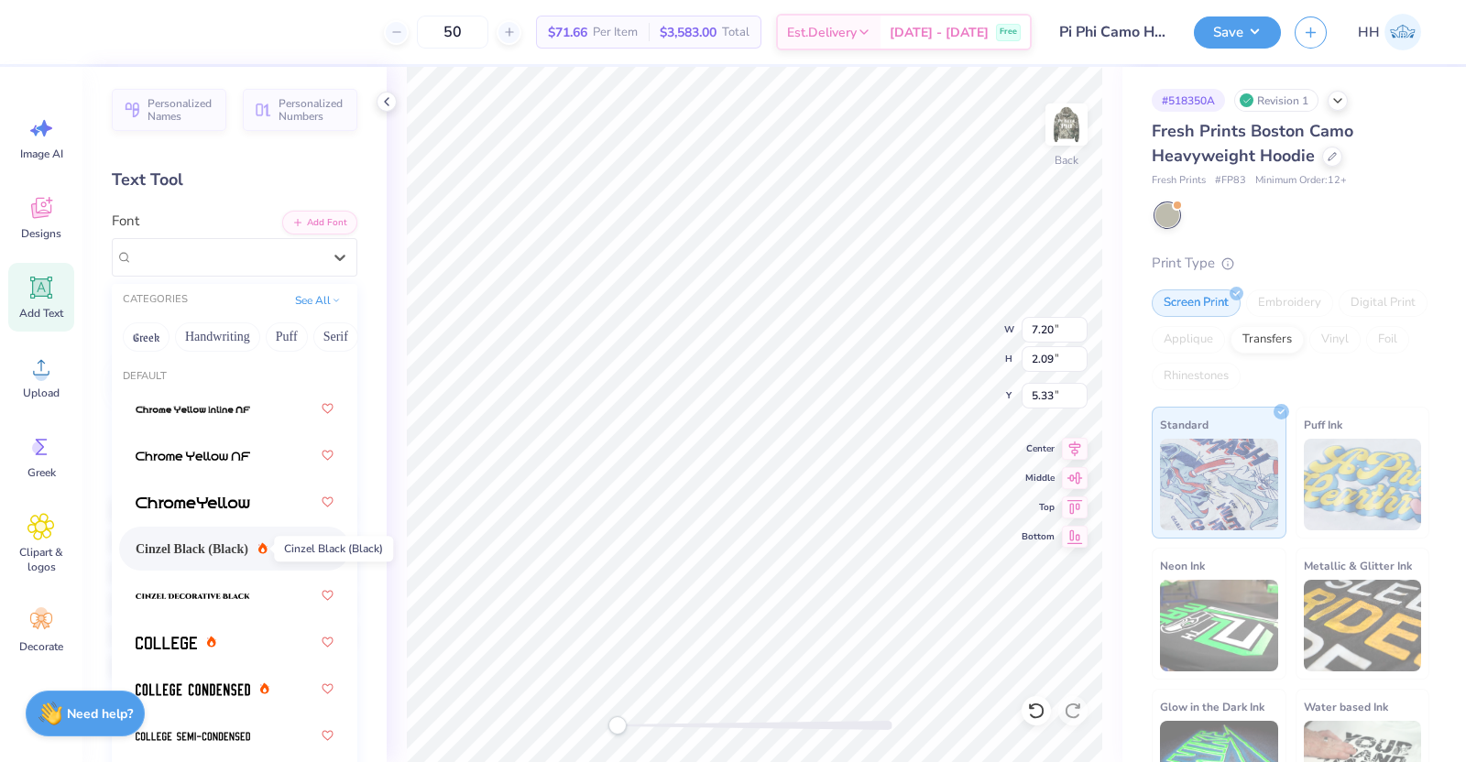
click at [207, 550] on span "Cinzel Black (Black)" at bounding box center [192, 549] width 113 height 19
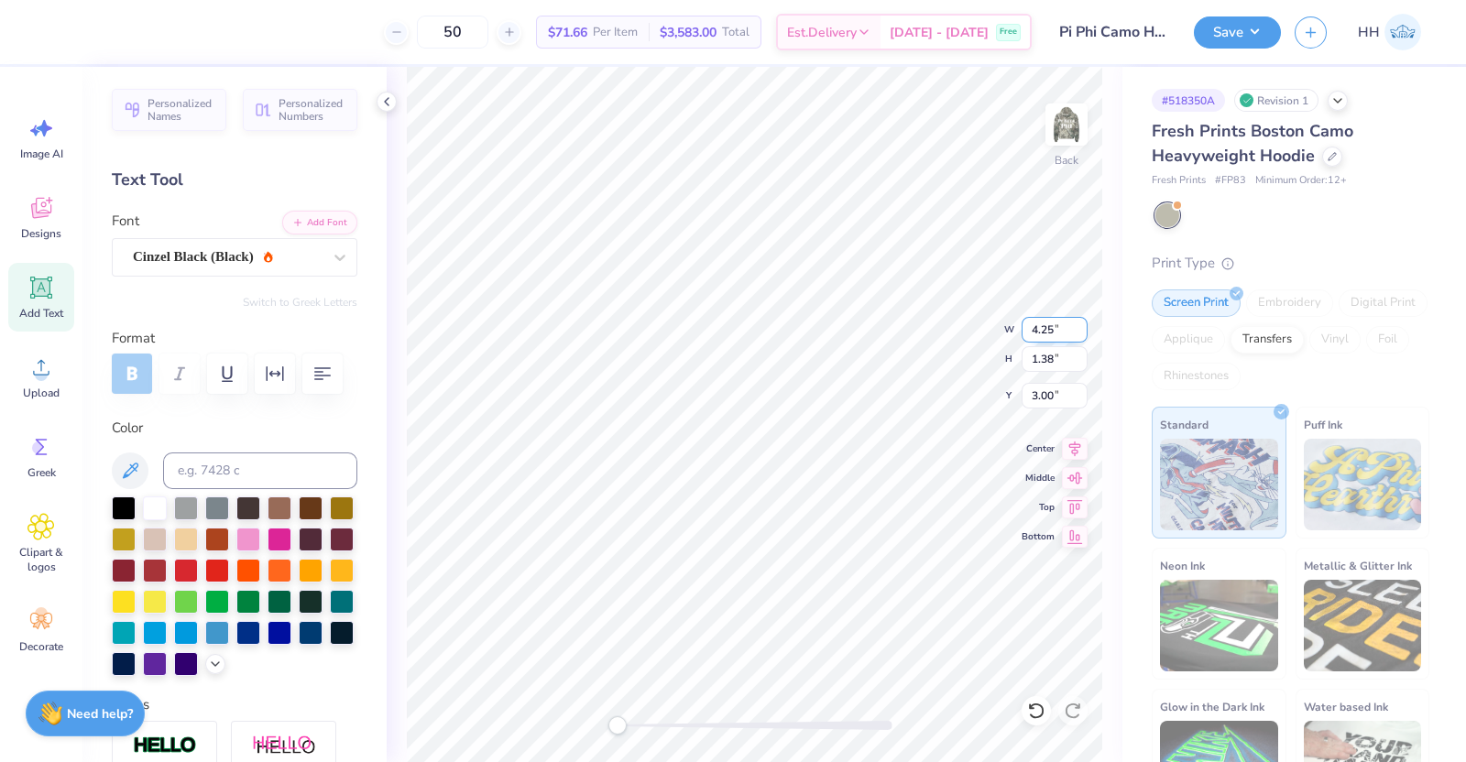
click at [1045, 327] on input "4.25" at bounding box center [1055, 330] width 66 height 26
click at [1050, 359] on input "1.44" at bounding box center [1055, 359] width 66 height 26
click at [1067, 122] on img at bounding box center [1066, 124] width 73 height 73
click at [1069, 137] on img at bounding box center [1066, 124] width 73 height 73
click at [1172, 30] on button "Save" at bounding box center [1237, 30] width 87 height 32
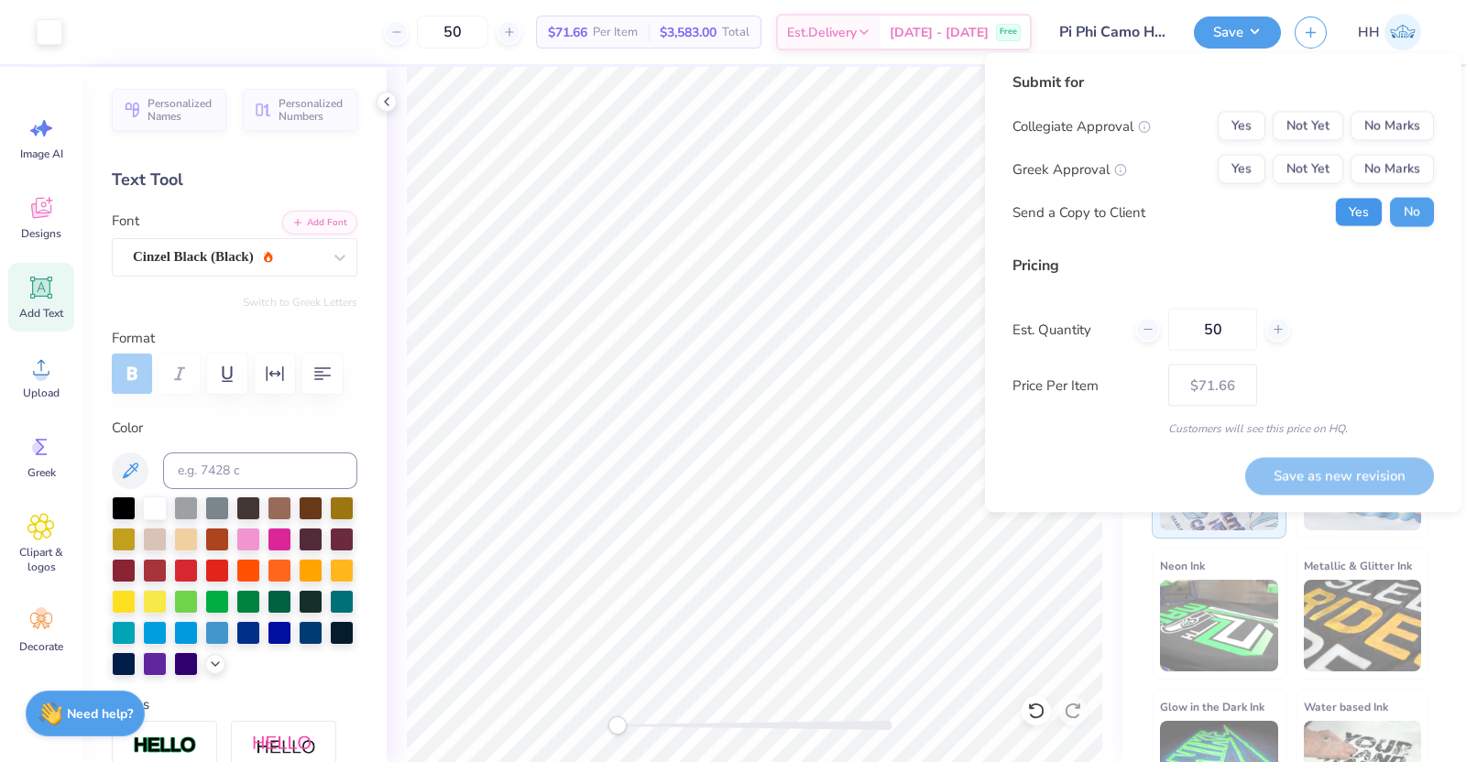
click at [1172, 218] on button "Yes" at bounding box center [1359, 212] width 48 height 29
click at [1172, 167] on button "Yes" at bounding box center [1242, 169] width 48 height 29
click at [1172, 126] on button "No Marks" at bounding box center [1392, 126] width 83 height 29
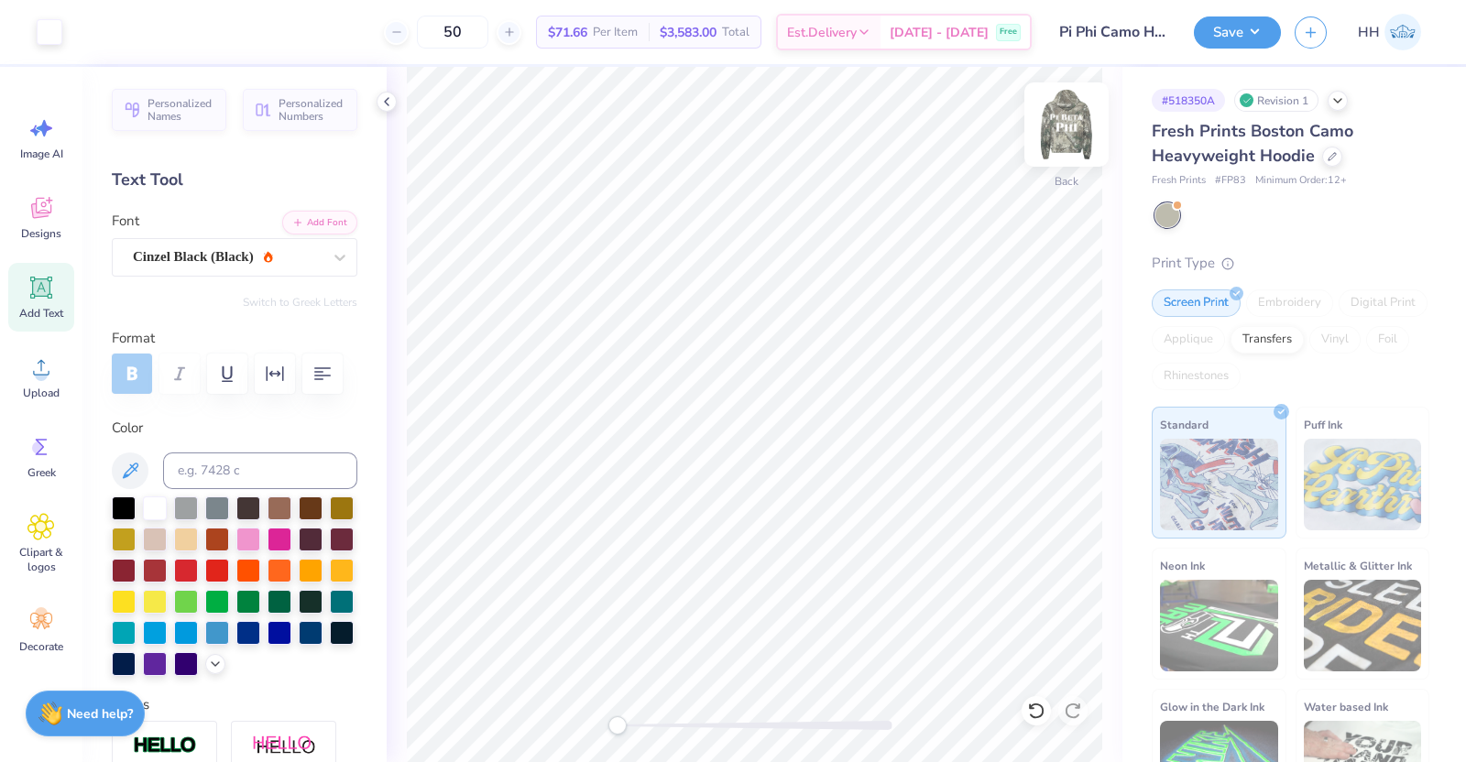
click at [1069, 122] on img at bounding box center [1066, 124] width 73 height 73
click at [1041, 328] on input "17.41" at bounding box center [1055, 330] width 66 height 26
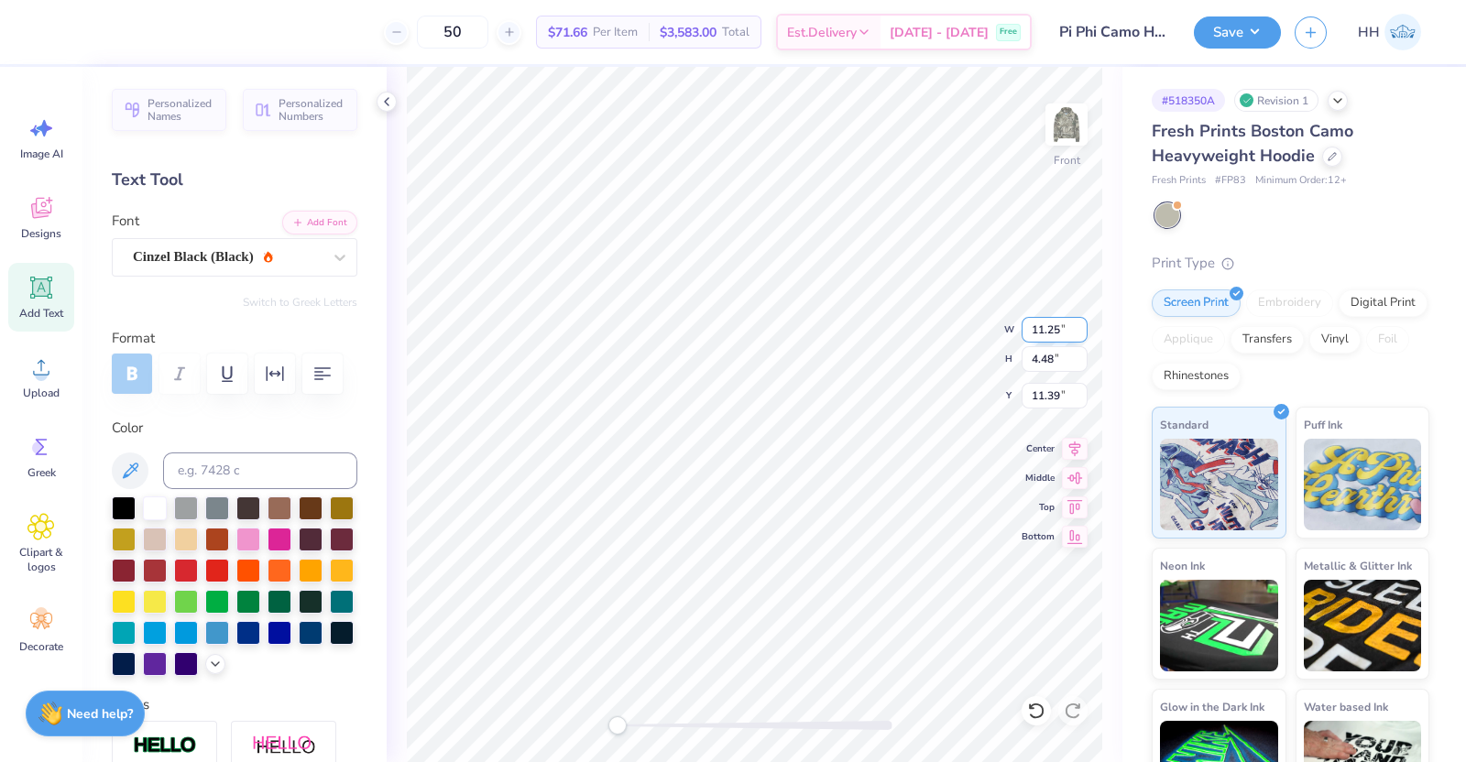
click at [1058, 328] on input "11.25" at bounding box center [1055, 330] width 66 height 26
click at [1047, 357] on input "5.97" at bounding box center [1055, 359] width 66 height 26
click at [1050, 357] on input "5.97" at bounding box center [1055, 359] width 66 height 26
click at [1037, 328] on input "6.88" at bounding box center [1055, 330] width 66 height 26
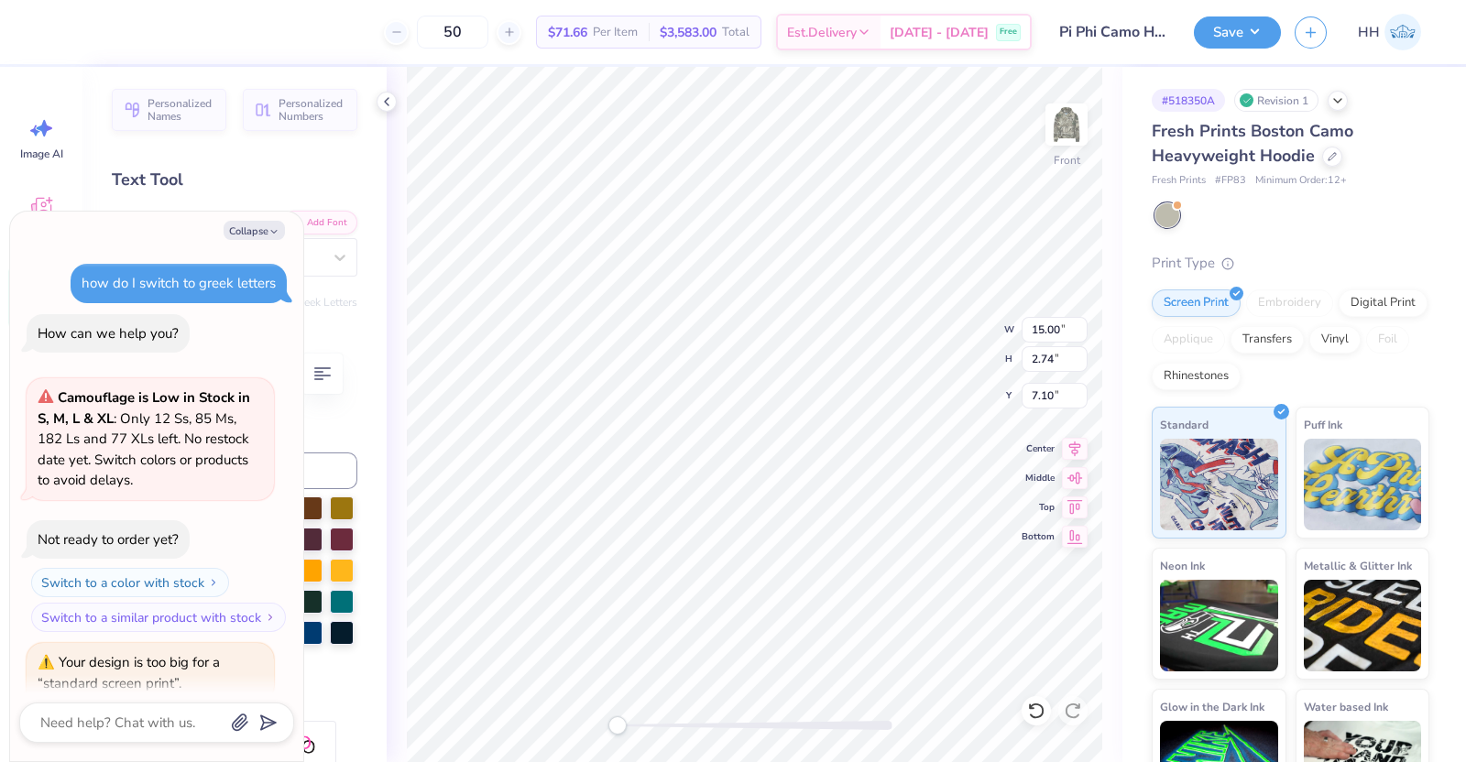
scroll to position [256, 0]
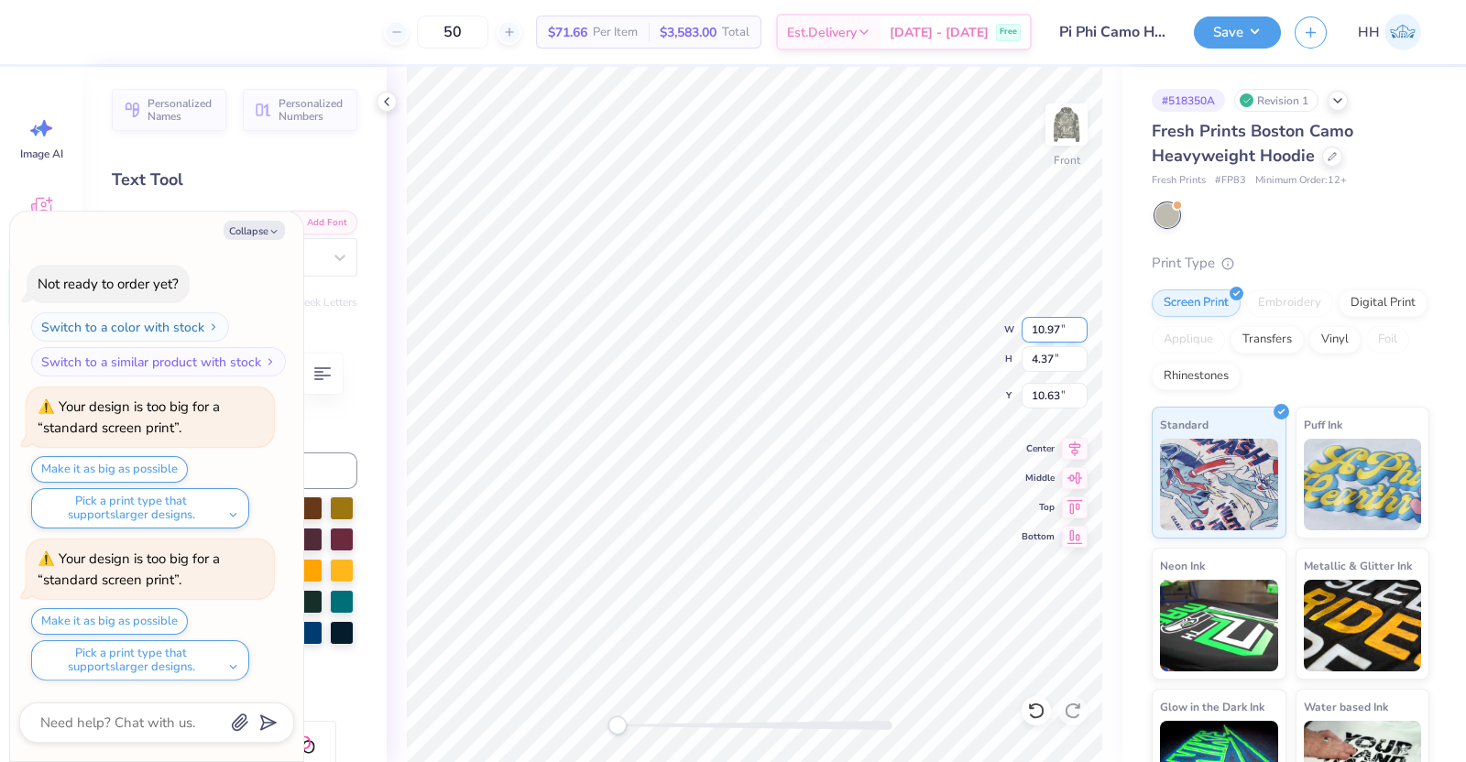
click at [1043, 329] on input "10.97" at bounding box center [1055, 330] width 66 height 26
click at [1042, 330] on input "11.97" at bounding box center [1055, 330] width 66 height 26
click at [1067, 136] on img at bounding box center [1066, 124] width 73 height 73
click at [1046, 362] on input "0.54" at bounding box center [1055, 359] width 66 height 26
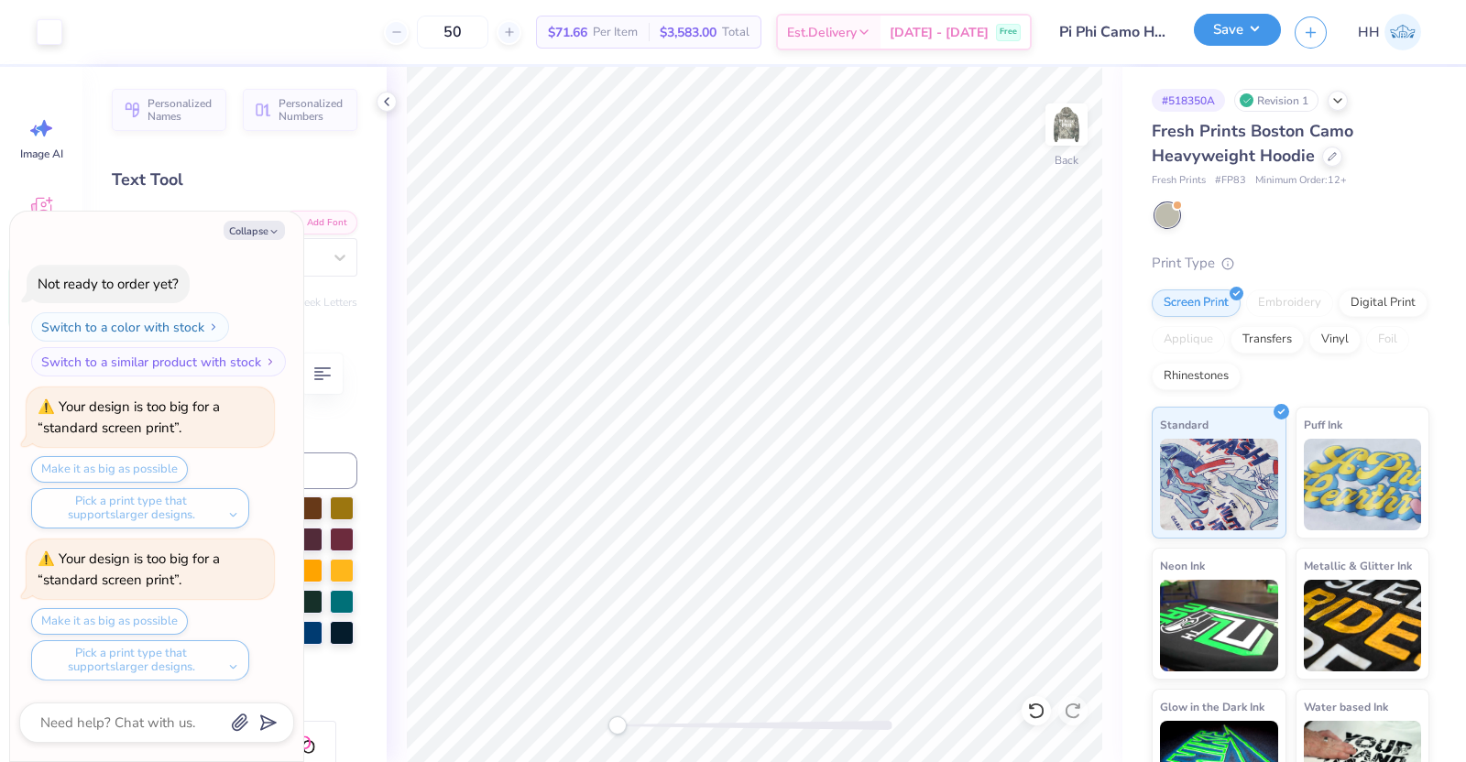
click at [1172, 26] on button "Save" at bounding box center [1237, 30] width 87 height 32
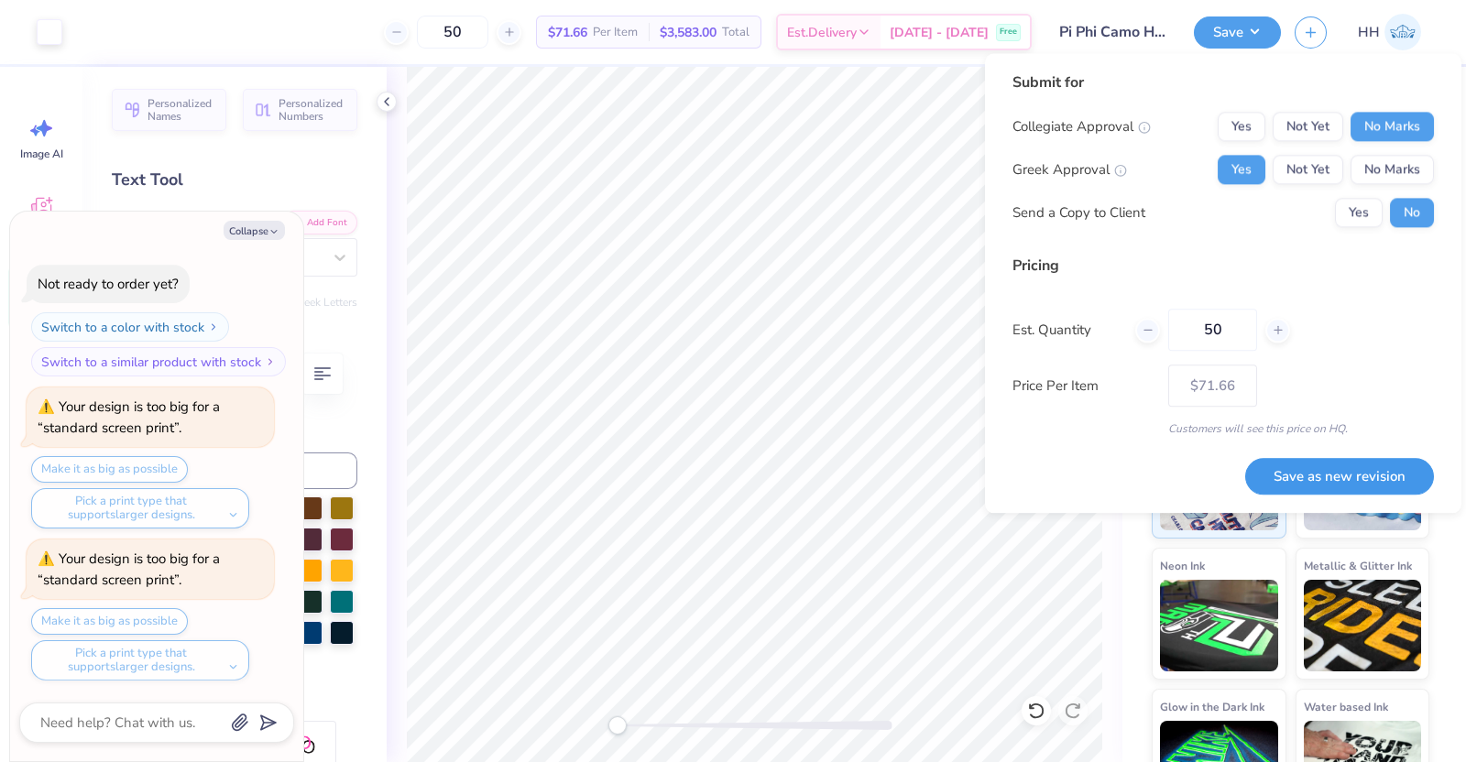
click at [1172, 458] on button "Save as new revision" at bounding box center [1339, 477] width 189 height 38
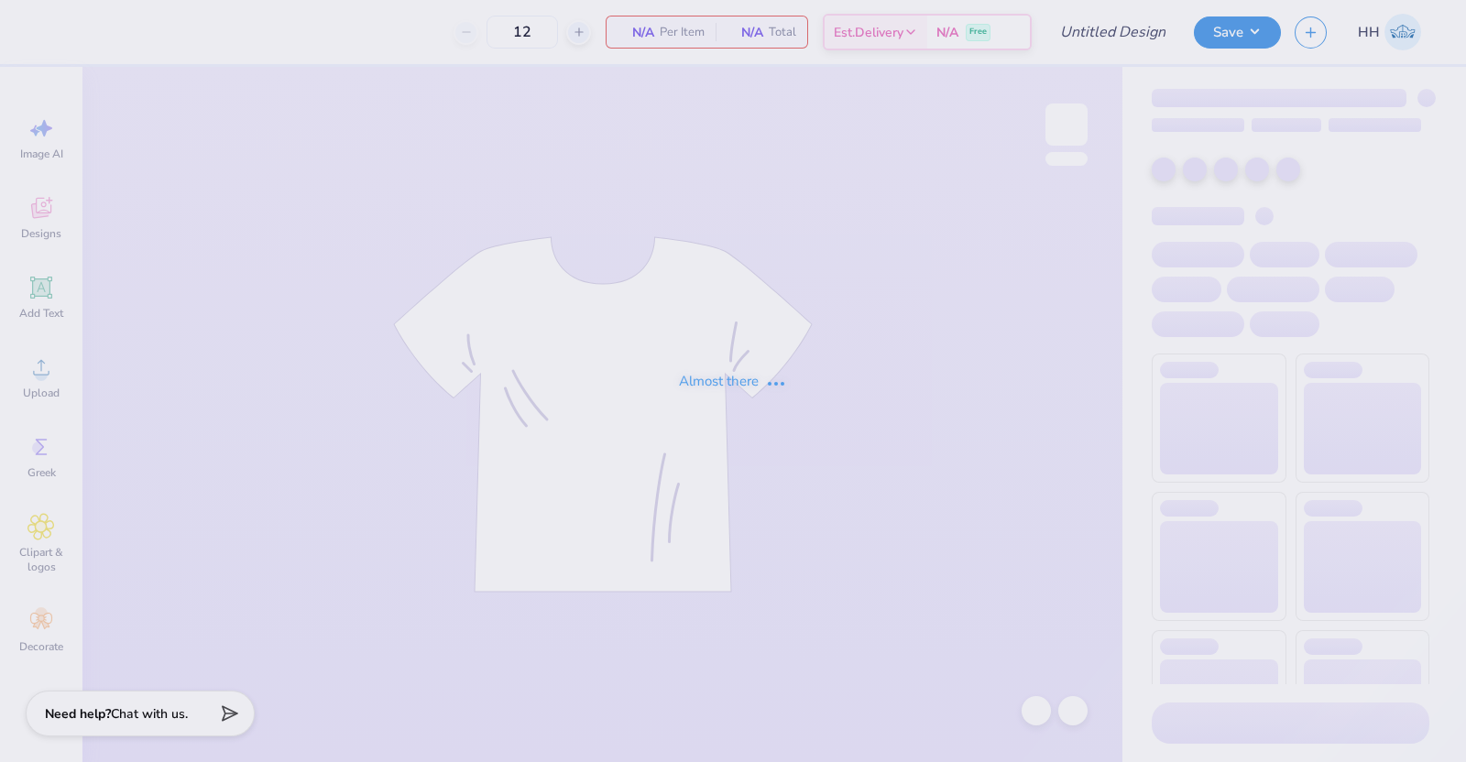
type input "Pi Phi Bance Hoodie Option #3"
type input "50"
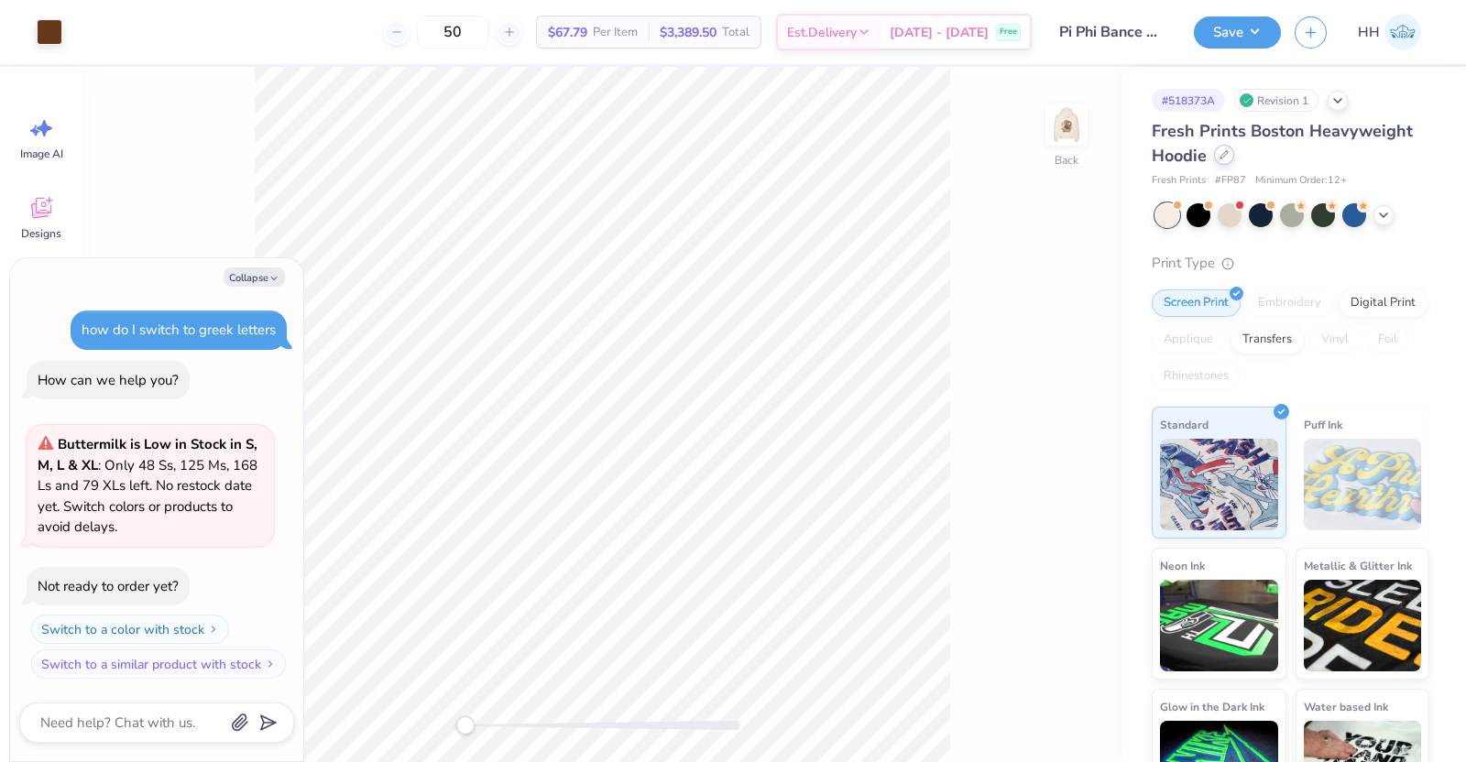
click at [1228, 157] on icon at bounding box center [1224, 154] width 9 height 9
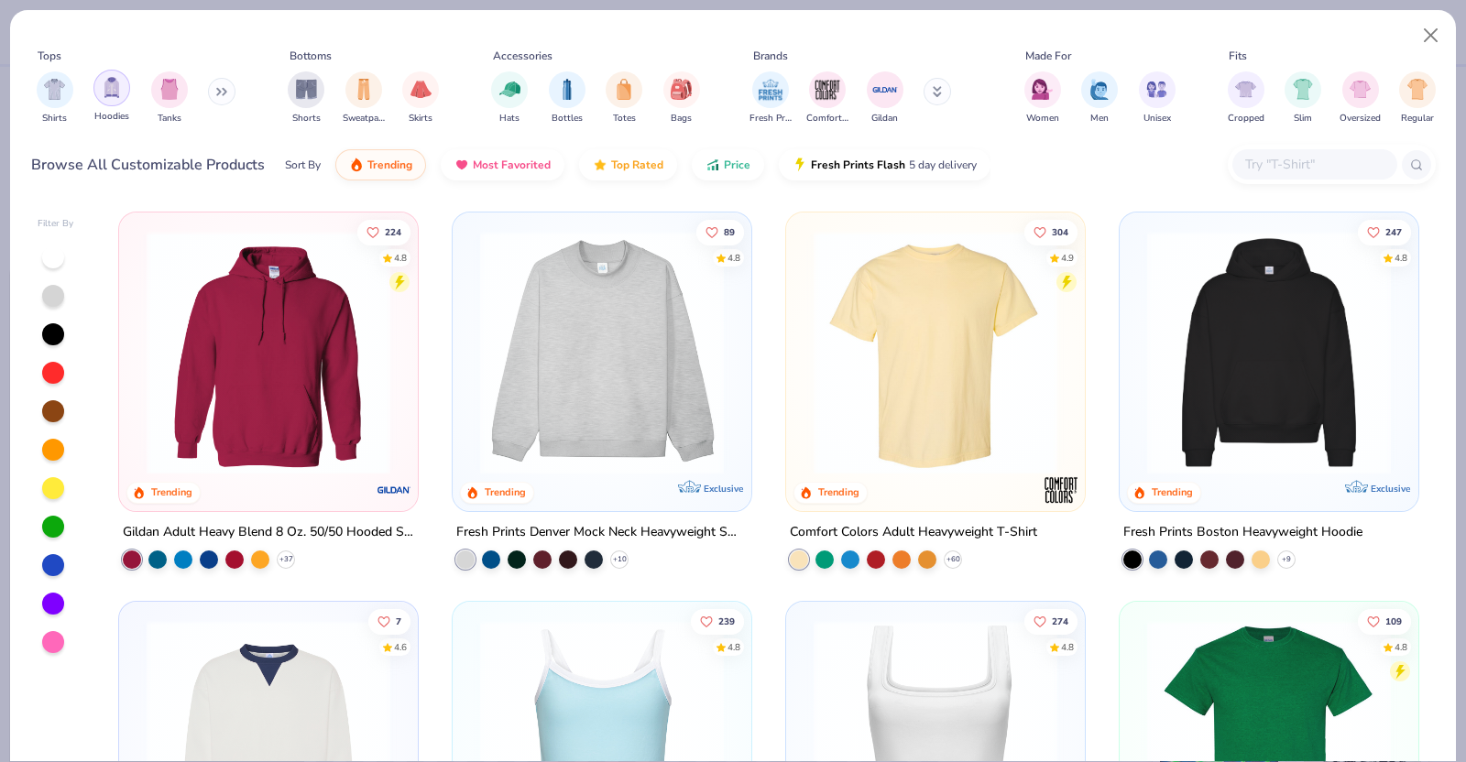
click at [106, 99] on div "filter for Hoodies" at bounding box center [111, 88] width 37 height 37
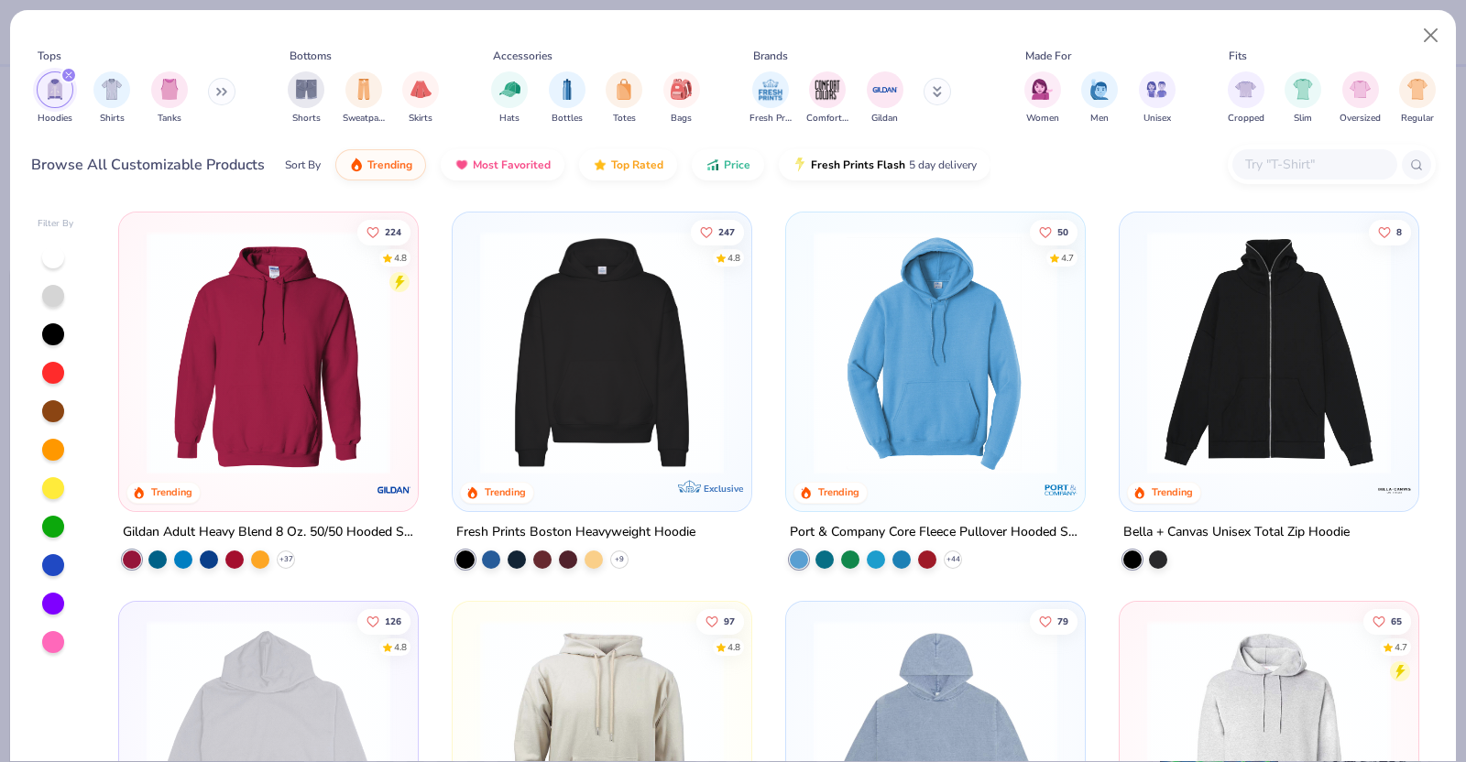
click at [221, 83] on button at bounding box center [221, 91] width 27 height 27
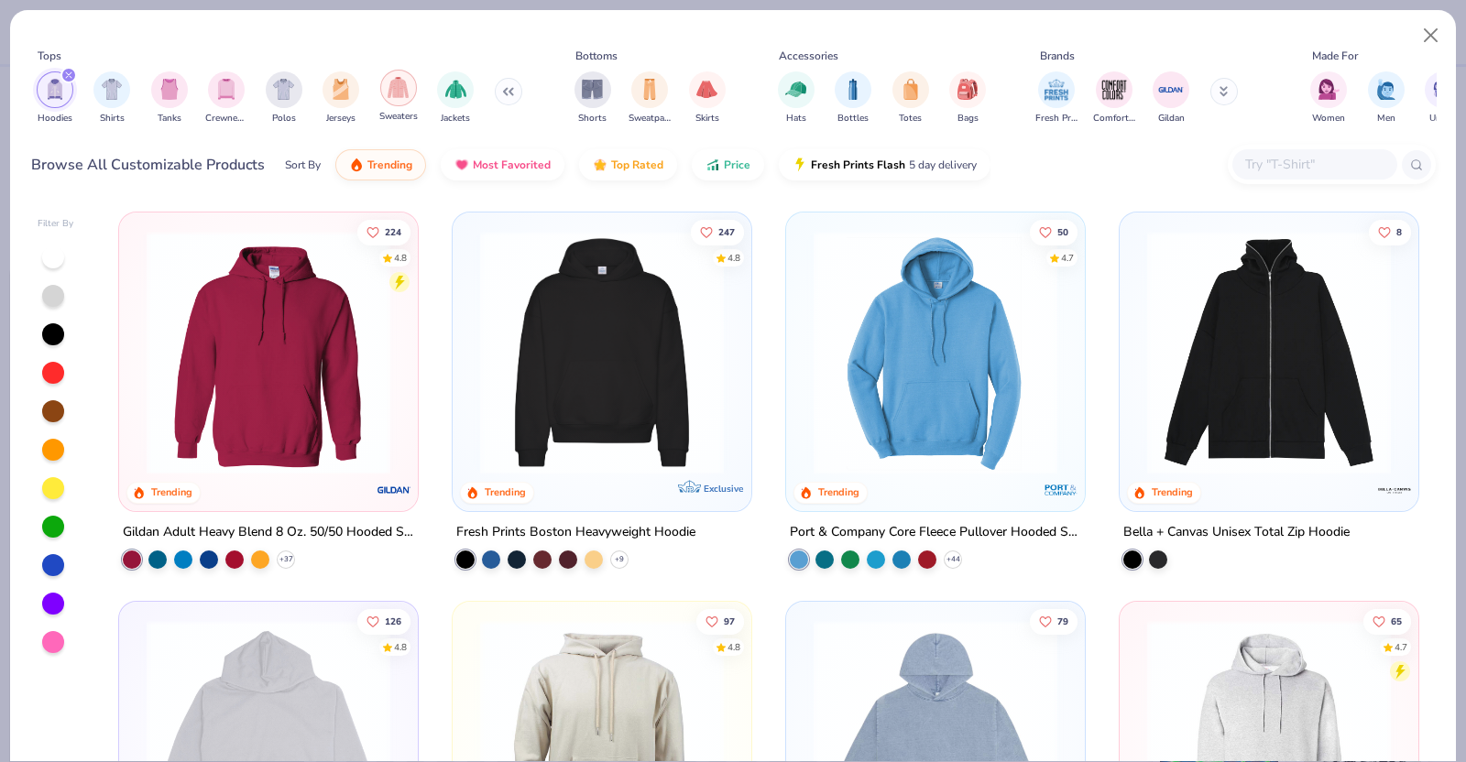
click at [402, 89] on img "filter for Sweaters" at bounding box center [398, 87] width 21 height 21
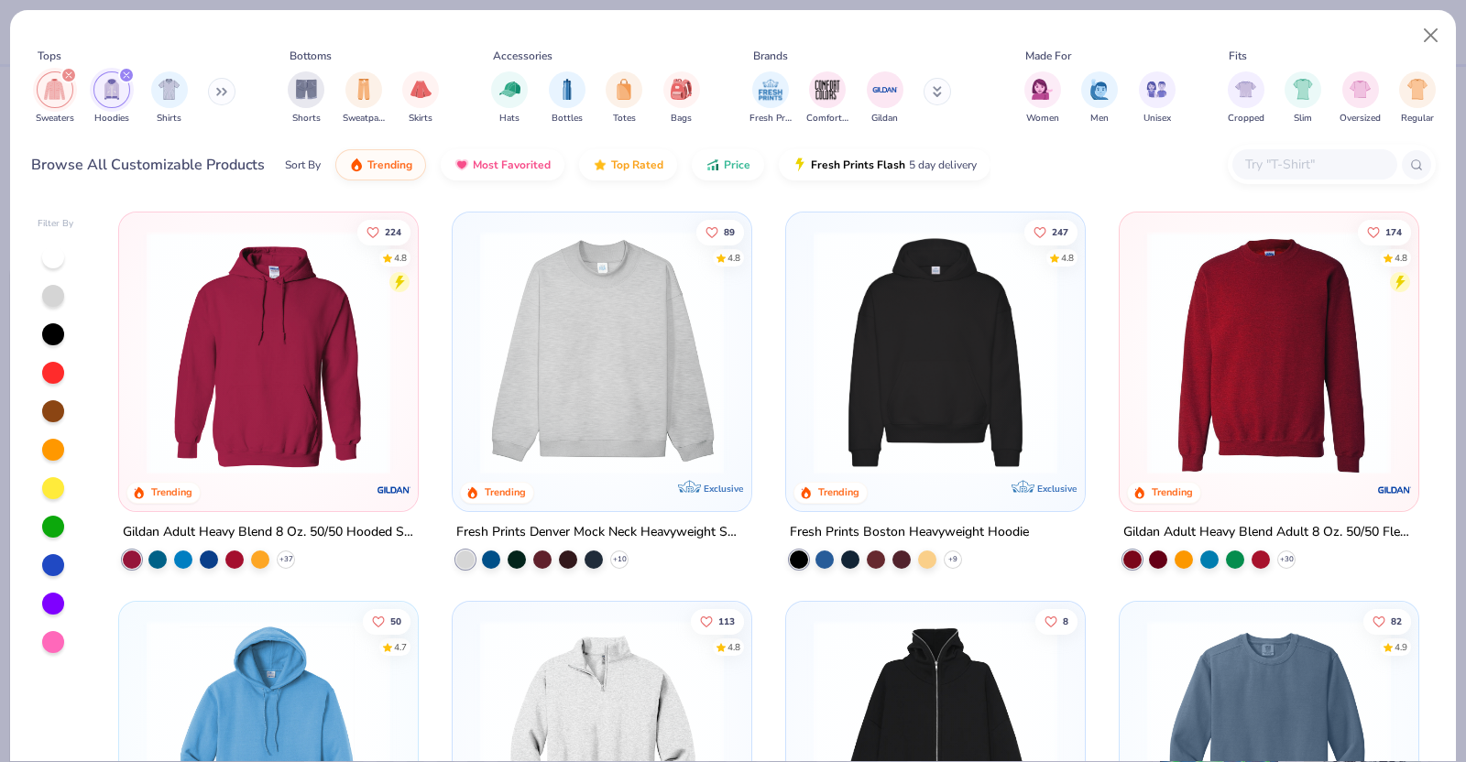
click at [607, 400] on img at bounding box center [602, 353] width 262 height 244
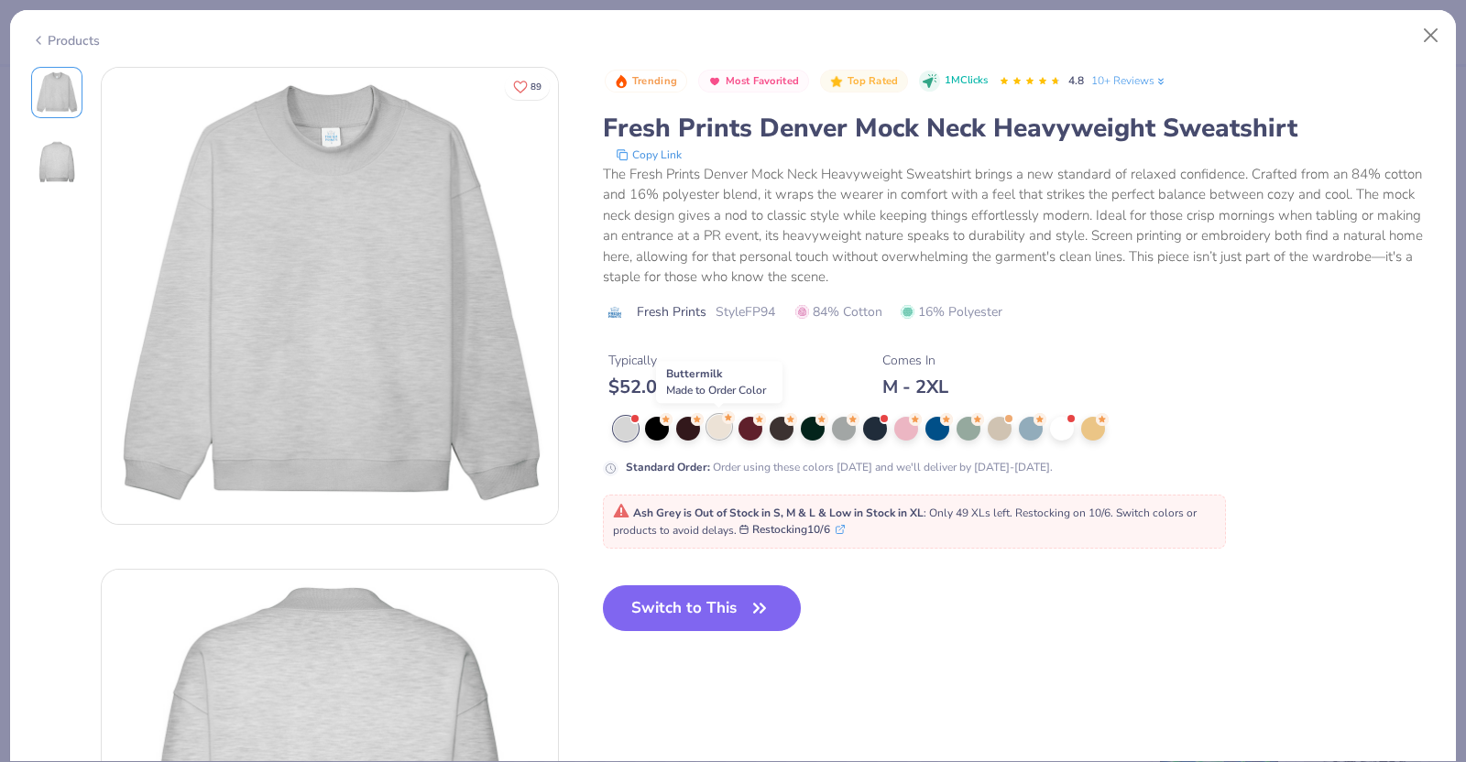
click at [725, 425] on div at bounding box center [719, 427] width 24 height 24
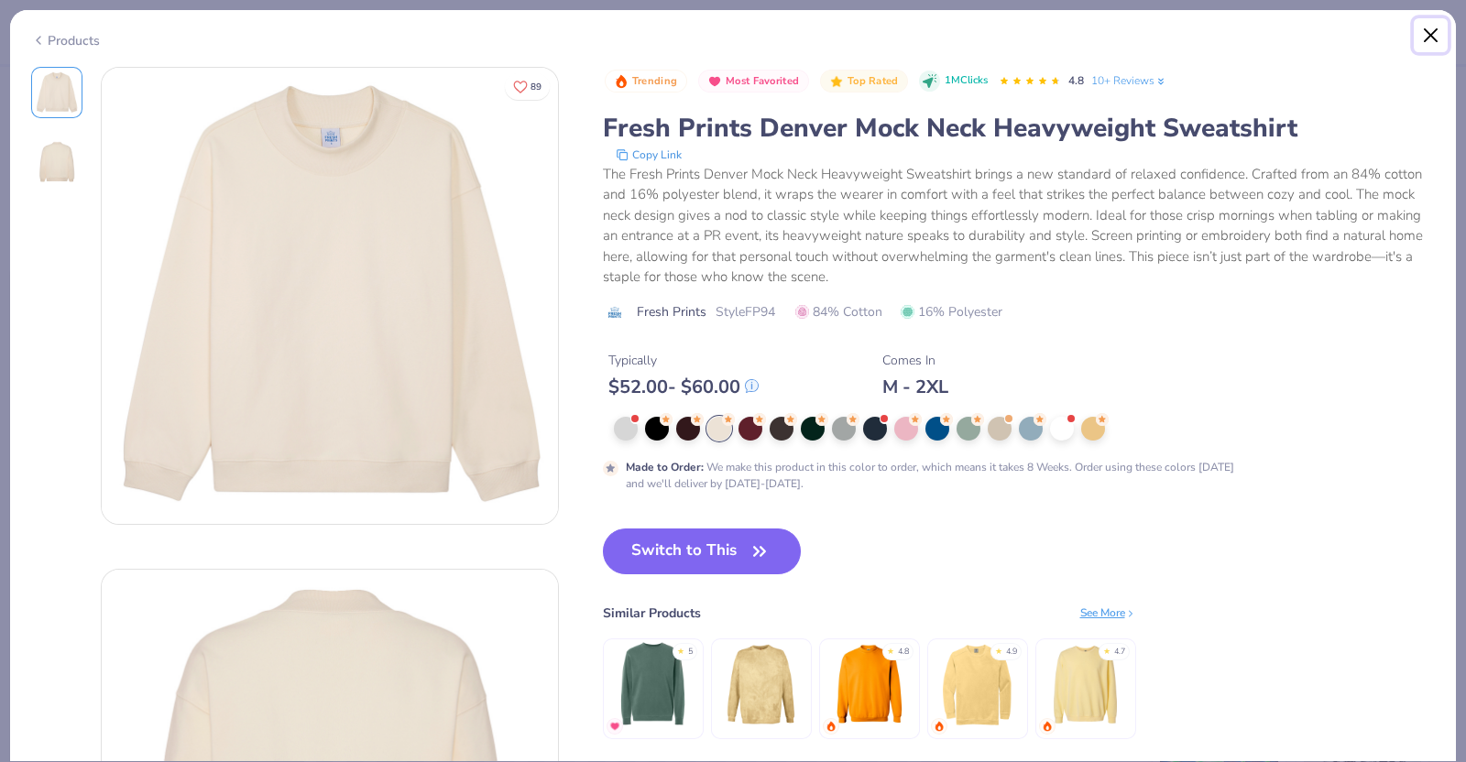
click at [1432, 26] on button "Close" at bounding box center [1431, 35] width 35 height 35
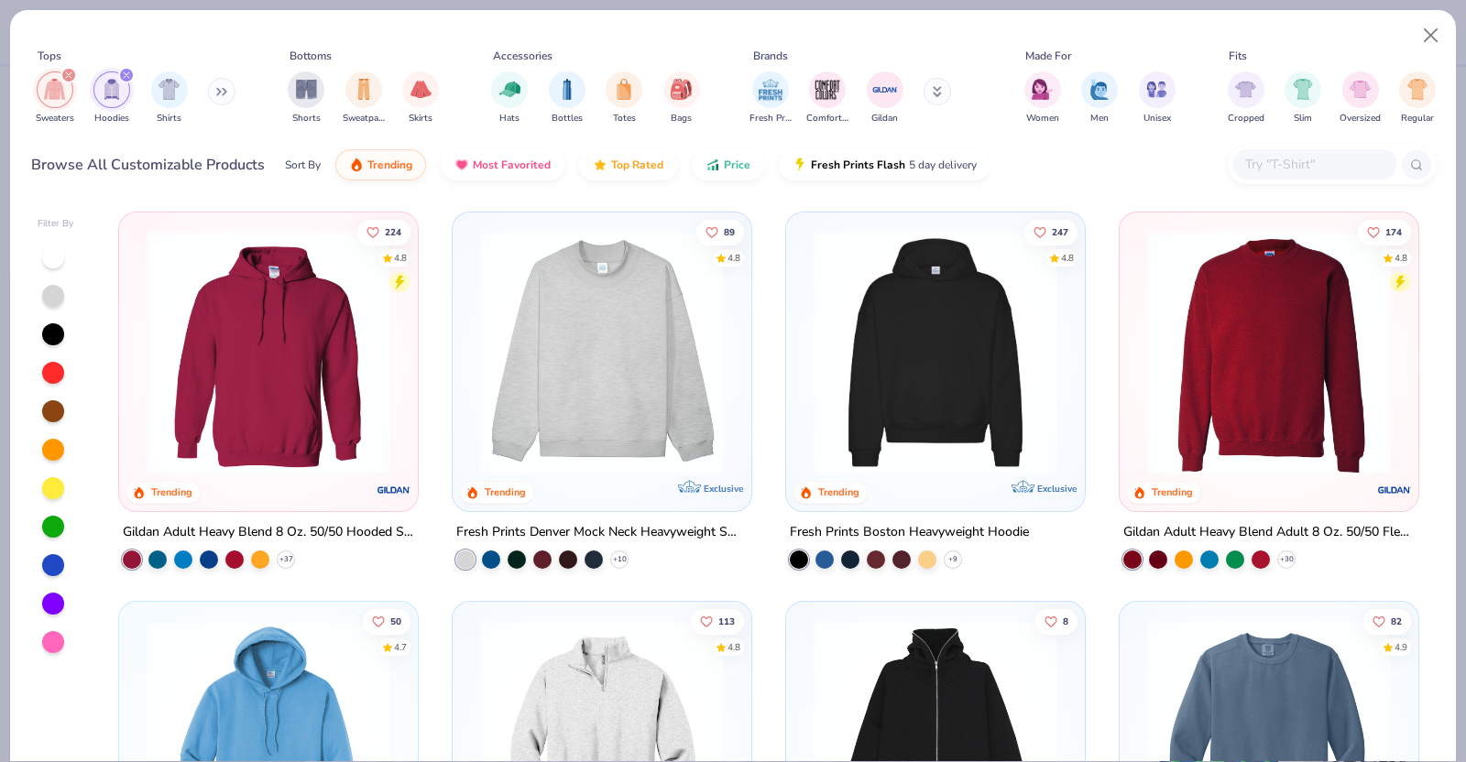
click at [1292, 445] on img at bounding box center [1269, 353] width 262 height 244
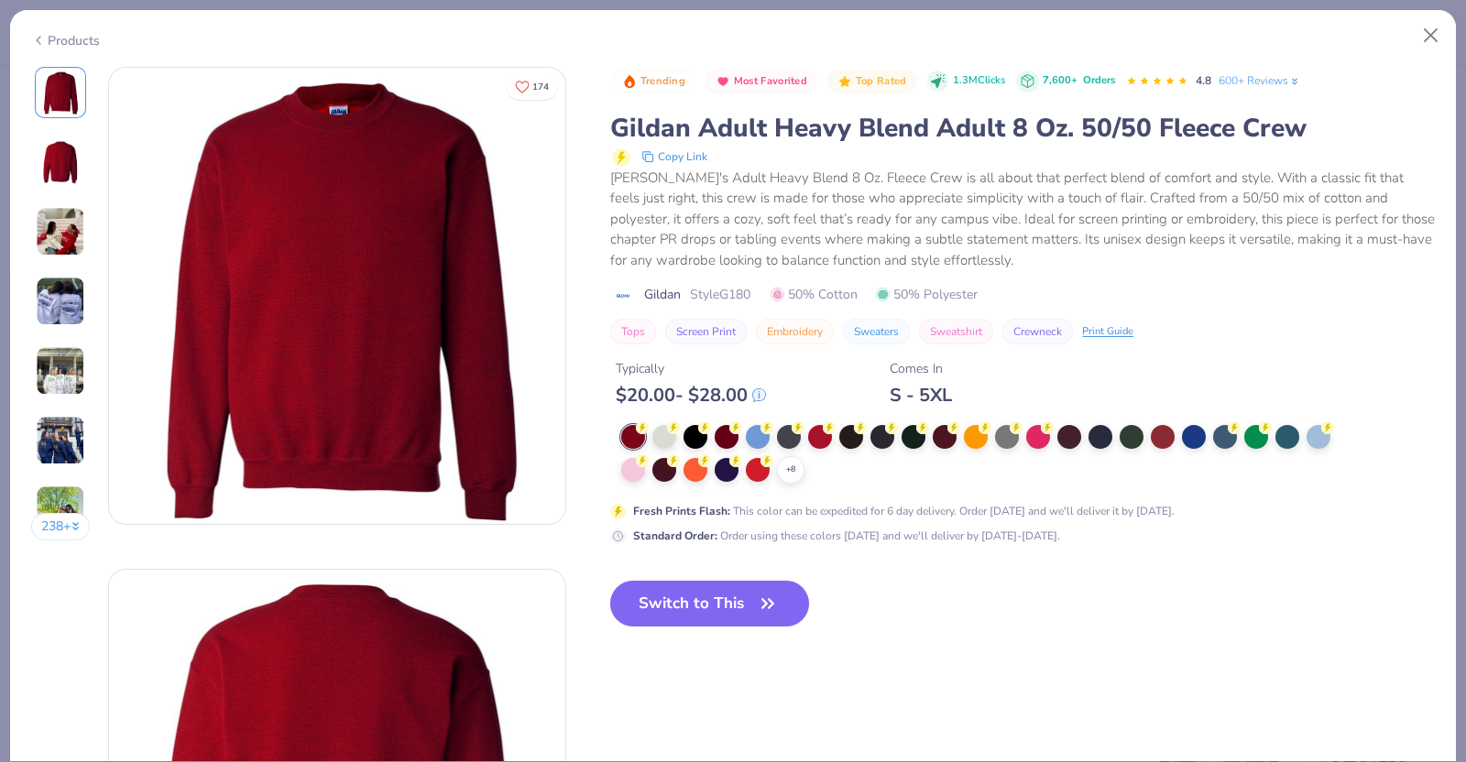
click at [63, 243] on img at bounding box center [60, 231] width 49 height 49
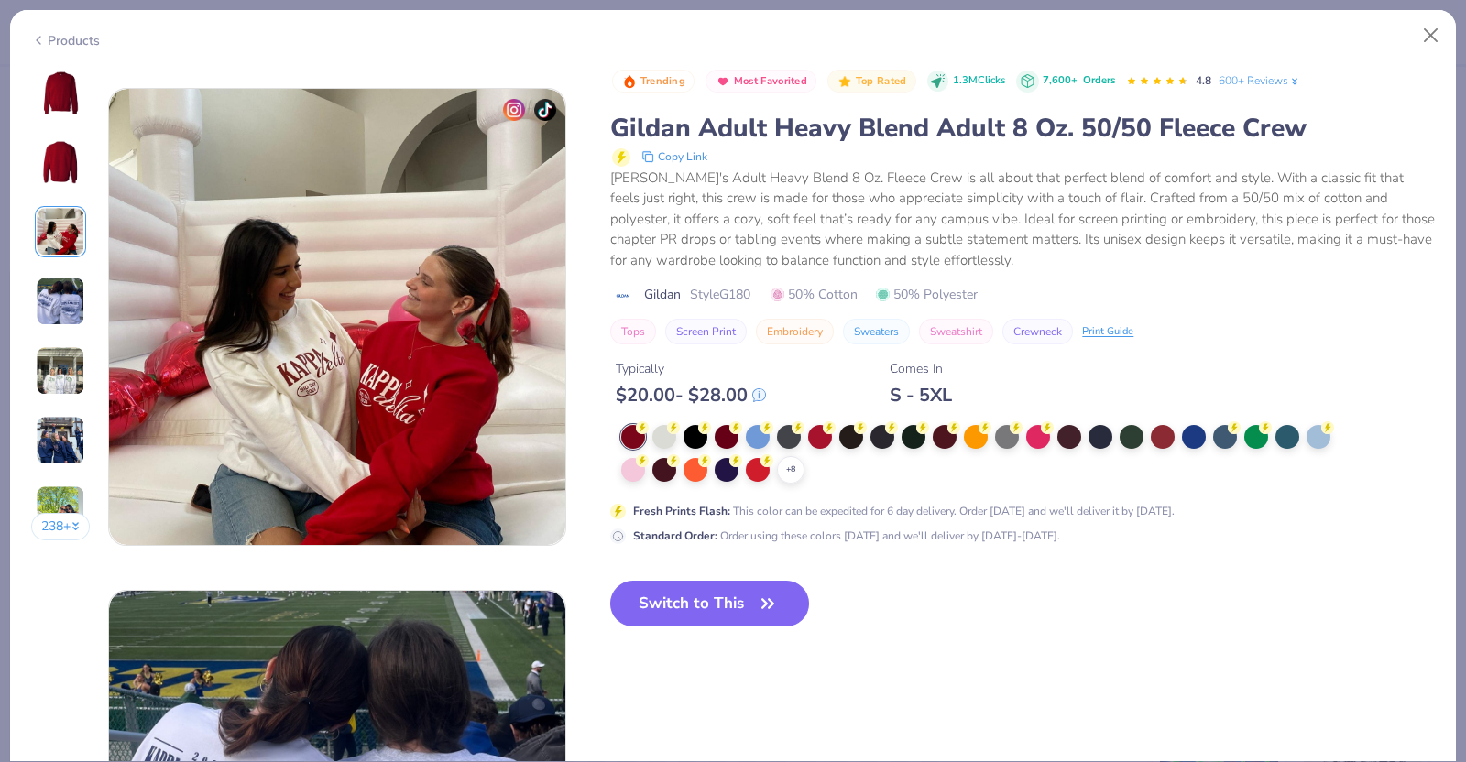
scroll to position [1003, 0]
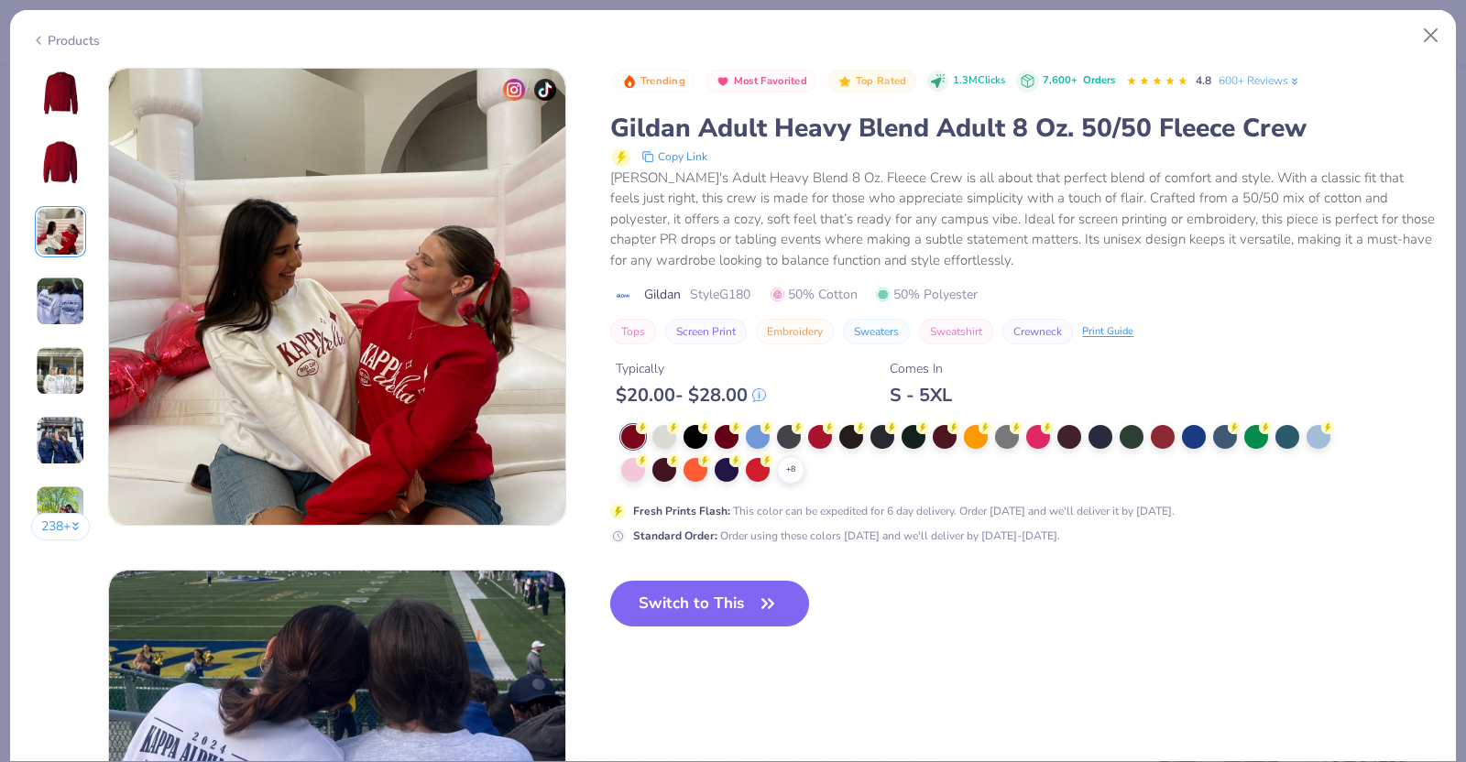
click at [62, 80] on img at bounding box center [60, 93] width 44 height 44
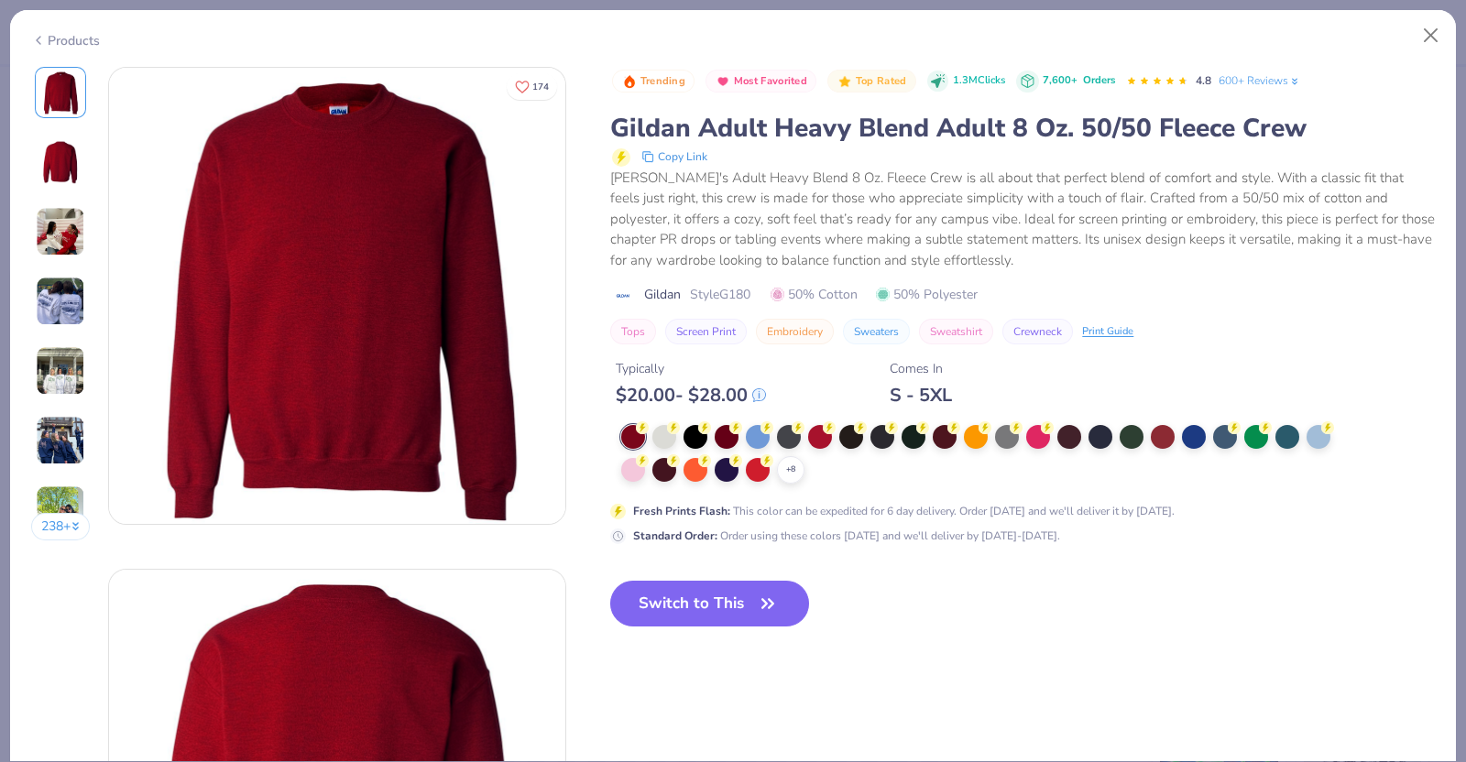
scroll to position [0, 0]
click at [789, 468] on polyline at bounding box center [790, 470] width 7 height 4
click at [58, 38] on div "Products" at bounding box center [65, 40] width 69 height 19
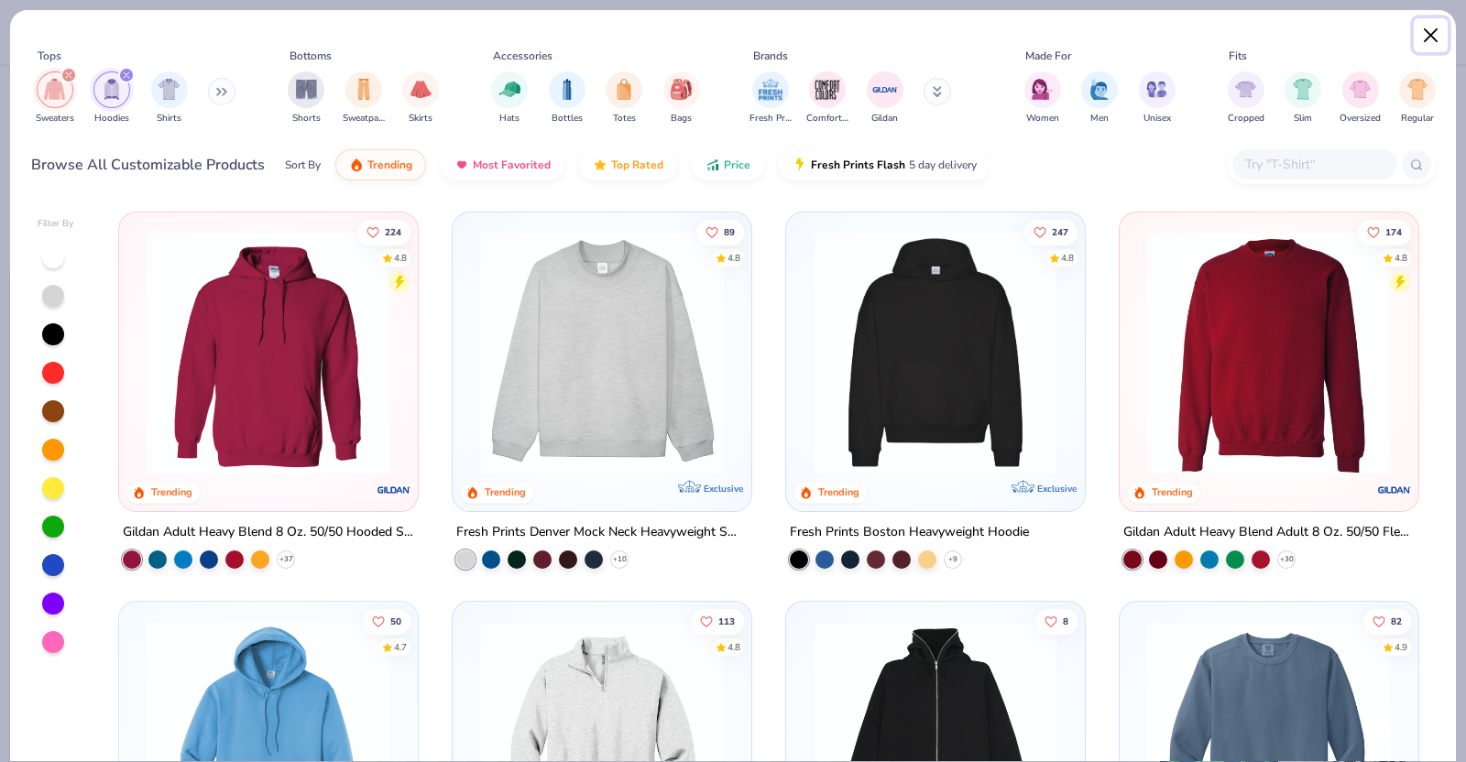
click at [1437, 38] on button "Close" at bounding box center [1431, 35] width 35 height 35
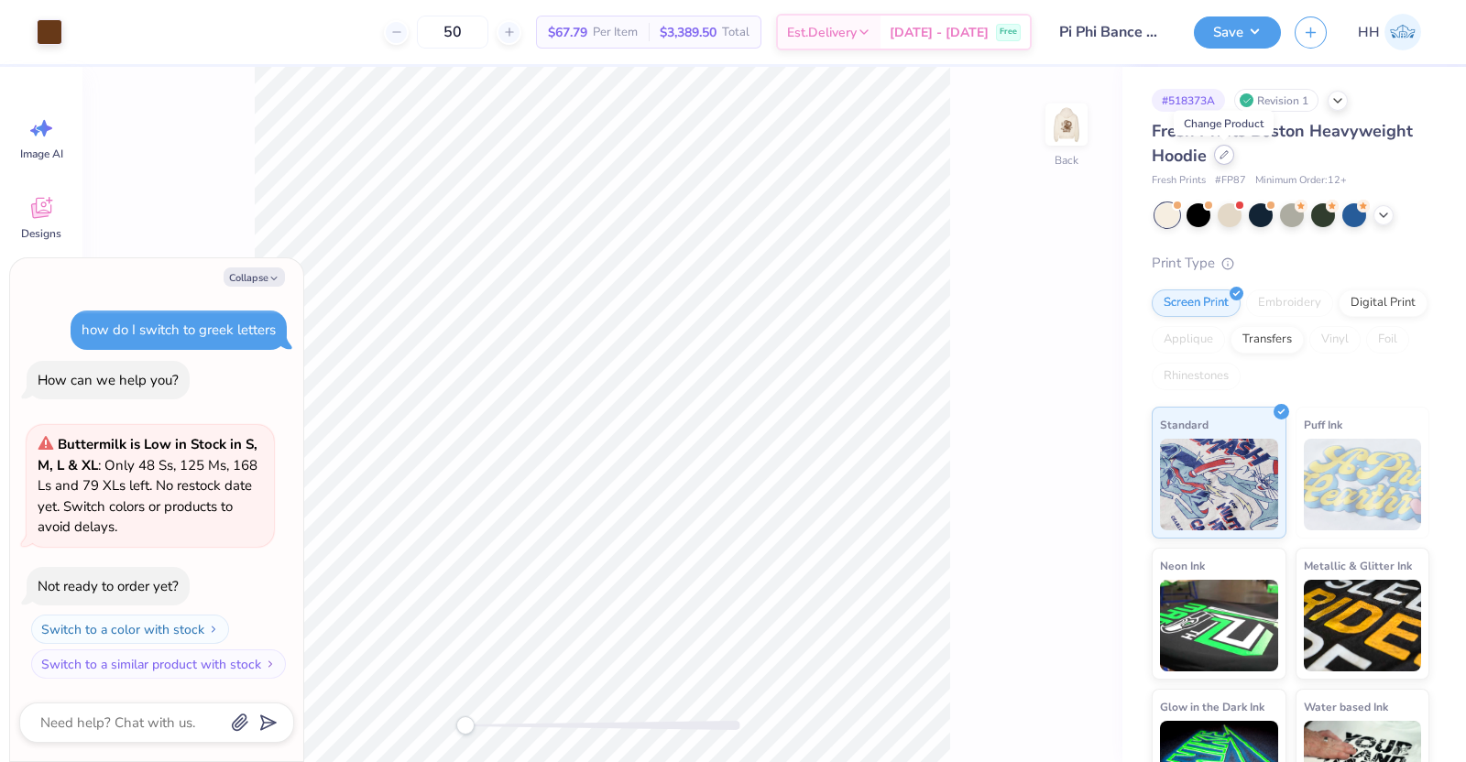
click at [1228, 152] on div at bounding box center [1224, 155] width 20 height 20
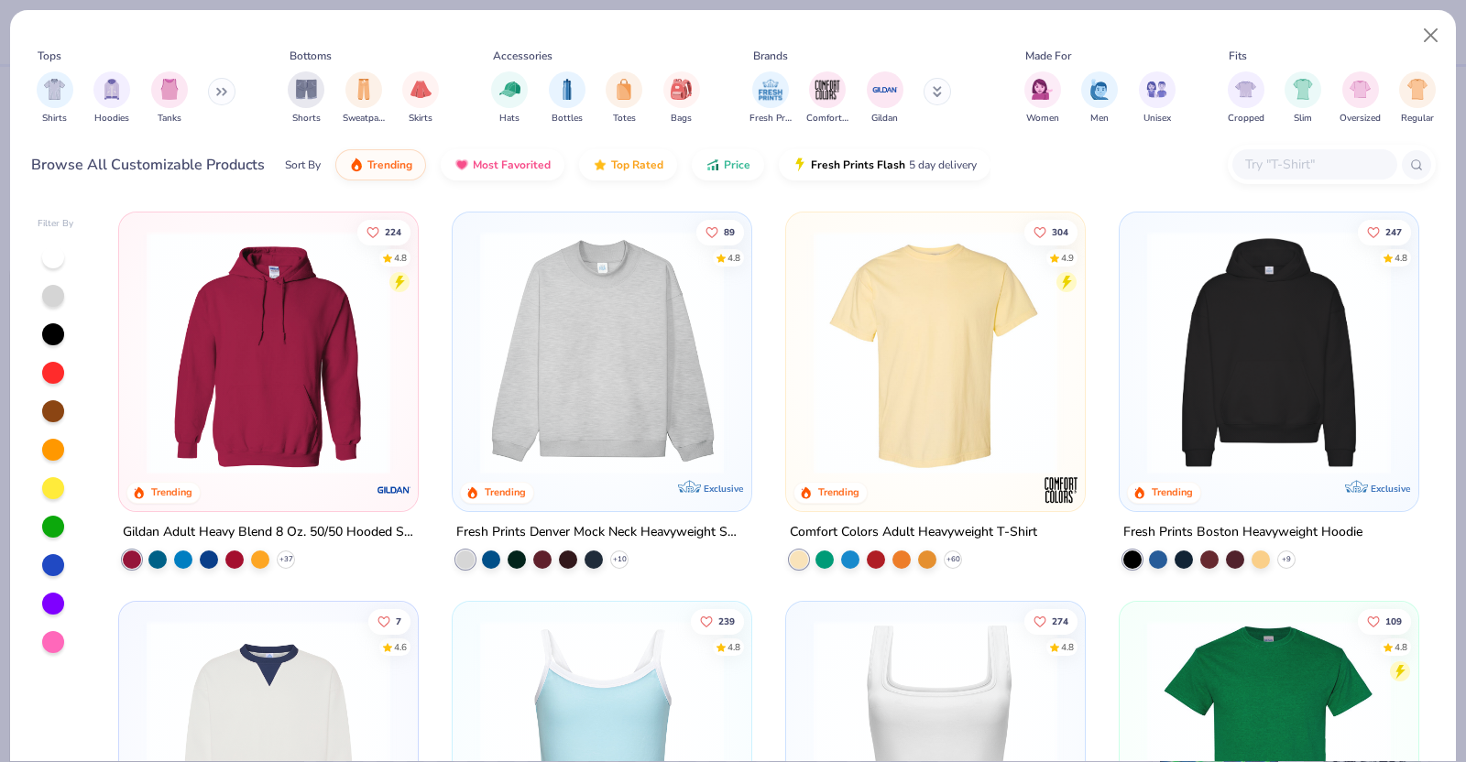
click at [224, 89] on icon at bounding box center [221, 91] width 11 height 9
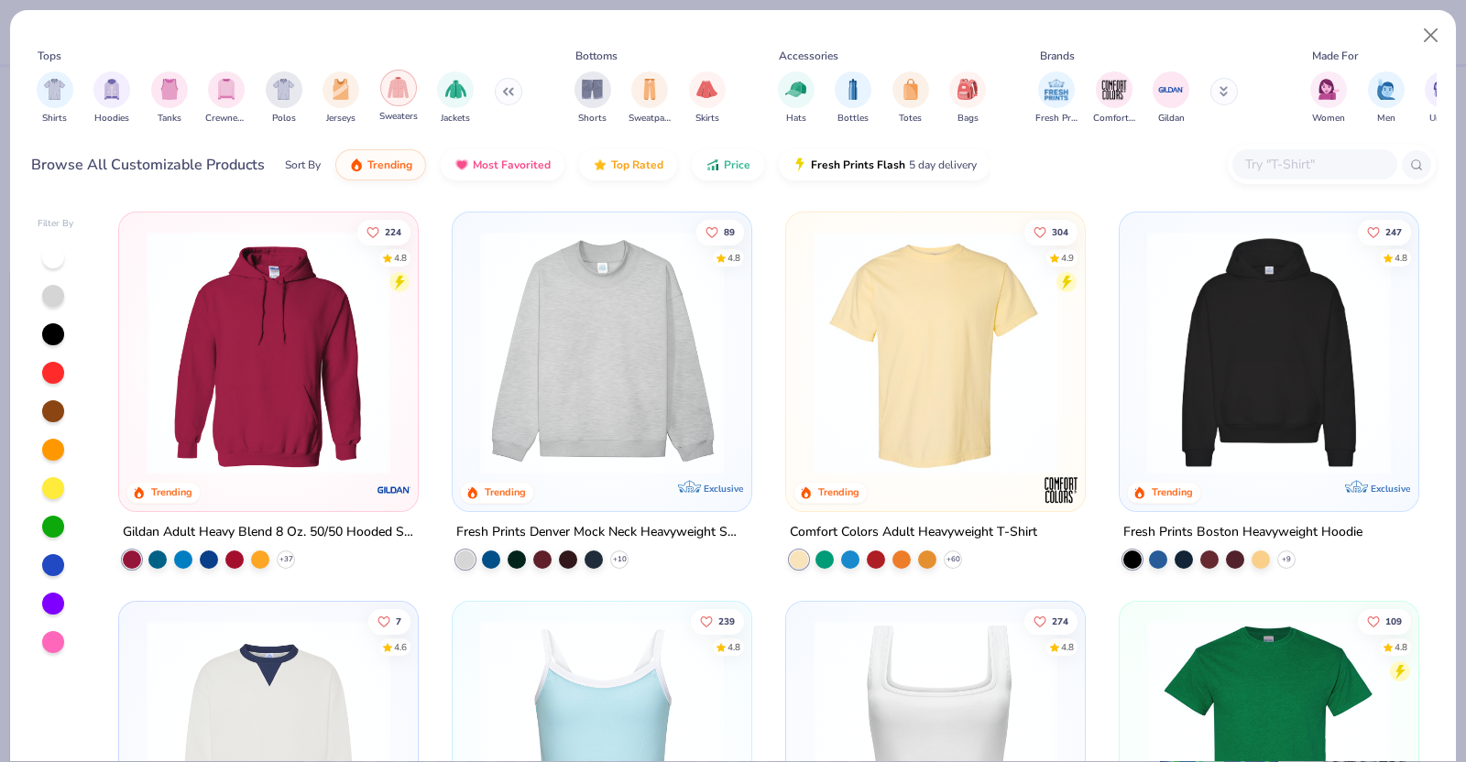
click at [403, 98] on div "filter for Sweaters" at bounding box center [398, 88] width 37 height 37
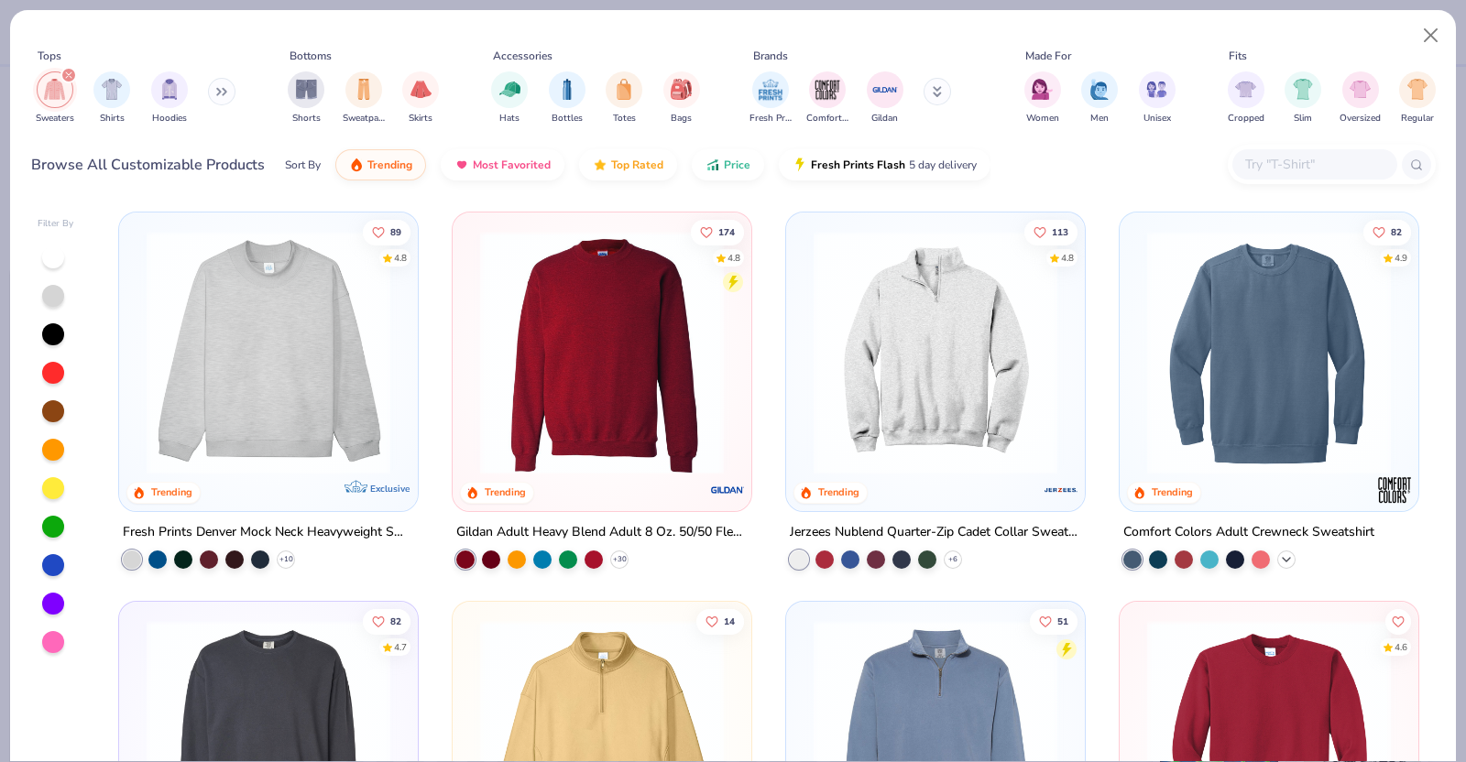
click at [1279, 556] on icon at bounding box center [1286, 560] width 15 height 15
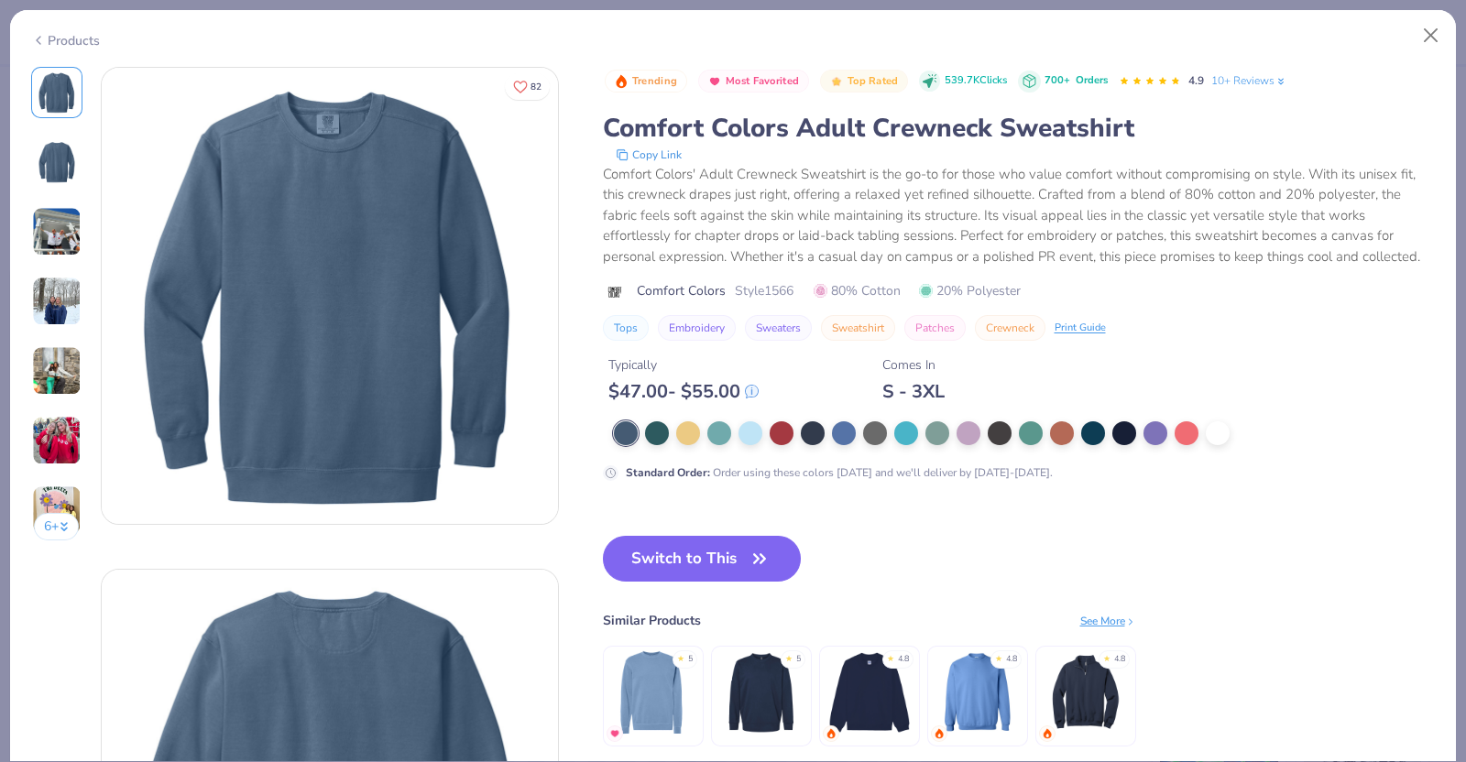
click at [60, 291] on img at bounding box center [56, 301] width 49 height 49
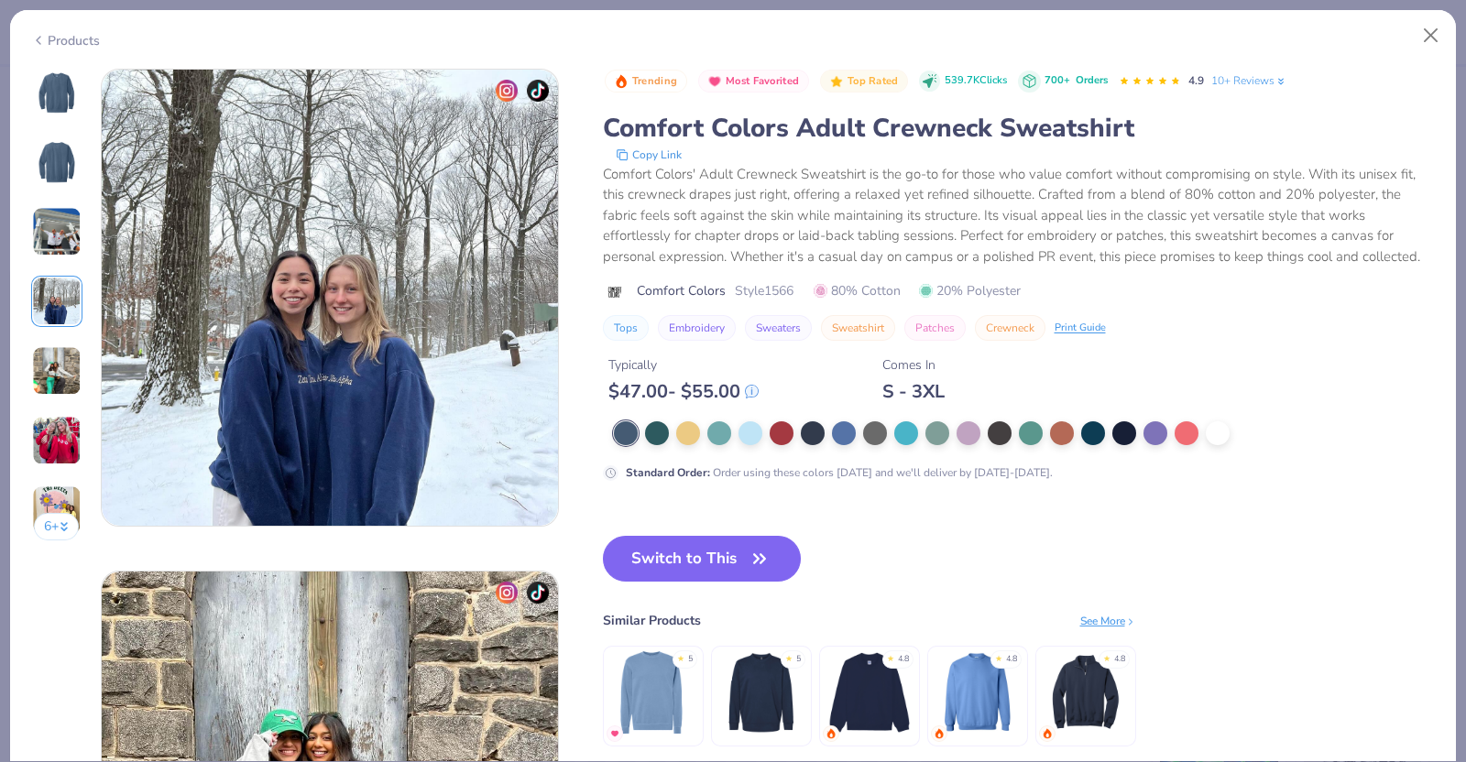
scroll to position [1506, 0]
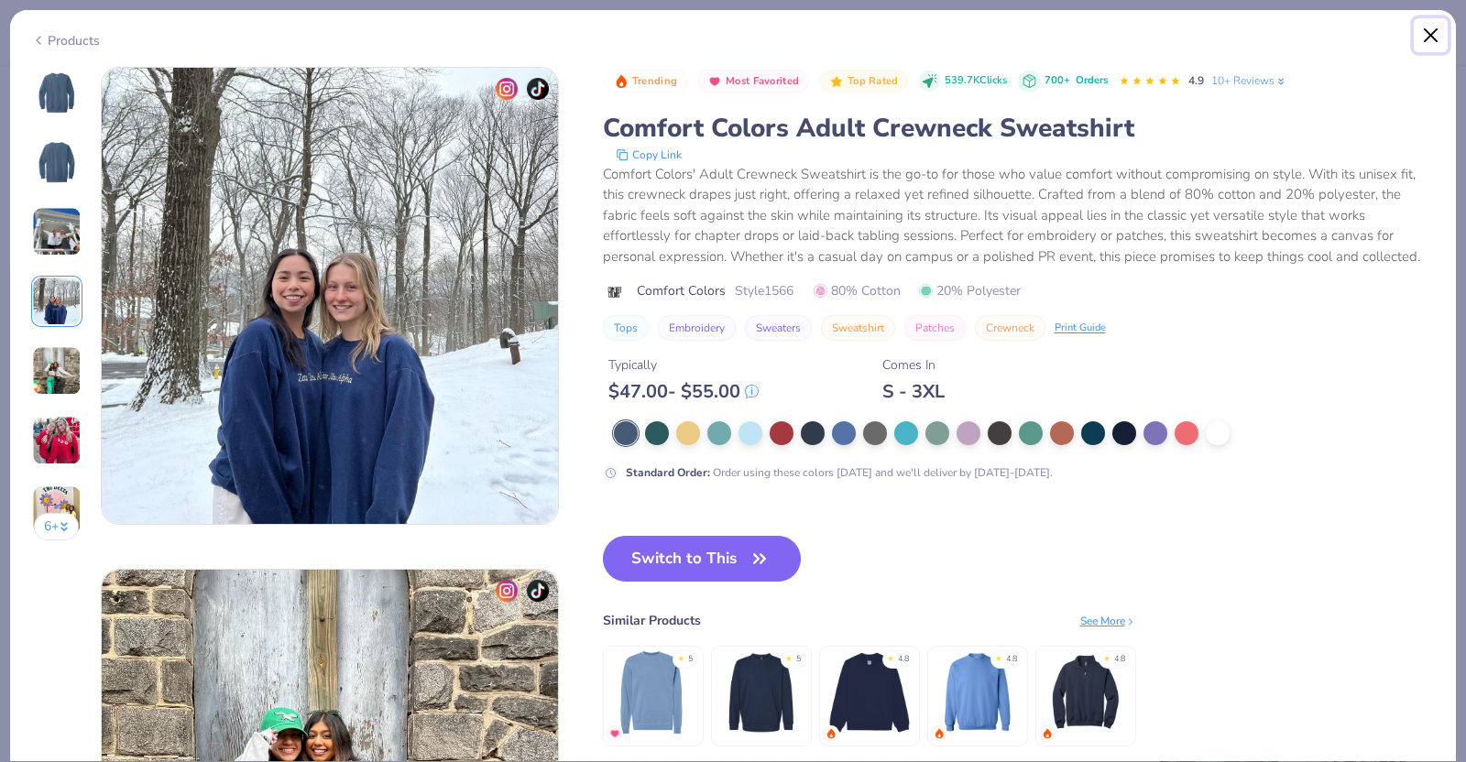
click at [1423, 30] on button "Close" at bounding box center [1431, 35] width 35 height 35
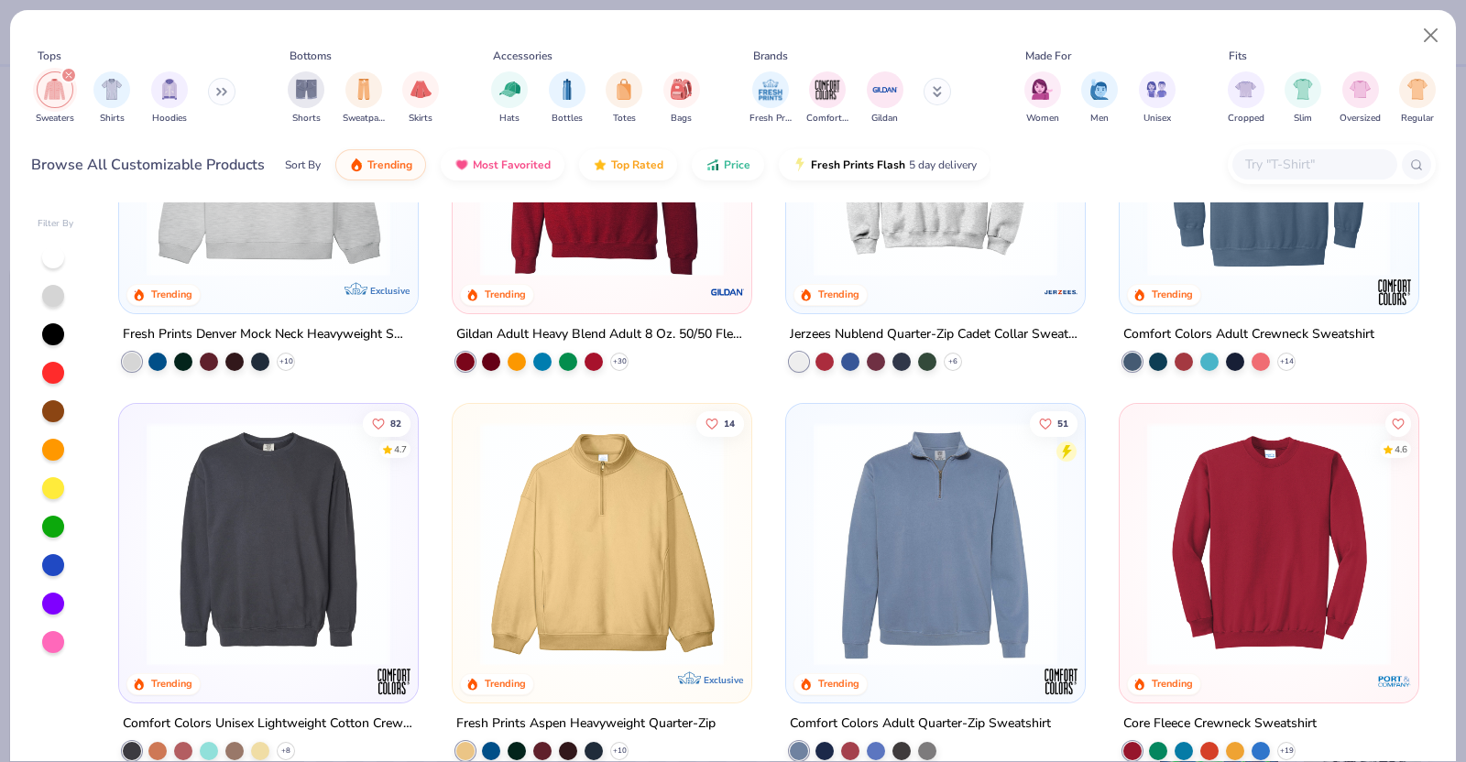
scroll to position [312, 0]
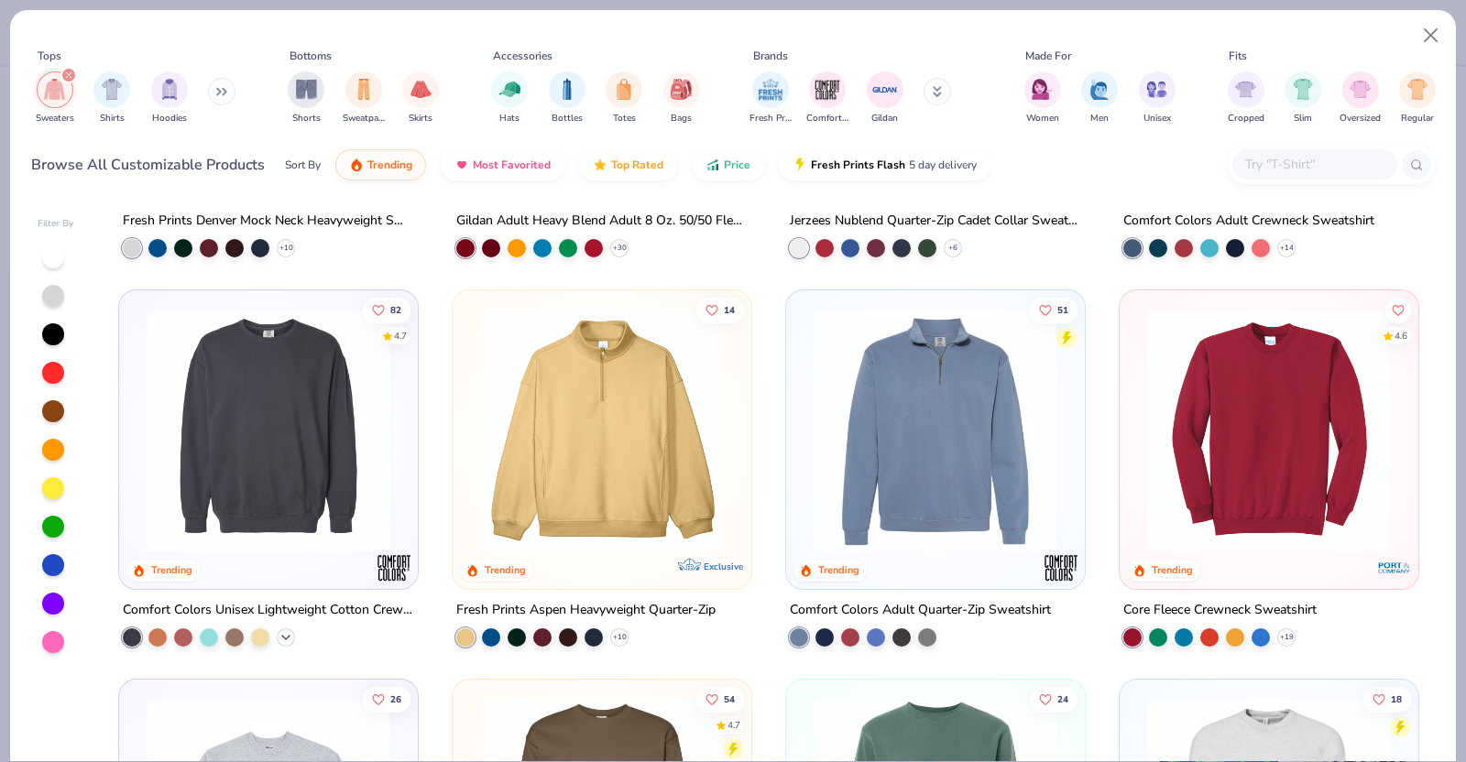
click at [280, 632] on icon at bounding box center [286, 636] width 15 height 15
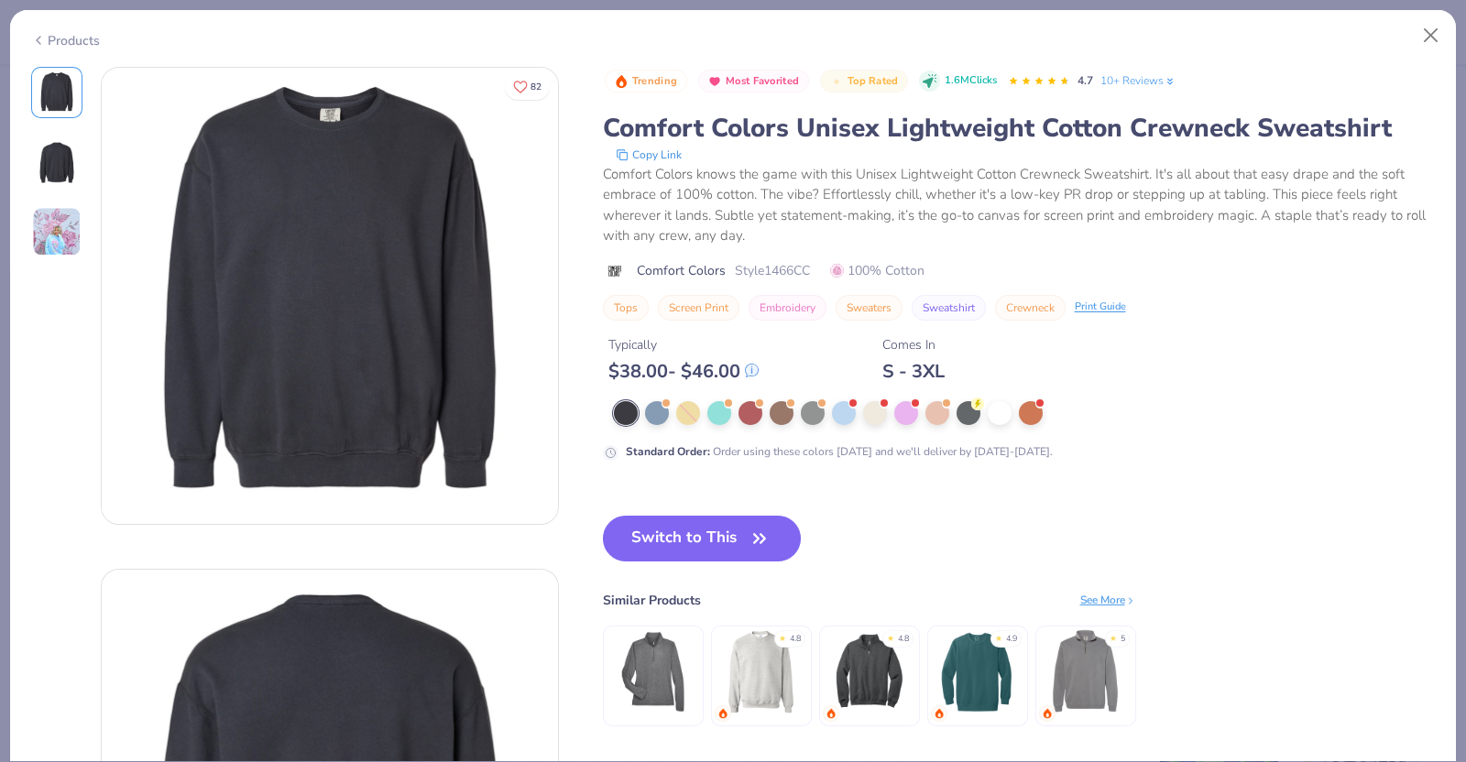
click at [78, 249] on img at bounding box center [56, 231] width 49 height 49
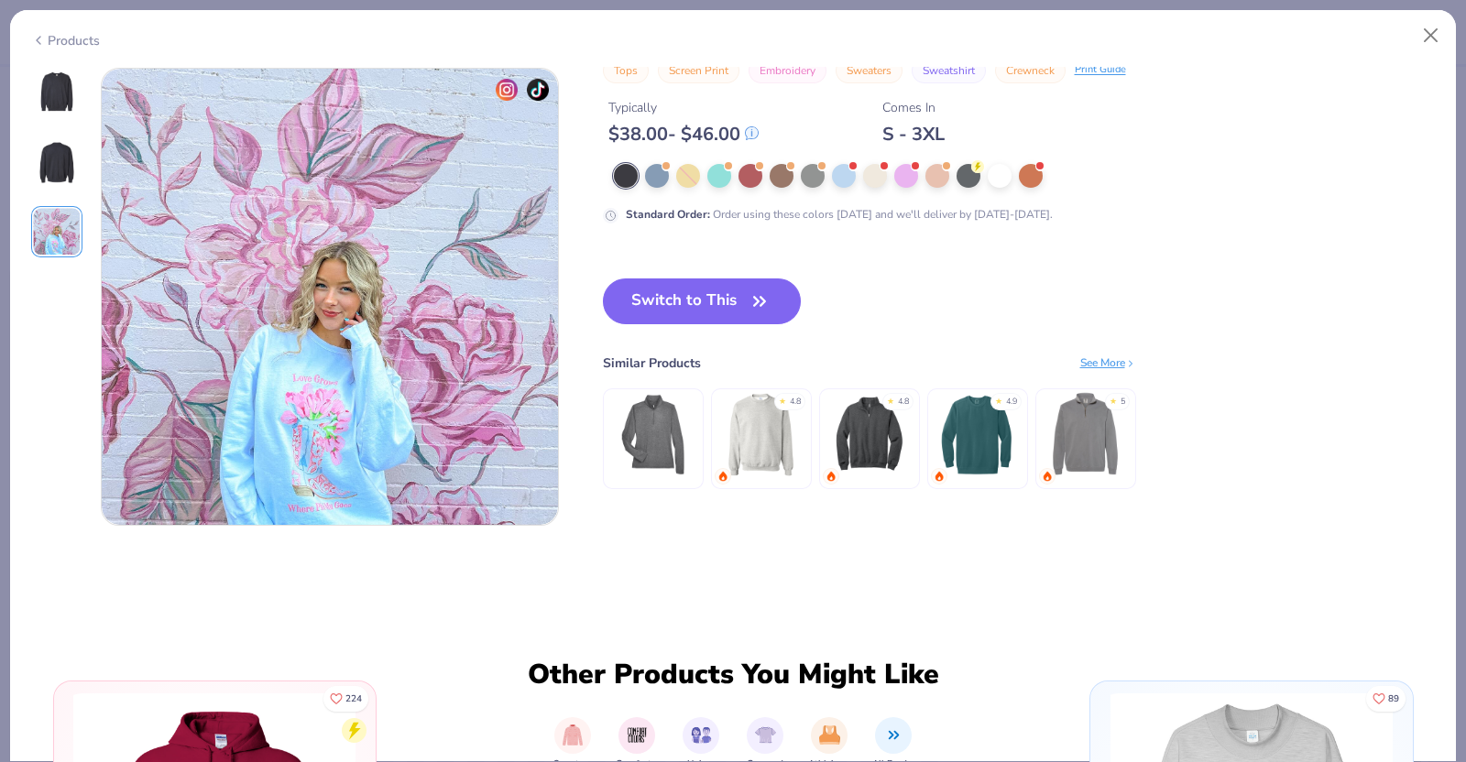
click at [49, 103] on img at bounding box center [57, 93] width 44 height 44
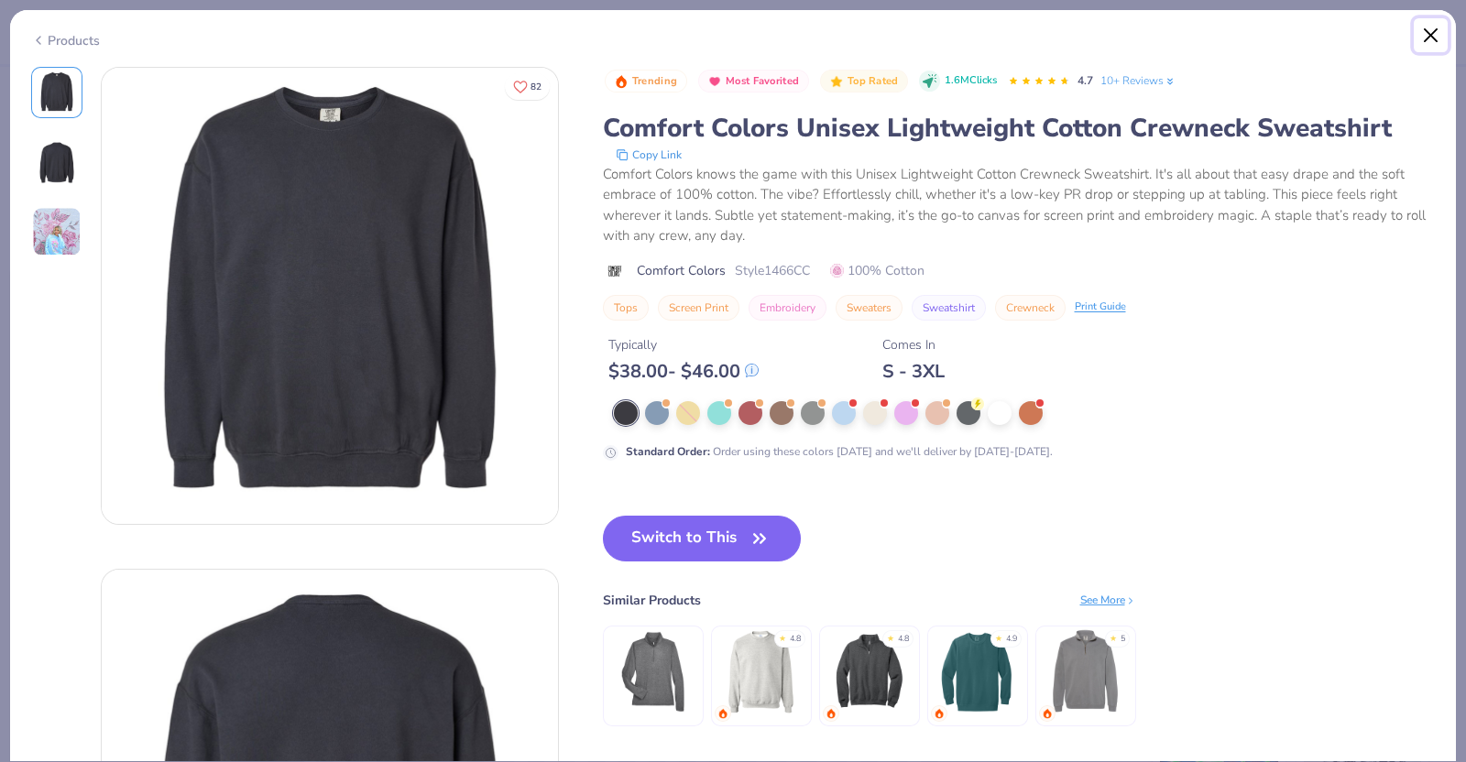
click at [1429, 32] on button "Close" at bounding box center [1431, 35] width 35 height 35
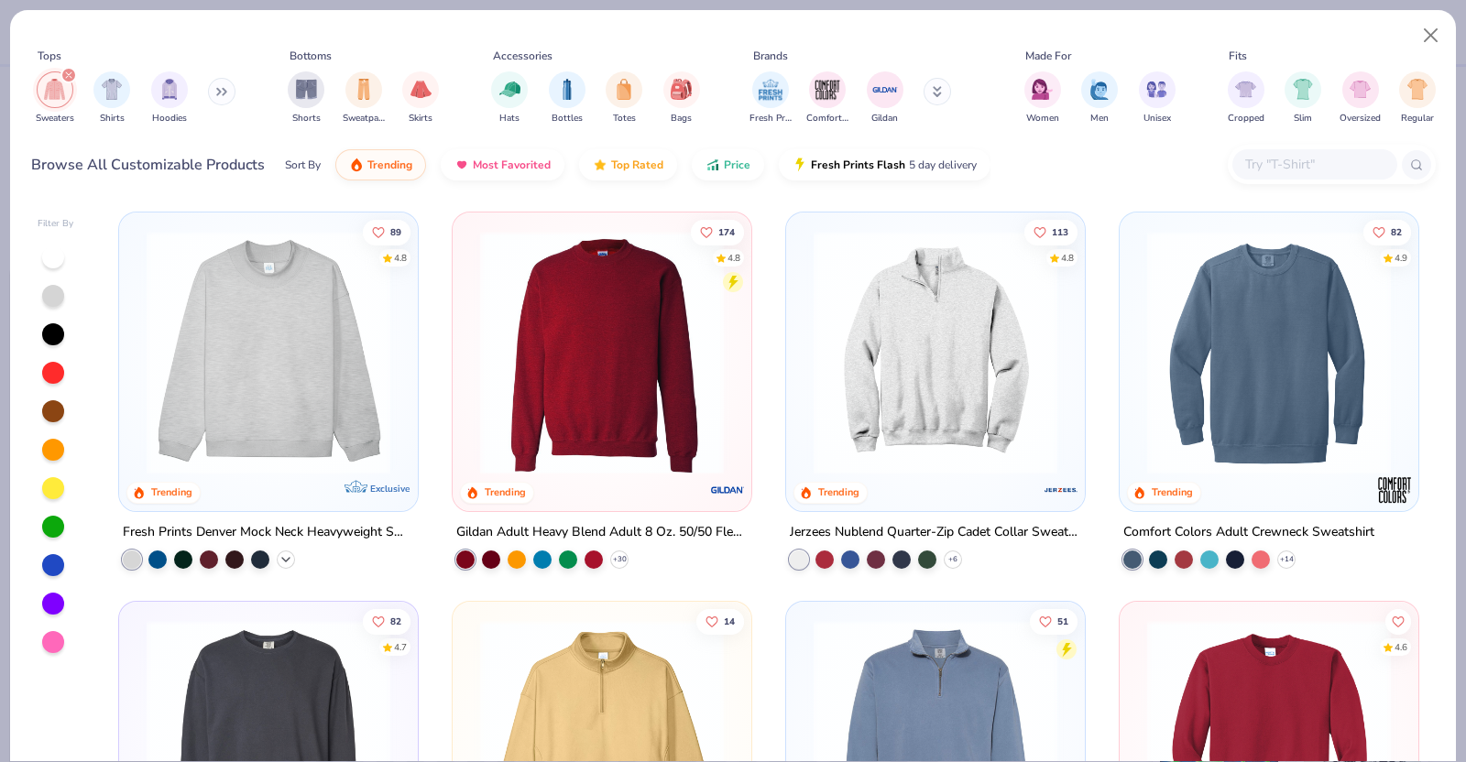
click at [279, 564] on icon at bounding box center [286, 560] width 15 height 15
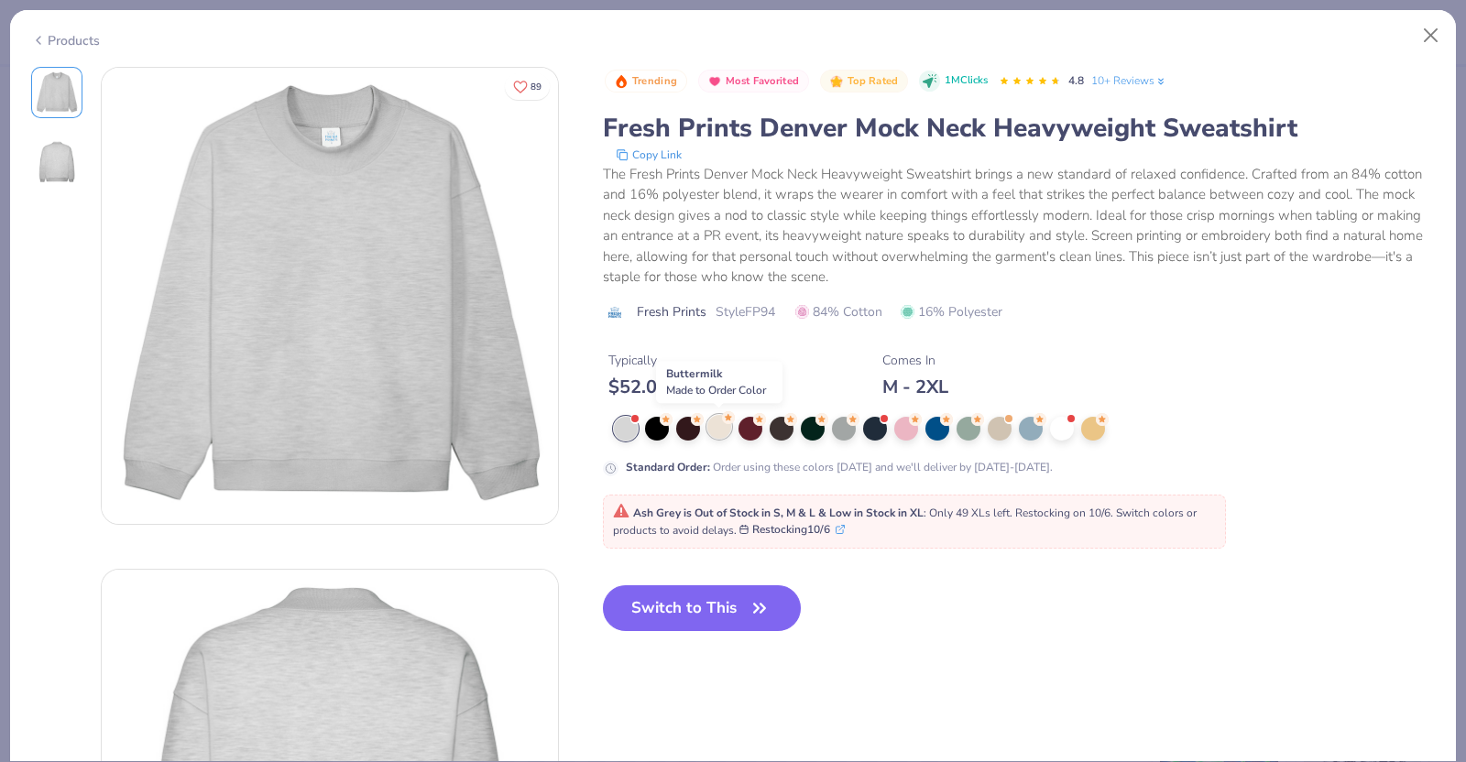
click at [719, 425] on div at bounding box center [719, 427] width 24 height 24
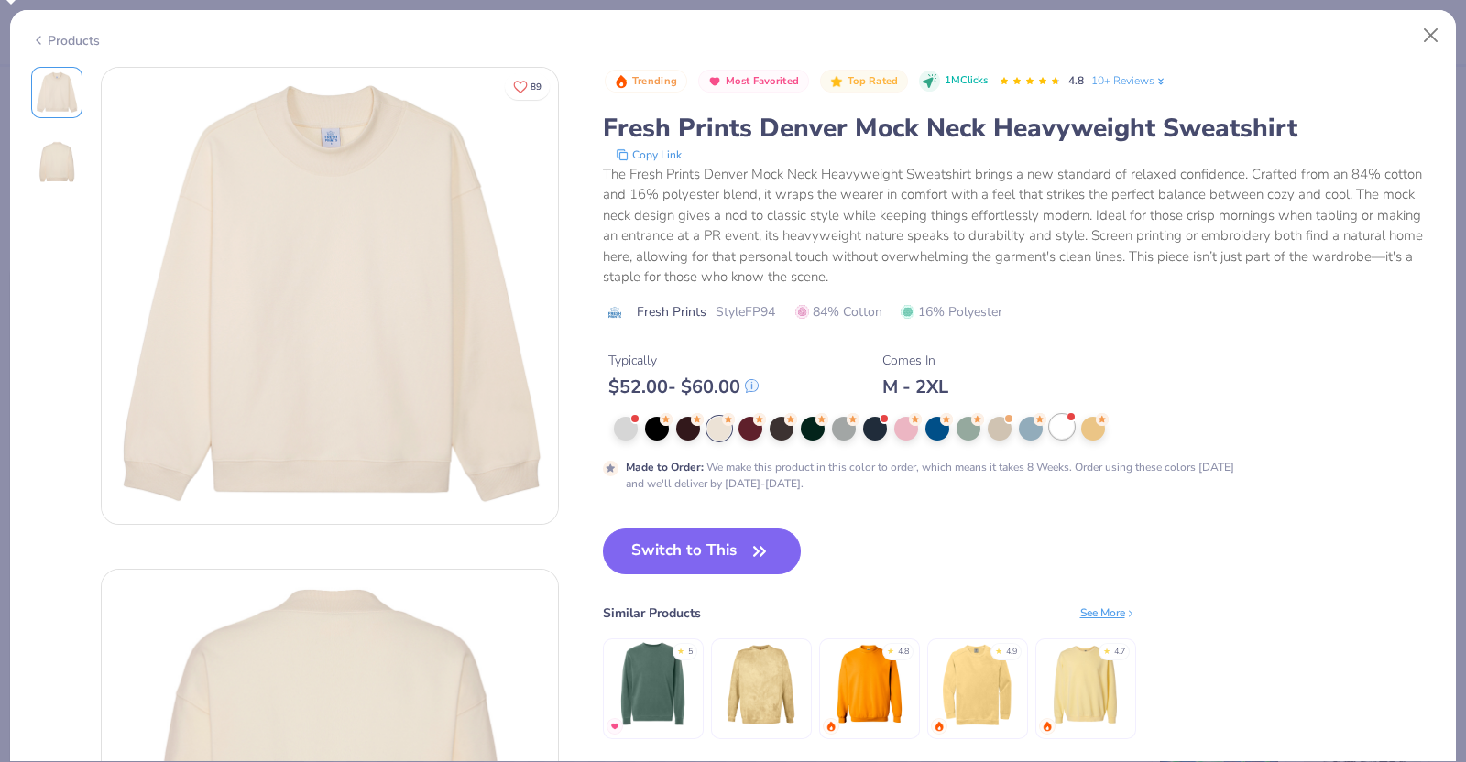
click at [1058, 428] on div at bounding box center [1062, 427] width 24 height 24
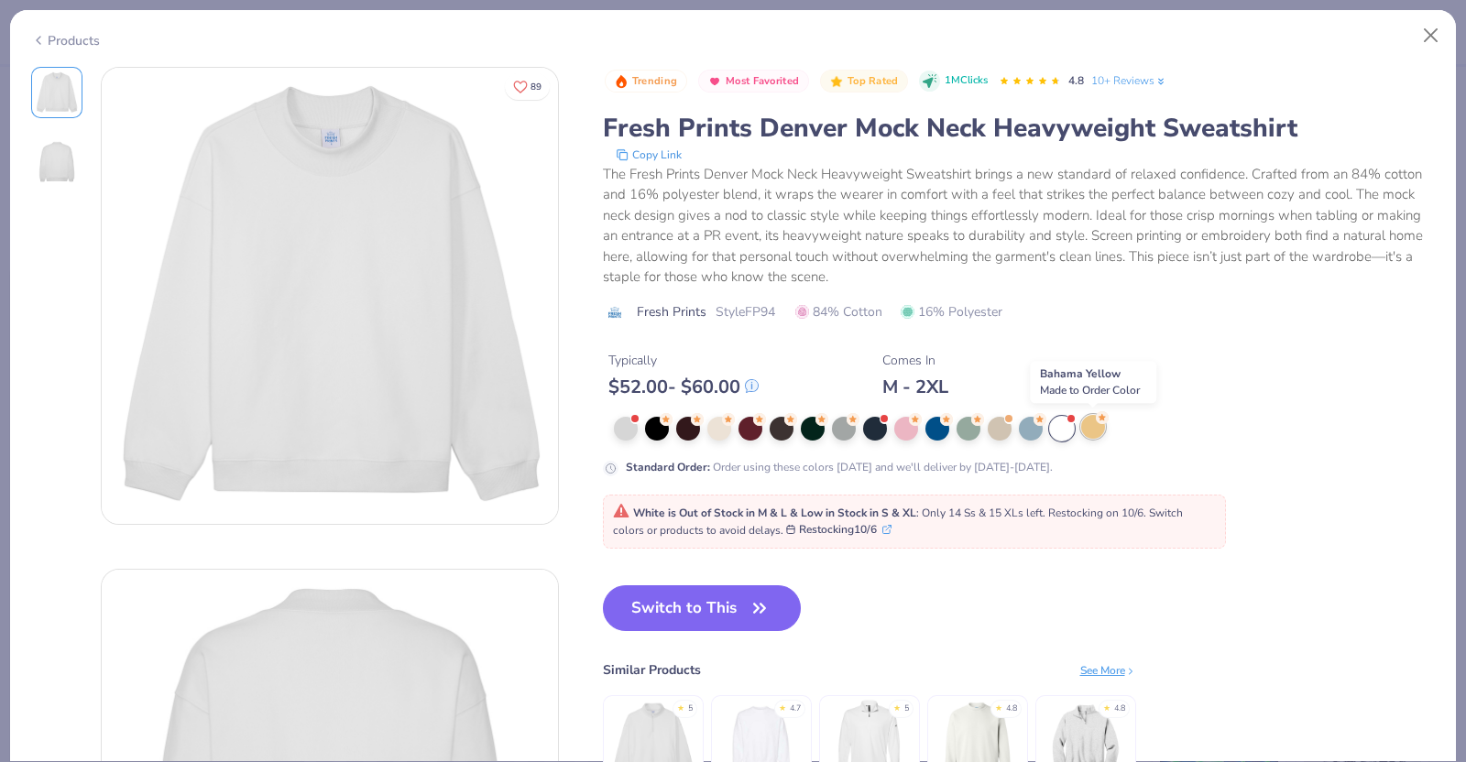
click at [1094, 422] on div at bounding box center [1093, 427] width 24 height 24
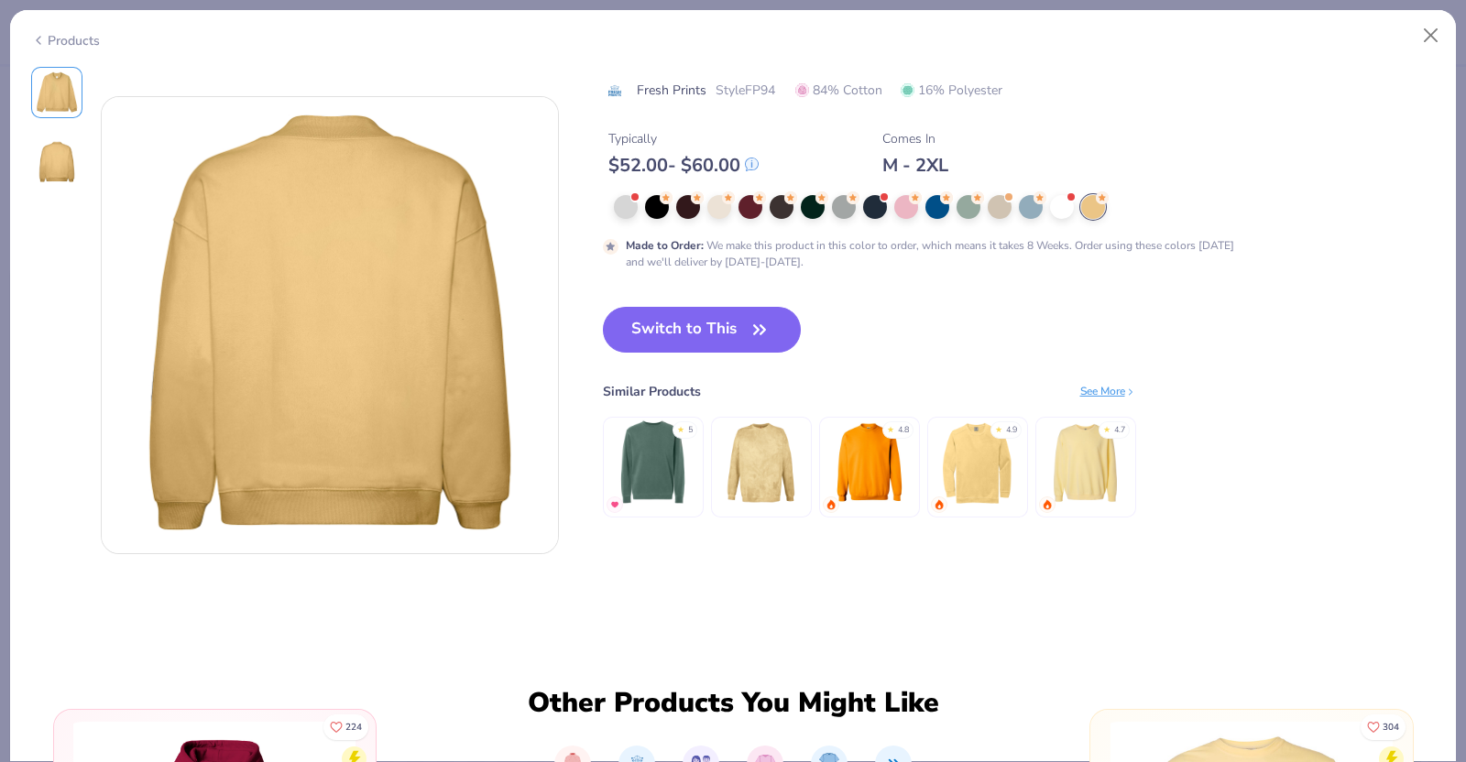
scroll to position [476, 0]
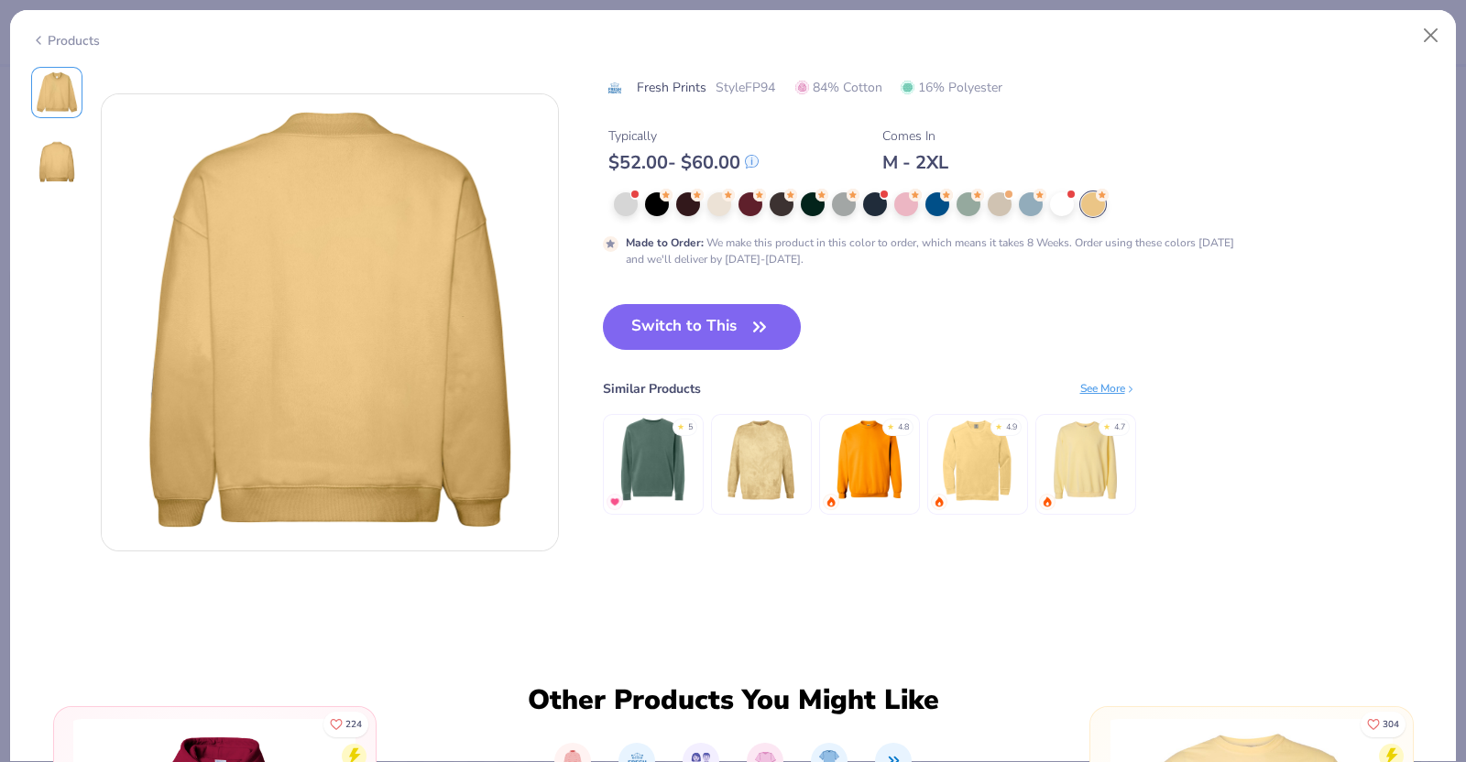
click at [875, 460] on img at bounding box center [869, 460] width 87 height 87
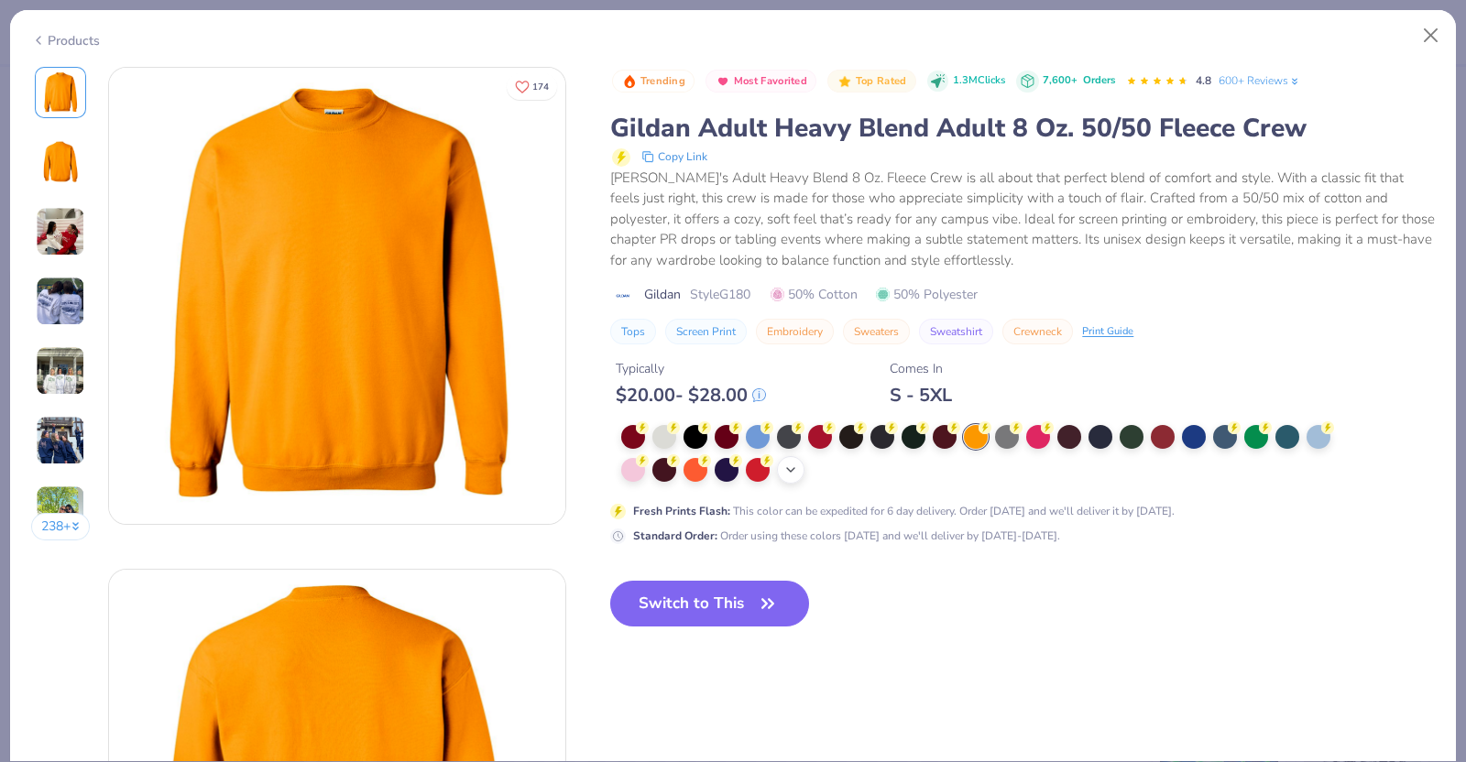
click at [795, 471] on icon at bounding box center [790, 470] width 15 height 15
click at [91, 38] on div "Products" at bounding box center [65, 40] width 69 height 19
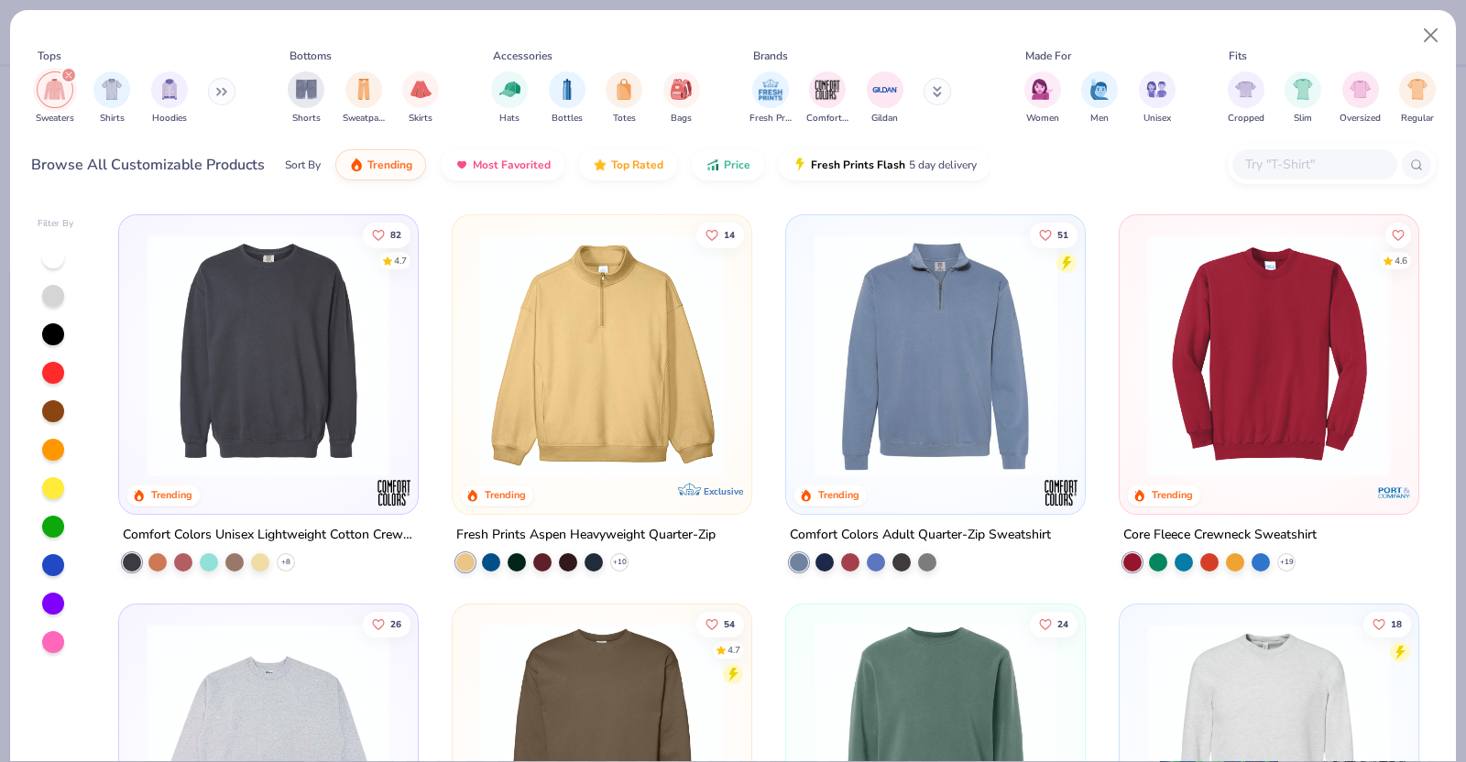
scroll to position [410, 0]
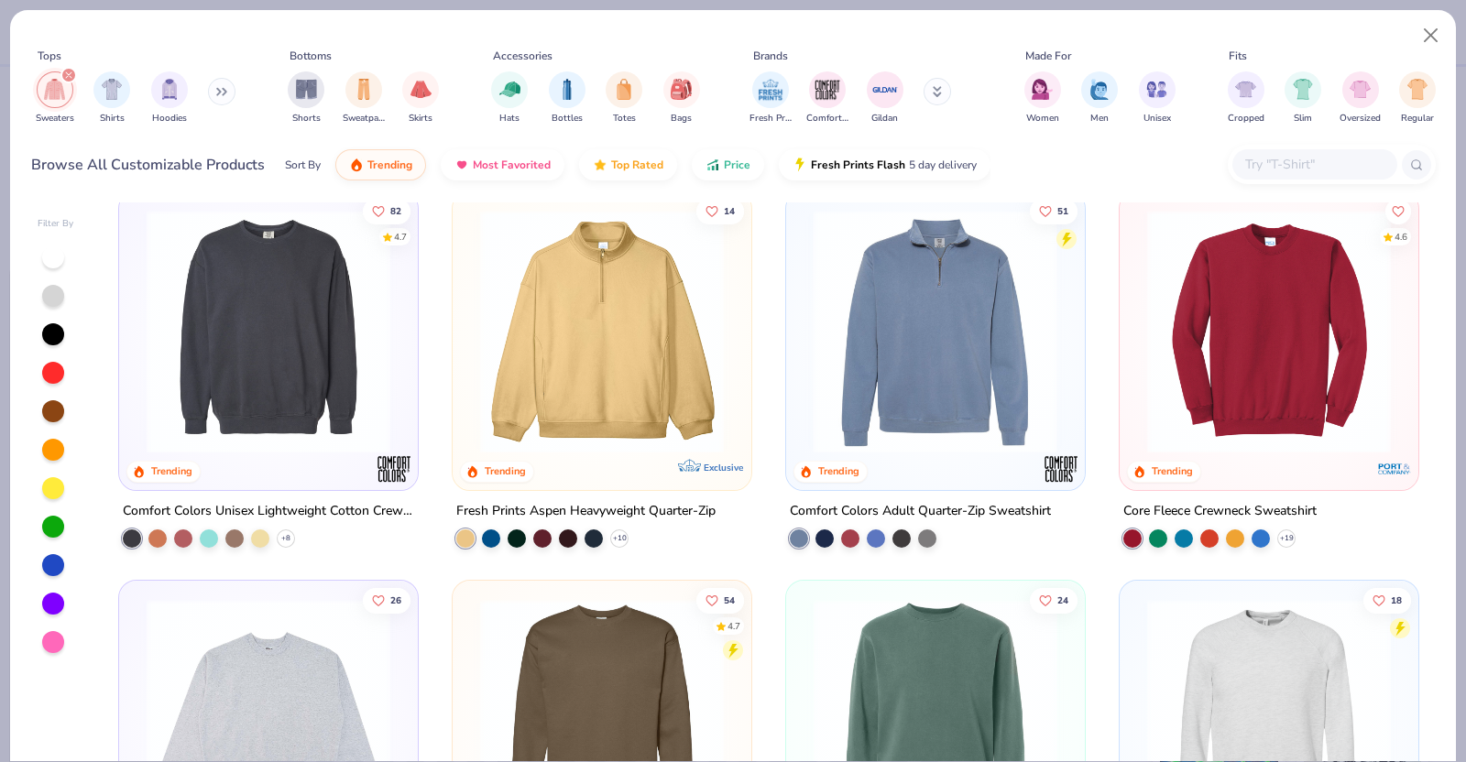
click at [1308, 395] on img at bounding box center [1269, 332] width 262 height 244
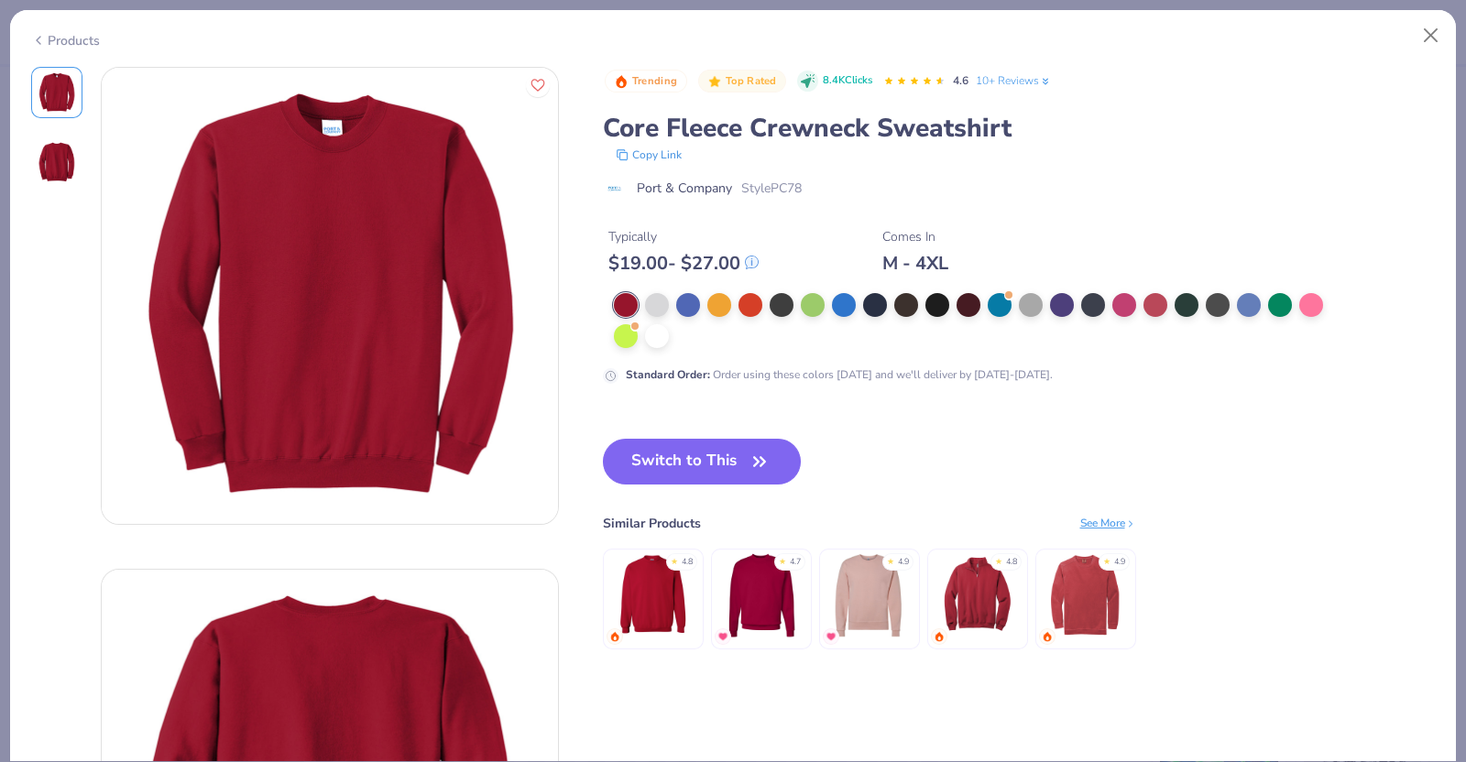
click at [44, 34] on icon at bounding box center [38, 40] width 15 height 22
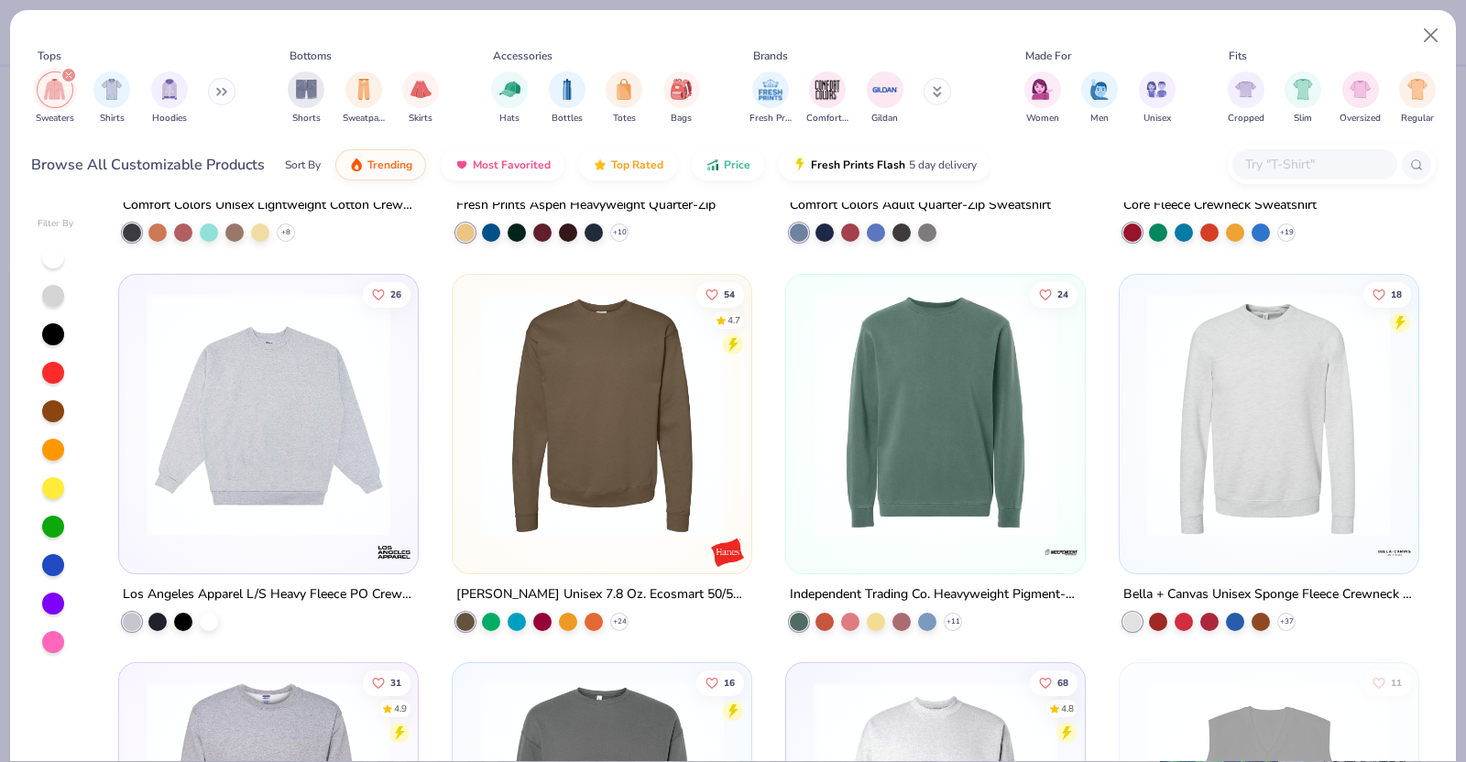
scroll to position [721, 0]
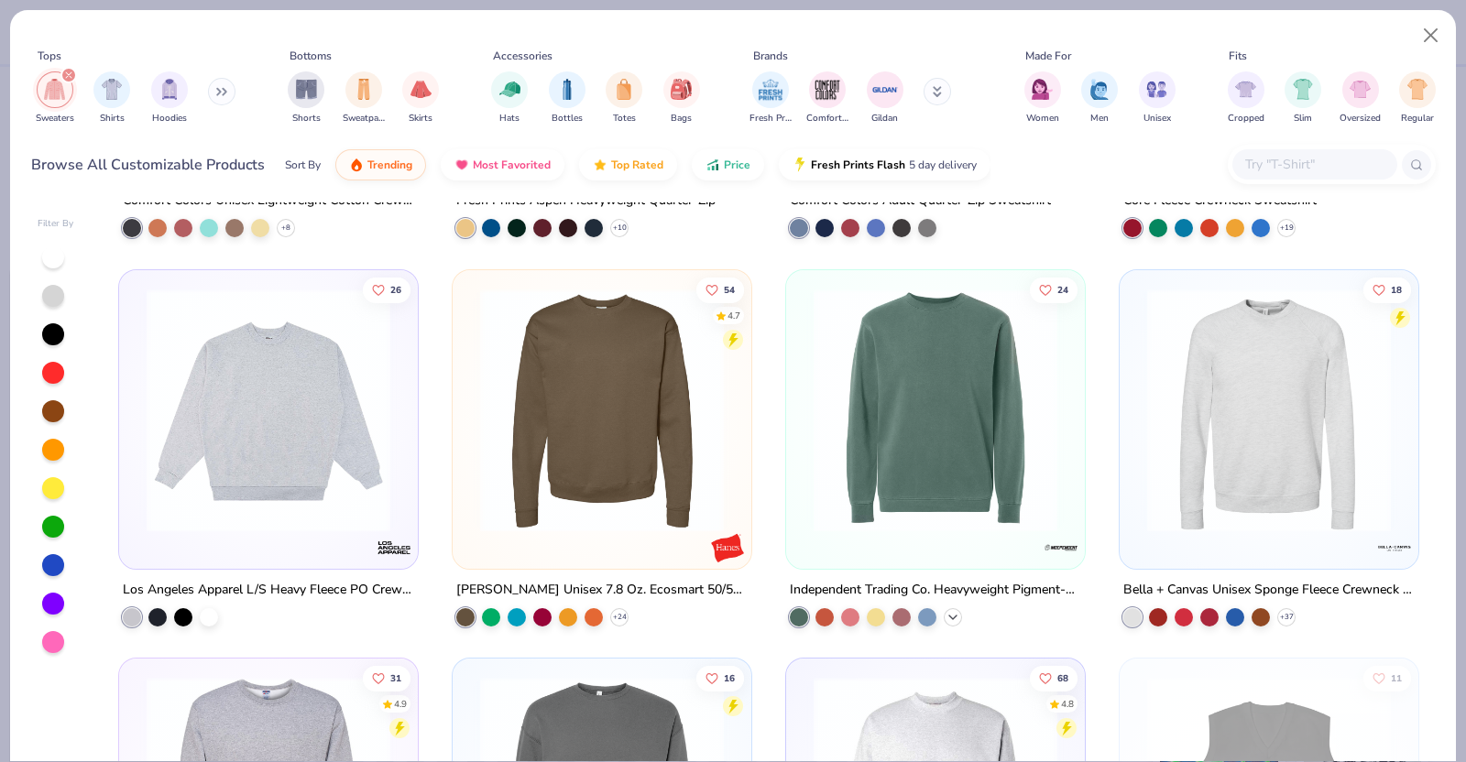
click at [949, 615] on polyline at bounding box center [952, 617] width 7 height 4
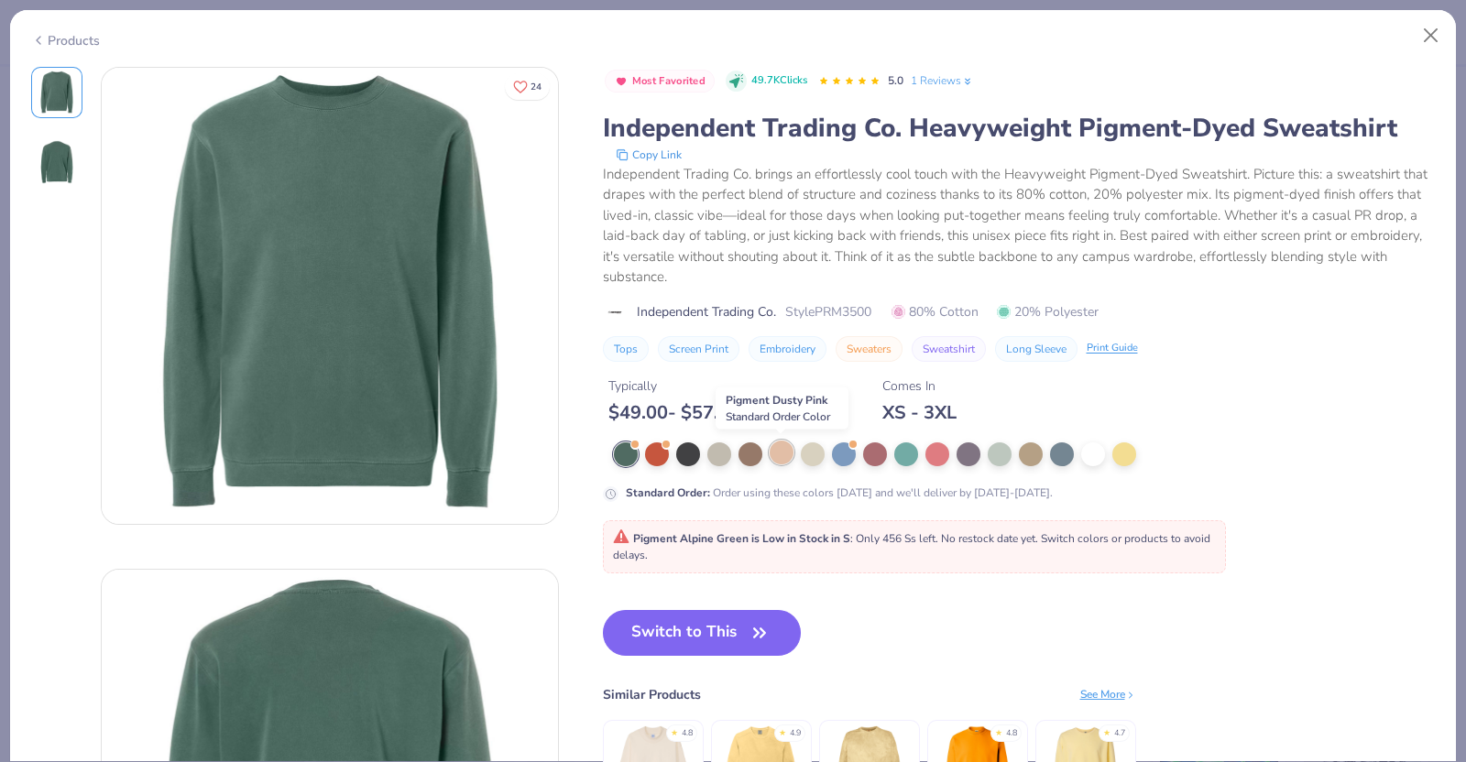
click at [783, 455] on div at bounding box center [782, 453] width 24 height 24
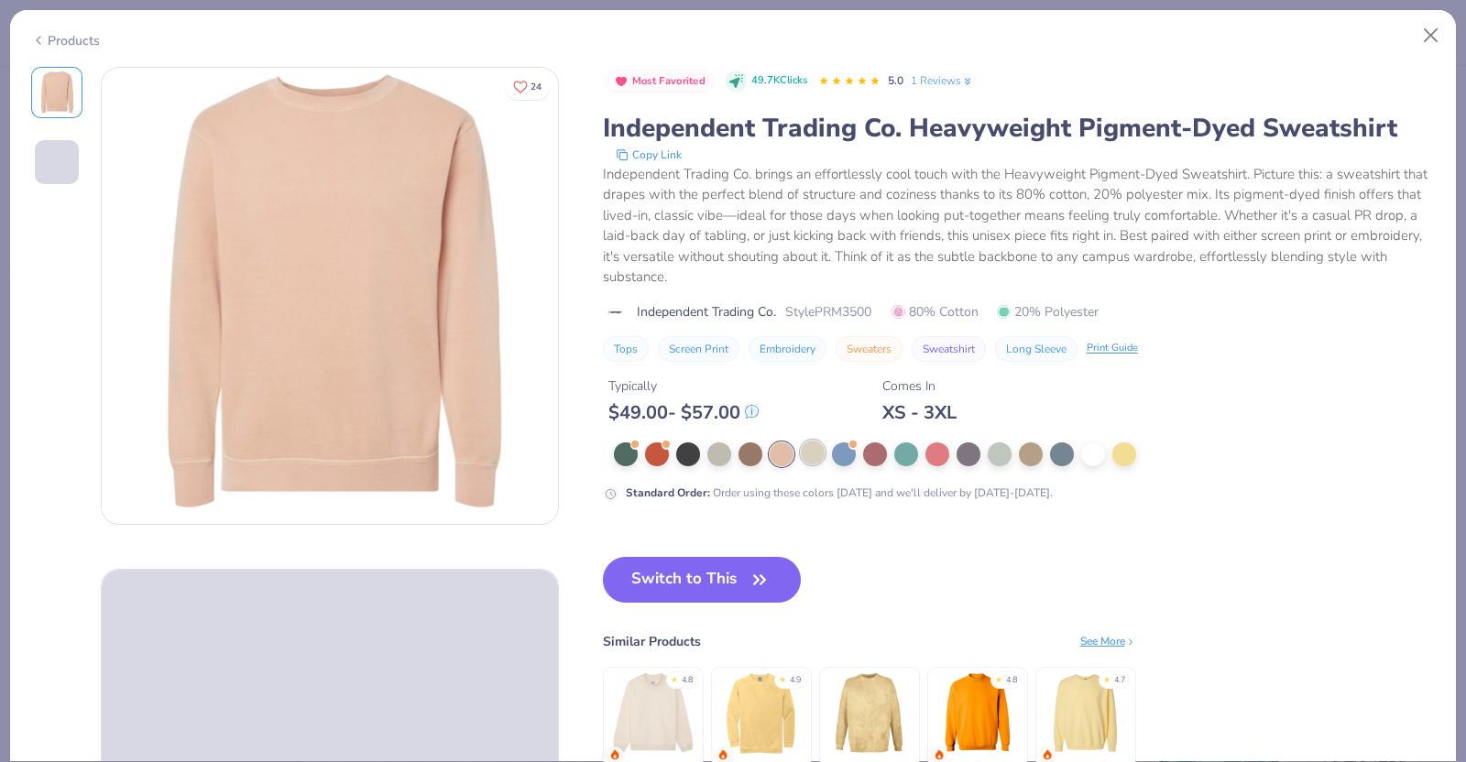
click at [812, 450] on div at bounding box center [813, 453] width 24 height 24
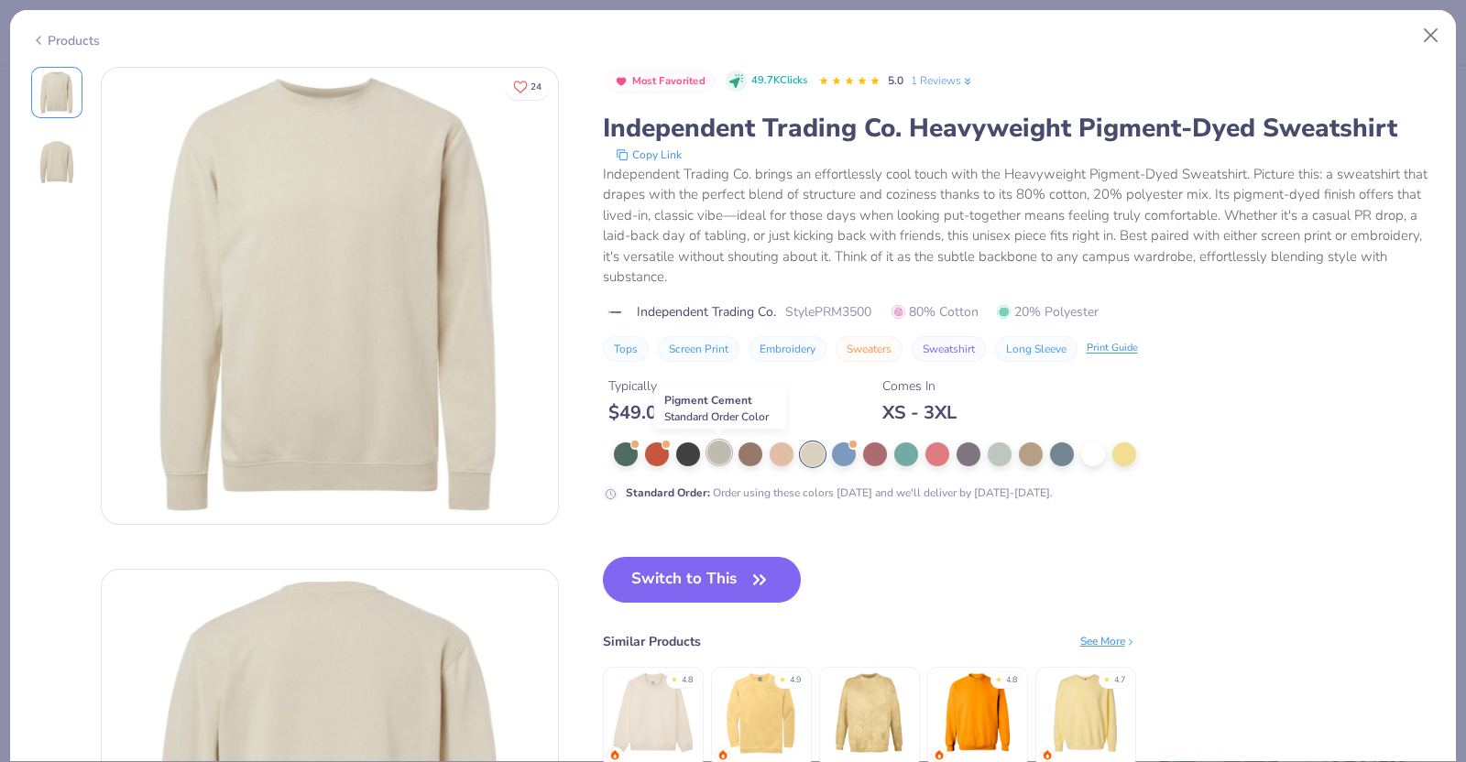
click at [714, 452] on div at bounding box center [719, 453] width 24 height 24
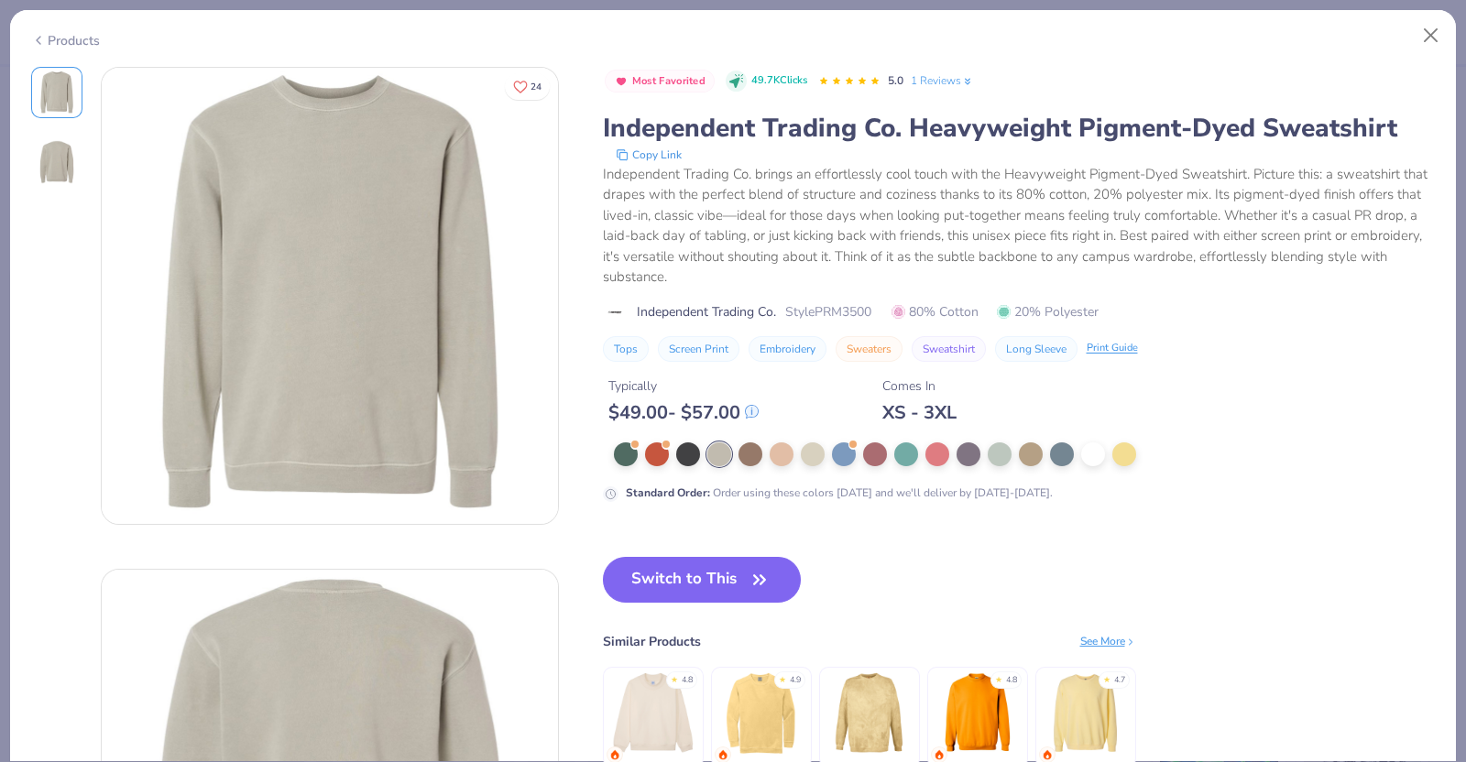
click at [54, 39] on div "Products" at bounding box center [65, 40] width 69 height 19
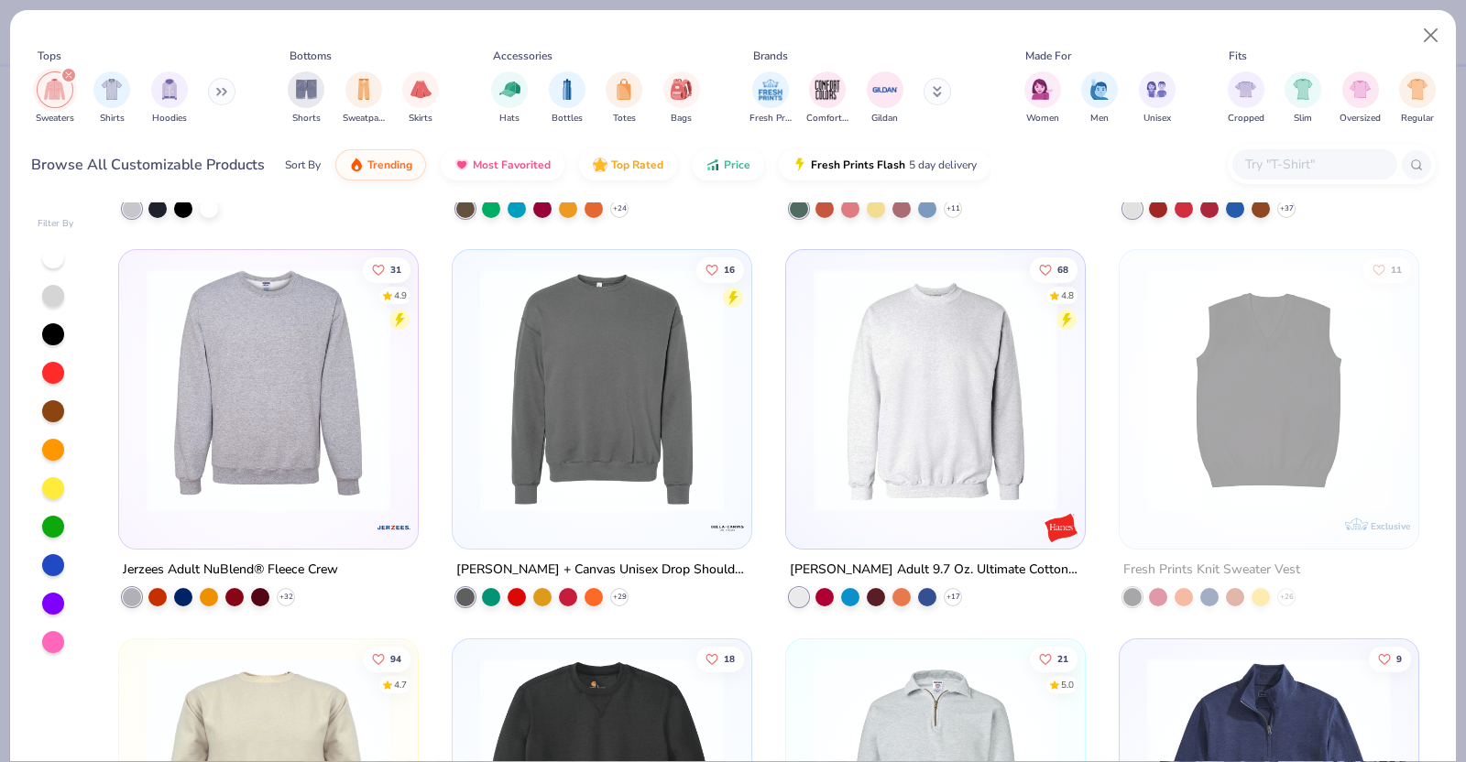
scroll to position [1131, 0]
click at [946, 589] on icon at bounding box center [953, 596] width 15 height 15
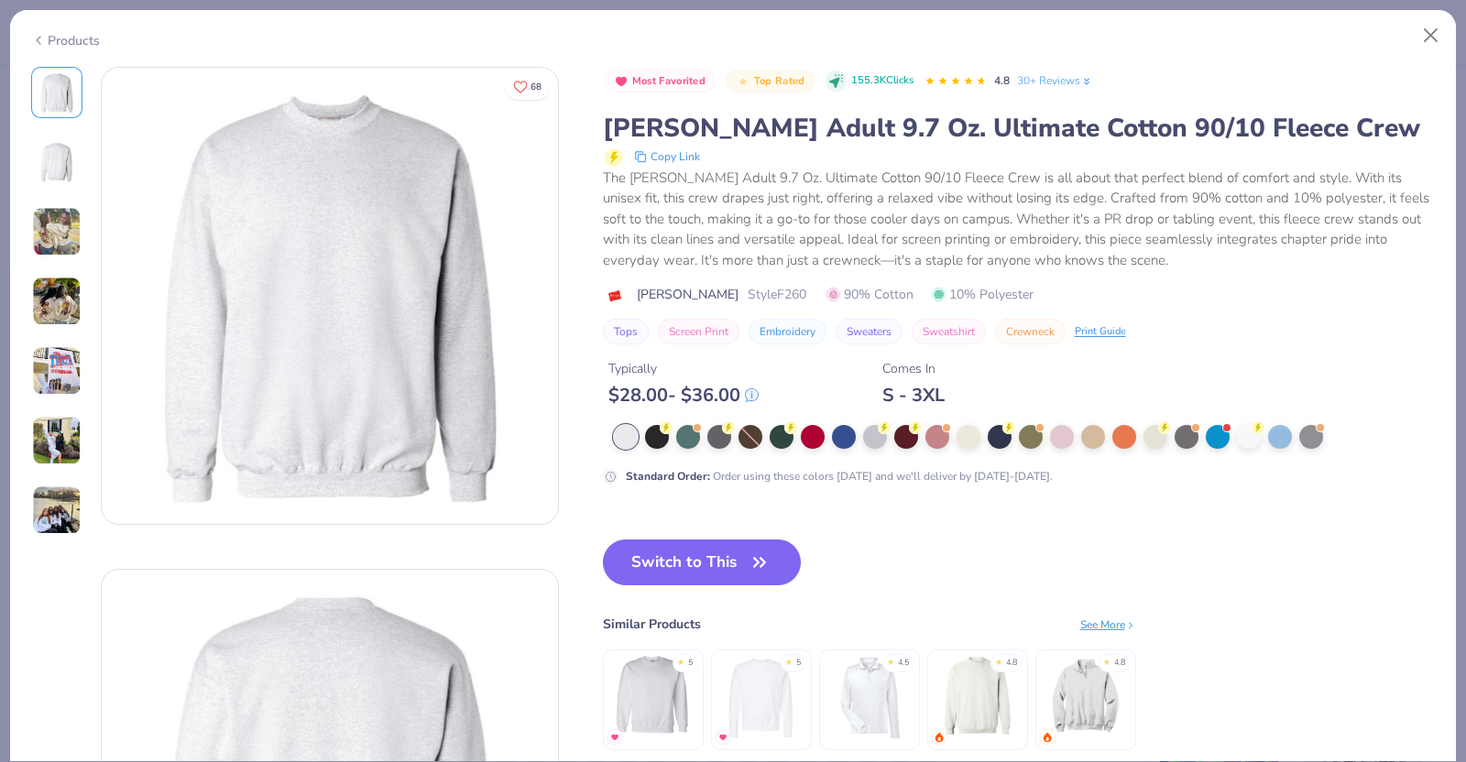
click at [69, 39] on div "Products" at bounding box center [65, 40] width 69 height 19
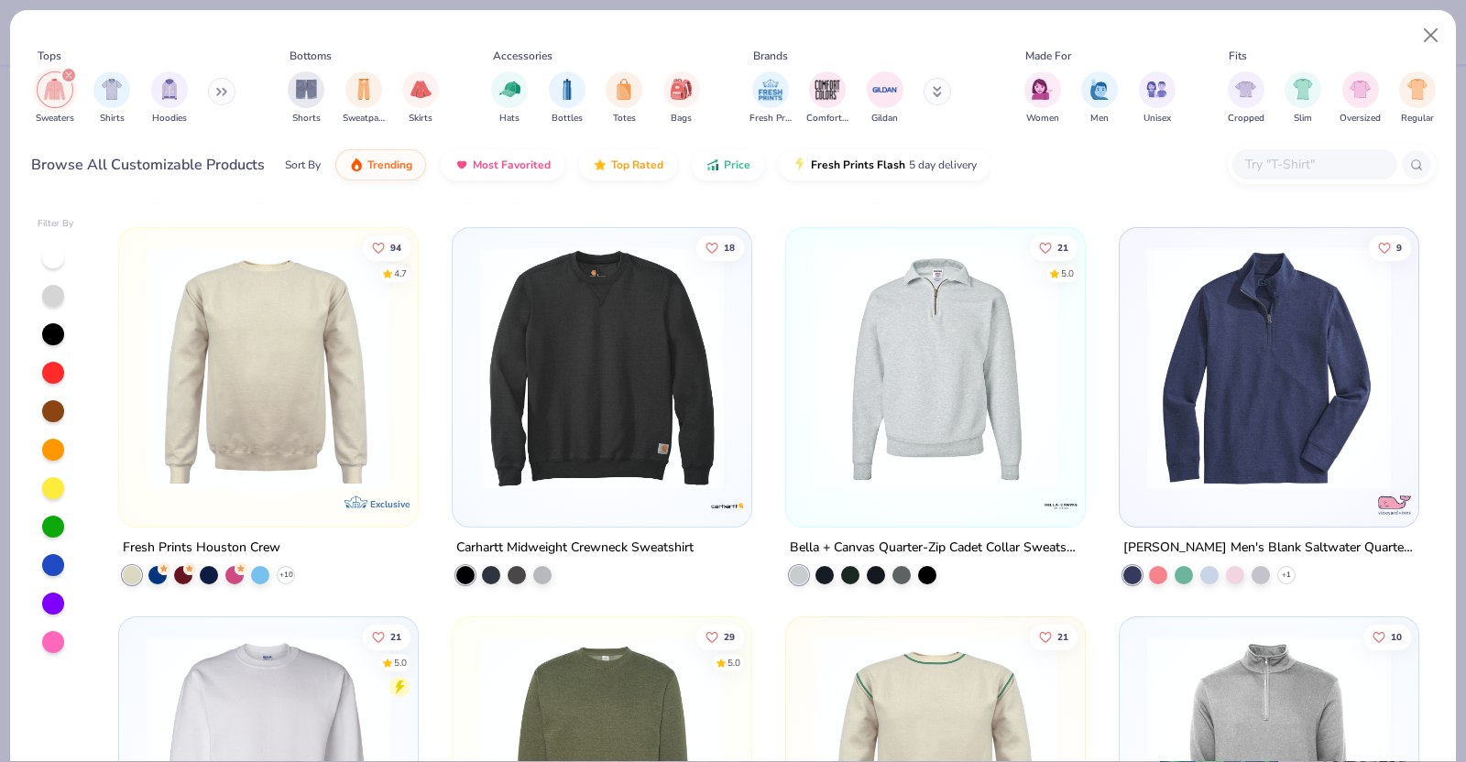
scroll to position [1543, 0]
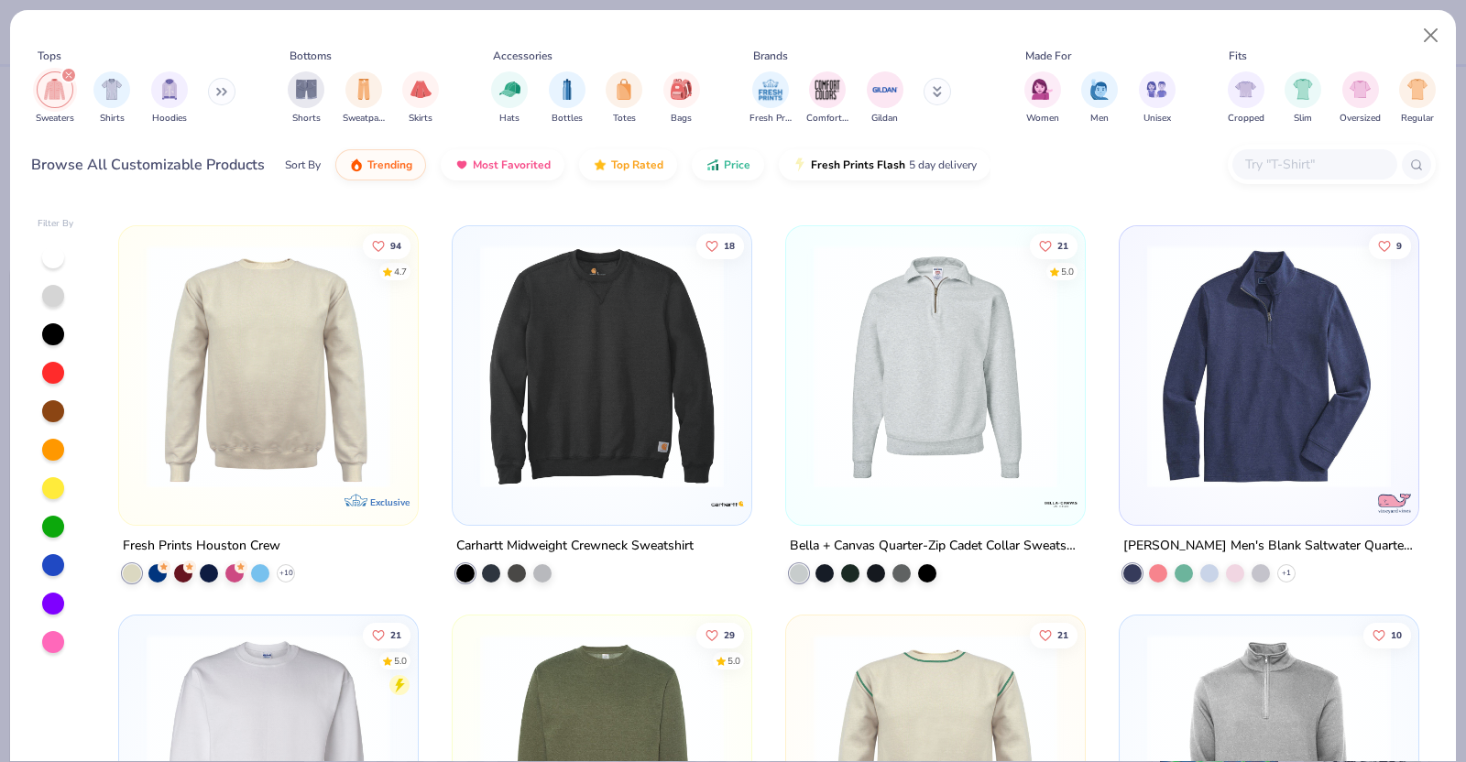
click at [293, 491] on div at bounding box center [268, 370] width 280 height 271
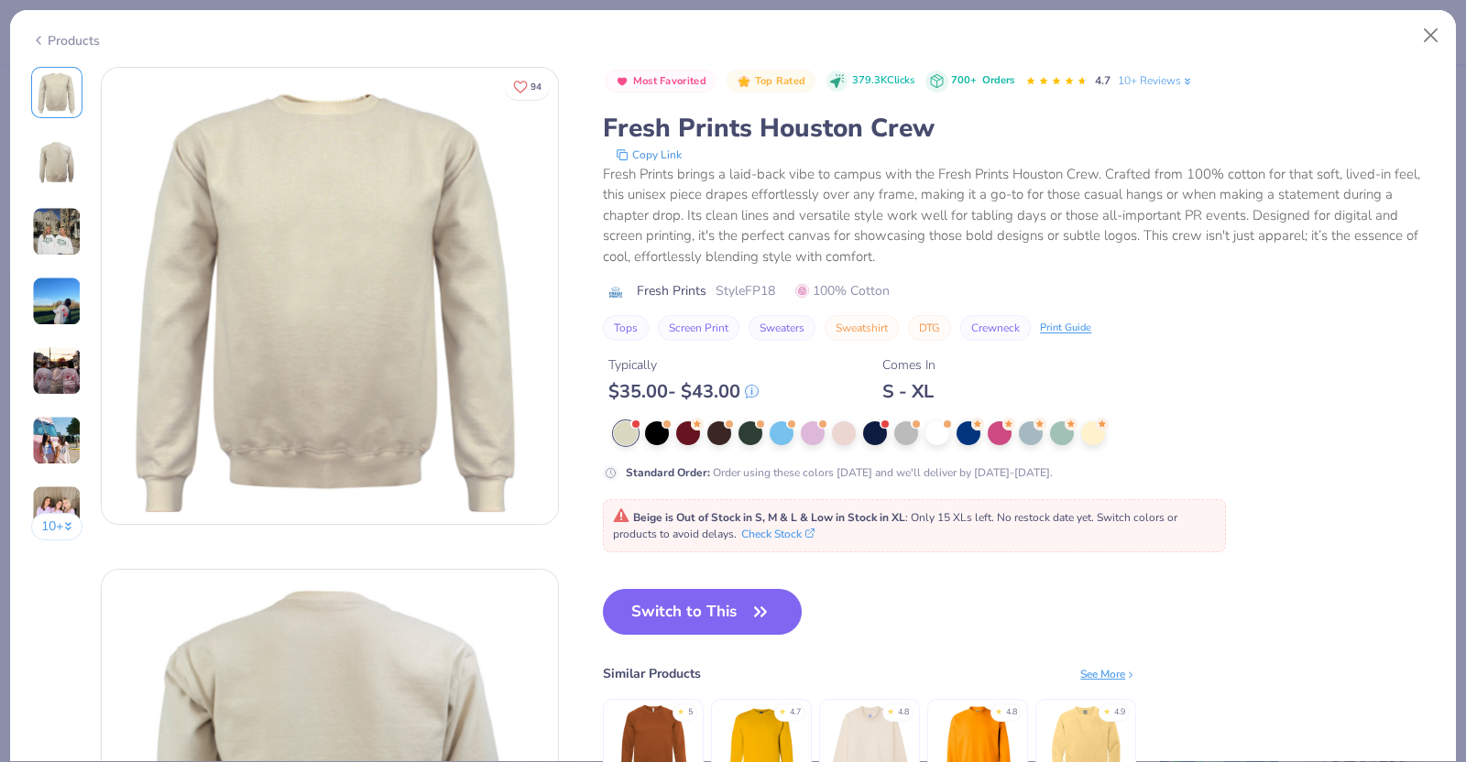
click at [31, 366] on div at bounding box center [56, 370] width 51 height 51
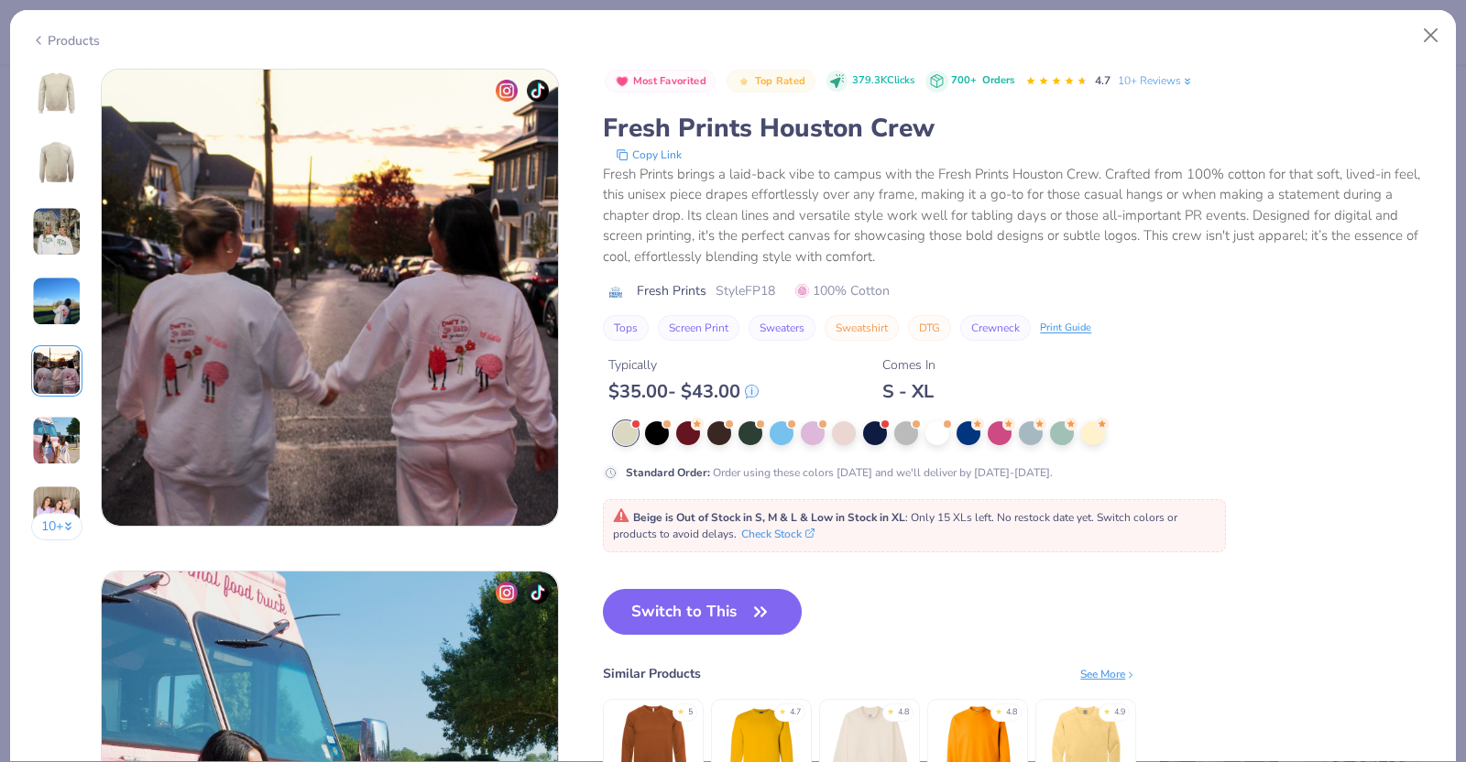
scroll to position [2008, 0]
click at [1098, 432] on div at bounding box center [1093, 432] width 24 height 24
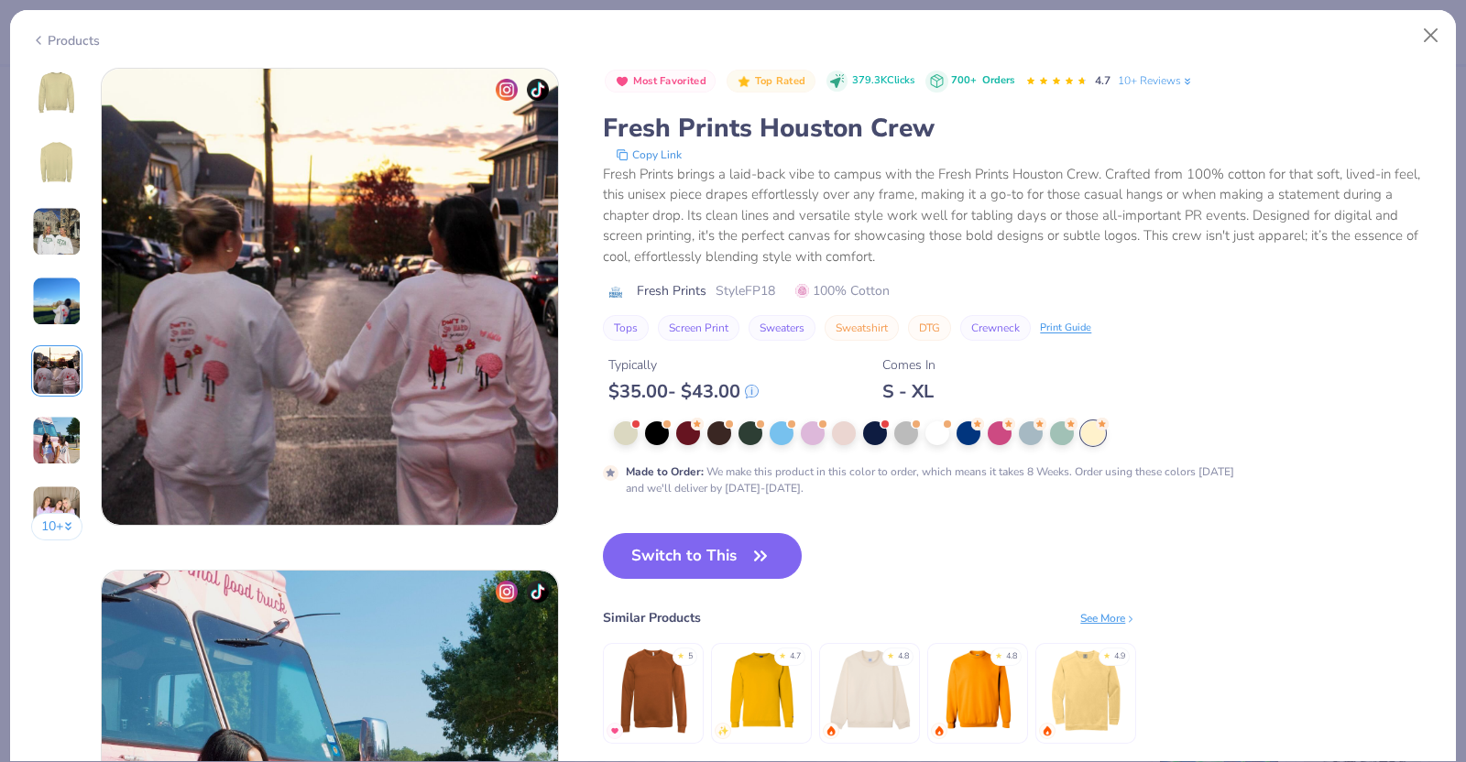
click at [63, 89] on img at bounding box center [57, 93] width 44 height 44
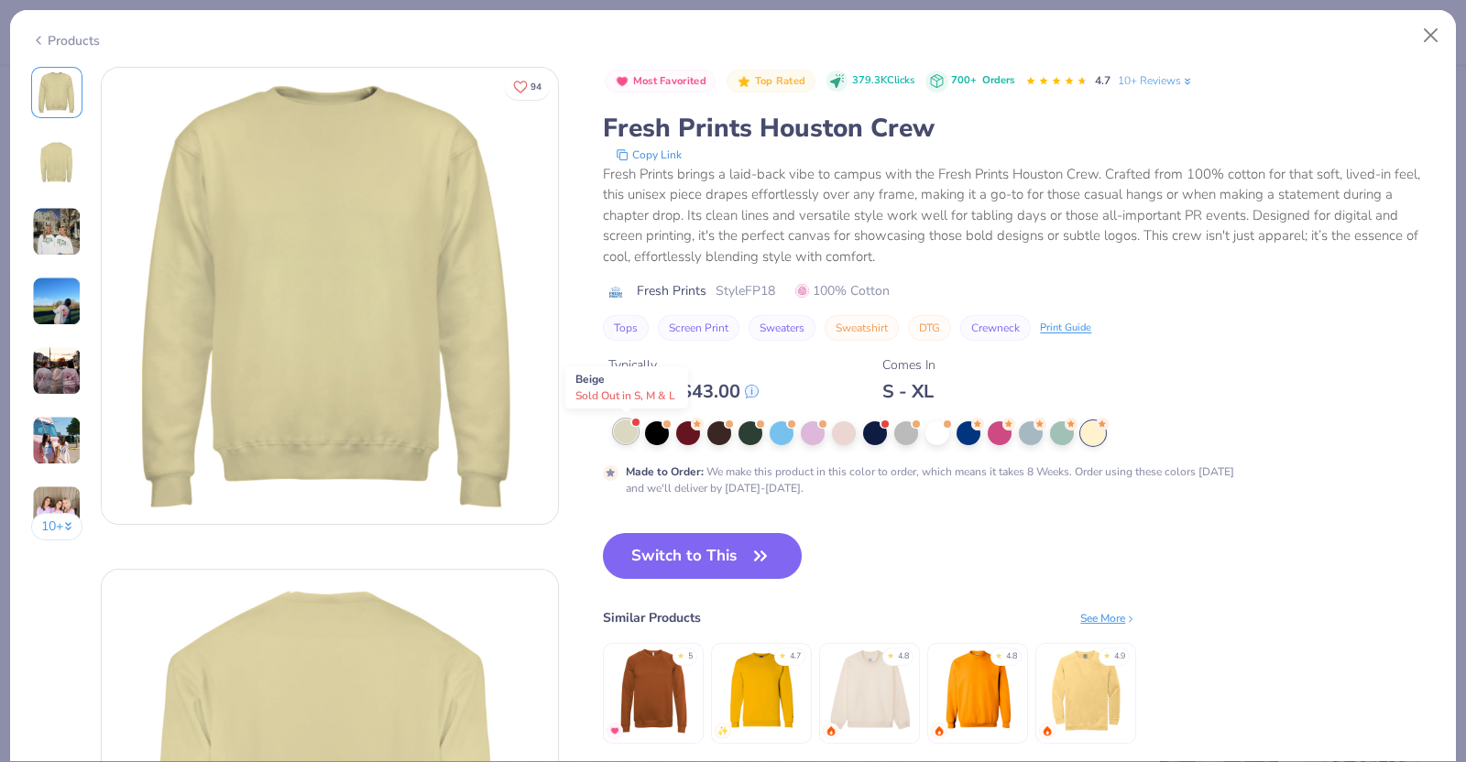
click at [628, 434] on div at bounding box center [626, 432] width 24 height 24
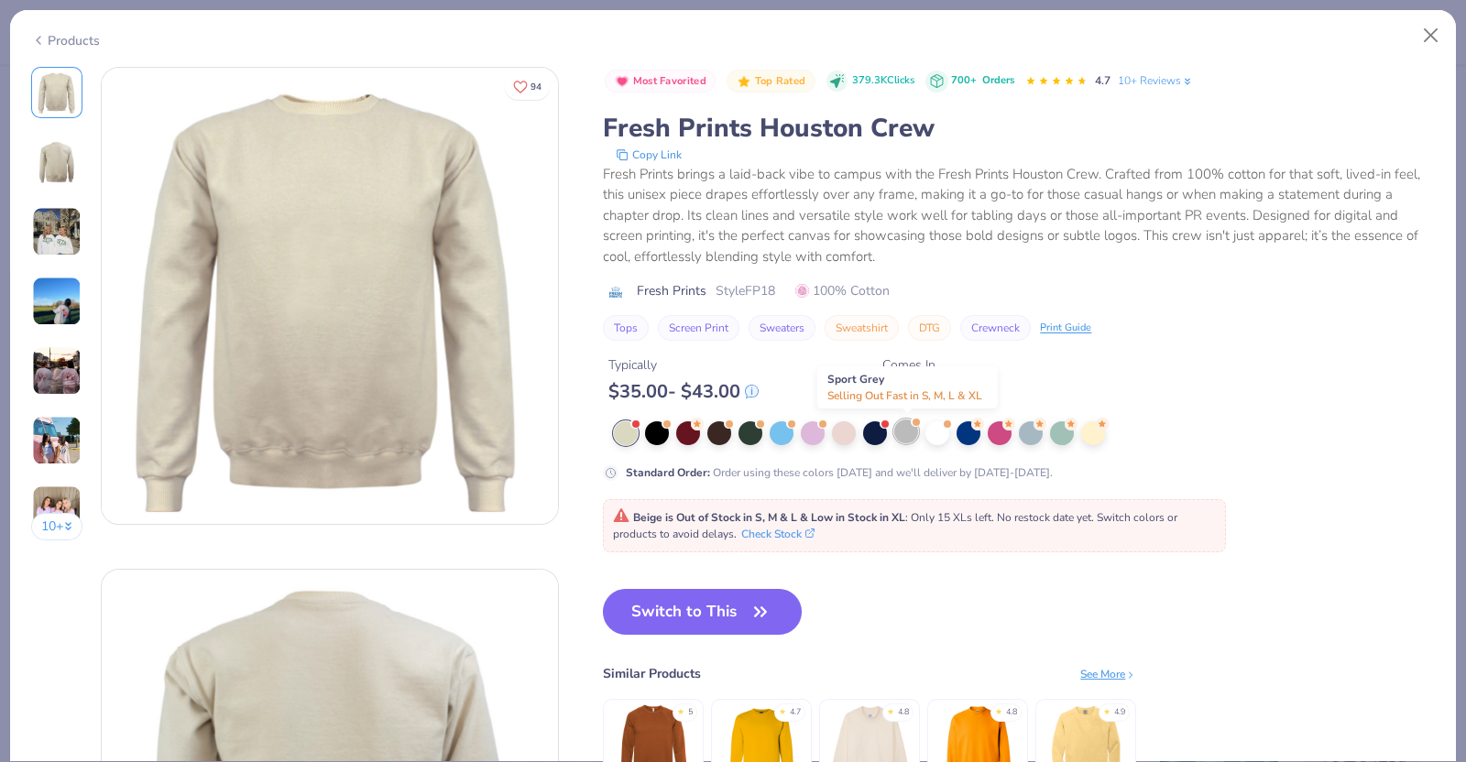
click at [893, 436] on div at bounding box center [975, 433] width 722 height 24
click at [856, 431] on div at bounding box center [844, 432] width 24 height 24
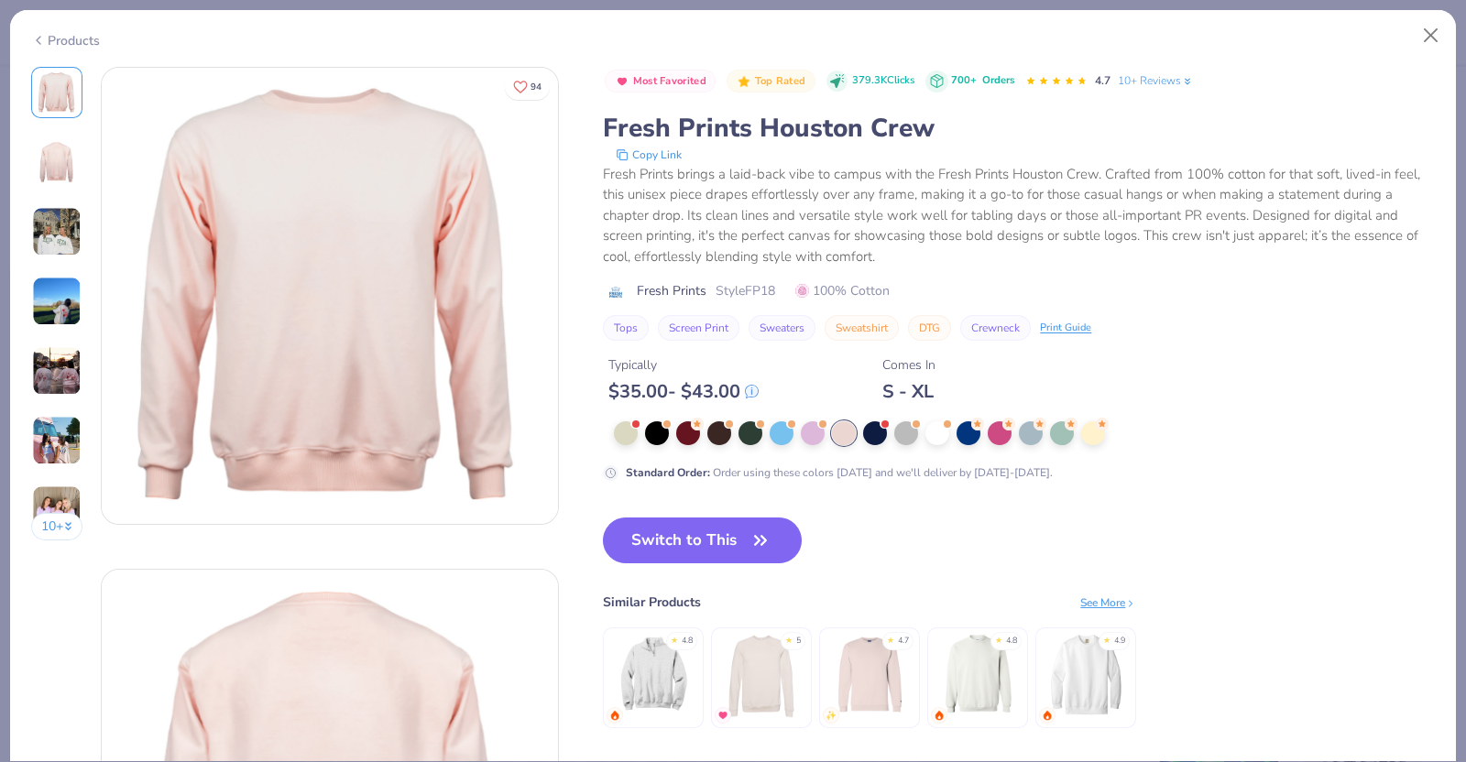
click at [87, 44] on div "Products" at bounding box center [65, 40] width 69 height 19
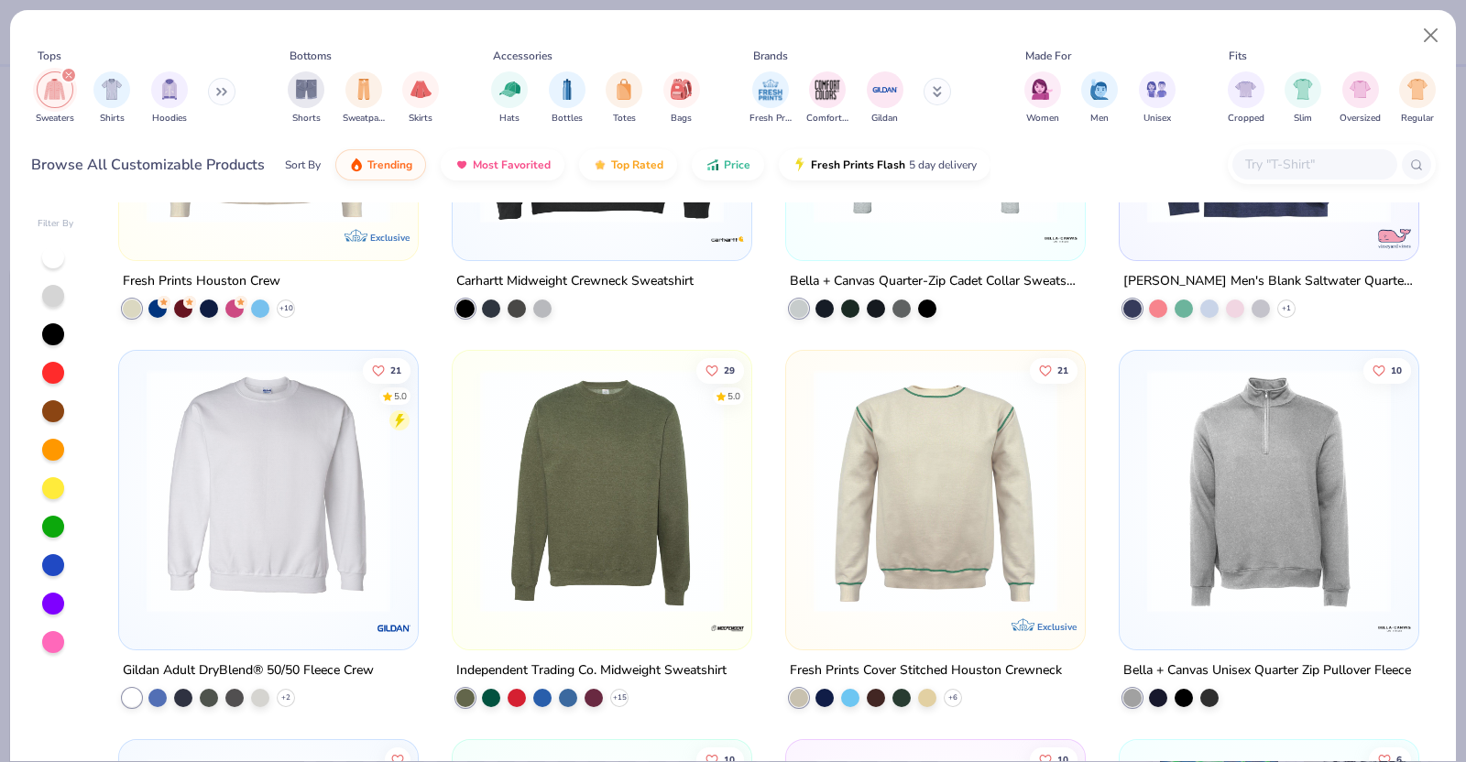
scroll to position [1838, 0]
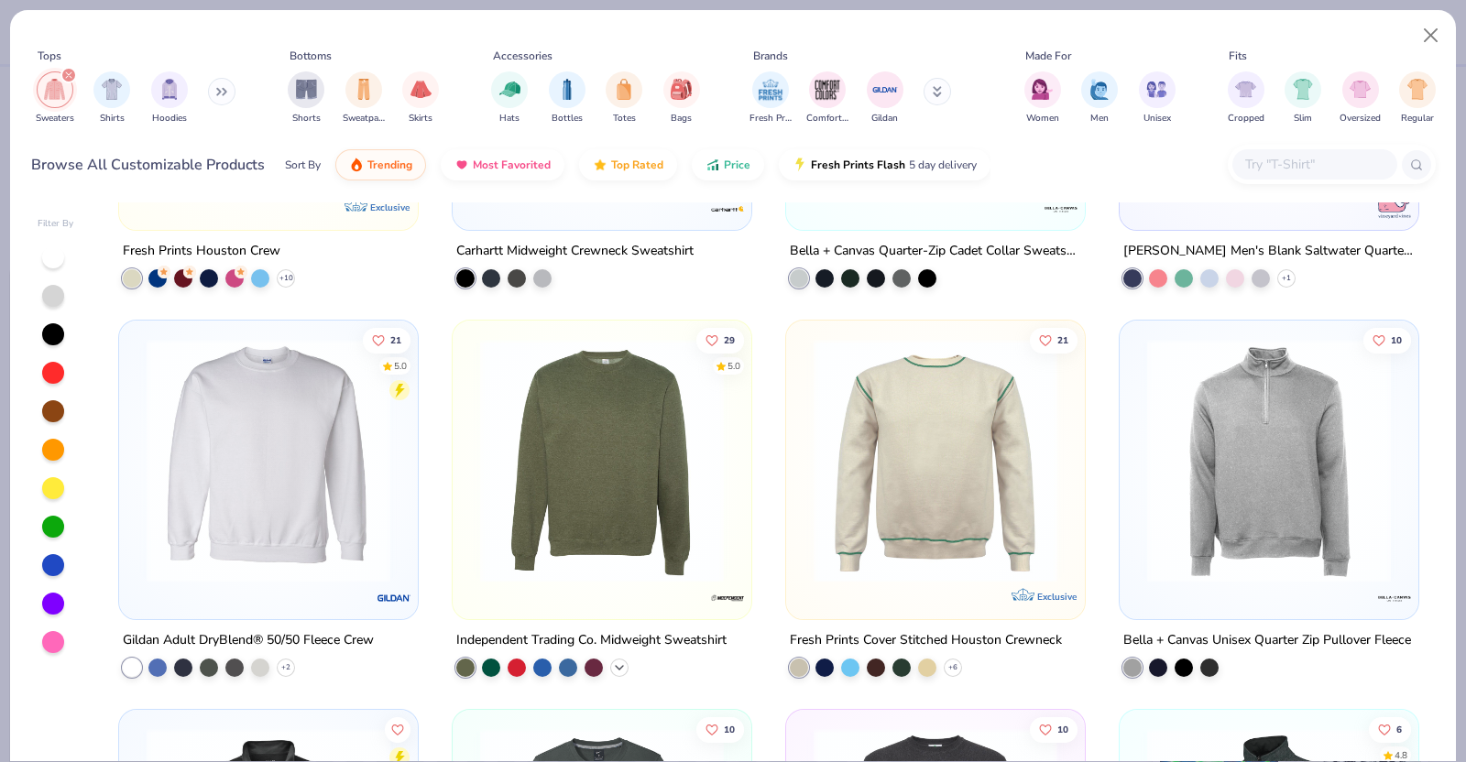
click at [616, 666] on polyline at bounding box center [619, 667] width 7 height 4
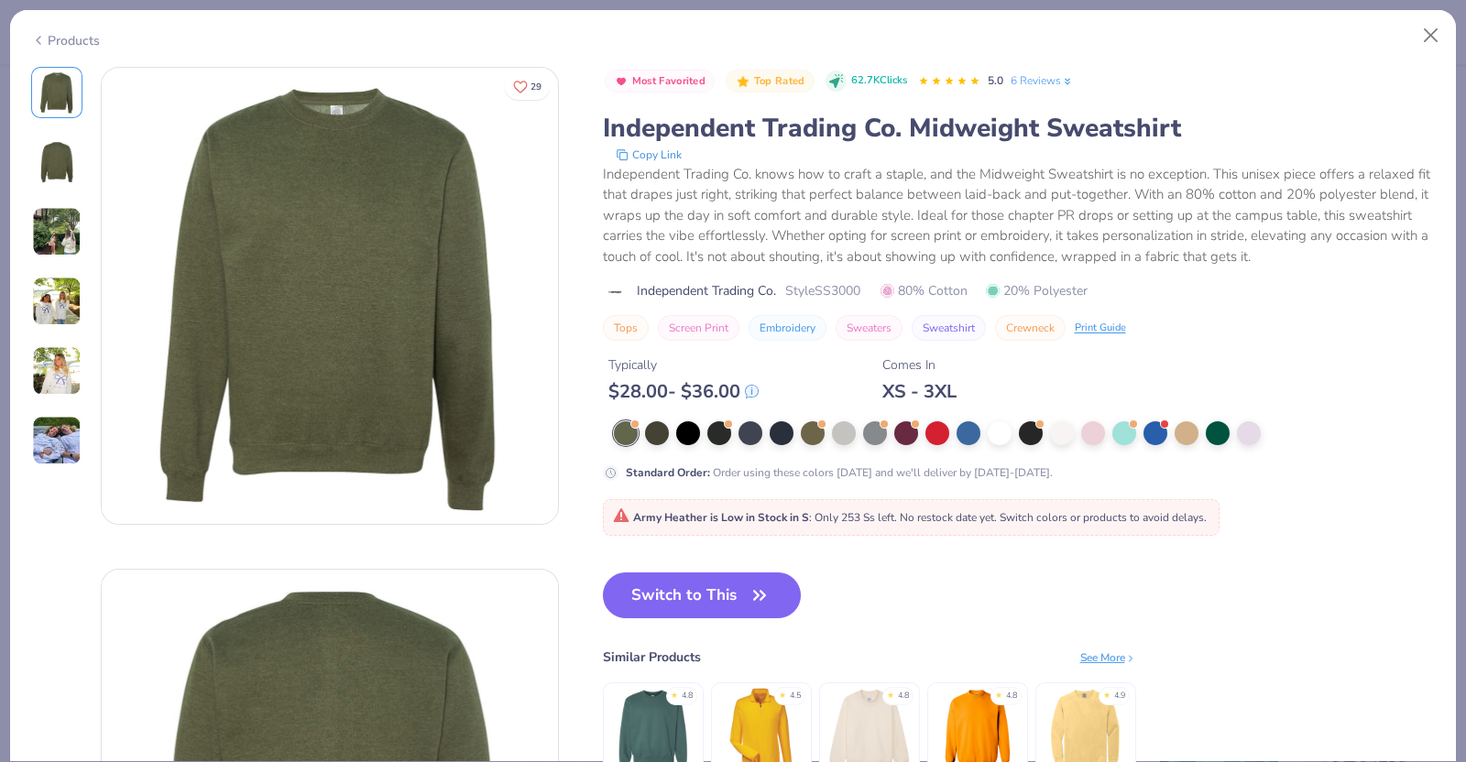
click at [77, 38] on div "Products" at bounding box center [65, 40] width 69 height 19
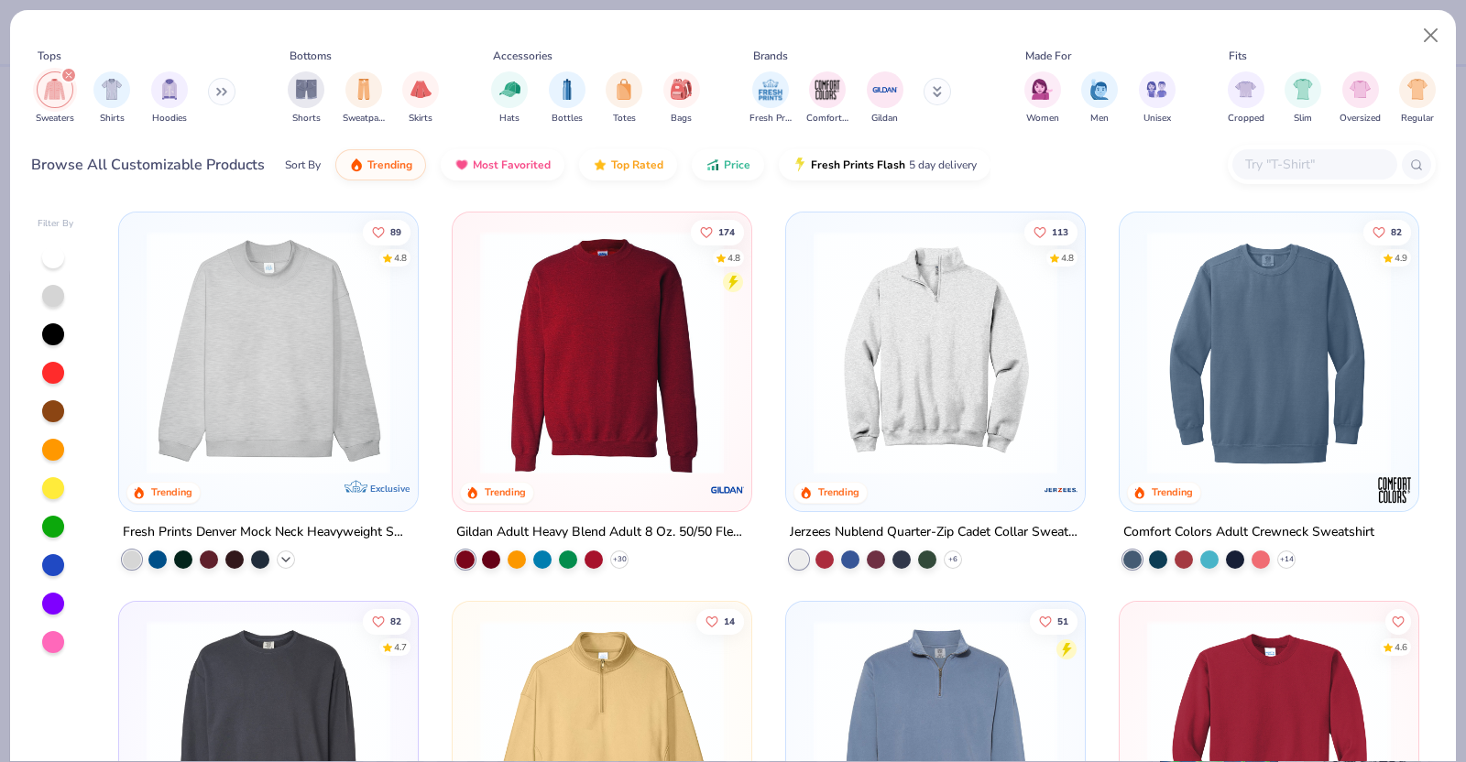
click at [279, 559] on icon at bounding box center [286, 560] width 15 height 15
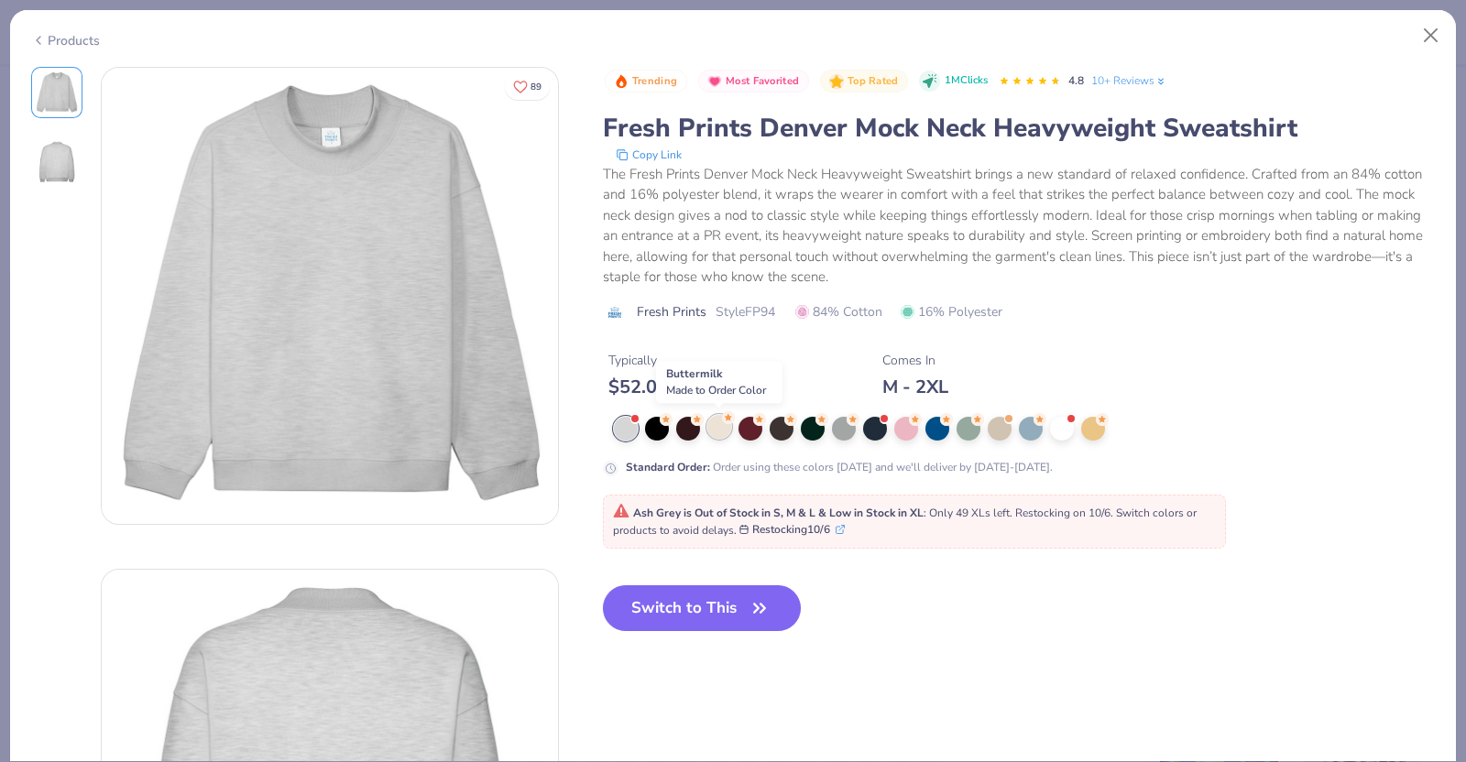
click at [715, 429] on div at bounding box center [719, 427] width 24 height 24
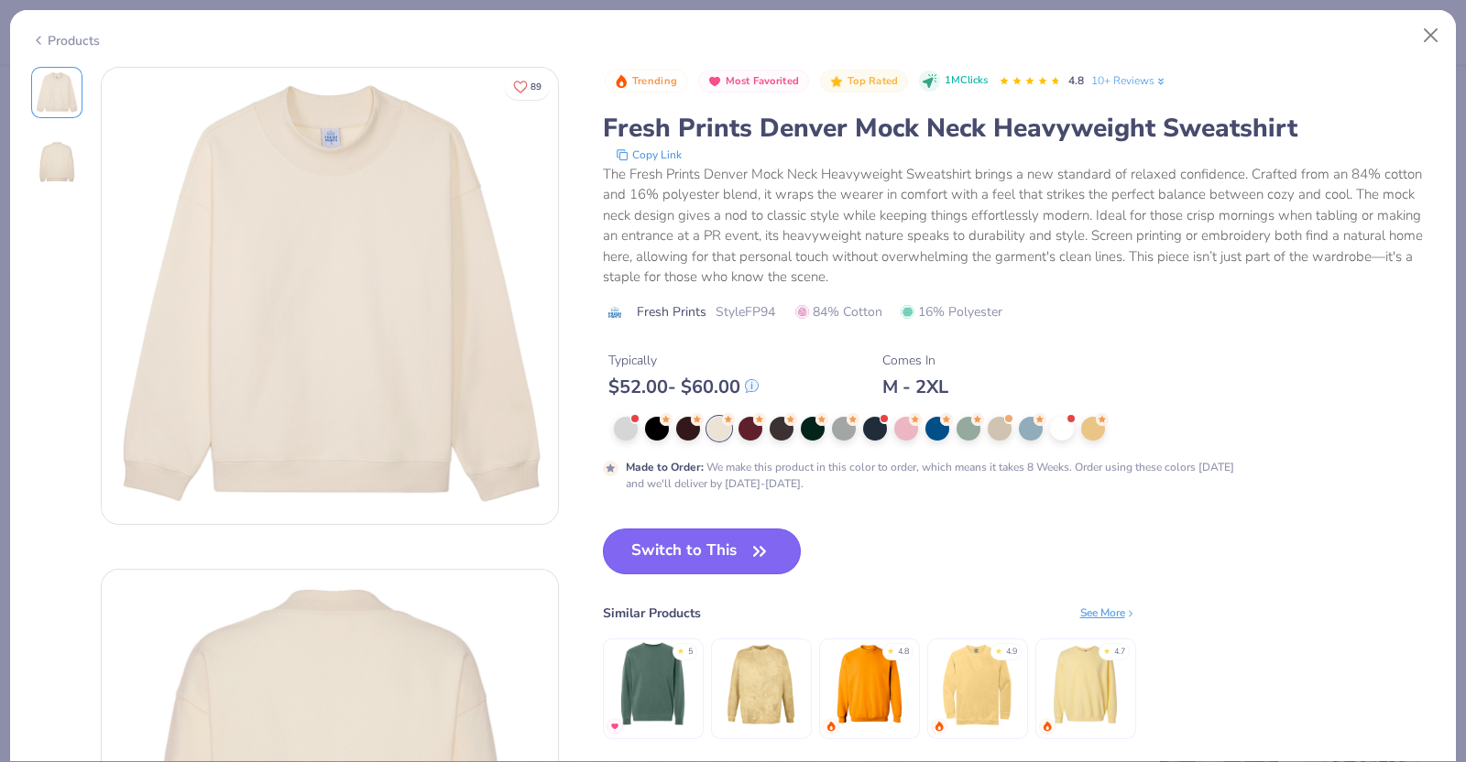
click at [746, 550] on button "Switch to This" at bounding box center [702, 552] width 199 height 46
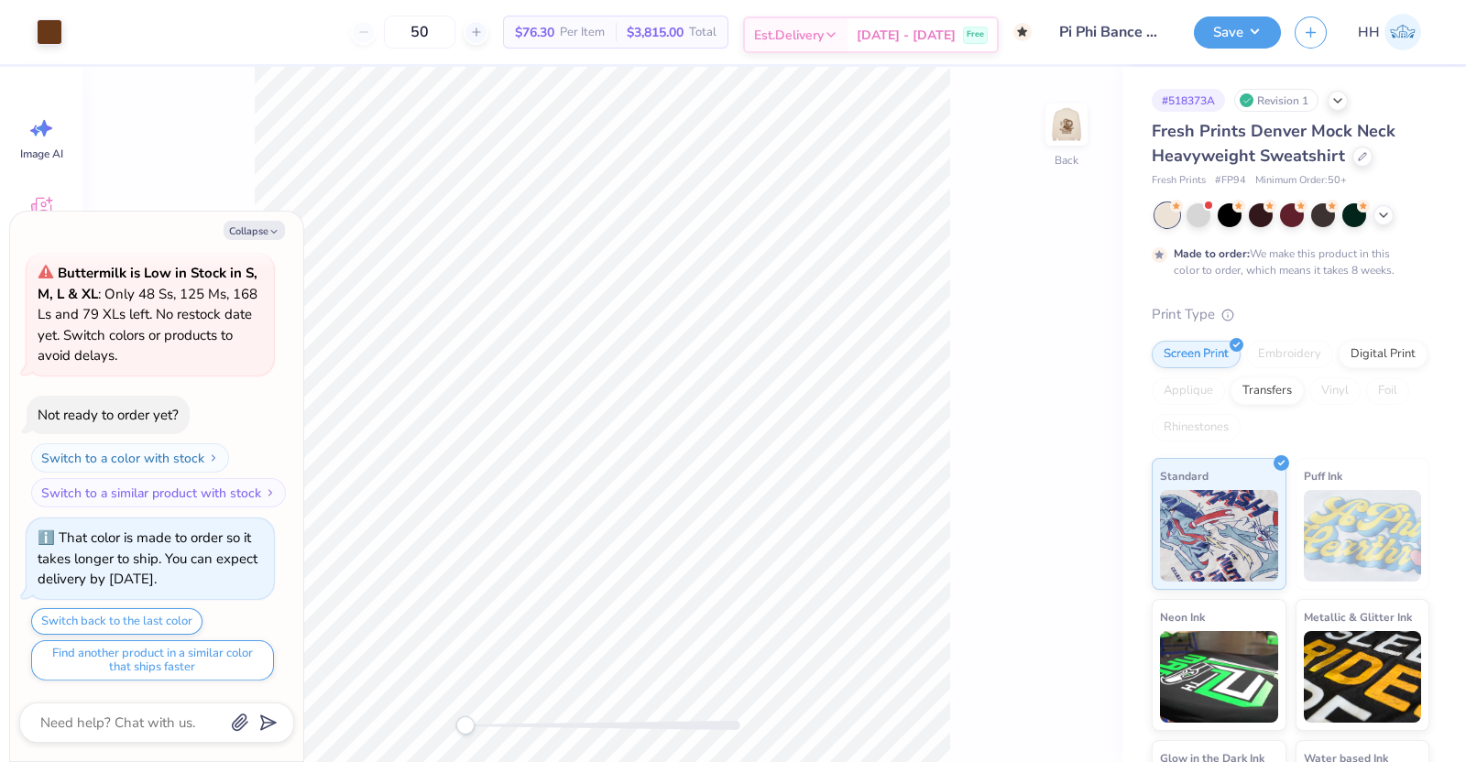
click at [925, 26] on span "Nov 4 - 7" at bounding box center [906, 35] width 99 height 19
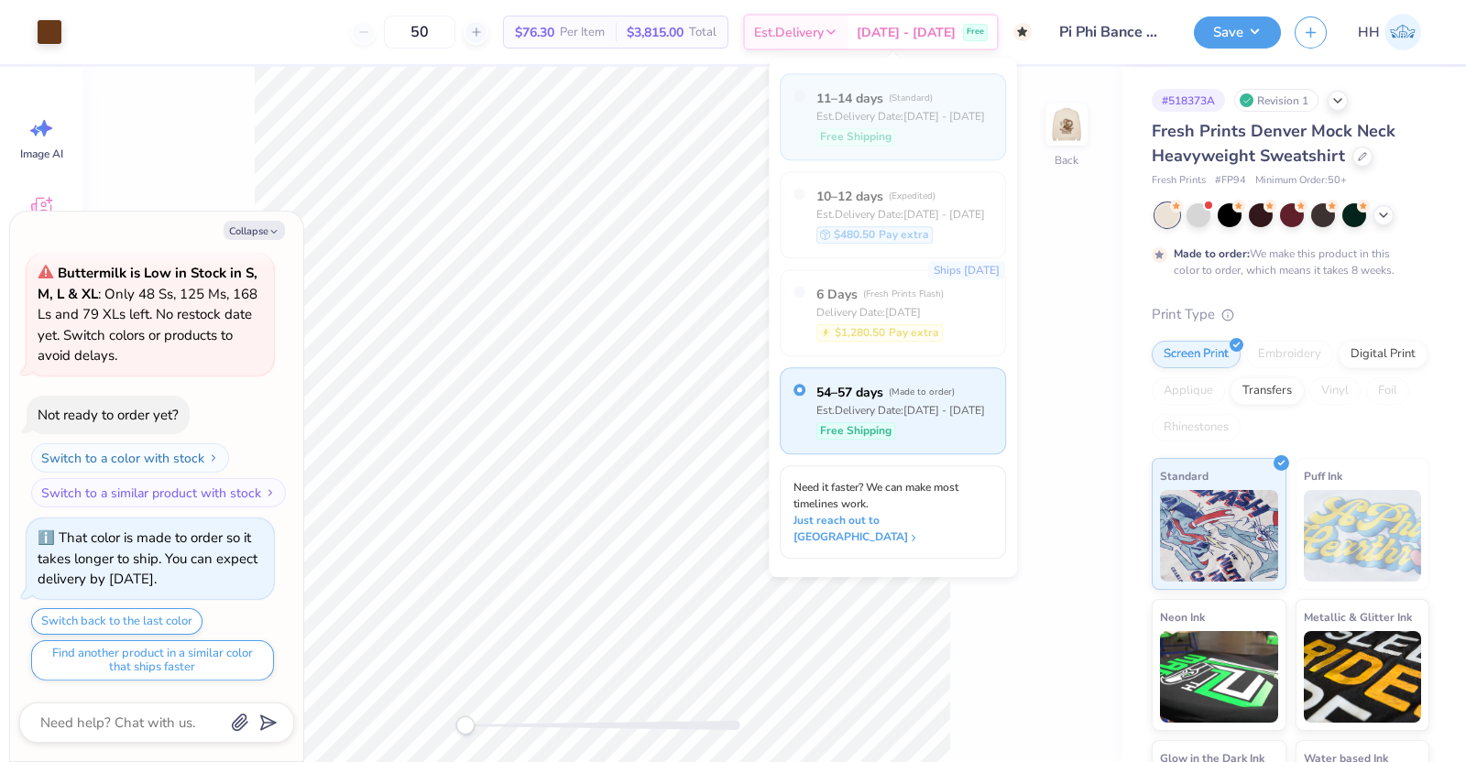
click at [856, 136] on span "Free Shipping" at bounding box center [855, 136] width 71 height 16
click at [917, 124] on div "Est. Delivery Date: Sep 23 - 26" at bounding box center [900, 116] width 169 height 16
click at [950, 512] on span "Just reach out to us" at bounding box center [894, 528] width 199 height 33
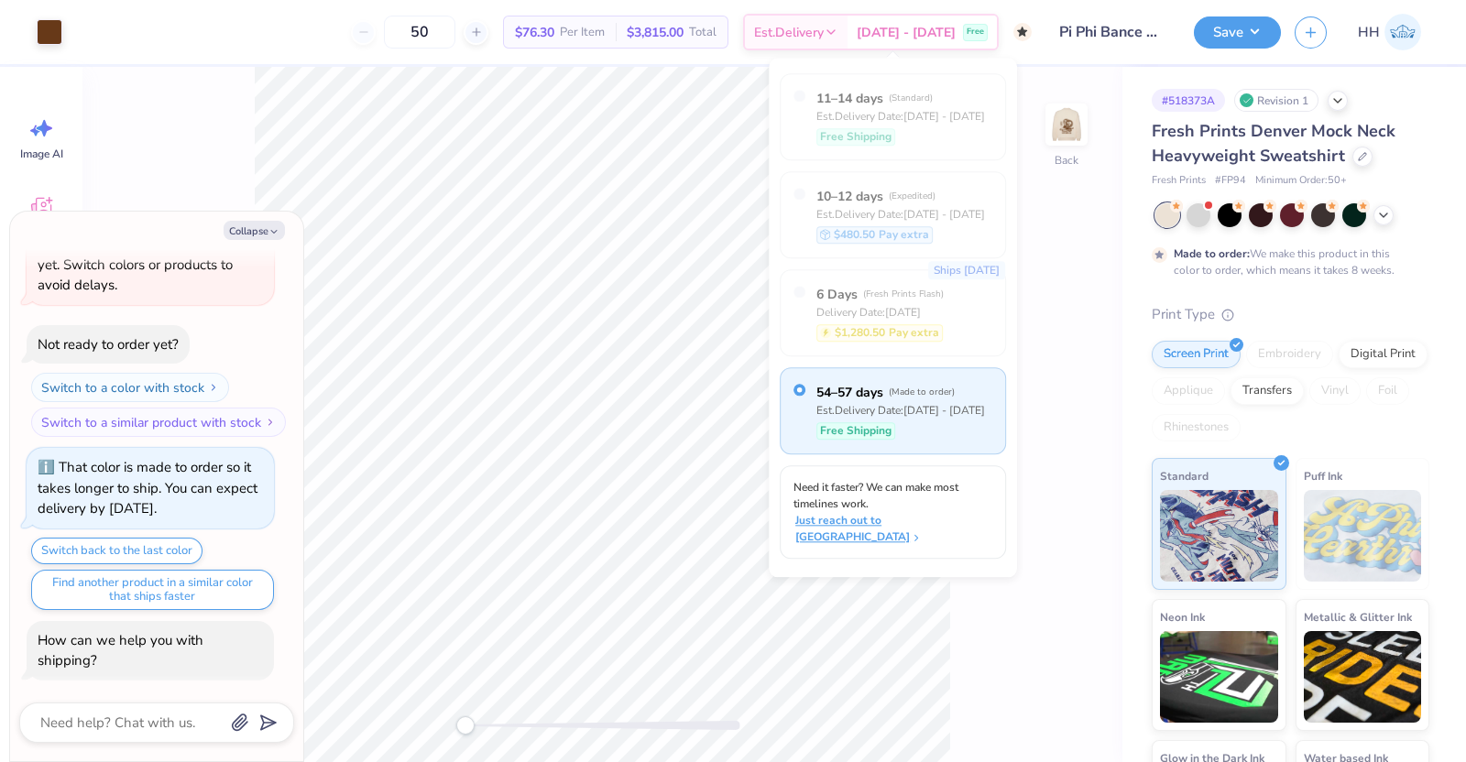
click at [925, 512] on span "Just reach out to us" at bounding box center [894, 528] width 199 height 33
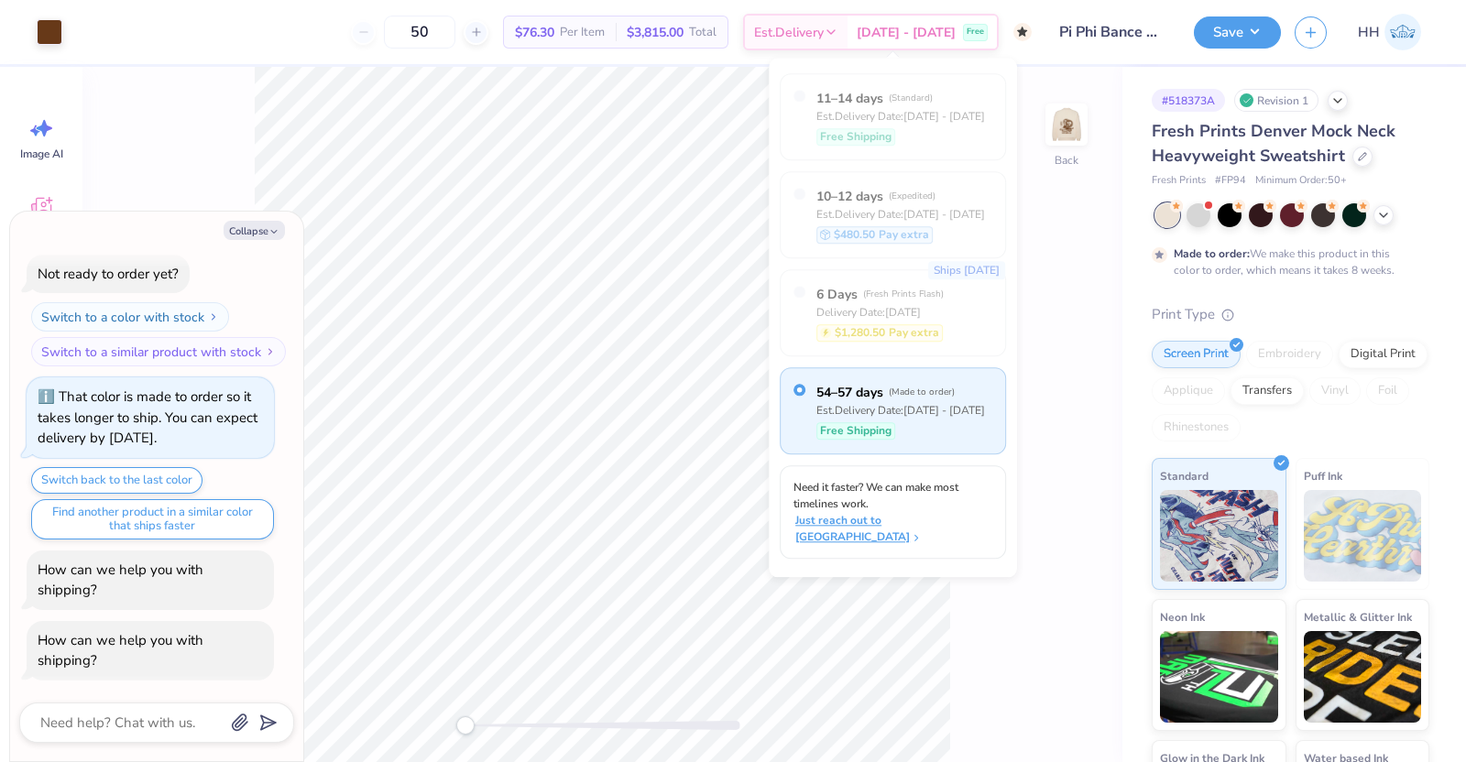
click at [925, 512] on span "Just reach out to us" at bounding box center [894, 528] width 199 height 33
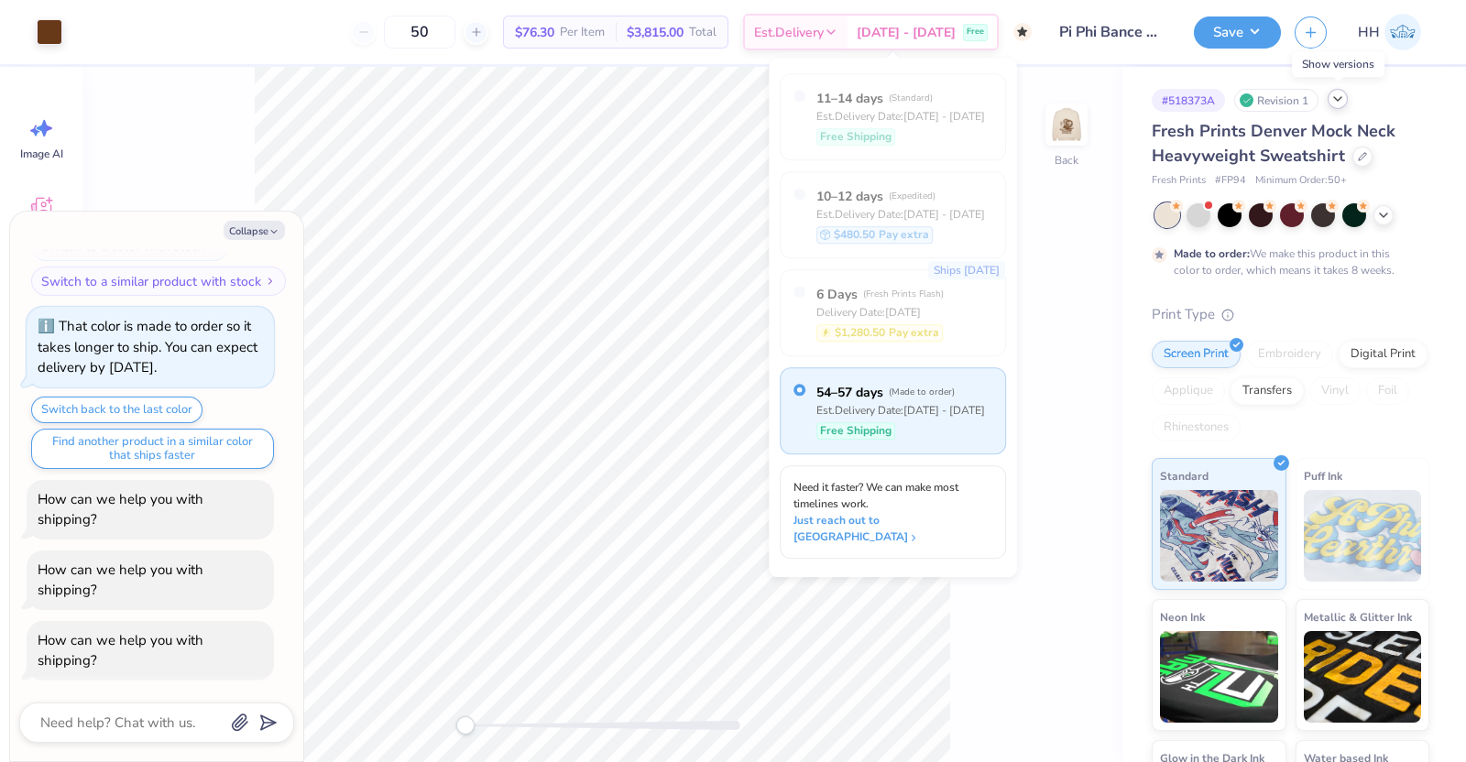
click at [1340, 95] on icon at bounding box center [1337, 99] width 15 height 15
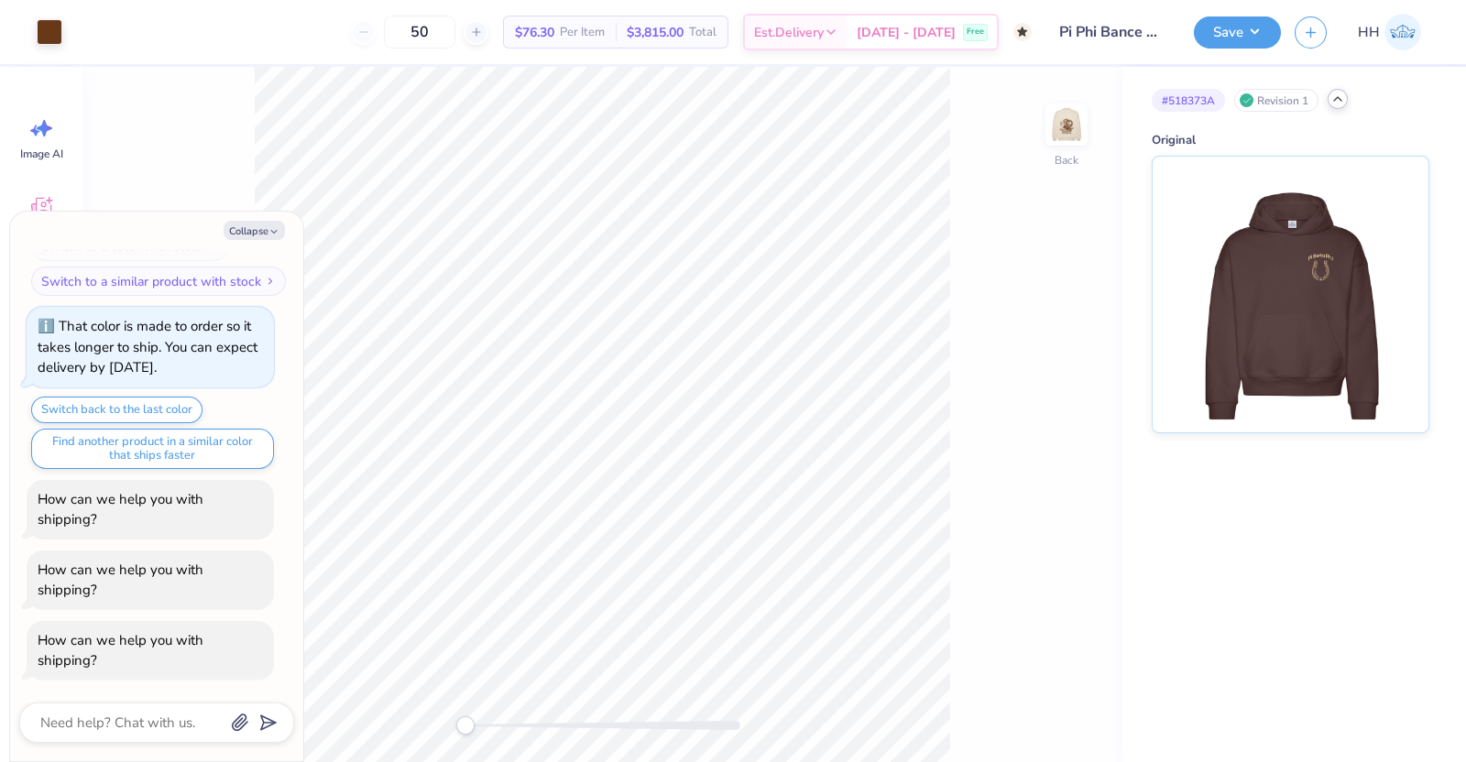
click at [1338, 93] on icon at bounding box center [1337, 99] width 15 height 15
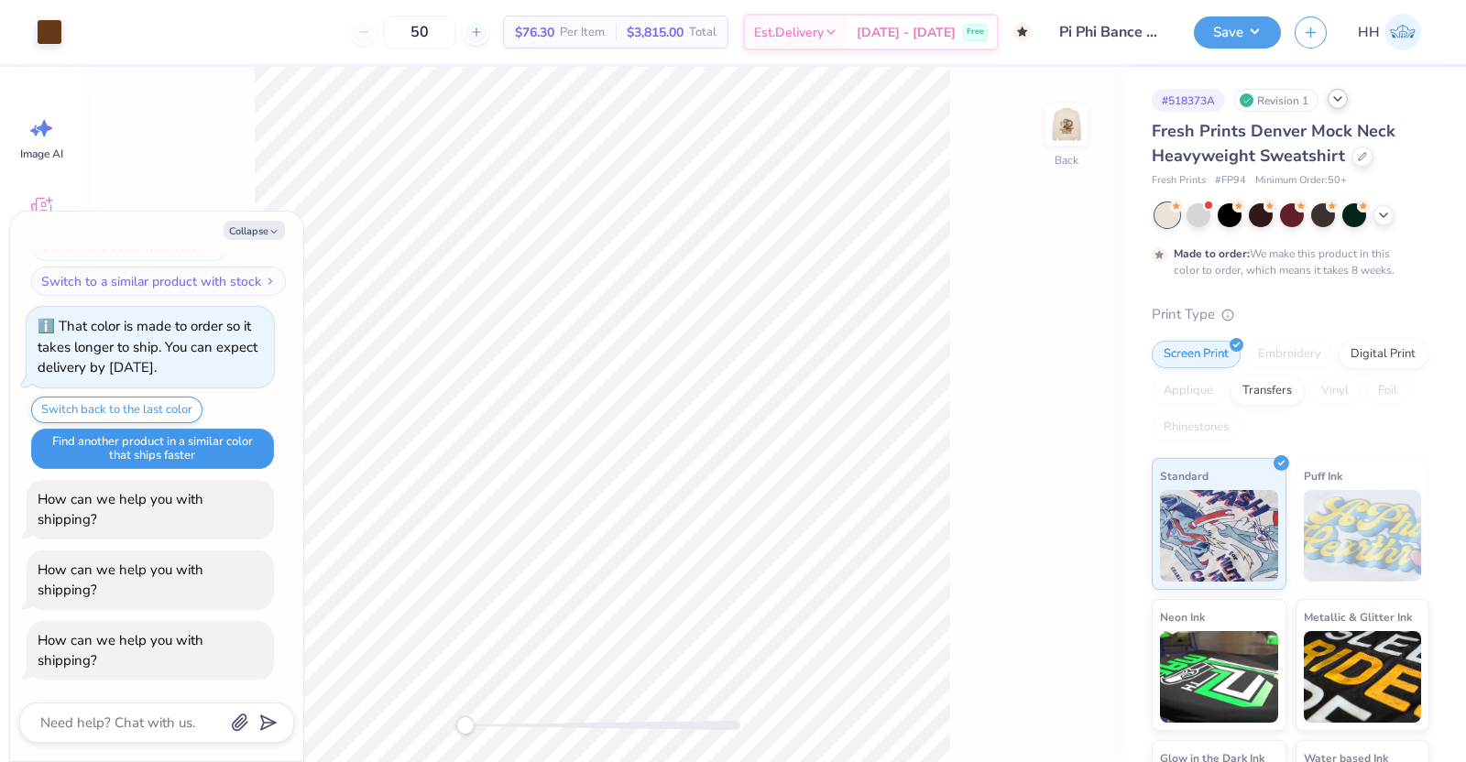
click at [177, 440] on button "Find another product in a similar color that ships faster" at bounding box center [152, 449] width 243 height 40
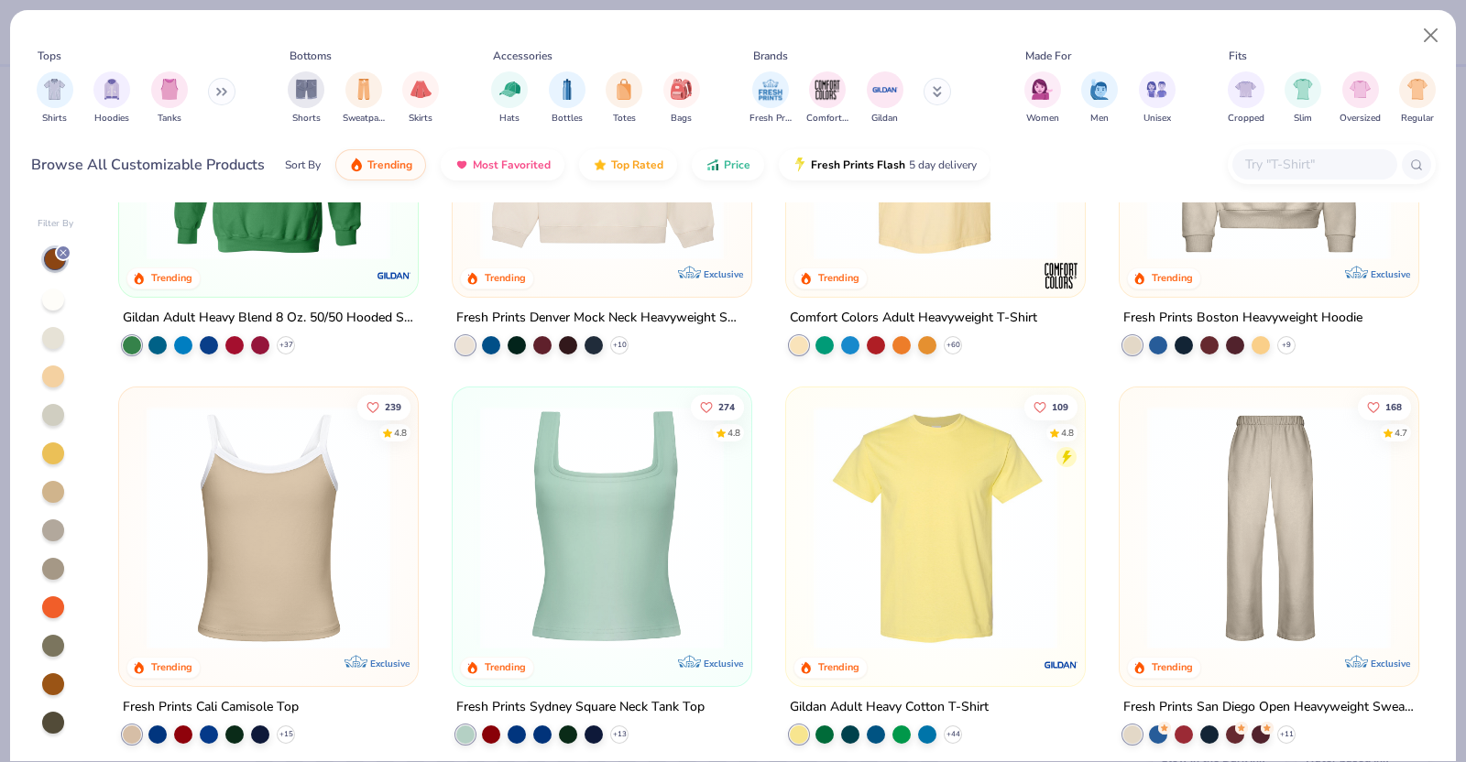
scroll to position [278, 0]
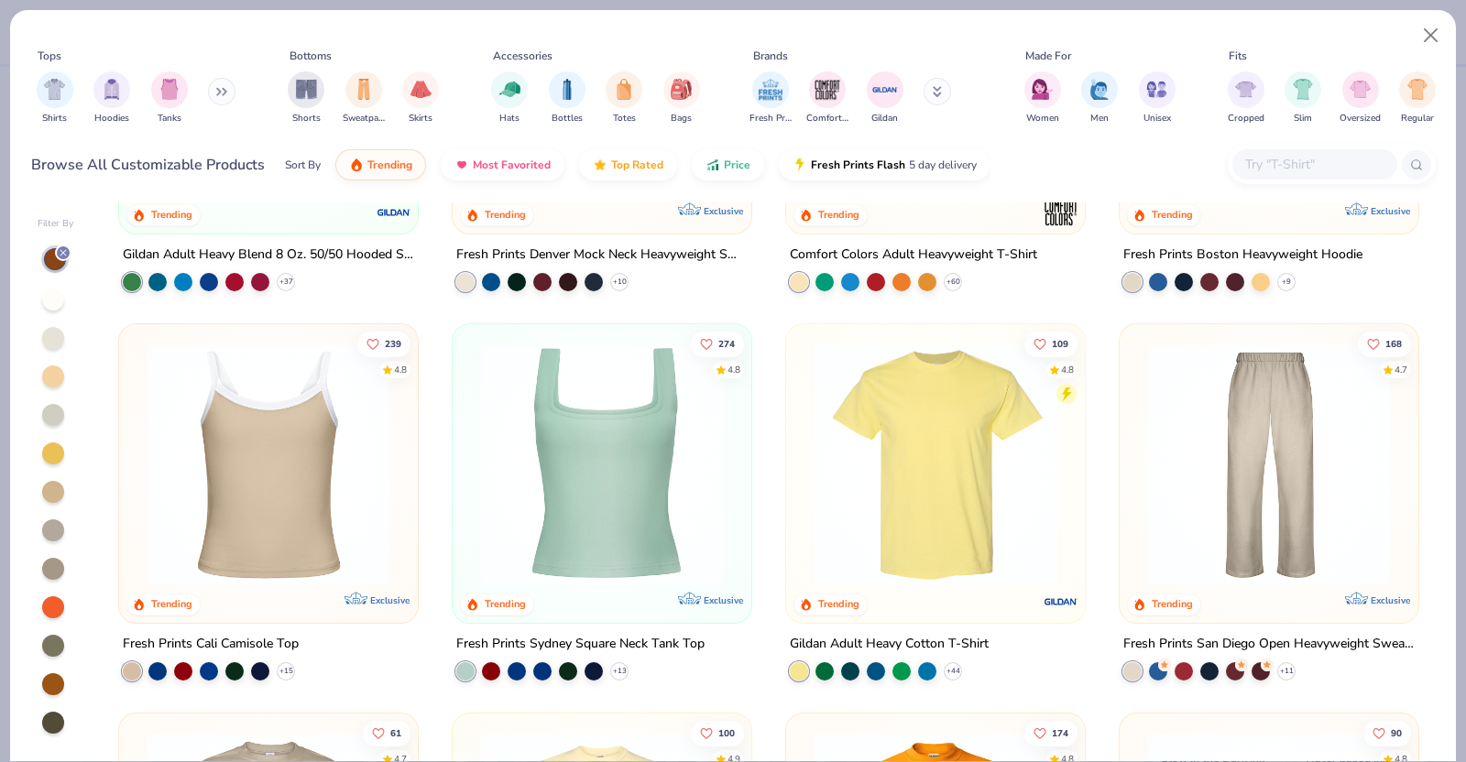
click at [220, 85] on button at bounding box center [221, 91] width 27 height 27
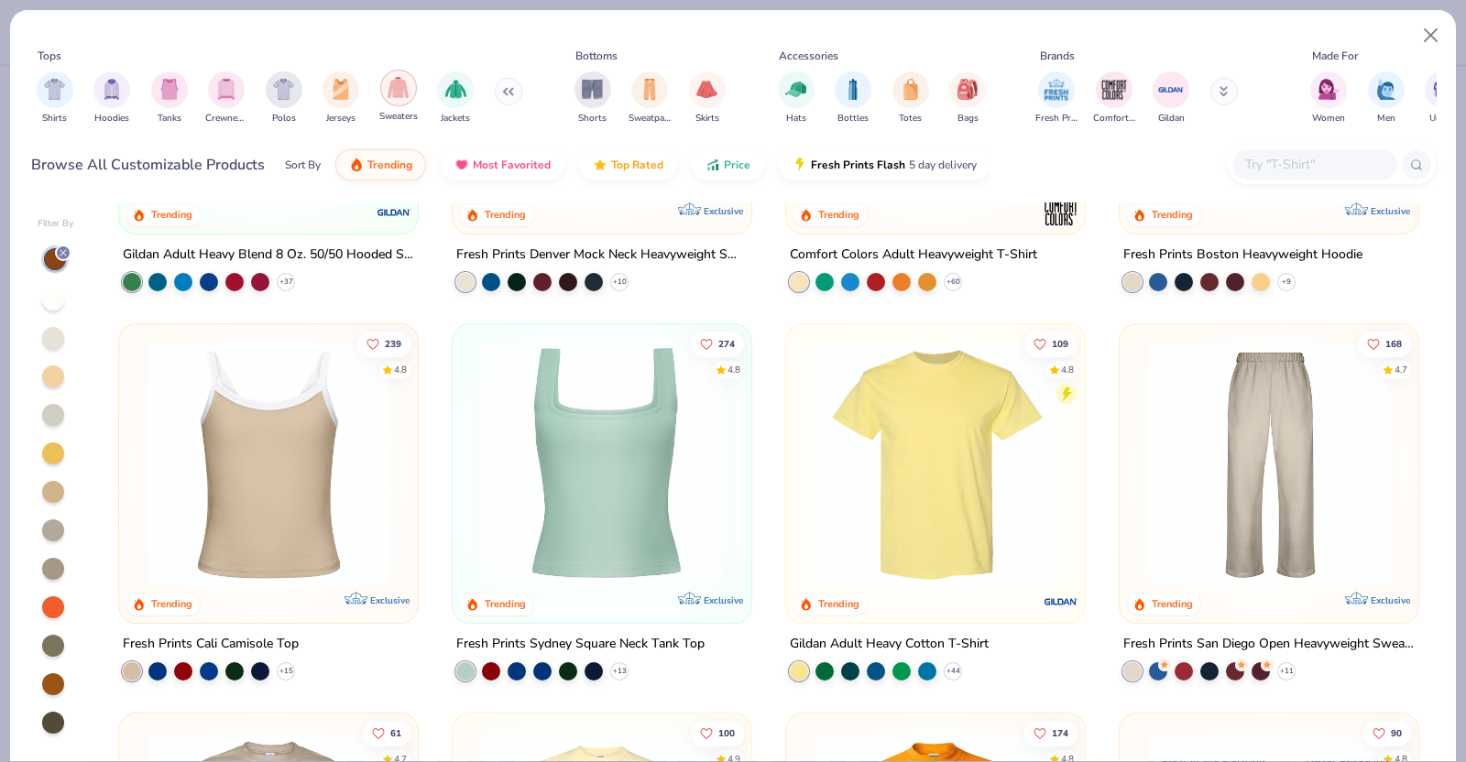
click at [408, 93] on div "filter for Sweaters" at bounding box center [398, 88] width 37 height 37
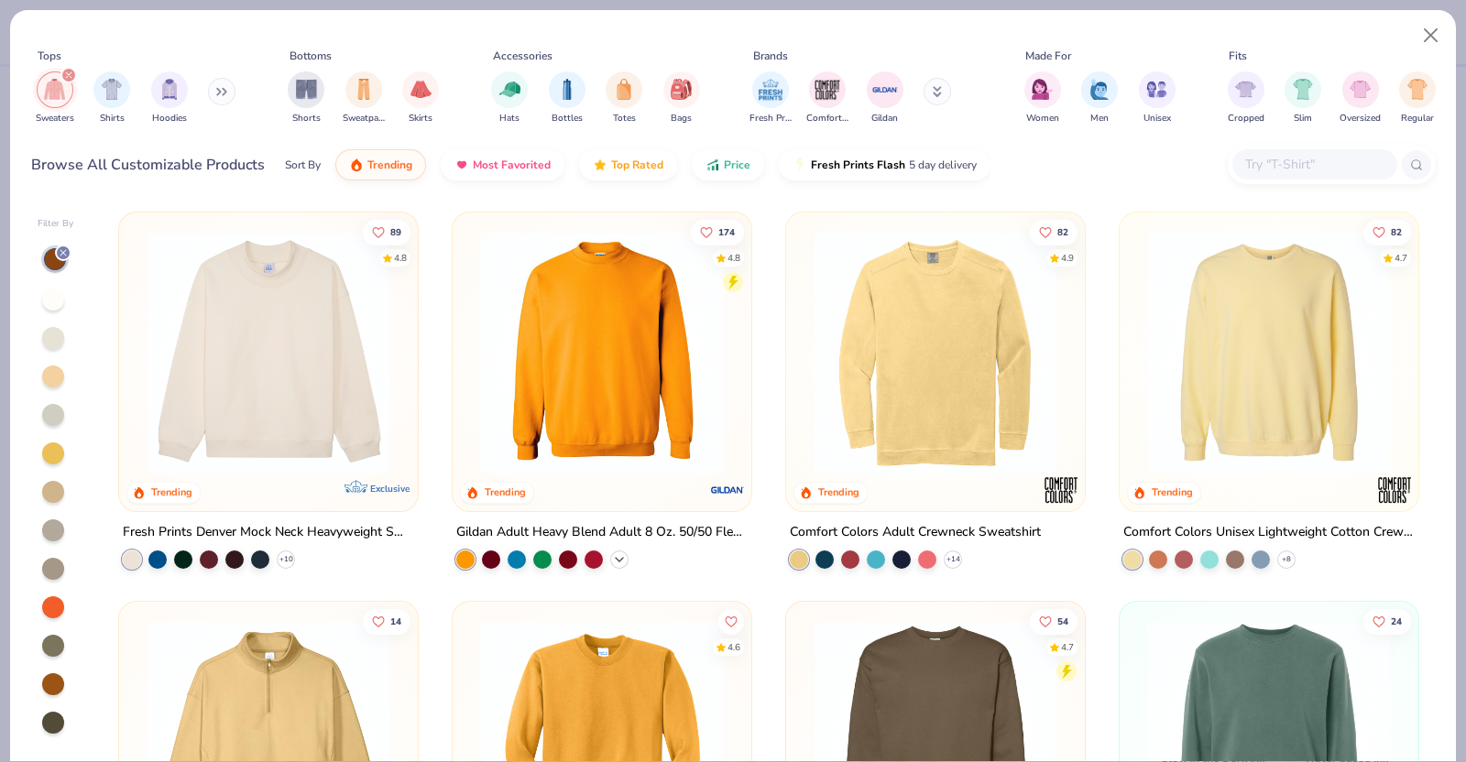
click at [612, 553] on icon at bounding box center [619, 560] width 15 height 15
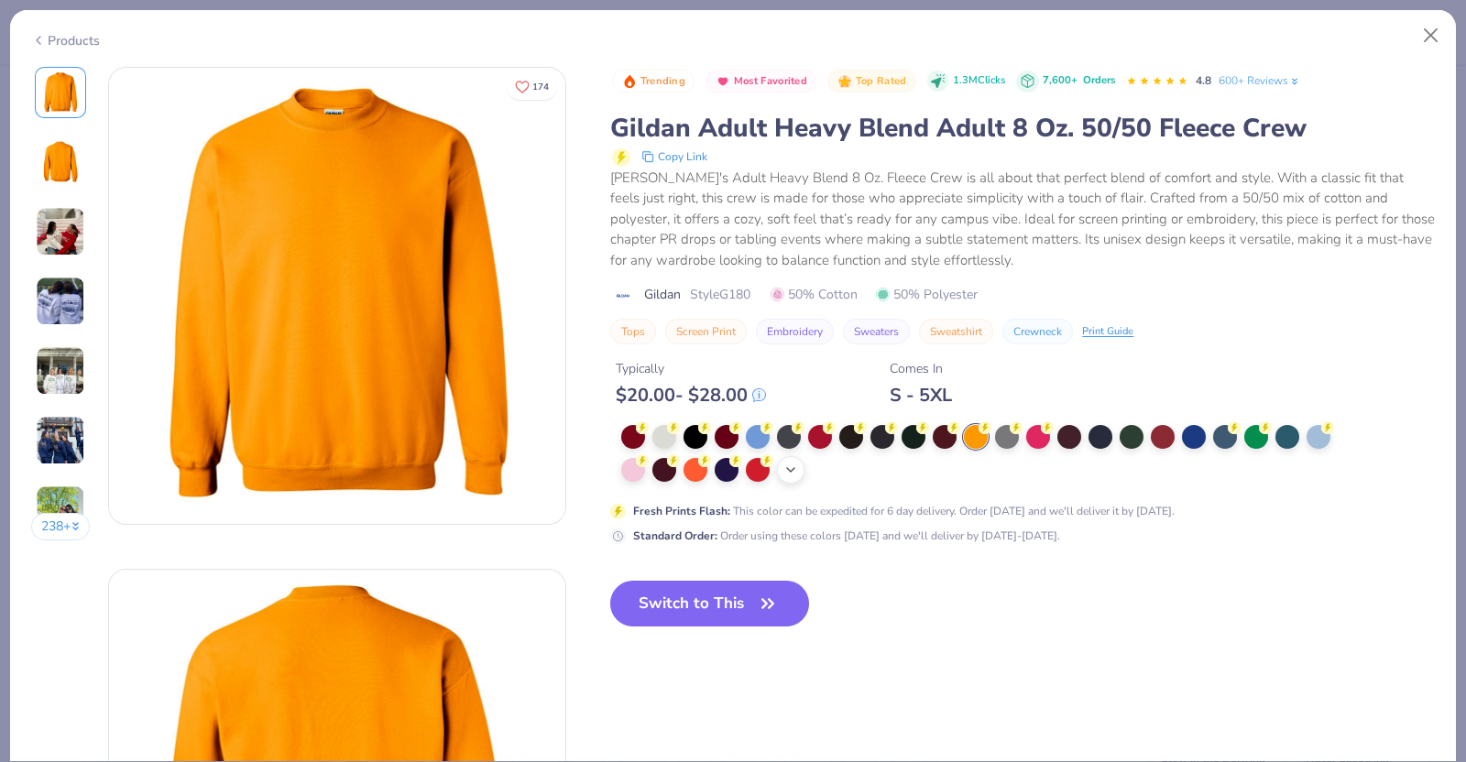
click at [794, 471] on icon at bounding box center [790, 470] width 15 height 15
click at [983, 469] on div at bounding box center [976, 468] width 24 height 24
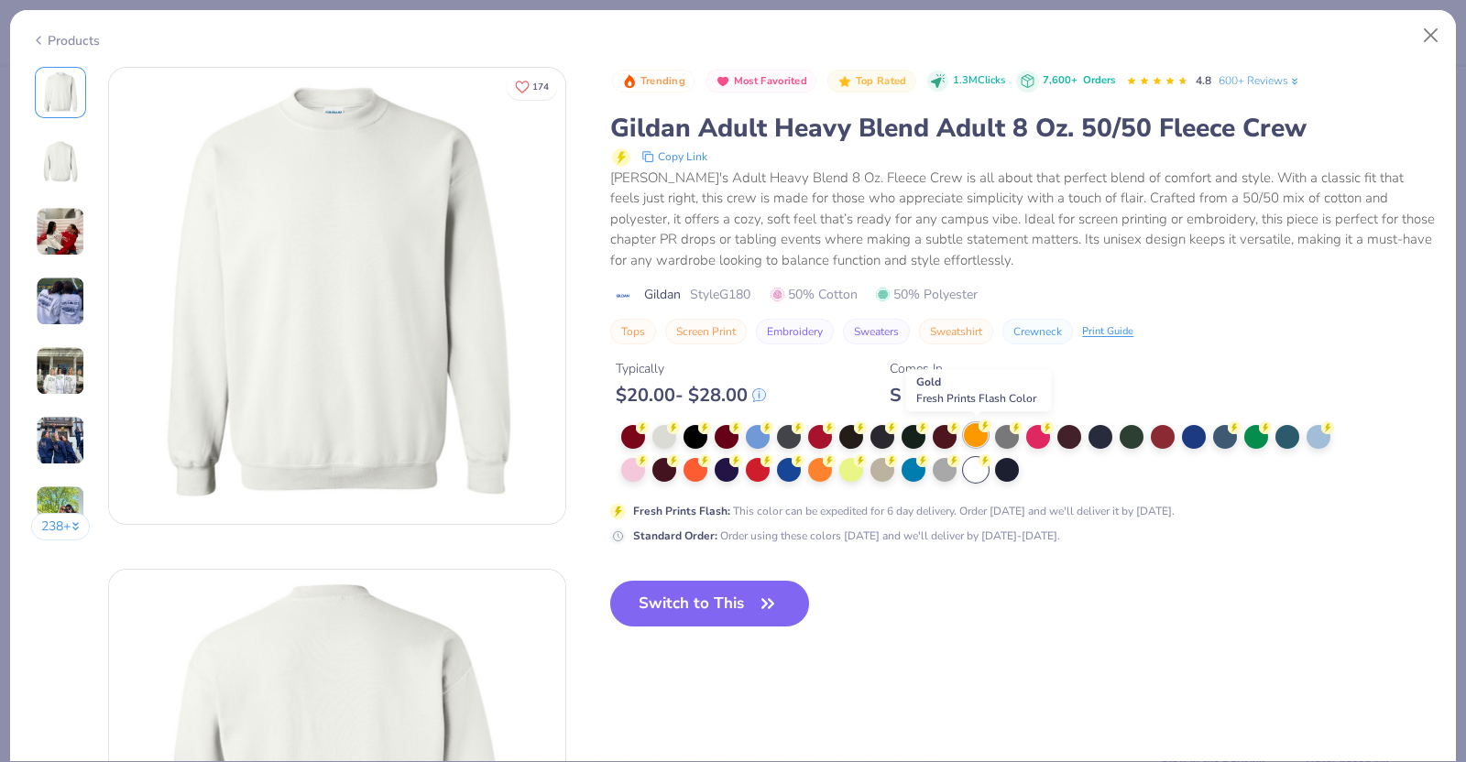
click at [980, 441] on div at bounding box center [976, 435] width 24 height 24
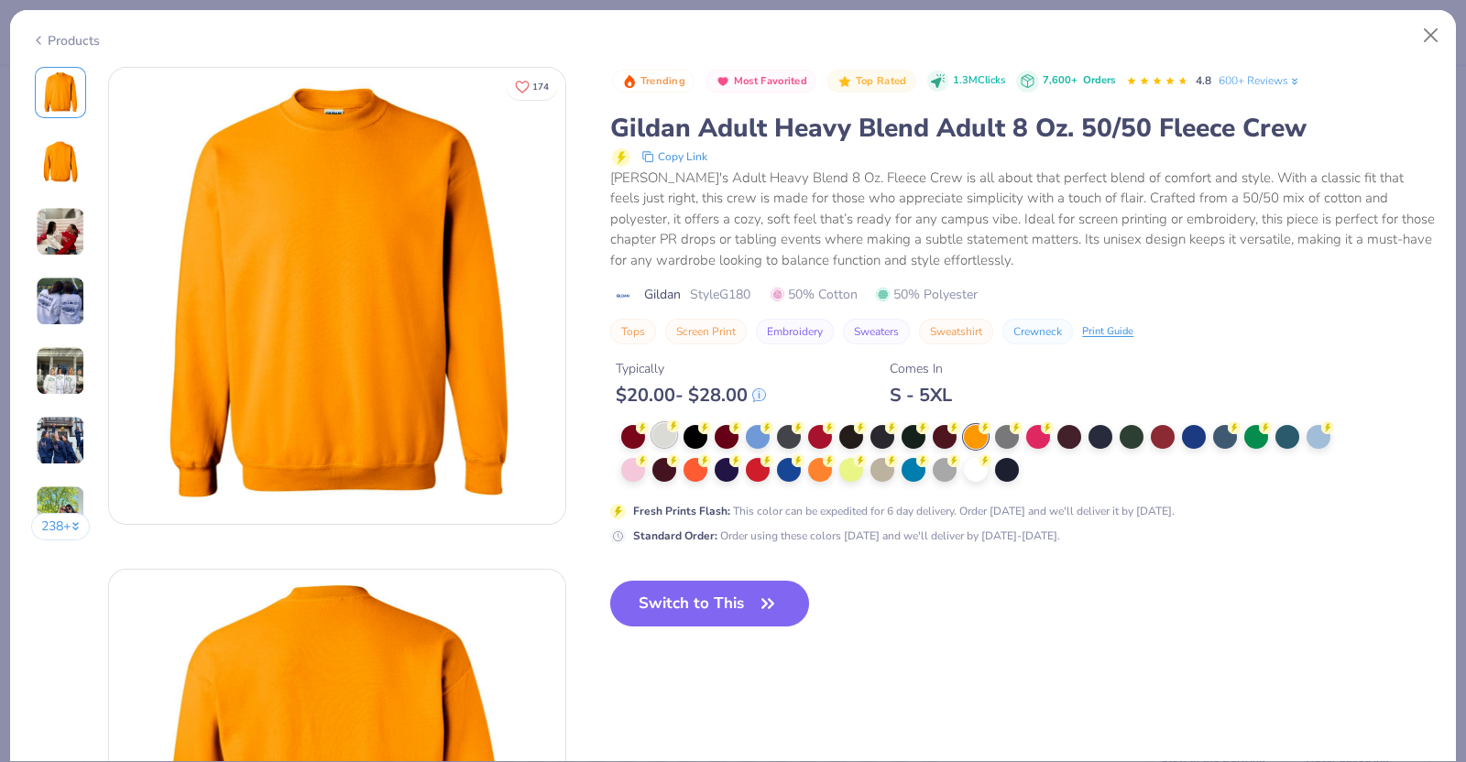
click at [665, 434] on div at bounding box center [664, 435] width 24 height 24
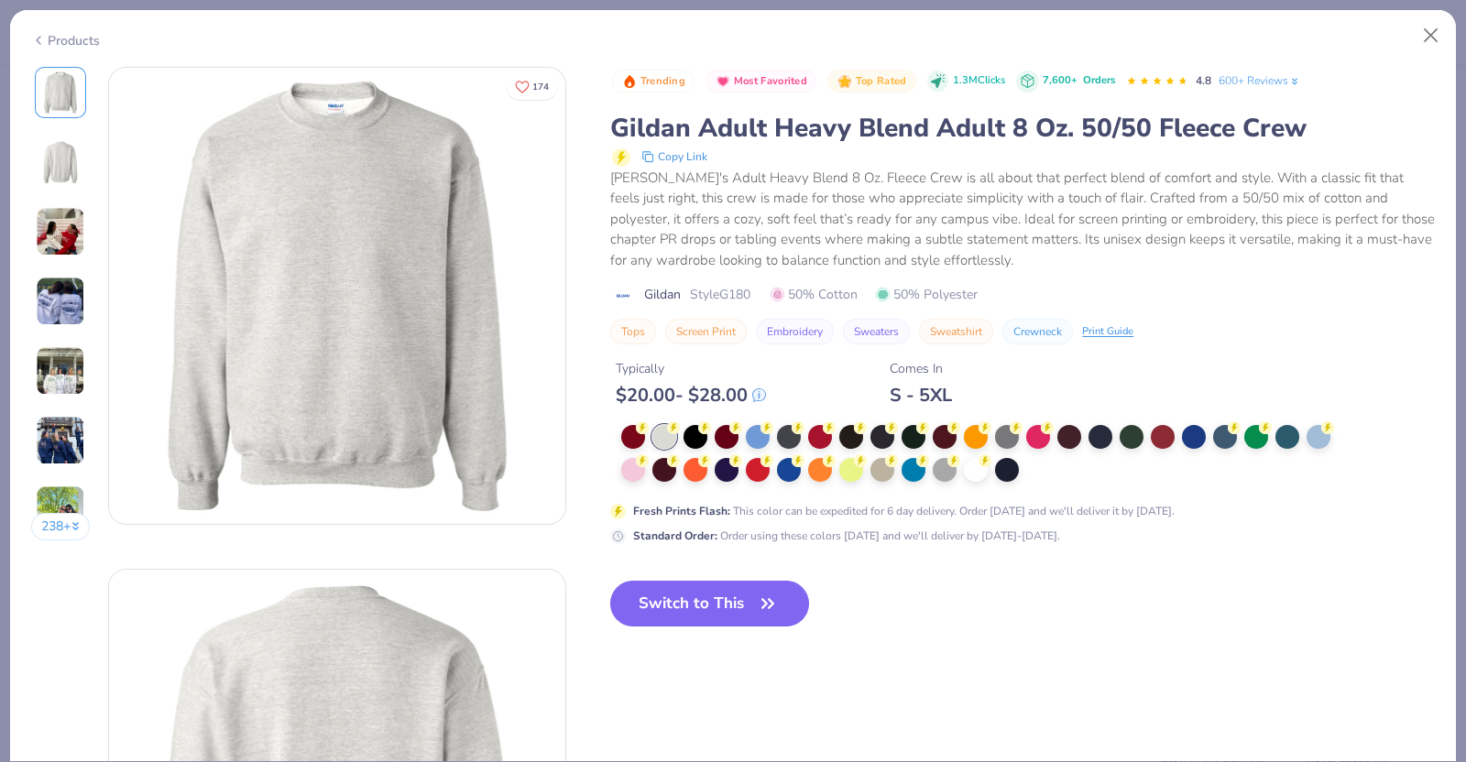
click at [80, 36] on div "Products" at bounding box center [65, 40] width 69 height 19
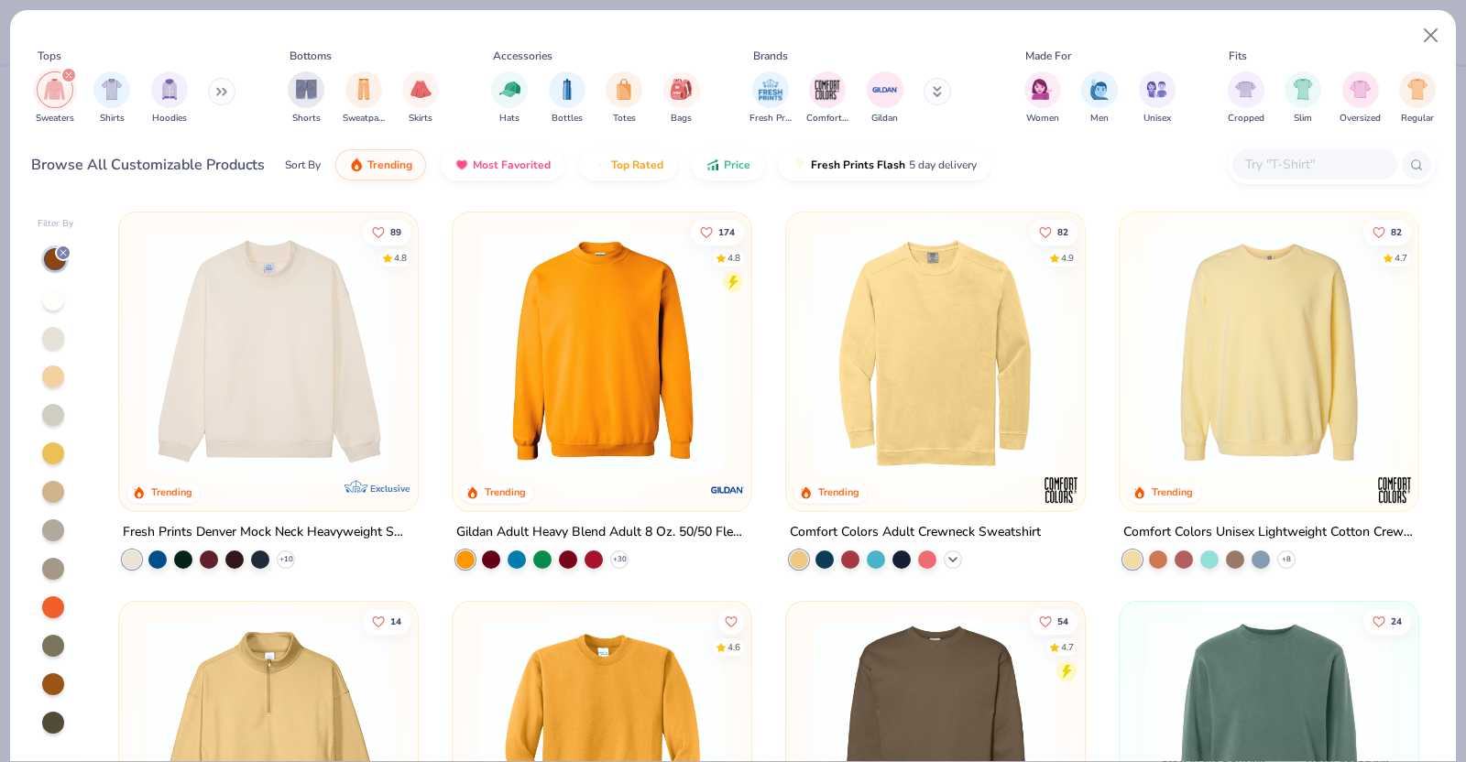
click at [946, 560] on icon at bounding box center [953, 560] width 15 height 15
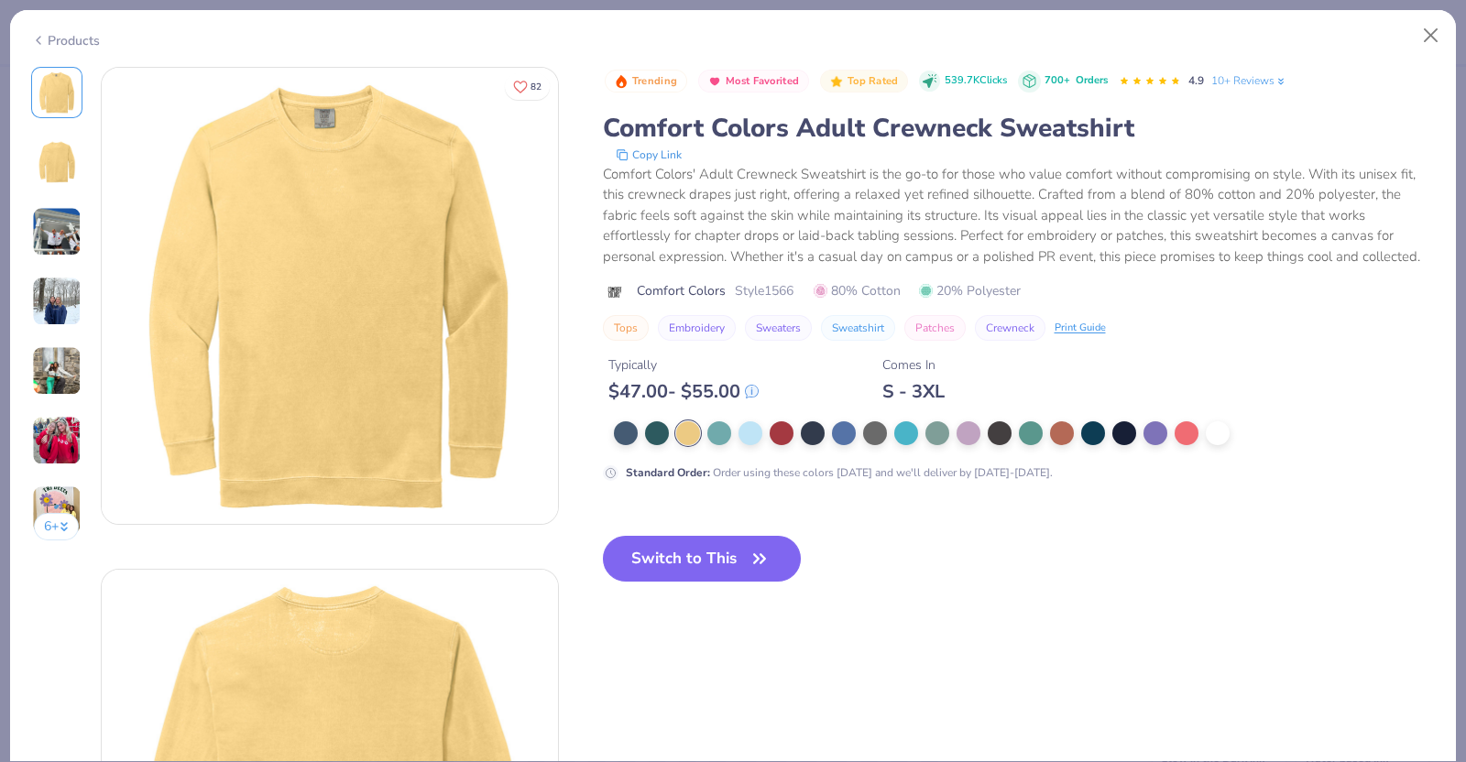
click at [89, 34] on div "Products" at bounding box center [65, 40] width 69 height 19
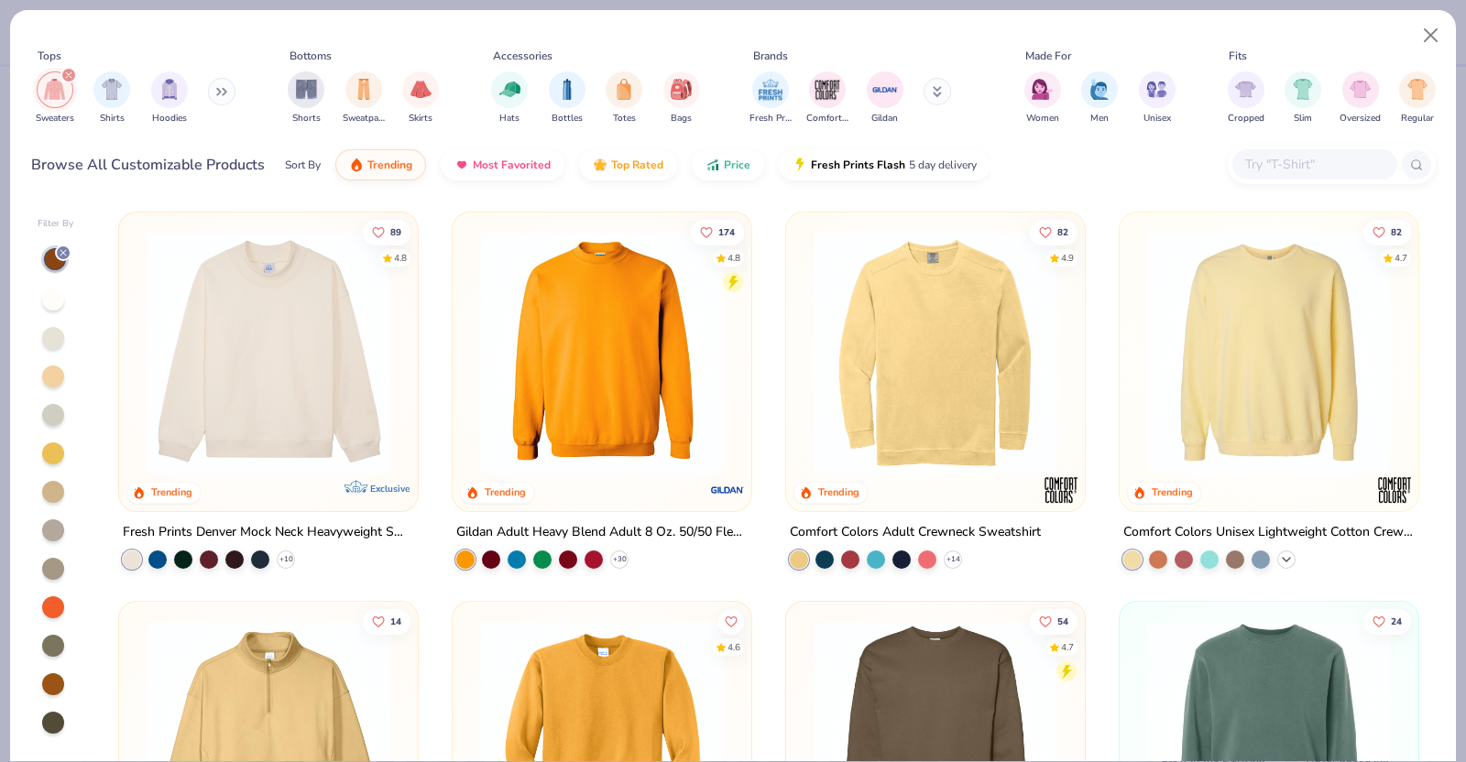
click at [1279, 553] on icon at bounding box center [1286, 560] width 15 height 15
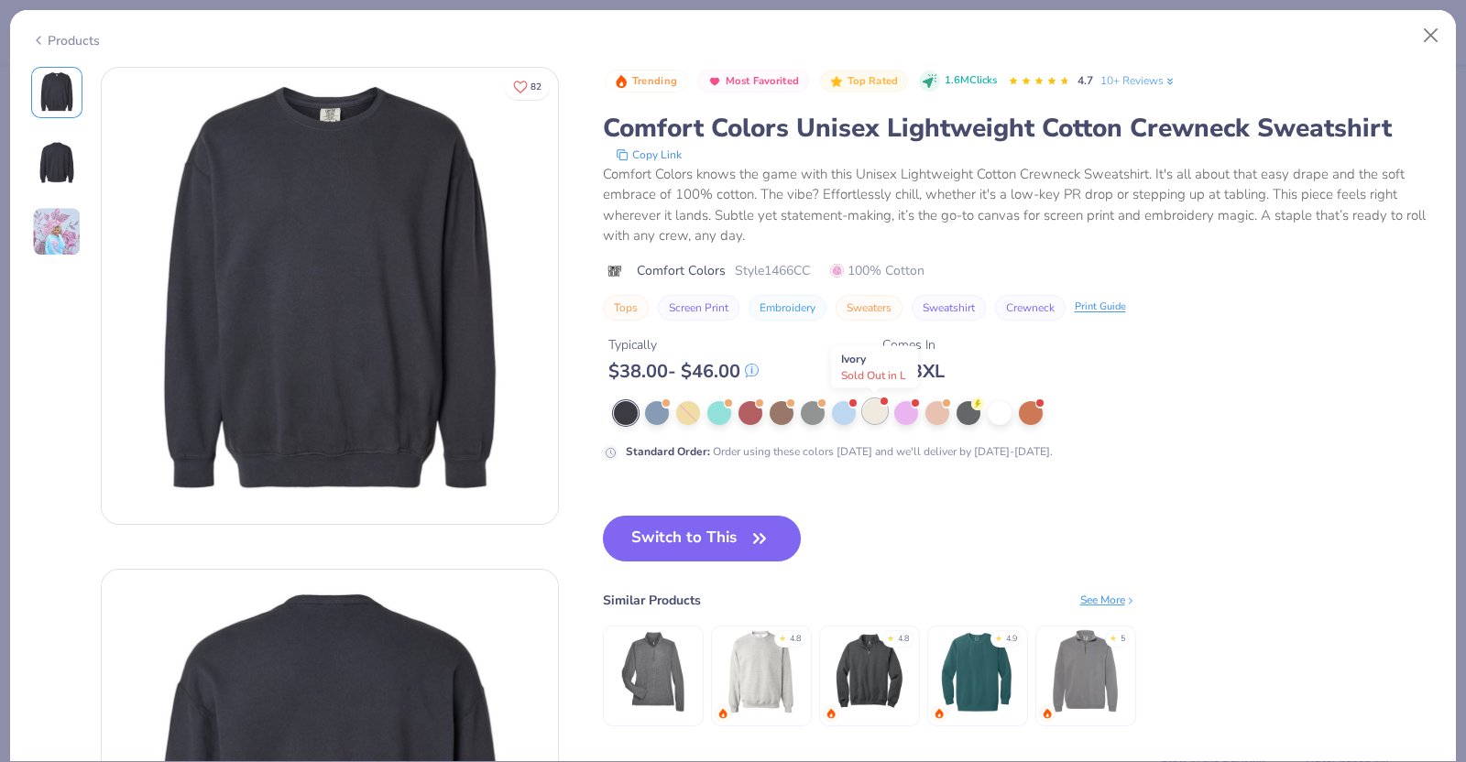
click at [882, 415] on div at bounding box center [875, 412] width 24 height 24
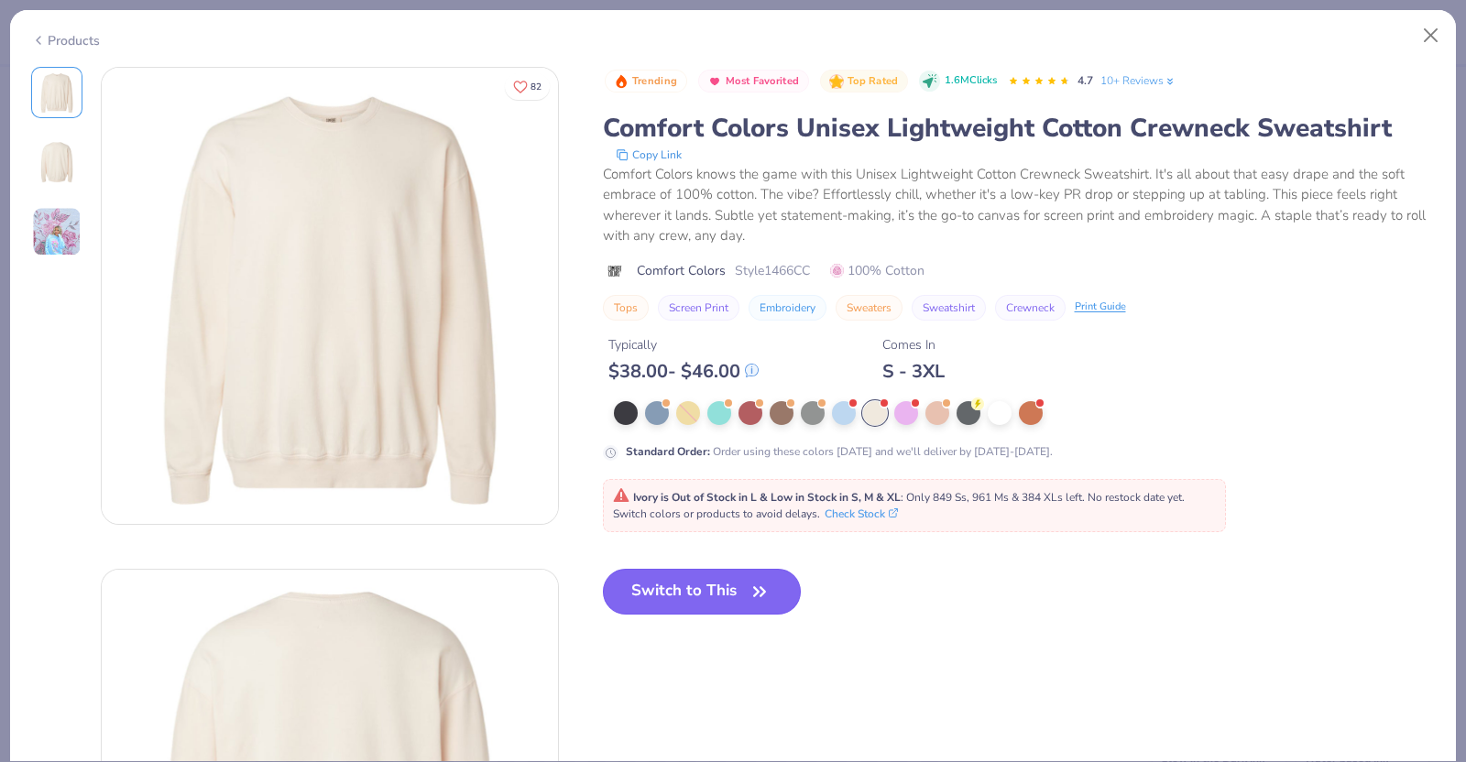
click at [722, 586] on button "Switch to This" at bounding box center [702, 592] width 199 height 46
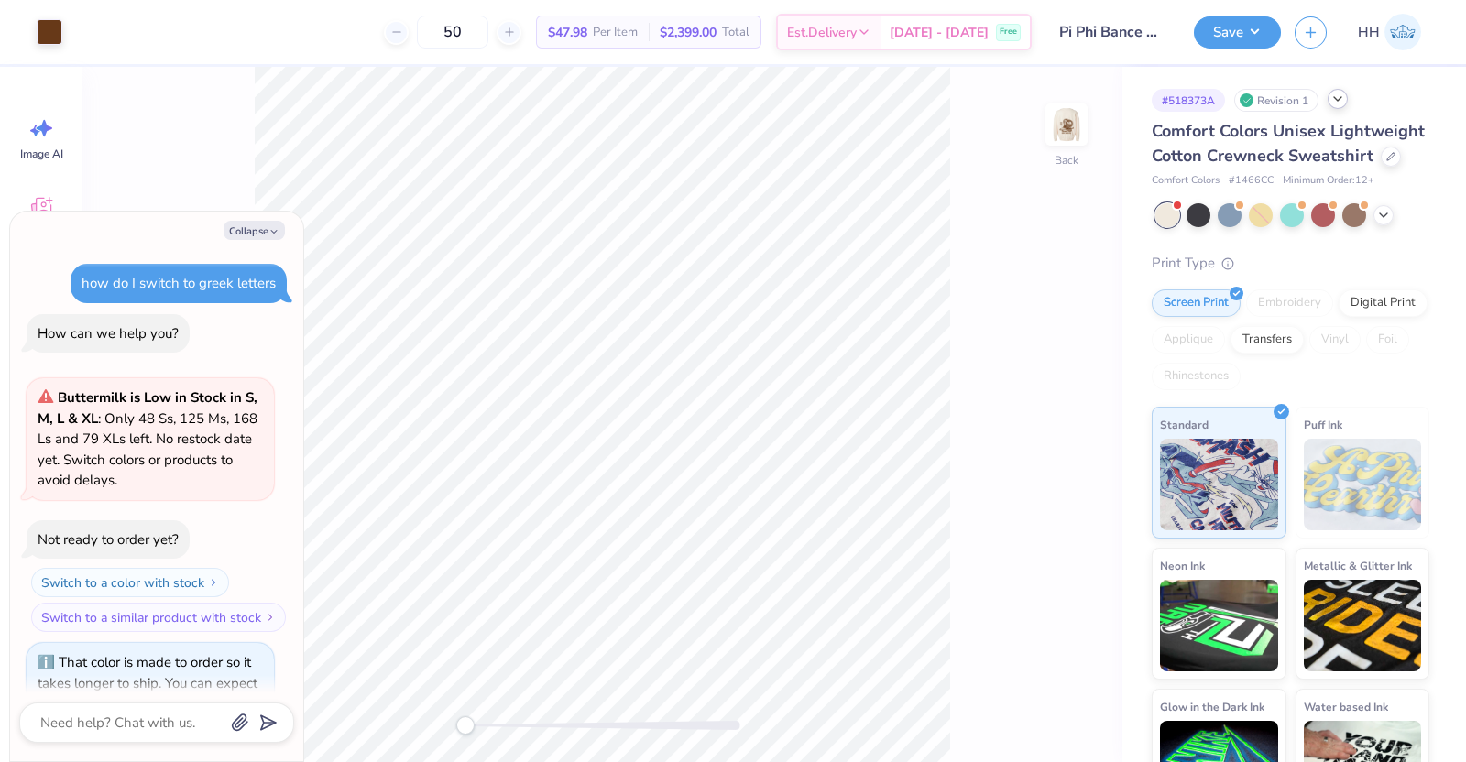
scroll to position [448, 0]
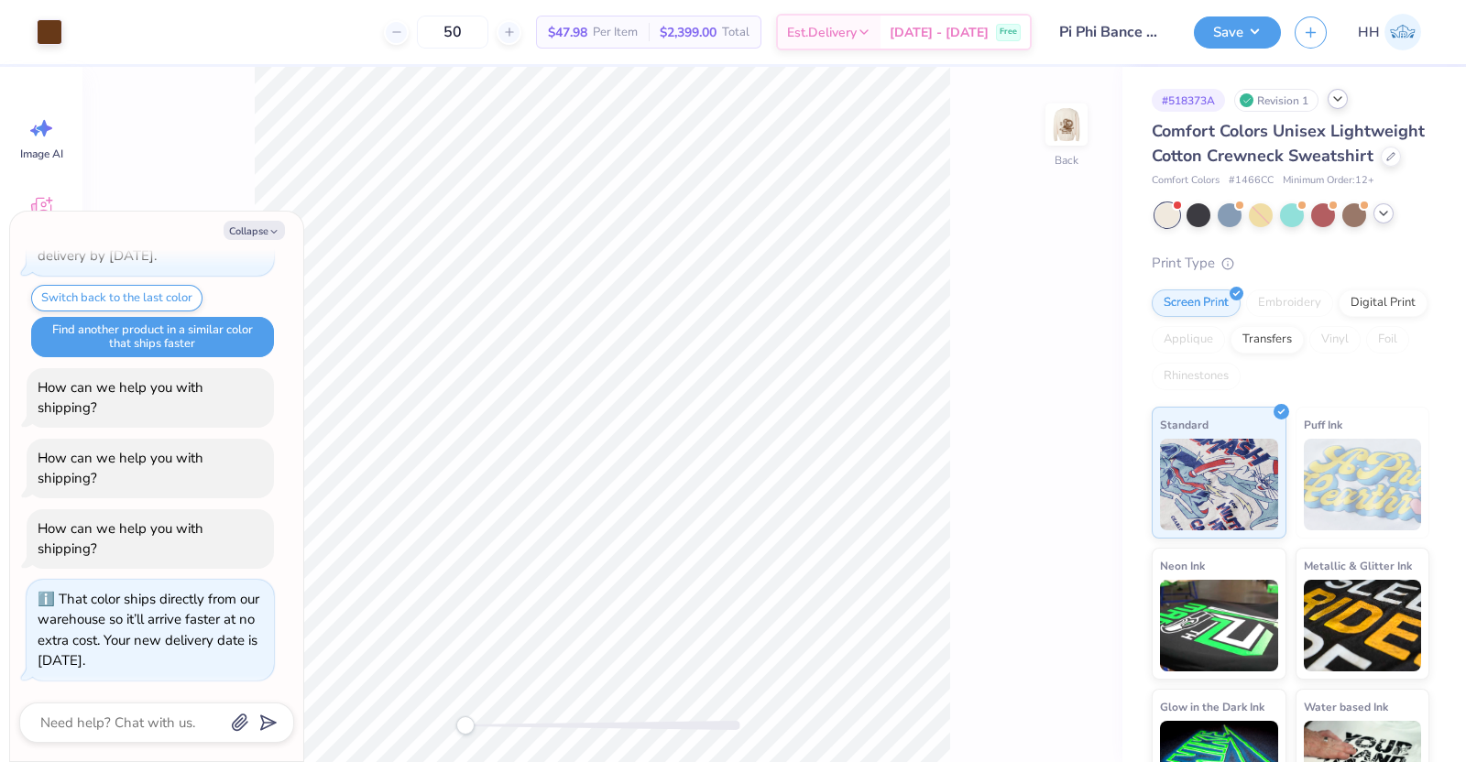
click at [1384, 221] on icon at bounding box center [1383, 213] width 15 height 15
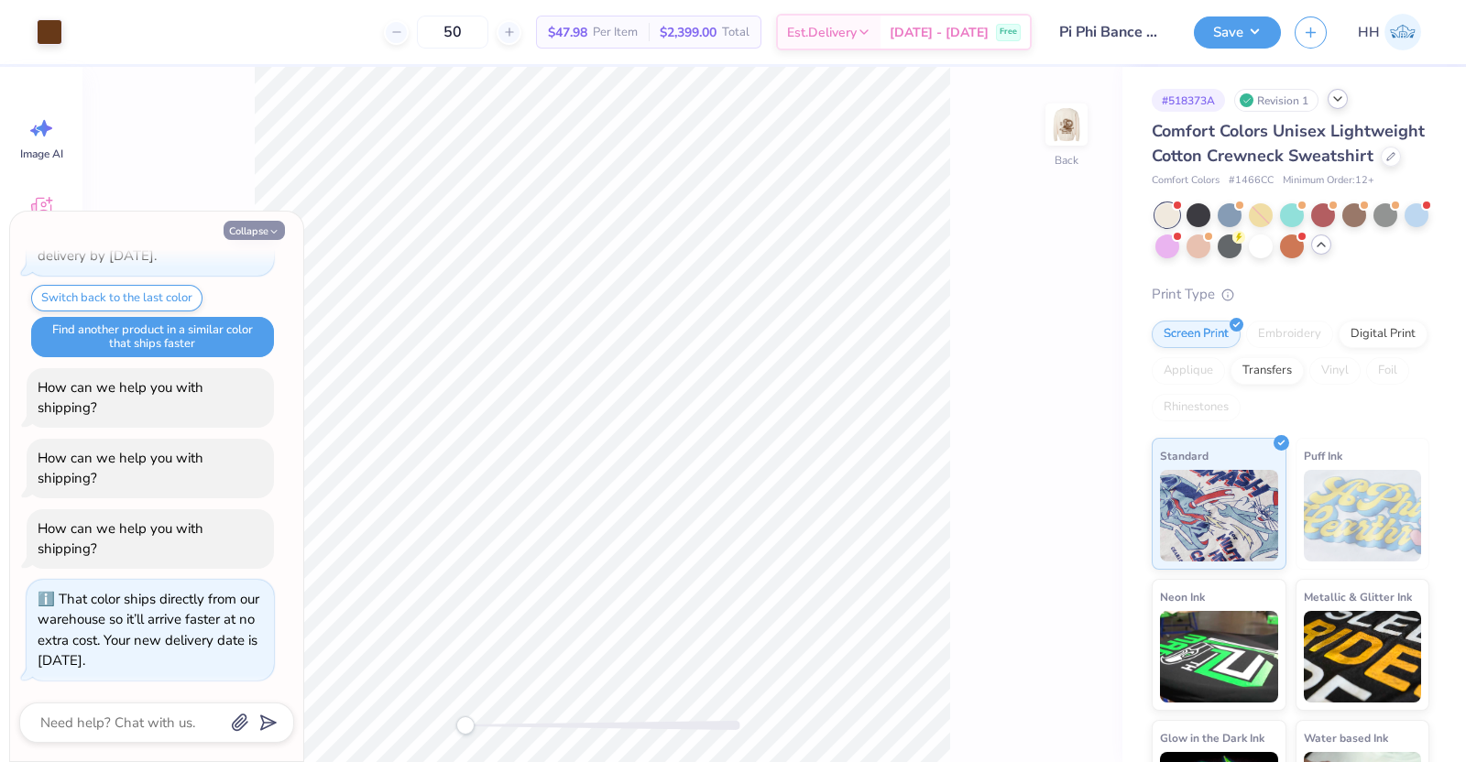
click at [259, 231] on button "Collapse" at bounding box center [254, 230] width 61 height 19
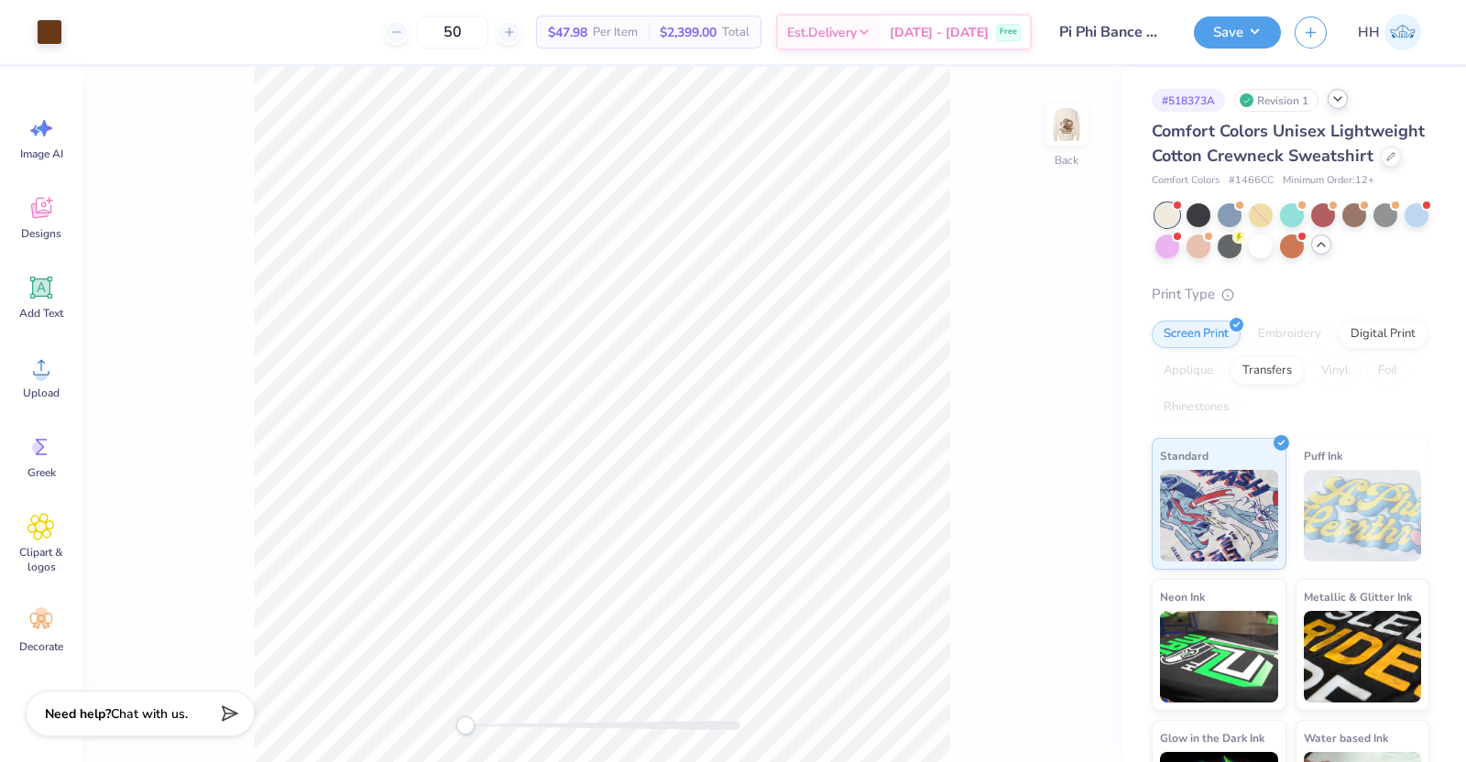
click at [1329, 252] on icon at bounding box center [1321, 244] width 15 height 15
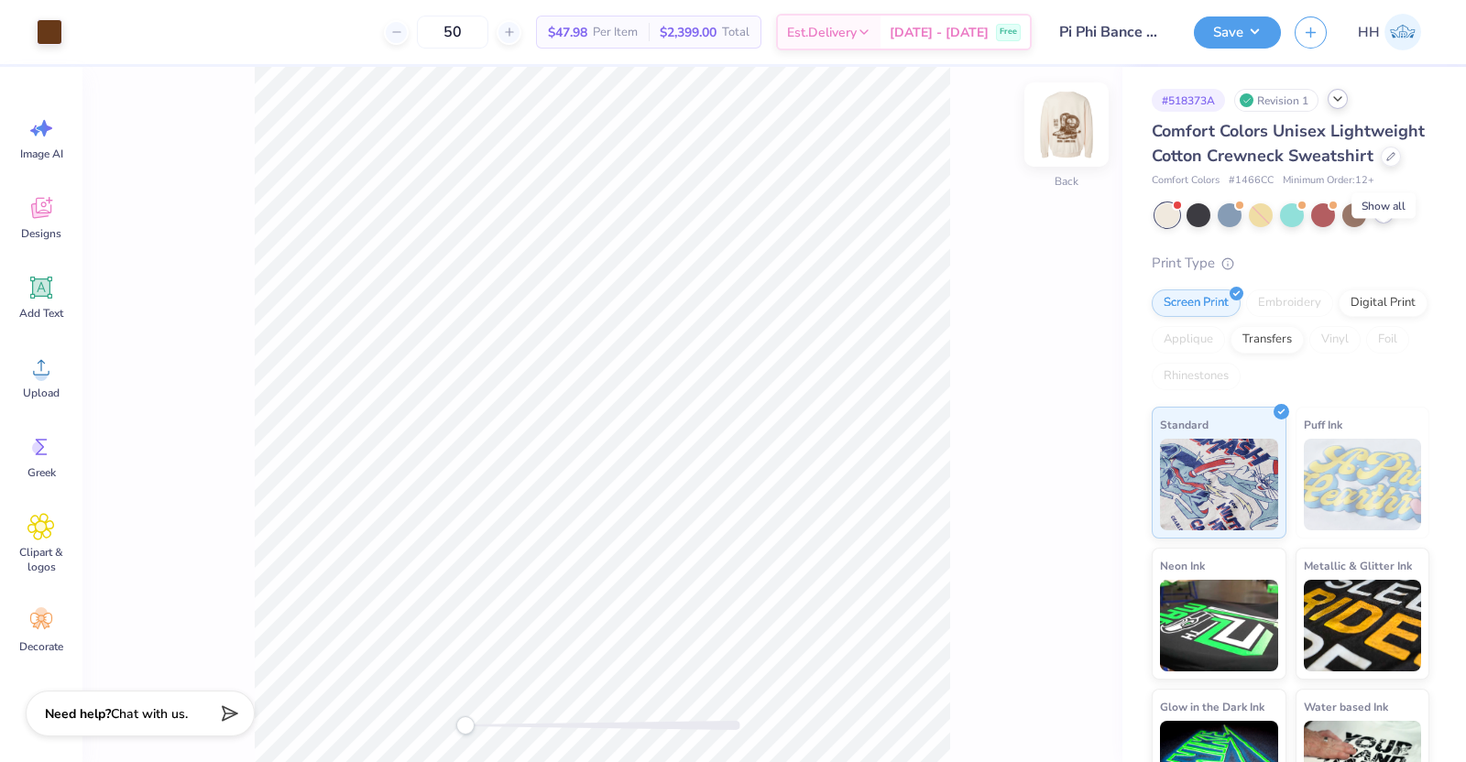
click at [1073, 128] on img at bounding box center [1066, 124] width 73 height 73
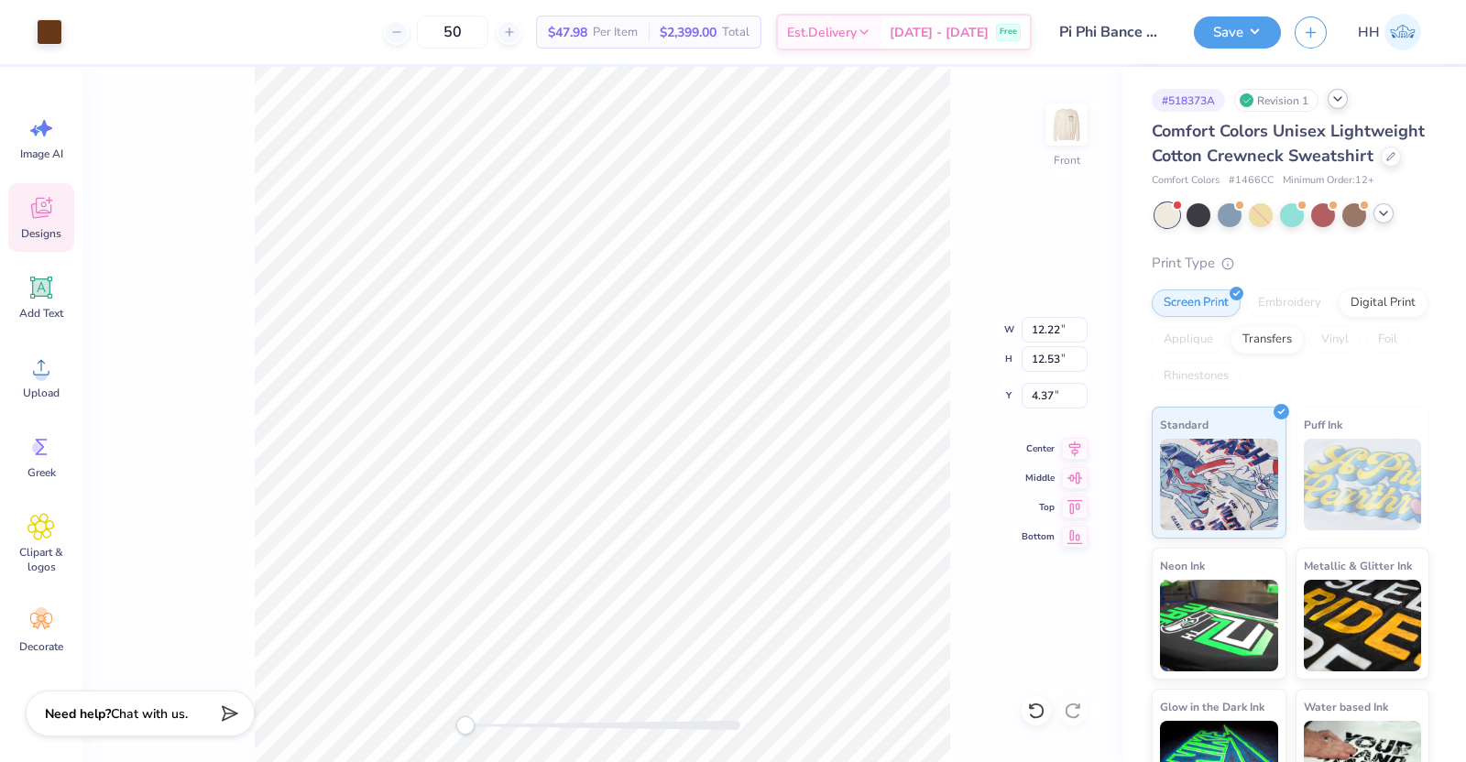
click at [128, 216] on div "Front W 12.22 12.22 " H 12.53 12.53 " Y 4.37 4.37 " Center Middle Top Bottom" at bounding box center [602, 414] width 1040 height 695
click at [1065, 143] on img at bounding box center [1066, 124] width 37 height 37
click at [1383, 215] on polyline at bounding box center [1383, 214] width 7 height 4
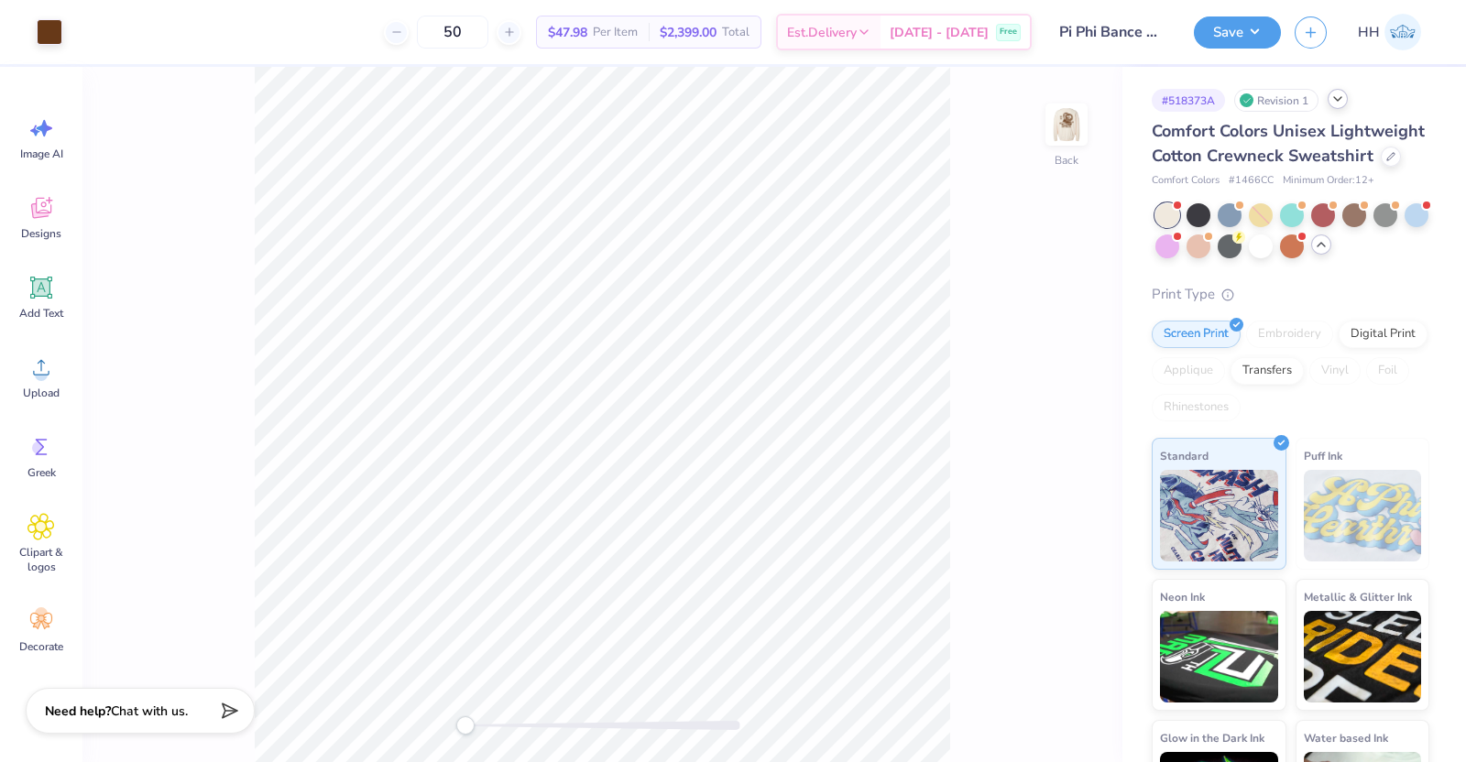
click at [192, 716] on div "Need help? Chat with us." at bounding box center [140, 711] width 229 height 46
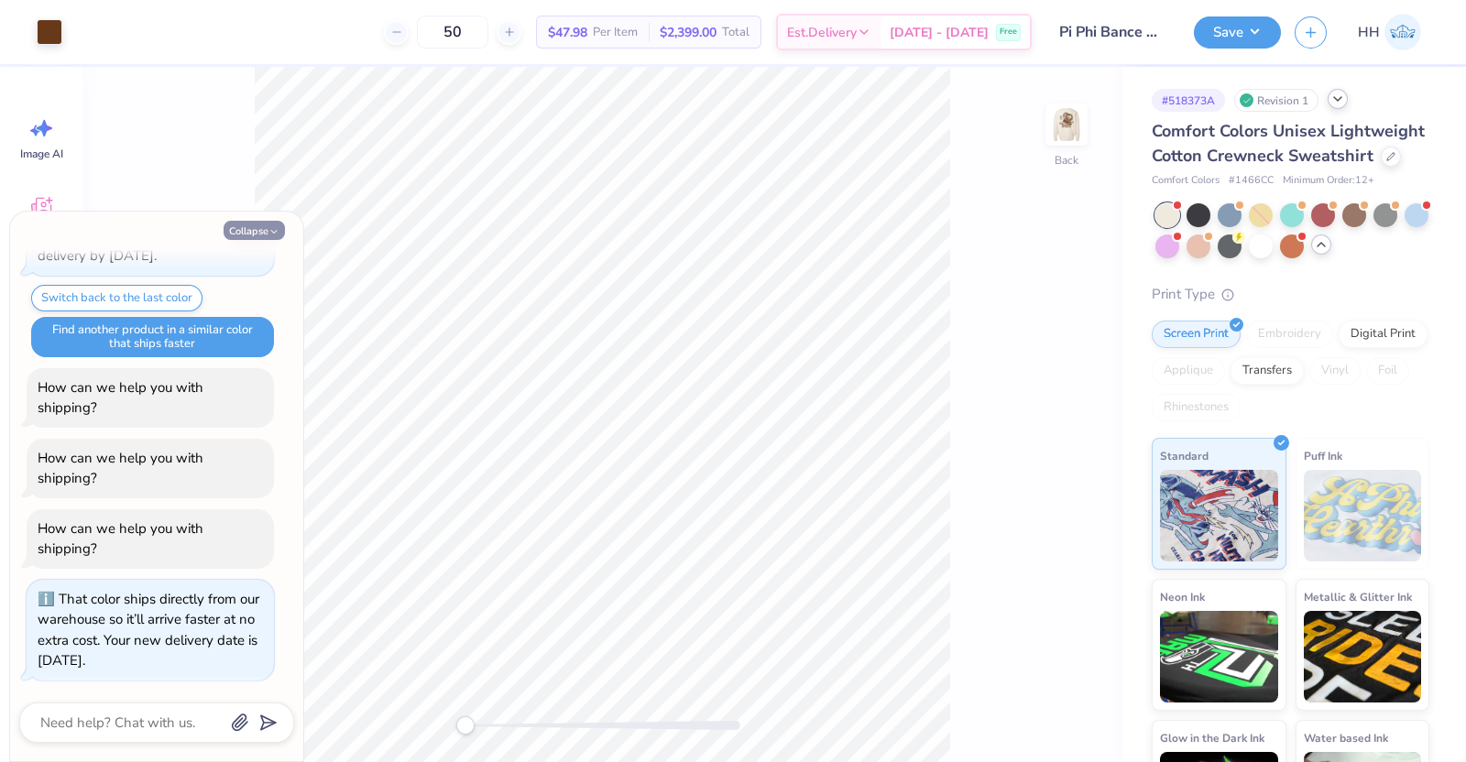
click at [243, 231] on button "Collapse" at bounding box center [254, 230] width 61 height 19
type textarea "x"
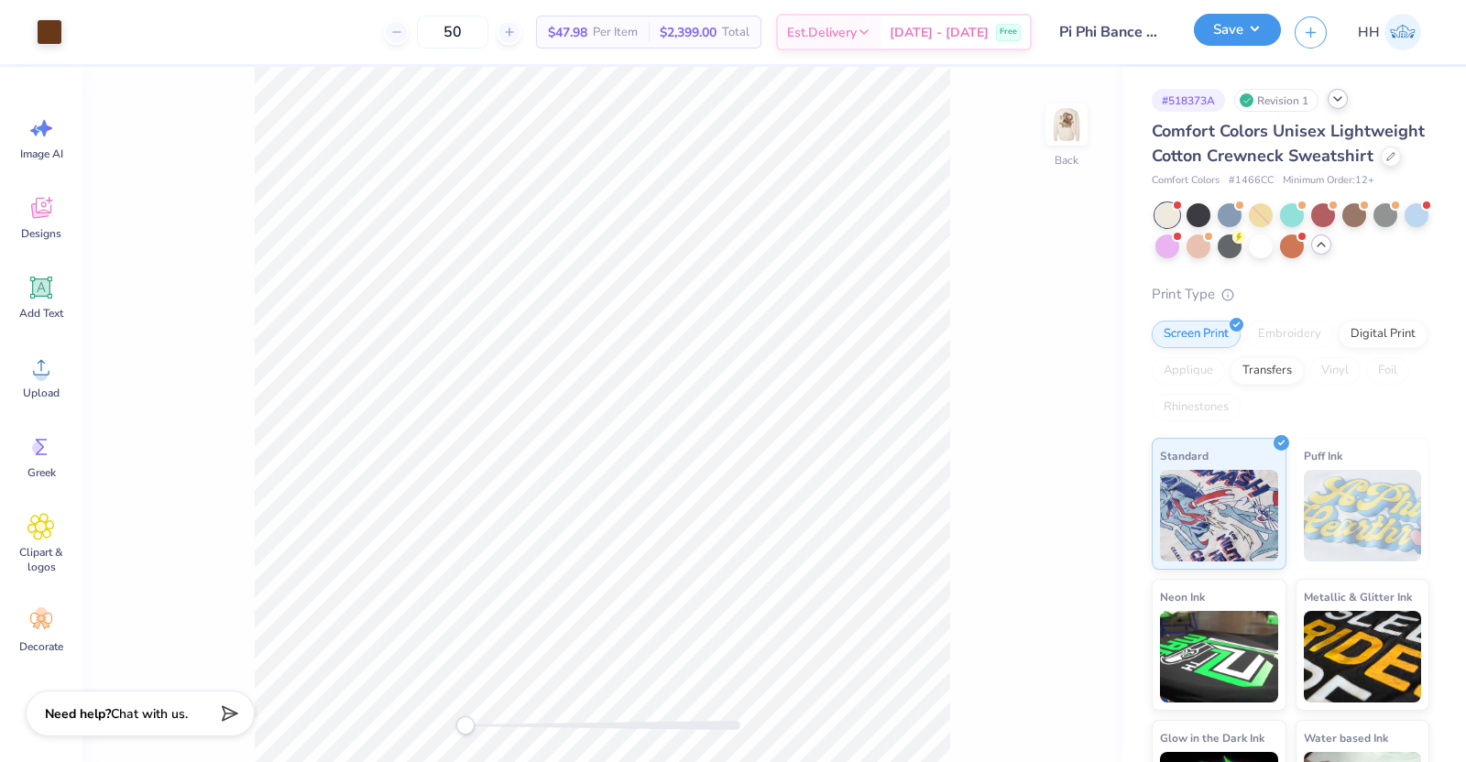
click at [1260, 25] on button "Save" at bounding box center [1237, 30] width 87 height 32
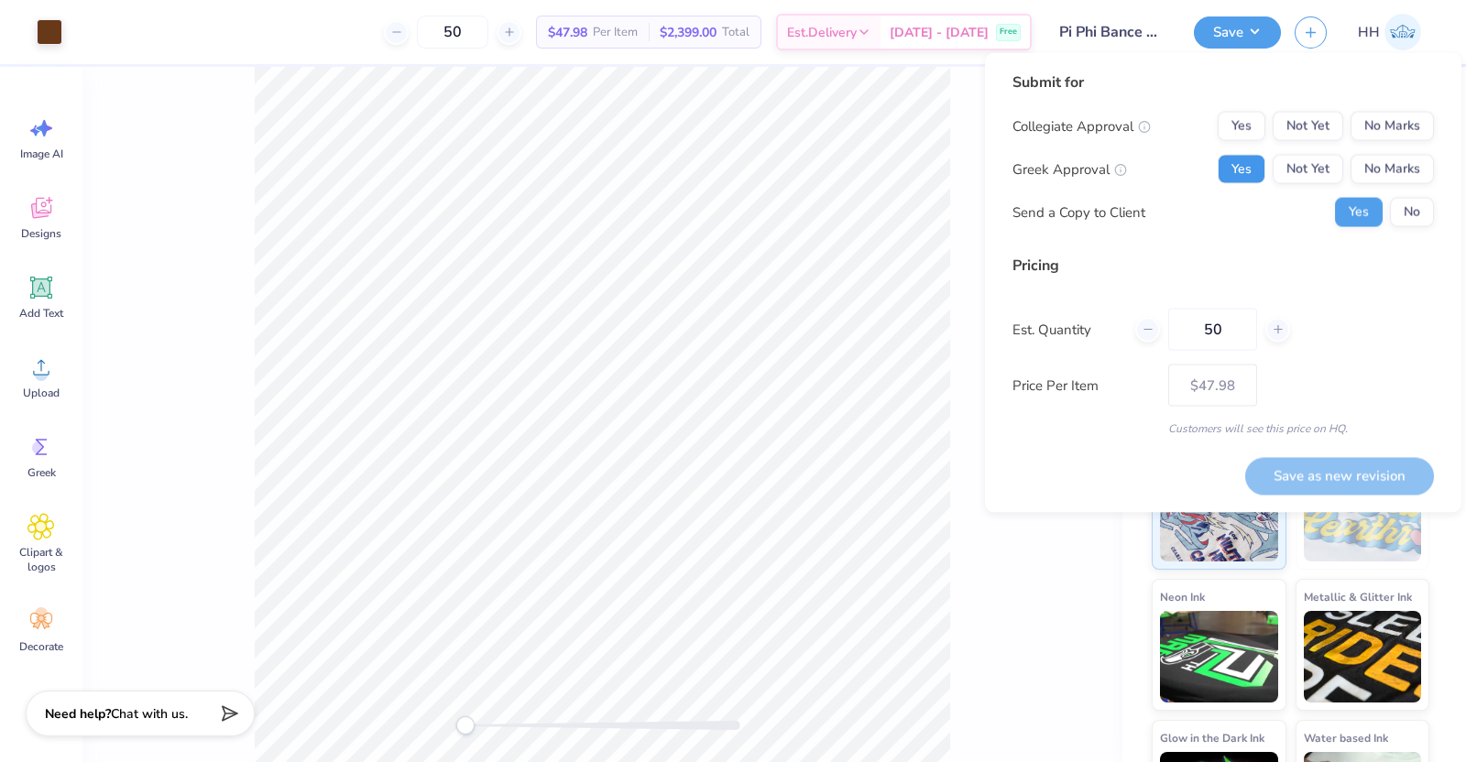
click at [1245, 176] on button "Yes" at bounding box center [1242, 169] width 48 height 29
click at [1400, 127] on button "No Marks" at bounding box center [1392, 126] width 83 height 29
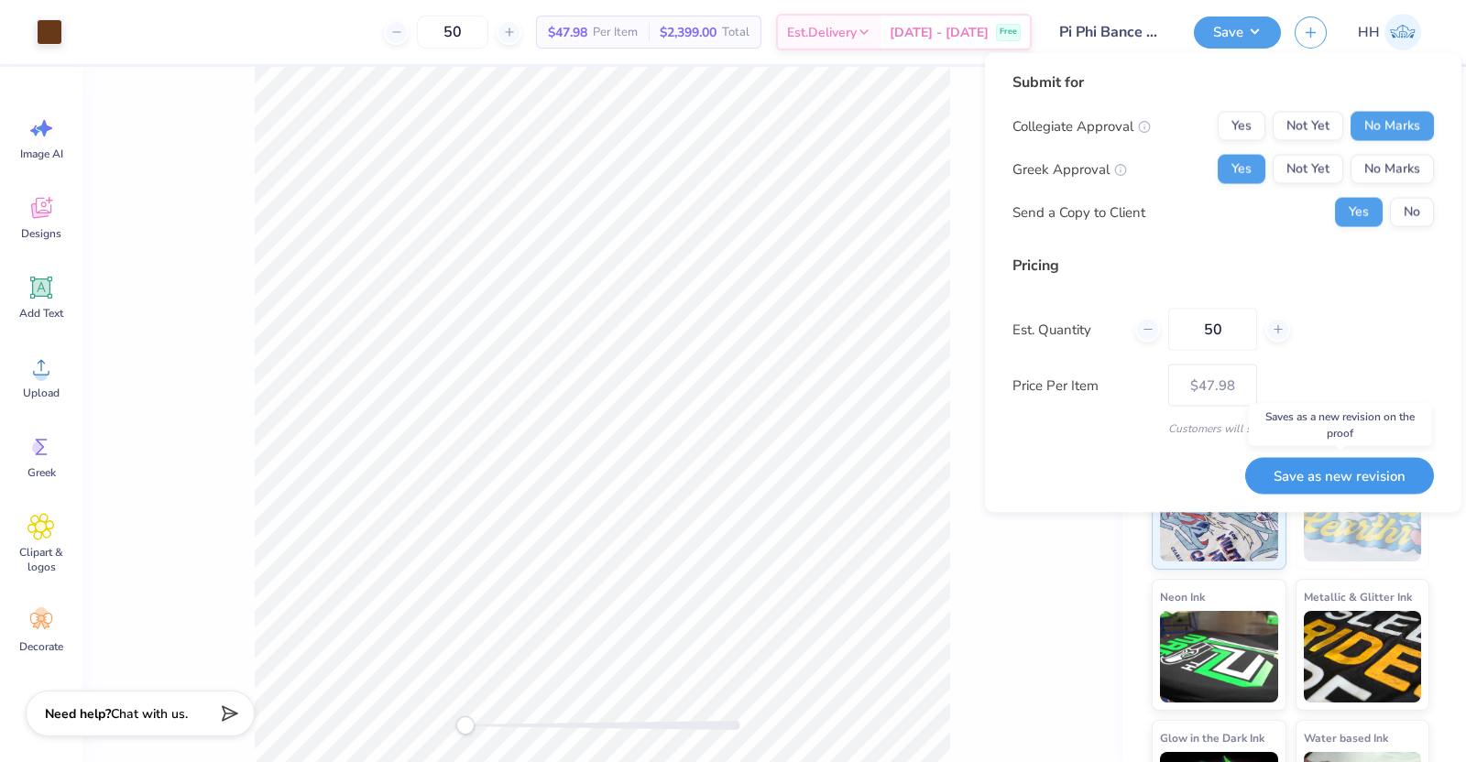
click at [1347, 476] on button "Save as new revision" at bounding box center [1339, 476] width 189 height 38
type input "$47.98"
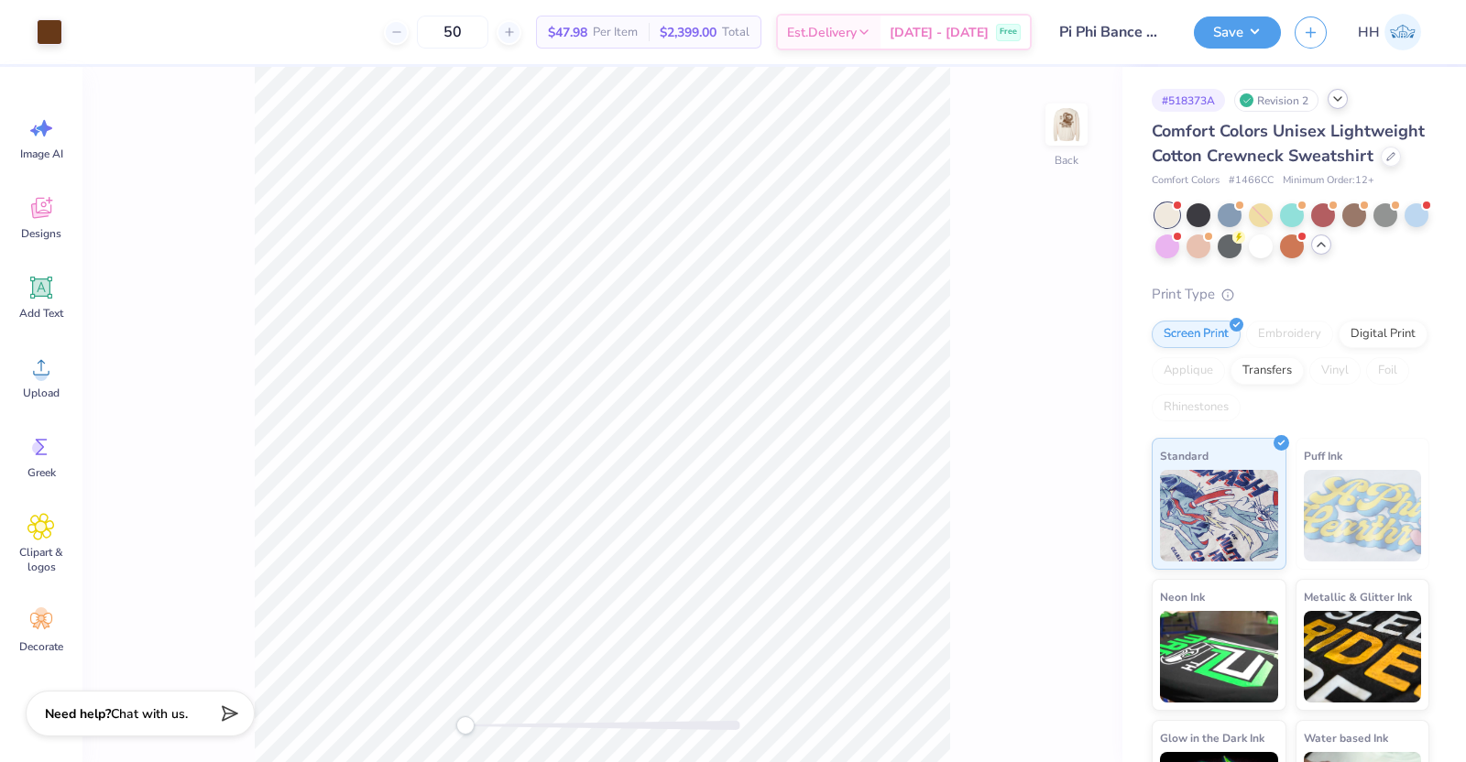
click at [1352, 258] on div at bounding box center [1292, 230] width 274 height 55
click at [1329, 252] on icon at bounding box center [1321, 244] width 15 height 15
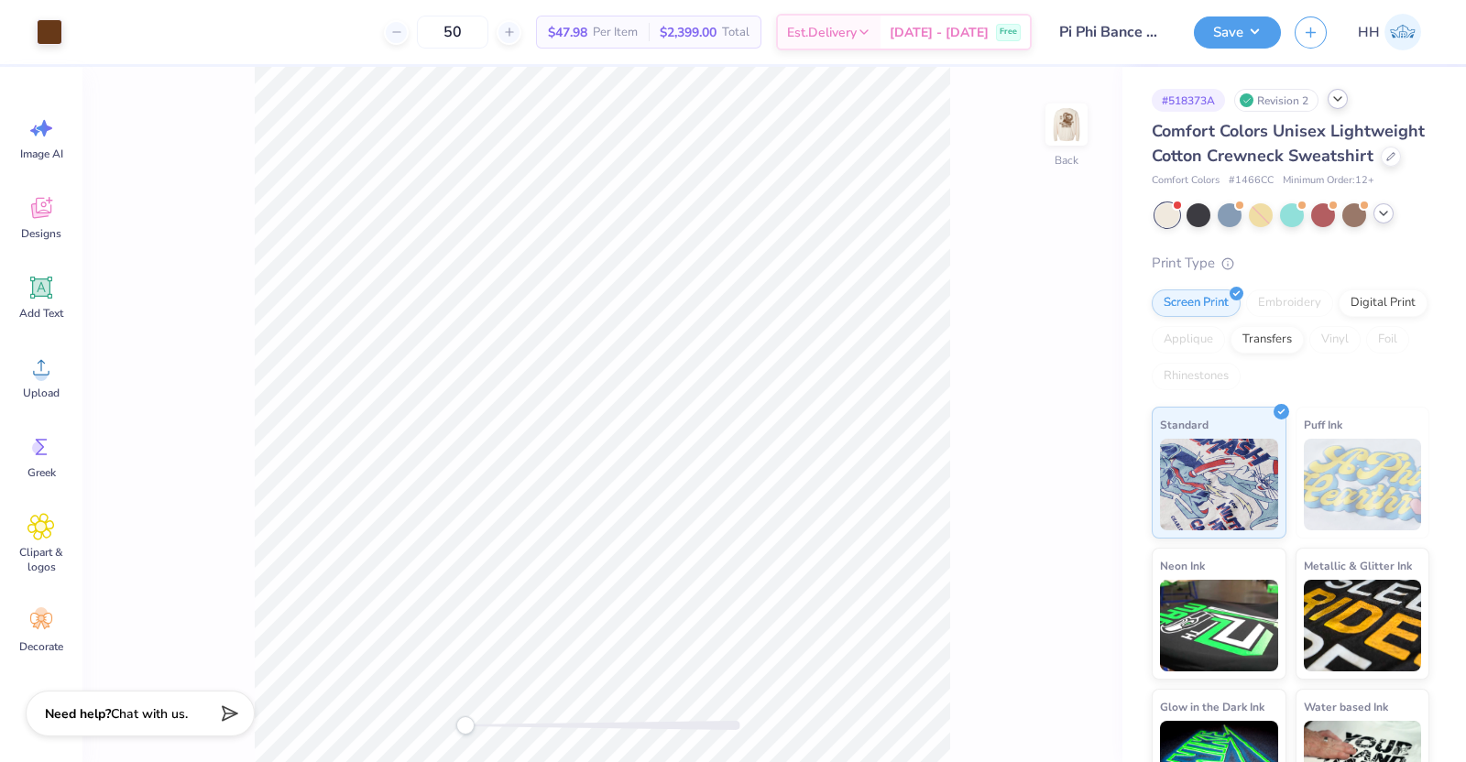
click at [1305, 150] on span "Comfort Colors Unisex Lightweight Cotton Crewneck Sweatshirt" at bounding box center [1288, 143] width 273 height 47
click at [1386, 159] on icon at bounding box center [1390, 154] width 9 height 9
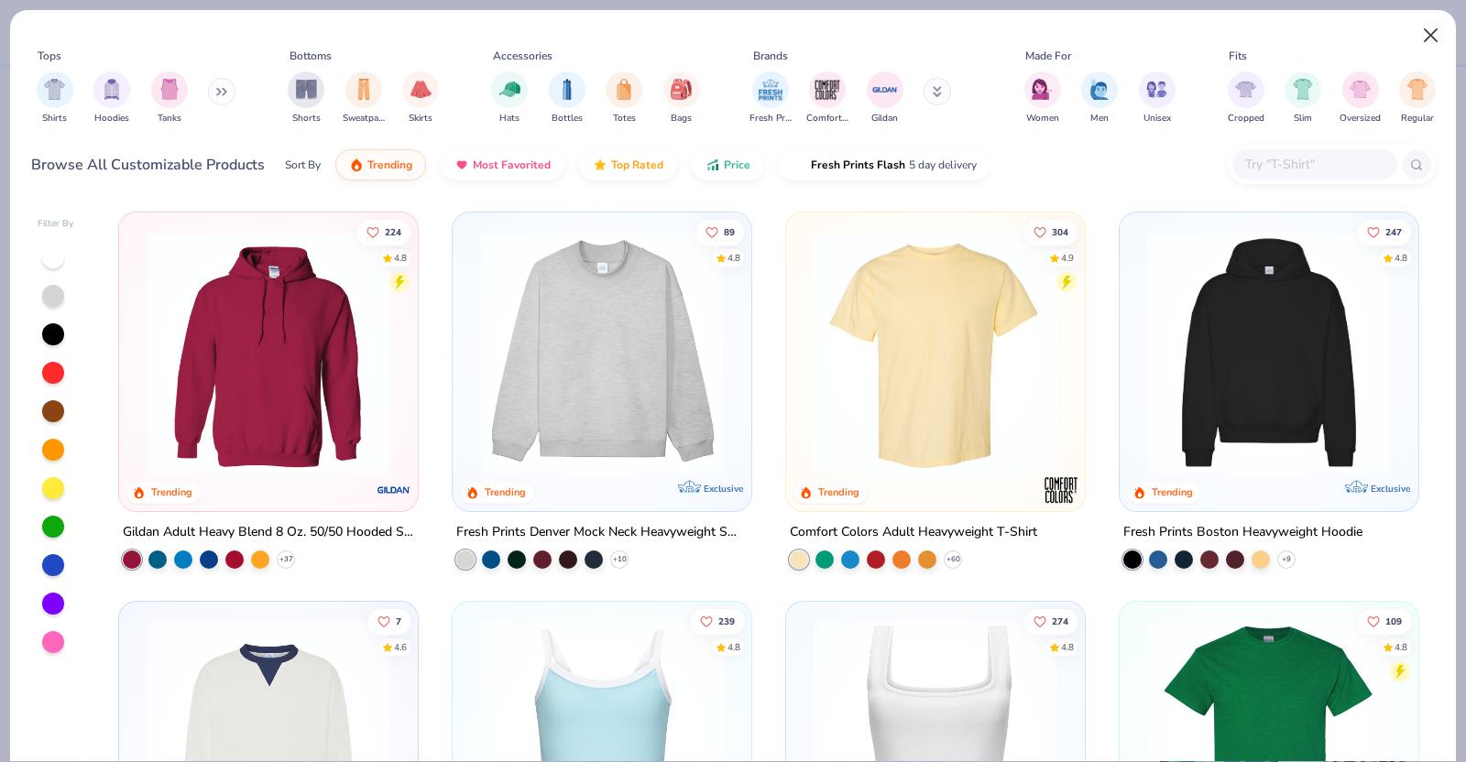
click at [1422, 46] on button "Close" at bounding box center [1431, 35] width 35 height 35
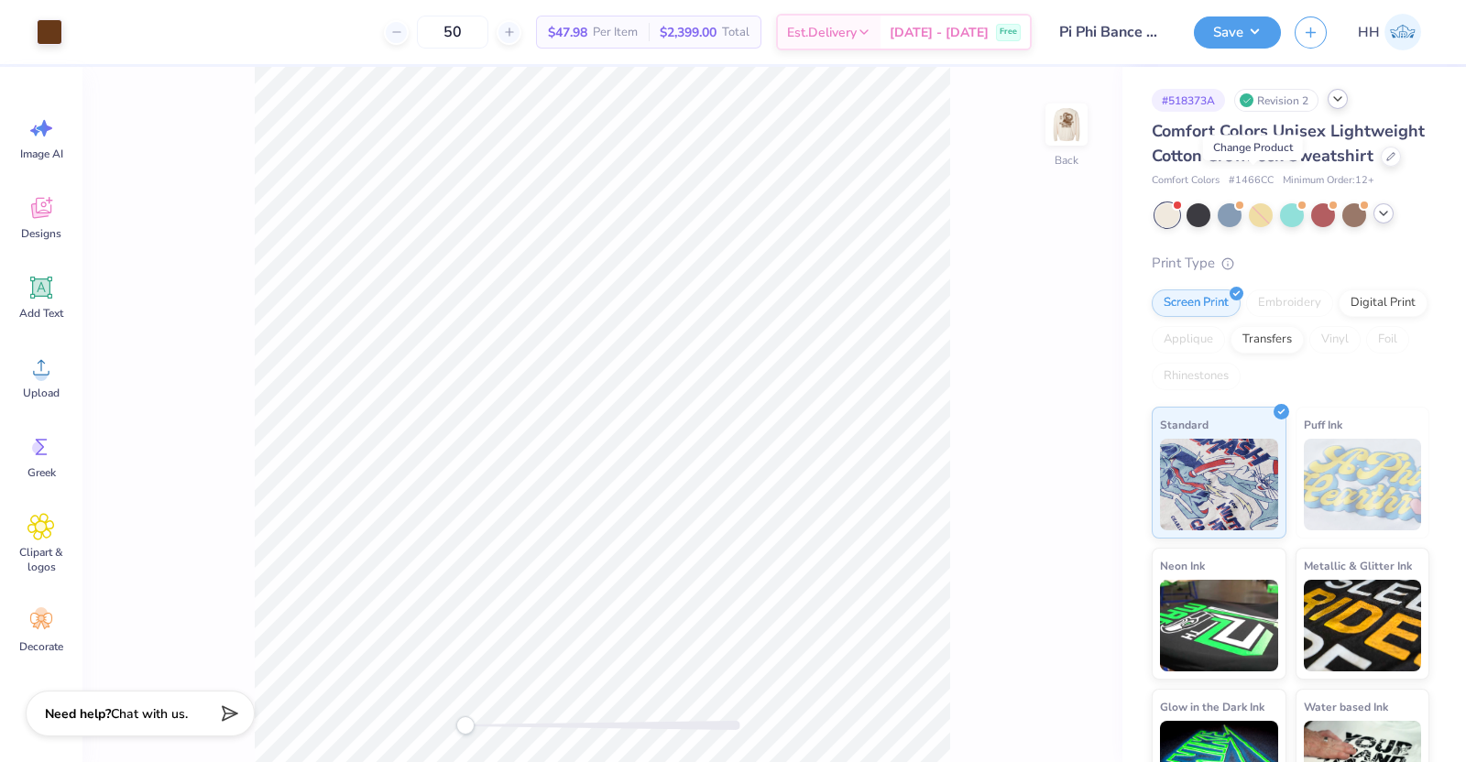
click at [1336, 105] on icon at bounding box center [1337, 99] width 15 height 15
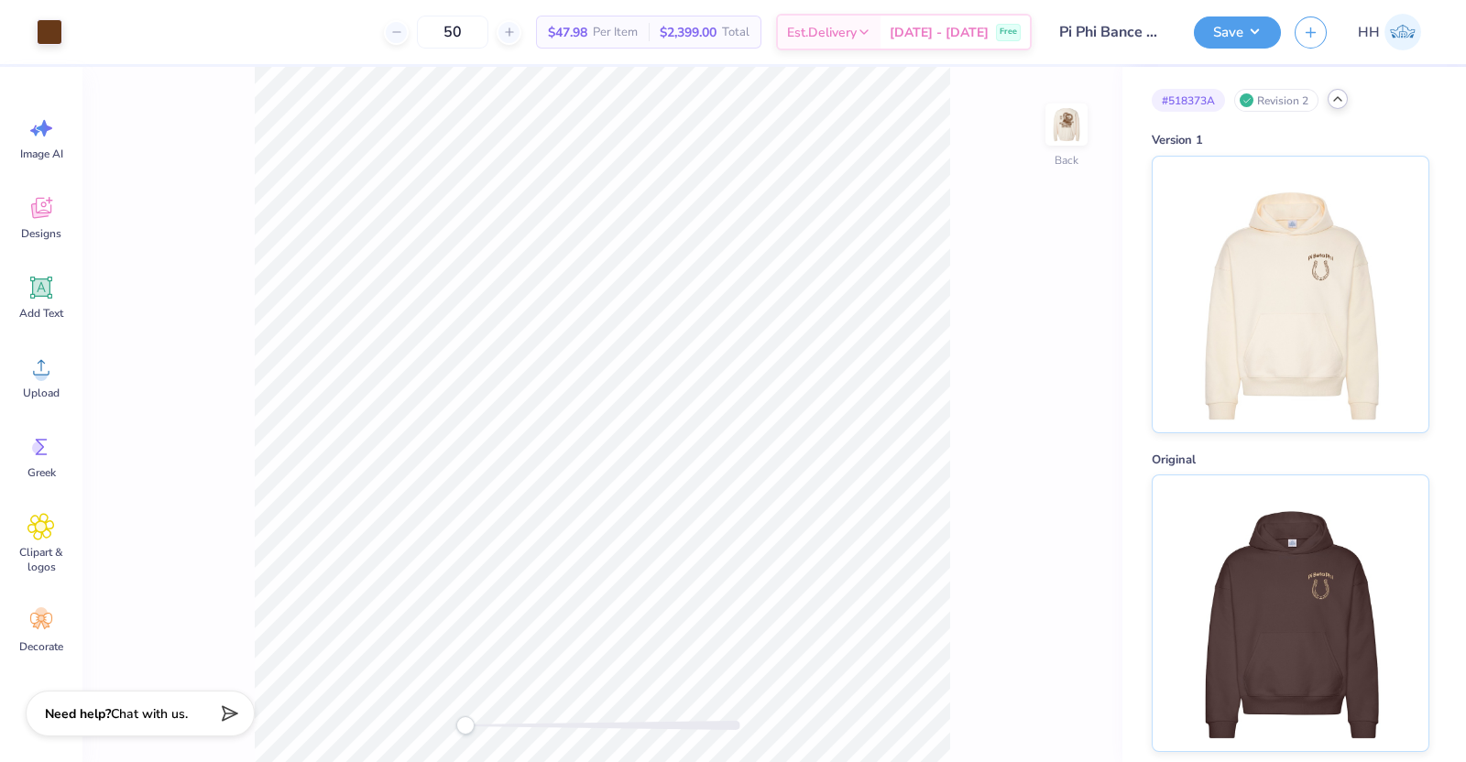
click at [1338, 100] on icon at bounding box center [1337, 99] width 15 height 15
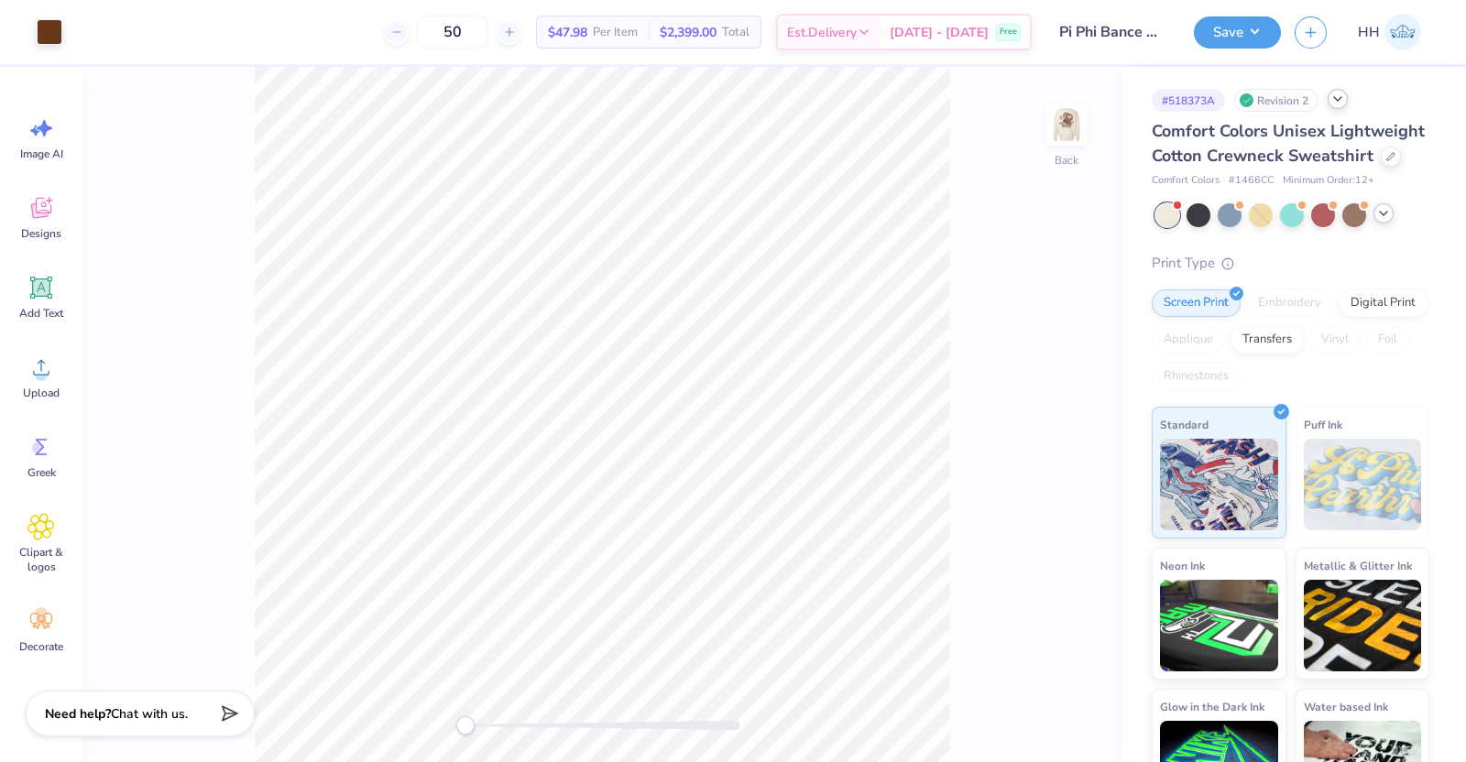
click at [1386, 221] on icon at bounding box center [1383, 213] width 15 height 15
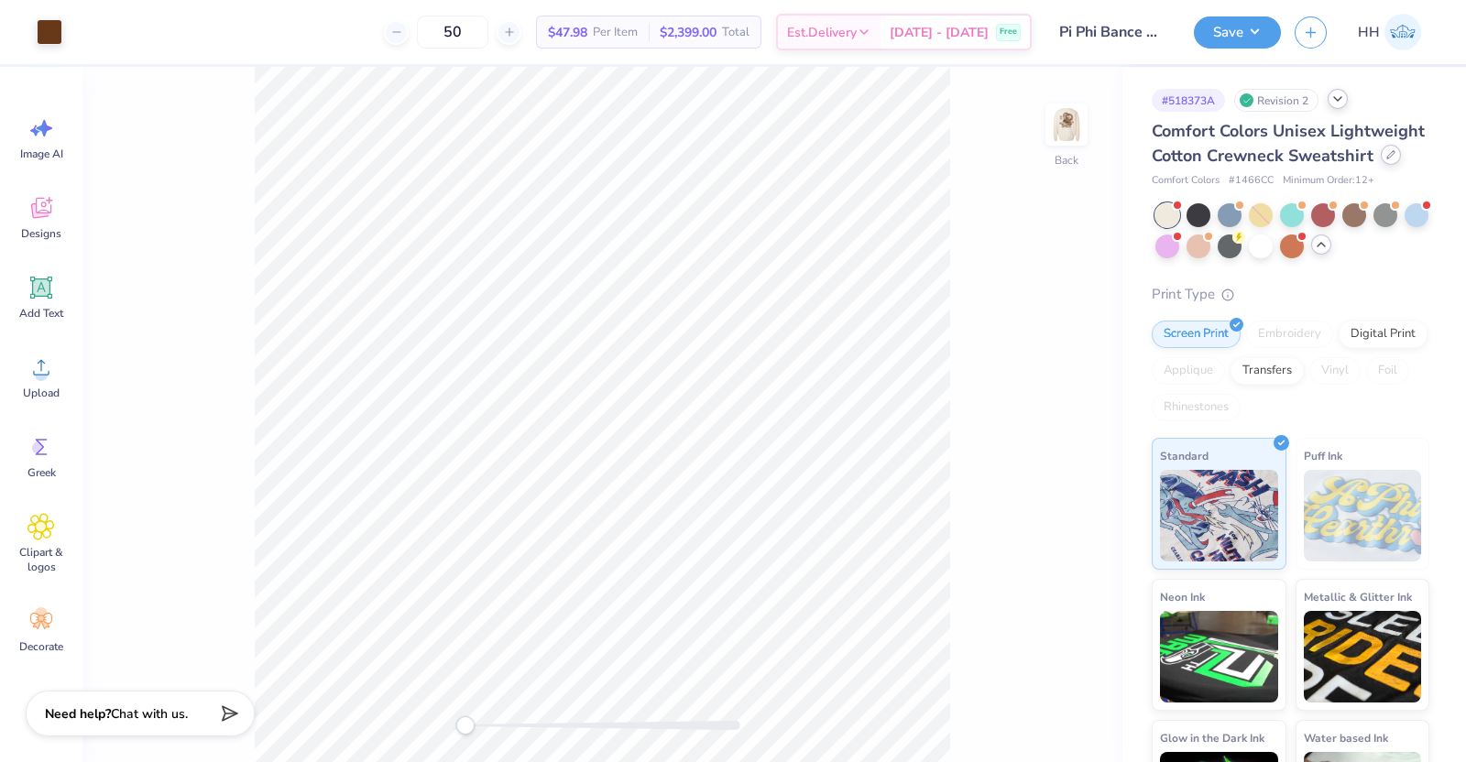
click at [1386, 159] on icon at bounding box center [1390, 154] width 9 height 9
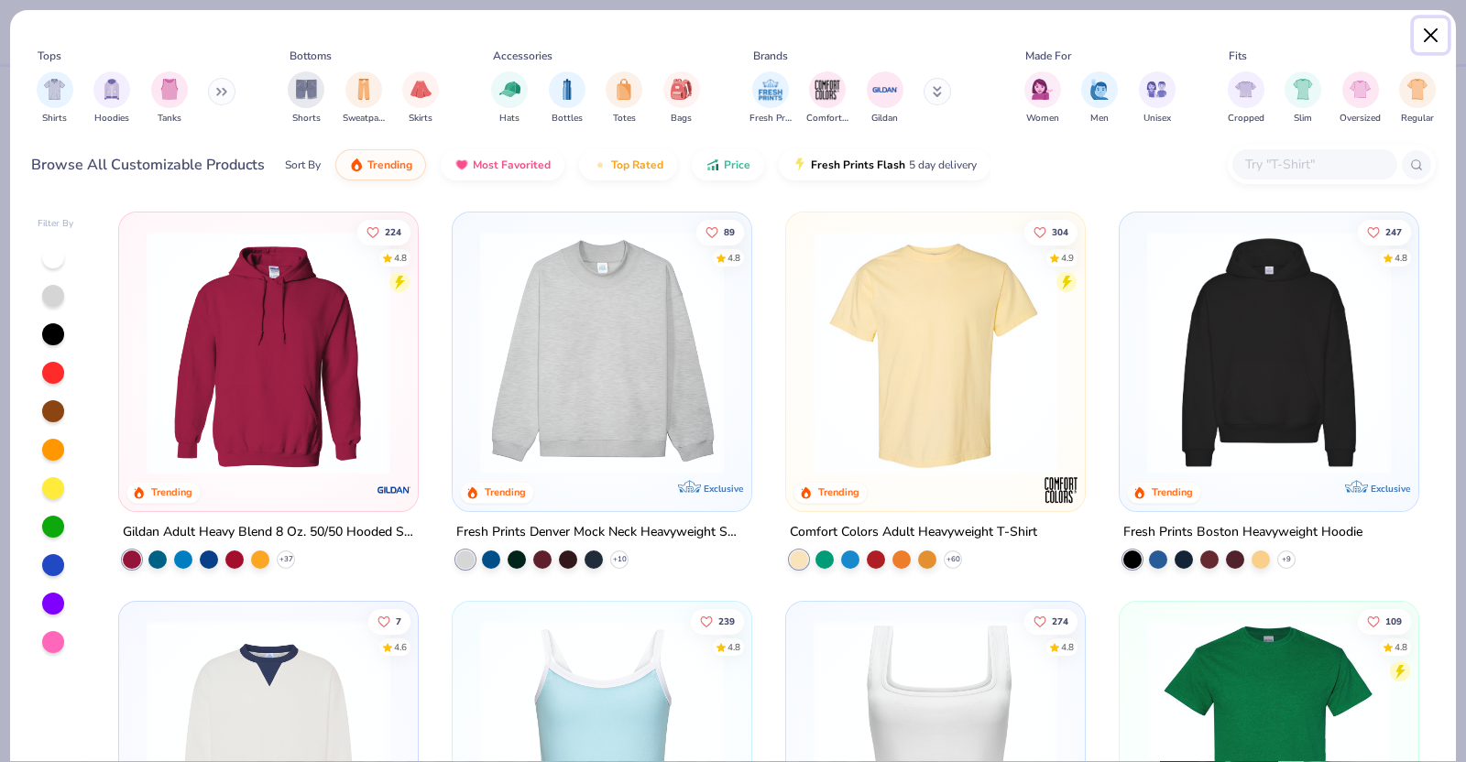
click at [1434, 34] on button "Close" at bounding box center [1431, 35] width 35 height 35
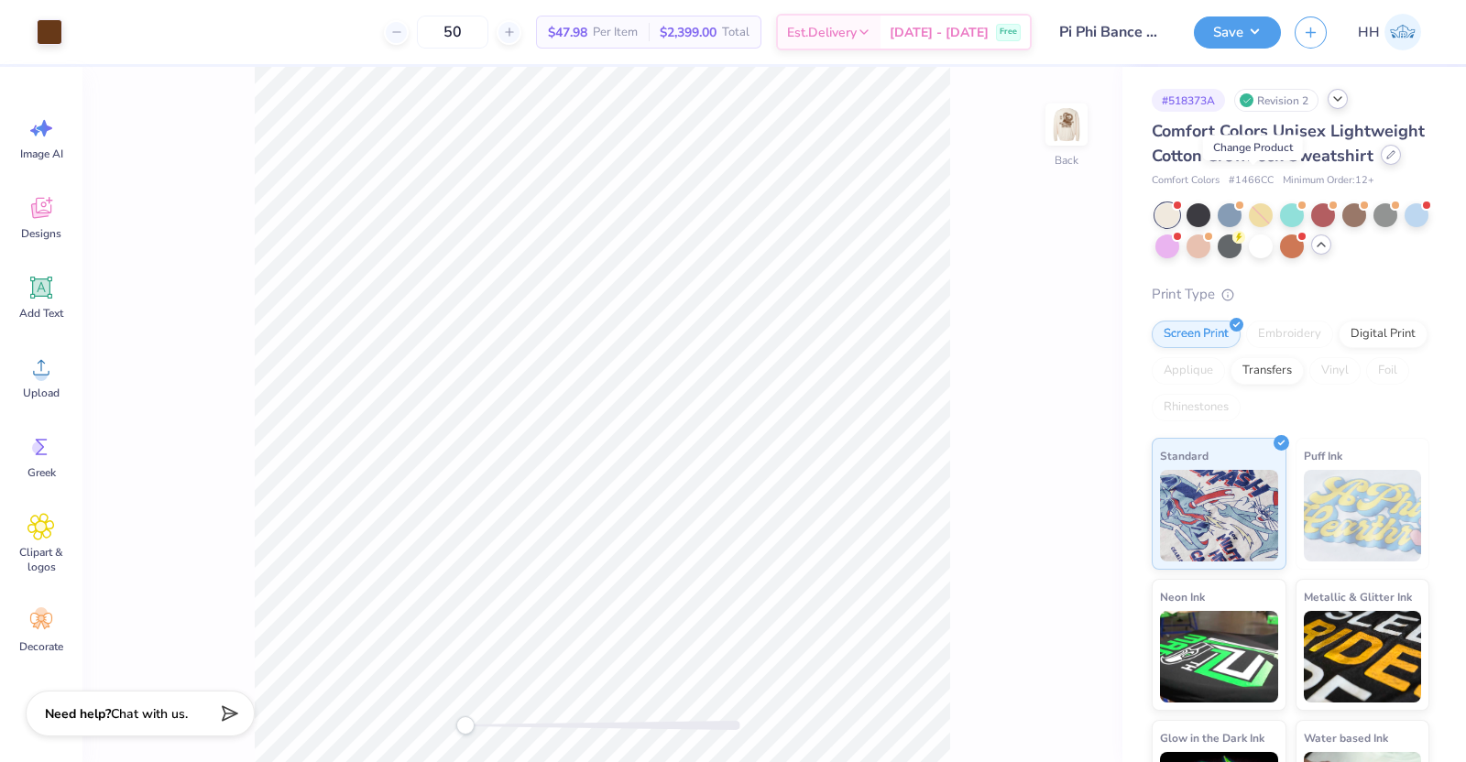
click at [1387, 159] on icon at bounding box center [1390, 154] width 7 height 7
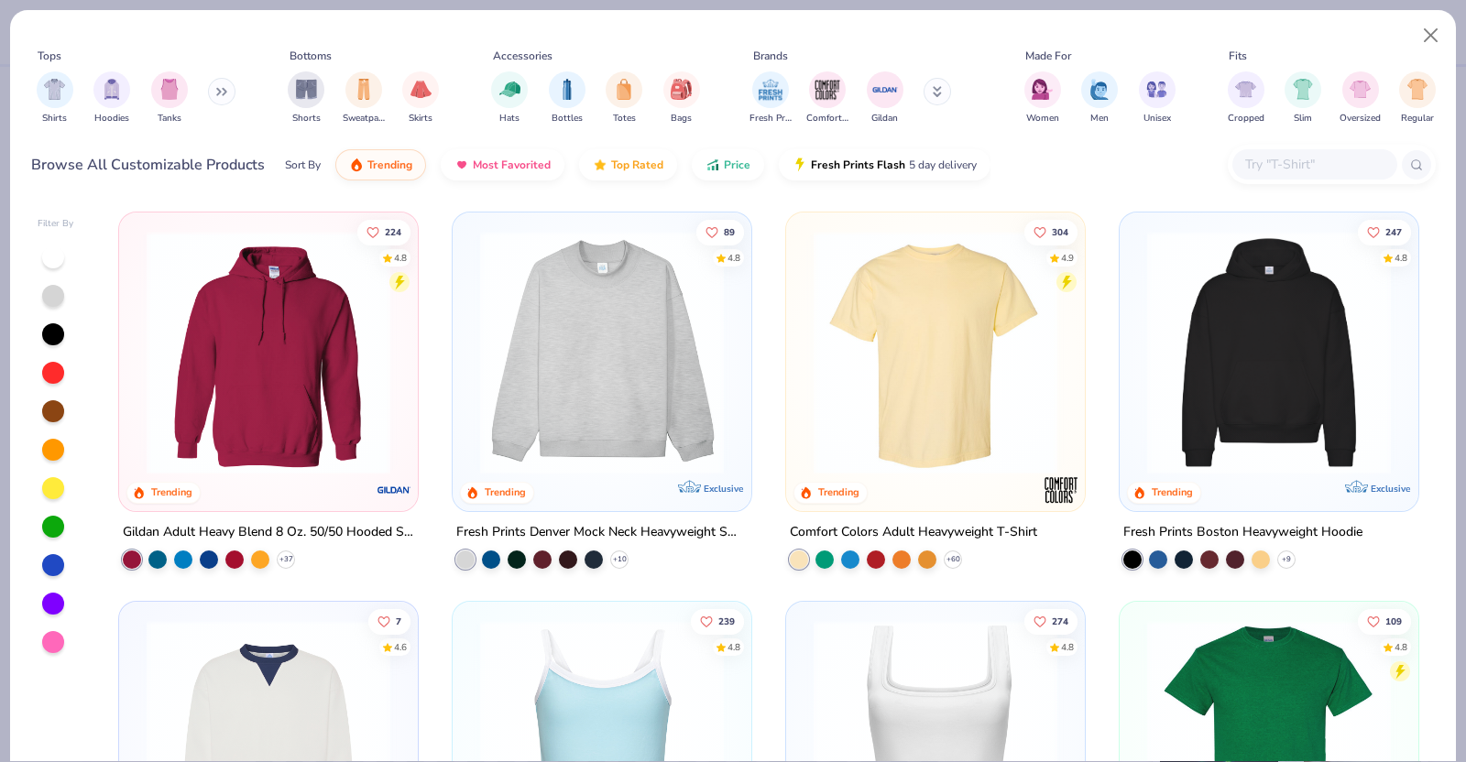
click at [1351, 145] on div at bounding box center [1332, 164] width 208 height 39
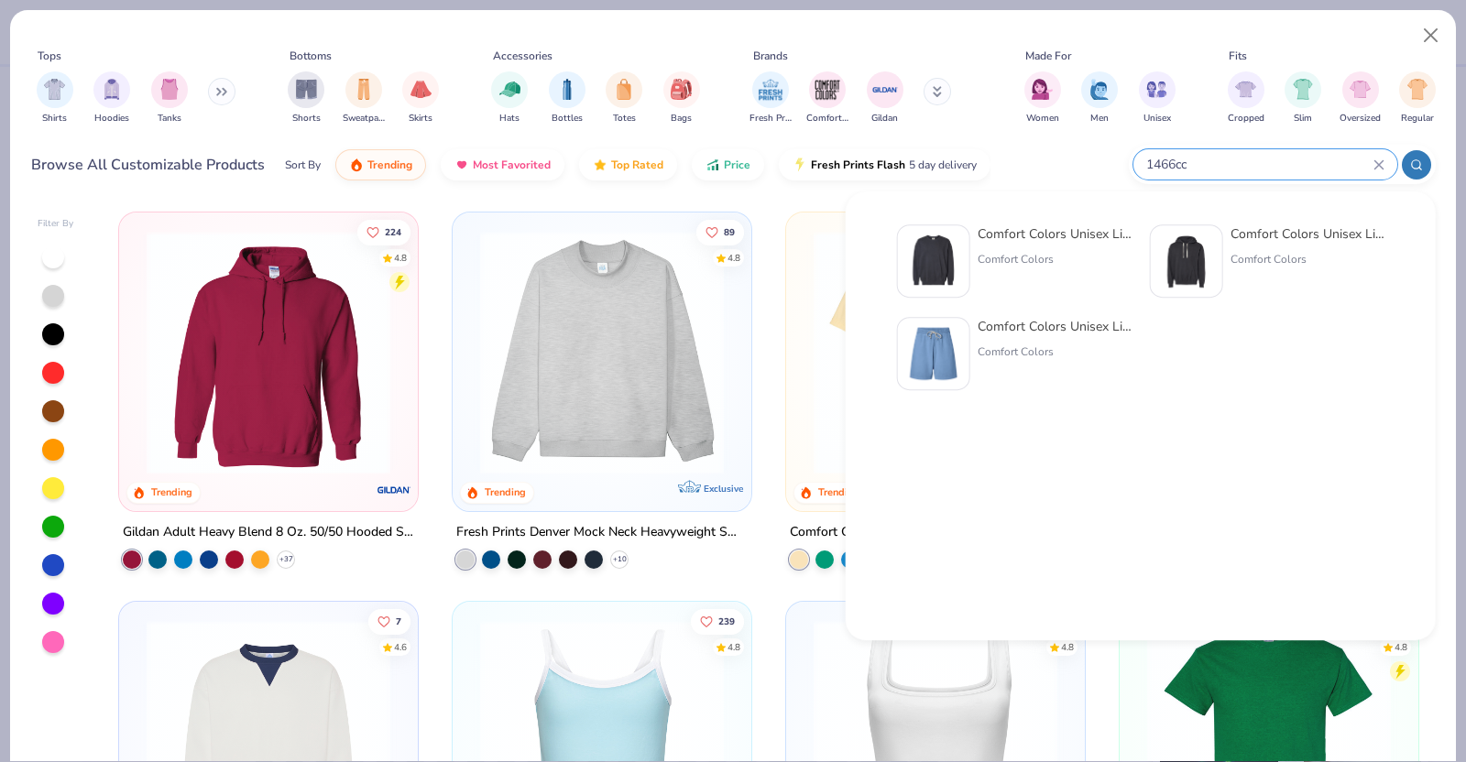
type input "1466cc"
click at [1001, 246] on div "Comfort Colors Unisex Lightweight Cotton Crewneck Sweatshirt Comfort Colors" at bounding box center [1055, 260] width 154 height 73
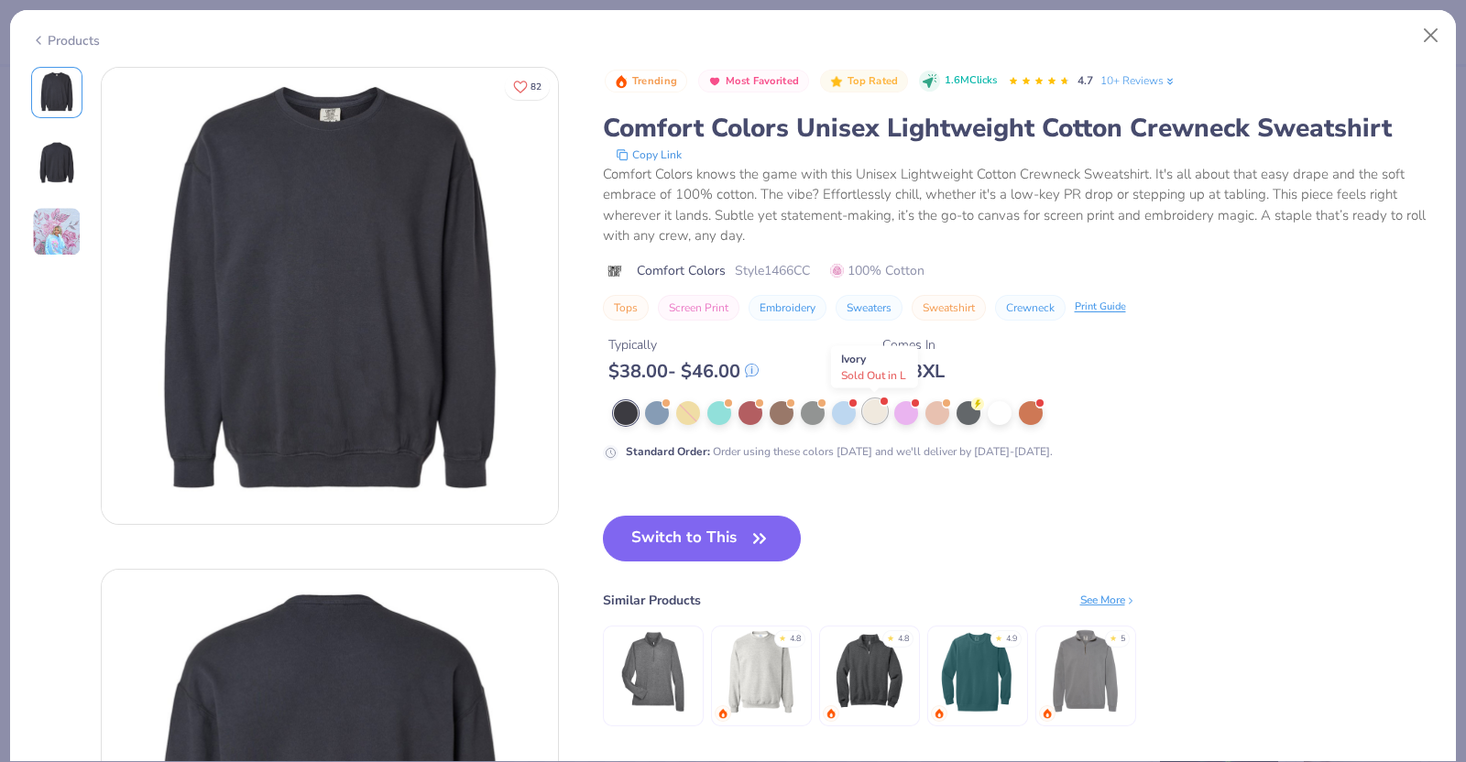
click at [870, 408] on div at bounding box center [875, 412] width 24 height 24
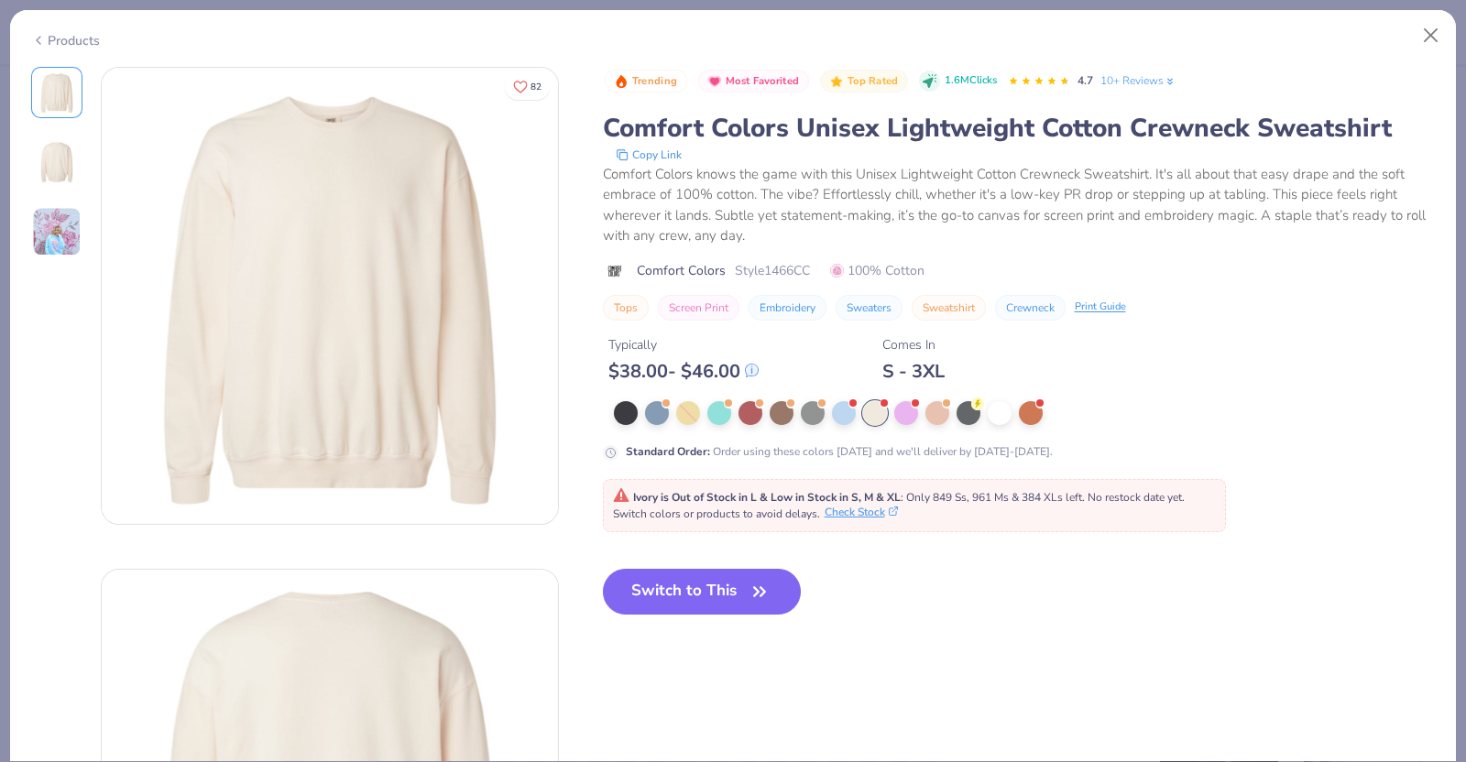
click at [859, 509] on button "Check Stock" at bounding box center [861, 512] width 73 height 16
drag, startPoint x: 770, startPoint y: 270, endPoint x: 806, endPoint y: 268, distance: 36.8
click at [806, 268] on span "Style 1466CC" at bounding box center [772, 270] width 75 height 19
click at [810, 268] on span "Style 1466CC" at bounding box center [772, 270] width 75 height 19
drag, startPoint x: 812, startPoint y: 268, endPoint x: 777, endPoint y: 270, distance: 34.9
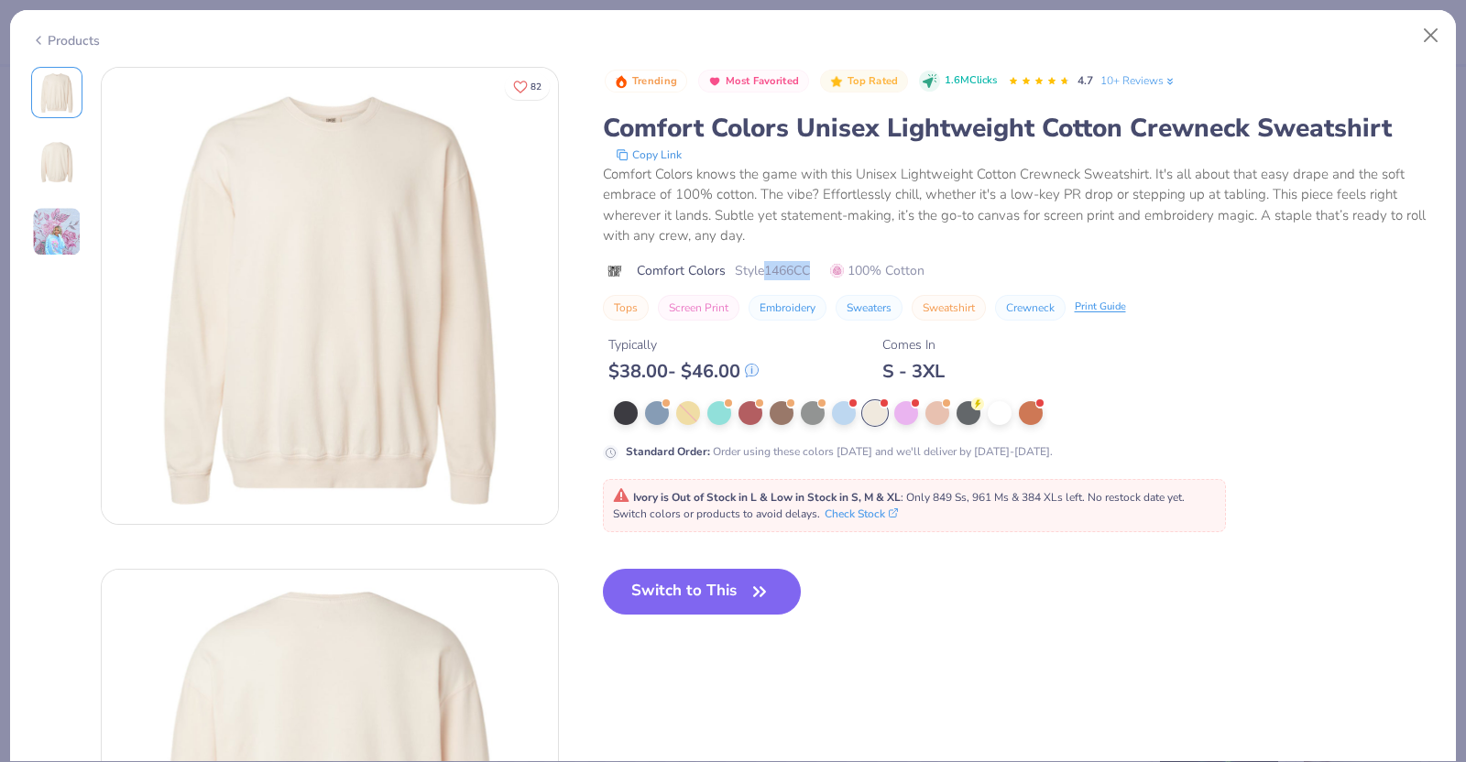
click at [777, 270] on span "Style 1466CC" at bounding box center [772, 270] width 75 height 19
copy span "1466CC"
click at [70, 35] on div "Products" at bounding box center [65, 40] width 69 height 19
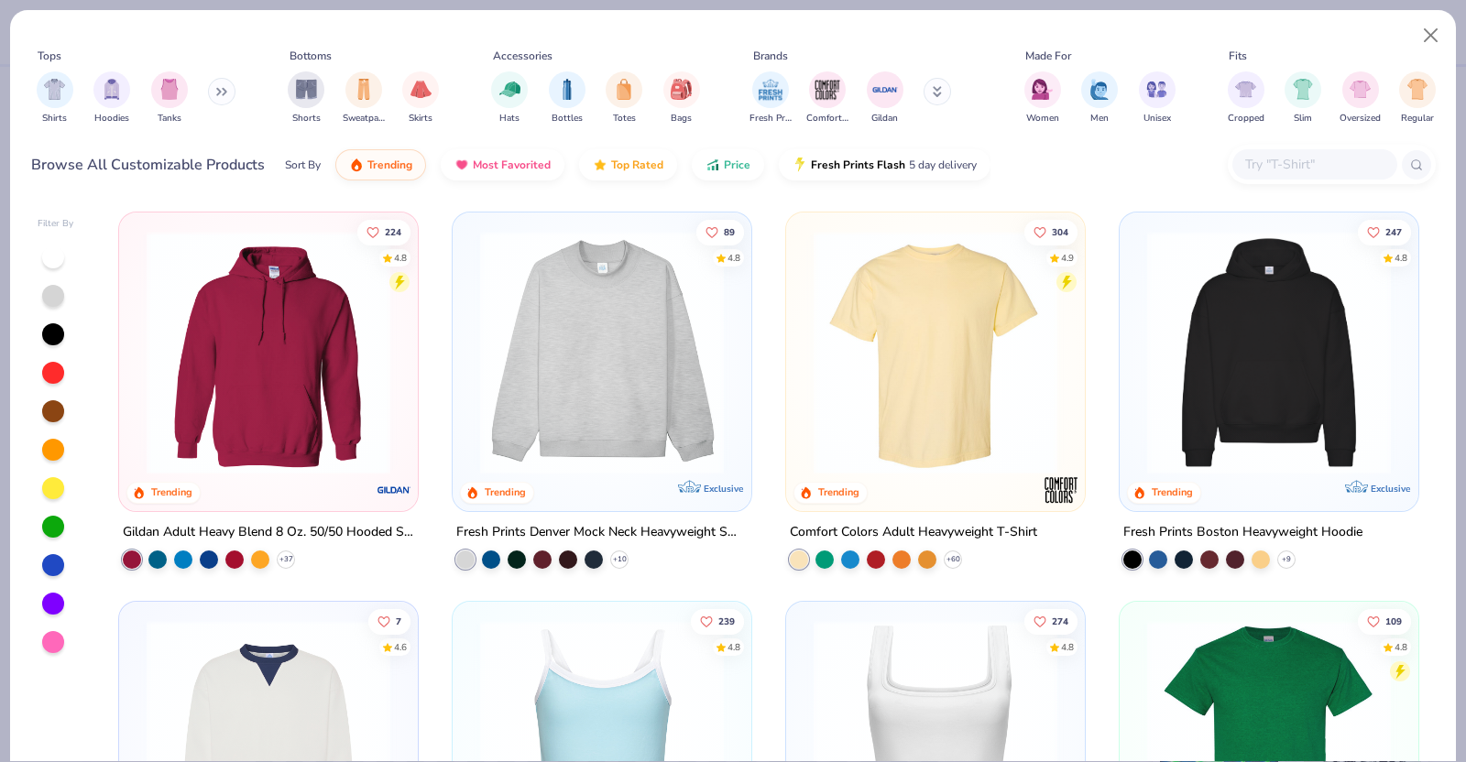
click at [1283, 160] on input "text" at bounding box center [1313, 164] width 141 height 21
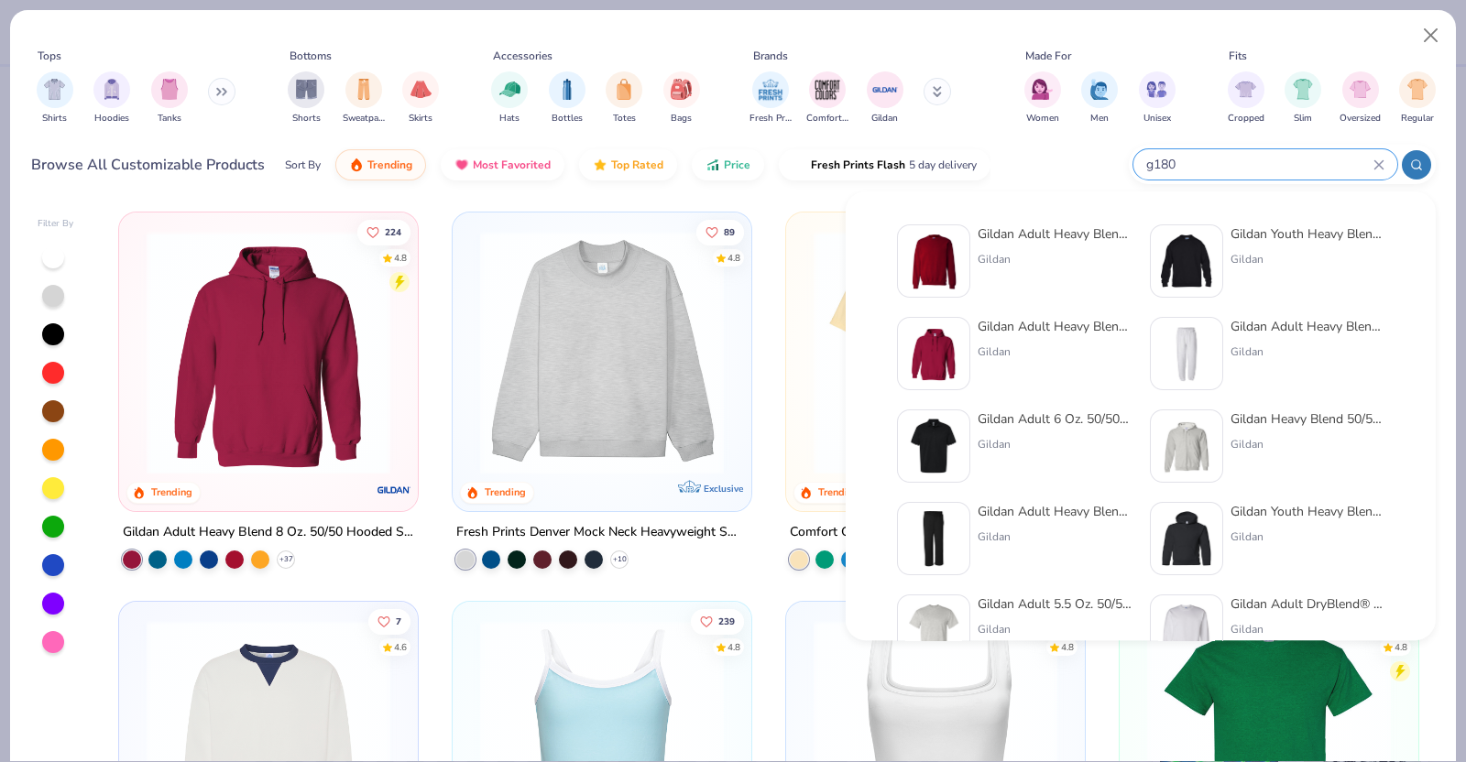
type input "g180"
click at [1062, 245] on div "Gildan Adult Heavy Blend Adult 8 Oz. 50/50 Fleece Crew Gildan" at bounding box center [1055, 260] width 154 height 73
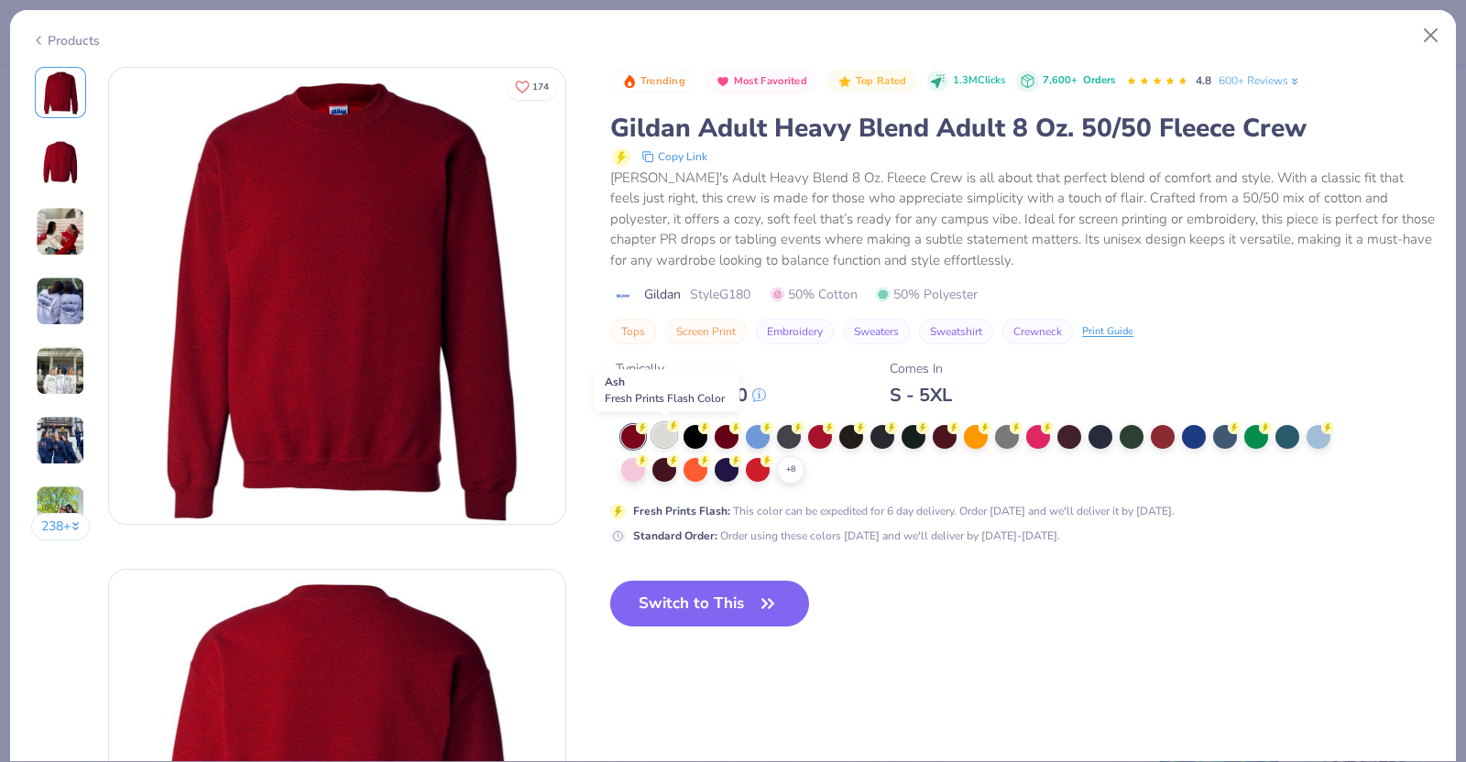
click at [663, 441] on div at bounding box center [664, 435] width 24 height 24
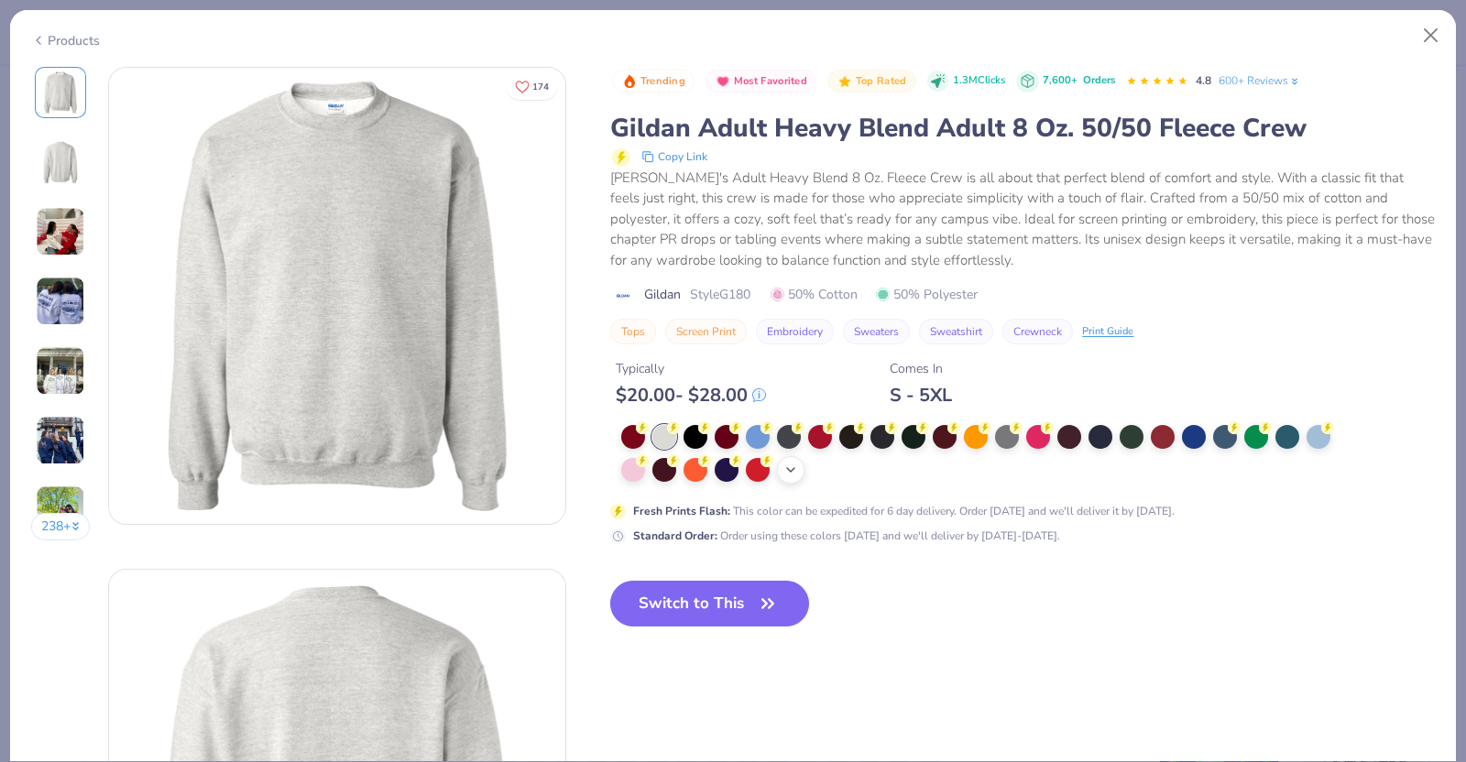
click at [783, 469] on icon at bounding box center [790, 470] width 15 height 15
click at [881, 465] on div at bounding box center [882, 468] width 24 height 24
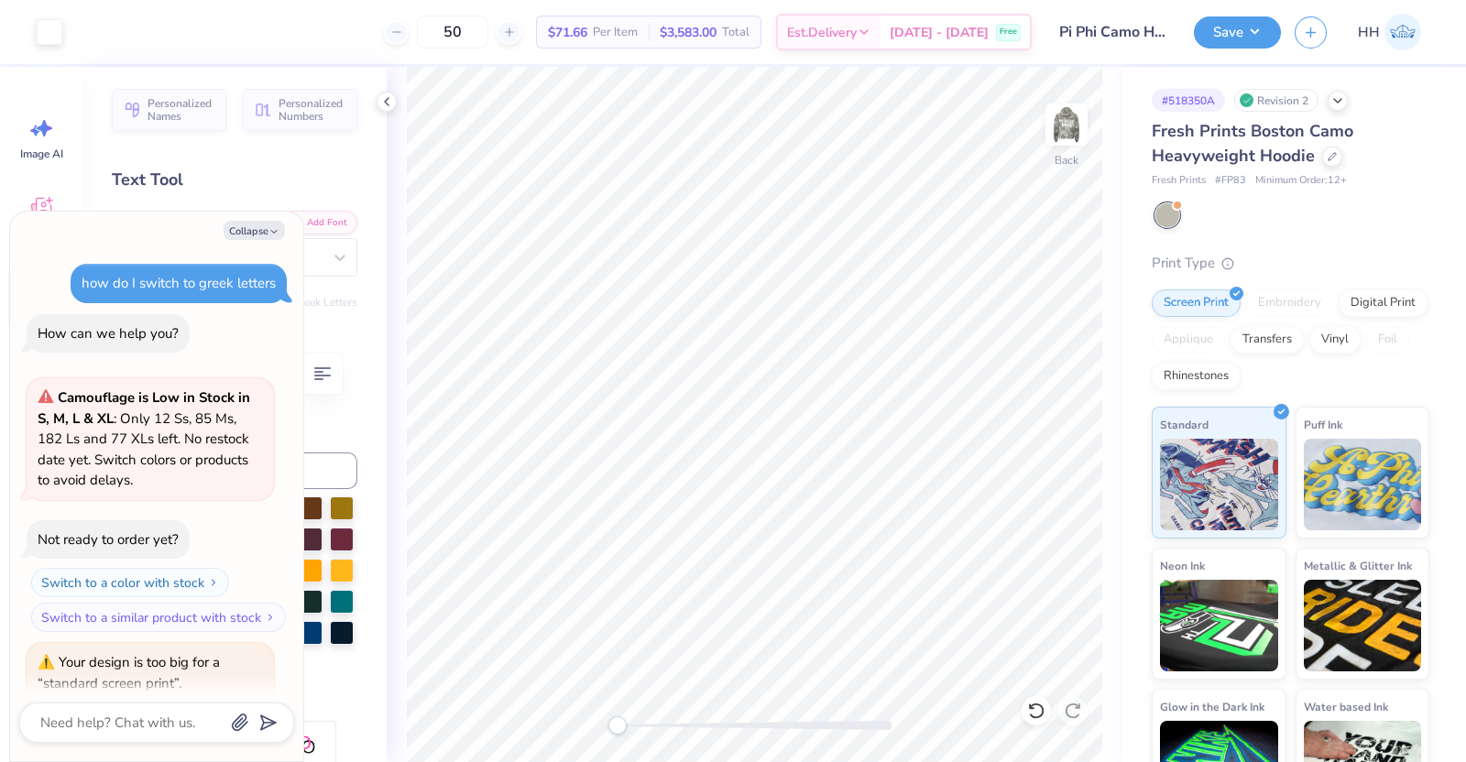
scroll to position [256, 0]
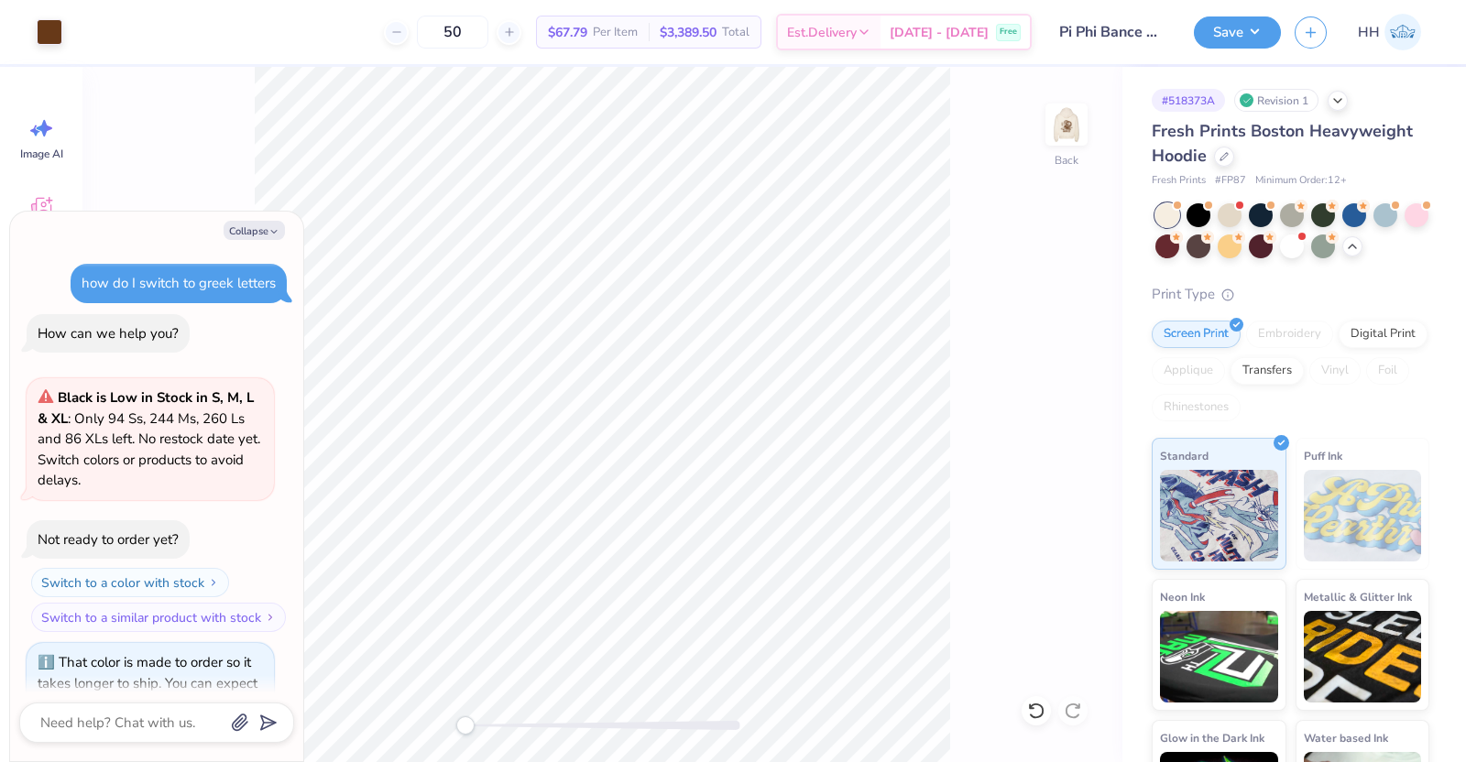
scroll to position [2760, 0]
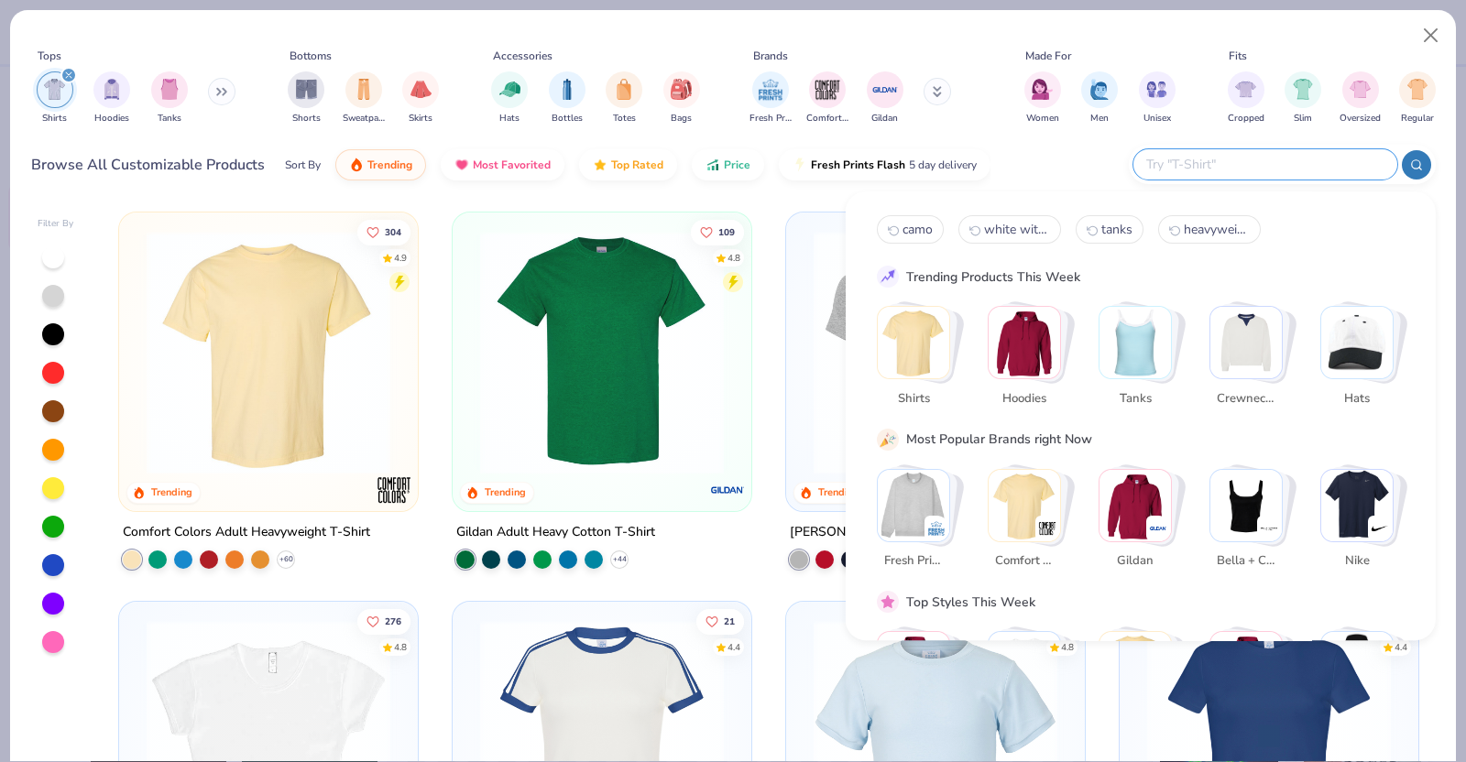
click at [1273, 167] on input "text" at bounding box center [1264, 164] width 240 height 21
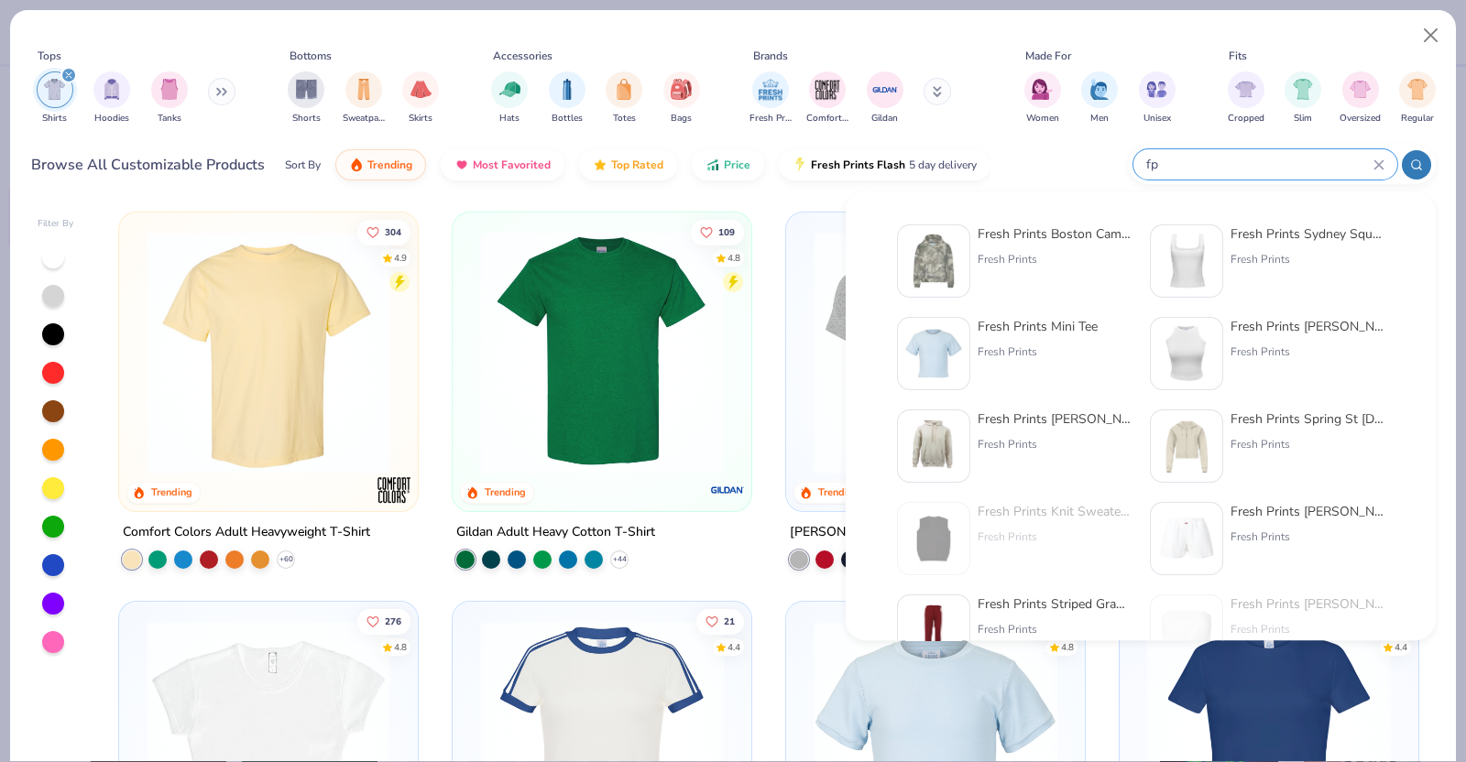
type input "f"
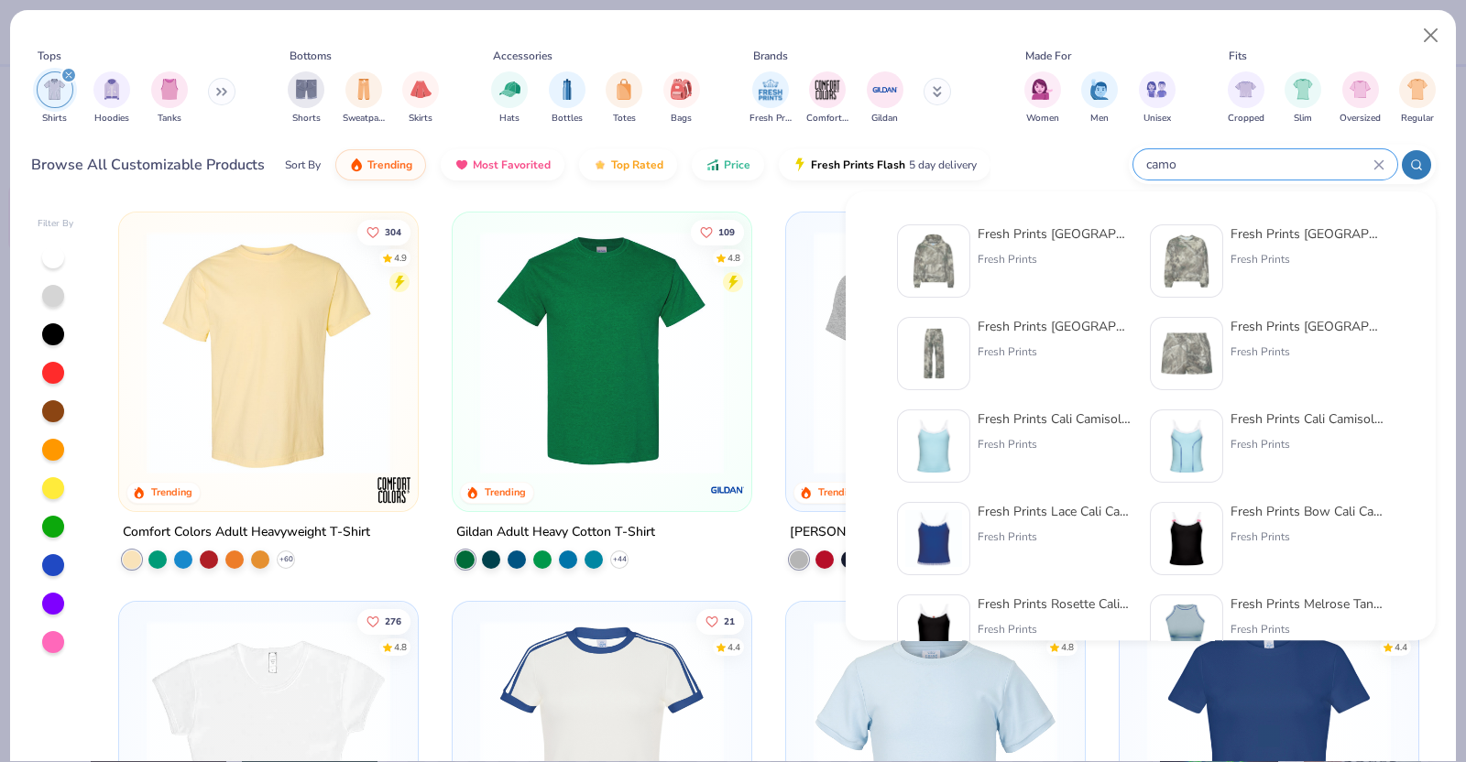
type input "camo"
click at [1295, 263] on div "Fresh Prints" at bounding box center [1308, 259] width 154 height 16
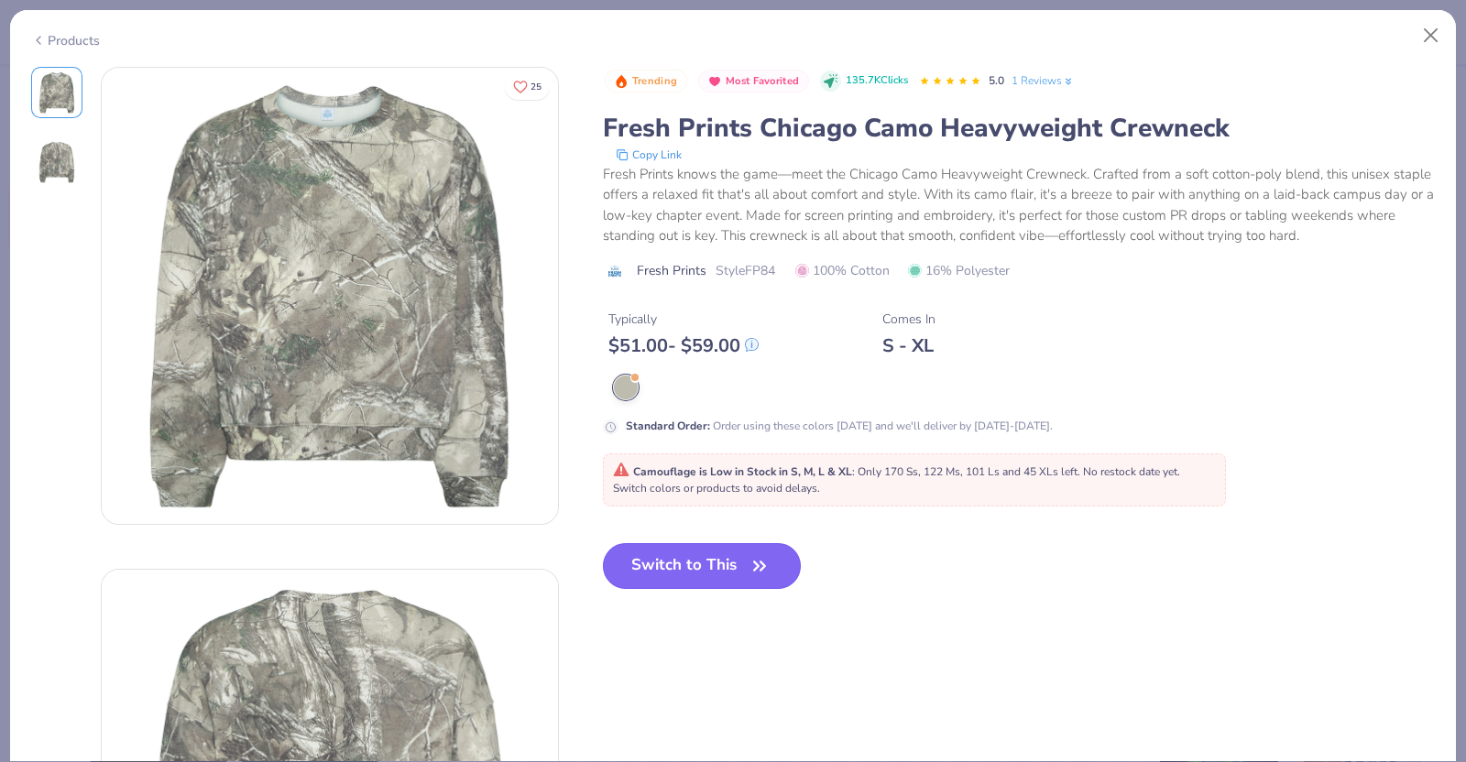
click at [736, 558] on button "Switch to This" at bounding box center [702, 566] width 199 height 46
type textarea "x"
